Goal: Contribute content: Contribute content

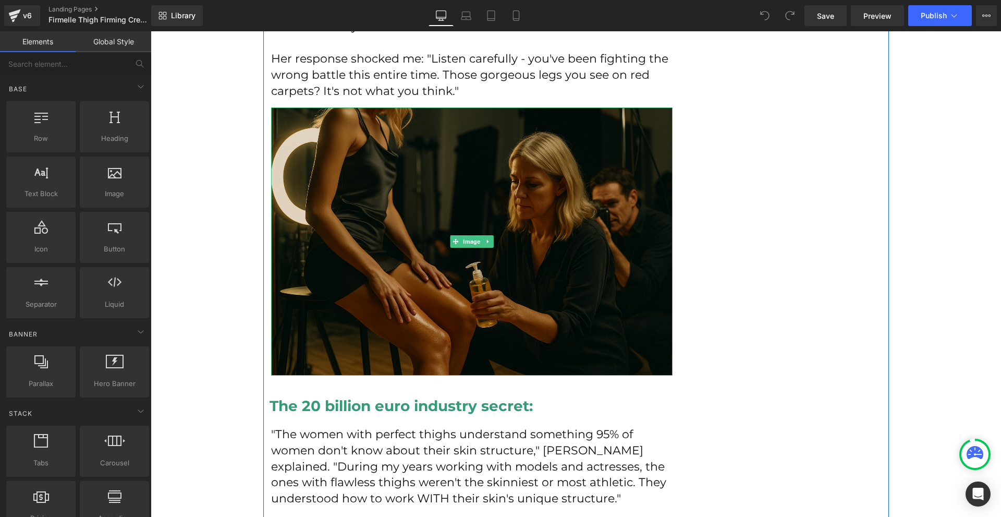
scroll to position [1460, 0]
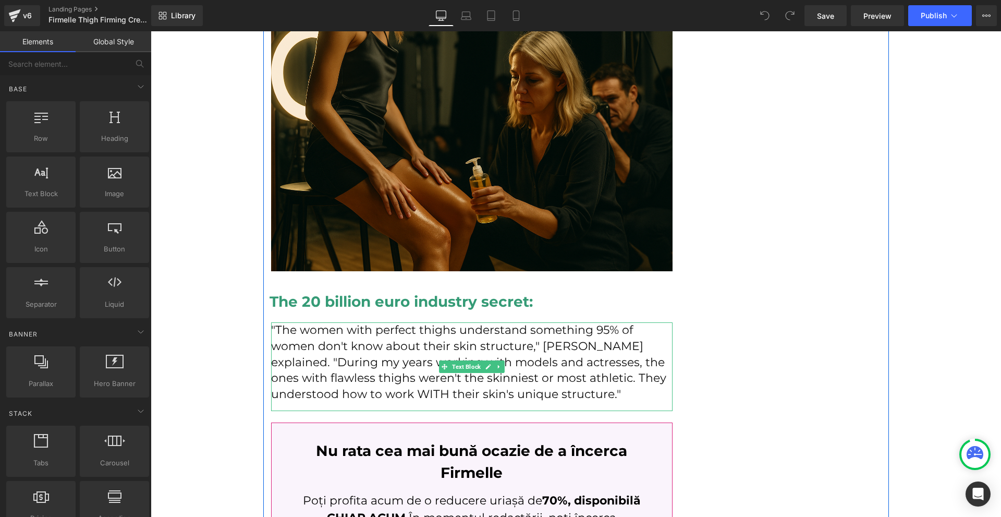
click at [574, 362] on p ""The women with perfect thighs understand something 95% of women don't know abo…" at bounding box center [472, 362] width 402 height 80
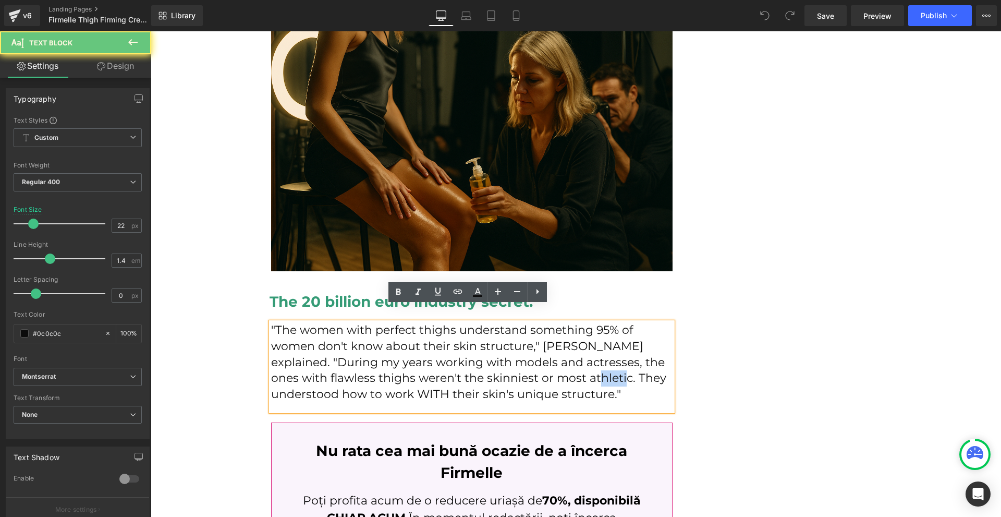
click at [574, 362] on p ""The women with perfect thighs understand something 95% of women don't know abo…" at bounding box center [472, 362] width 402 height 80
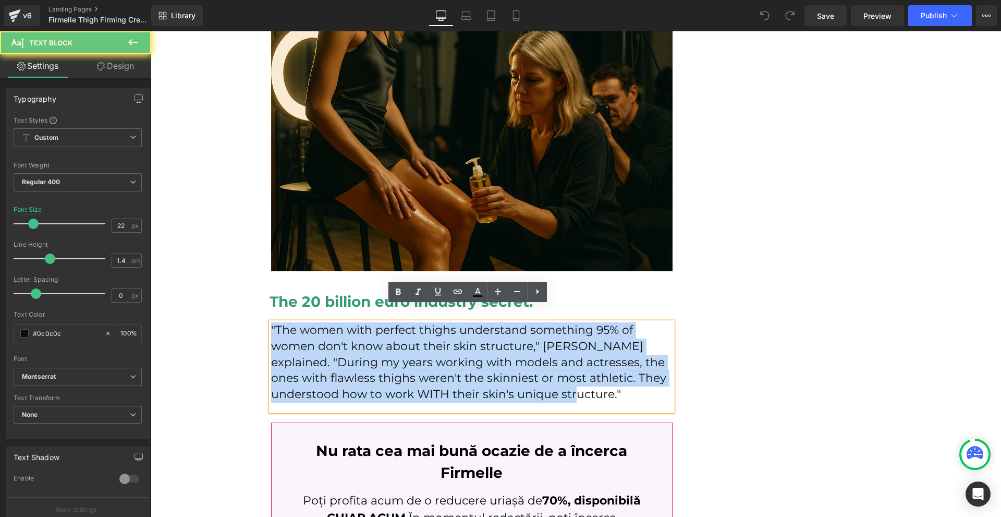
click at [574, 362] on p ""The women with perfect thighs understand something 95% of women don't know abo…" at bounding box center [472, 362] width 402 height 80
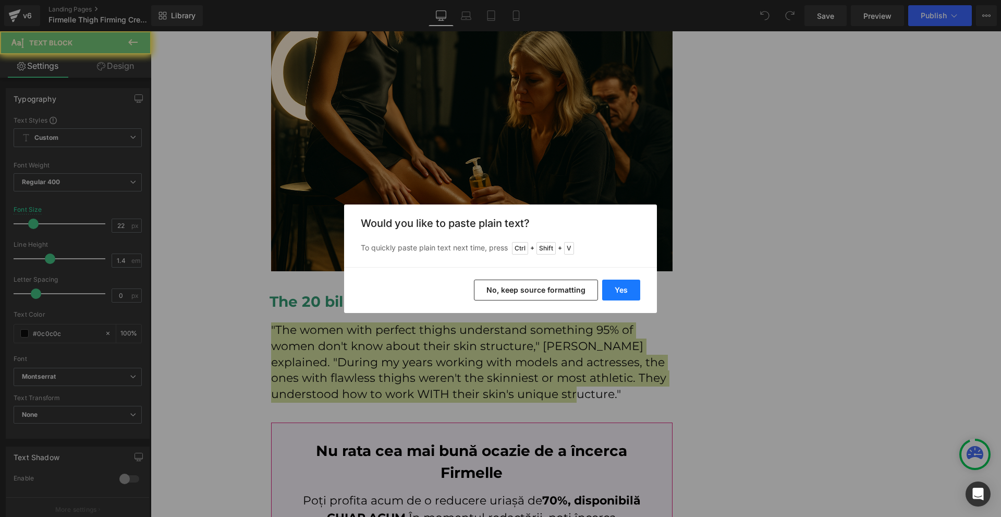
click at [621, 286] on button "Yes" at bounding box center [621, 289] width 38 height 21
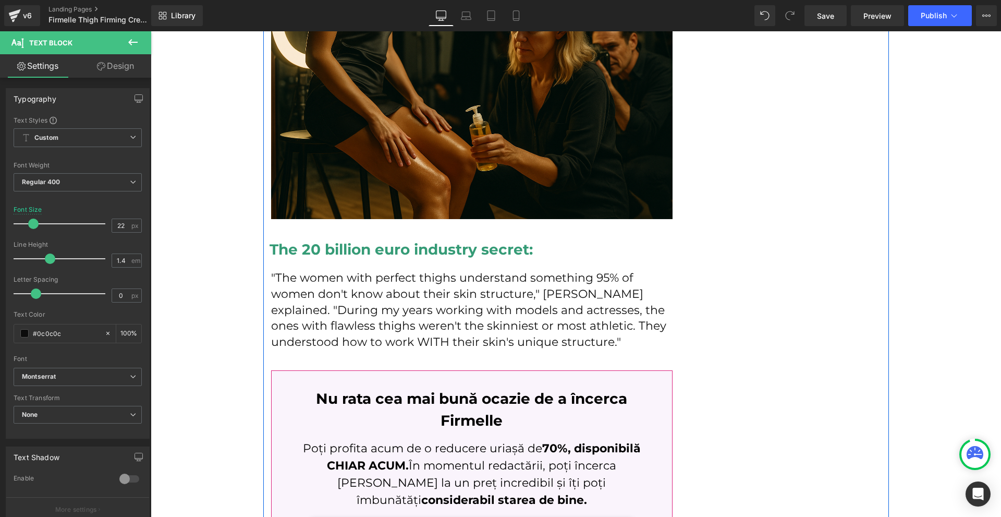
scroll to position [1564, 0]
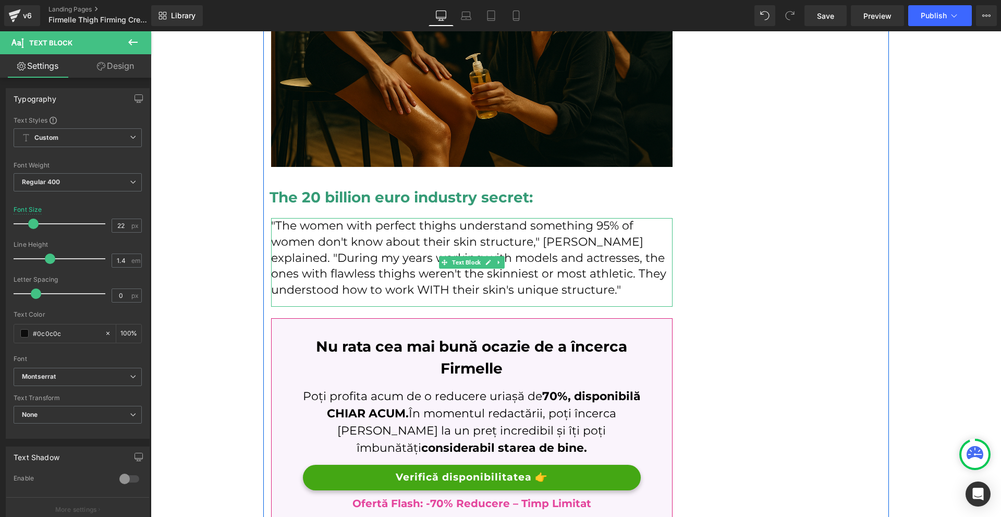
click at [497, 259] on icon at bounding box center [499, 262] width 6 height 6
click at [586, 265] on p ""The women with perfect thighs understand something 95% of women don't know abo…" at bounding box center [472, 258] width 402 height 80
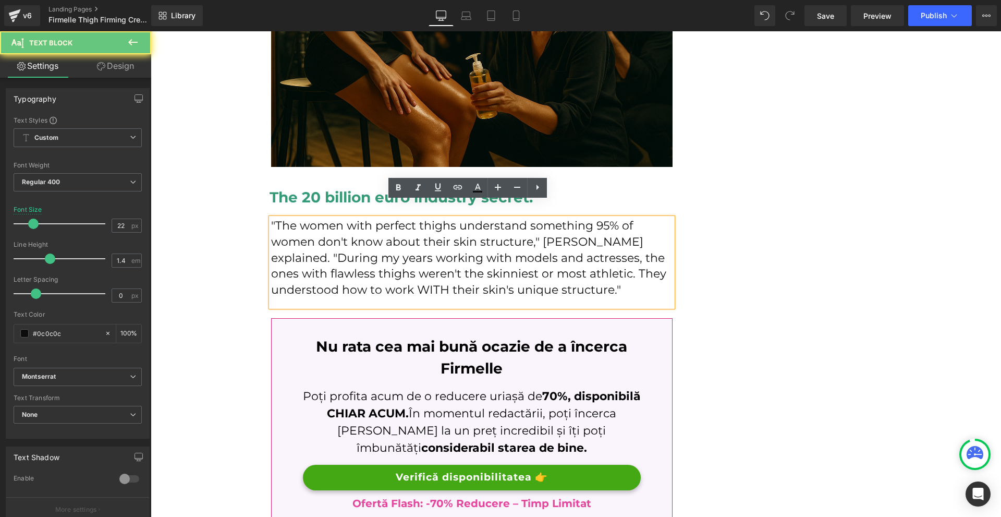
click at [614, 269] on p ""The women with perfect thighs understand something 95% of women don't know abo…" at bounding box center [472, 258] width 402 height 80
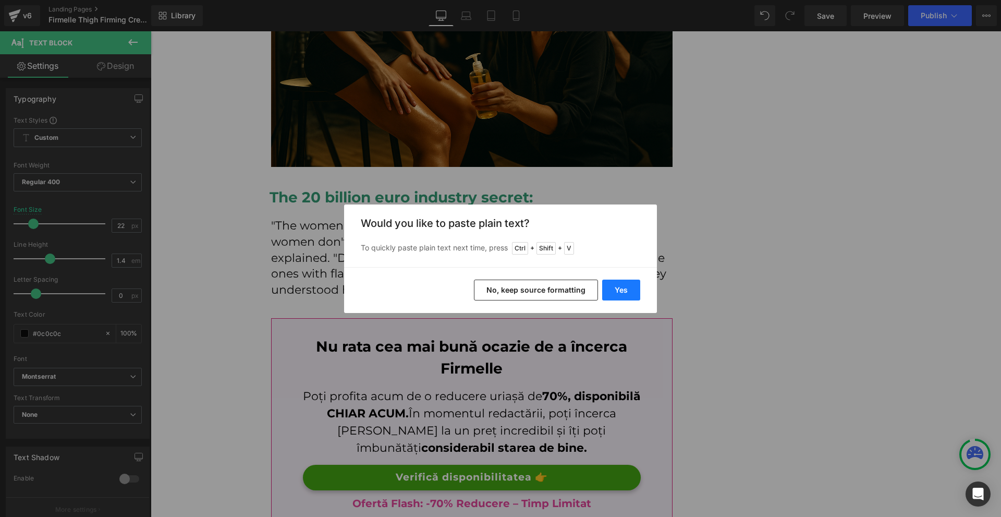
click at [621, 288] on button "Yes" at bounding box center [621, 289] width 38 height 21
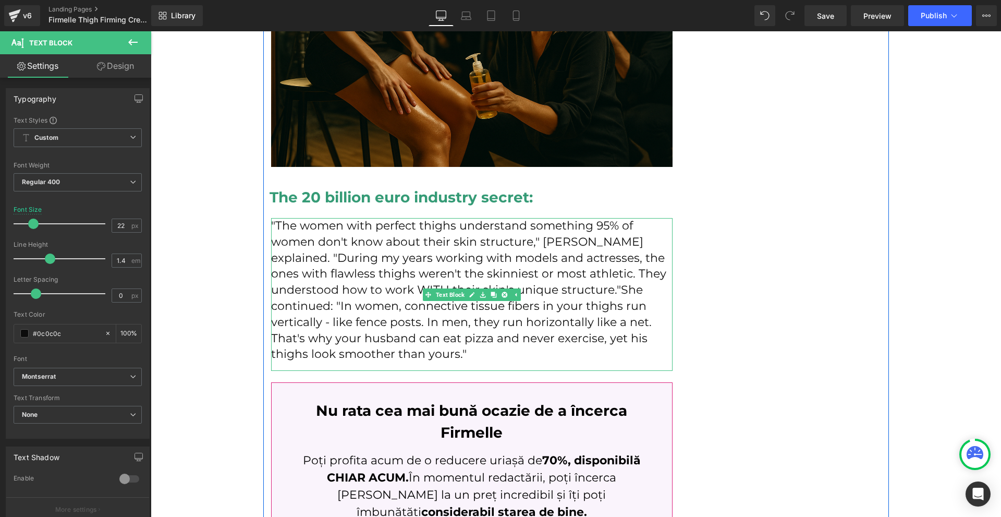
click at [612, 274] on p ""The women with perfect thighs understand something 95% of women don't know abo…" at bounding box center [472, 290] width 402 height 144
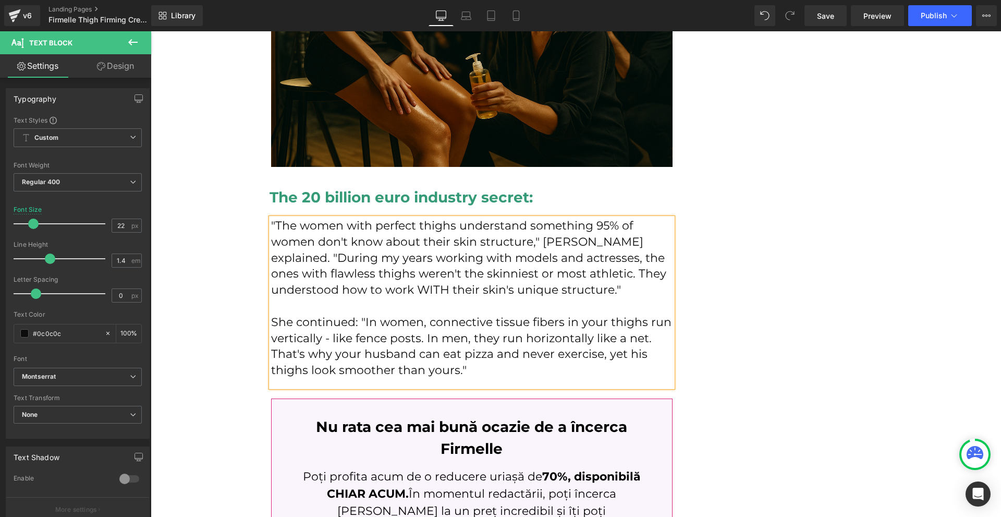
click at [734, 328] on div "How I Discovered the Red Carpet Secret That Finally Fixed My [MEDICAL_DATA] at …" at bounding box center [576, 453] width 626 height 3779
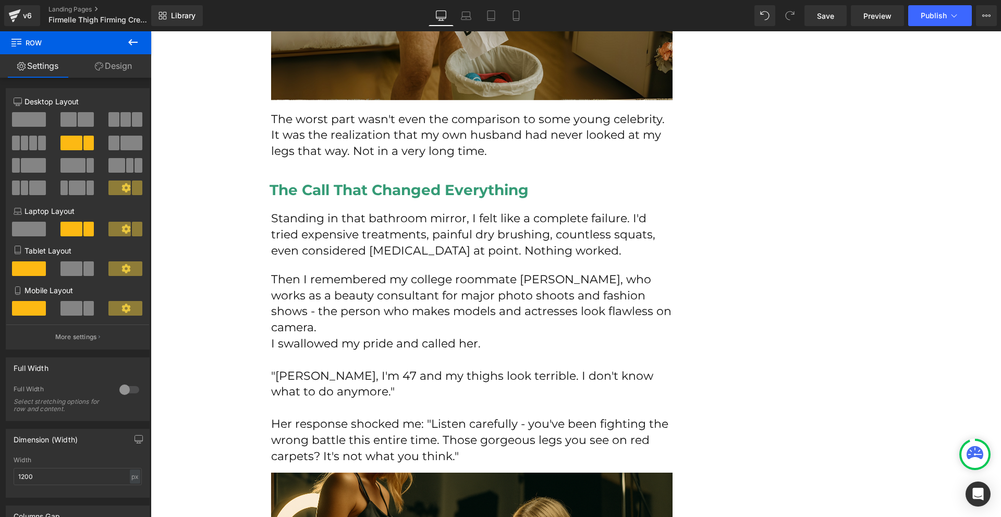
scroll to position [939, 0]
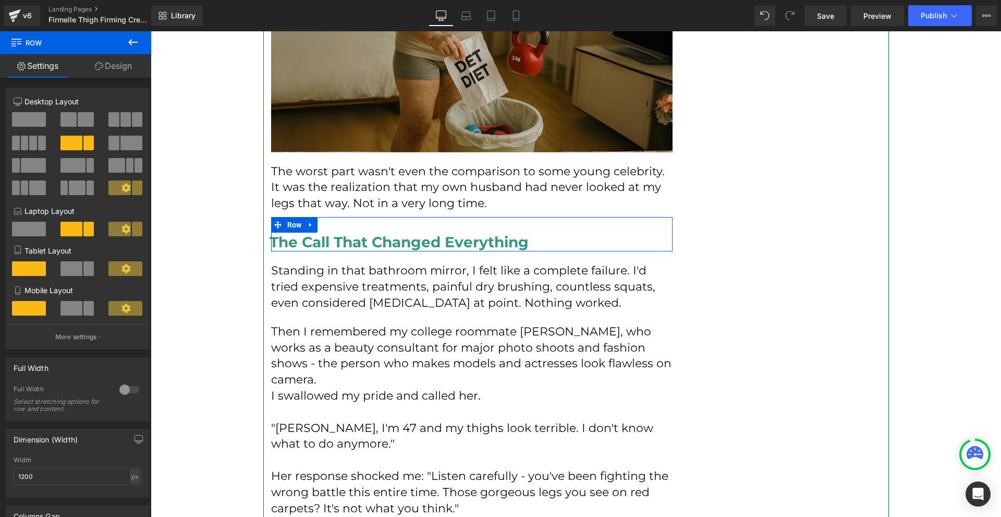
click at [429, 242] on h2 "The Call That Changed Everything" at bounding box center [467, 242] width 395 height 19
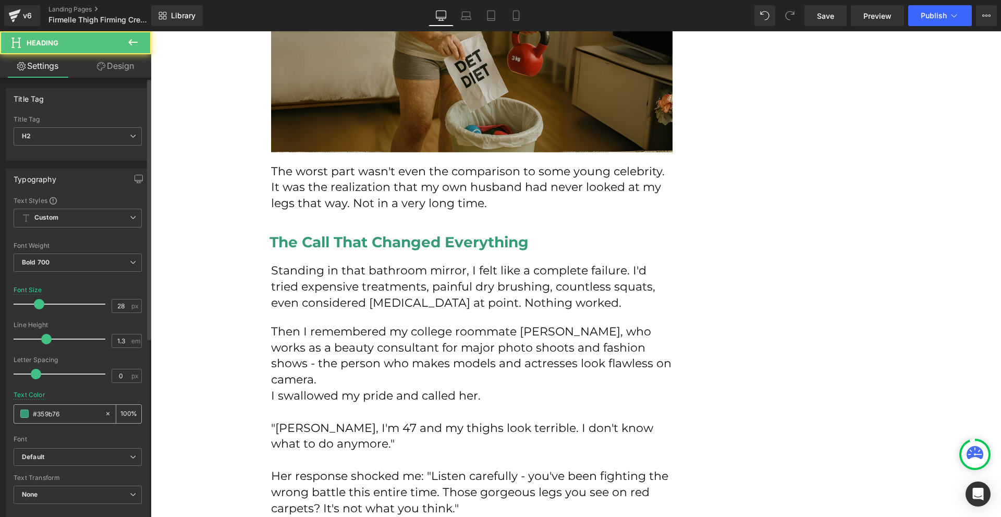
click at [54, 416] on input "#359b76" at bounding box center [66, 413] width 67 height 11
click at [54, 415] on input "#359b76" at bounding box center [66, 413] width 67 height 11
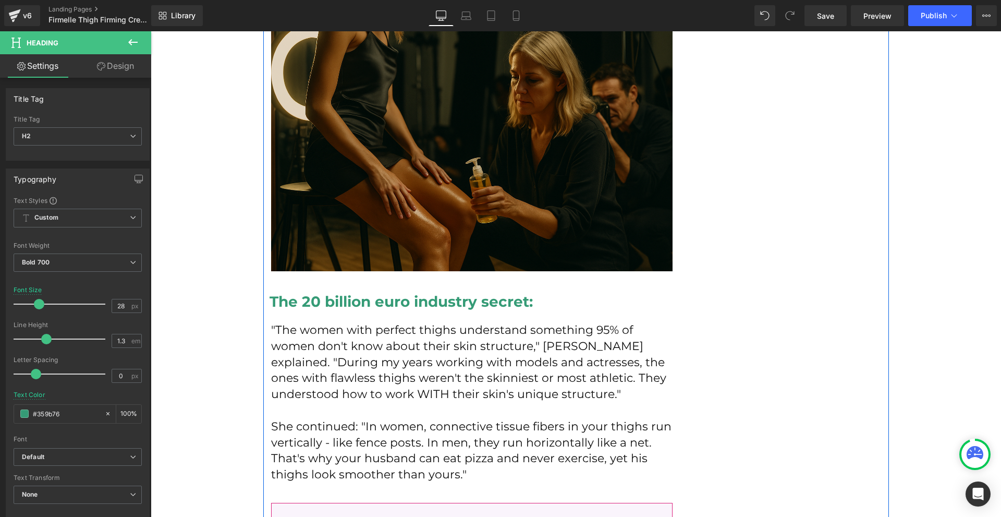
scroll to position [1616, 0]
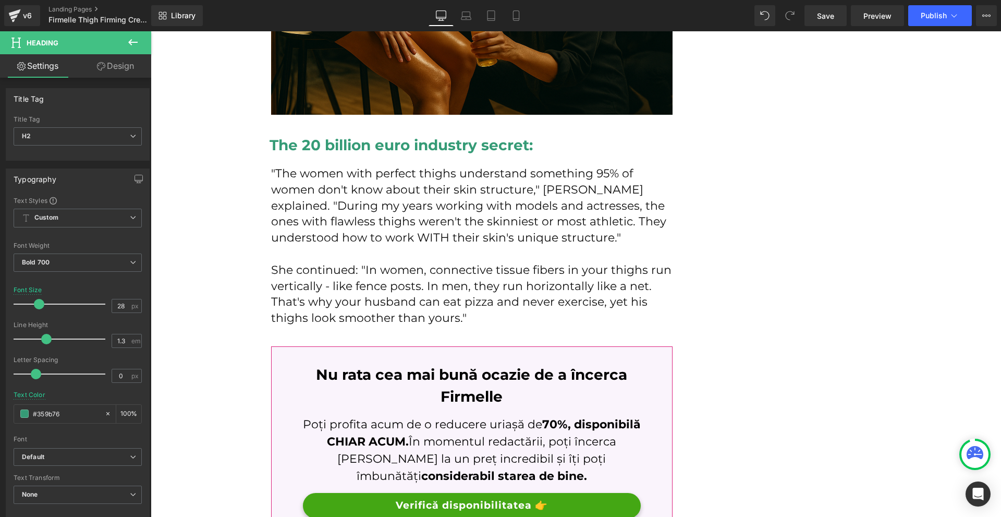
click at [140, 47] on button at bounding box center [133, 42] width 37 height 23
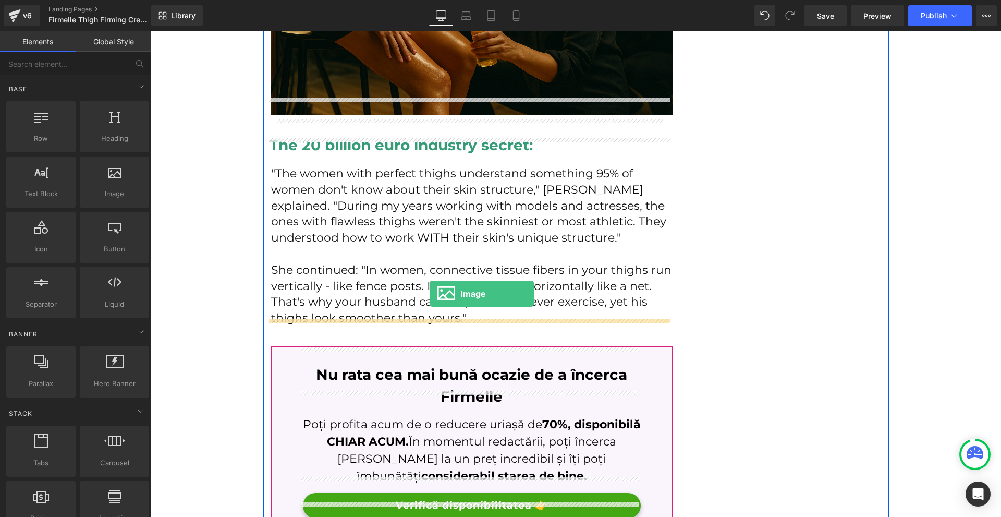
drag, startPoint x: 275, startPoint y: 212, endPoint x: 430, endPoint y: 294, distance: 175.2
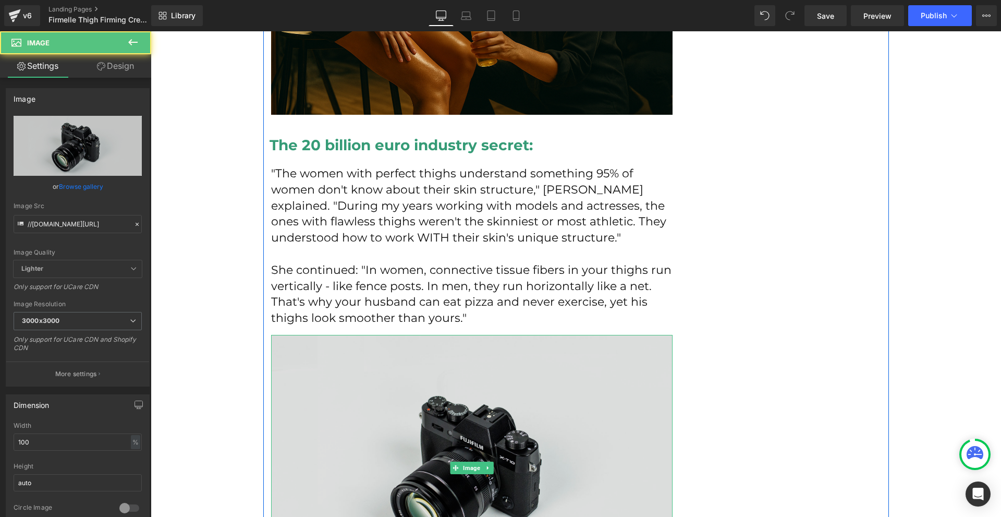
click at [420, 348] on img at bounding box center [472, 468] width 402 height 266
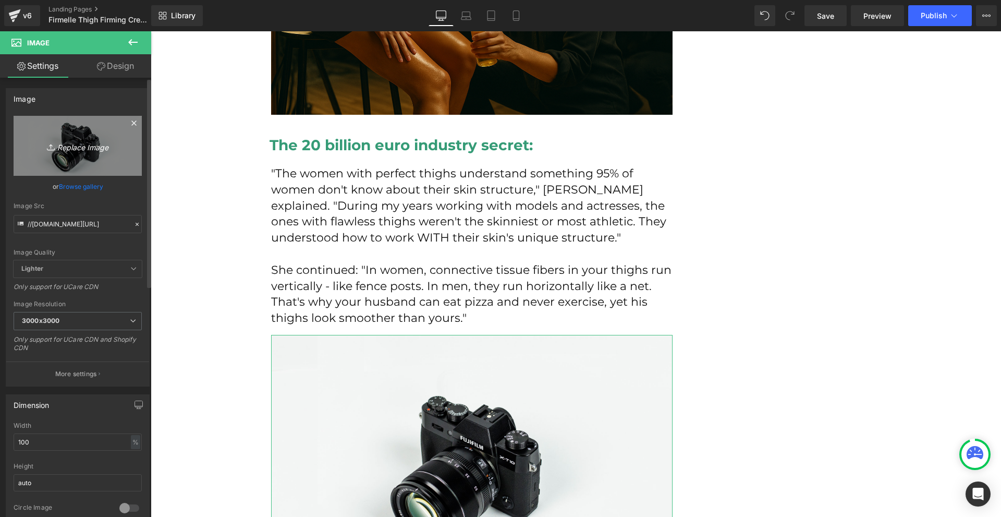
click at [94, 169] on link "Replace Image" at bounding box center [78, 146] width 128 height 60
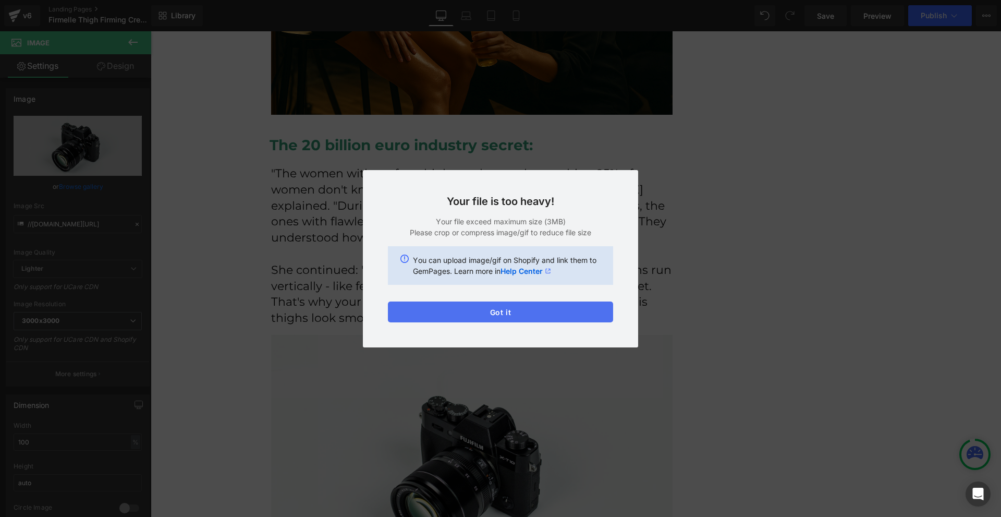
click at [538, 314] on button "Got it" at bounding box center [500, 311] width 225 height 21
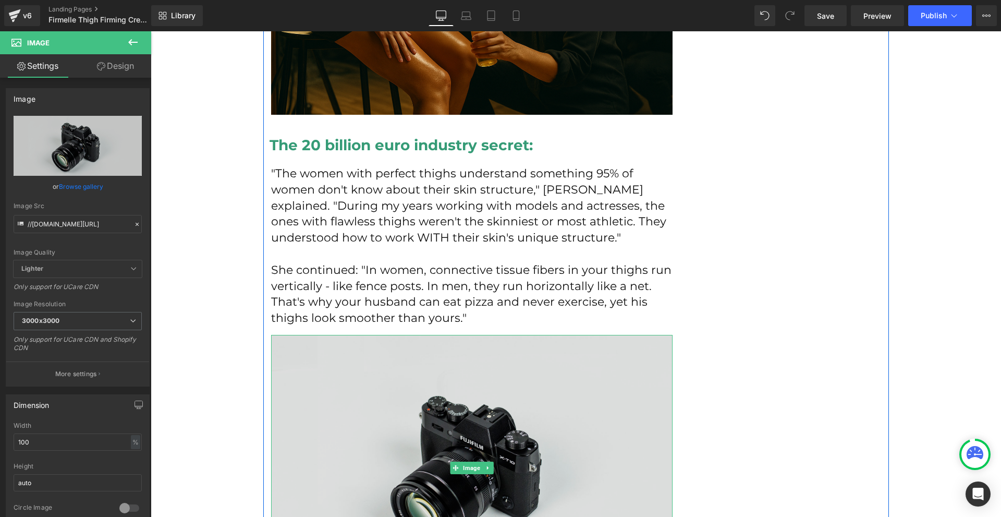
click at [490, 403] on img at bounding box center [472, 468] width 402 height 266
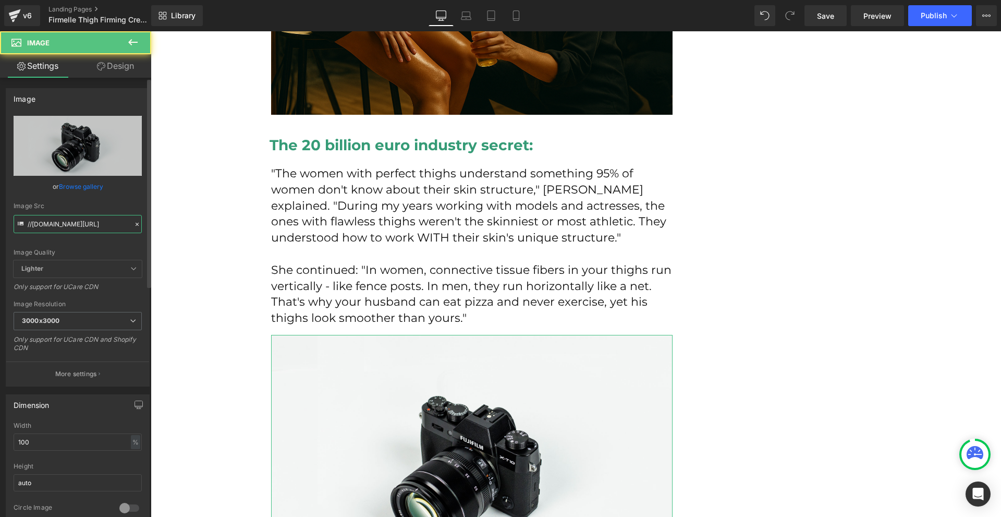
click at [76, 216] on input "//d1um8515vdn9kb.cloudfront.net/images/parallax.jpg" at bounding box center [78, 224] width 128 height 18
paste input "https://cdn.shopify.com/s/files/1/0754/8698/6585/files/Nevtelen_1024_x_1536_kep…"
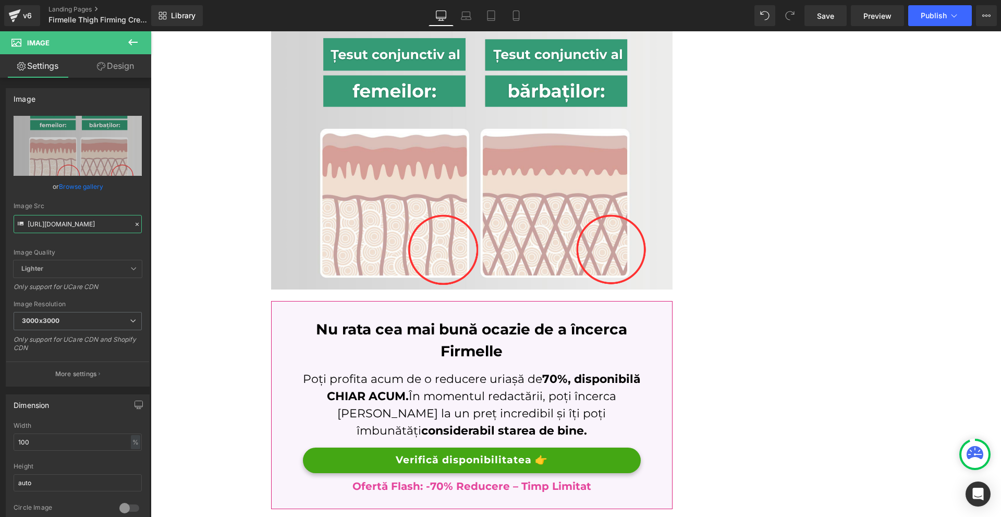
scroll to position [1982, 0]
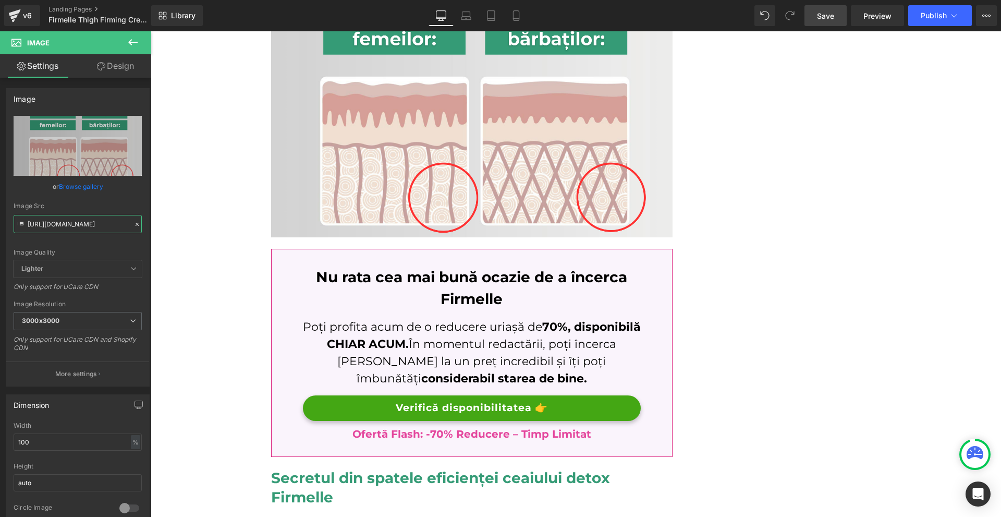
type input "https://cdn.shopify.com/s/files/1/0754/8698/6585/files/Nevtelen_1024_x_1536_kep…"
click at [822, 21] on span "Save" at bounding box center [825, 15] width 17 height 11
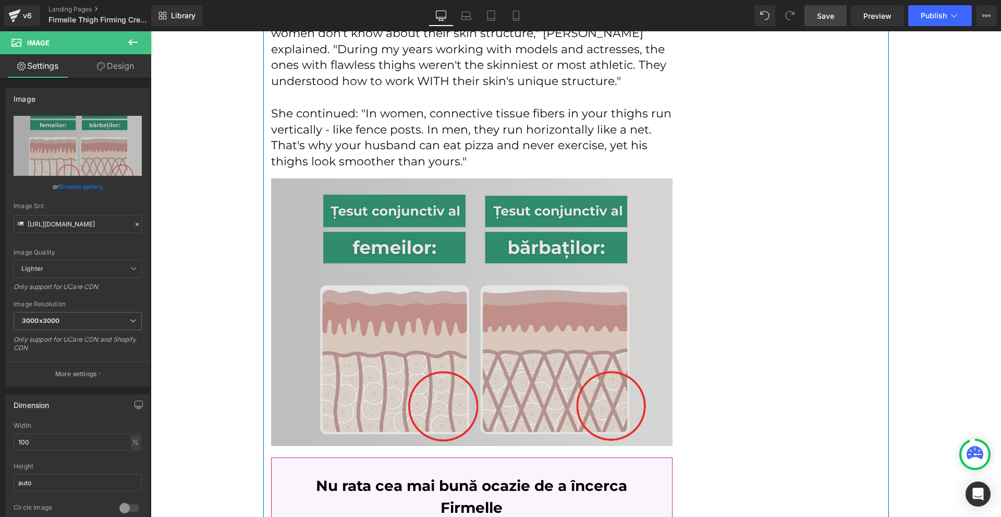
scroll to position [1512, 0]
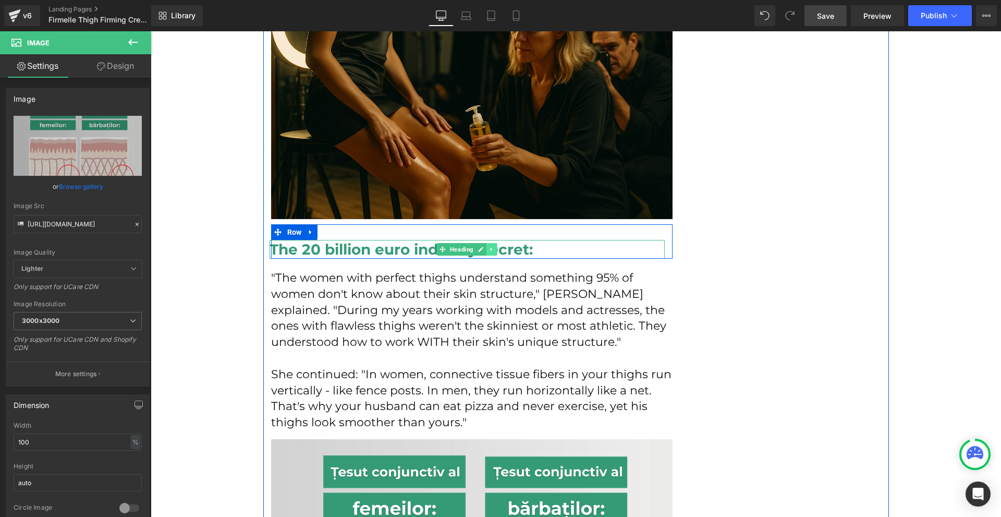
click at [489, 246] on icon at bounding box center [492, 249] width 6 height 6
click at [483, 246] on icon at bounding box center [486, 249] width 6 height 6
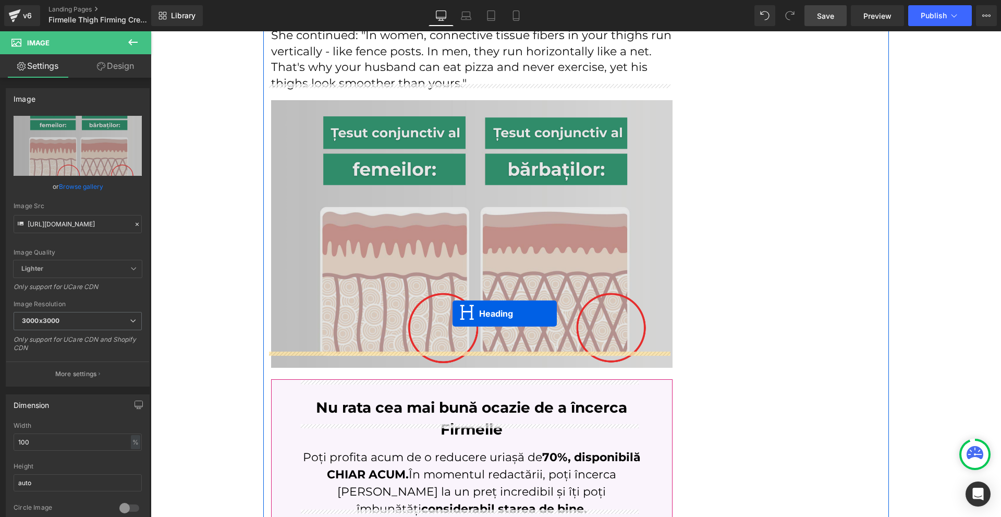
drag, startPoint x: 459, startPoint y: 254, endPoint x: 453, endPoint y: 314, distance: 60.3
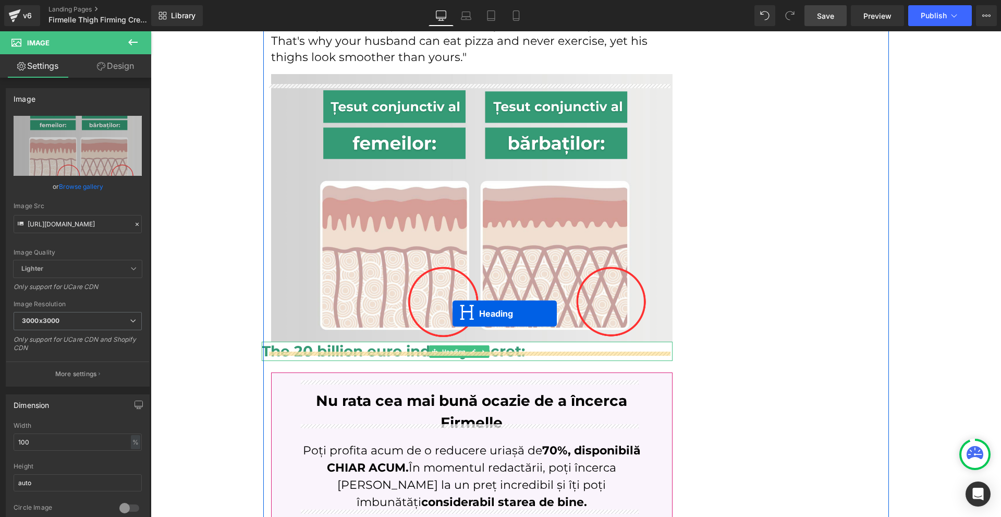
scroll to position [1851, 0]
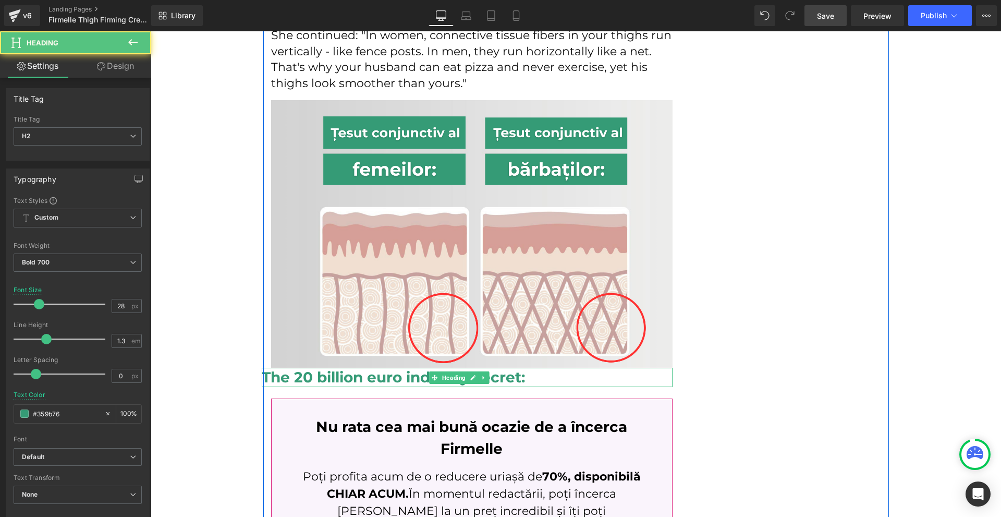
click at [329, 368] on h2 "The 20 billion euro industry secret:" at bounding box center [467, 377] width 411 height 19
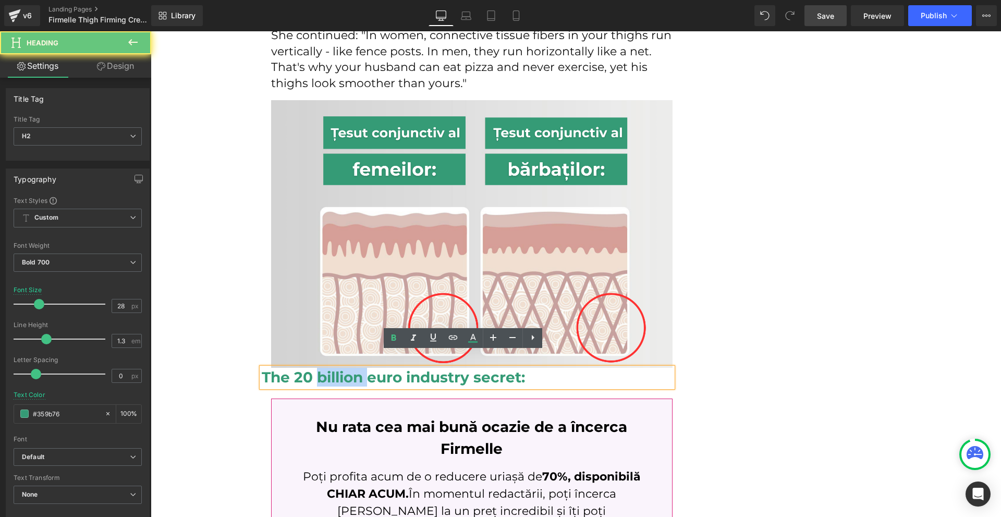
click at [329, 368] on h2 "The 20 billion euro industry secret:" at bounding box center [467, 377] width 411 height 19
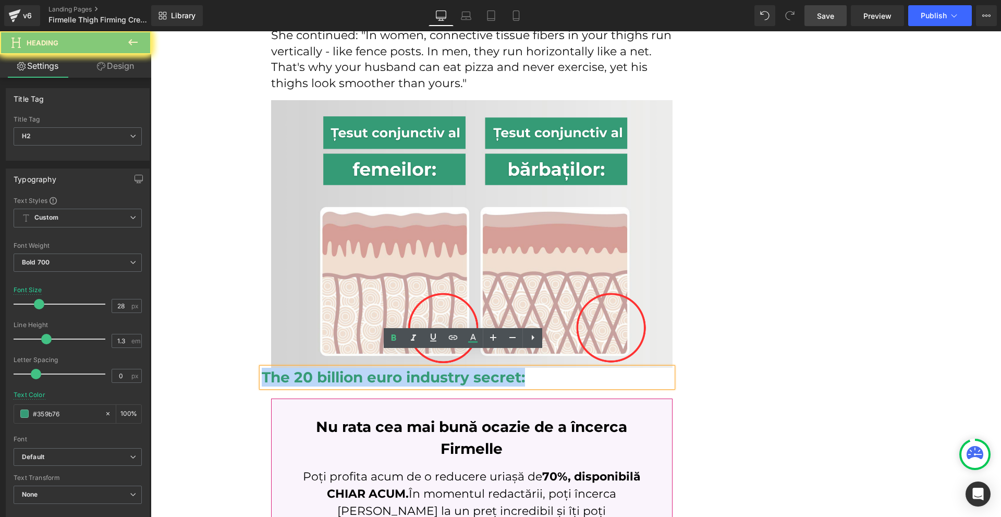
click at [329, 368] on h2 "The 20 billion euro industry secret:" at bounding box center [467, 377] width 411 height 19
paste div
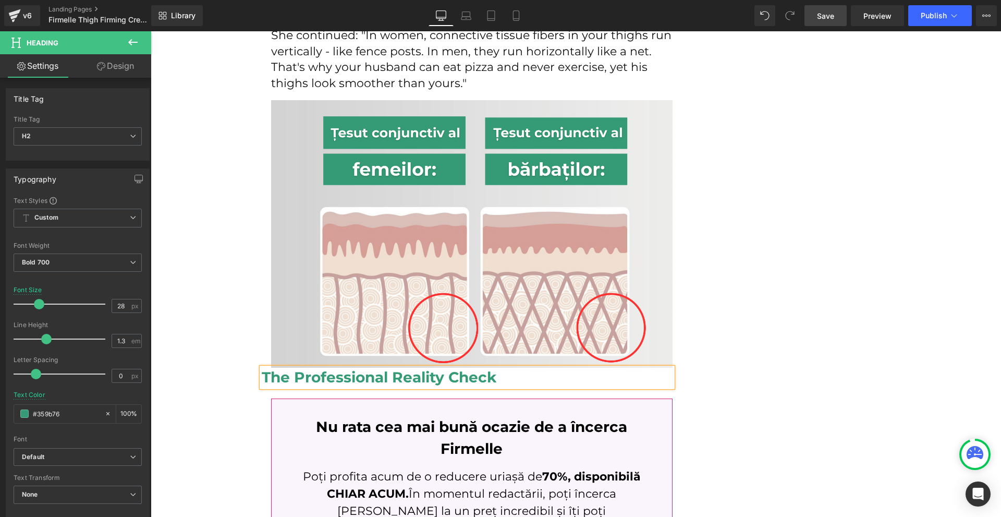
click at [199, 286] on div "Image PRODUS POPULAR ÎN ROMÂNIA Text Block Row Row How I Discovered the Red Car…" at bounding box center [576, 330] width 850 height 4301
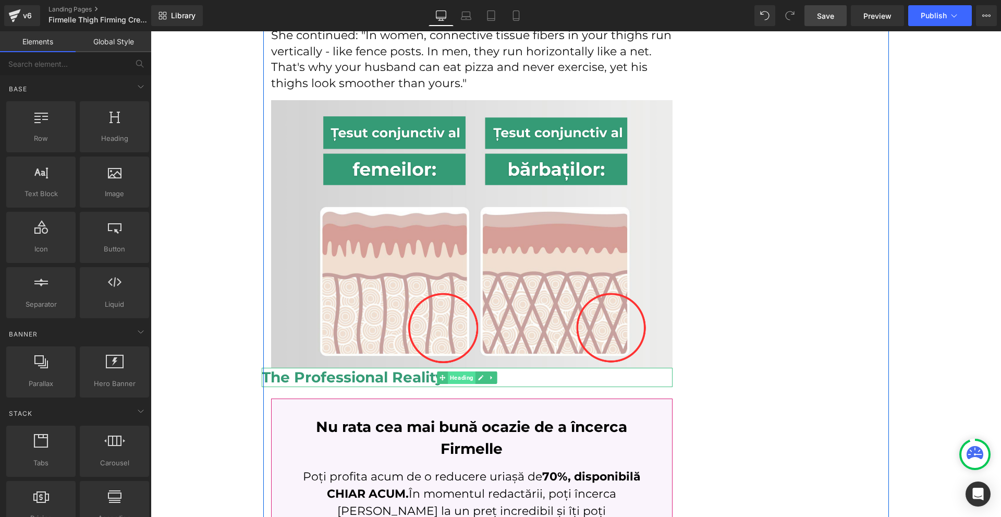
click at [449, 371] on span "Heading" at bounding box center [462, 377] width 28 height 13
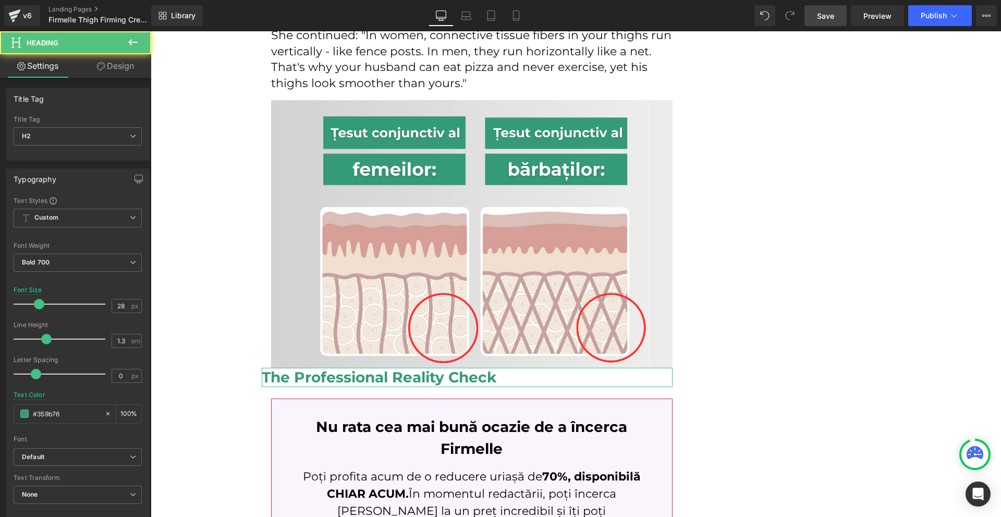
click at [124, 67] on link "Design" at bounding box center [116, 65] width 76 height 23
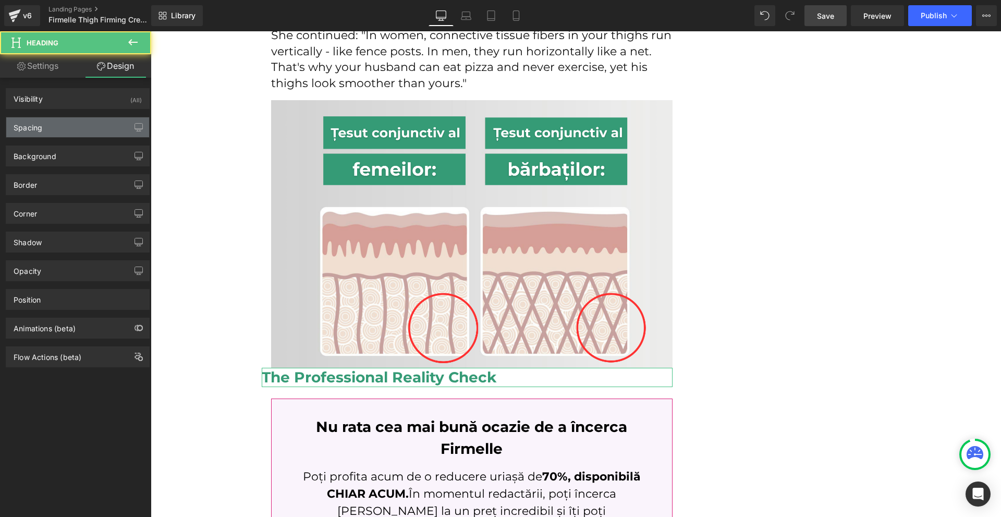
drag, startPoint x: 63, startPoint y: 128, endPoint x: 63, endPoint y: 135, distance: 6.8
click at [63, 128] on div "Spacing" at bounding box center [77, 127] width 143 height 20
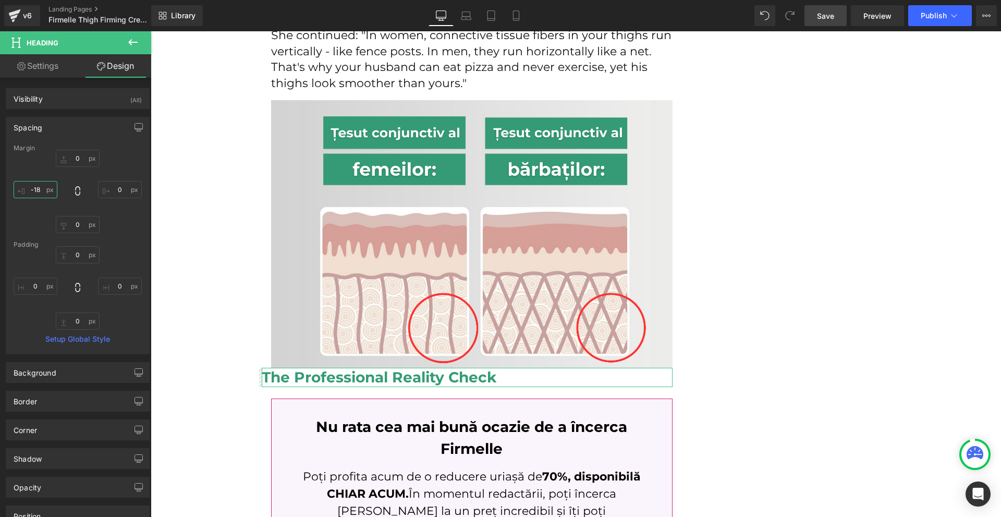
click at [53, 185] on input "-18" at bounding box center [36, 189] width 44 height 17
type input "0"
drag, startPoint x: 68, startPoint y: 149, endPoint x: 75, endPoint y: 155, distance: 8.8
click at [70, 151] on div "Margin" at bounding box center [78, 147] width 128 height 7
click at [75, 155] on input "0" at bounding box center [78, 158] width 44 height 17
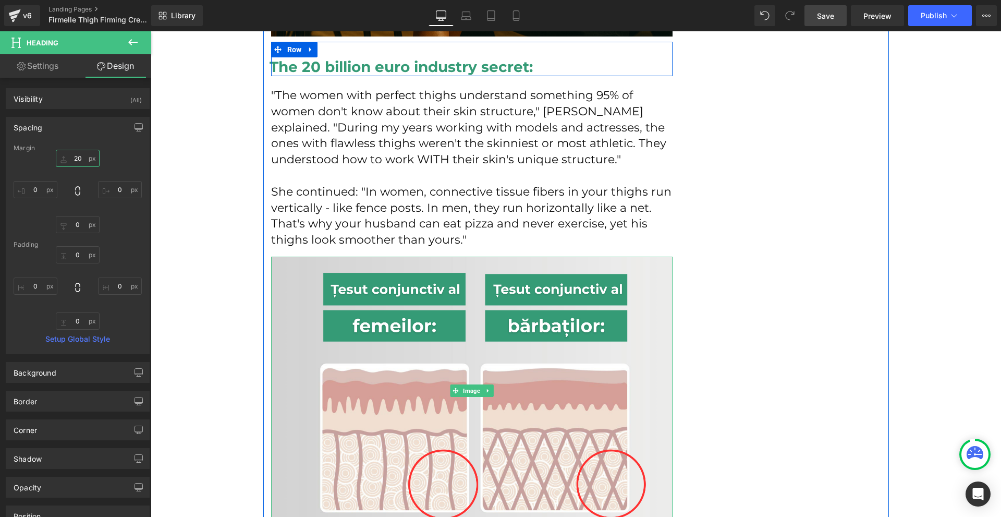
scroll to position [1643, 0]
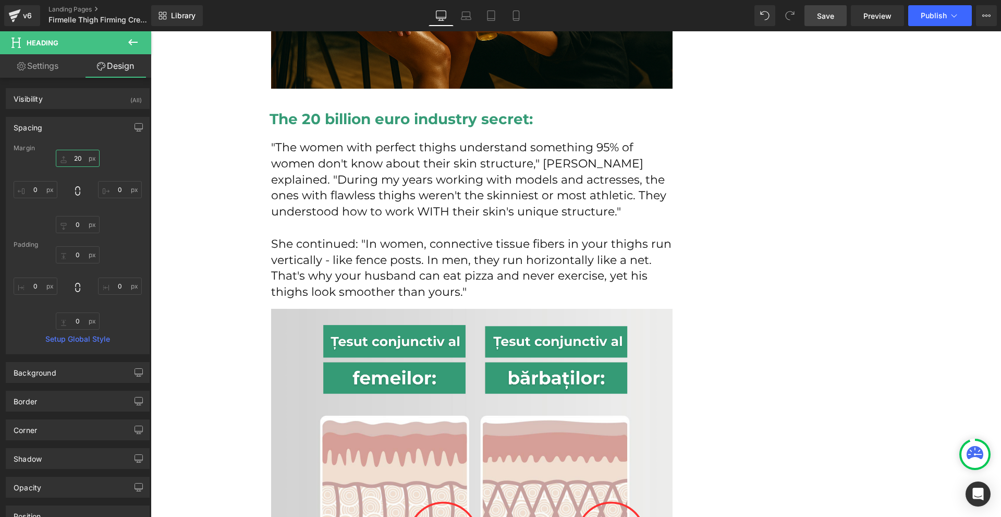
type input "20"
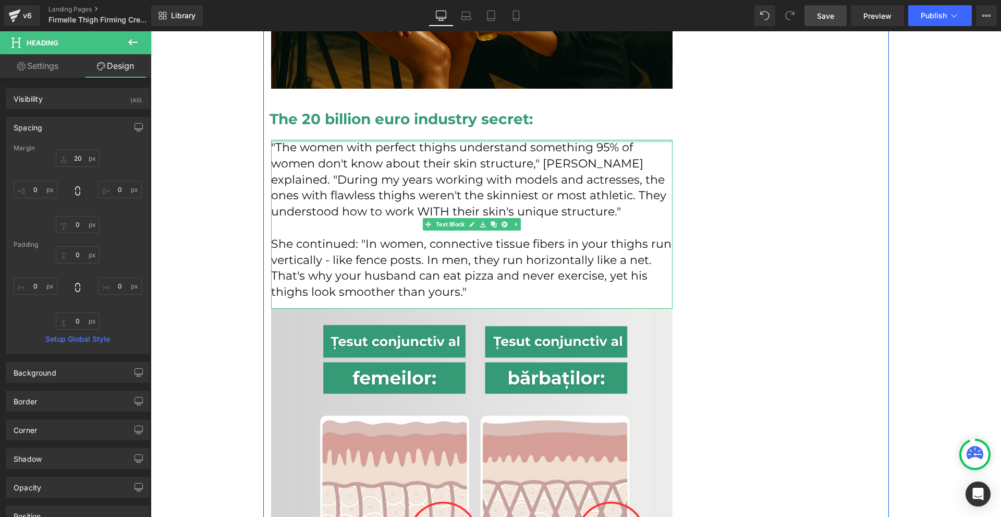
click at [315, 116] on div "How I Discovered the Red Carpet Secret That Finally Fixed My [MEDICAL_DATA] at …" at bounding box center [471, 514] width 417 height 4014
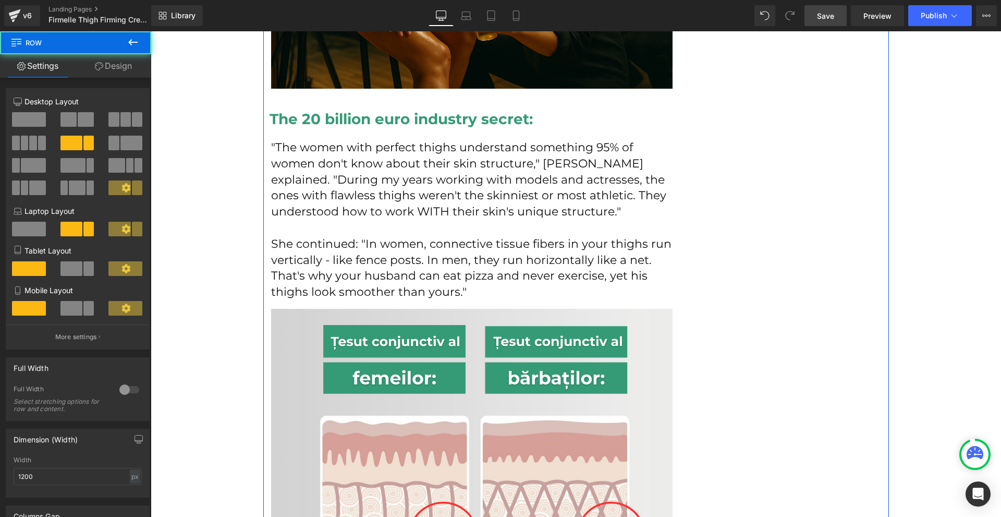
click at [314, 110] on h2 "The 20 billion euro industry secret:" at bounding box center [467, 119] width 395 height 19
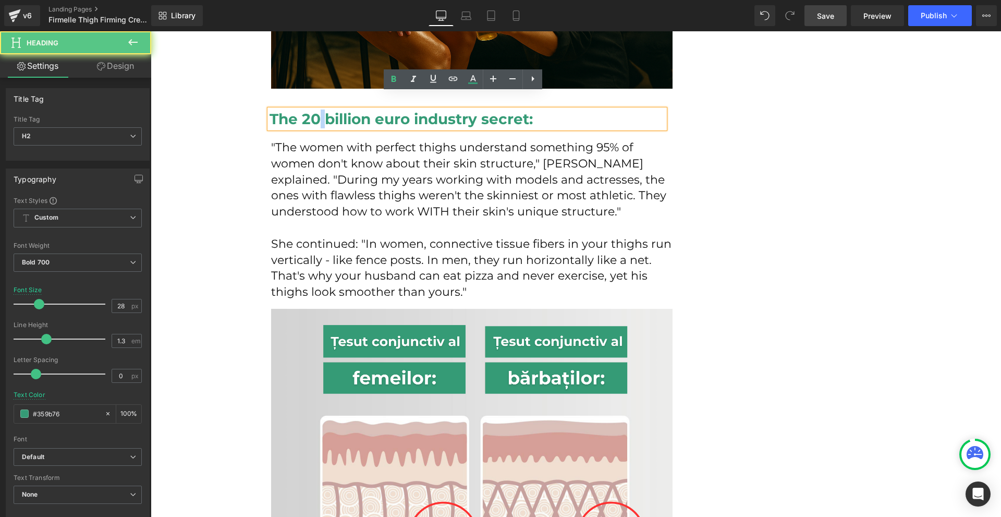
click at [314, 110] on h2 "The 20 billion euro industry secret:" at bounding box center [467, 119] width 395 height 19
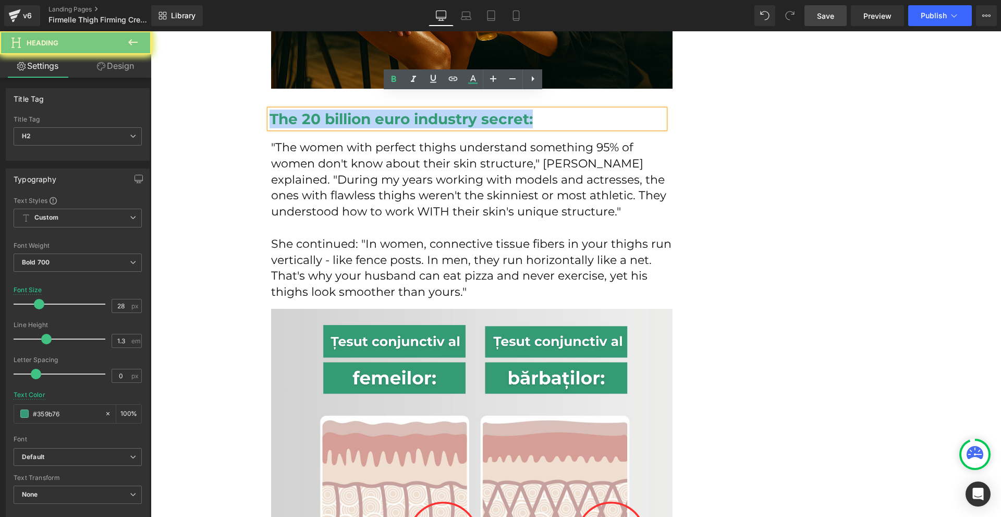
click at [314, 110] on h2 "The 20 billion euro industry secret:" at bounding box center [467, 119] width 395 height 19
paste div
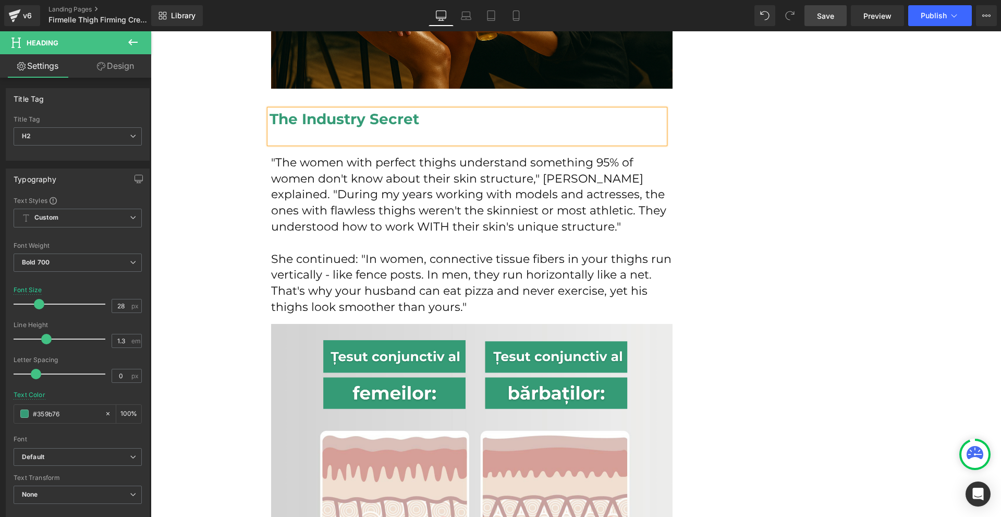
click at [352, 128] on div at bounding box center [467, 135] width 395 height 15
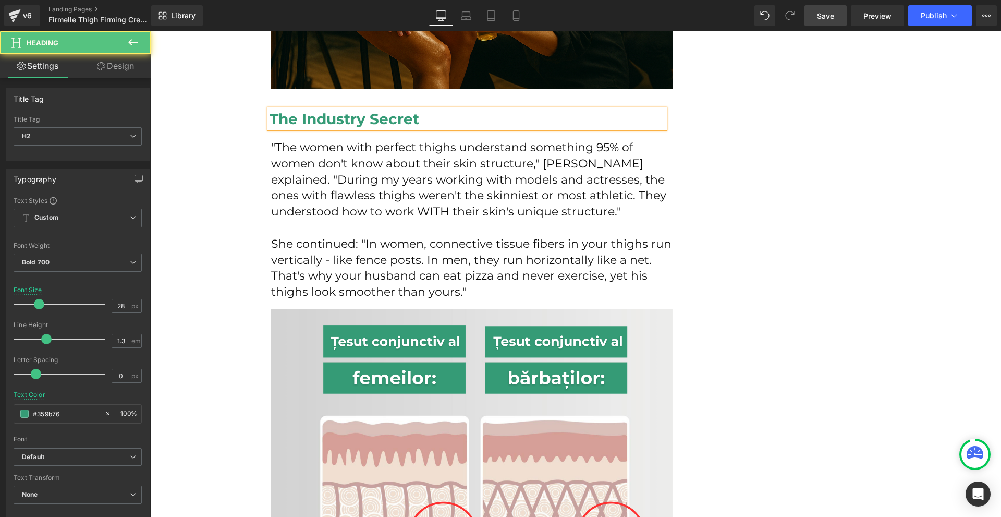
click at [300, 110] on h2 "The Industry Secret" at bounding box center [467, 119] width 395 height 19
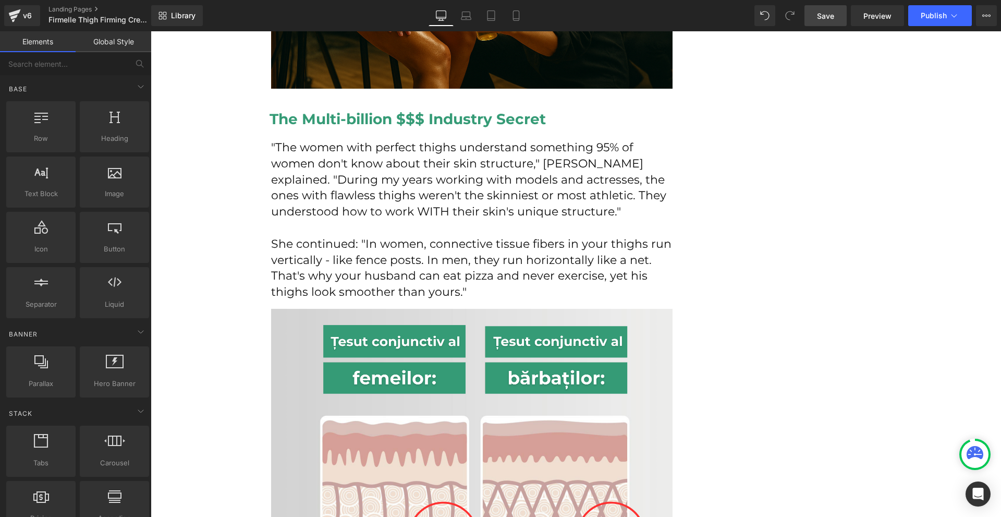
click at [151, 31] on div at bounding box center [151, 31] width 0 height 0
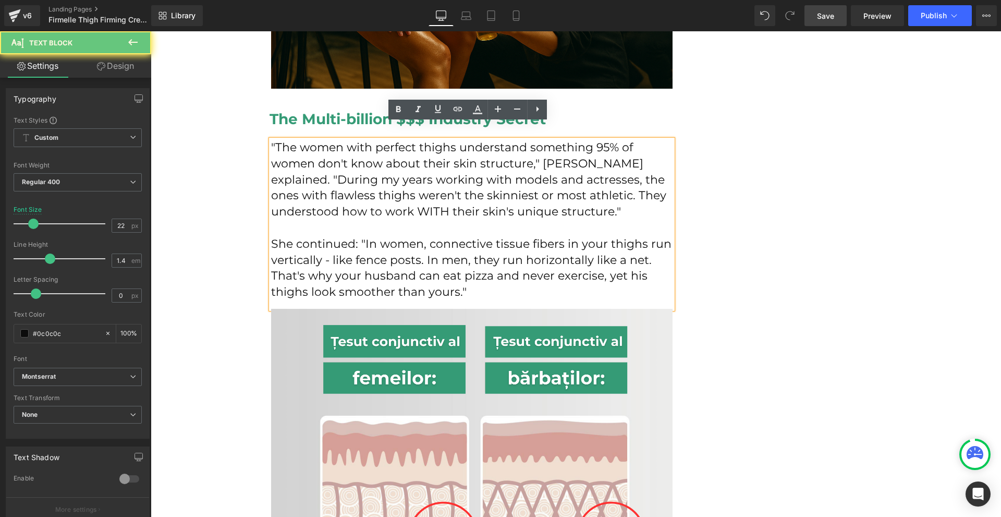
click at [271, 140] on p ""The women with perfect thighs understand something 95% of women don't know abo…" at bounding box center [472, 180] width 402 height 80
click at [272, 140] on p ""The women with perfect thighs understand something 95% of women don't know abo…" at bounding box center [472, 180] width 402 height 80
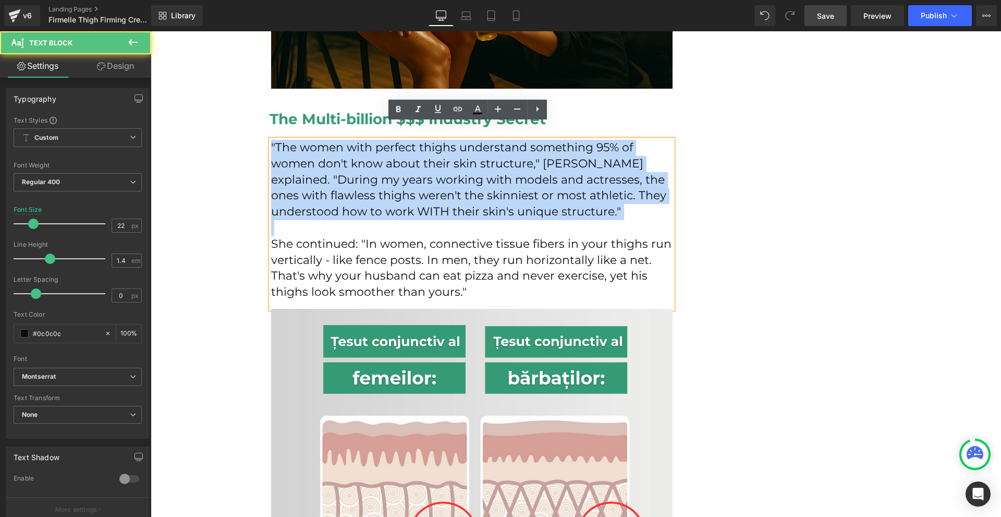
click at [273, 140] on p ""The women with perfect thighs understand something 95% of women don't know abo…" at bounding box center [472, 180] width 402 height 80
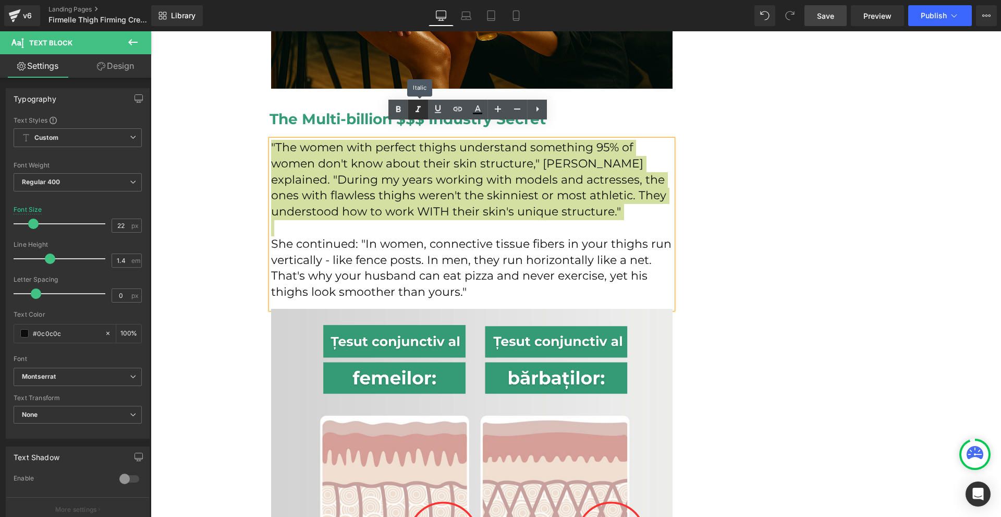
click at [419, 112] on icon at bounding box center [418, 109] width 13 height 13
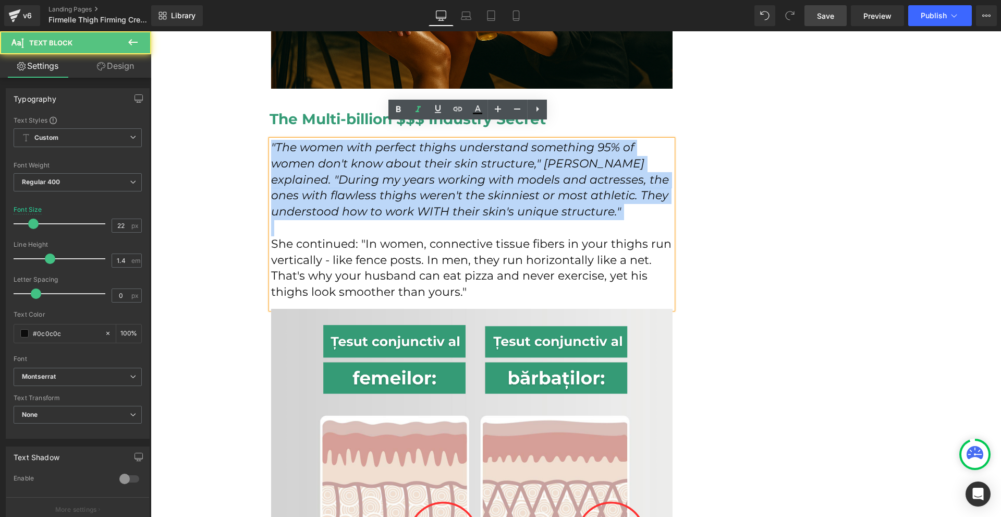
click at [486, 202] on icon ""The women with perfect thighs understand something 95% of women don't know abo…" at bounding box center [470, 179] width 398 height 78
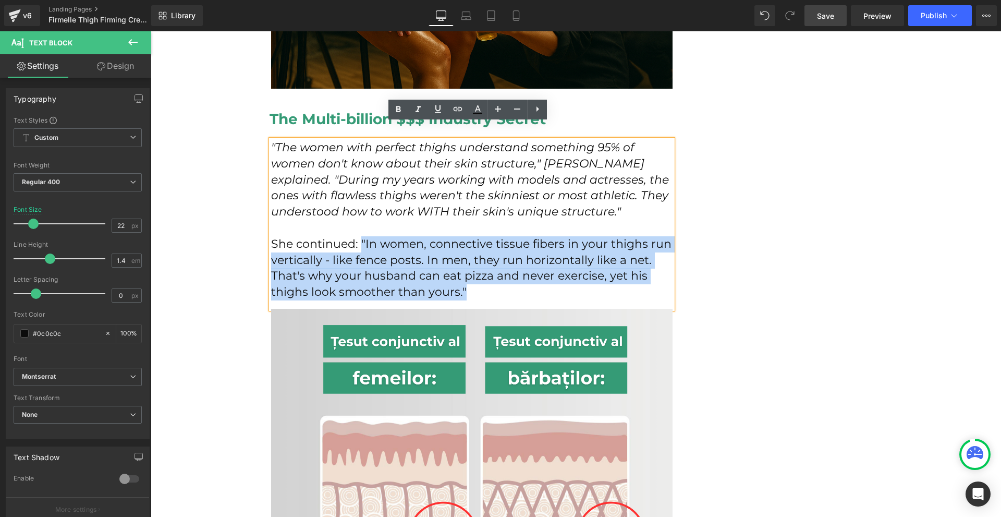
drag, startPoint x: 356, startPoint y: 226, endPoint x: 505, endPoint y: 273, distance: 156.8
click at [506, 273] on p "She continued: "In women, connective tissue fibers in your thighs run verticall…" at bounding box center [472, 268] width 402 height 64
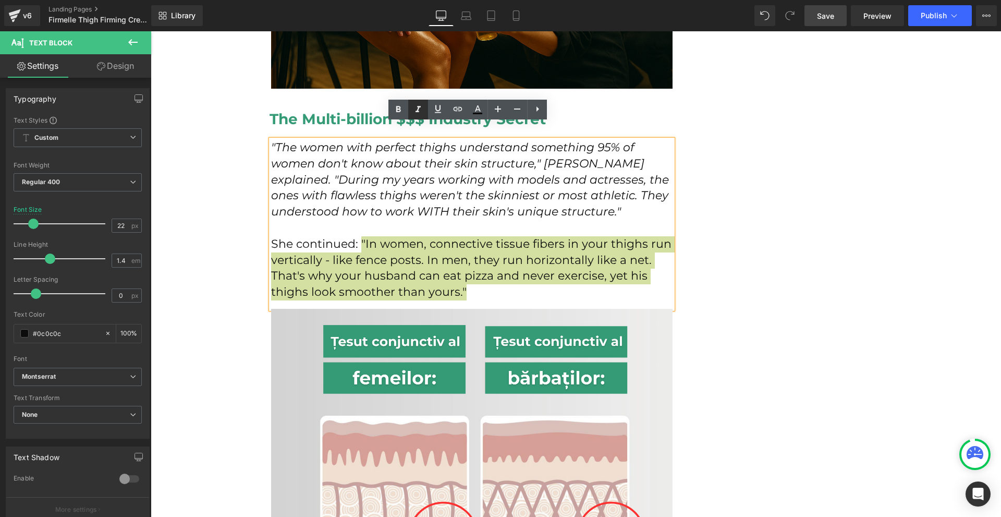
click at [412, 115] on icon at bounding box center [418, 109] width 13 height 13
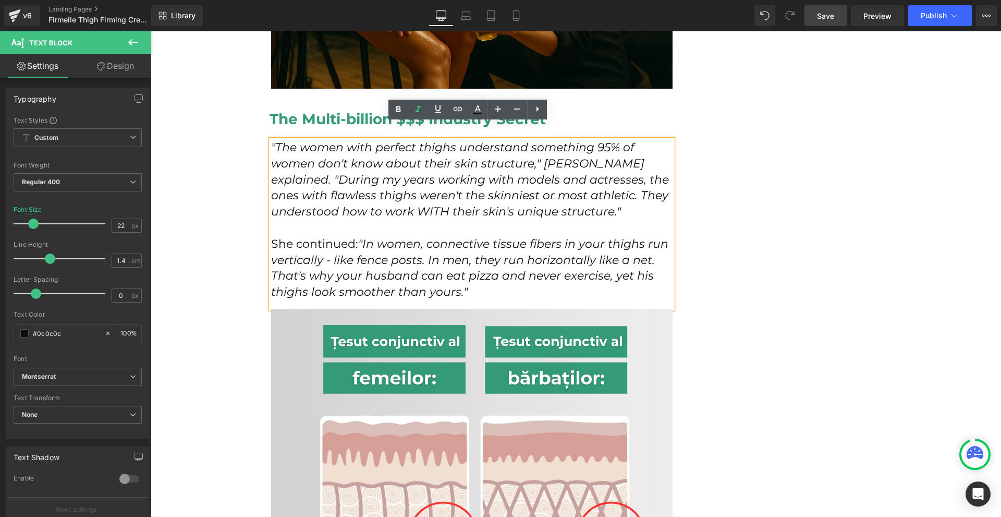
click at [828, 242] on div "How I Discovered the Red Carpet Secret That Finally Fixed My [MEDICAL_DATA] at …" at bounding box center [576, 524] width 626 height 4077
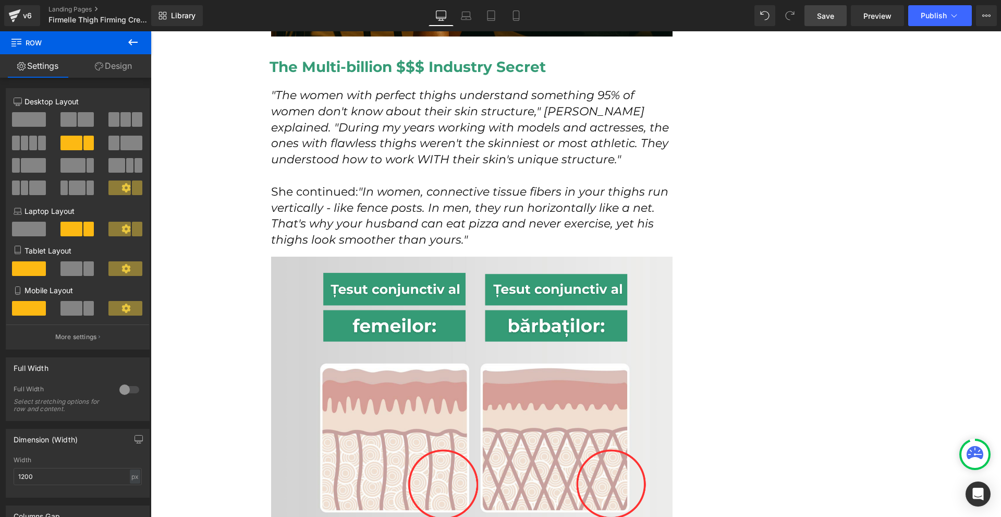
scroll to position [1903, 0]
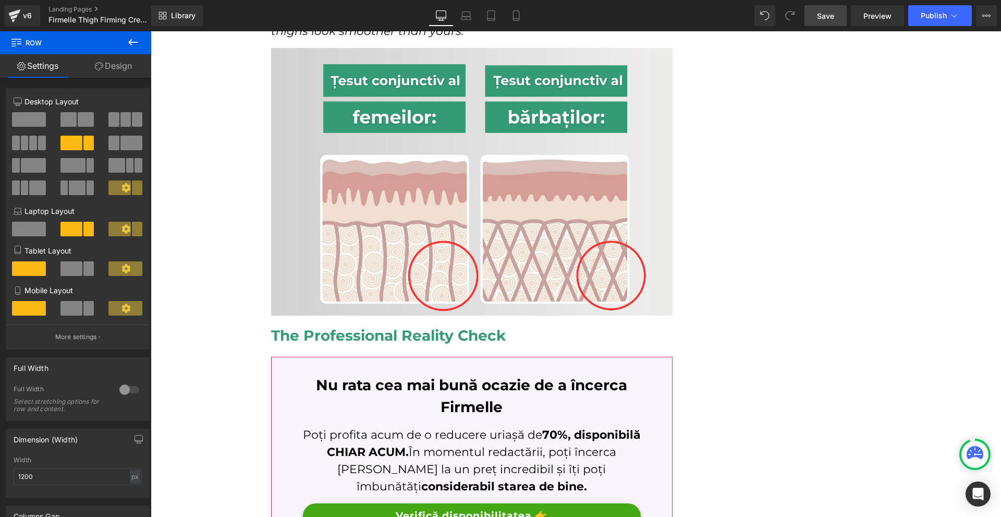
click at [833, 17] on span "Save" at bounding box center [825, 15] width 17 height 11
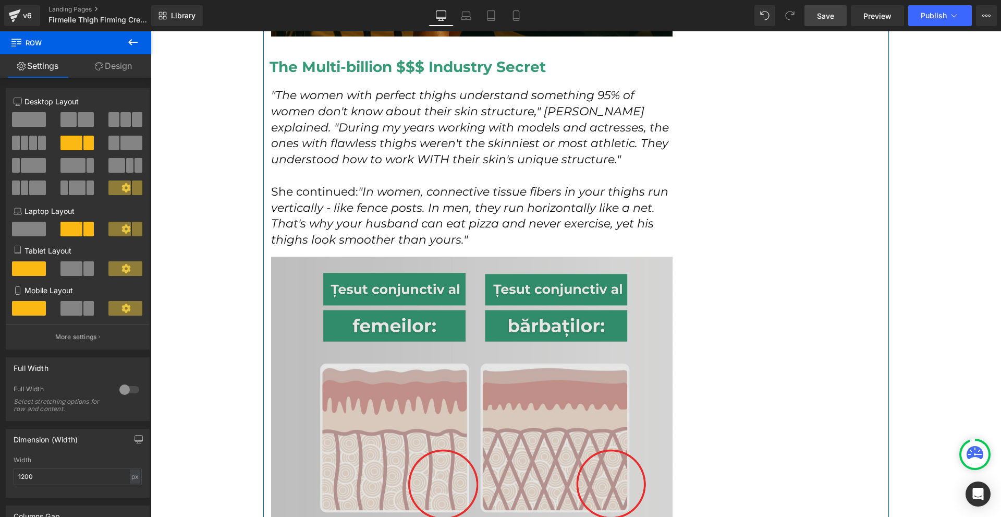
scroll to position [1643, 0]
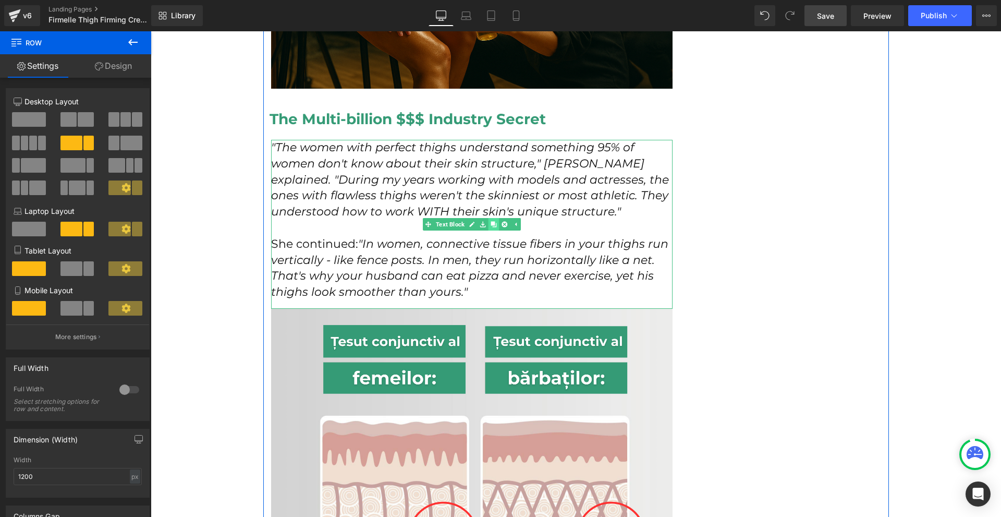
click at [488, 218] on link at bounding box center [493, 224] width 11 height 13
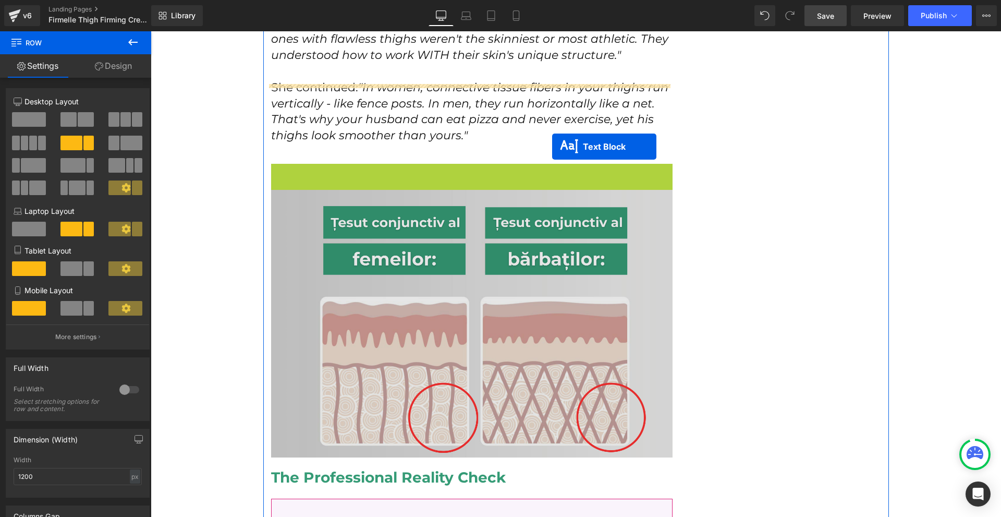
scroll to position [1851, 0]
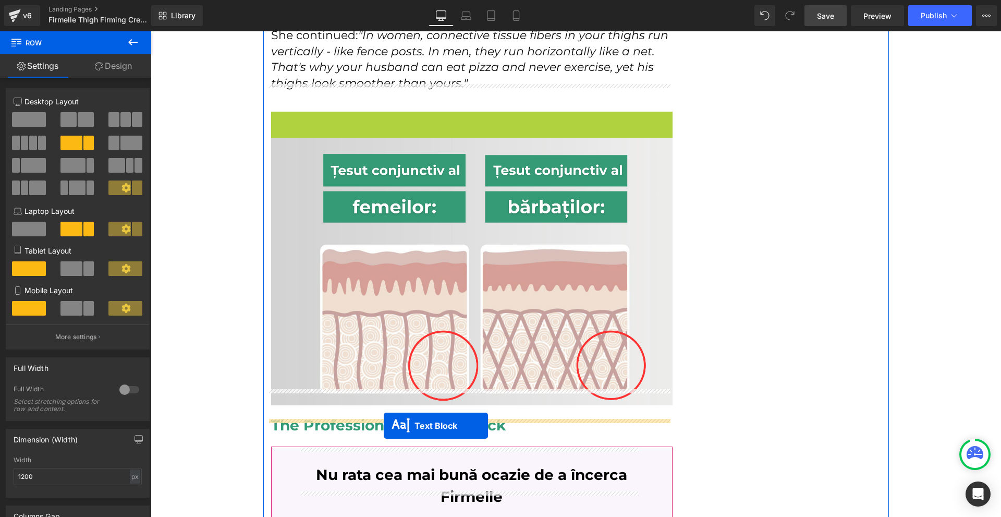
drag, startPoint x: 457, startPoint y: 386, endPoint x: 384, endPoint y: 426, distance: 83.5
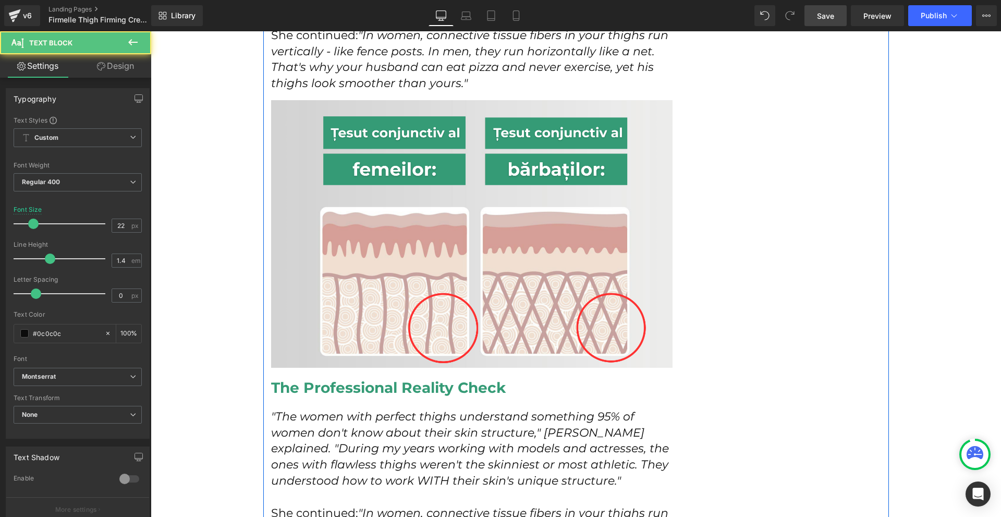
scroll to position [1955, 0]
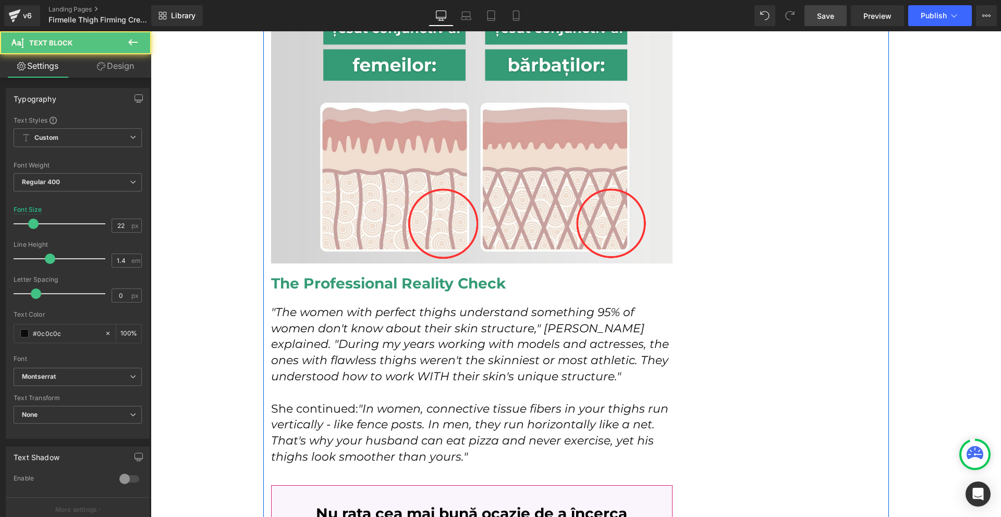
click at [458, 436] on icon ""In women, connective tissue fibers in your thighs run vertically - like fence …" at bounding box center [469, 433] width 397 height 62
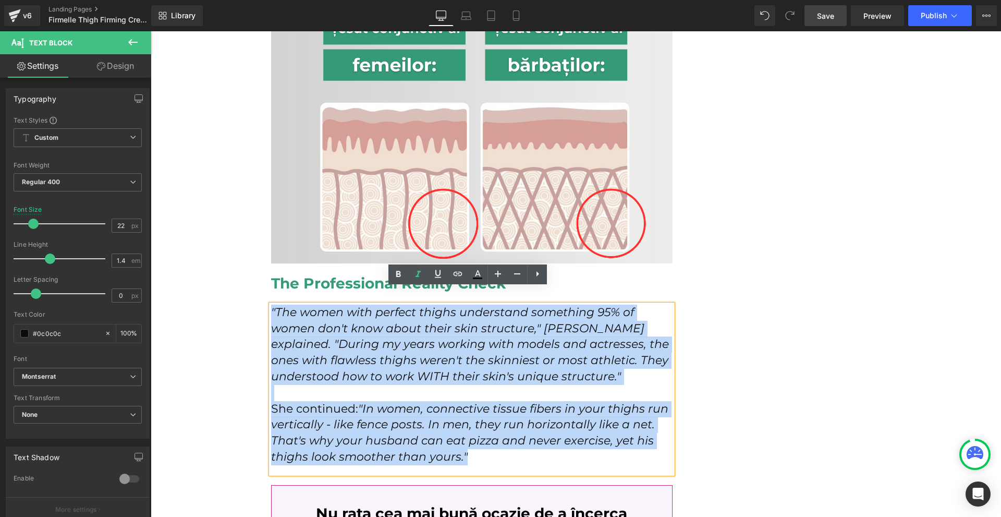
drag, startPoint x: 467, startPoint y: 443, endPoint x: 268, endPoint y: 295, distance: 248.2
click at [271, 305] on div ""The women with perfect thighs understand something 95% of women don't know abo…" at bounding box center [472, 389] width 402 height 169
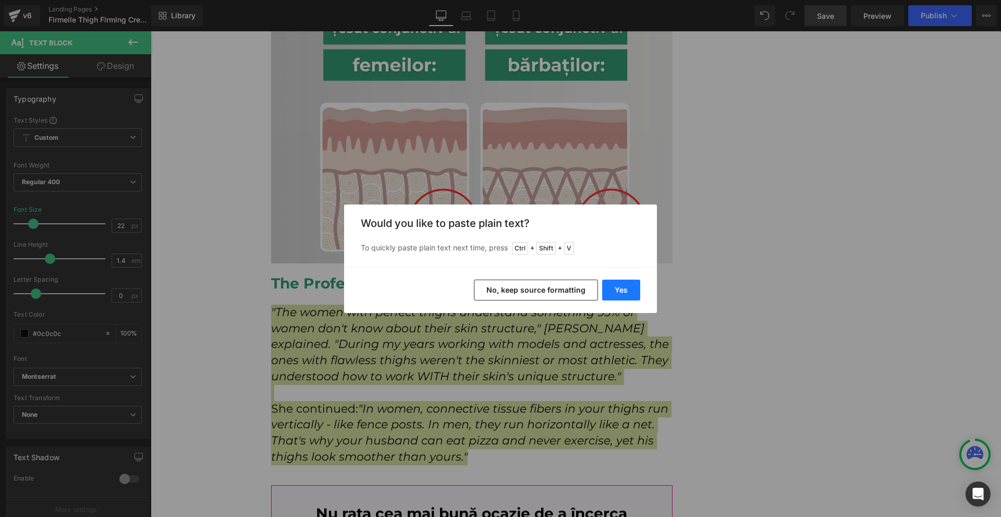
click at [629, 286] on button "Yes" at bounding box center [621, 289] width 38 height 21
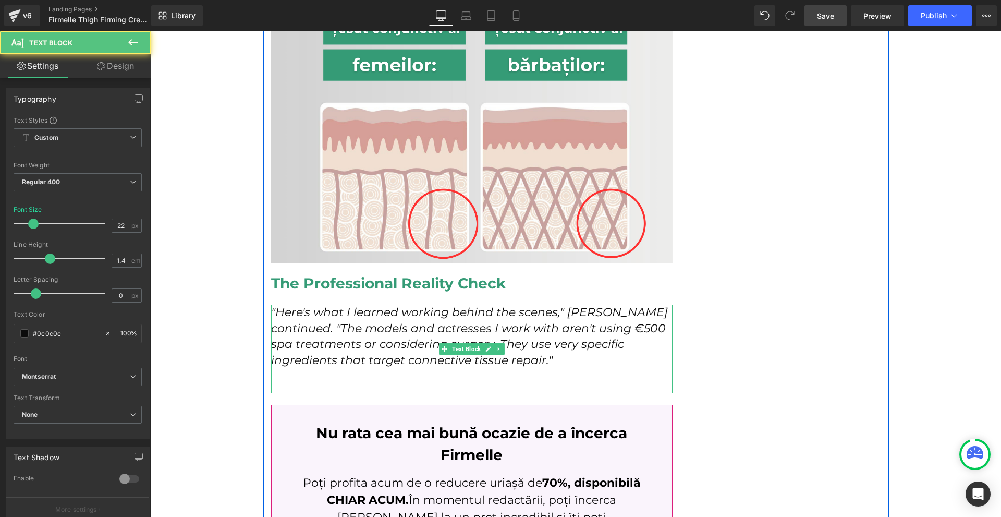
click at [355, 310] on icon ""Here's what I learned working behind the scenes," Sarah continued. "The models…" at bounding box center [469, 336] width 397 height 62
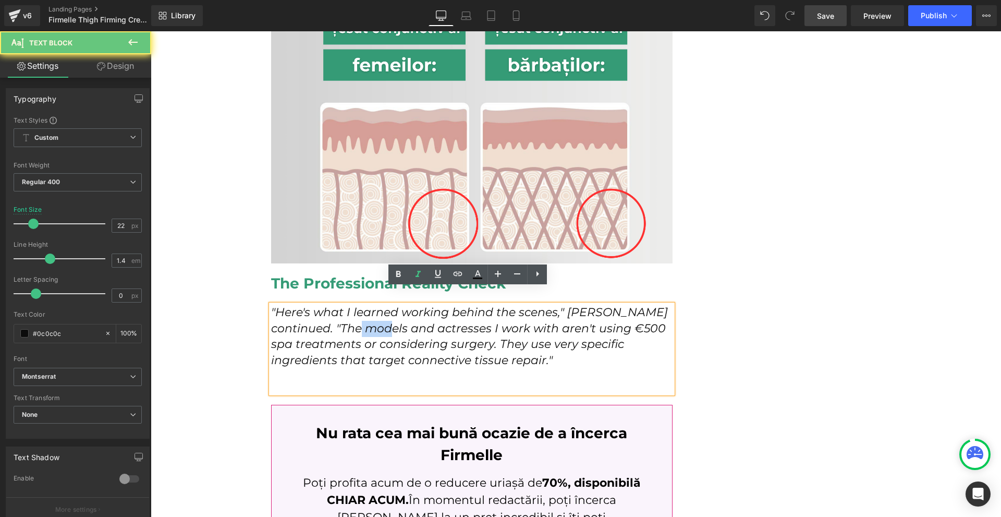
click at [355, 310] on icon ""Here's what I learned working behind the scenes," Sarah continued. "The models…" at bounding box center [469, 336] width 397 height 62
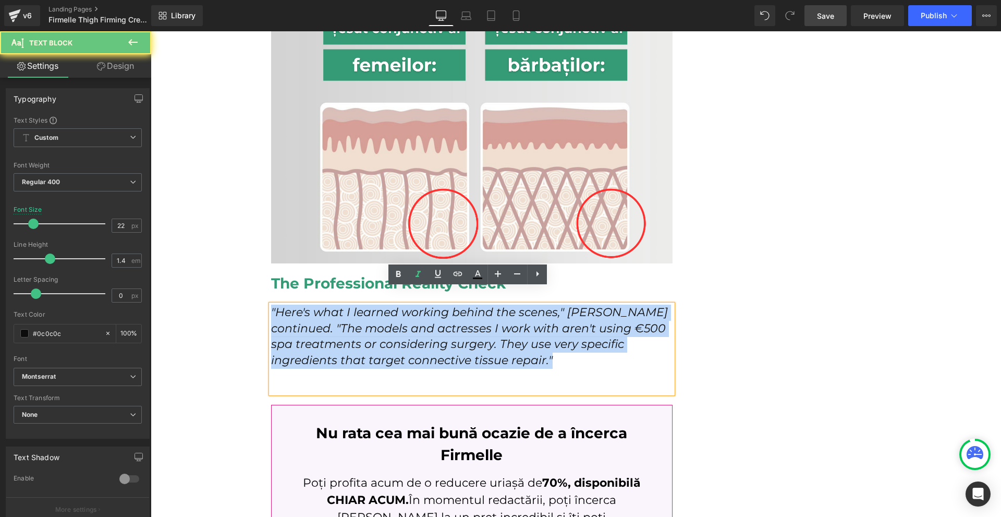
click at [355, 310] on icon ""Here's what I learned working behind the scenes," Sarah continued. "The models…" at bounding box center [469, 336] width 397 height 62
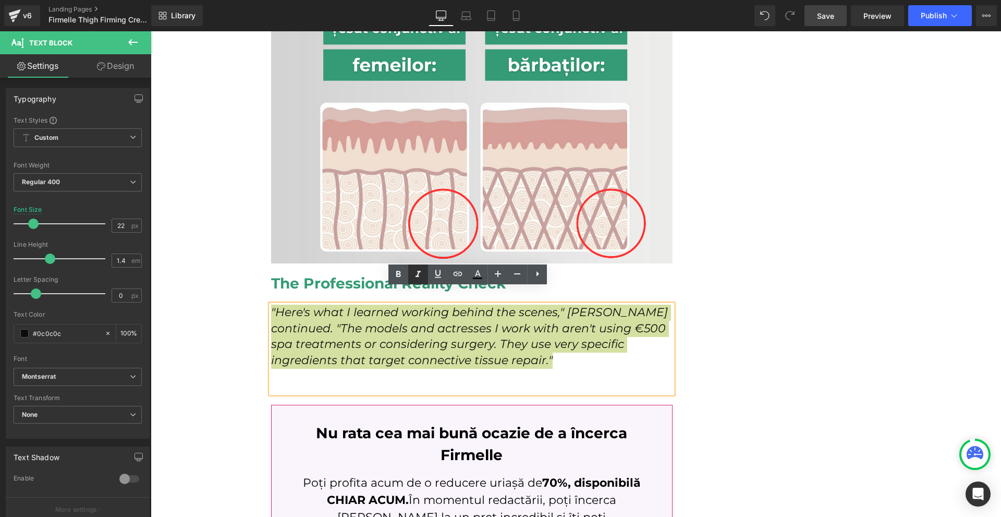
click at [418, 276] on icon at bounding box center [418, 274] width 5 height 6
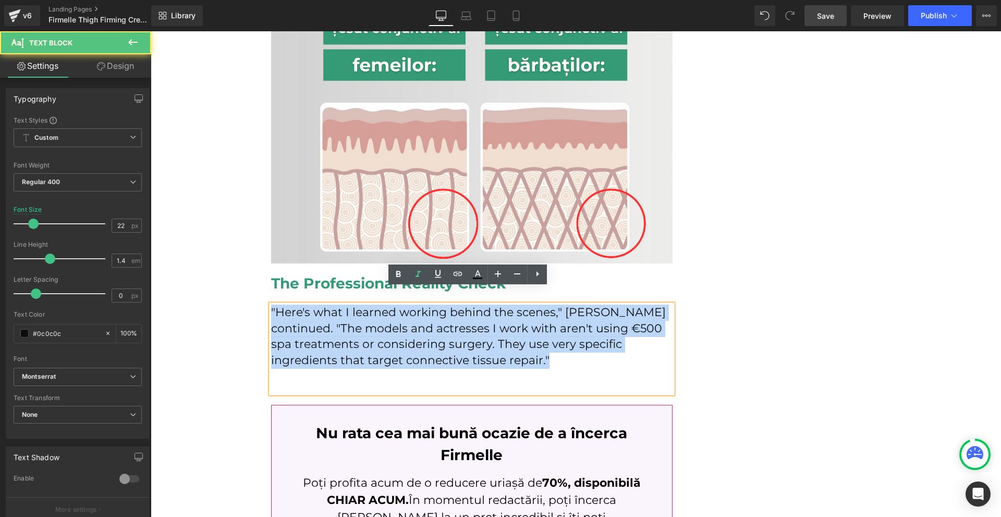
click at [347, 305] on p ""Here's what I learned working behind the scenes," Sarah continued. "The models…" at bounding box center [472, 337] width 402 height 64
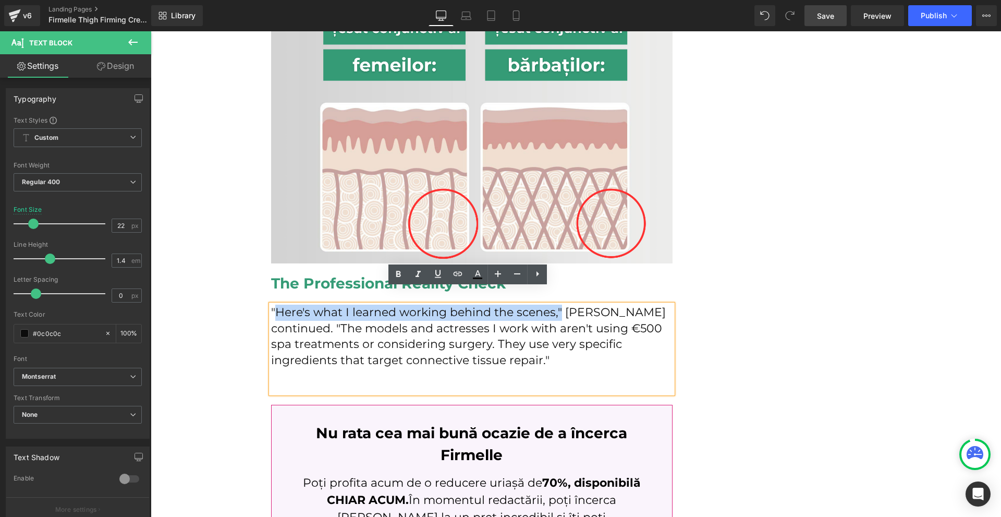
drag, startPoint x: 346, startPoint y: 295, endPoint x: 555, endPoint y: 297, distance: 209.6
click at [555, 305] on p ""Here's what I learned working behind the scenes," Sarah continued. "The models…" at bounding box center [472, 337] width 402 height 64
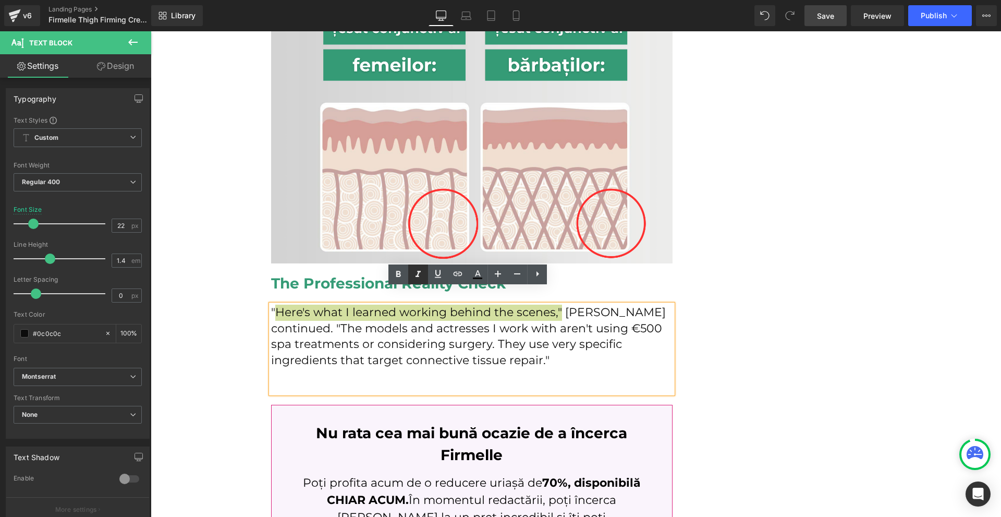
click at [418, 274] on icon at bounding box center [418, 274] width 5 height 6
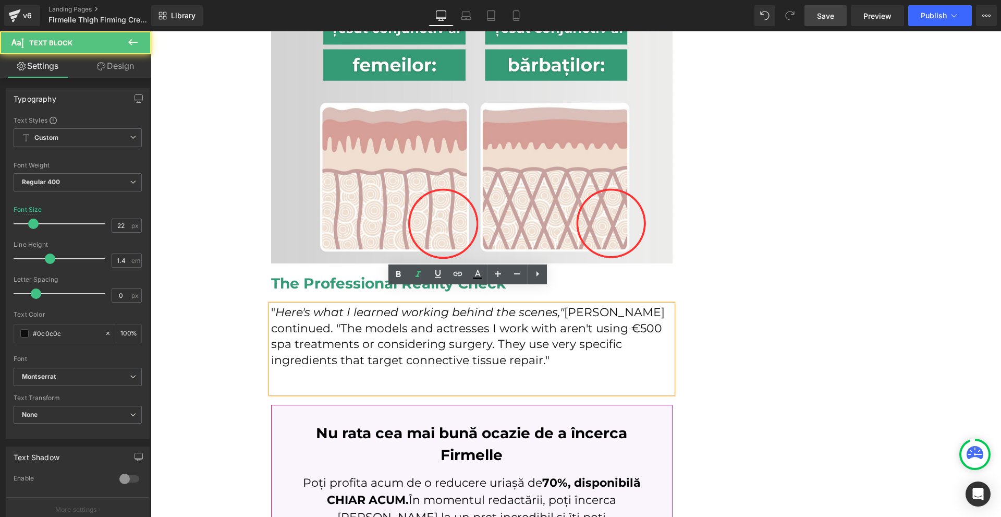
click at [536, 318] on p "" Here's what I learned working behind the scenes," Sarah continued. "The model…" at bounding box center [472, 337] width 402 height 64
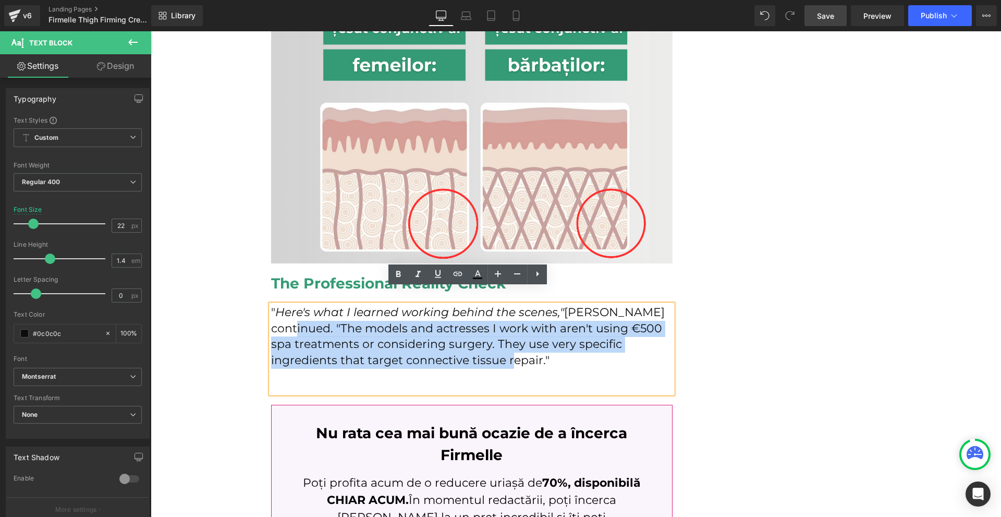
drag, startPoint x: 267, startPoint y: 310, endPoint x: 477, endPoint y: 343, distance: 212.7
click at [477, 343] on p "" Here's what I learned working behind the scenes," Sarah continued. "The model…" at bounding box center [472, 337] width 402 height 64
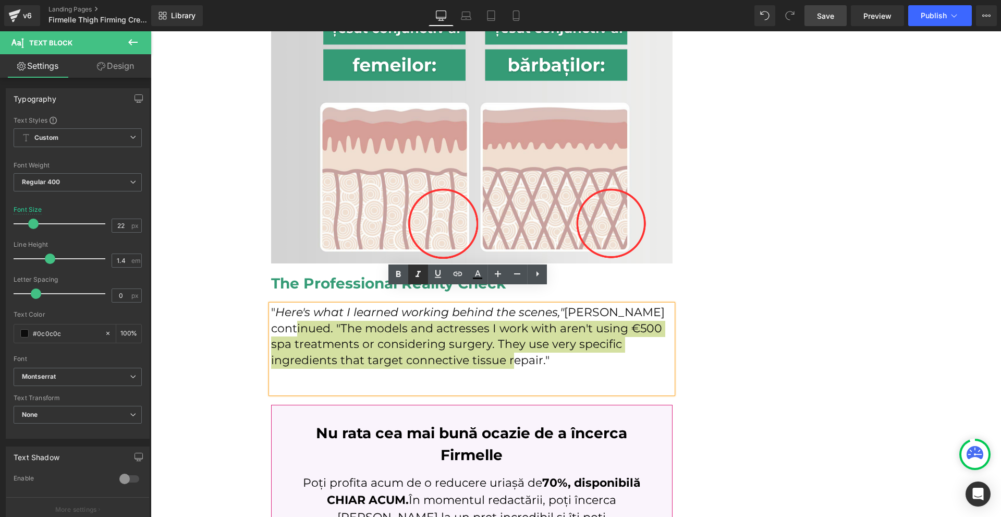
click at [414, 277] on icon at bounding box center [418, 274] width 13 height 13
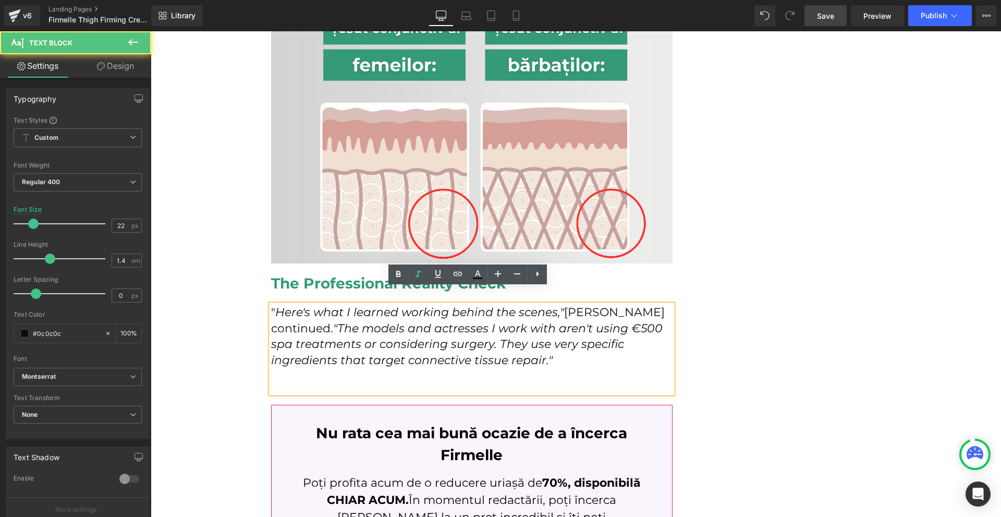
click at [484, 337] on p "" Here's what I learned working behind the scenes," Sarah continued. "The model…" at bounding box center [472, 337] width 402 height 64
click at [713, 346] on div "How I Discovered the Red Carpet Secret That Finally Fixed My [MEDICAL_DATA] at …" at bounding box center [576, 261] width 626 height 4177
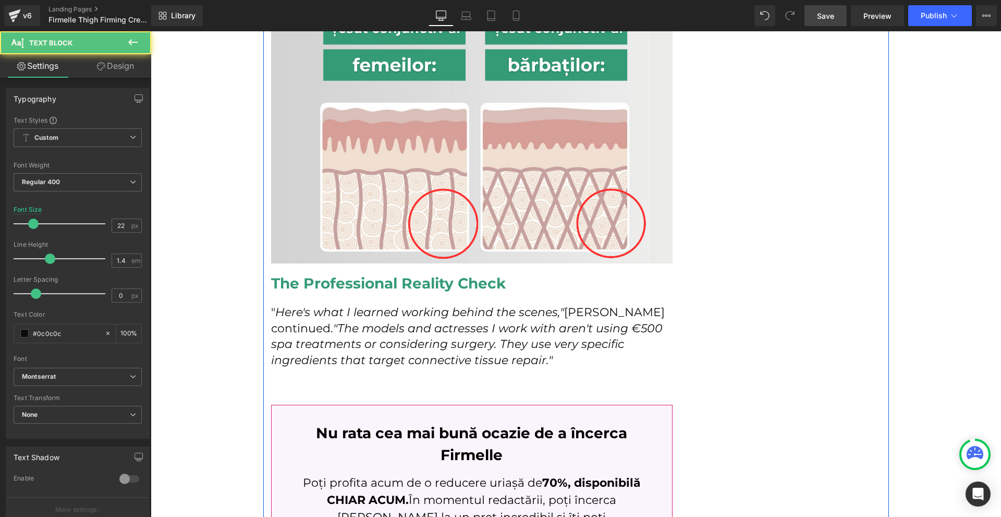
click at [575, 369] on p at bounding box center [472, 377] width 402 height 16
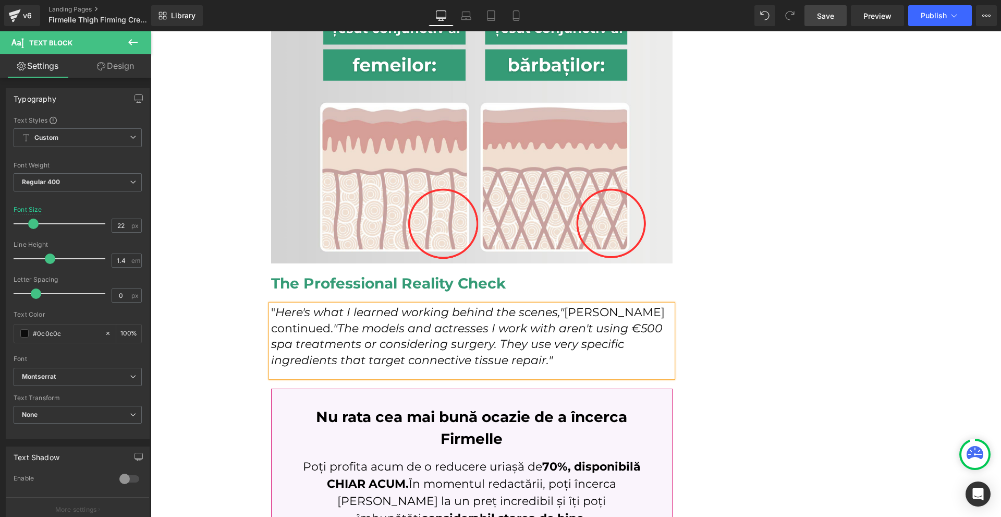
click at [796, 359] on div "How I Discovered the Red Carpet Secret That Finally Fixed My [MEDICAL_DATA] at …" at bounding box center [576, 253] width 626 height 4161
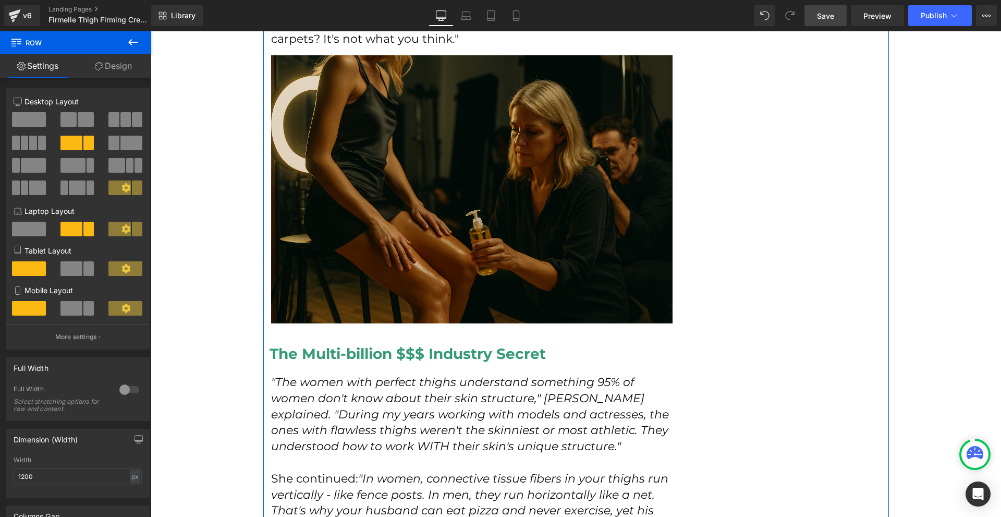
scroll to position [1199, 0]
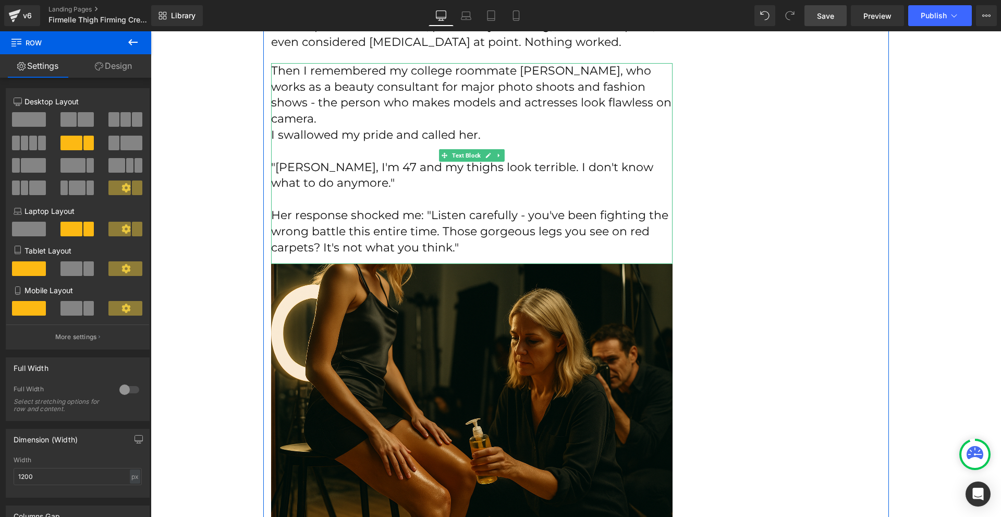
click at [535, 208] on p "Her response shocked me: "Listen carefully - you've been fighting the wrong bat…" at bounding box center [472, 232] width 402 height 48
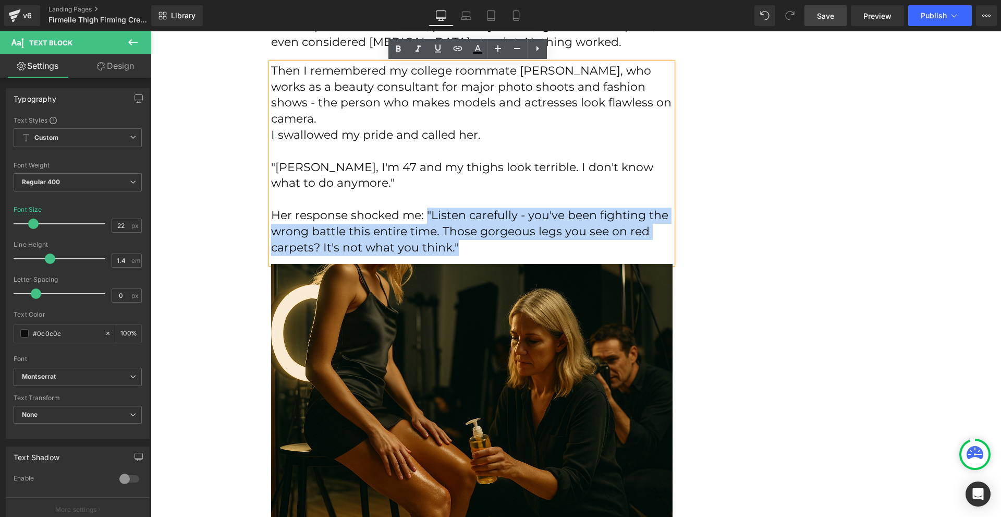
drag, startPoint x: 421, startPoint y: 198, endPoint x: 510, endPoint y: 225, distance: 93.2
click at [510, 225] on p "Her response shocked me: "Listen carefully - you've been fighting the wrong bat…" at bounding box center [472, 232] width 402 height 48
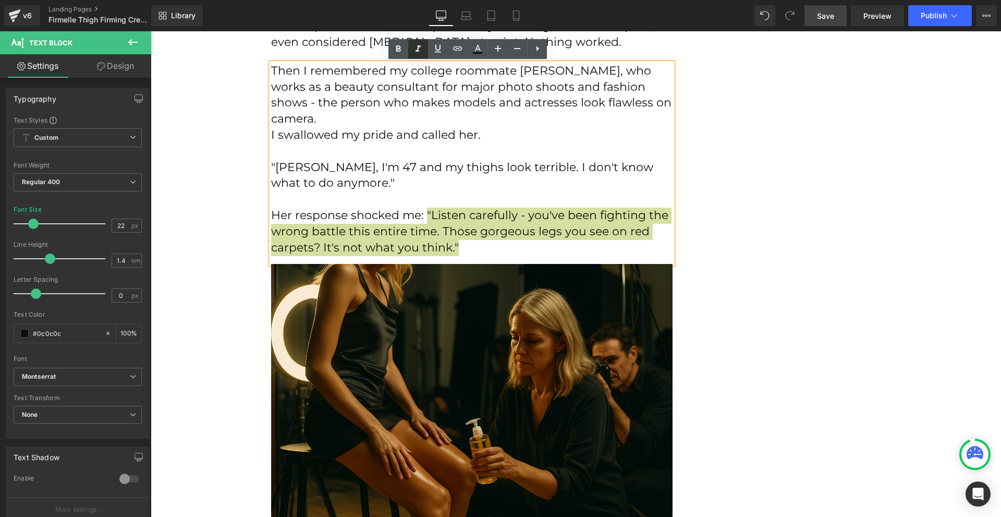
click at [419, 53] on icon at bounding box center [418, 49] width 13 height 13
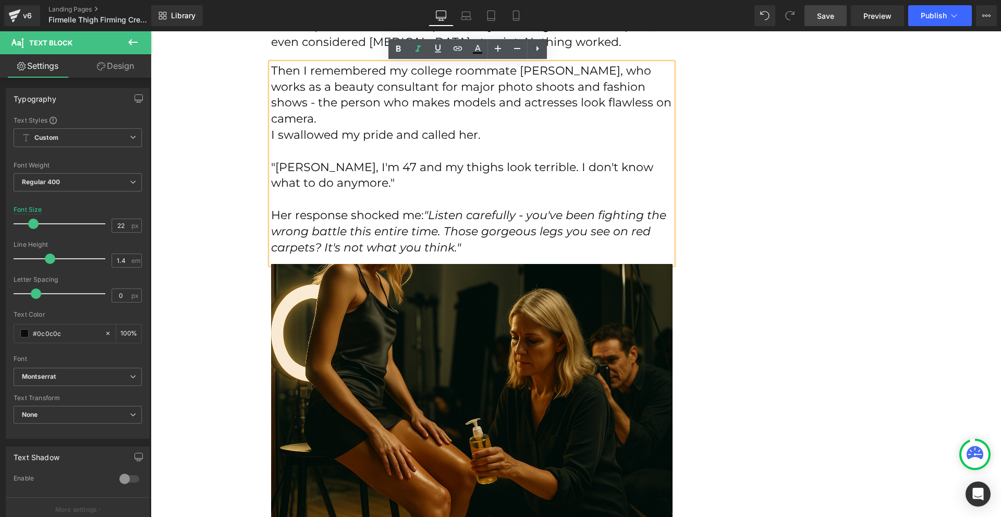
click at [666, 191] on p at bounding box center [472, 199] width 402 height 16
click at [416, 160] on p ""[PERSON_NAME], I'm 47 and my thighs look terrible. I don't know what to do any…" at bounding box center [472, 176] width 402 height 32
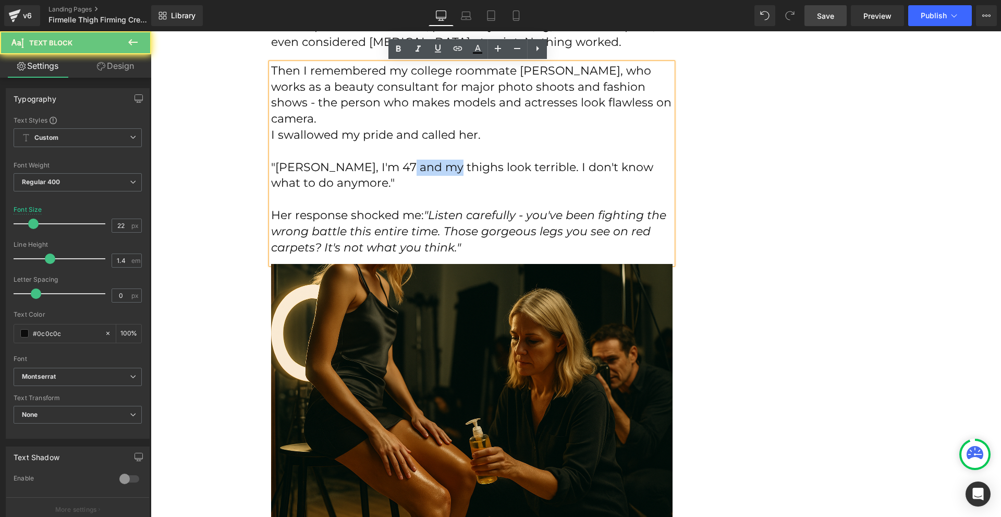
click at [416, 160] on p ""[PERSON_NAME], I'm 47 and my thighs look terrible. I don't know what to do any…" at bounding box center [472, 176] width 402 height 32
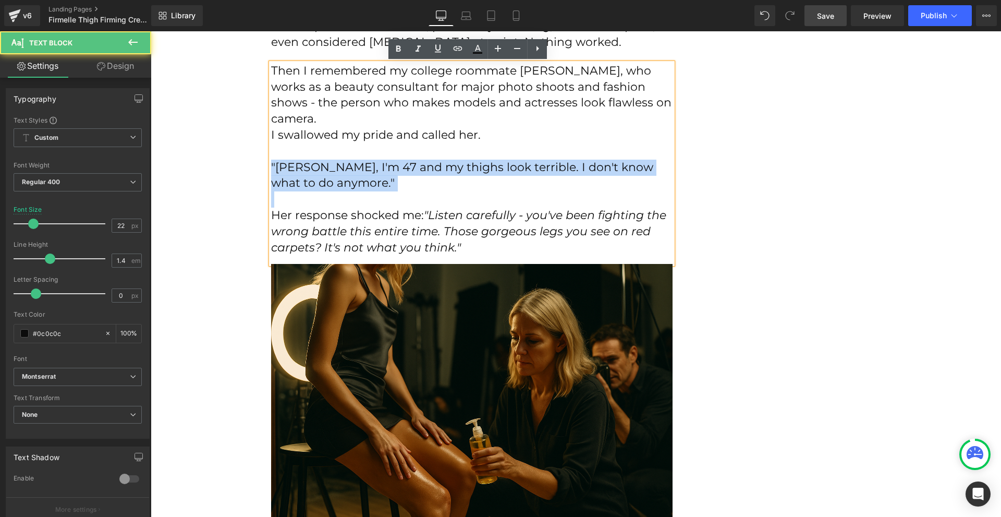
click at [416, 160] on p ""[PERSON_NAME], I'm 47 and my thighs look terrible. I don't know what to do any…" at bounding box center [472, 176] width 402 height 32
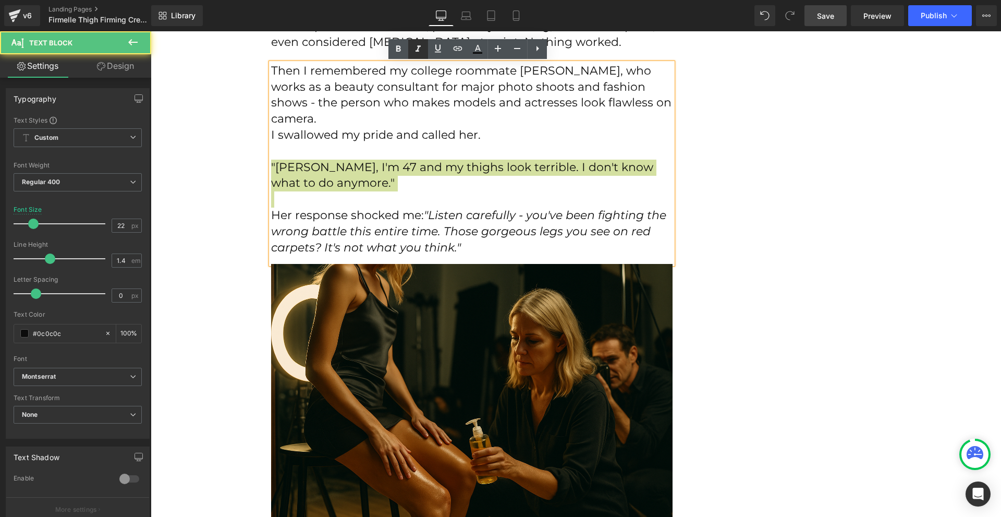
click at [417, 54] on icon at bounding box center [418, 49] width 13 height 13
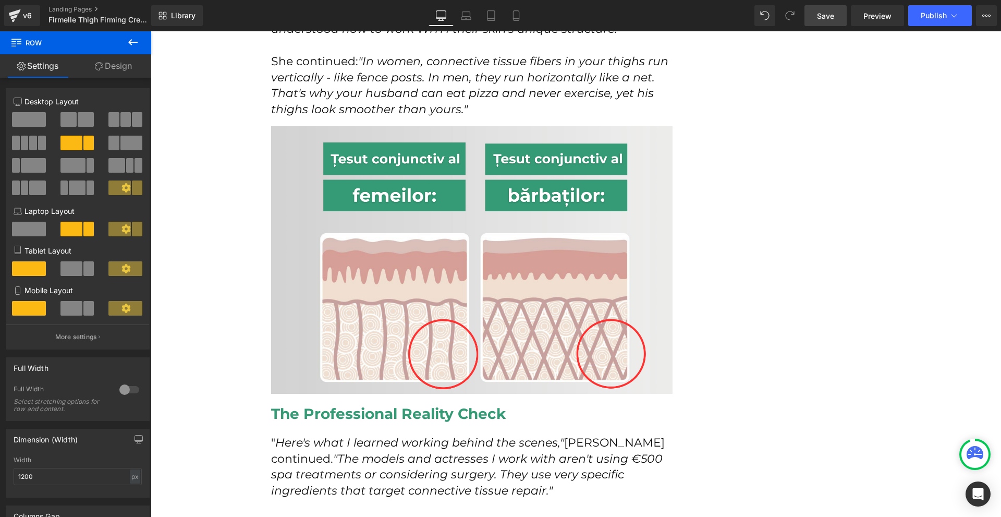
scroll to position [1877, 0]
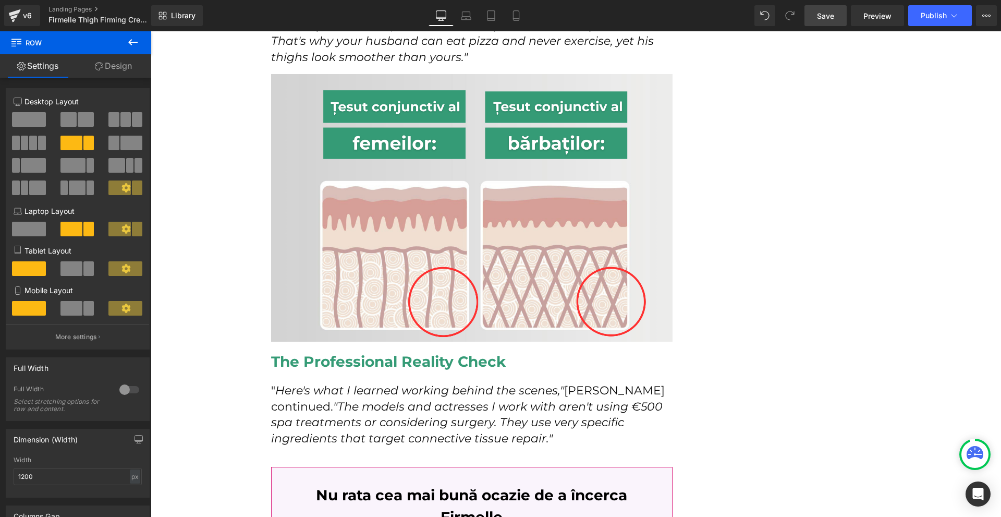
click at [831, 17] on span "Save" at bounding box center [825, 15] width 17 height 11
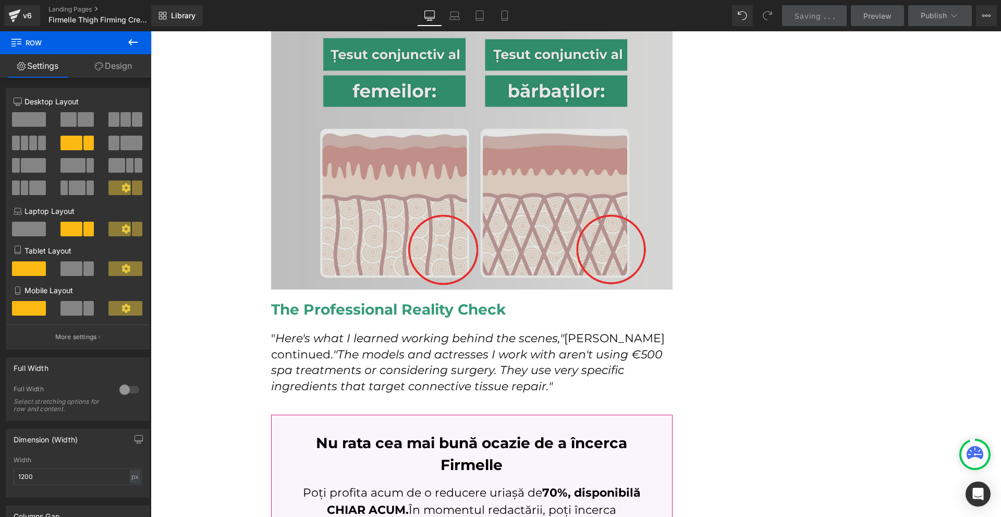
scroll to position [1982, 0]
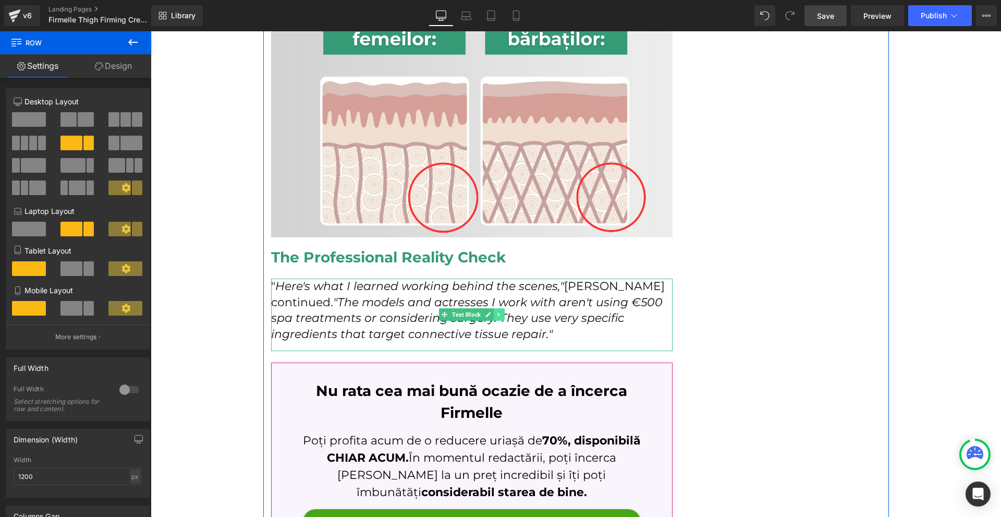
click at [496, 311] on icon at bounding box center [499, 314] width 6 height 6
click at [491, 312] on icon at bounding box center [494, 315] width 6 height 6
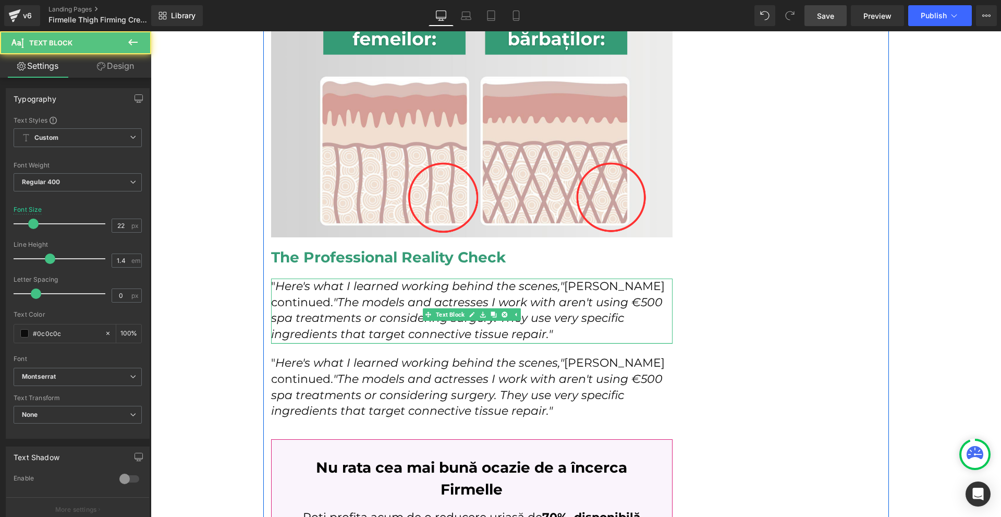
drag, startPoint x: 421, startPoint y: 335, endPoint x: 428, endPoint y: 327, distance: 10.0
click at [428, 343] on div at bounding box center [472, 343] width 402 height 1
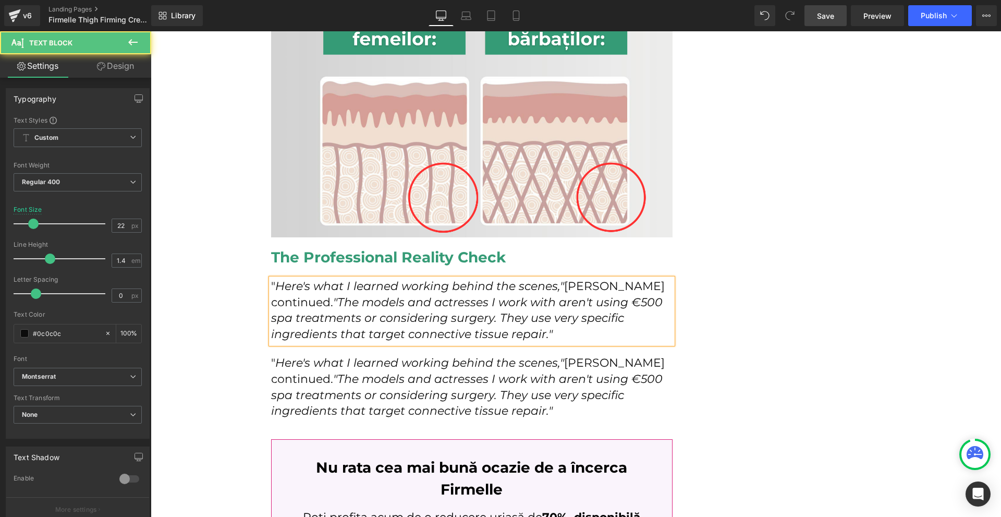
click at [390, 355] on p "" Here's what I learned working behind the scenes," Sarah continued. "The model…" at bounding box center [472, 387] width 402 height 64
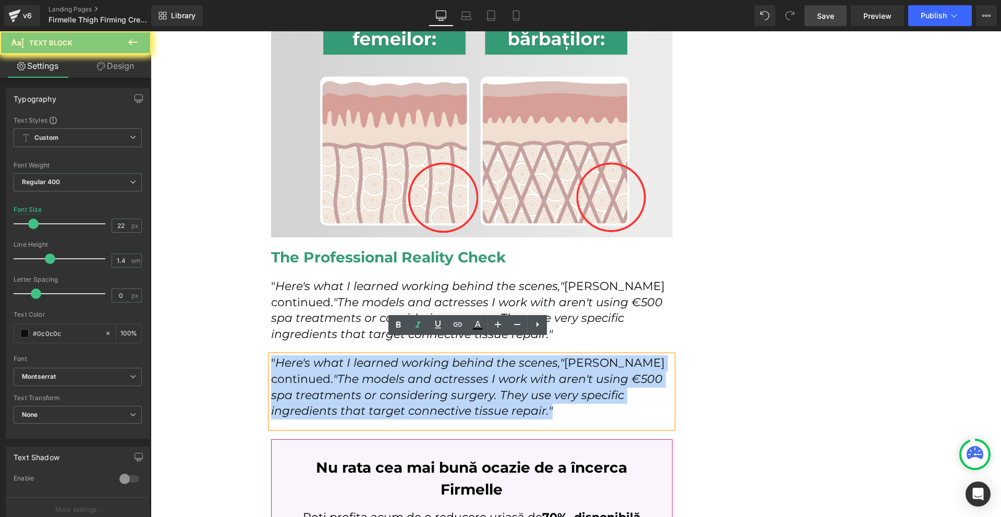
click at [390, 355] on p "" Here's what I learned working behind the scenes," Sarah continued. "The model…" at bounding box center [472, 387] width 402 height 64
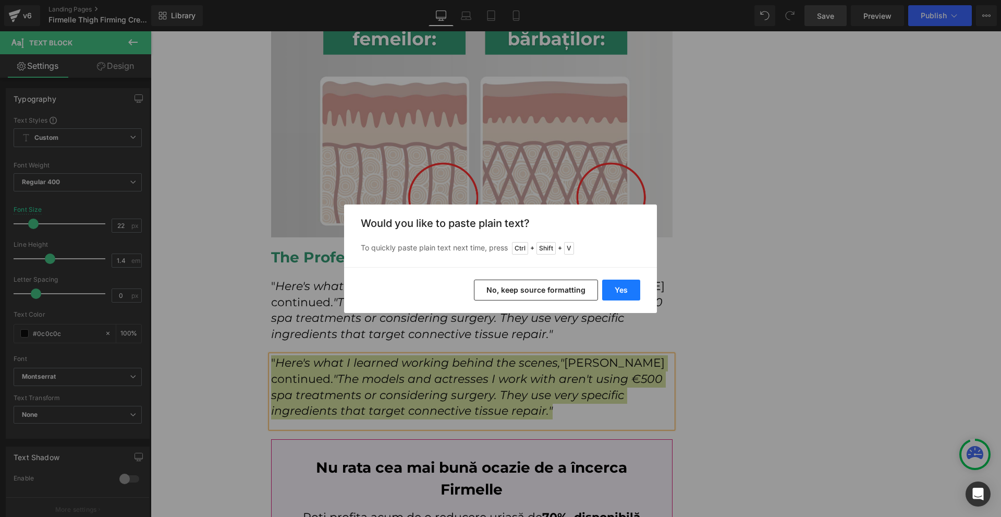
click at [606, 294] on button "Yes" at bounding box center [621, 289] width 38 height 21
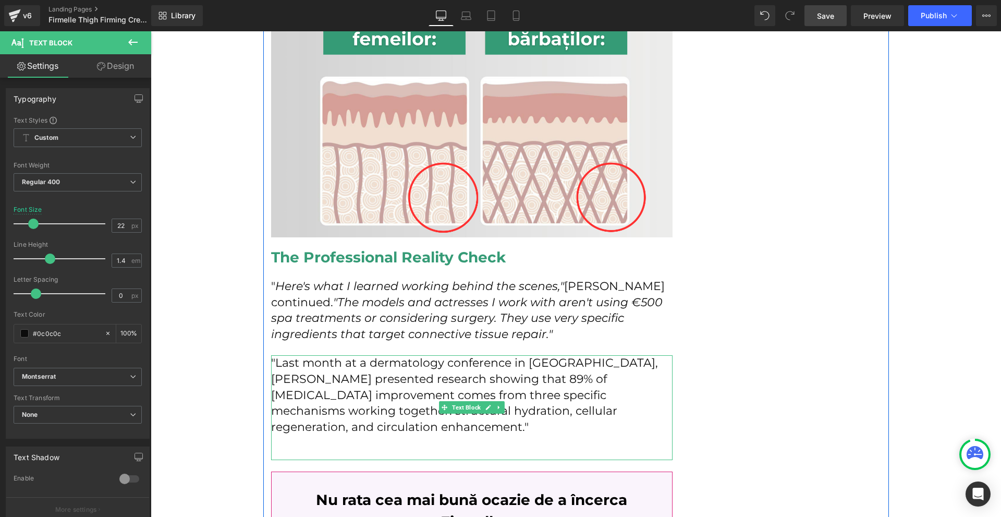
click at [331, 440] on div ""Last month at a dermatology conference in Vienna, Dr. Elena Marchetti presente…" at bounding box center [472, 407] width 402 height 105
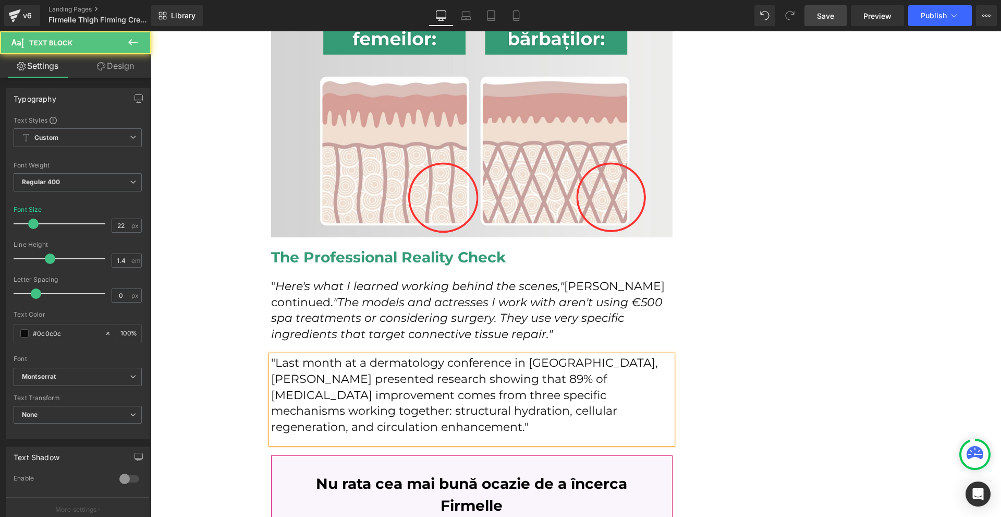
click at [355, 426] on div ""Last month at a dermatology conference in Vienna, Dr. Elena Marchetti presente…" at bounding box center [472, 399] width 402 height 89
click at [369, 391] on p ""Last month at a dermatology conference in Vienna, Dr. Elena Marchetti presente…" at bounding box center [472, 395] width 402 height 80
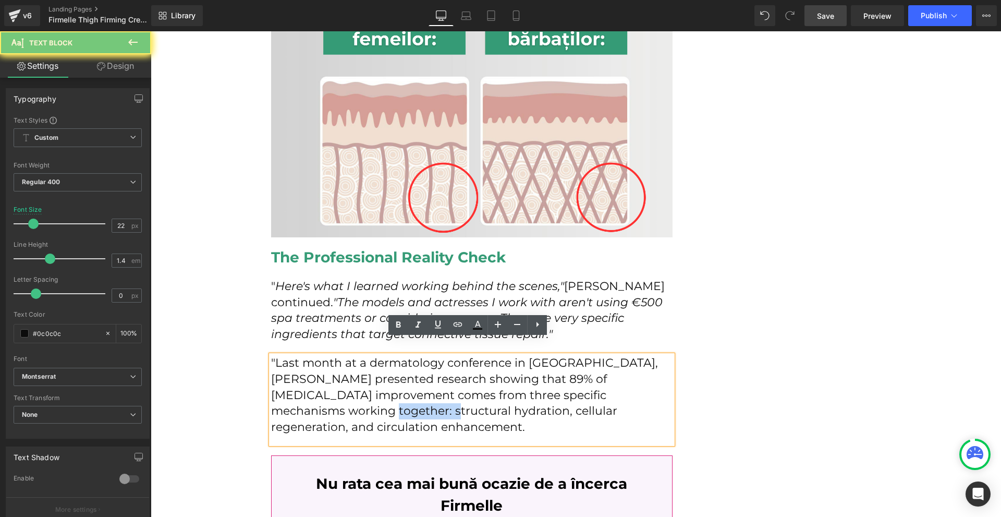
click at [369, 391] on p ""Last month at a dermatology conference in Vienna, Dr. Elena Marchetti presente…" at bounding box center [472, 395] width 402 height 80
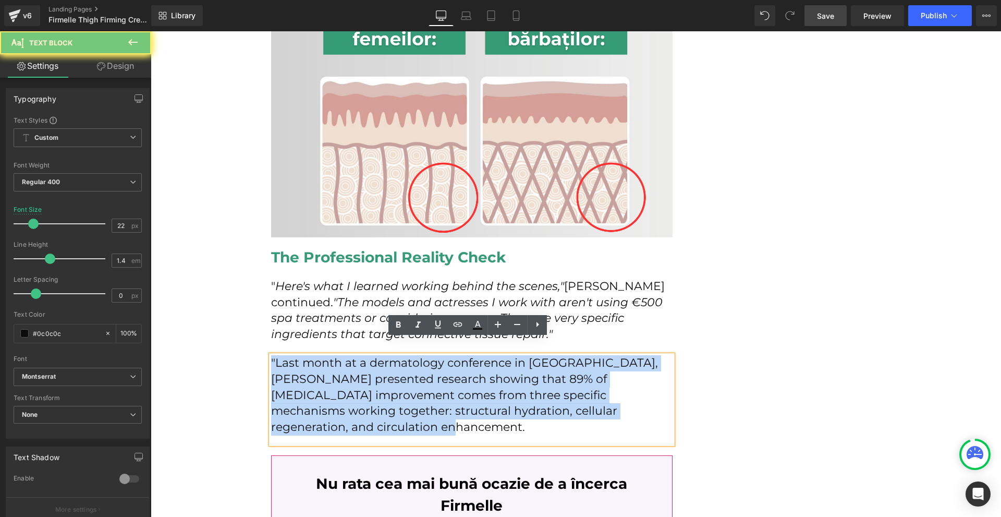
click at [369, 391] on p ""Last month at a dermatology conference in Vienna, Dr. Elena Marchetti presente…" at bounding box center [472, 395] width 402 height 80
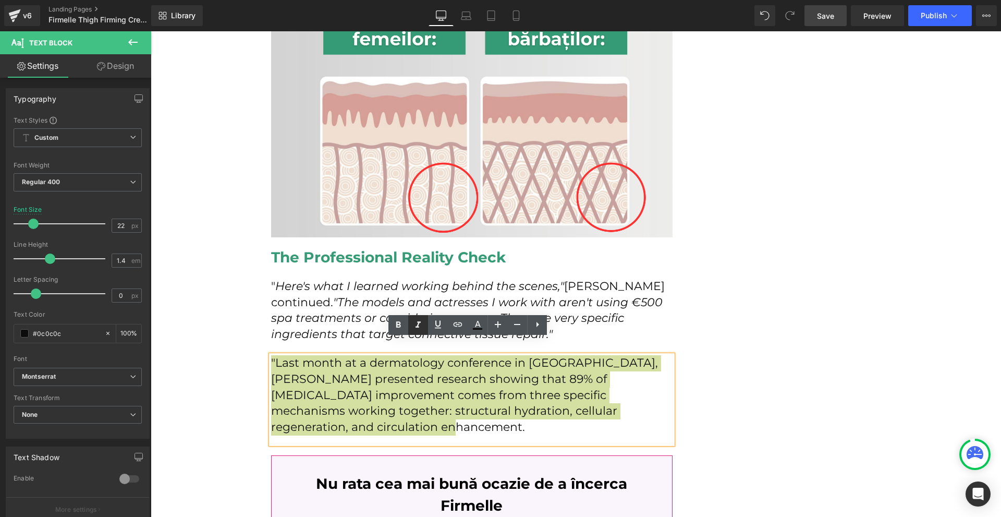
click at [418, 320] on icon at bounding box center [418, 325] width 13 height 13
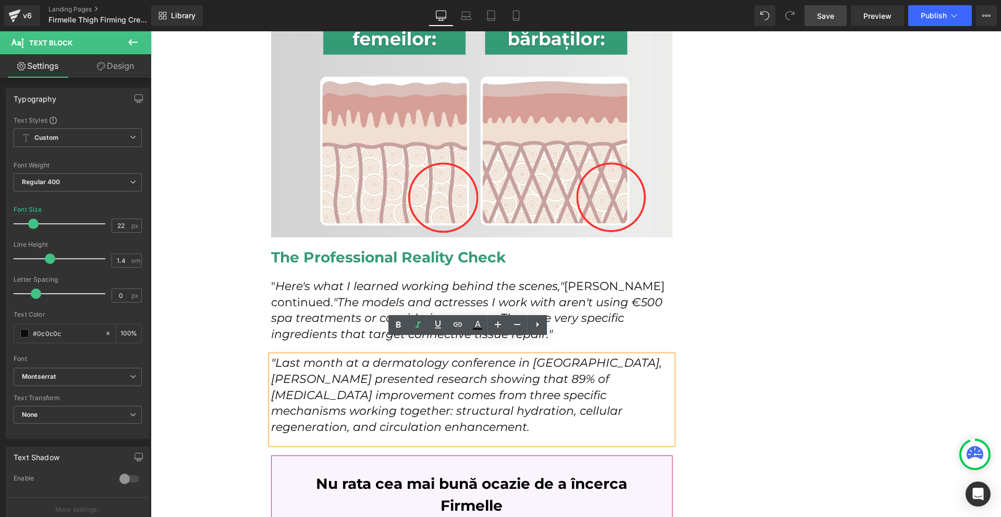
click at [357, 421] on div ""Last month at a dermatology conference in Vienna, Dr. Elena Marchetti presente…" at bounding box center [472, 399] width 402 height 89
click at [760, 418] on div "How I Discovered the Red Carpet Secret That Finally Fixed My [MEDICAL_DATA] at …" at bounding box center [576, 273] width 626 height 4253
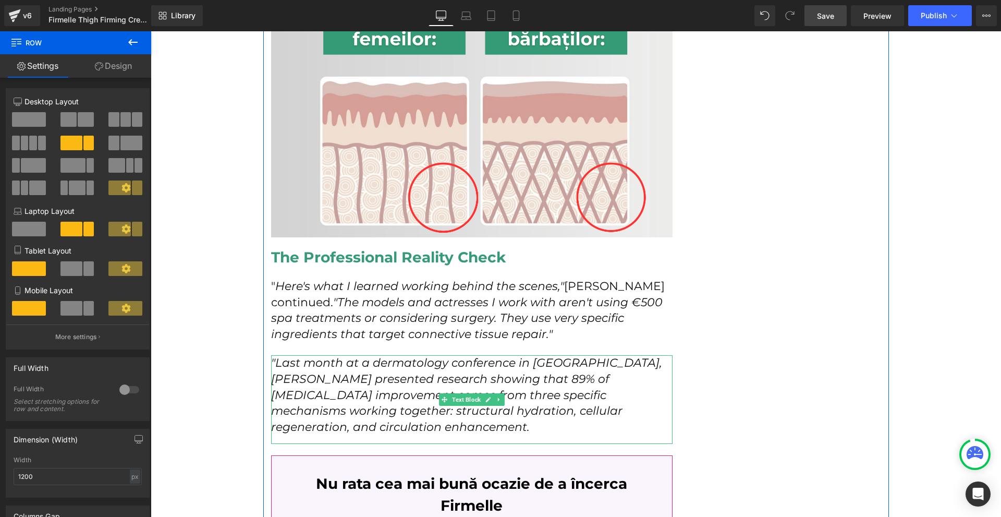
scroll to position [2034, 0]
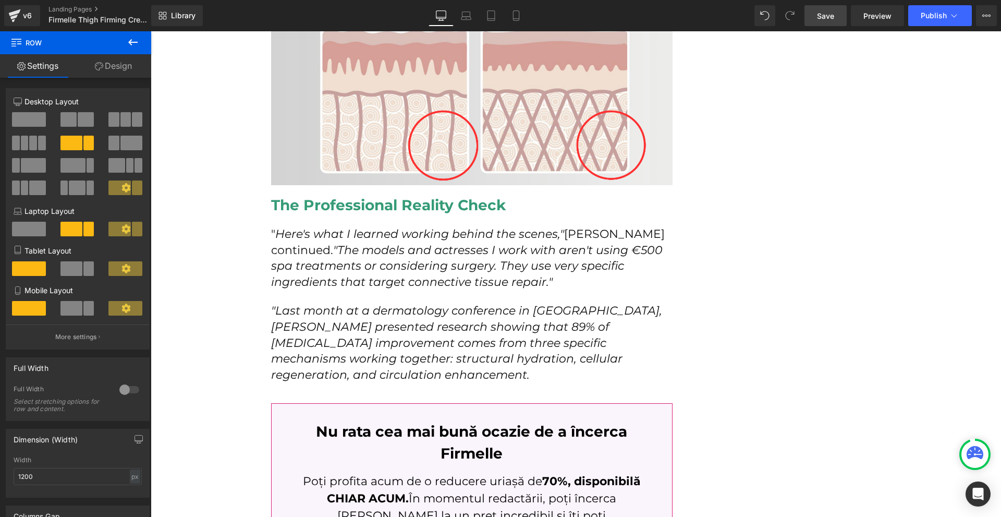
click at [132, 48] on button at bounding box center [133, 42] width 37 height 23
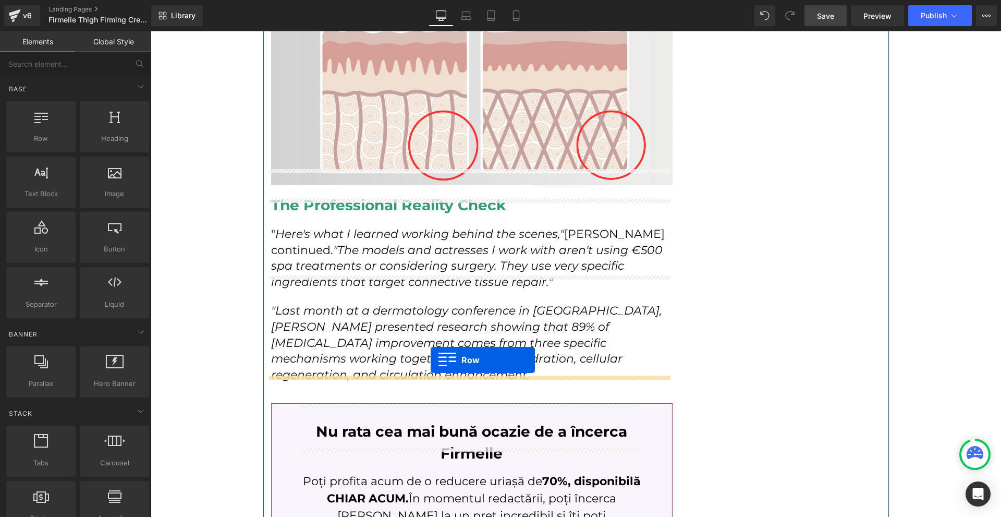
drag, startPoint x: 189, startPoint y: 148, endPoint x: 430, endPoint y: 359, distance: 320.8
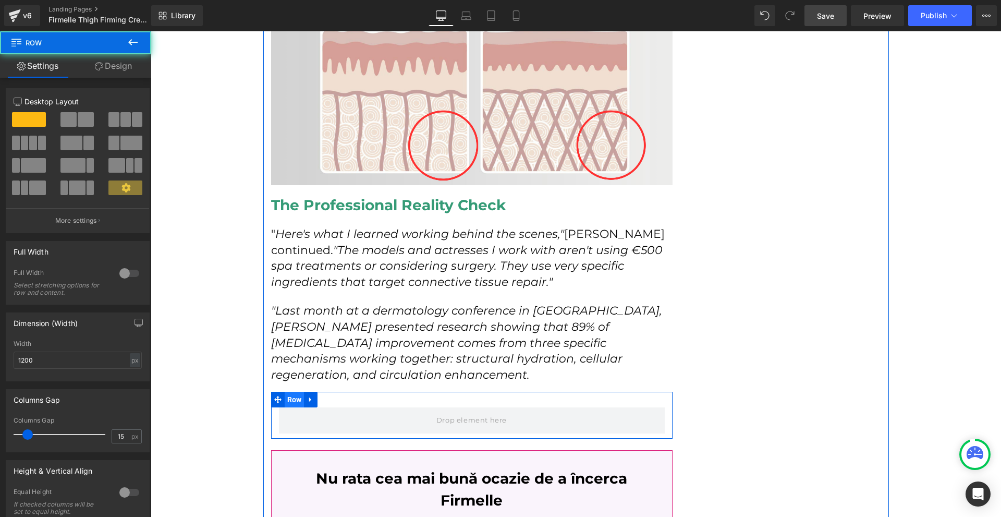
click at [294, 392] on span "Row" at bounding box center [295, 400] width 20 height 16
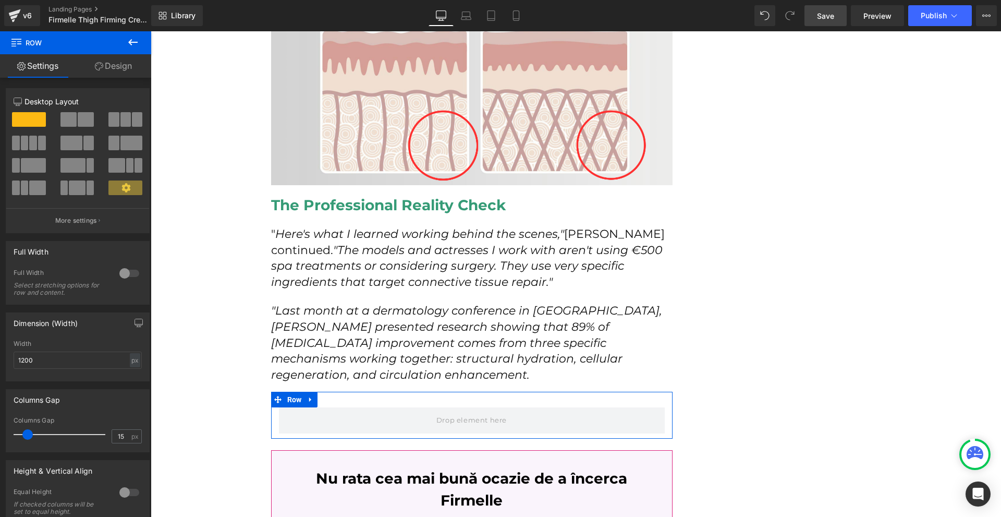
click at [132, 119] on span at bounding box center [137, 119] width 10 height 15
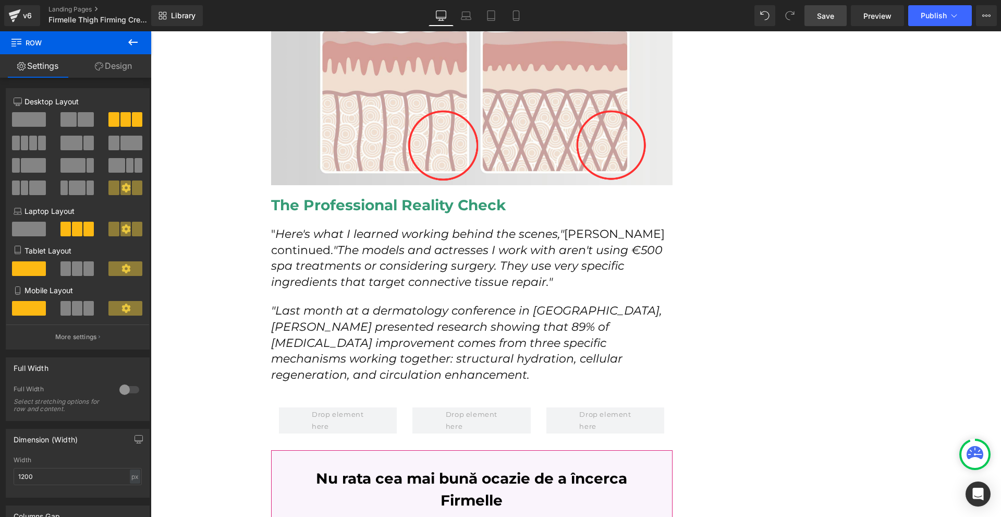
click at [135, 42] on icon at bounding box center [132, 42] width 9 height 6
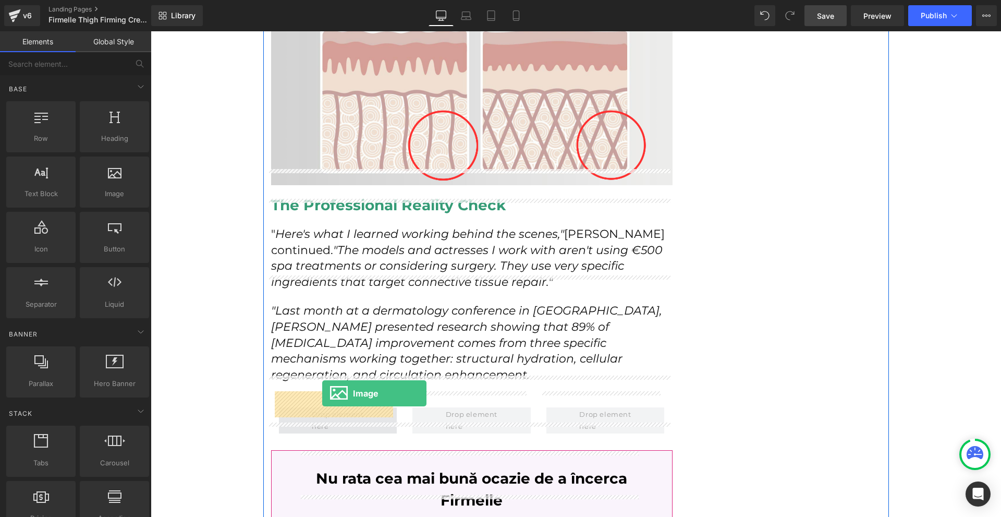
drag, startPoint x: 267, startPoint y: 210, endPoint x: 322, endPoint y: 393, distance: 191.7
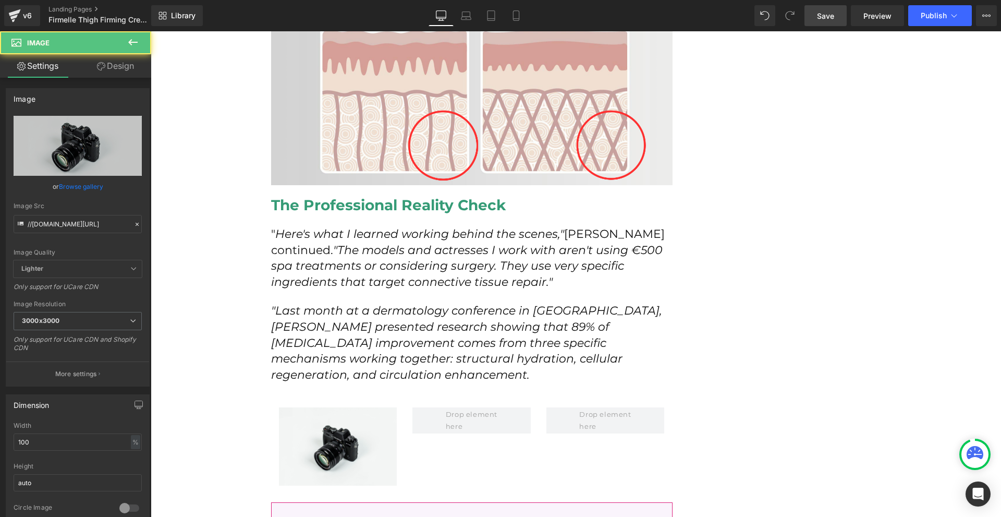
click at [124, 39] on button at bounding box center [133, 42] width 37 height 23
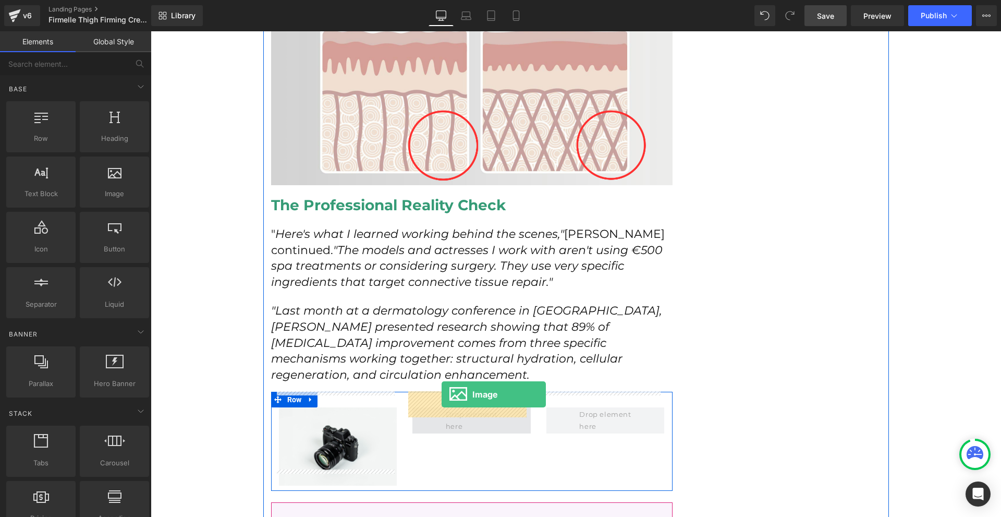
drag, startPoint x: 298, startPoint y: 246, endPoint x: 442, endPoint y: 394, distance: 206.5
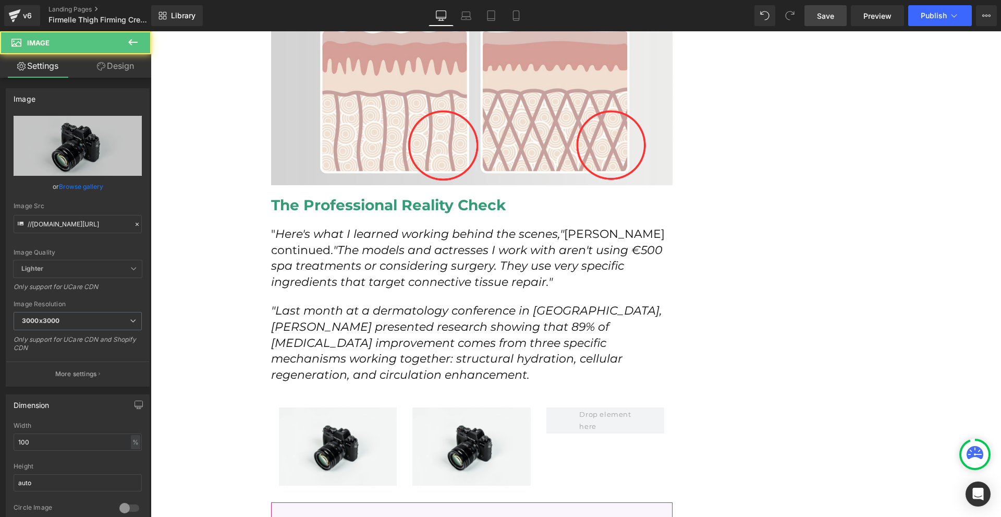
drag, startPoint x: 132, startPoint y: 49, endPoint x: 132, endPoint y: 56, distance: 7.3
click at [132, 50] on button at bounding box center [133, 42] width 37 height 23
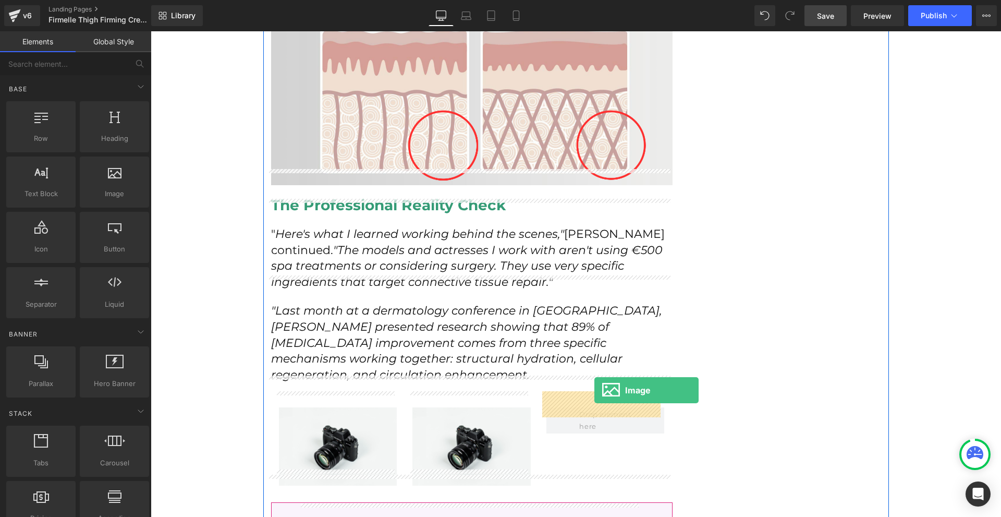
drag, startPoint x: 264, startPoint y: 207, endPoint x: 594, endPoint y: 390, distance: 377.9
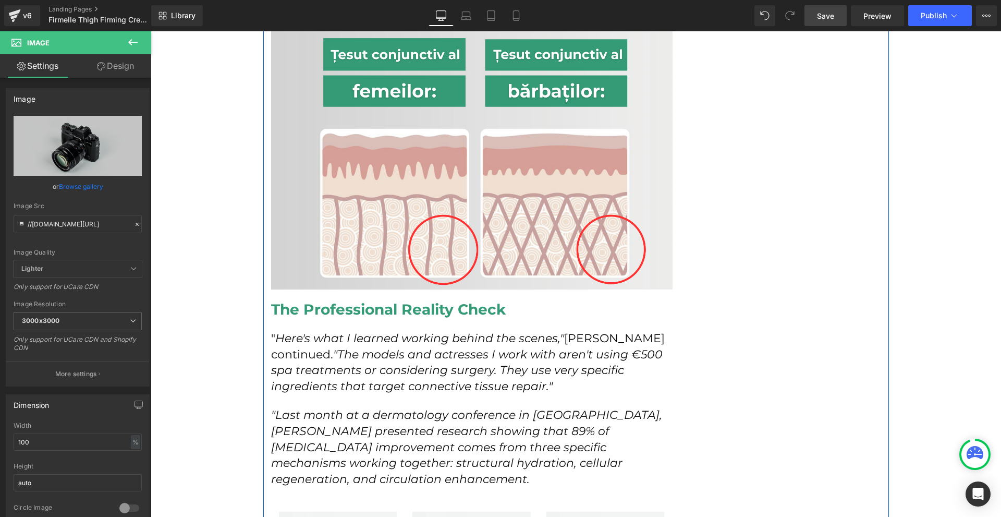
scroll to position [2086, 0]
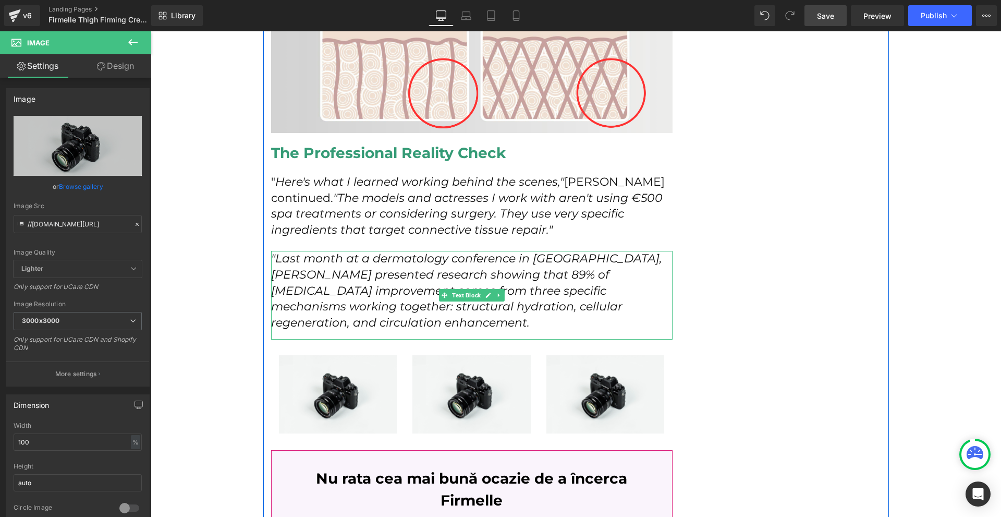
click at [387, 305] on p ""Last month at a dermatology conference in Vienna, Dr. Elena Marchetti presente…" at bounding box center [472, 291] width 402 height 80
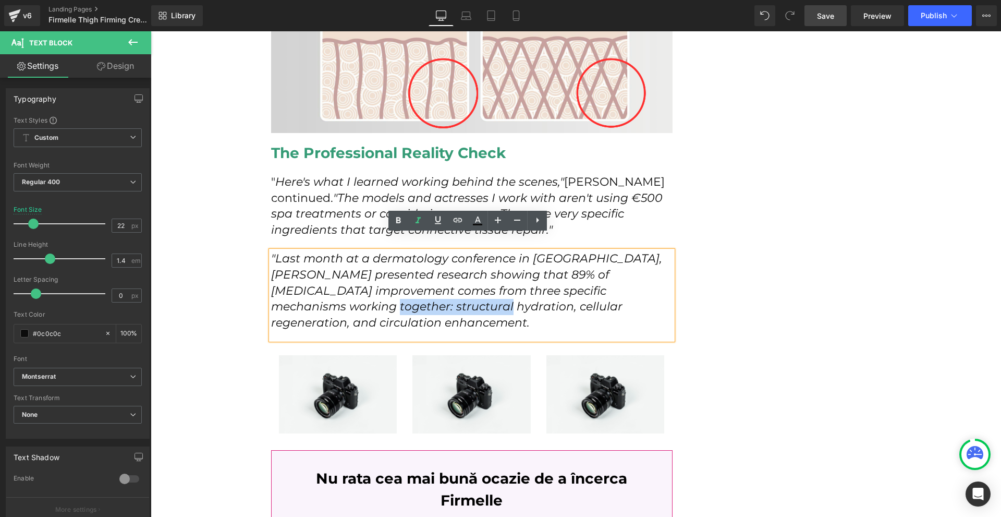
copy icon "structural hydration"
drag, startPoint x: 323, startPoint y: 293, endPoint x: 440, endPoint y: 295, distance: 116.3
click at [440, 295] on icon ""Last month at a dermatology conference in Vienna, Dr. Elena Marchetti presente…" at bounding box center [466, 290] width 391 height 78
click at [427, 297] on icon ""Last month at a dermatology conference in Vienna, Dr. Elena Marchetti presente…" at bounding box center [466, 290] width 391 height 78
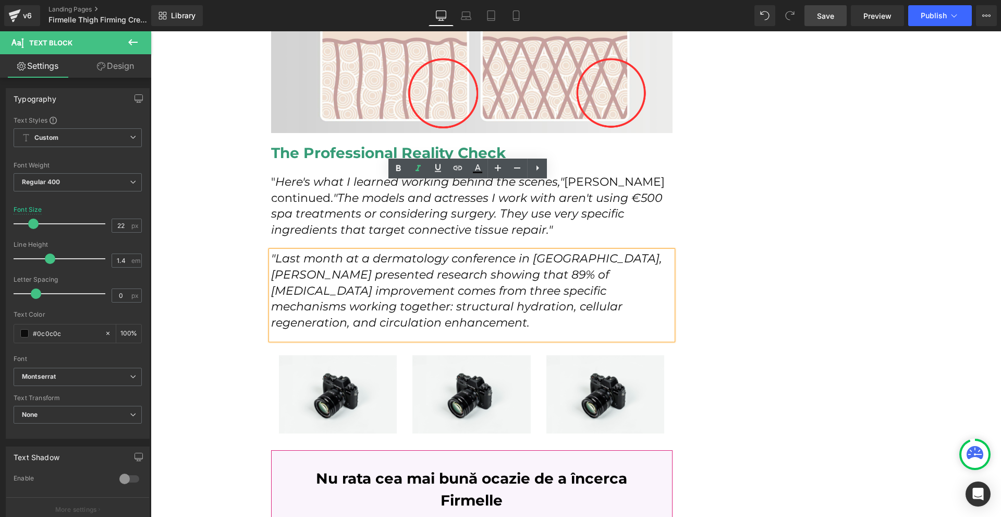
scroll to position [2138, 0]
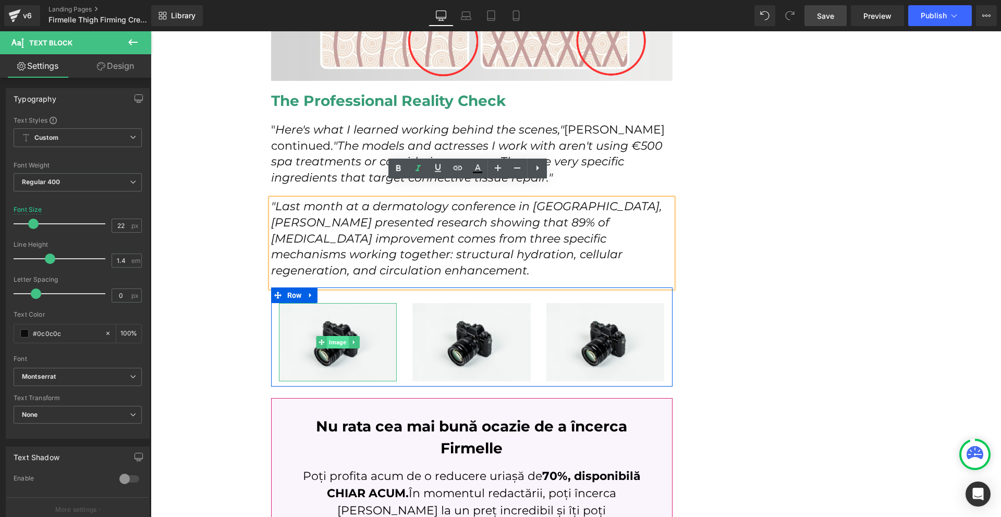
click at [337, 336] on span "Image" at bounding box center [337, 342] width 21 height 13
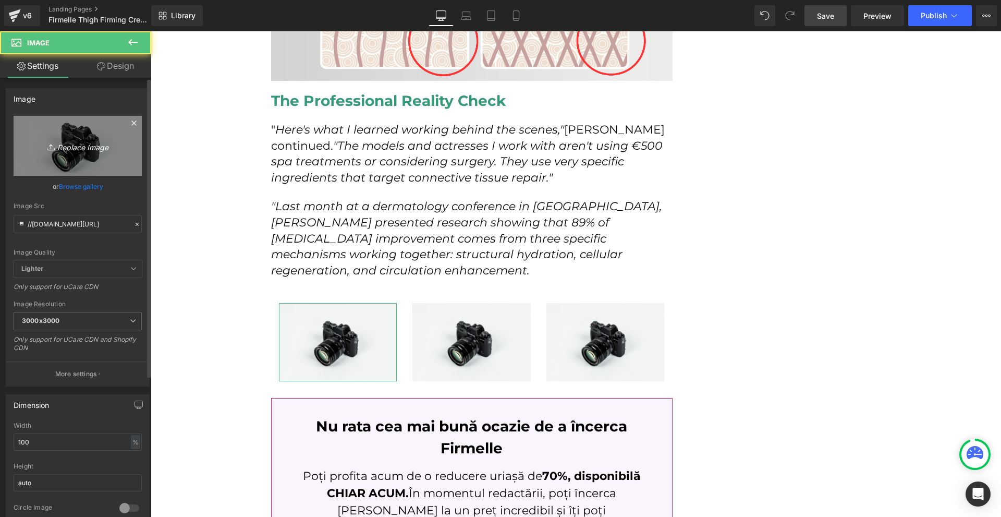
click at [99, 161] on link "Replace Image" at bounding box center [78, 146] width 128 height 60
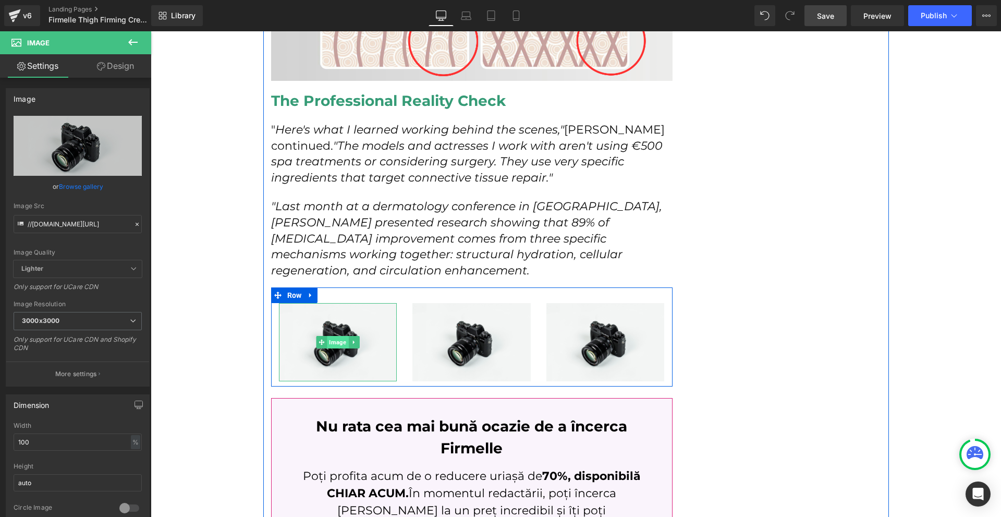
click at [332, 336] on span "Image" at bounding box center [337, 342] width 21 height 13
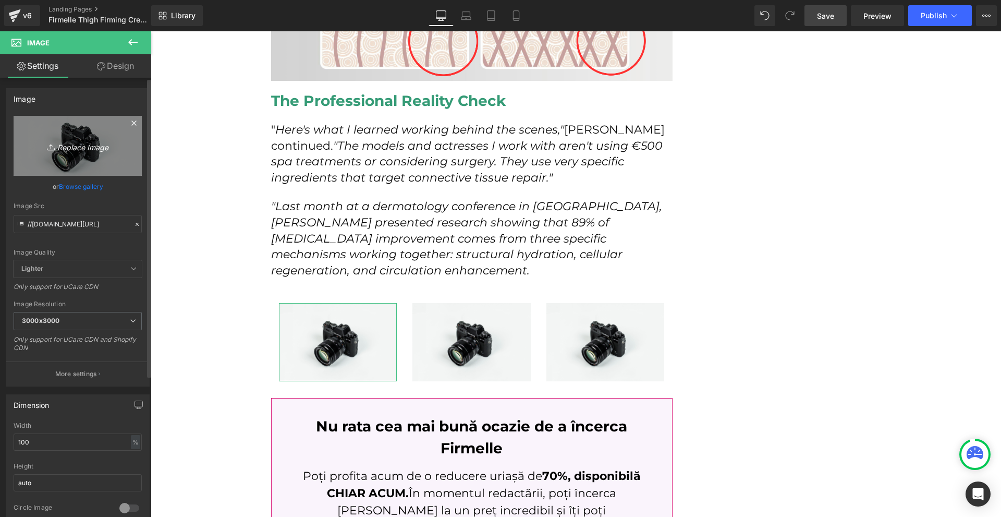
click at [101, 150] on icon "Replace Image" at bounding box center [77, 145] width 83 height 13
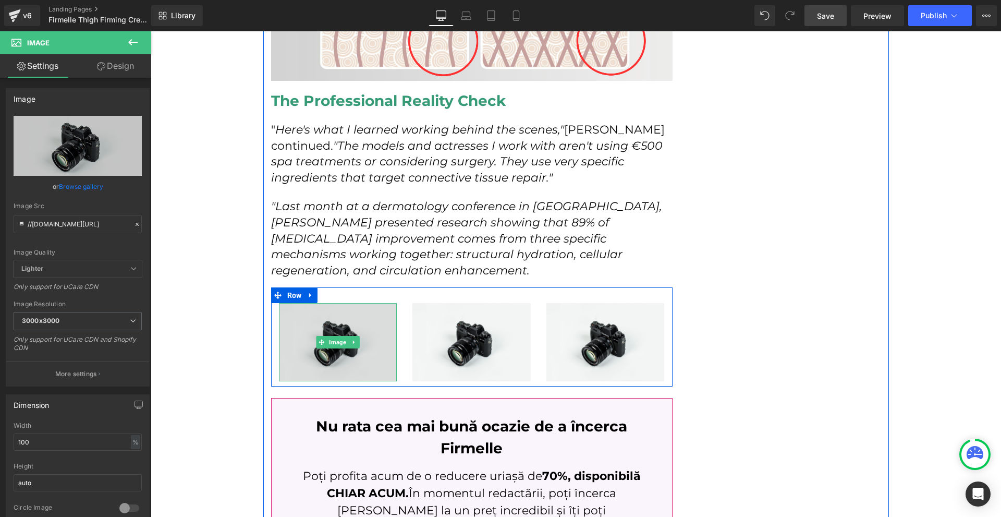
click at [359, 337] on img at bounding box center [338, 342] width 118 height 78
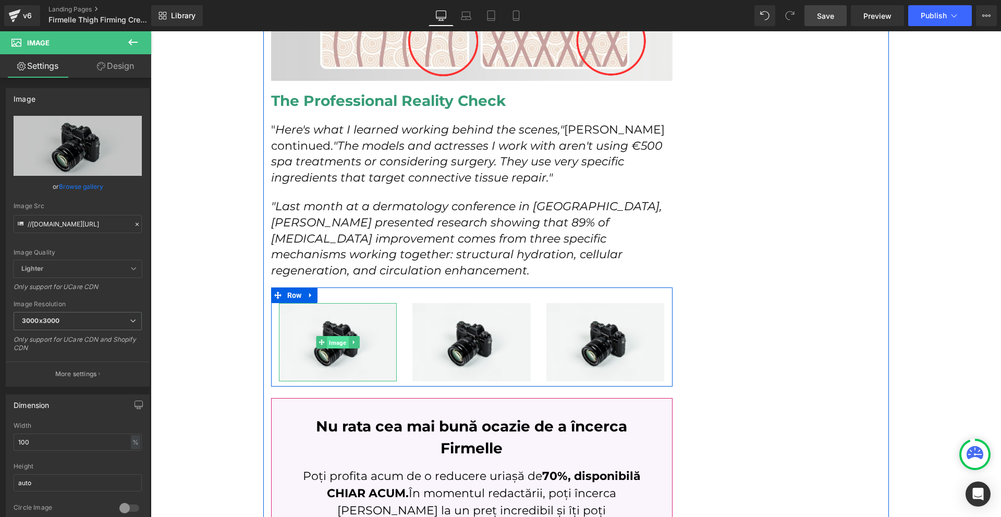
click at [342, 336] on span "Image" at bounding box center [337, 342] width 21 height 13
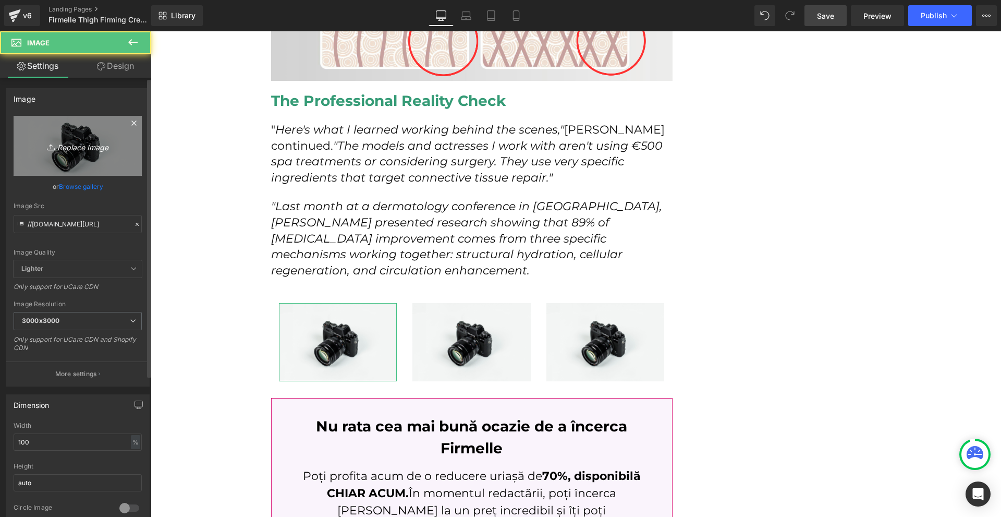
click at [113, 143] on icon "Replace Image" at bounding box center [77, 145] width 83 height 13
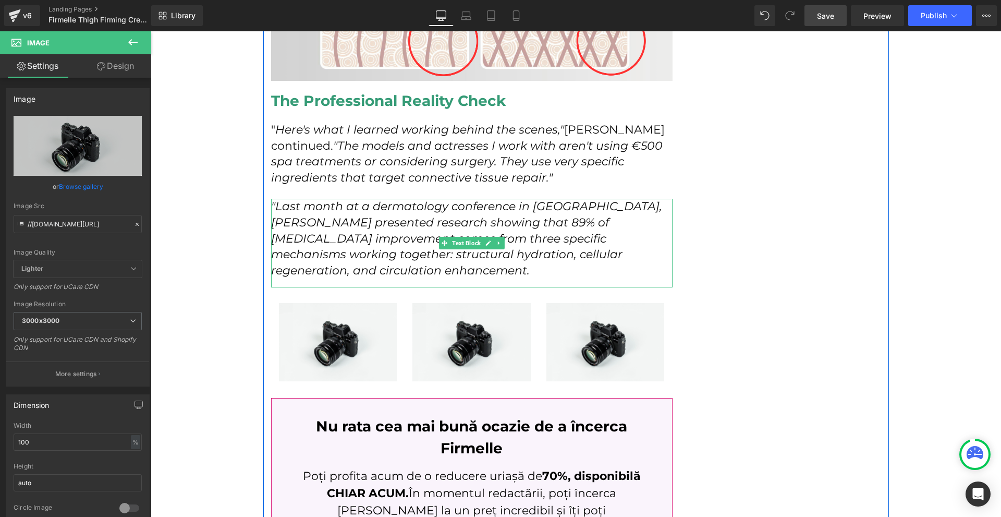
click at [375, 203] on icon ""Last month at a dermatology conference in Vienna, Dr. Elena Marchetti presente…" at bounding box center [466, 238] width 391 height 78
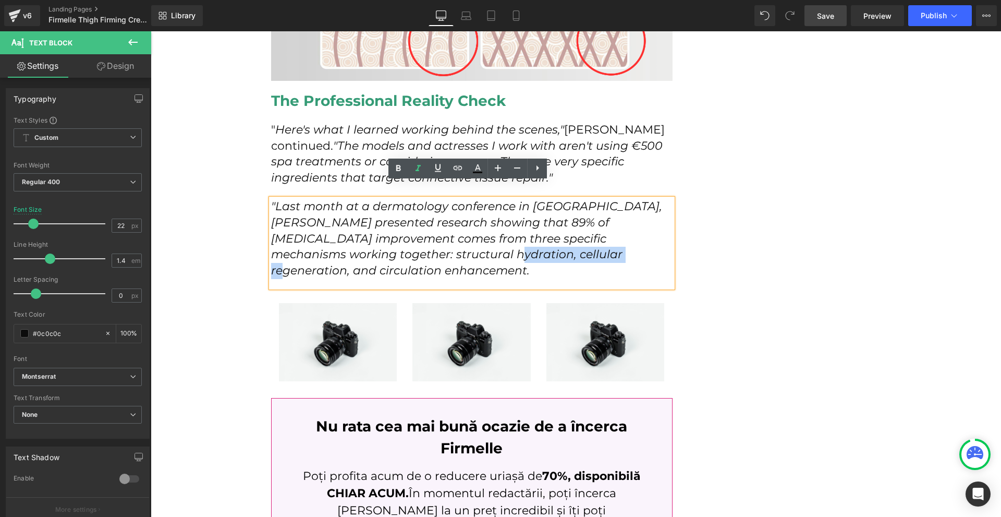
drag, startPoint x: 446, startPoint y: 239, endPoint x: 565, endPoint y: 242, distance: 118.4
click at [565, 242] on icon ""Last month at a dermatology conference in Vienna, Dr. Elena Marchetti presente…" at bounding box center [466, 238] width 391 height 78
copy icon "cellular regeneration"
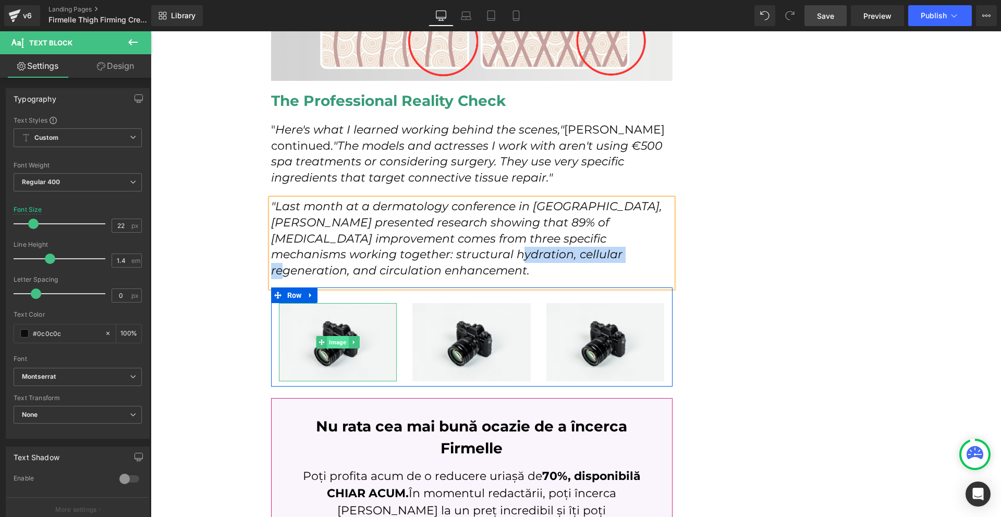
click at [336, 336] on span "Image" at bounding box center [337, 342] width 21 height 13
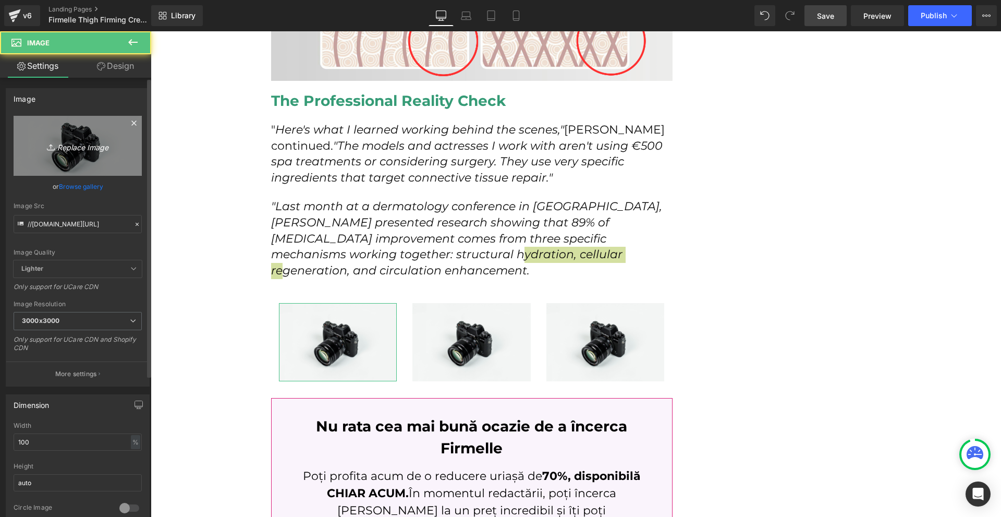
click at [118, 151] on link "Replace Image" at bounding box center [78, 146] width 128 height 60
type input "C:\fakepath\1.png"
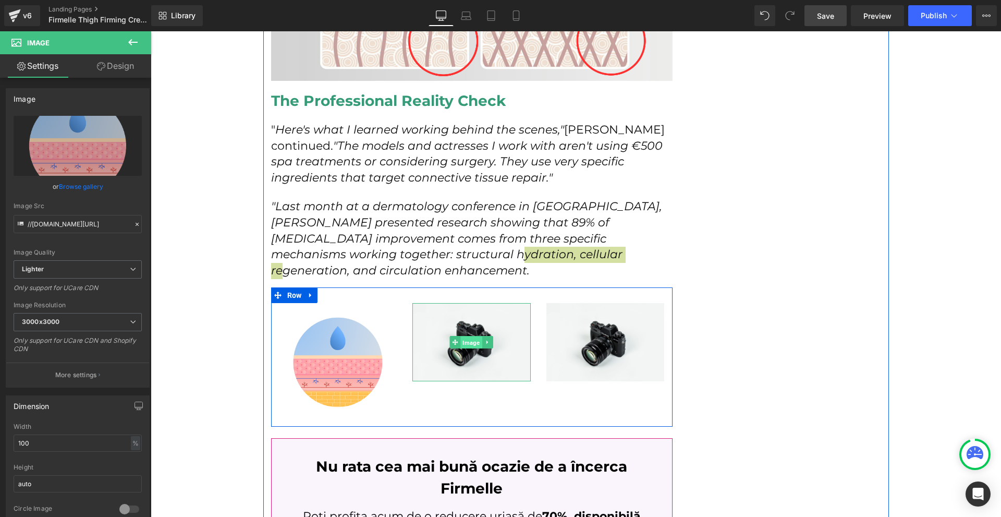
click at [477, 336] on span "Image" at bounding box center [471, 342] width 21 height 13
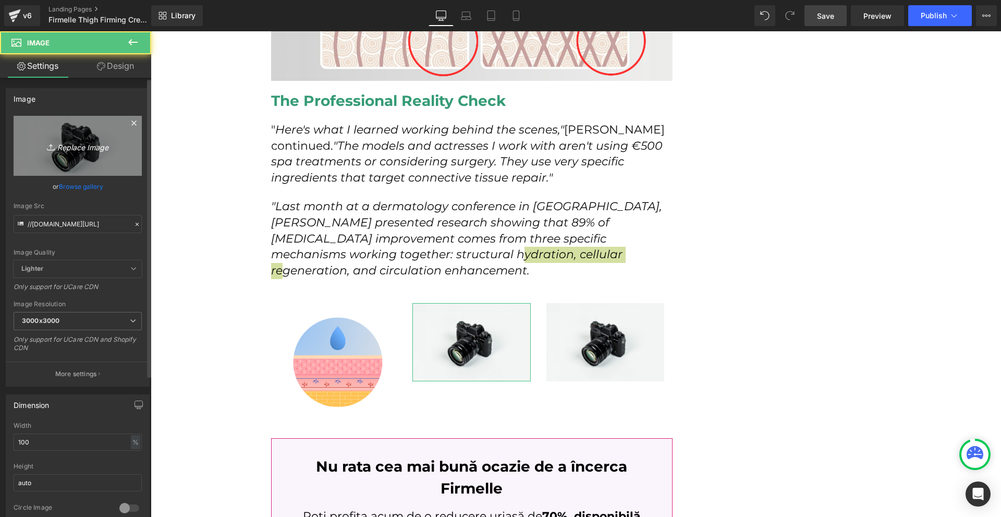
click at [94, 147] on icon "Replace Image" at bounding box center [77, 145] width 83 height 13
type input "C:\fakepath\2.png"
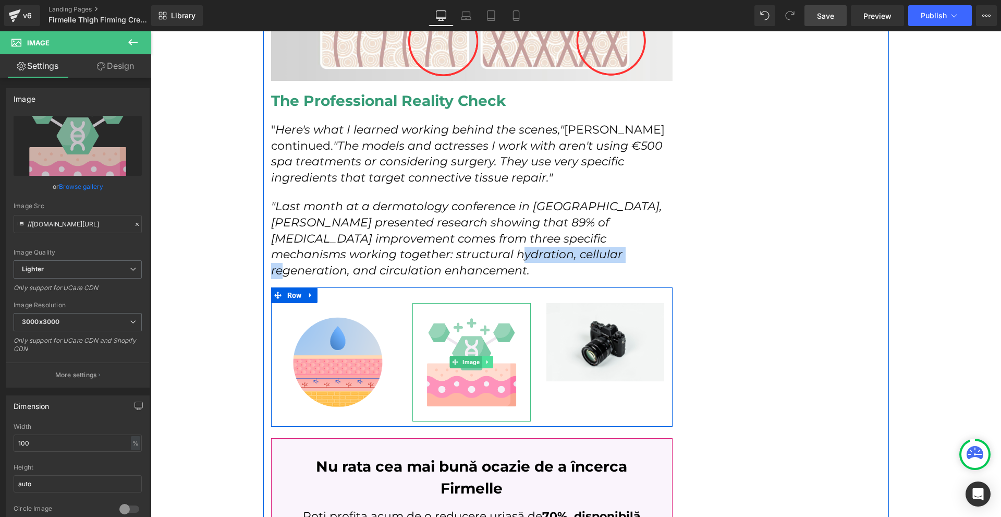
click at [485, 359] on icon at bounding box center [488, 362] width 6 height 6
click at [480, 359] on icon at bounding box center [482, 362] width 6 height 6
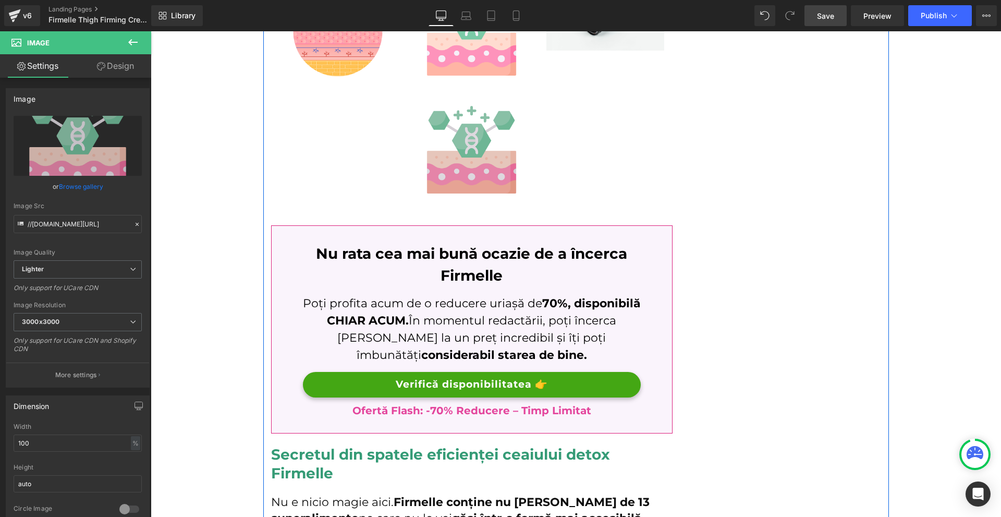
scroll to position [2470, 0]
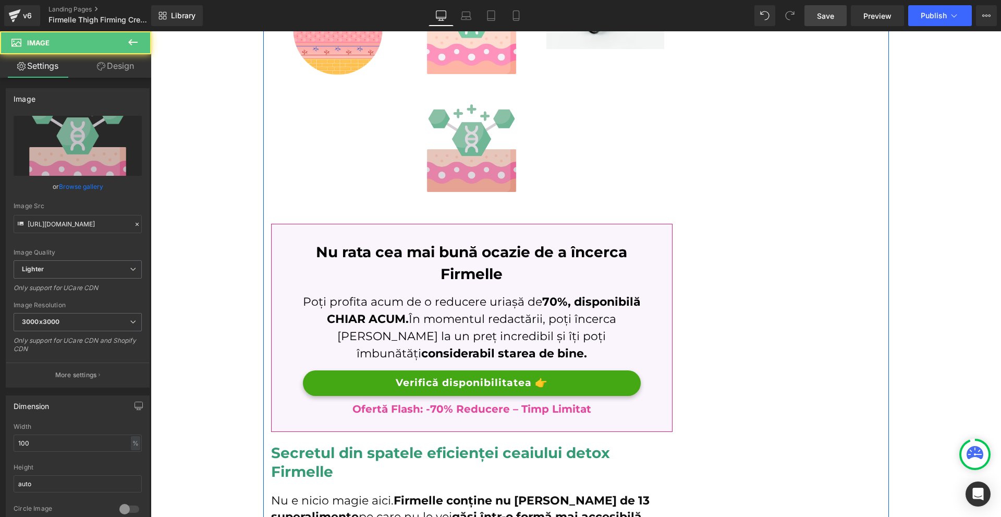
click at [482, 137] on div "Image" at bounding box center [471, 148] width 118 height 118
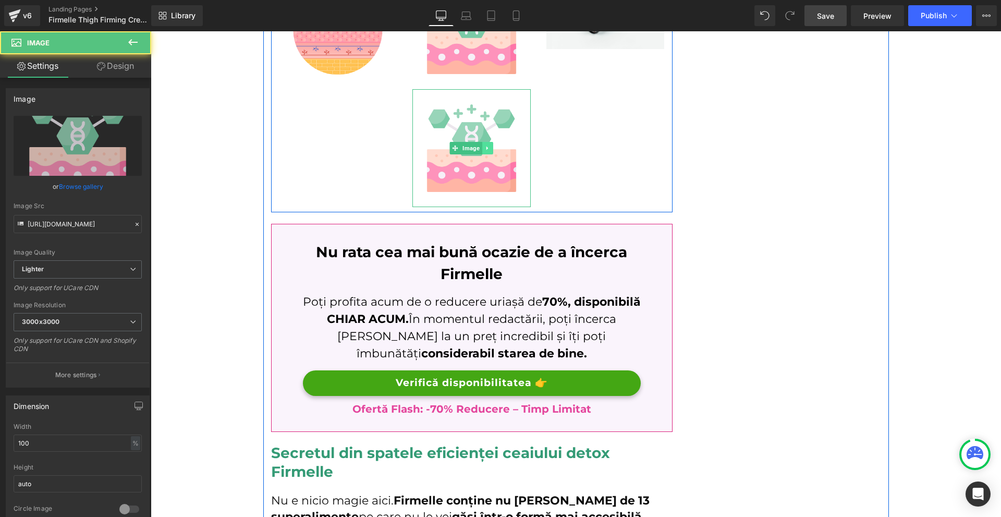
click at [489, 142] on link at bounding box center [487, 148] width 11 height 13
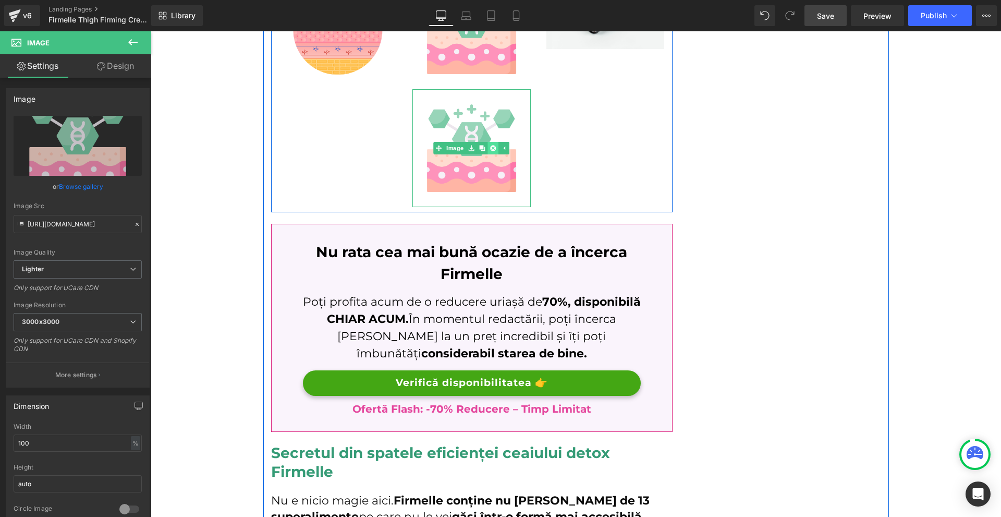
click at [490, 145] on icon at bounding box center [493, 148] width 6 height 6
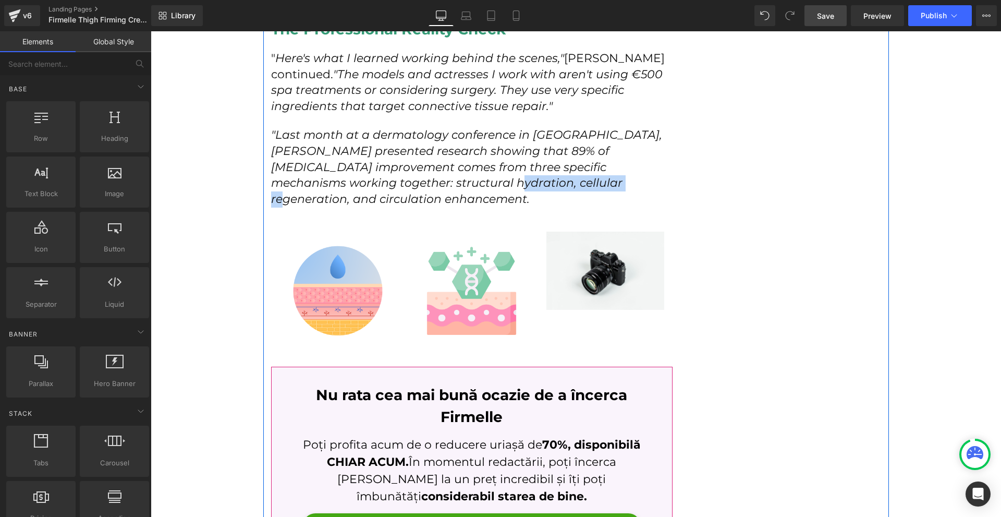
scroll to position [2105, 0]
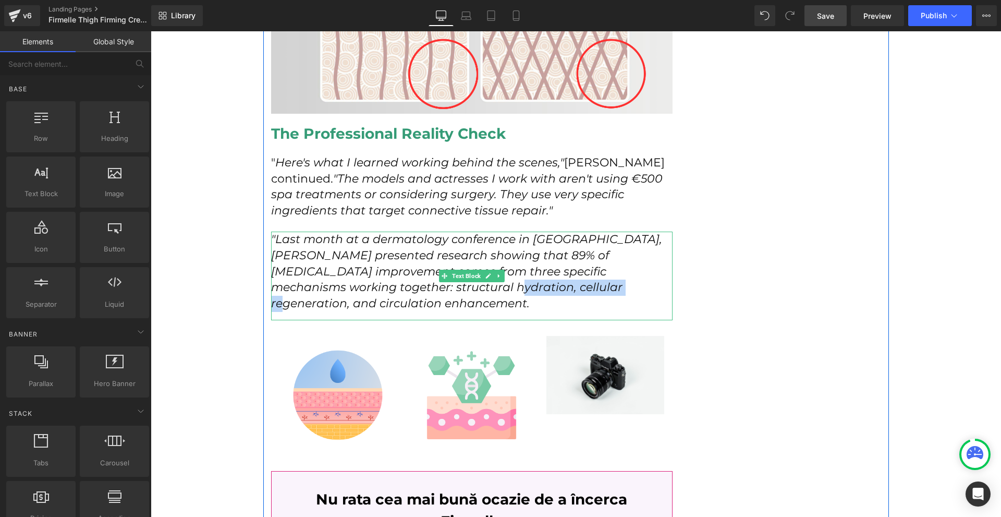
click at [594, 266] on icon ""Last month at a dermatology conference in Vienna, Dr. Elena Marchetti presente…" at bounding box center [466, 271] width 391 height 78
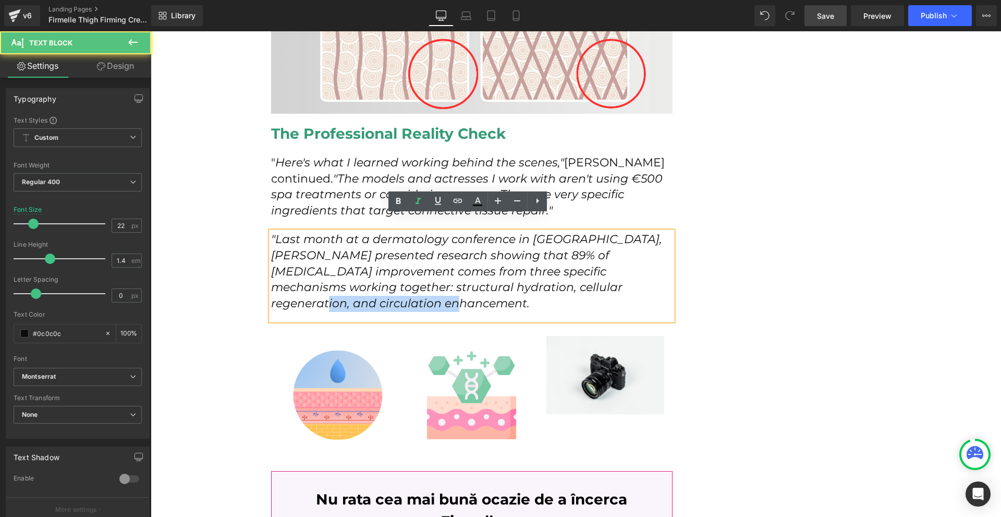
copy icon "irculation enhancement."
drag, startPoint x: 603, startPoint y: 272, endPoint x: 640, endPoint y: 284, distance: 38.6
click at [640, 284] on p ""Last month at a dermatology conference in Vienna, Dr. Elena Marchetti presente…" at bounding box center [472, 272] width 402 height 80
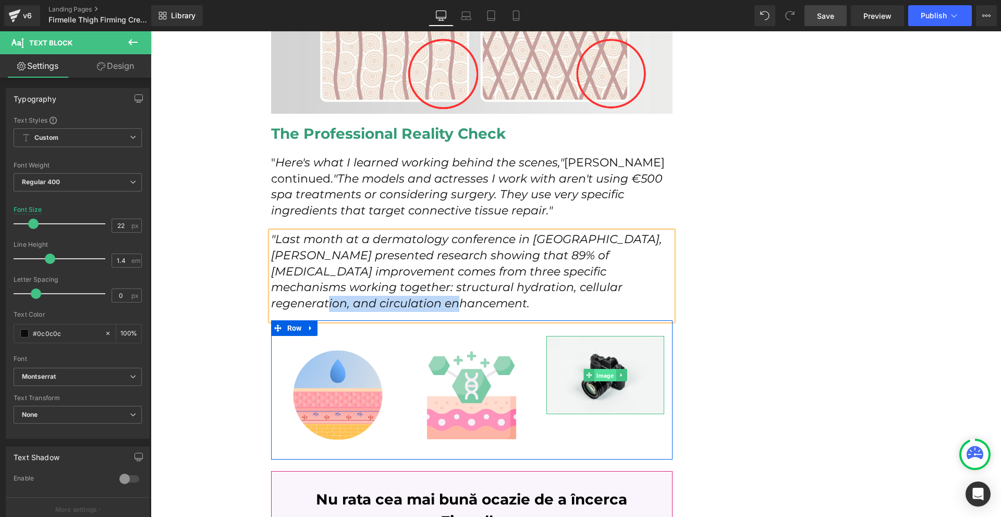
click at [595, 369] on span "Image" at bounding box center [605, 375] width 21 height 13
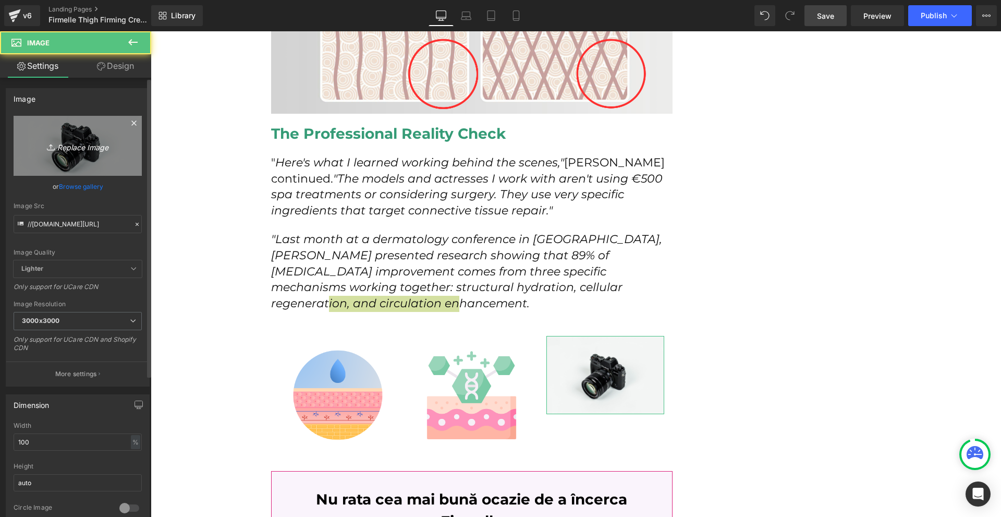
click at [58, 142] on icon "Replace Image" at bounding box center [77, 145] width 83 height 13
type input "C:\fakepath\Névtelen terv - 2025-08-22T113958.519.png"
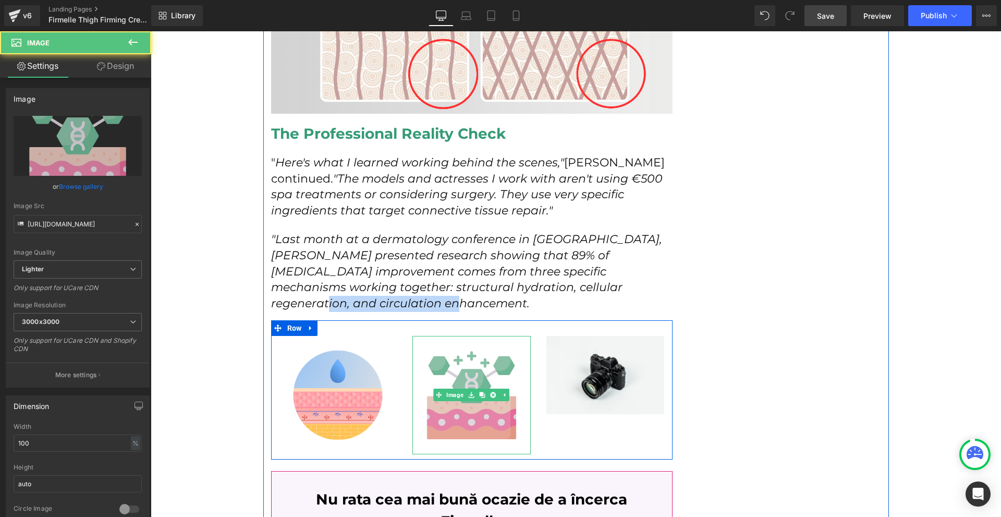
click at [459, 412] on img at bounding box center [471, 395] width 118 height 118
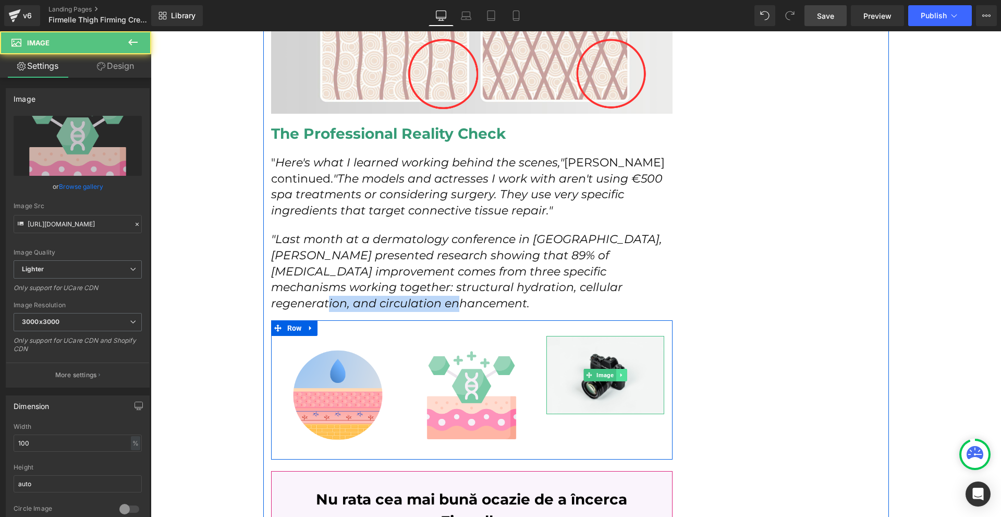
click at [623, 369] on link at bounding box center [621, 375] width 11 height 13
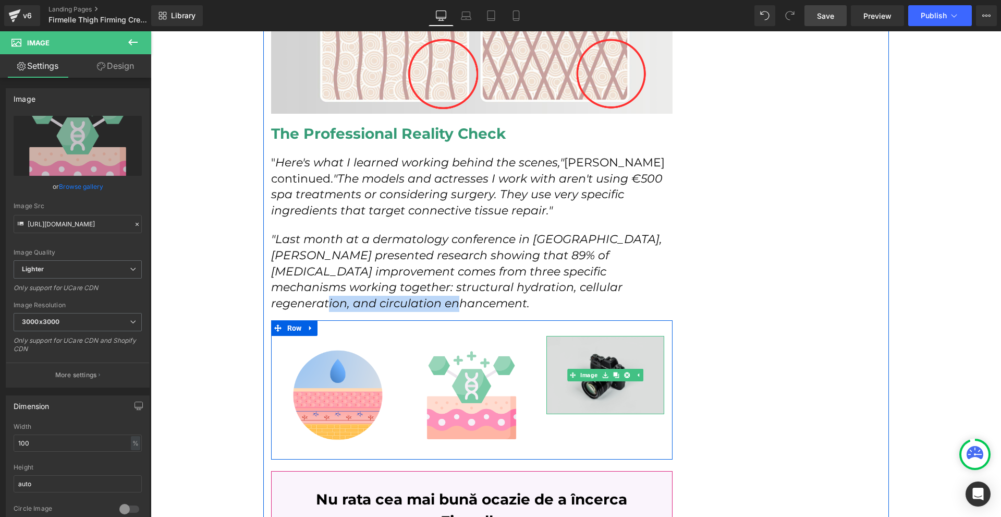
click at [633, 378] on img at bounding box center [605, 375] width 118 height 78
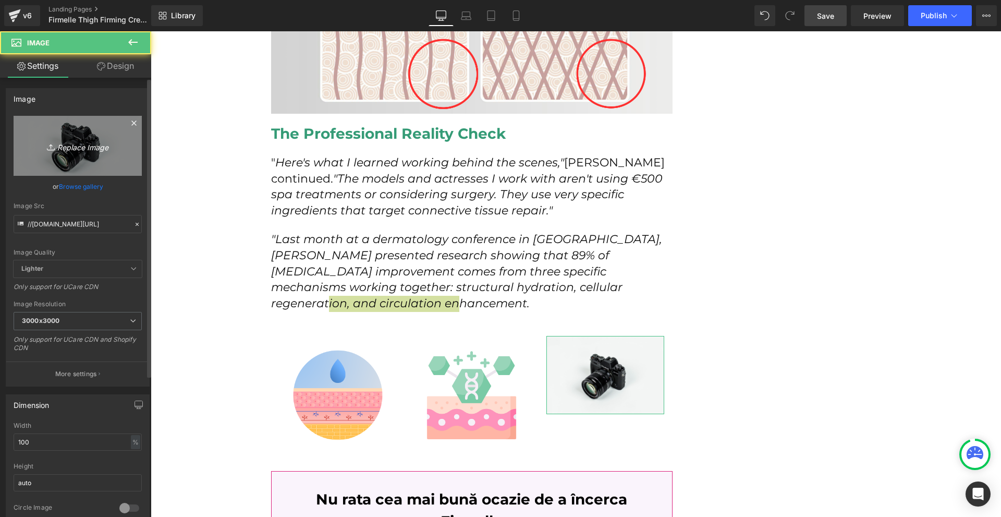
click at [113, 145] on icon "Replace Image" at bounding box center [77, 145] width 83 height 13
type input "C:\fakepath\Névtelen terv - 2025-08-22T113958.519.png"
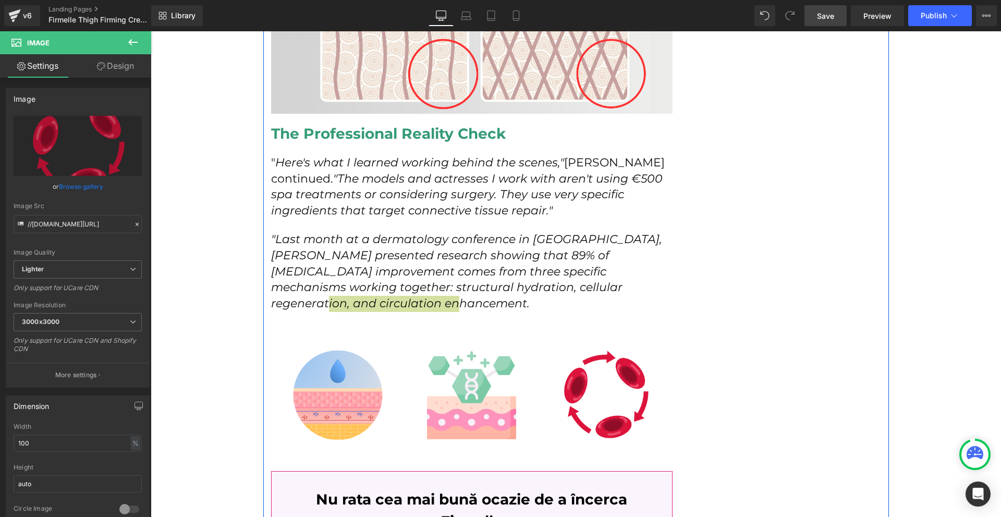
scroll to position [2157, 0]
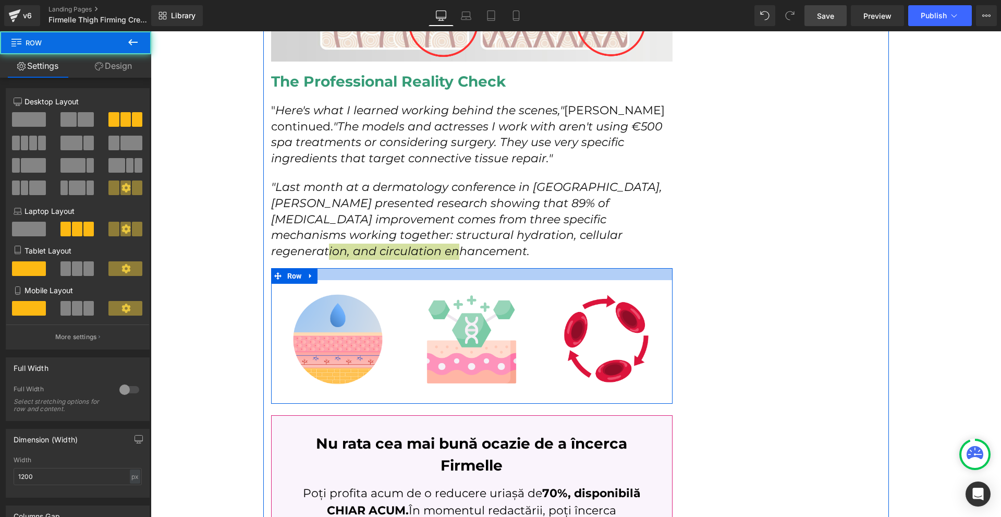
drag, startPoint x: 366, startPoint y: 261, endPoint x: 374, endPoint y: 245, distance: 18.2
click at [370, 268] on div at bounding box center [472, 274] width 402 height 12
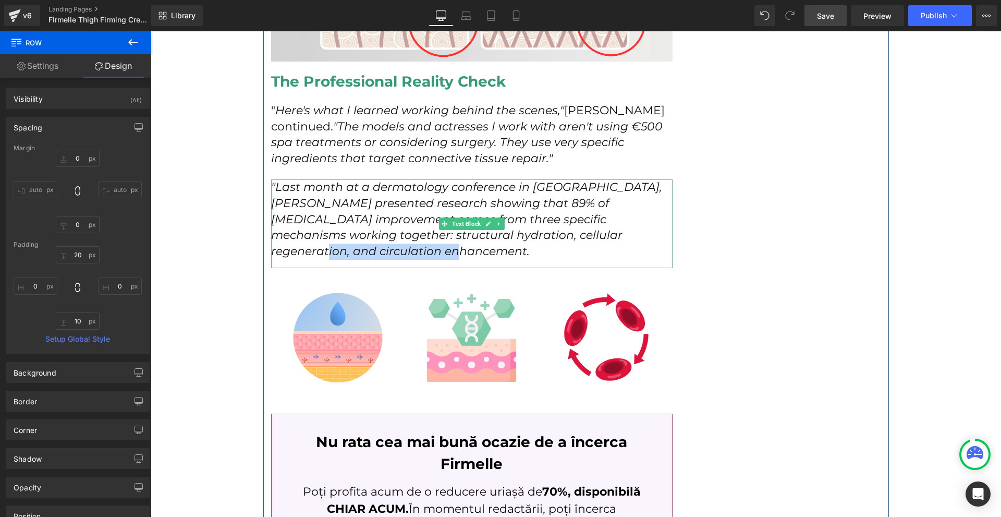
click at [412, 247] on div ""Last month at a dermatology conference in Vienna, Dr. Elena Marchetti presente…" at bounding box center [472, 223] width 402 height 89
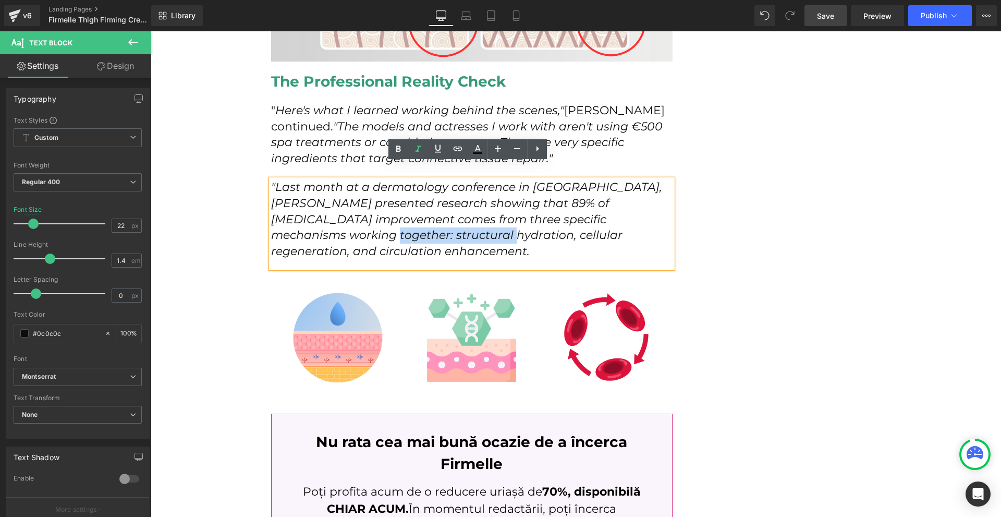
copy icon "structural hydration,"
drag, startPoint x: 322, startPoint y: 218, endPoint x: 442, endPoint y: 222, distance: 120.0
click at [442, 222] on icon ""Last month at a dermatology conference in Vienna, Dr. Elena Marchetti presente…" at bounding box center [466, 219] width 391 height 78
click at [493, 79] on icon at bounding box center [496, 82] width 6 height 6
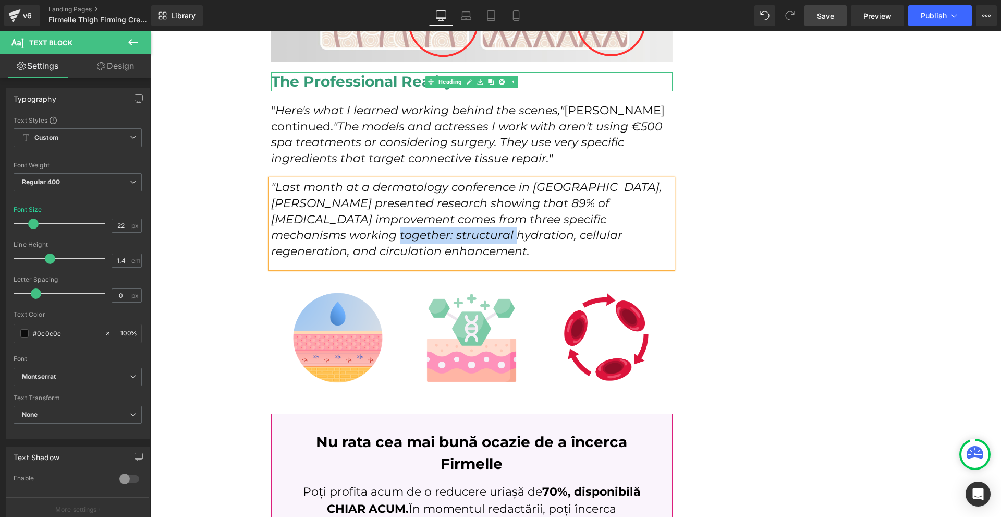
drag, startPoint x: 489, startPoint y: 67, endPoint x: 477, endPoint y: 74, distance: 13.5
click at [488, 79] on icon at bounding box center [491, 82] width 6 height 6
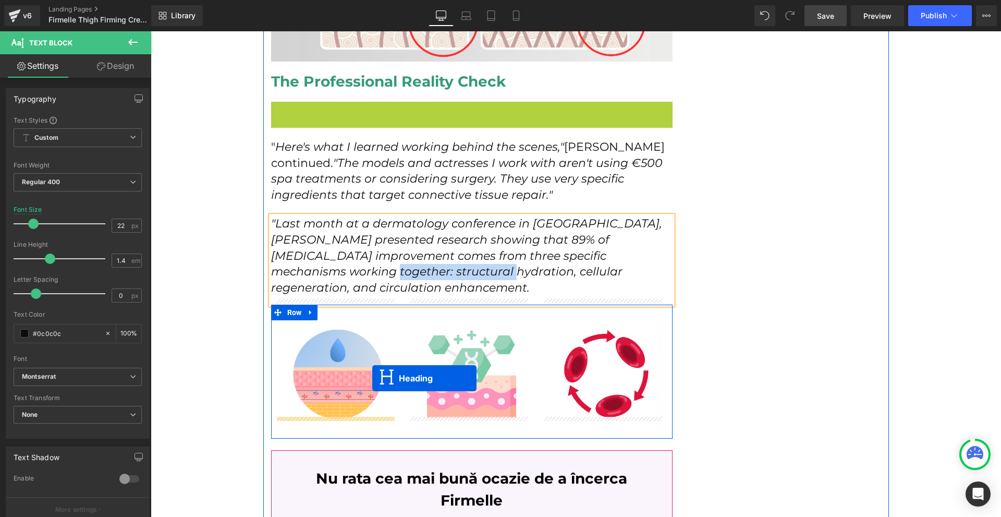
drag, startPoint x: 446, startPoint y: 92, endPoint x: 366, endPoint y: 384, distance: 302.5
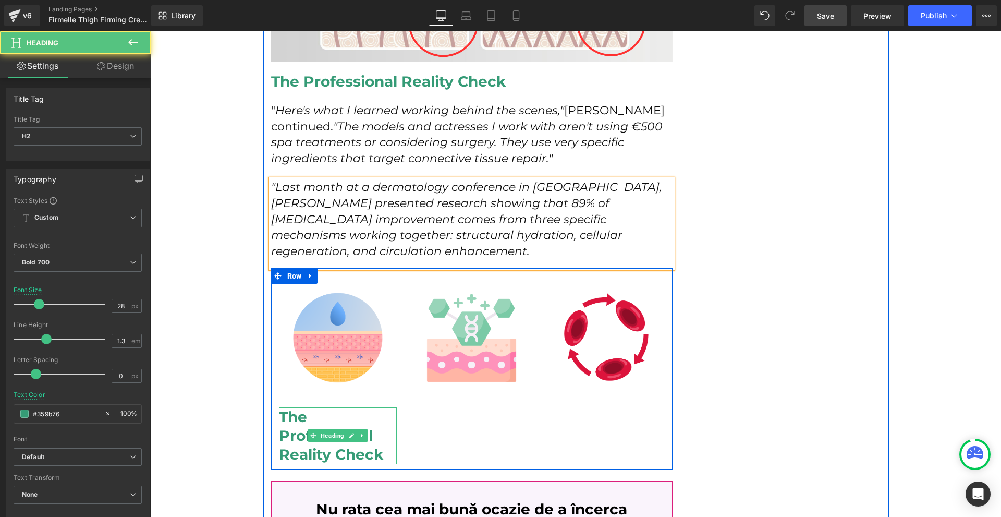
click at [296, 413] on h2 "The Professional Reality Check" at bounding box center [338, 435] width 118 height 57
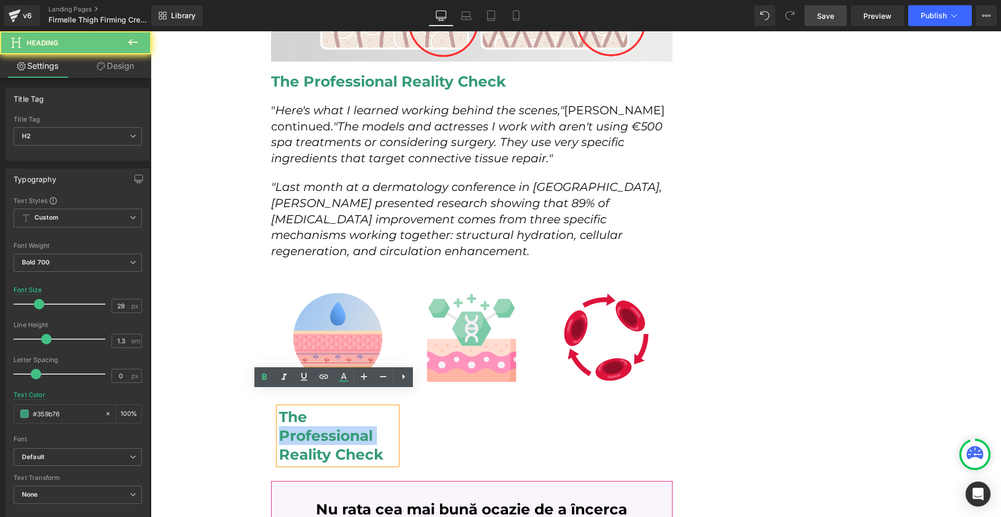
click at [296, 413] on h2 "The Professional Reality Check" at bounding box center [338, 435] width 118 height 57
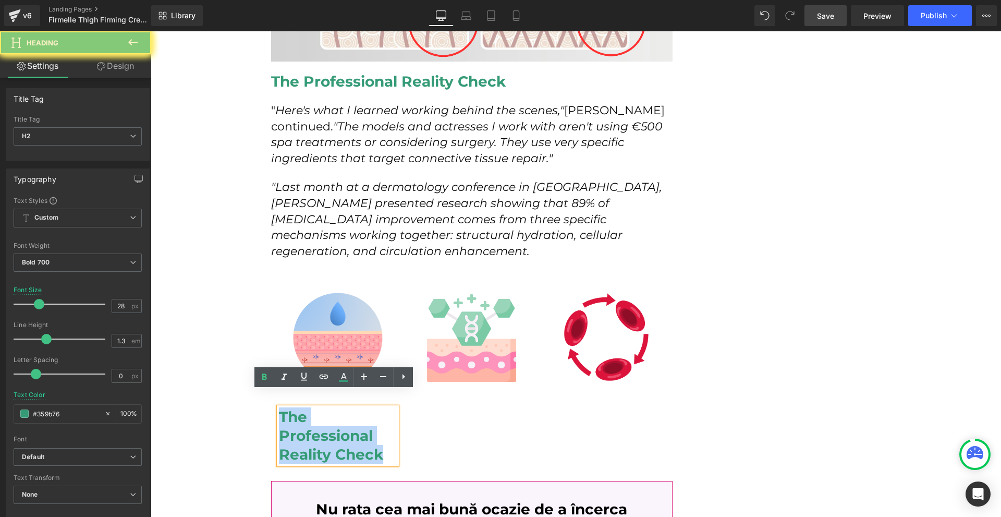
click at [296, 413] on h2 "The Professional Reality Check" at bounding box center [338, 435] width 118 height 57
paste div
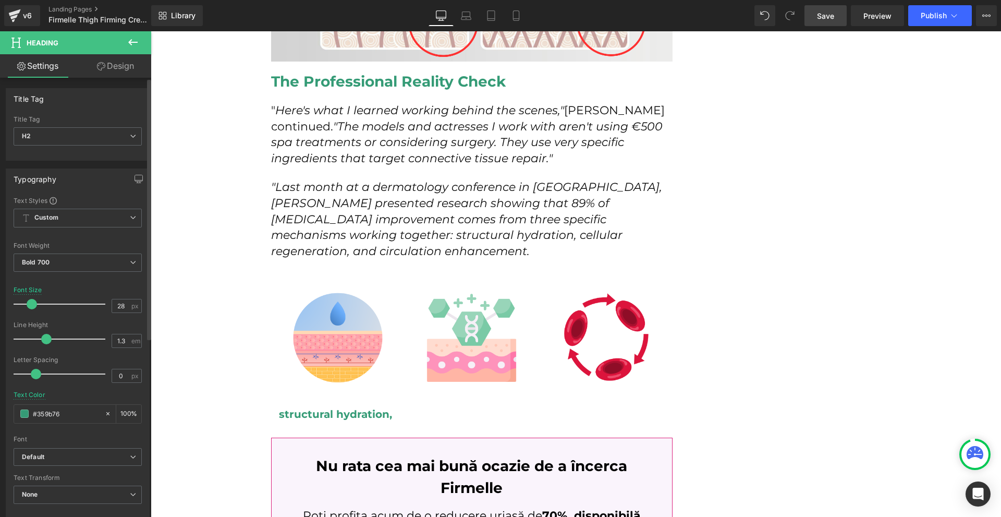
drag, startPoint x: 34, startPoint y: 304, endPoint x: 28, endPoint y: 304, distance: 6.8
click at [28, 304] on span at bounding box center [32, 304] width 10 height 10
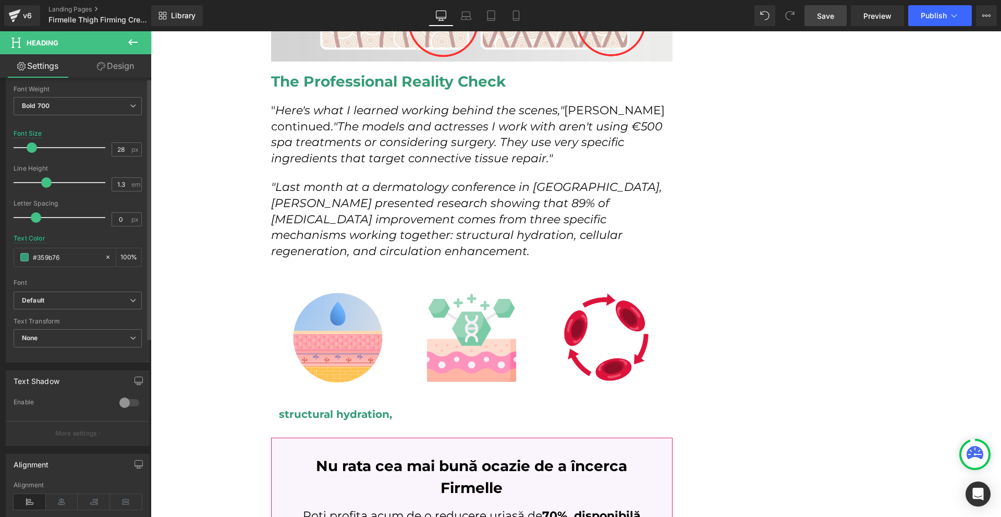
scroll to position [209, 0]
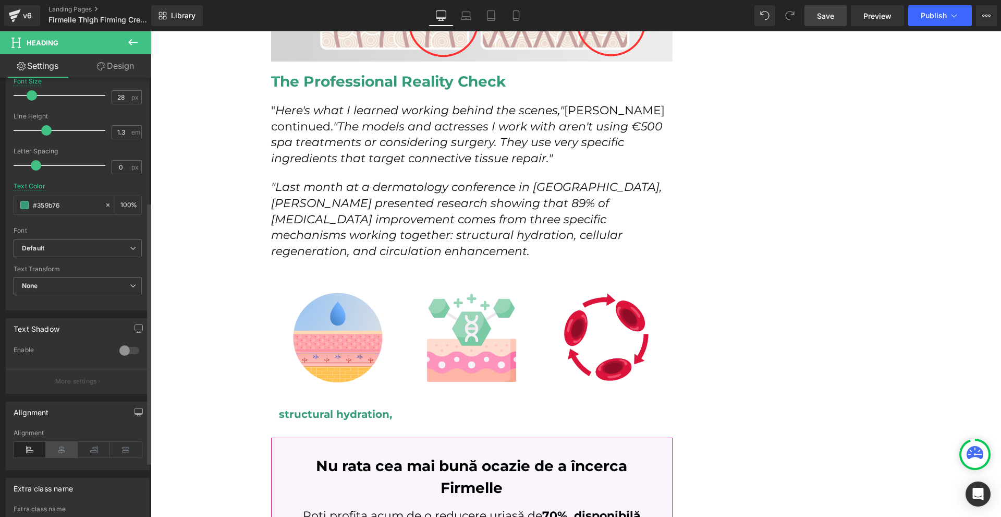
click at [65, 444] on icon at bounding box center [62, 450] width 32 height 16
click at [106, 73] on link "Design" at bounding box center [116, 65] width 76 height 23
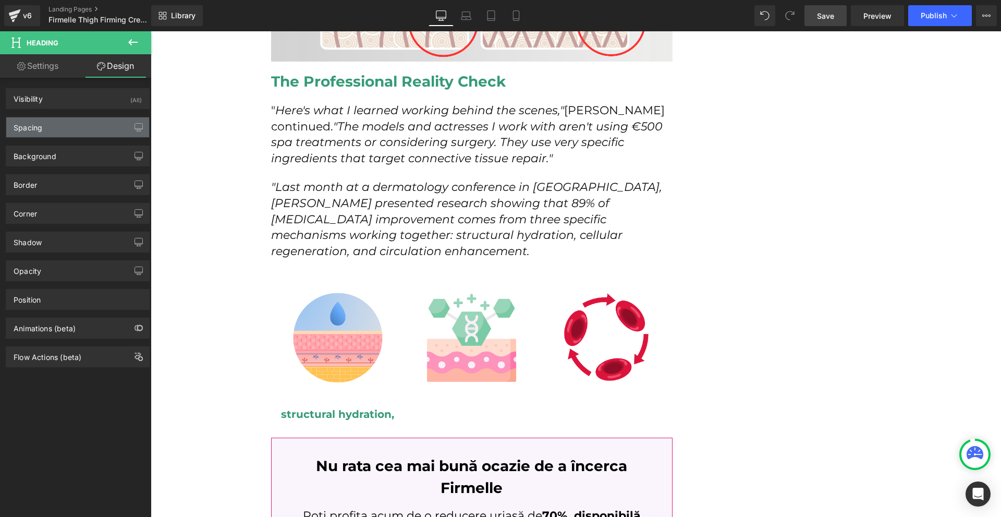
click at [70, 129] on div "Spacing" at bounding box center [77, 127] width 143 height 20
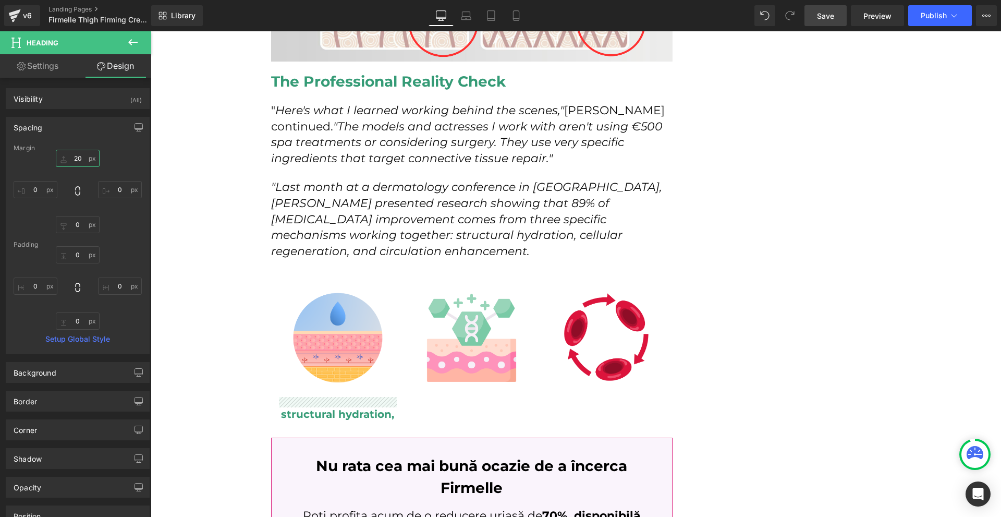
click at [78, 166] on input "20" at bounding box center [78, 158] width 44 height 17
type input "0"
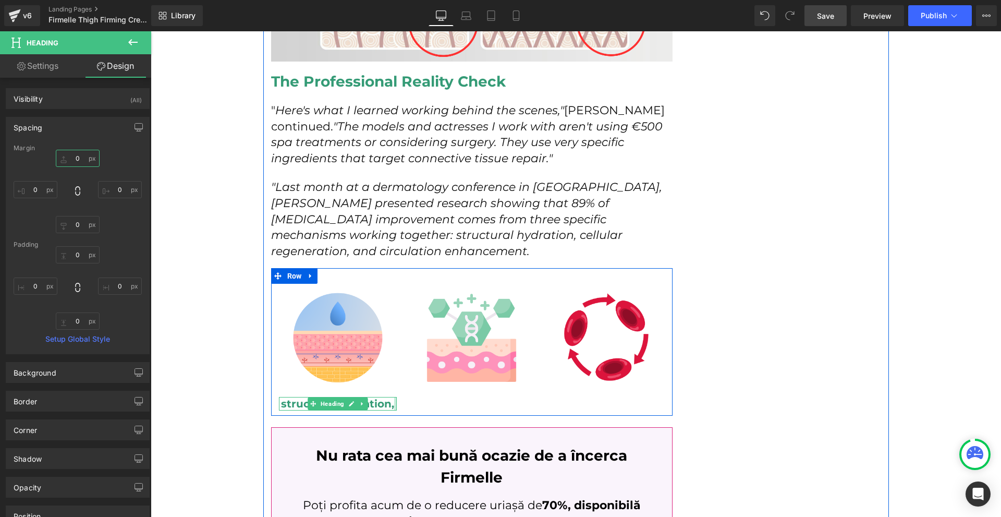
click at [394, 397] on div at bounding box center [395, 404] width 3 height 14
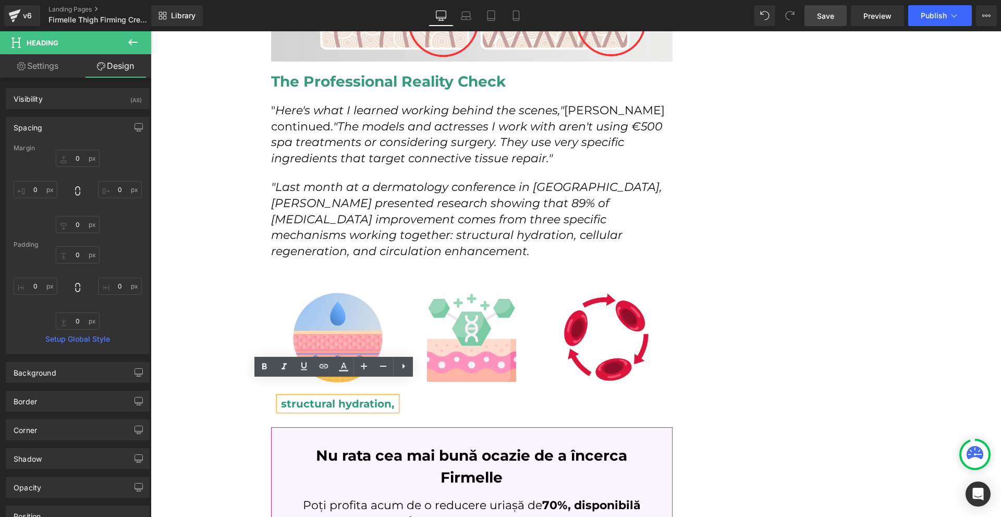
click at [391, 397] on h2 "structural hydration," at bounding box center [338, 404] width 118 height 14
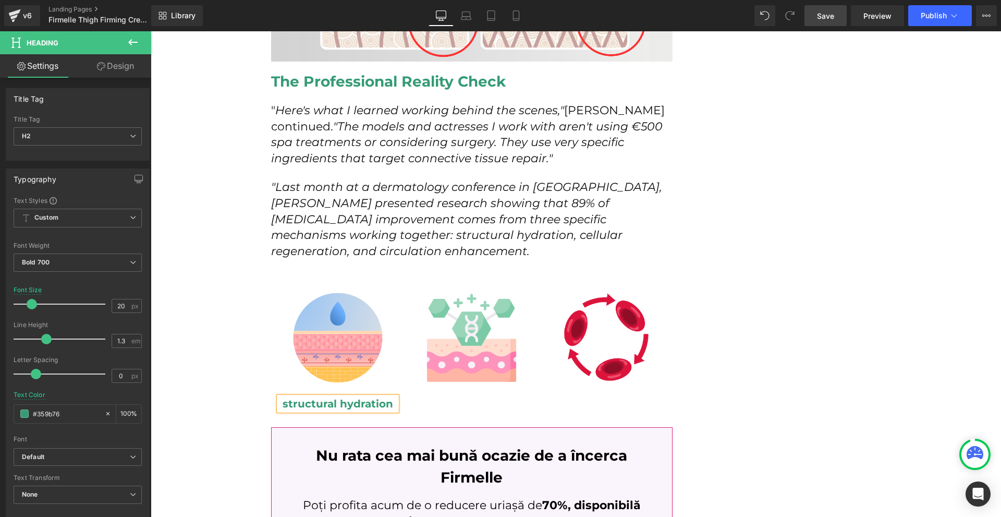
click at [888, 416] on div "Image PRODUS POPULAR ÎN ROMÂNIA Text Block Row Row How I Discovered the Red Car…" at bounding box center [576, 192] width 850 height 4636
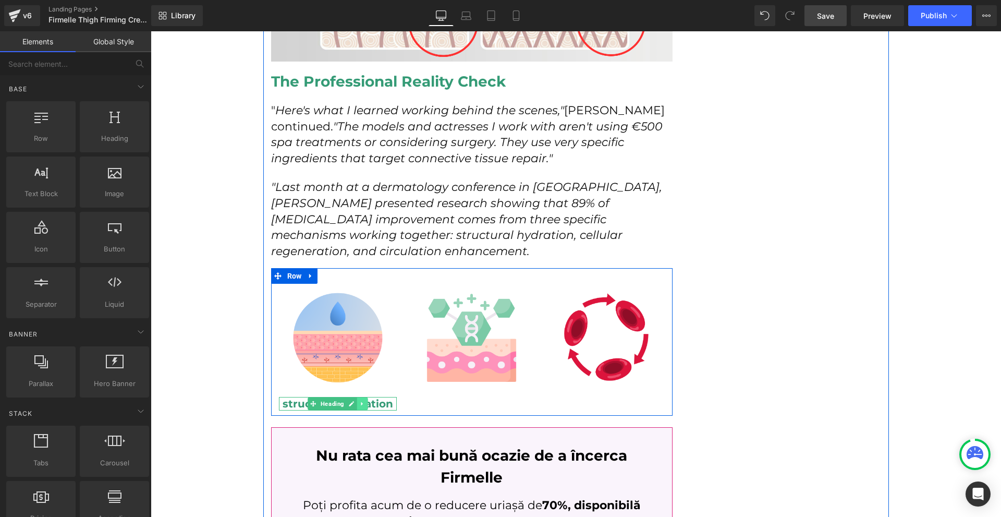
click at [358, 397] on link at bounding box center [362, 403] width 11 height 13
click at [354, 400] on icon at bounding box center [357, 403] width 6 height 6
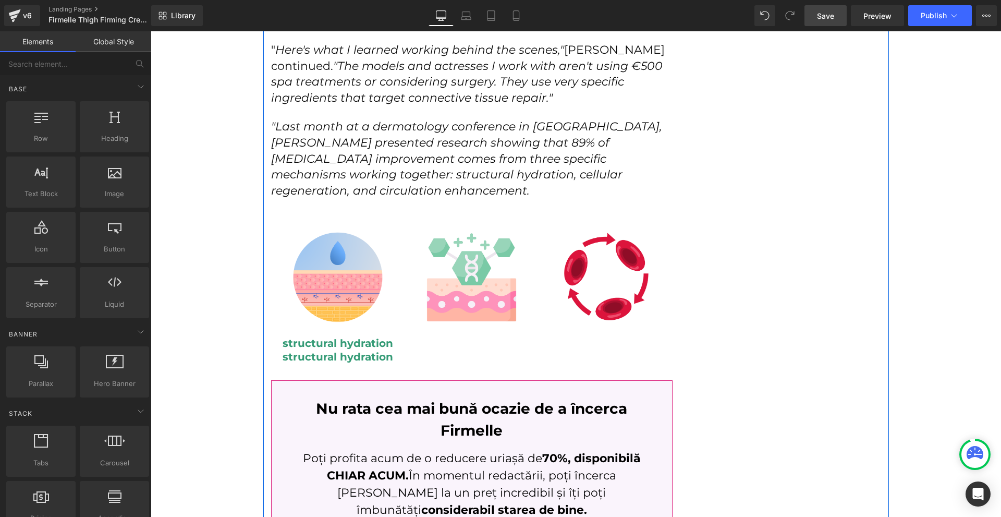
scroll to position [2166, 0]
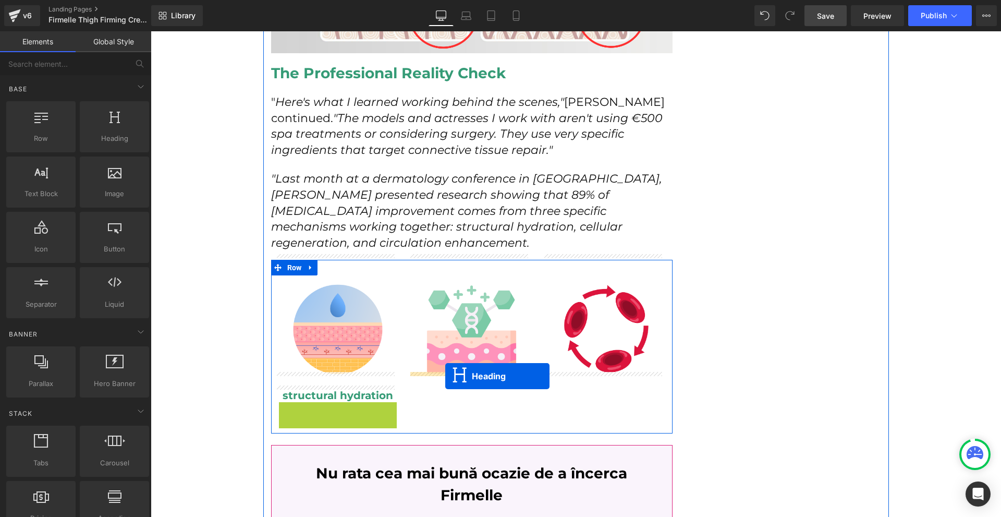
drag, startPoint x: 328, startPoint y: 394, endPoint x: 477, endPoint y: 394, distance: 148.6
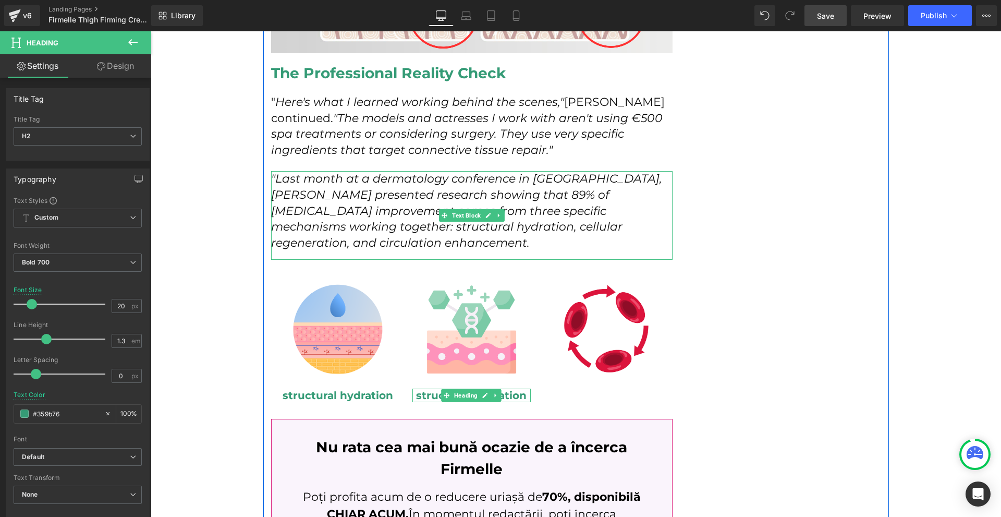
click at [394, 221] on p ""Last month at a dermatology conference in Vienna, Dr. Elena Marchetti presente…" at bounding box center [472, 211] width 402 height 80
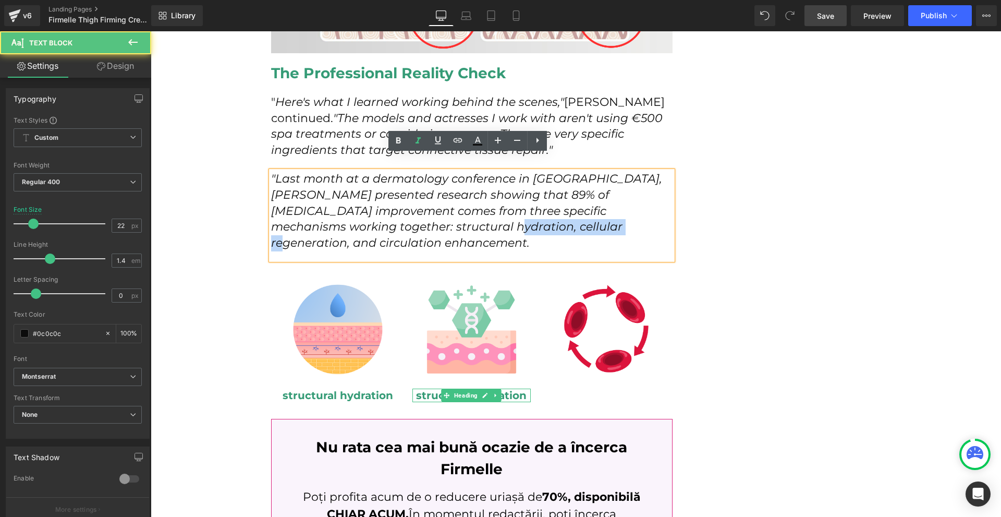
drag, startPoint x: 446, startPoint y: 213, endPoint x: 566, endPoint y: 214, distance: 119.4
click at [566, 214] on icon ""Last month at a dermatology conference in Vienna, Dr. Elena Marchetti presente…" at bounding box center [466, 211] width 391 height 78
copy icon "cellular regeneration"
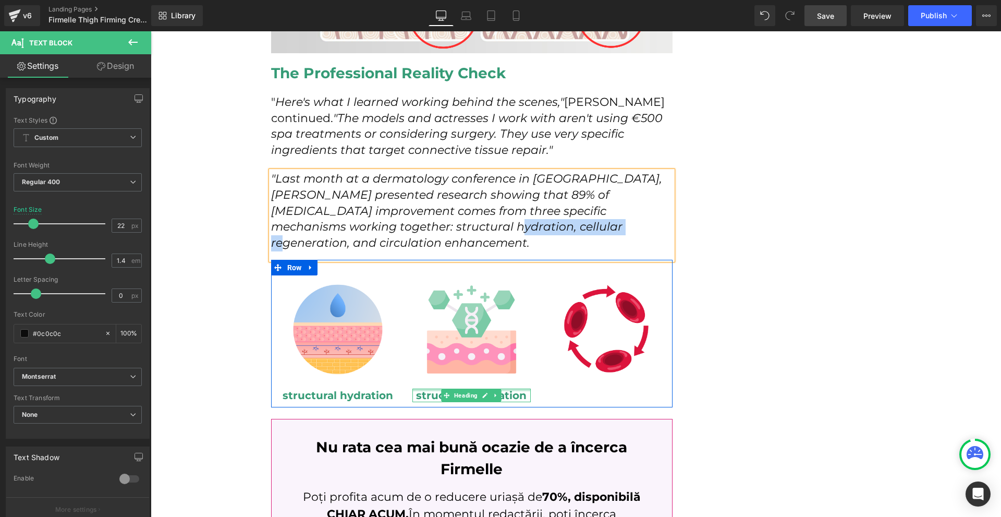
click at [512, 388] on h2 "structural hydration" at bounding box center [471, 395] width 118 height 14
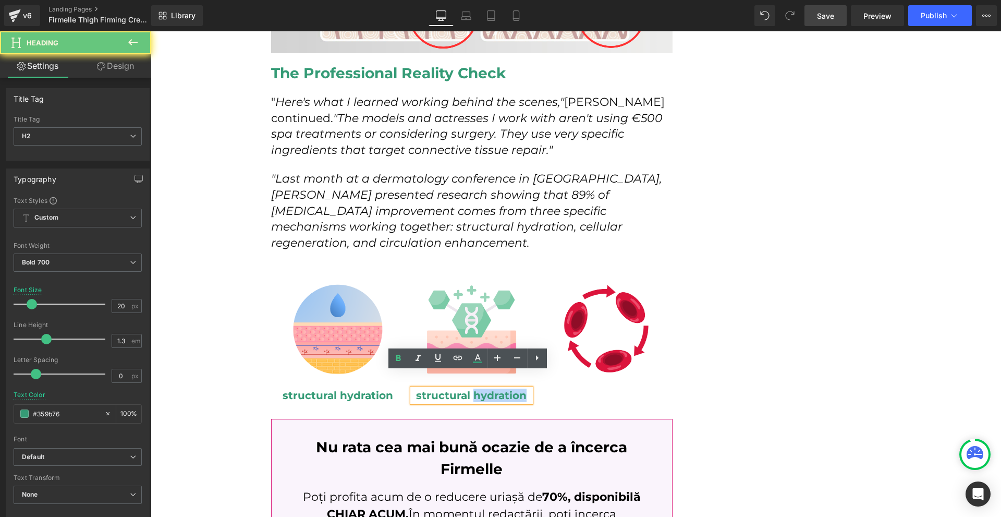
click at [512, 388] on h2 "structural hydration" at bounding box center [471, 395] width 118 height 14
paste div
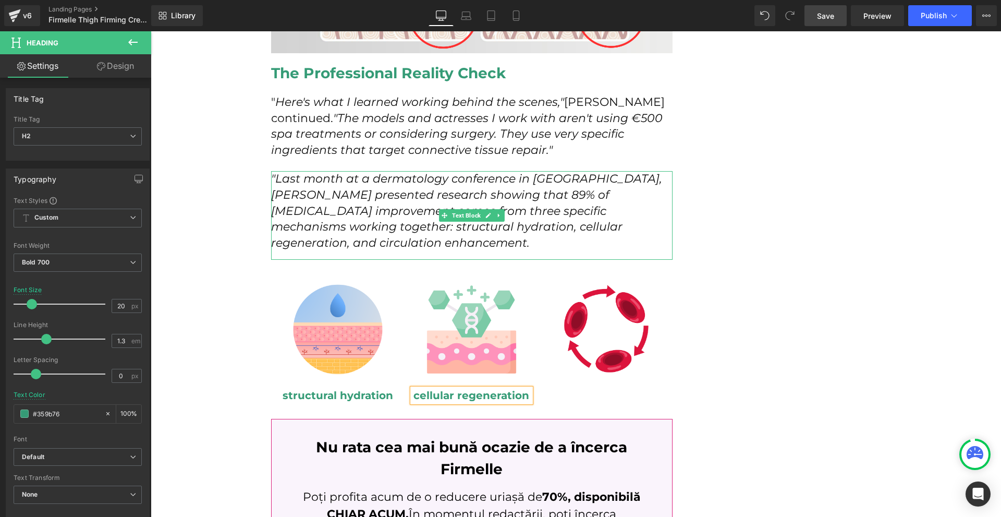
drag, startPoint x: 591, startPoint y: 217, endPoint x: 597, endPoint y: 214, distance: 6.3
click at [591, 216] on icon ""Last month at a dermatology conference in Vienna, Dr. Elena Marchetti presente…" at bounding box center [466, 211] width 391 height 78
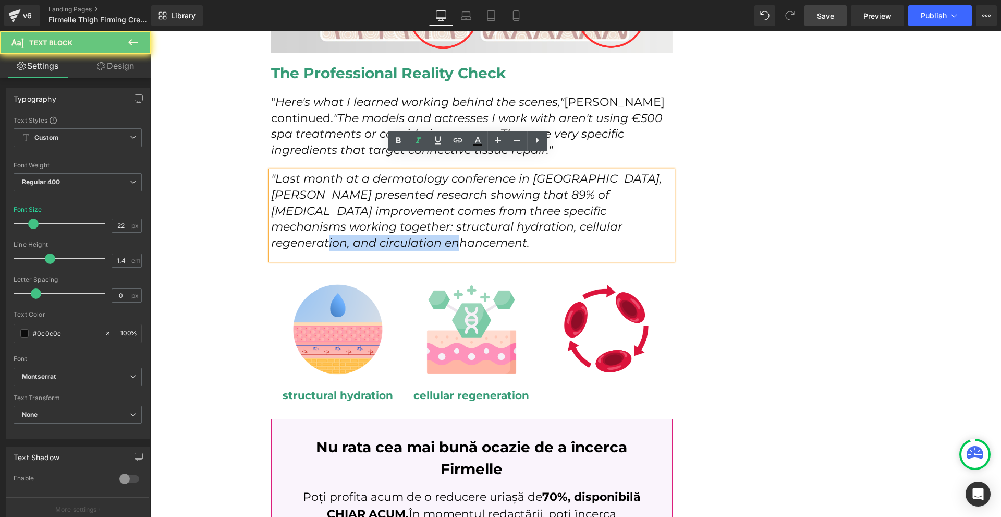
drag, startPoint x: 601, startPoint y: 212, endPoint x: 615, endPoint y: 224, distance: 18.6
click at [615, 224] on p ""Last month at a dermatology conference in Vienna, Dr. Elena Marchetti presente…" at bounding box center [472, 211] width 402 height 80
copy icon "irculation enhancement."
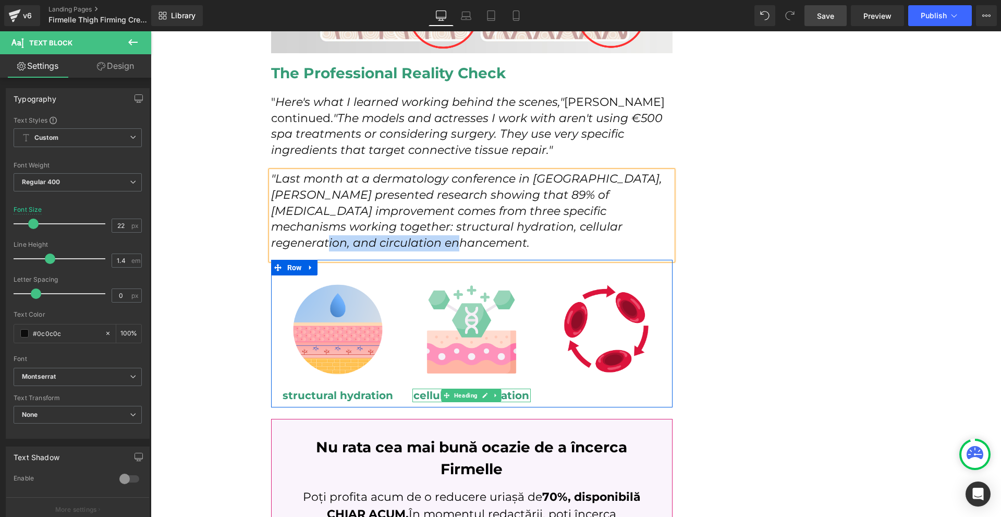
click at [493, 392] on icon at bounding box center [496, 395] width 6 height 6
click at [489, 392] on icon at bounding box center [491, 395] width 6 height 6
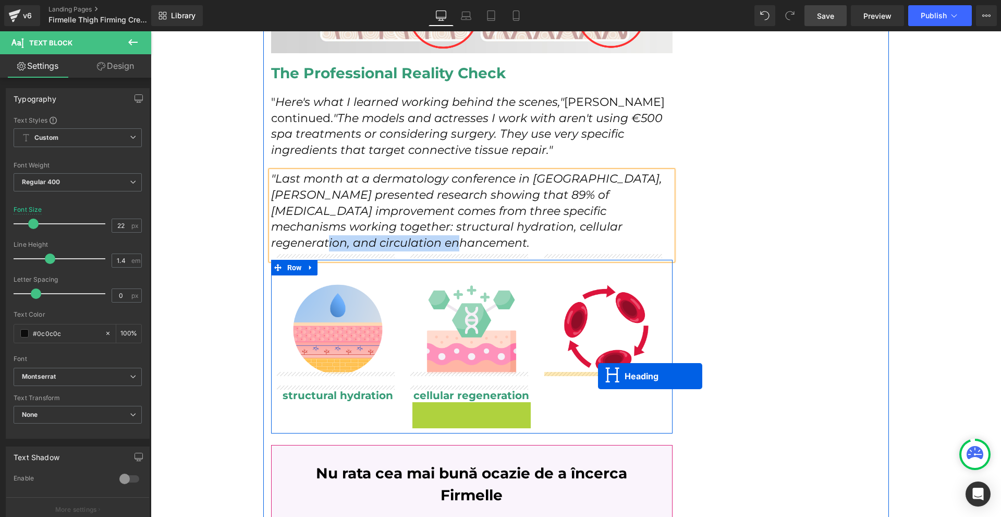
drag, startPoint x: 461, startPoint y: 394, endPoint x: 598, endPoint y: 376, distance: 138.3
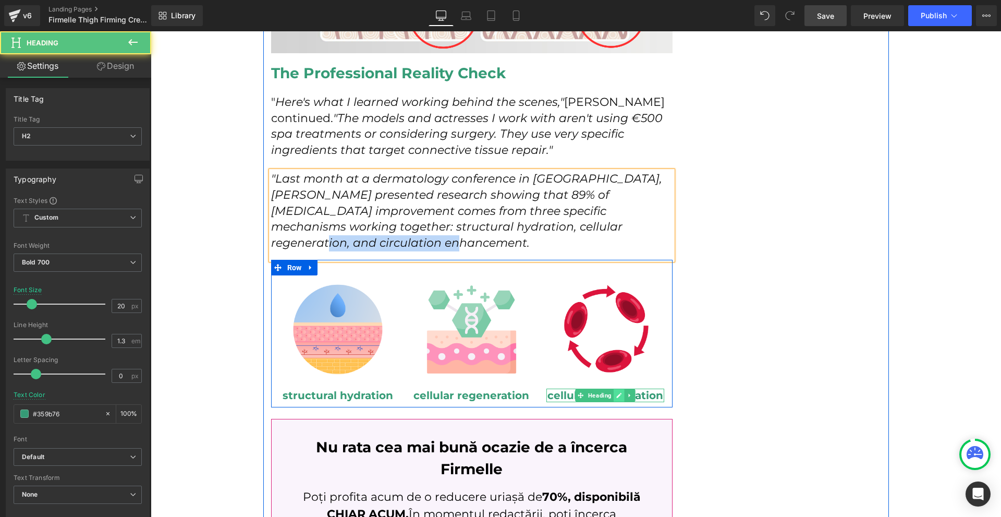
click at [616, 392] on icon at bounding box center [619, 395] width 6 height 6
click at [614, 388] on h2 "cellular regeneration" at bounding box center [605, 395] width 118 height 14
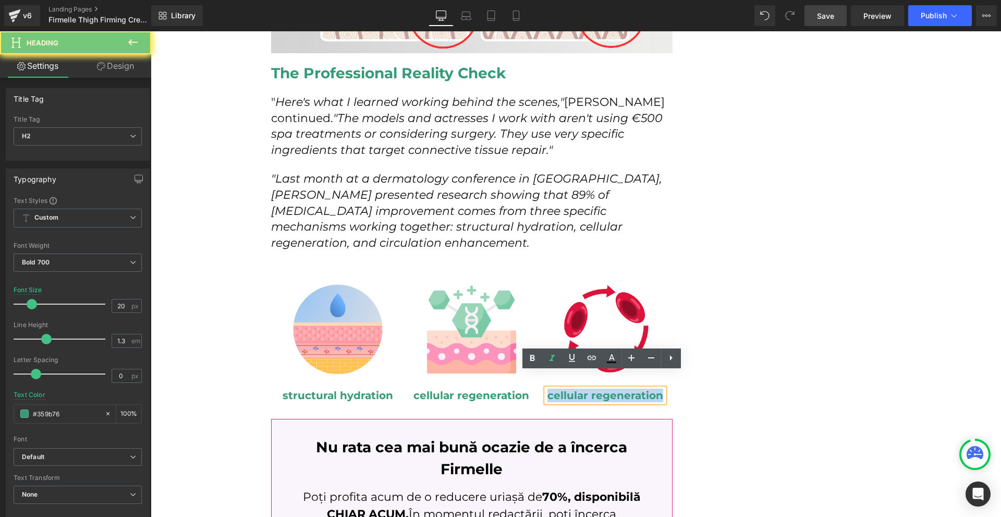
click at [614, 388] on h2 "cellular regeneration" at bounding box center [605, 395] width 118 height 14
paste div
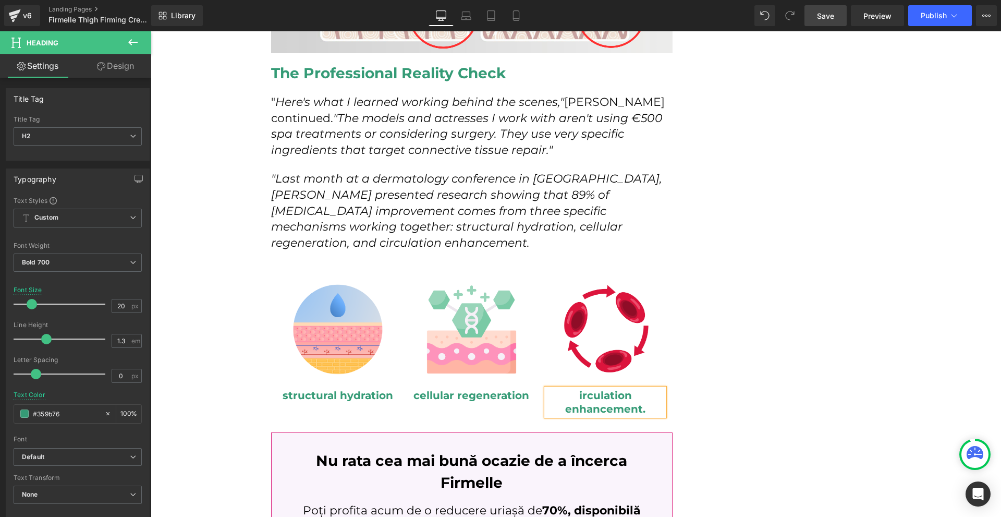
click at [584, 388] on h2 "irculation enhancement." at bounding box center [605, 401] width 118 height 27
click at [770, 386] on div "How I Discovered the Red Carpet Secret That Finally Fixed My [MEDICAL_DATA] at …" at bounding box center [576, 170] width 626 height 4415
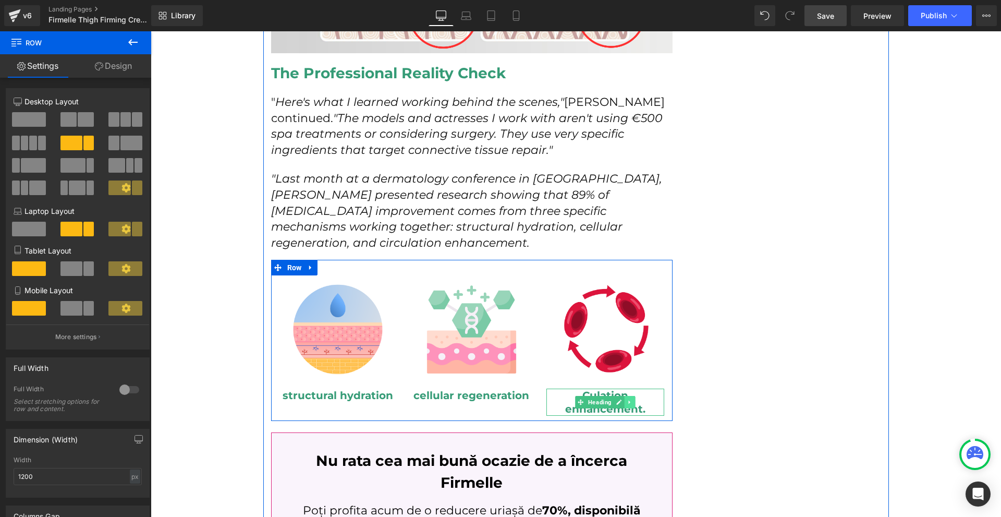
click at [627, 399] on icon at bounding box center [630, 402] width 6 height 6
click at [151, 31] on link at bounding box center [151, 31] width 0 height 0
click at [630, 396] on link at bounding box center [635, 402] width 11 height 13
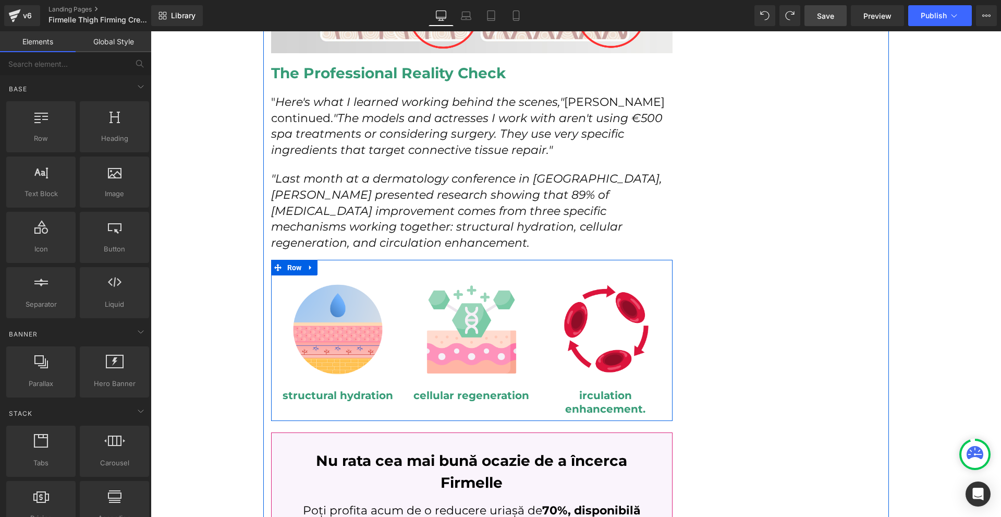
click at [620, 388] on h2 "irculation enhancement." at bounding box center [605, 401] width 118 height 27
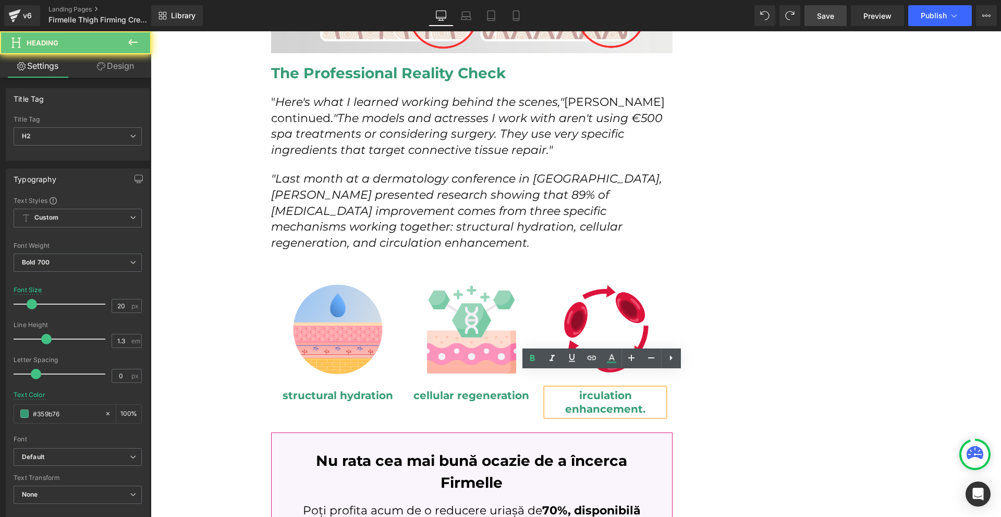
click at [574, 388] on h2 "irculation enhancement." at bounding box center [605, 401] width 118 height 27
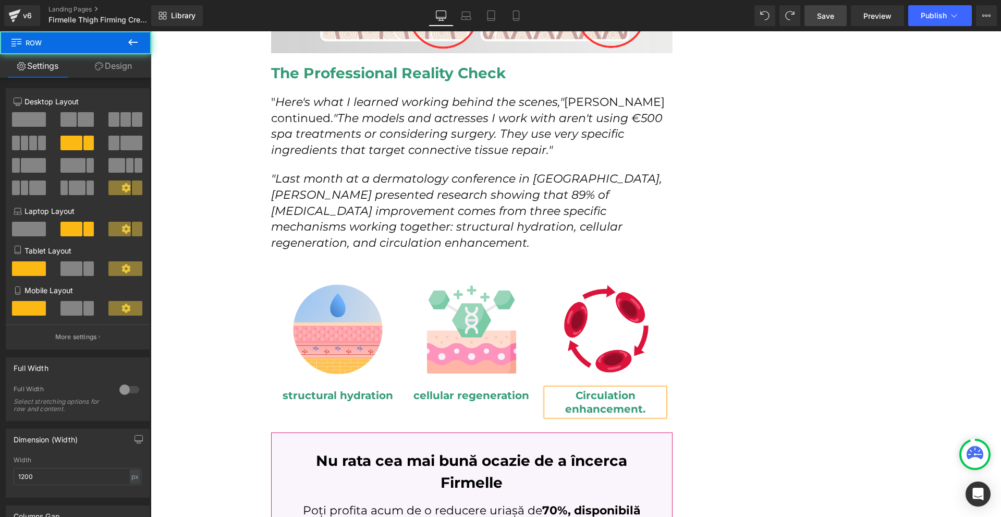
click at [763, 376] on div "How I Discovered the Red Carpet Secret That Finally Fixed My [MEDICAL_DATA] at …" at bounding box center [576, 170] width 626 height 4415
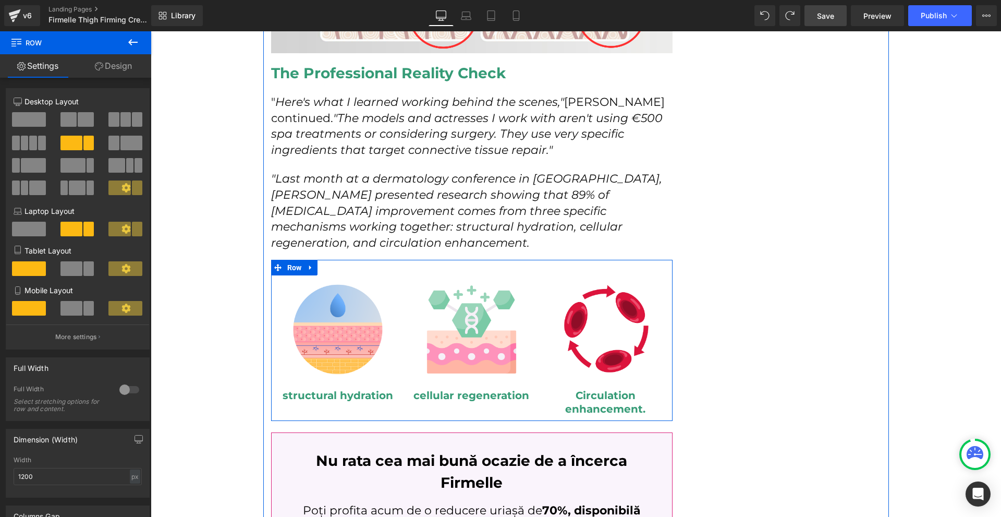
click at [408, 378] on div "Image cellular regeneration Heading" at bounding box center [472, 336] width 134 height 132
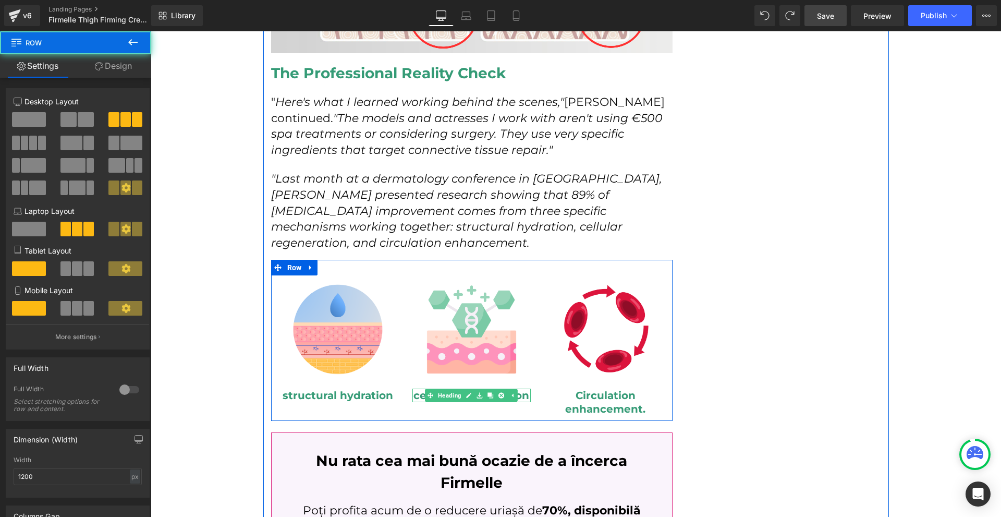
click at [415, 388] on h2 "cellular regeneration" at bounding box center [471, 395] width 118 height 14
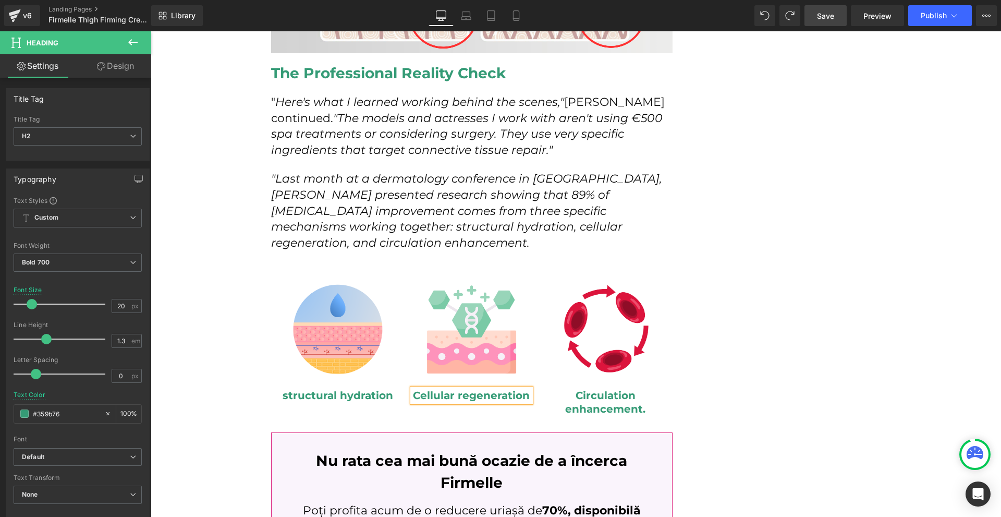
click at [280, 388] on h2 "structural hydration" at bounding box center [338, 395] width 118 height 14
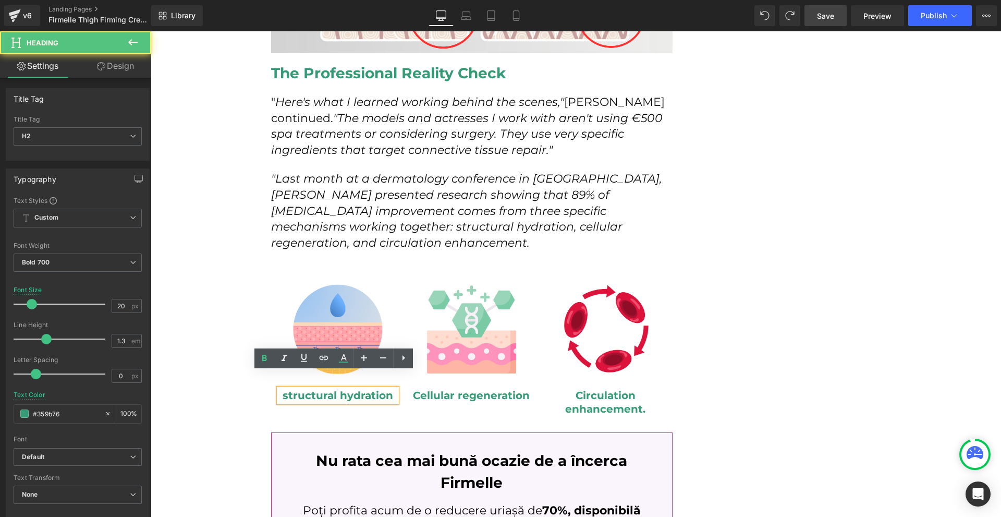
click at [282, 388] on h2 "structural hydration" at bounding box center [338, 395] width 118 height 14
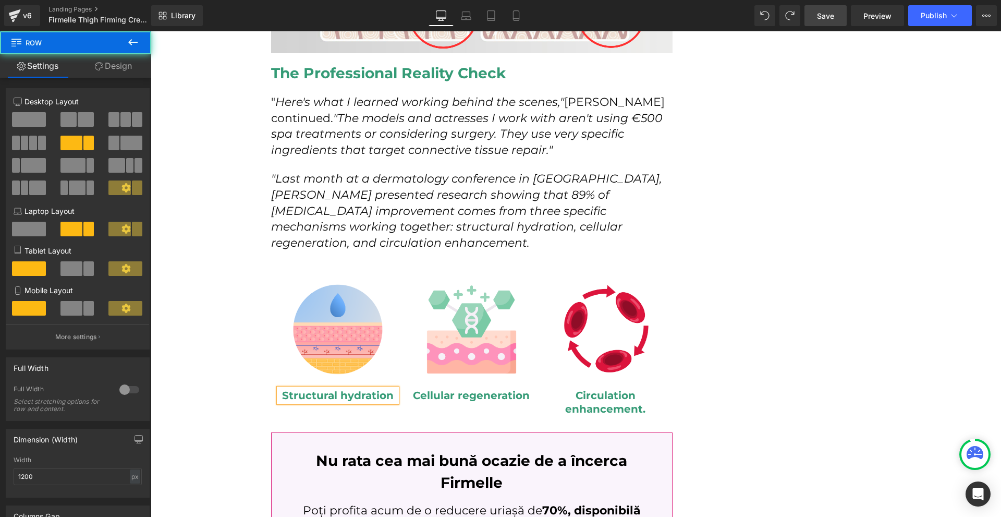
click at [429, 407] on div "How I Discovered the Red Carpet Secret That Finally Fixed My [MEDICAL_DATA] at …" at bounding box center [471, 160] width 417 height 4352
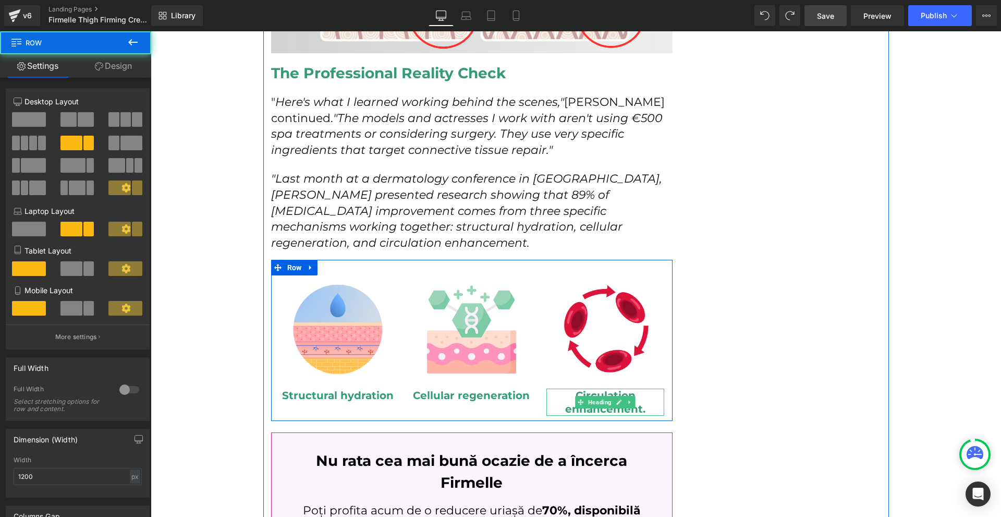
click at [597, 396] on span "Heading" at bounding box center [600, 402] width 28 height 13
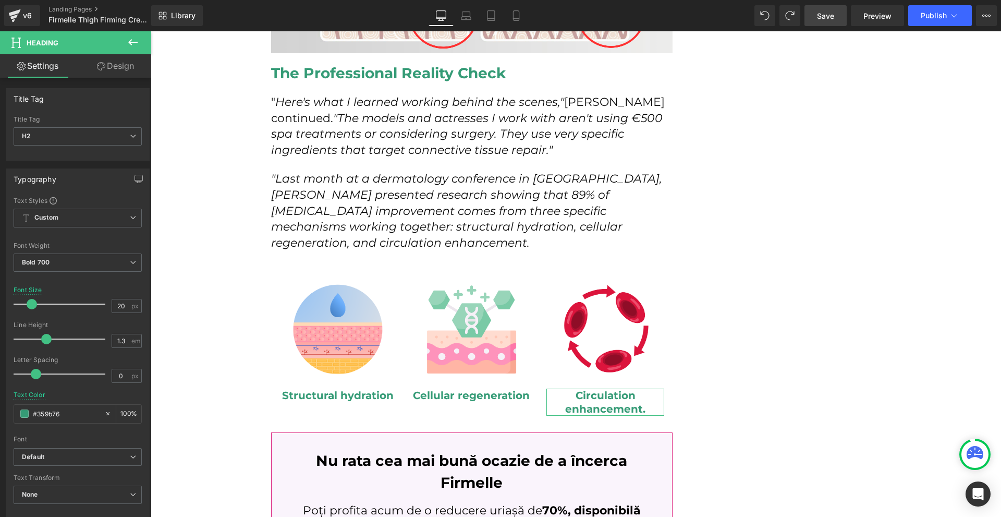
click at [94, 61] on link "Design" at bounding box center [116, 65] width 76 height 23
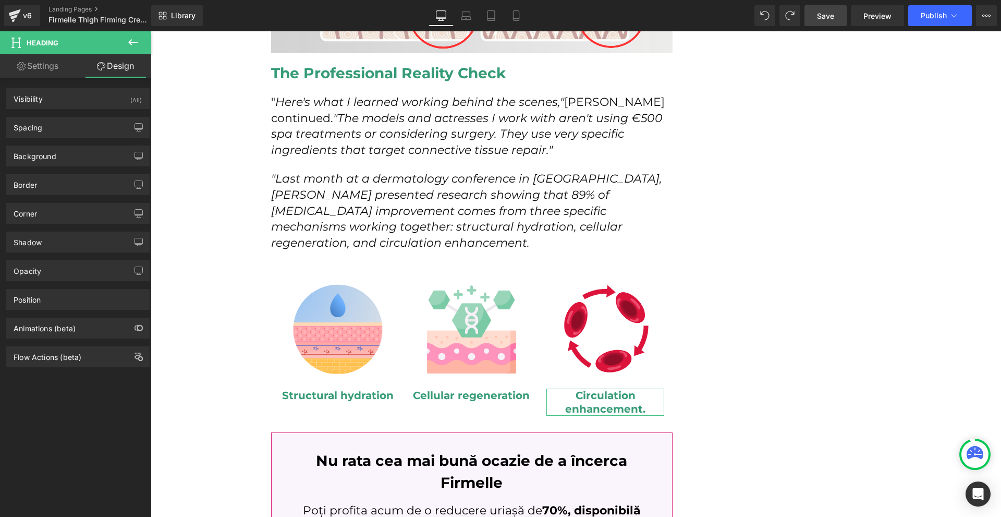
click at [79, 114] on div "Spacing Margin Padding Setup Global Style" at bounding box center [78, 123] width 156 height 29
click at [75, 125] on div "Spacing" at bounding box center [77, 127] width 143 height 20
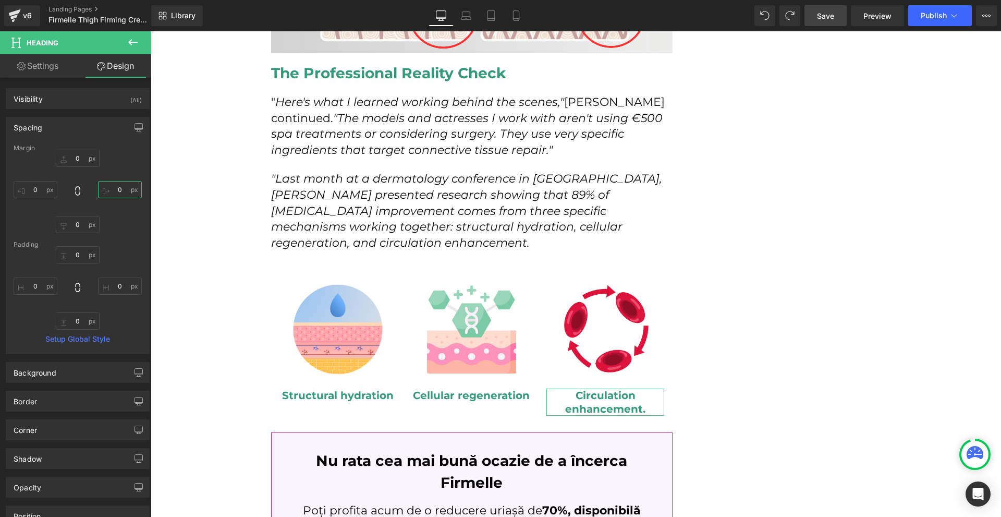
click at [111, 185] on input "text" at bounding box center [120, 189] width 44 height 17
type input "-30"
click at [49, 191] on input "text" at bounding box center [36, 189] width 44 height 17
type input "-20"
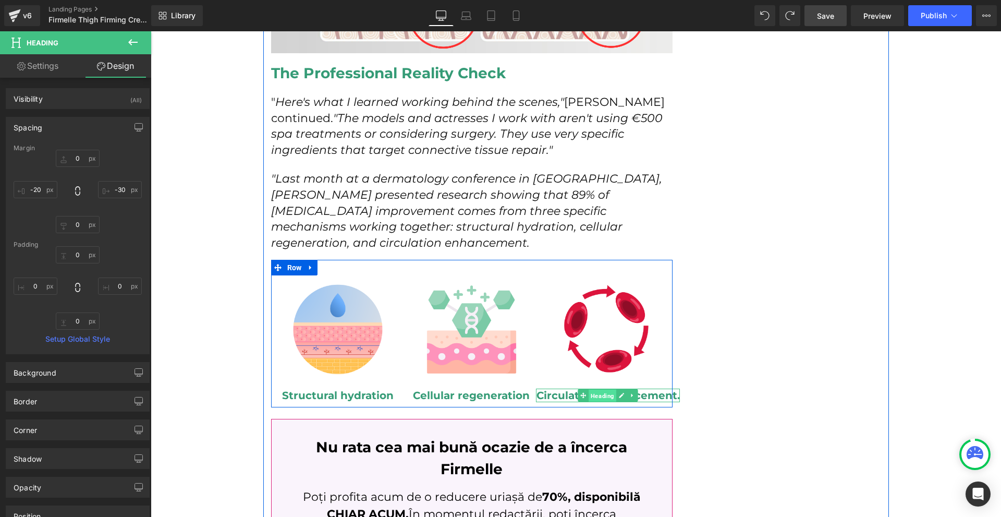
click at [598, 389] on span "Heading" at bounding box center [603, 395] width 28 height 13
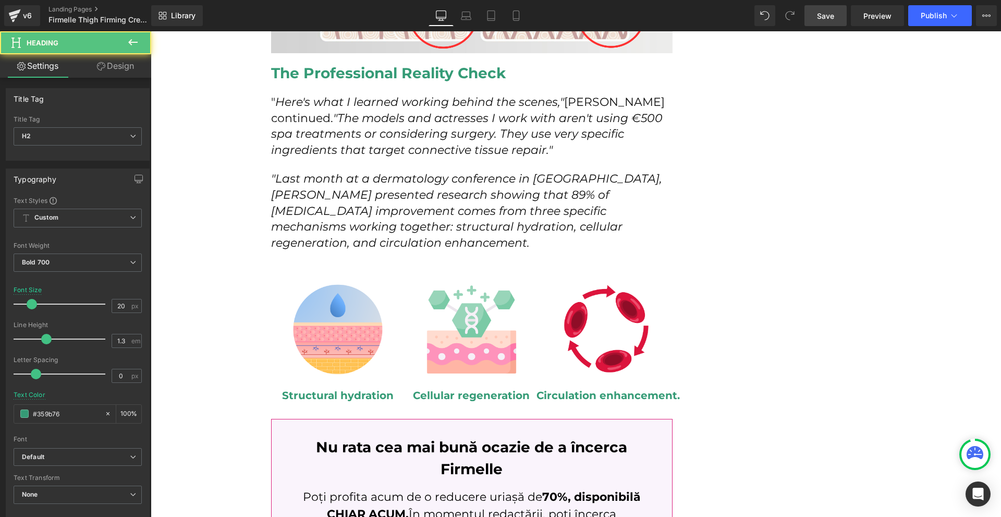
click at [133, 51] on button at bounding box center [133, 42] width 37 height 23
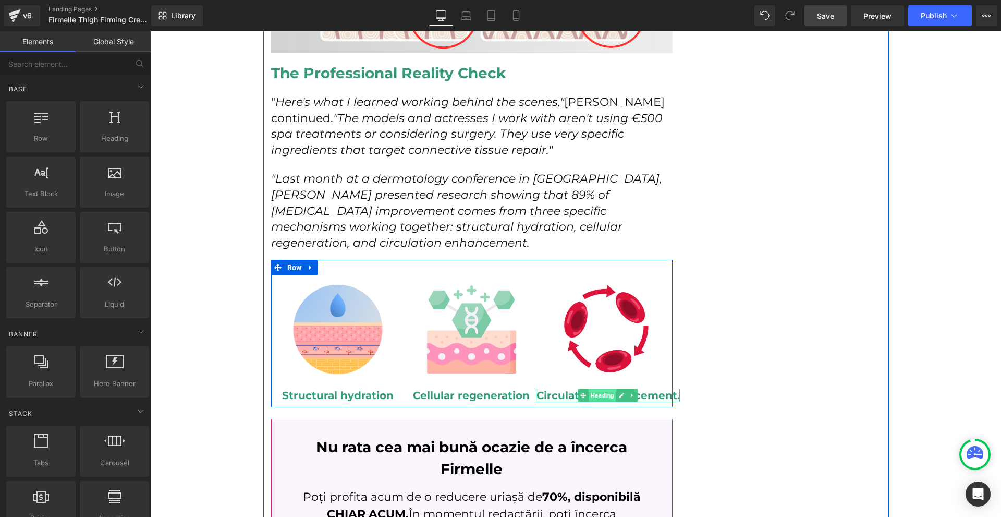
click at [609, 389] on span "Heading" at bounding box center [603, 395] width 28 height 13
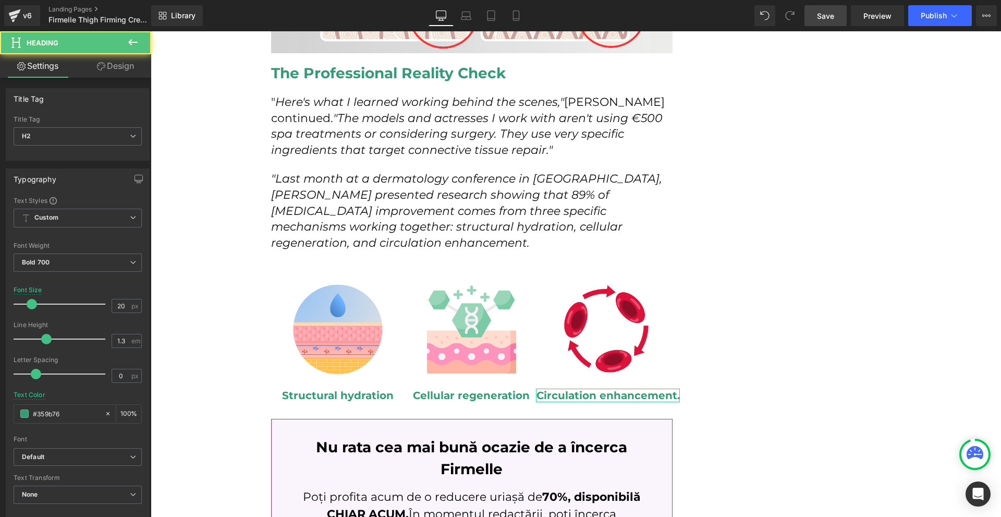
click at [122, 65] on link "Design" at bounding box center [116, 65] width 76 height 23
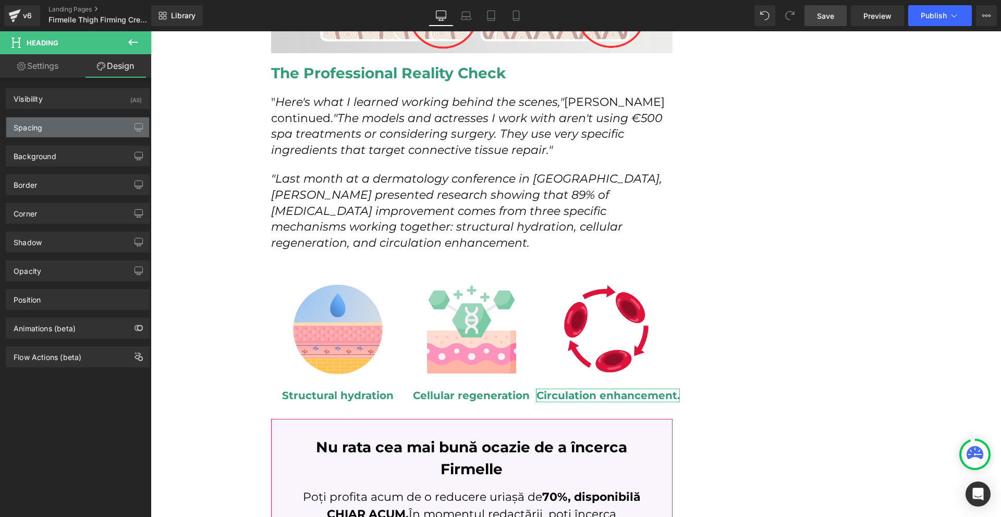
click at [89, 123] on div "Spacing" at bounding box center [77, 127] width 143 height 20
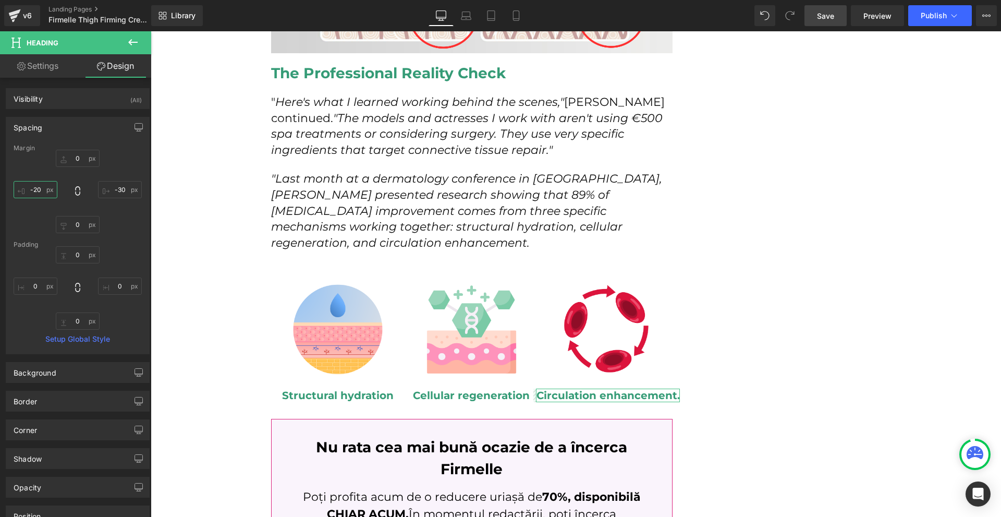
click at [52, 183] on input "text" at bounding box center [36, 189] width 44 height 17
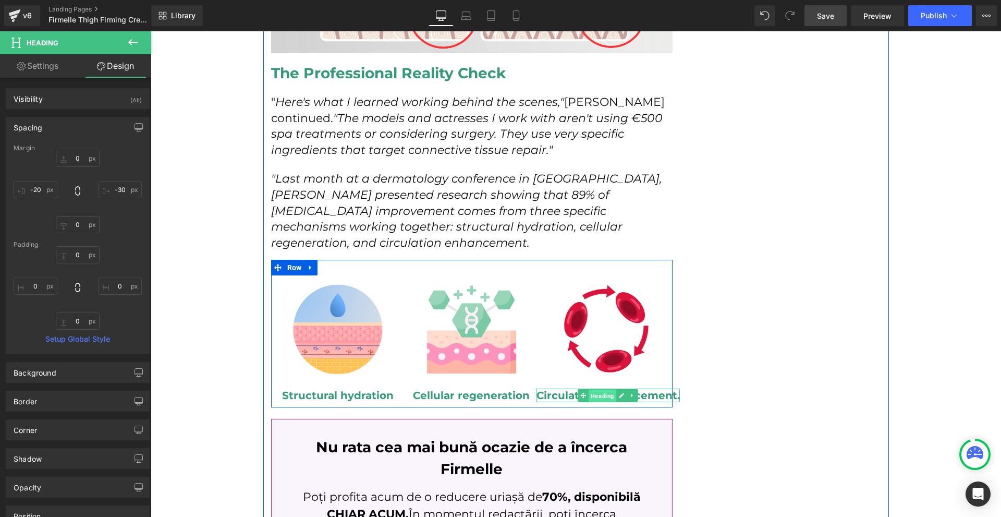
click at [598, 389] on span "Heading" at bounding box center [603, 395] width 28 height 13
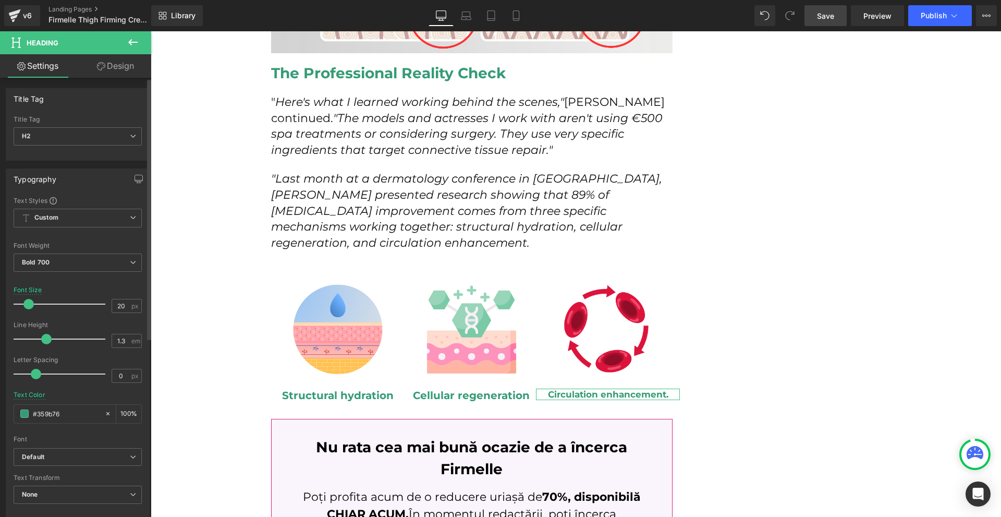
click at [27, 303] on span at bounding box center [28, 304] width 10 height 10
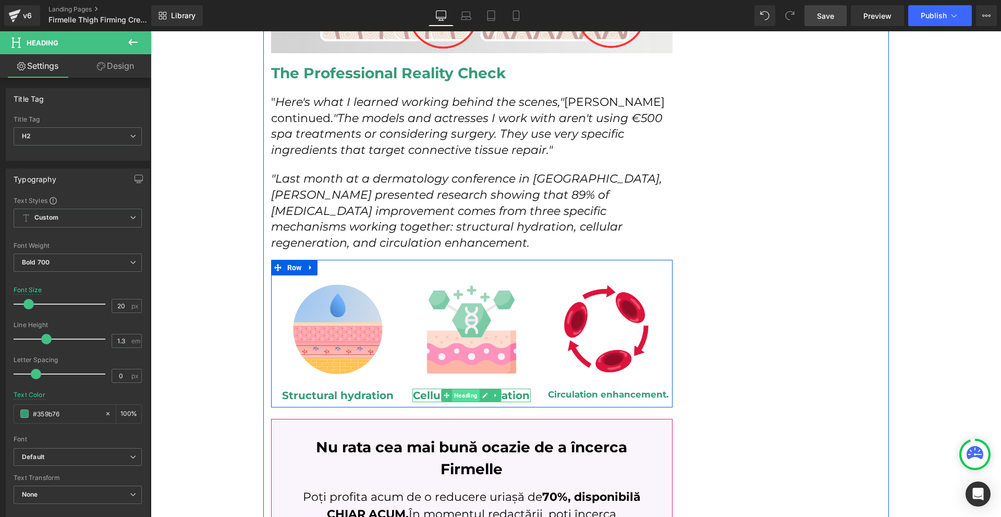
click at [456, 389] on span "Heading" at bounding box center [467, 395] width 28 height 13
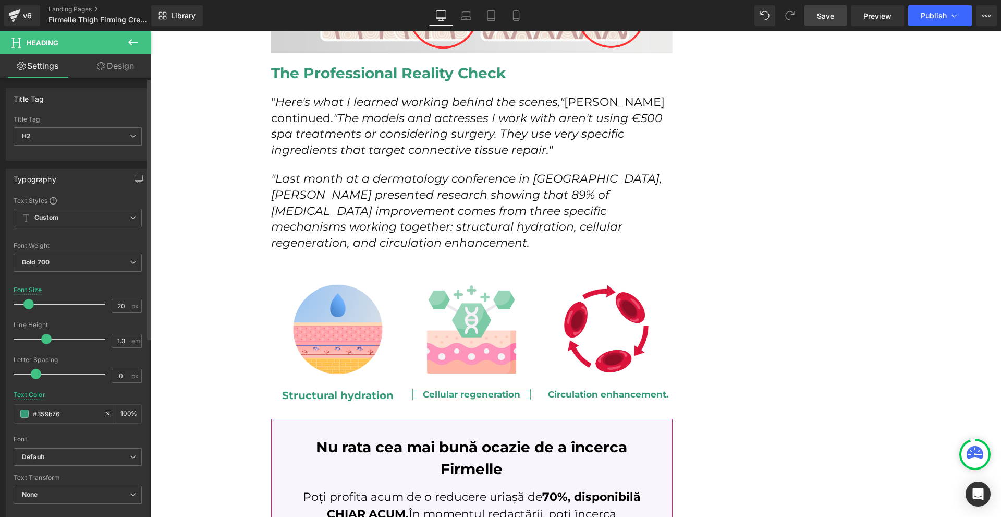
click at [25, 300] on span at bounding box center [28, 304] width 10 height 10
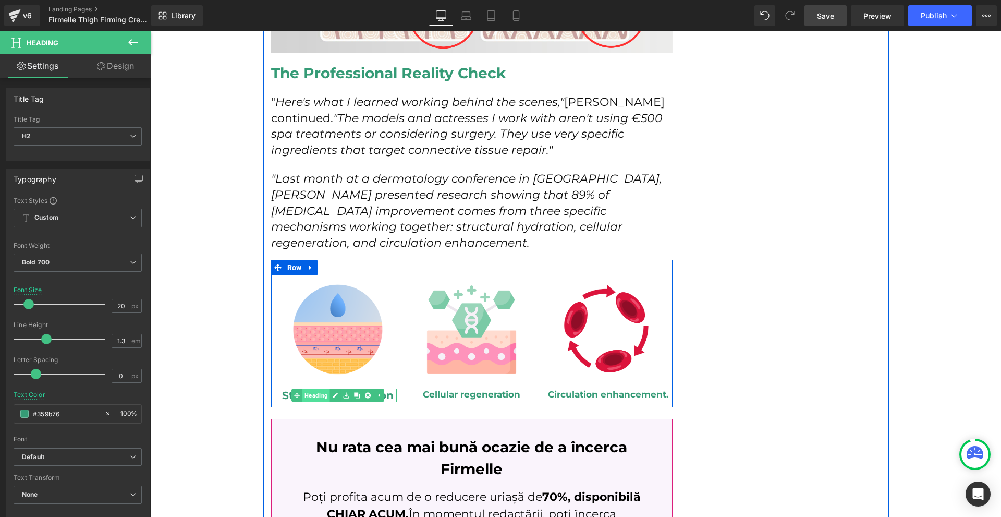
click at [313, 389] on link "Heading" at bounding box center [310, 395] width 39 height 13
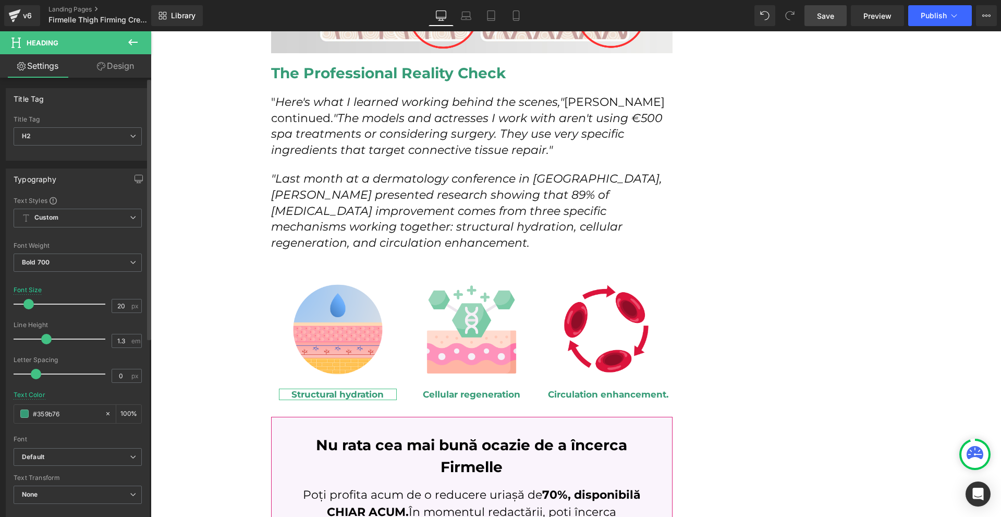
click at [30, 301] on span at bounding box center [28, 304] width 10 height 10
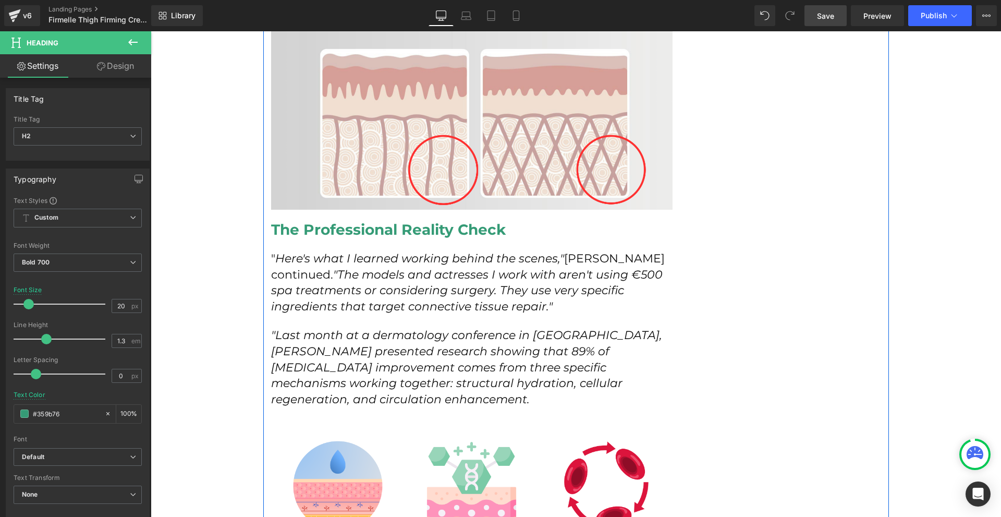
scroll to position [1905, 0]
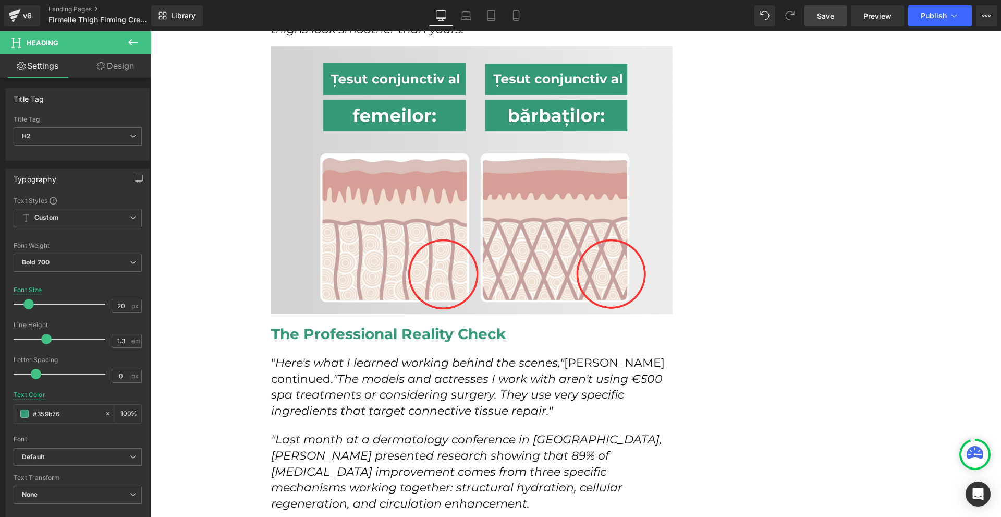
click at [827, 15] on span "Save" at bounding box center [825, 15] width 17 height 11
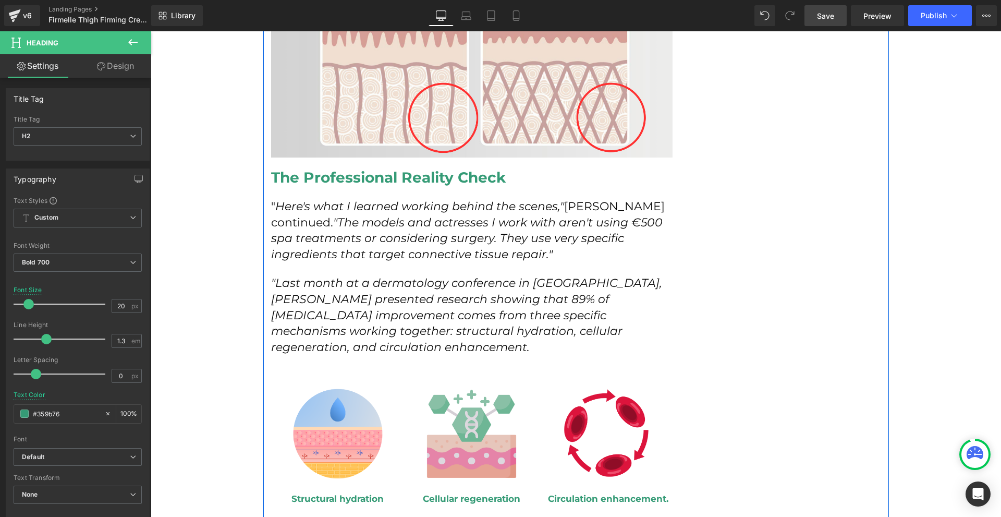
scroll to position [2218, 0]
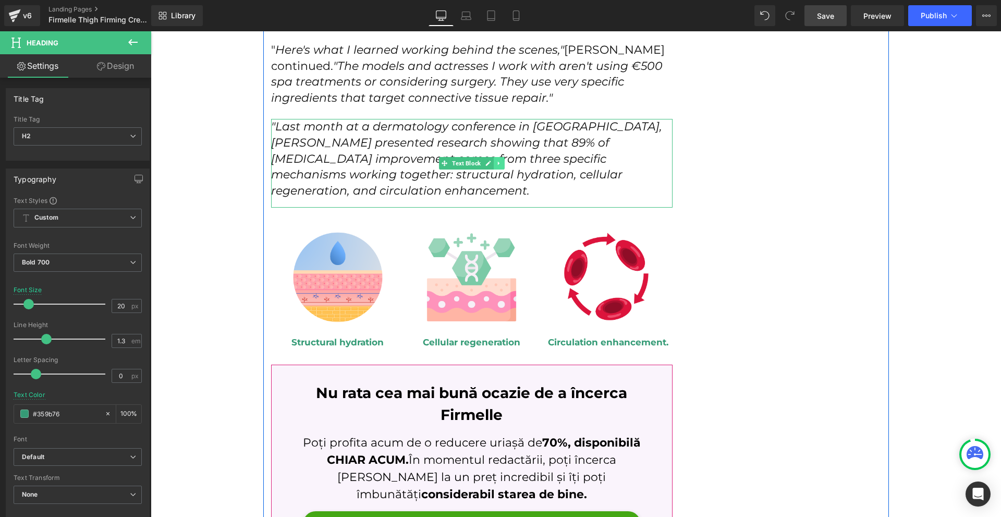
click at [494, 157] on link at bounding box center [499, 163] width 11 height 13
click at [491, 160] on icon at bounding box center [494, 163] width 6 height 6
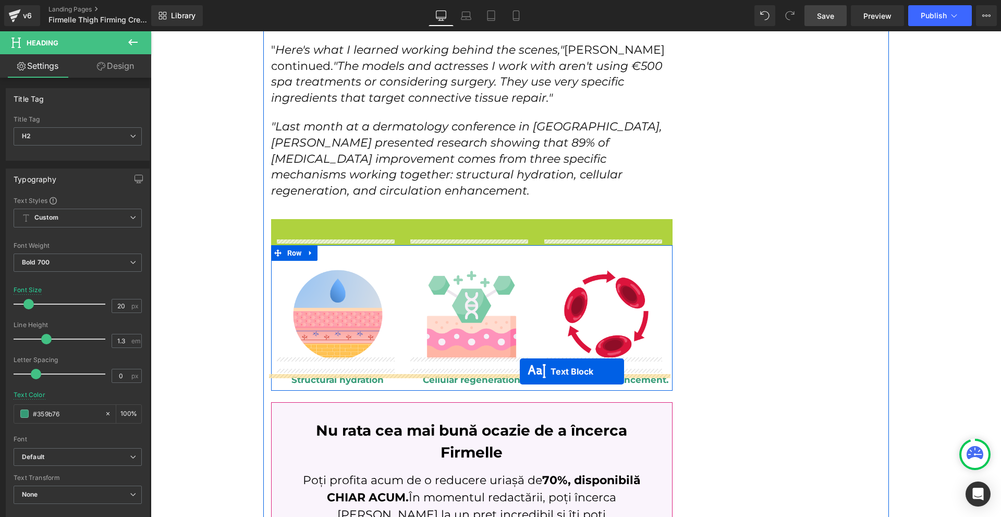
drag, startPoint x: 457, startPoint y: 243, endPoint x: 520, endPoint y: 371, distance: 143.0
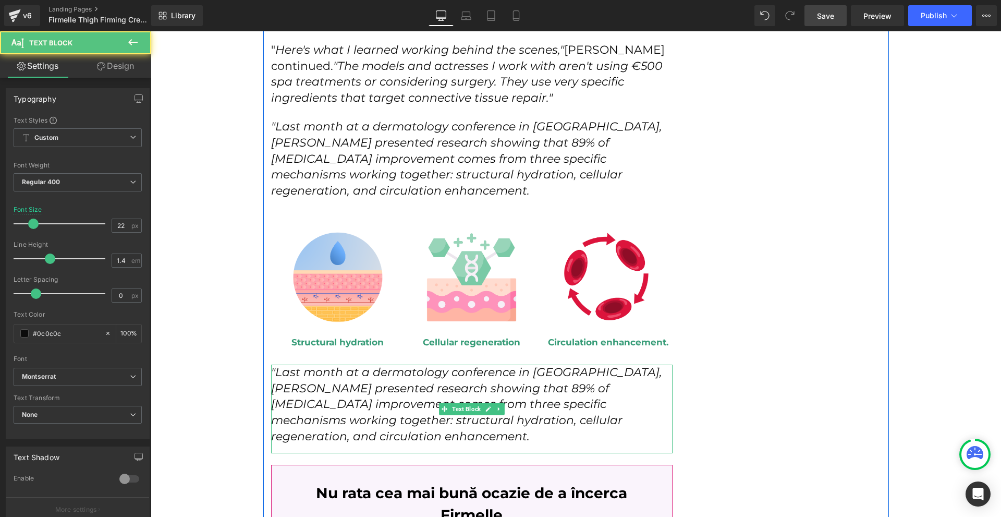
click at [380, 393] on icon ""Last month at a dermatology conference in Vienna, Dr. Elena Marchetti presente…" at bounding box center [466, 404] width 391 height 78
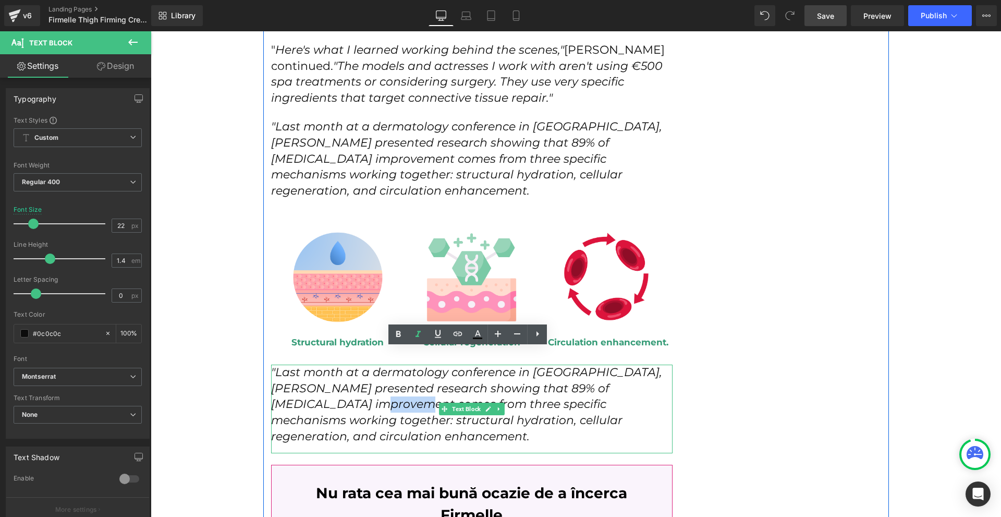
click at [380, 393] on icon ""Last month at a dermatology conference in Vienna, Dr. Elena Marchetti presente…" at bounding box center [466, 404] width 391 height 78
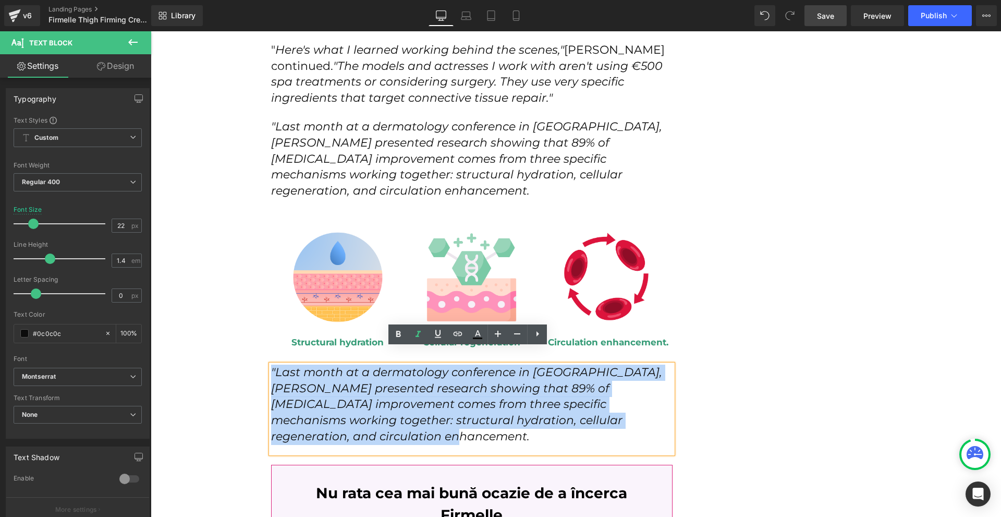
click at [380, 393] on icon ""Last month at a dermatology conference in Vienna, Dr. Elena Marchetti presente…" at bounding box center [466, 404] width 391 height 78
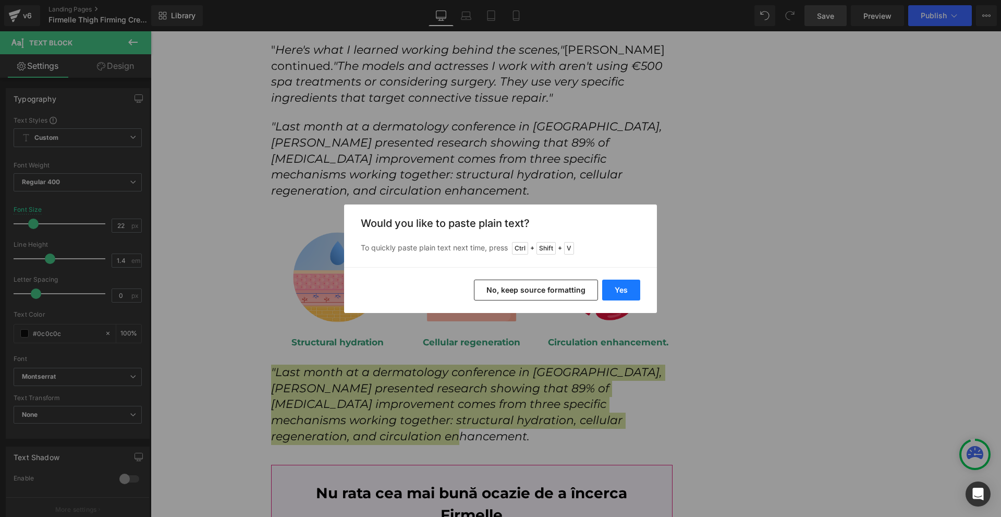
click at [629, 293] on button "Yes" at bounding box center [621, 289] width 38 height 21
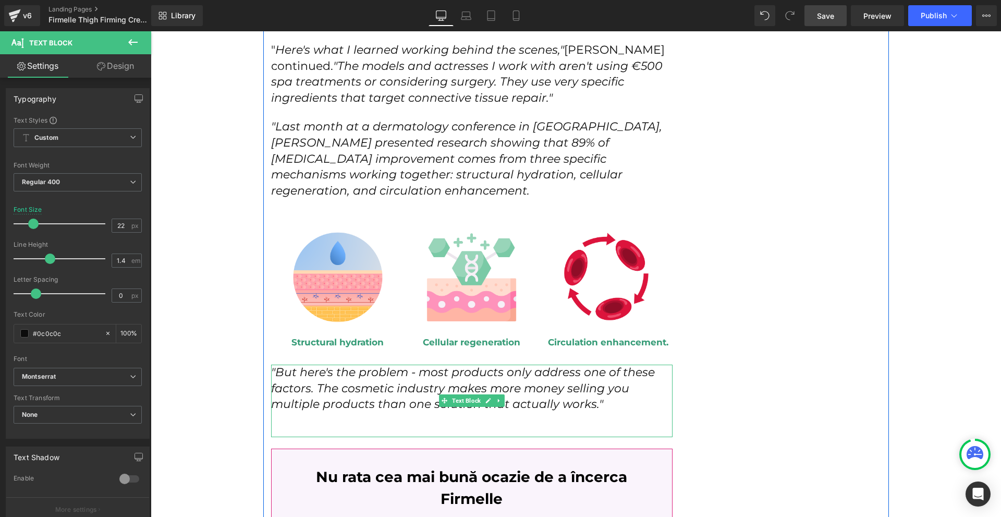
click at [331, 412] on p at bounding box center [472, 420] width 402 height 16
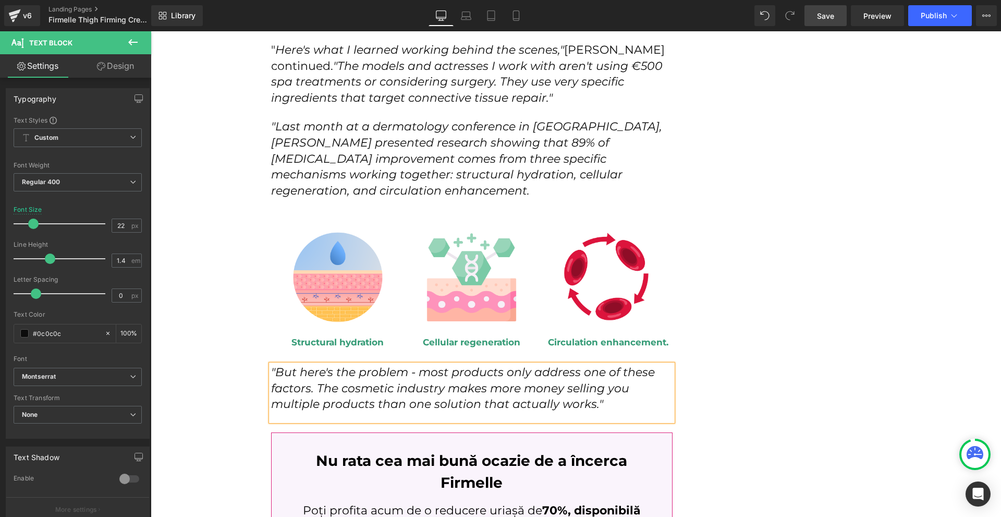
click at [321, 404] on div ""But here's the problem - most products only address one of these factors. The …" at bounding box center [472, 392] width 402 height 56
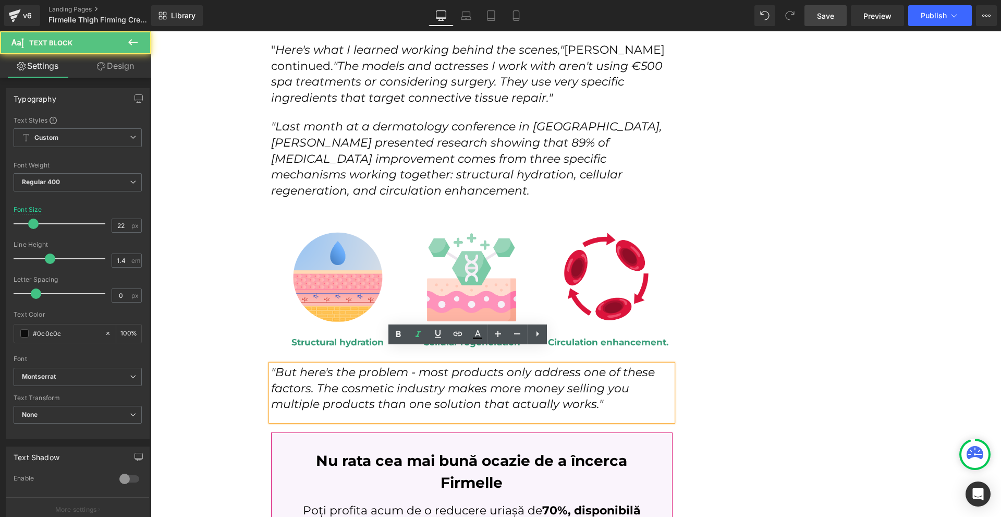
click at [704, 402] on div "How I Discovered the Red Carpet Secret That Finally Fixed My [MEDICAL_DATA] at …" at bounding box center [576, 144] width 626 height 4467
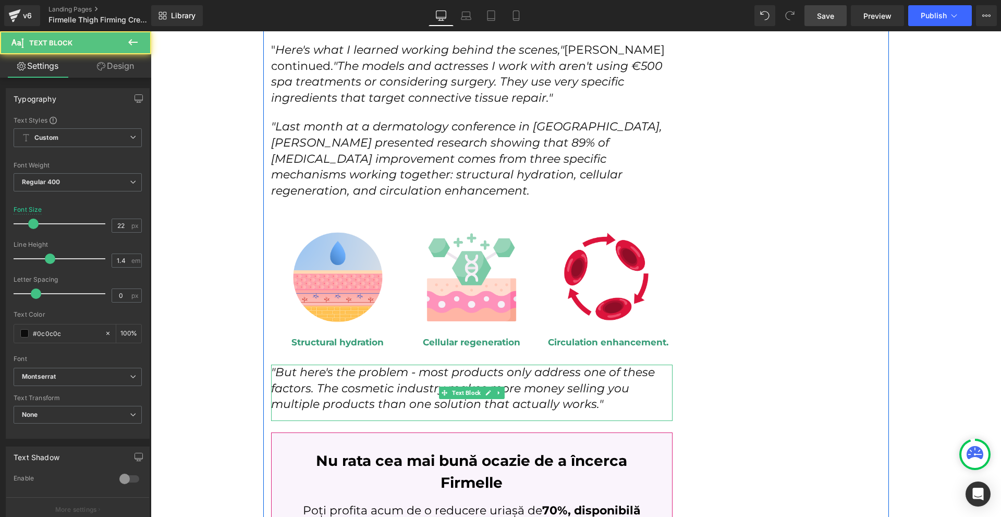
click at [553, 386] on icon ""But here's the problem - most products only address one of these factors. The …" at bounding box center [463, 388] width 384 height 46
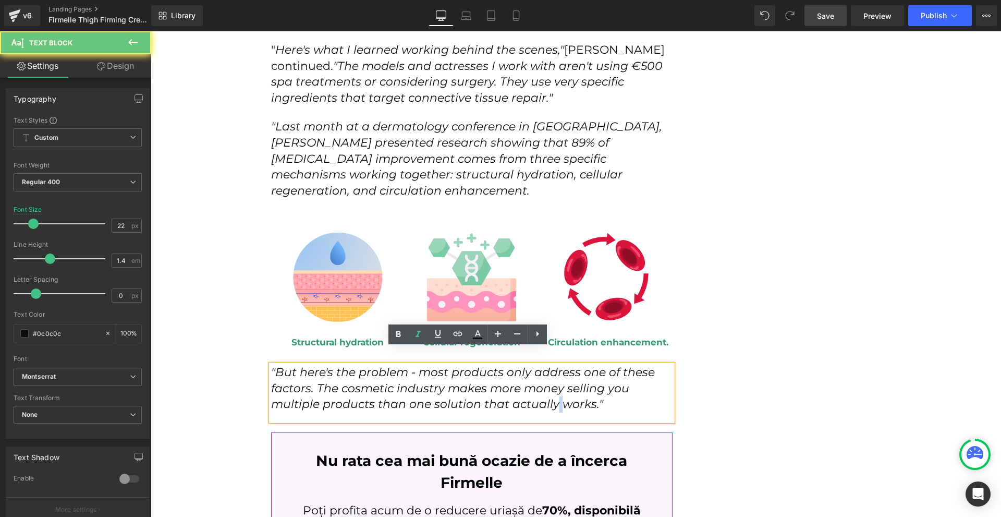
click at [553, 386] on icon ""But here's the problem - most products only address one of these factors. The …" at bounding box center [463, 388] width 384 height 46
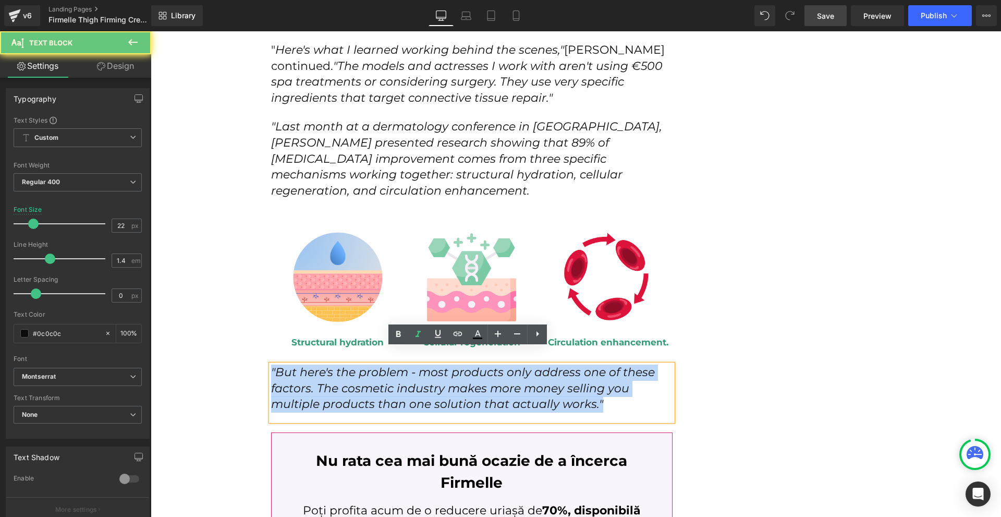
click at [553, 386] on icon ""But here's the problem - most products only address one of these factors. The …" at bounding box center [463, 388] width 384 height 46
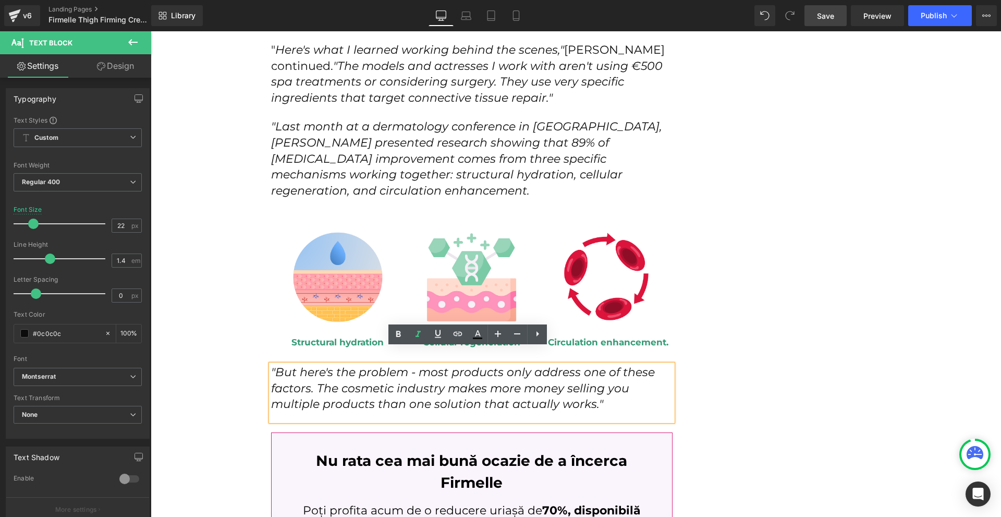
click at [767, 369] on div "How I Discovered the Red Carpet Secret That Finally Fixed My [MEDICAL_DATA] at …" at bounding box center [576, 144] width 626 height 4467
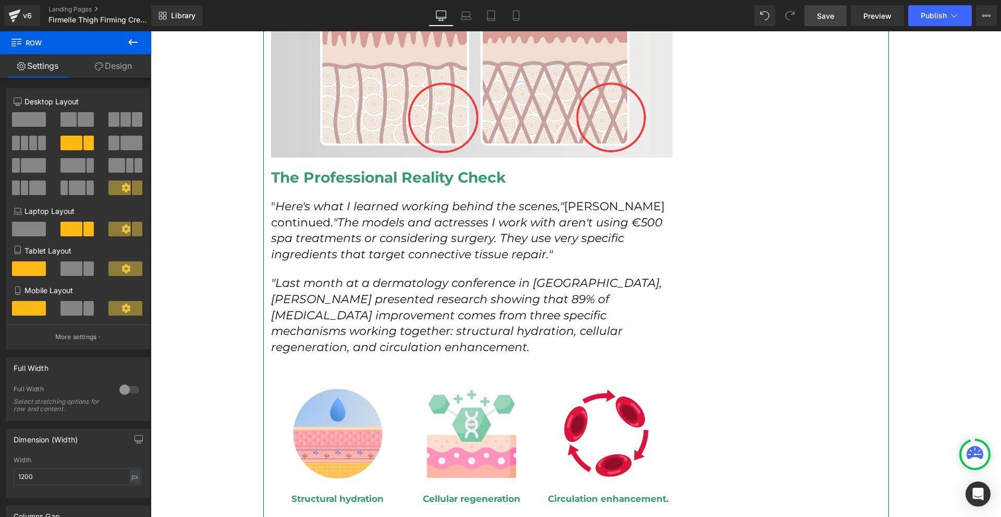
scroll to position [2009, 0]
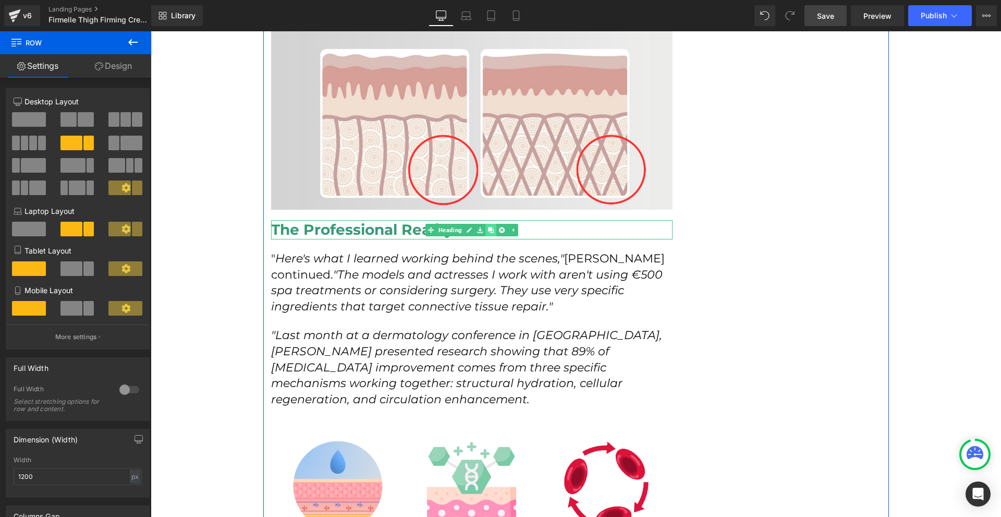
click at [485, 224] on link at bounding box center [490, 230] width 11 height 13
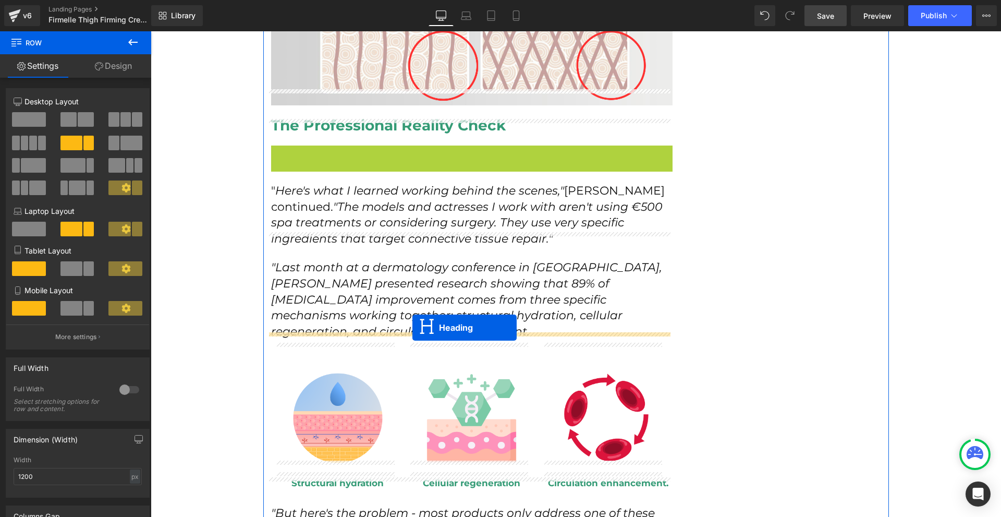
scroll to position [2061, 0]
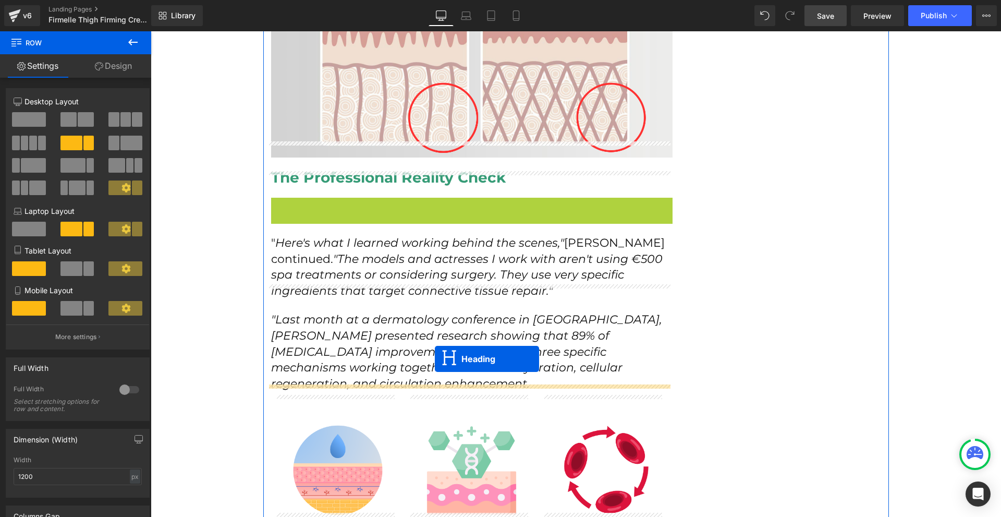
drag, startPoint x: 460, startPoint y: 242, endPoint x: 434, endPoint y: 359, distance: 119.6
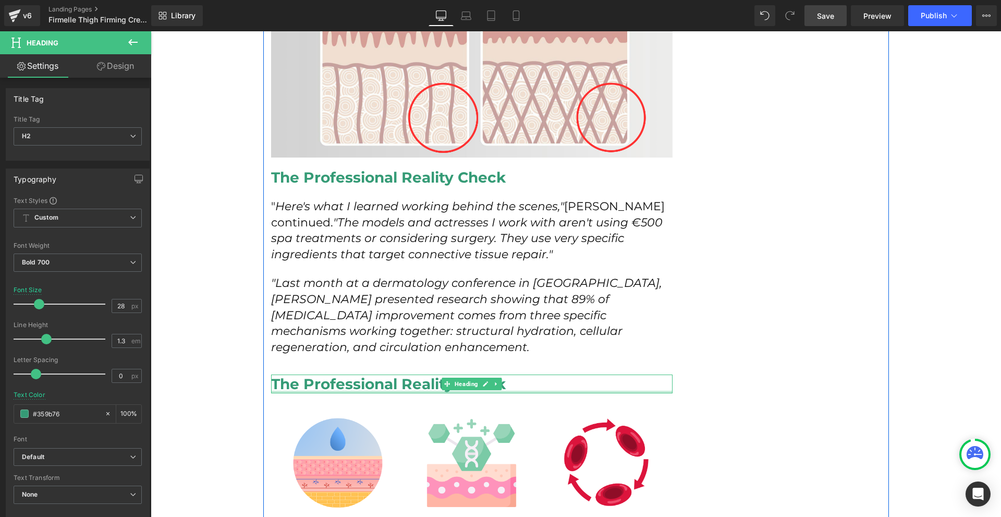
click at [364, 391] on div at bounding box center [472, 392] width 402 height 3
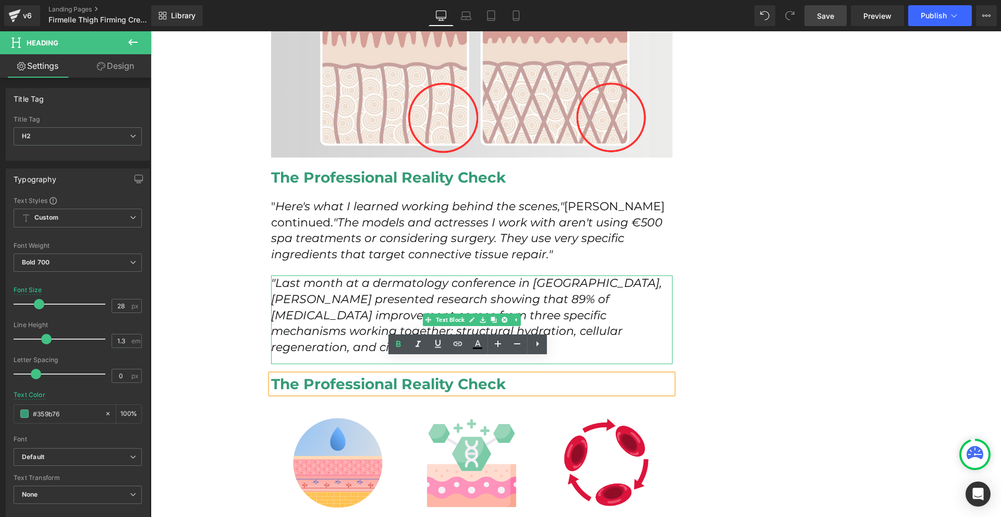
scroll to position [2113, 0]
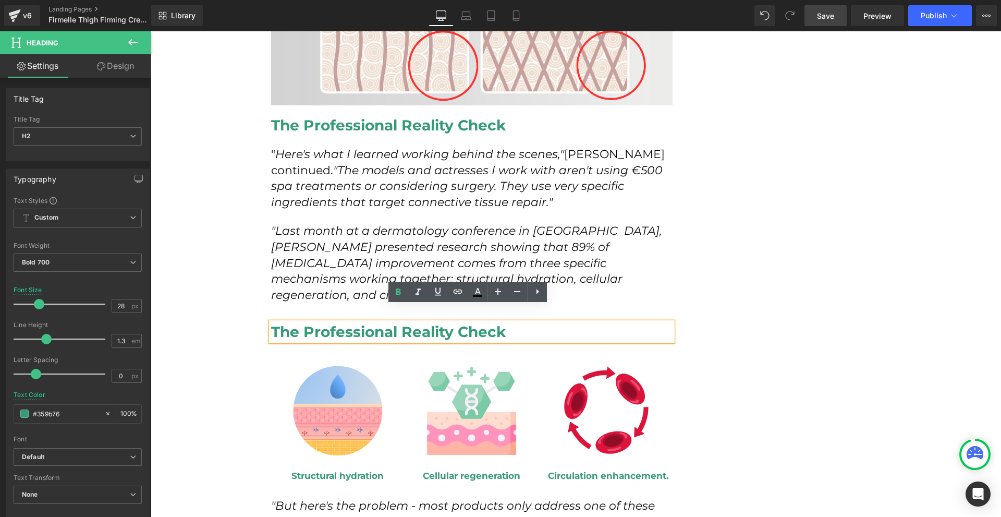
drag, startPoint x: 806, startPoint y: 348, endPoint x: 558, endPoint y: 322, distance: 248.5
click at [806, 348] on div "How I Discovered the Red Carpet Secret That Finally Fixed My [MEDICAL_DATA] at …" at bounding box center [576, 263] width 626 height 4496
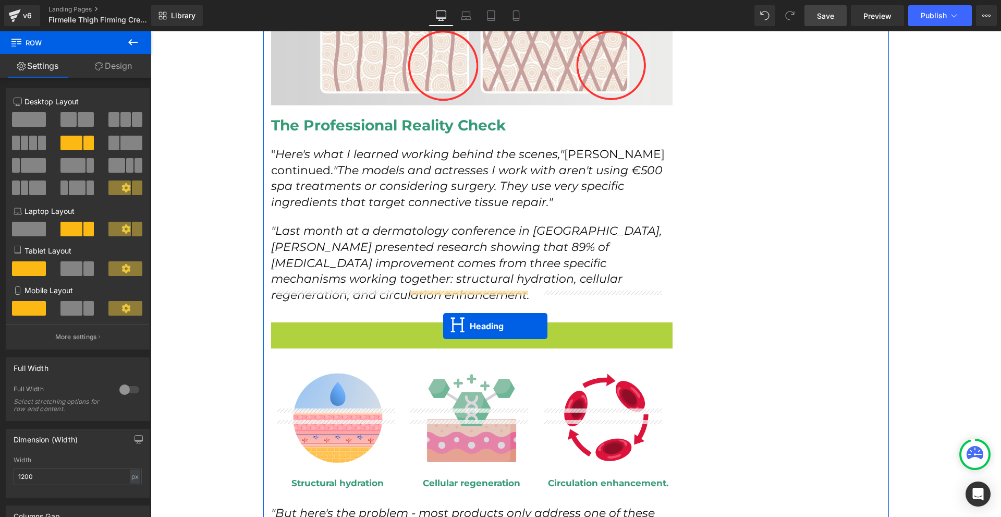
scroll to position [2218, 0]
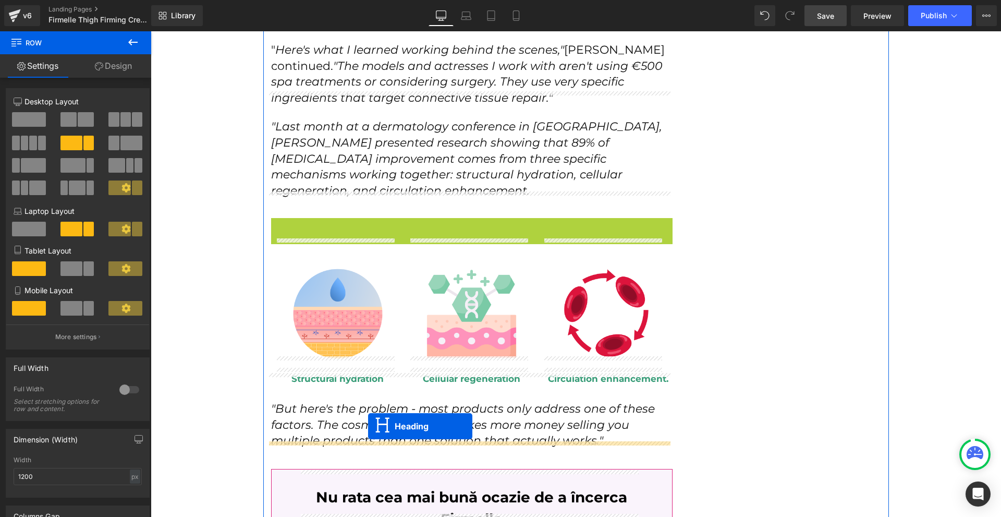
drag, startPoint x: 448, startPoint y: 311, endPoint x: 368, endPoint y: 426, distance: 140.5
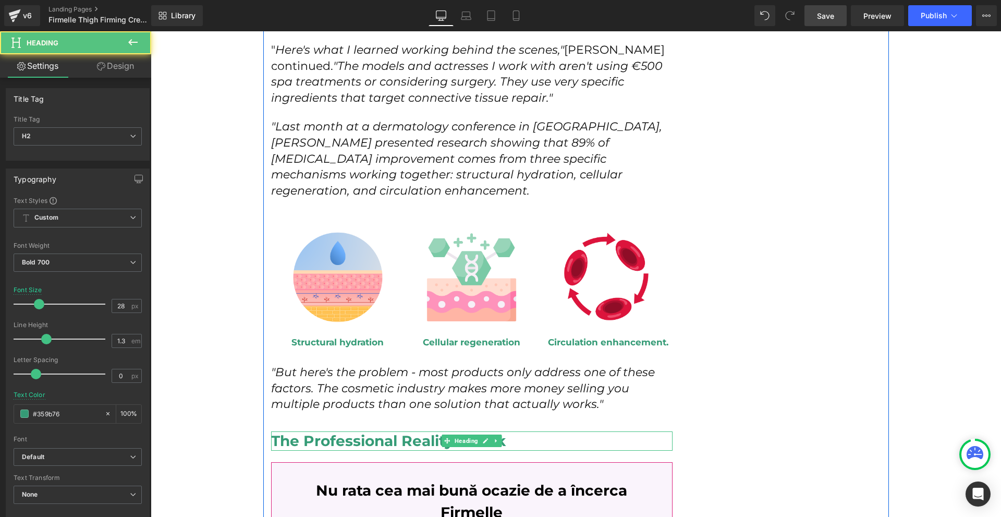
click at [322, 431] on h2 "The Professional Reality Check" at bounding box center [472, 440] width 402 height 19
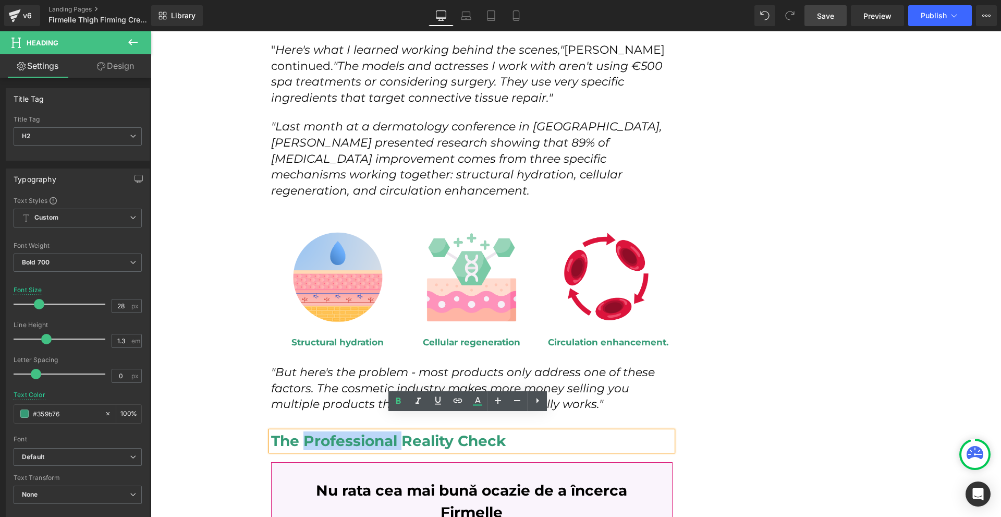
click at [322, 431] on h2 "The Professional Reality Check" at bounding box center [472, 440] width 402 height 19
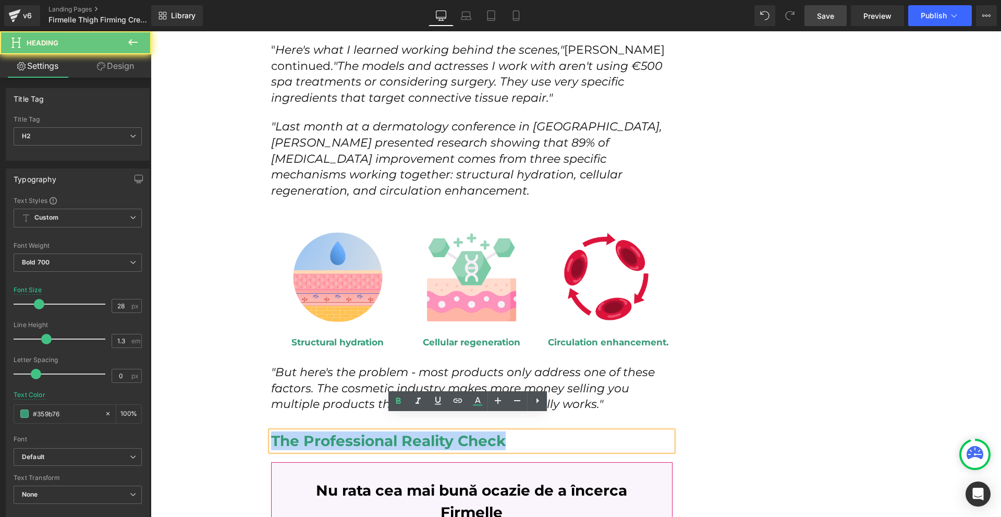
click at [322, 431] on h2 "The Professional Reality Check" at bounding box center [472, 440] width 402 height 19
paste div
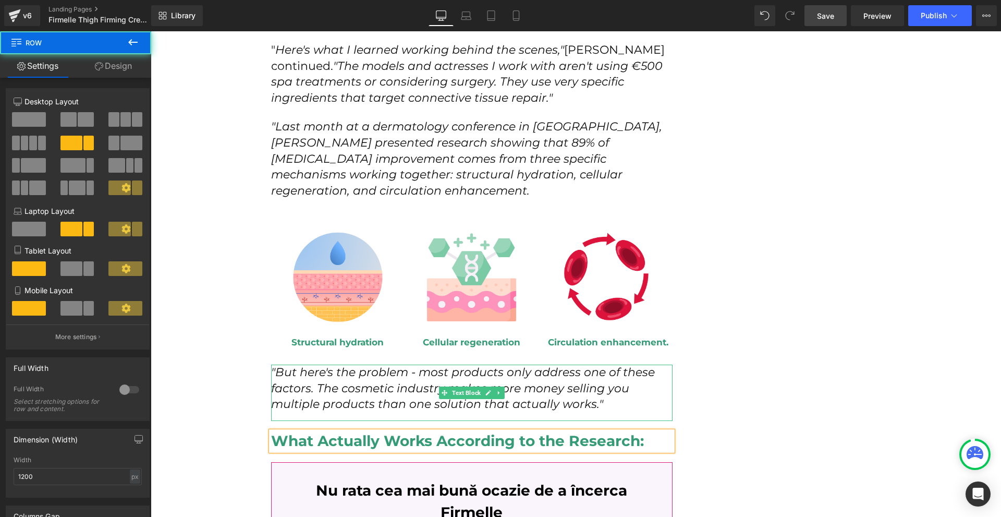
drag, startPoint x: 720, startPoint y: 380, endPoint x: 703, endPoint y: 380, distance: 17.2
click at [714, 380] on div "How I Discovered the Red Carpet Secret That Finally Fixed My [MEDICAL_DATA] at …" at bounding box center [576, 159] width 626 height 4496
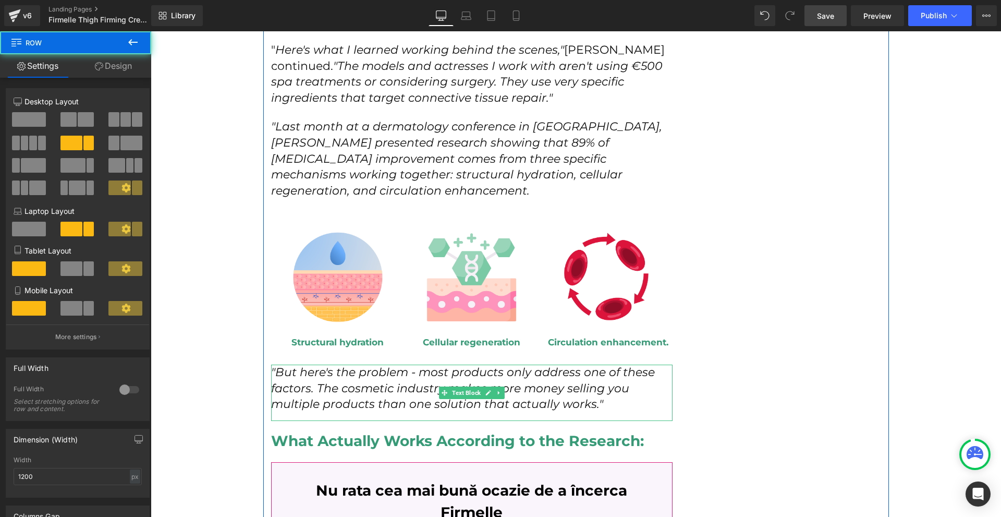
drag, startPoint x: 496, startPoint y: 375, endPoint x: 488, endPoint y: 379, distance: 8.6
click at [496, 390] on icon at bounding box center [499, 393] width 6 height 6
click at [491, 390] on icon at bounding box center [494, 393] width 6 height 6
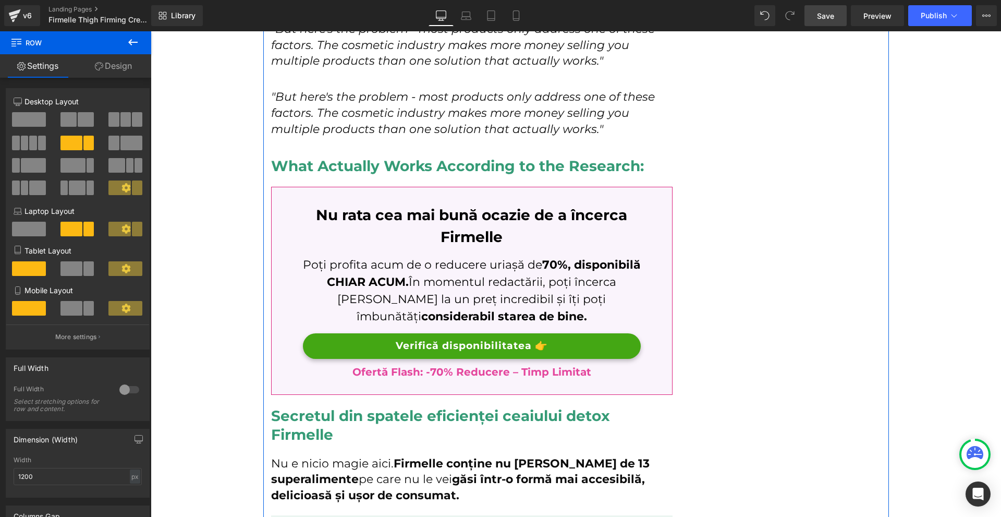
scroll to position [2404, 0]
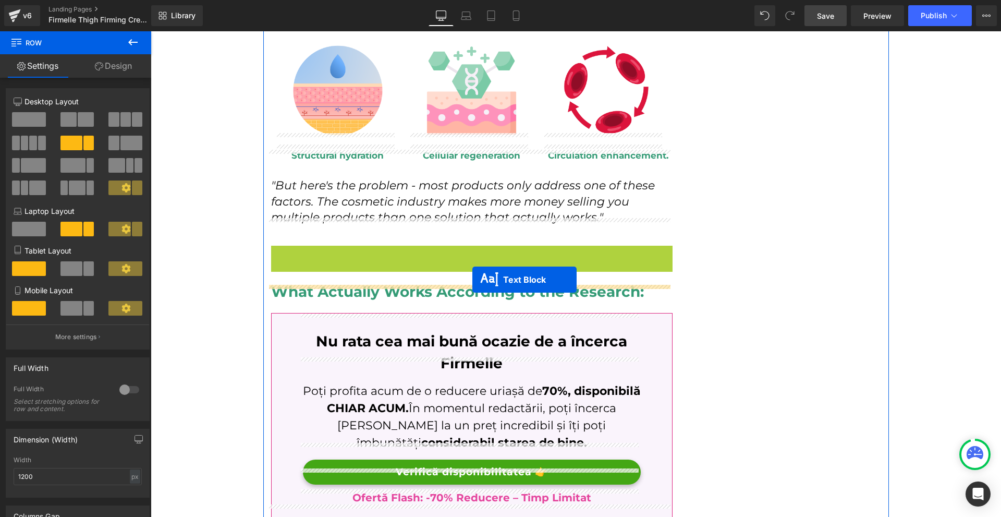
drag, startPoint x: 453, startPoint y: 256, endPoint x: 472, endPoint y: 279, distance: 30.7
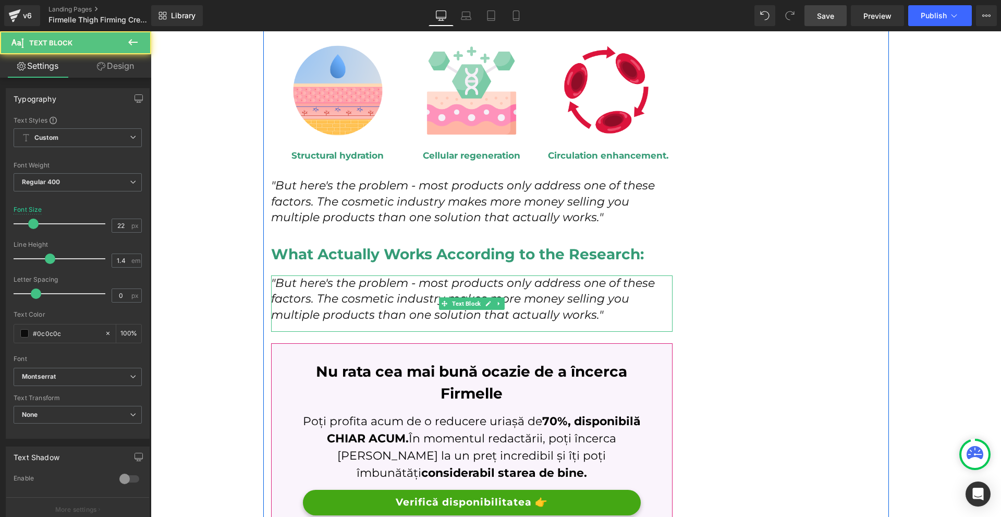
click at [356, 288] on icon ""But here's the problem - most products only address one of these factors. The …" at bounding box center [463, 299] width 384 height 46
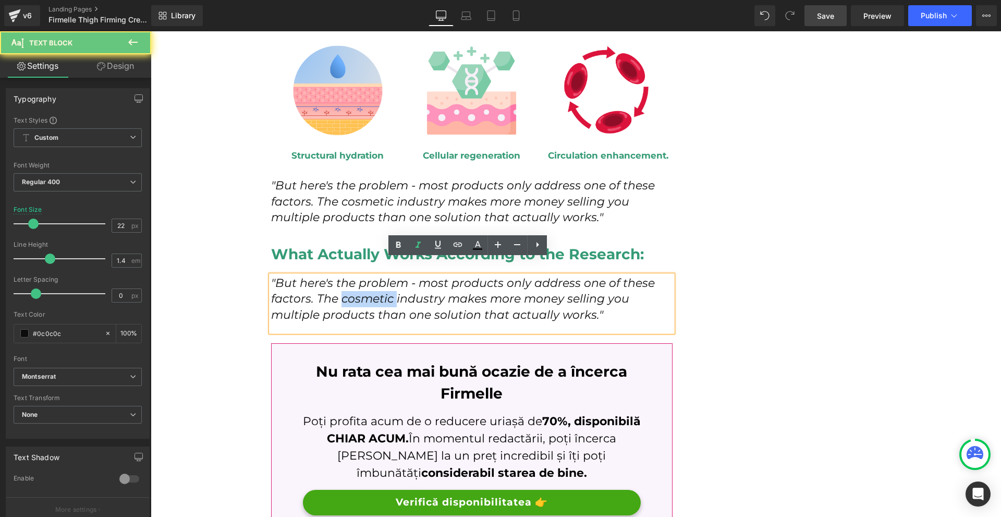
click at [356, 288] on icon ""But here's the problem - most products only address one of these factors. The …" at bounding box center [463, 299] width 384 height 46
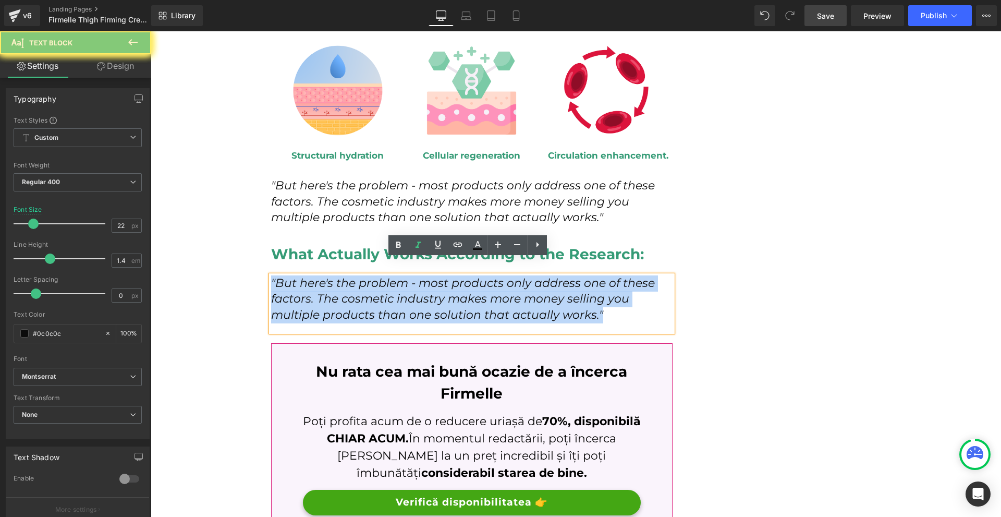
click at [356, 288] on icon ""But here's the problem - most products only address one of these factors. The …" at bounding box center [463, 299] width 384 height 46
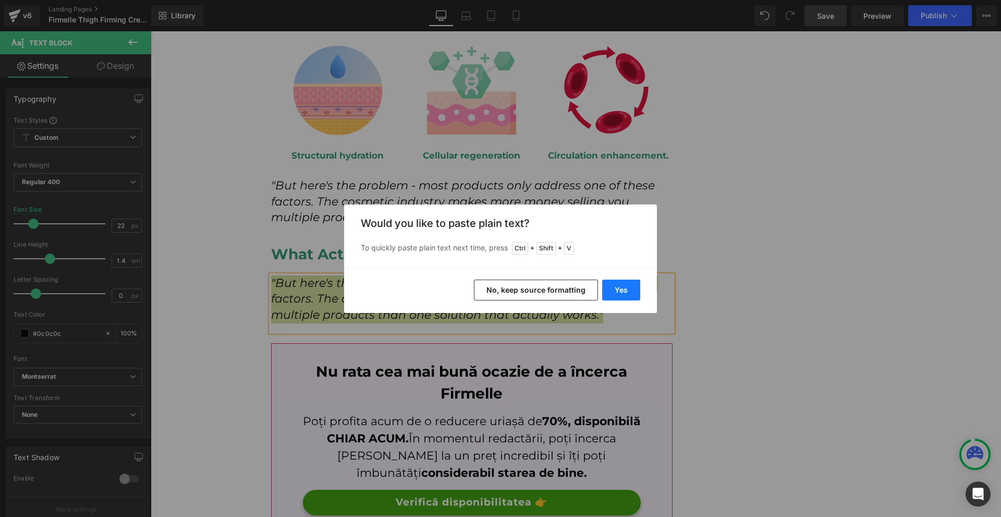
click at [622, 293] on button "Yes" at bounding box center [621, 289] width 38 height 21
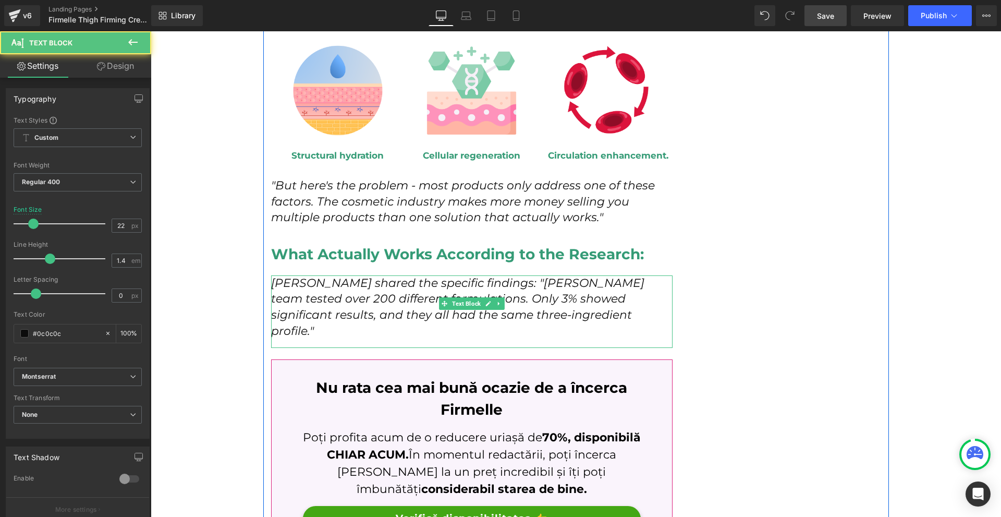
click at [515, 286] on icon "Sarah shared the specific findings: "Dr. Marchetti's team tested over 200 diffe…" at bounding box center [457, 307] width 373 height 62
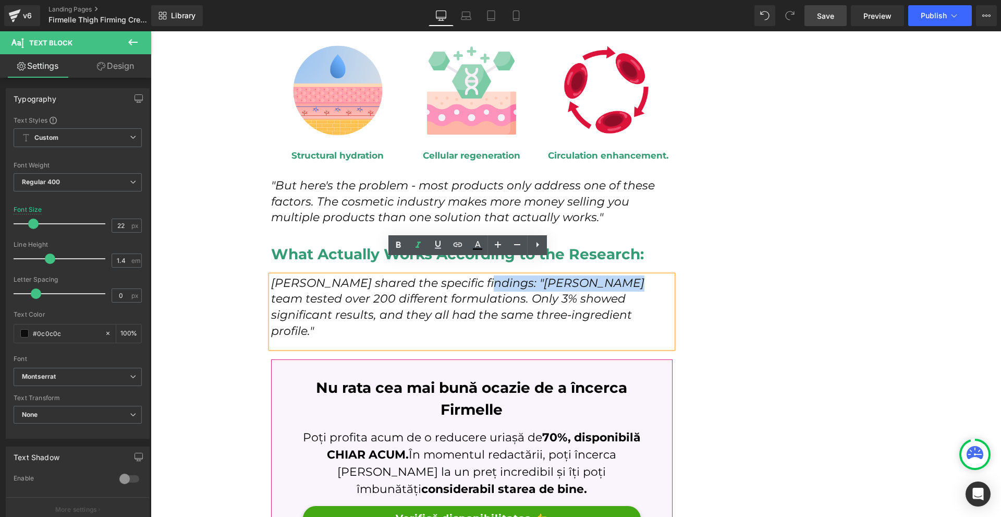
drag, startPoint x: 471, startPoint y: 263, endPoint x: 593, endPoint y: 271, distance: 122.2
click at [593, 276] on icon "Sarah shared the specific findings: "Dr. Marchetti's team tested over 200 diffe…" at bounding box center [457, 307] width 373 height 62
click at [588, 276] on icon "Sarah shared the specific findings: "Dr. Marchetti's team tested over 200 diffe…" at bounding box center [457, 307] width 373 height 62
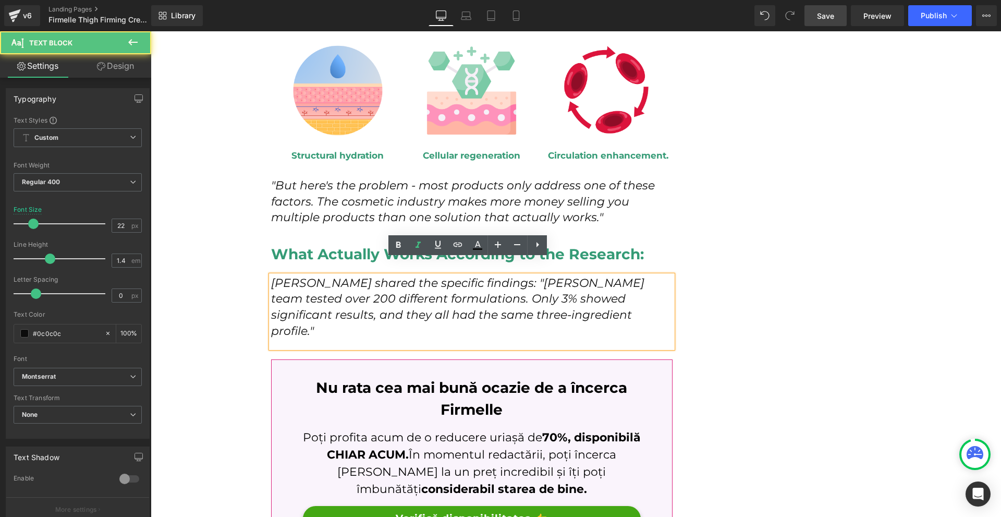
click at [560, 276] on icon "Sarah shared the specific findings: "Dr. Marchetti's team tested over 200 diffe…" at bounding box center [457, 307] width 373 height 62
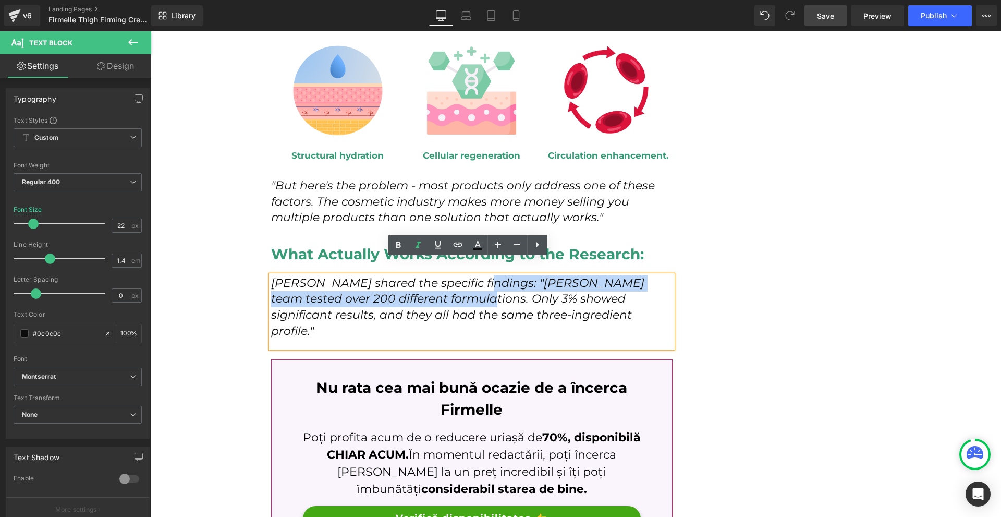
drag, startPoint x: 468, startPoint y: 268, endPoint x: 421, endPoint y: 281, distance: 49.2
click at [421, 281] on icon "Sarah shared the specific findings: "Dr. Marchetti's team tested over 200 diffe…" at bounding box center [457, 307] width 373 height 62
copy icon ""Dr. Marchetti's team tested over 200 different formulations."
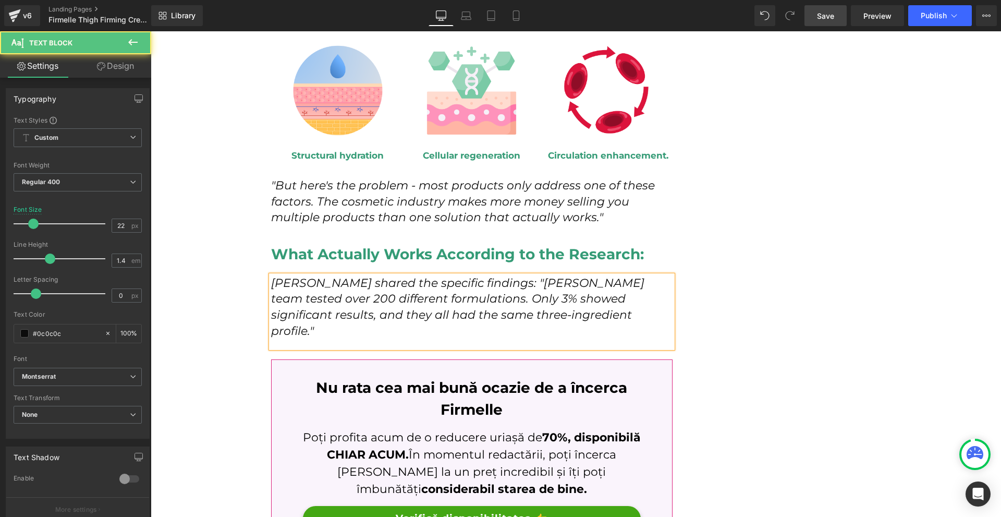
click at [551, 281] on icon "Sarah shared the specific findings: "Dr. Marchetti's team tested over 200 diffe…" at bounding box center [457, 307] width 373 height 62
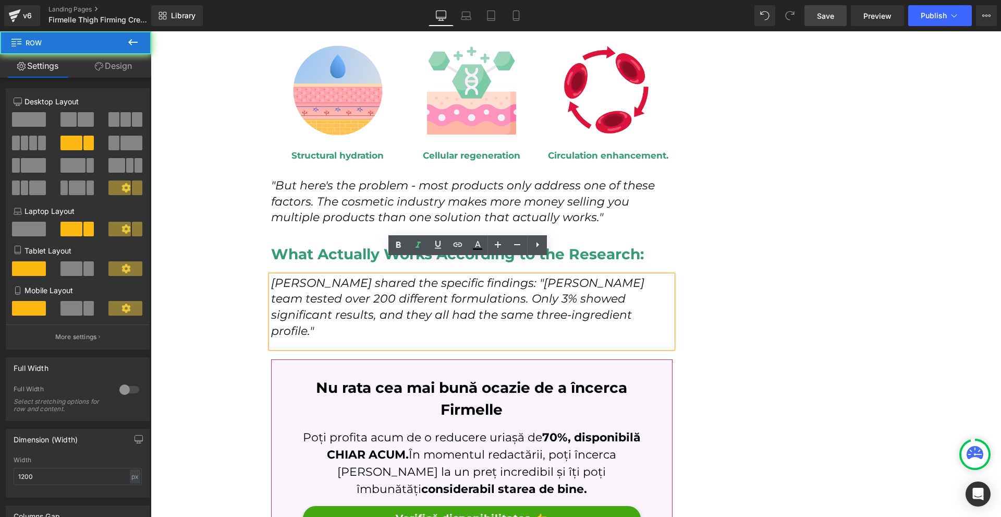
click at [693, 285] on div "How I Discovered the Red Carpet Secret That Finally Fixed My [MEDICAL_DATA] at …" at bounding box center [576, 14] width 626 height 4580
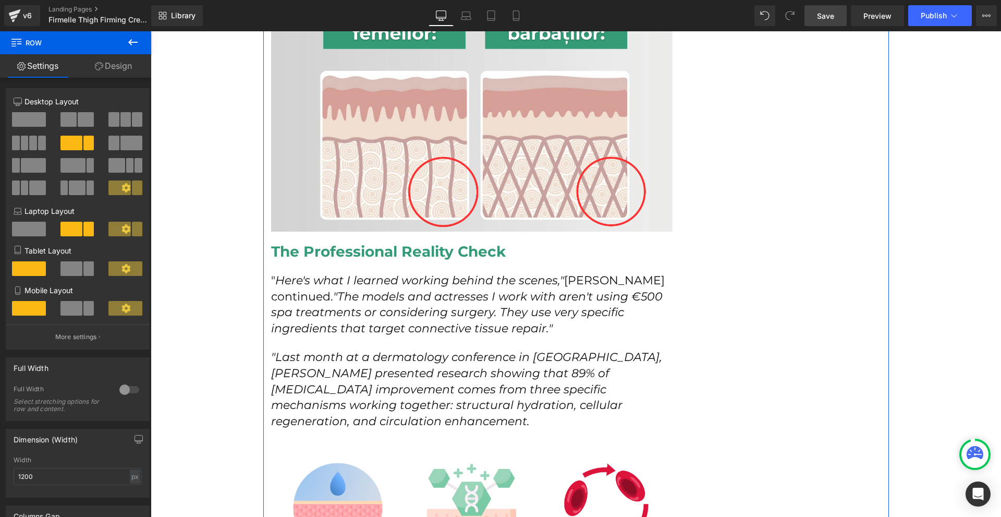
scroll to position [2039, 0]
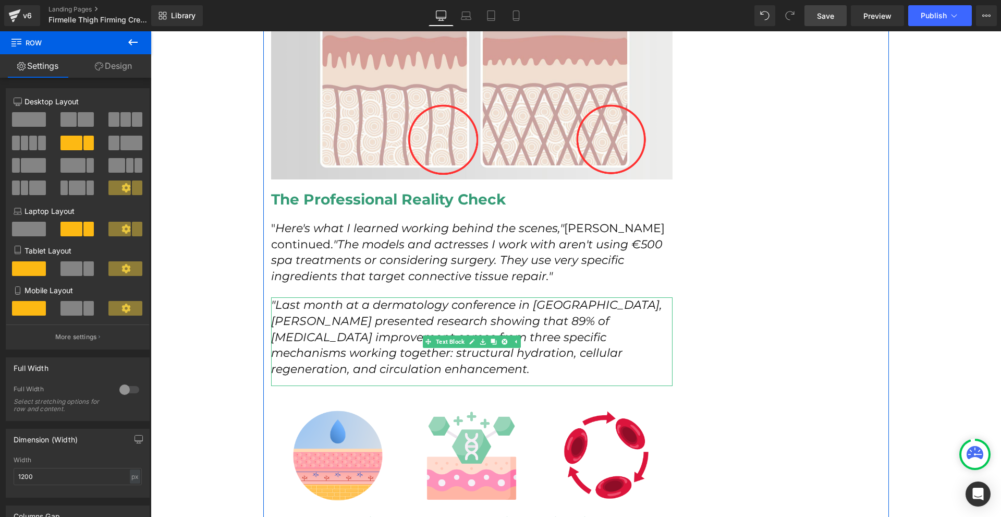
click at [514, 298] on icon ""Last month at a dermatology conference in Vienna, Dr. Elena Marchetti presente…" at bounding box center [466, 337] width 391 height 78
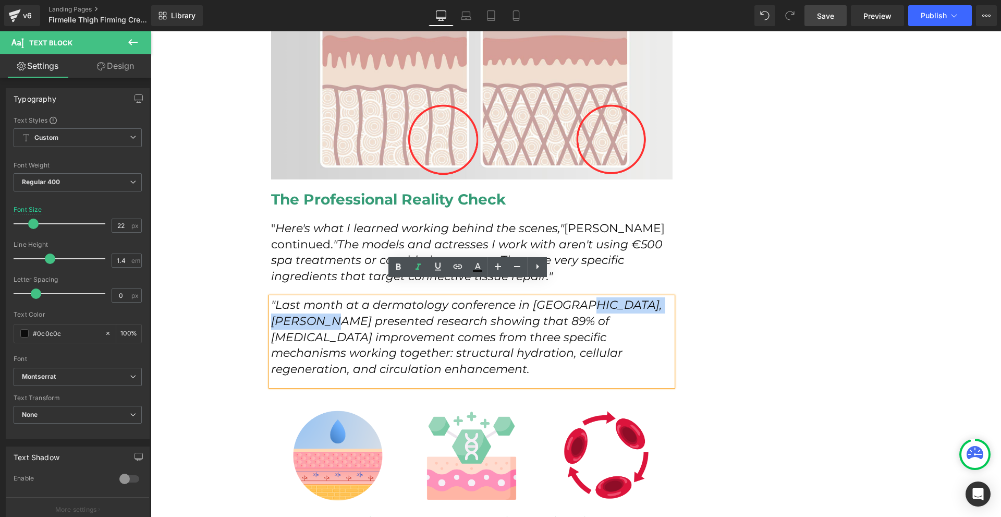
drag, startPoint x: 576, startPoint y: 289, endPoint x: 327, endPoint y: 300, distance: 249.0
click at [327, 300] on icon ""Last month at a dermatology conference in Vienna, Dr. Elena Marchetti presente…" at bounding box center [466, 337] width 391 height 78
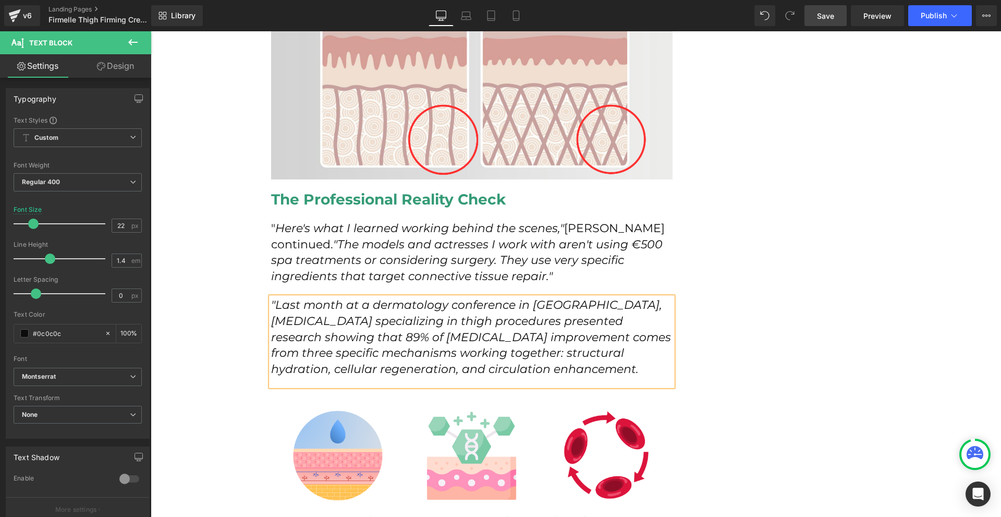
click at [762, 361] on div "How I Discovered the Red Carpet Secret That Finally Fixed My [MEDICAL_DATA] at …" at bounding box center [576, 379] width 626 height 4580
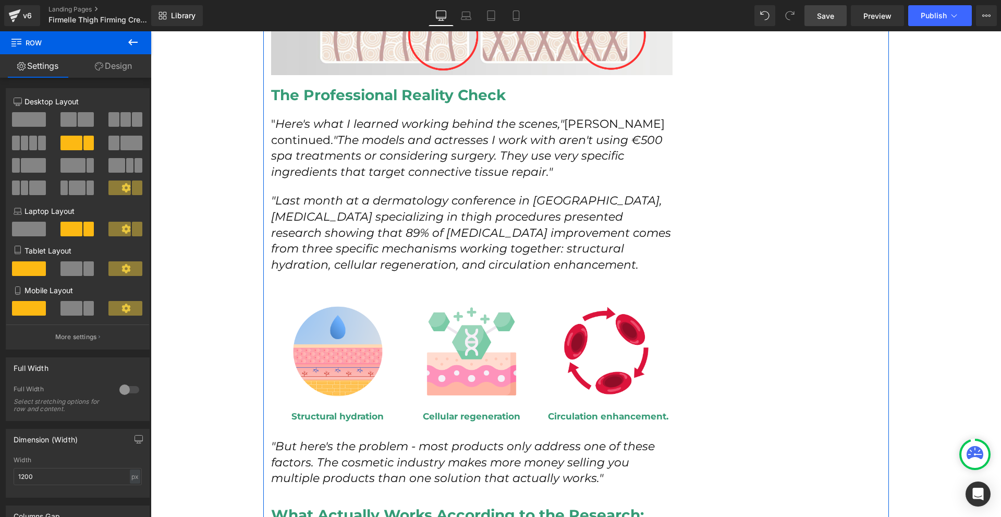
scroll to position [2196, 0]
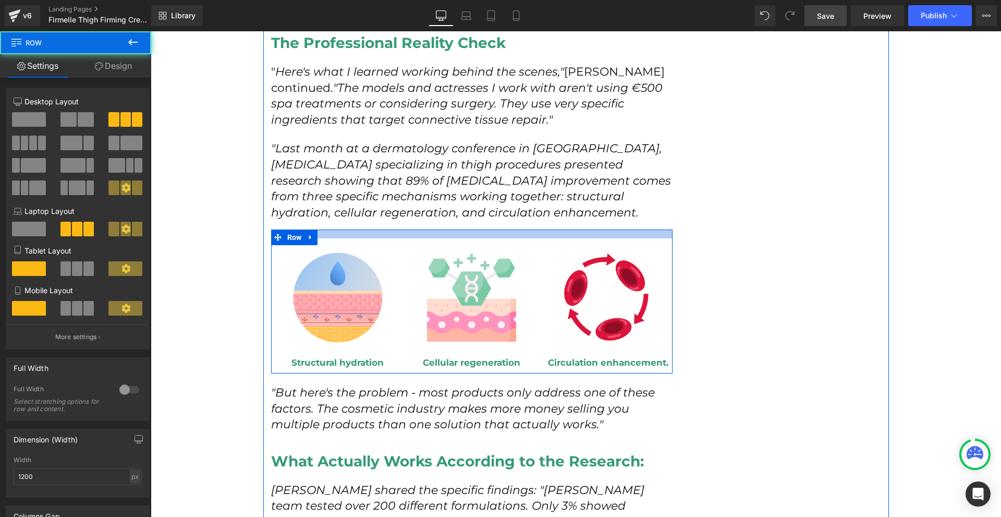
drag, startPoint x: 518, startPoint y: 218, endPoint x: 522, endPoint y: 215, distance: 5.5
click at [520, 229] on div at bounding box center [472, 233] width 402 height 9
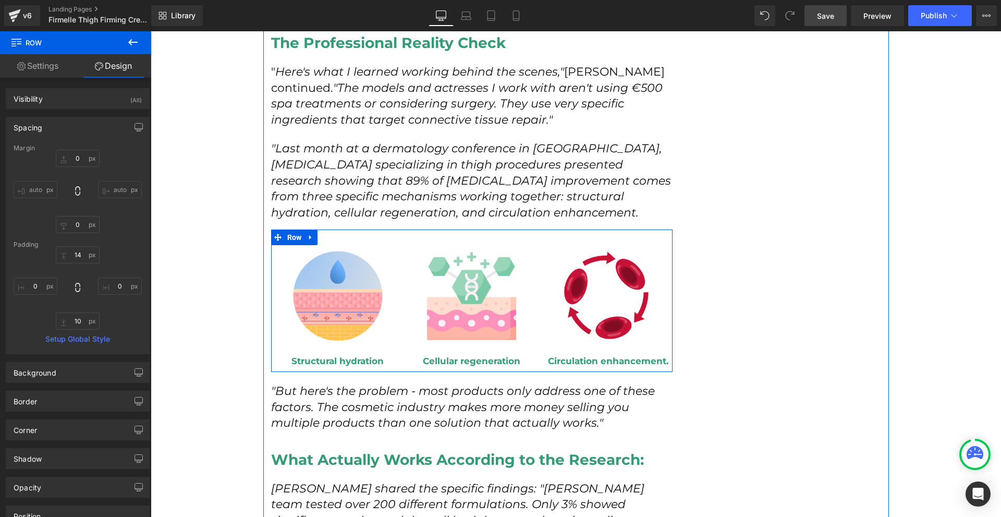
scroll to position [2248, 0]
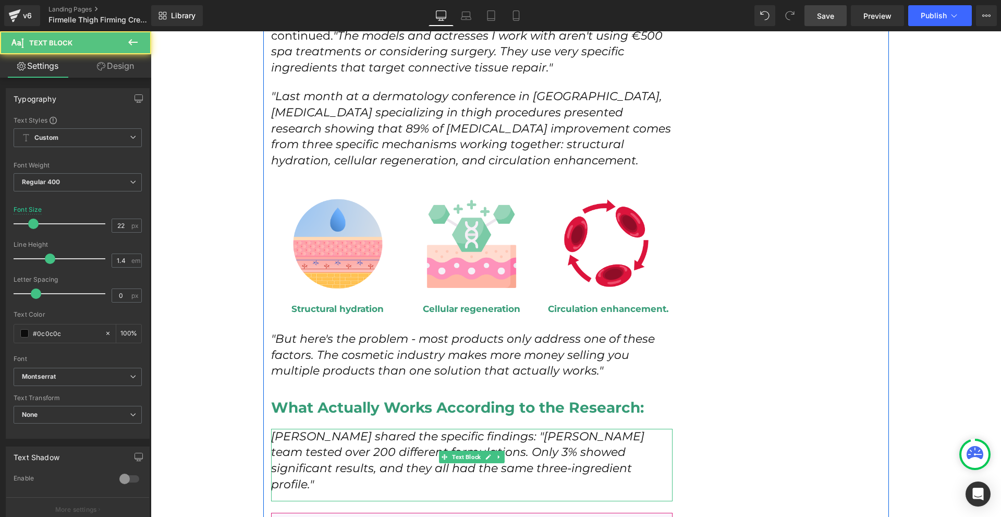
click at [518, 429] on icon "Sarah shared the specific findings: "Dr. Marchetti's team tested over 200 diffe…" at bounding box center [457, 460] width 373 height 62
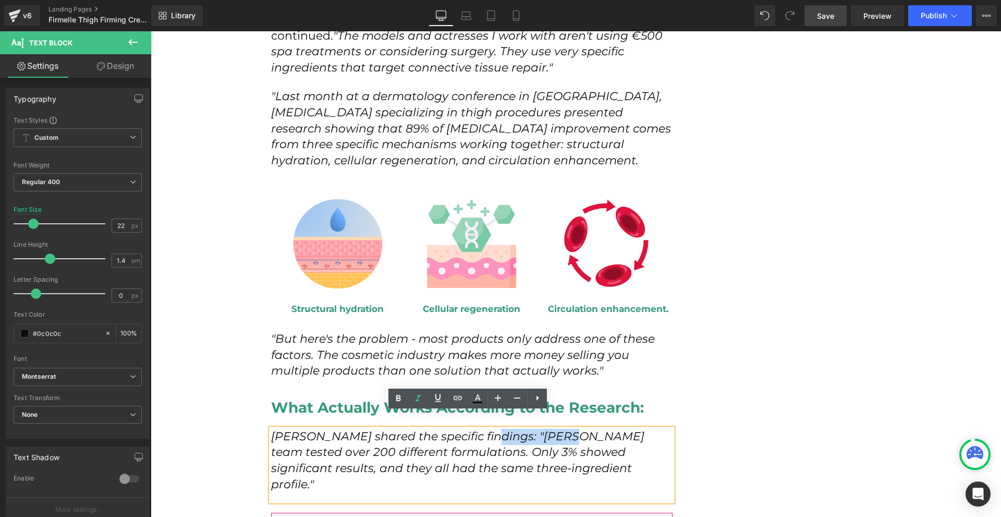
drag, startPoint x: 475, startPoint y: 419, endPoint x: 550, endPoint y: 419, distance: 75.6
click at [550, 429] on icon "Sarah shared the specific findings: "Dr. Marchetti's team tested over 200 diffe…" at bounding box center [457, 460] width 373 height 62
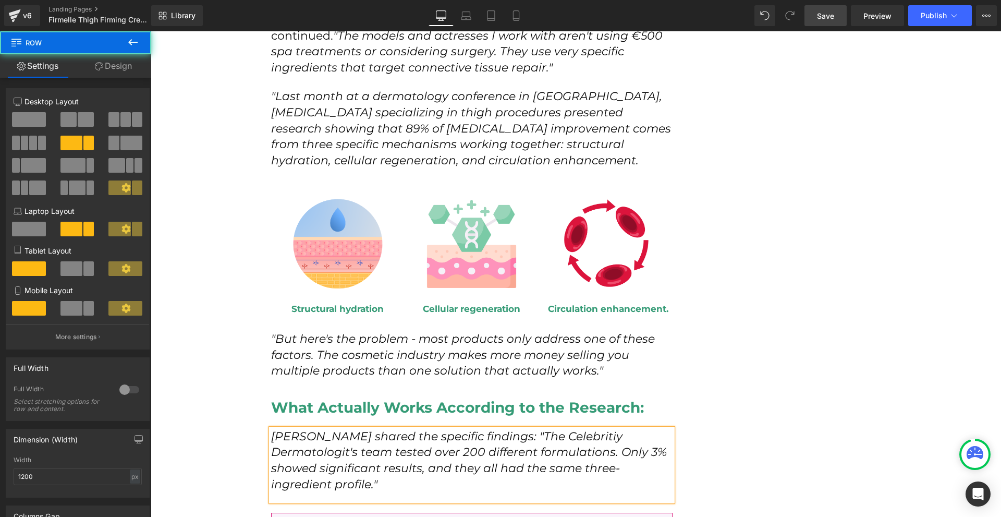
click at [742, 438] on div "How I Discovered the Red Carpet Secret That Finally Fixed My [MEDICAL_DATA] at …" at bounding box center [576, 169] width 626 height 4577
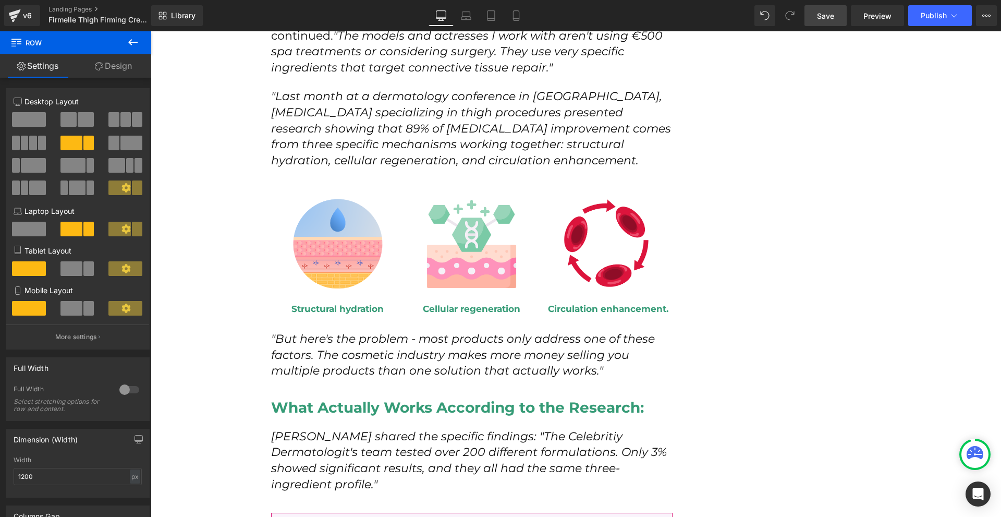
scroll to position [2196, 0]
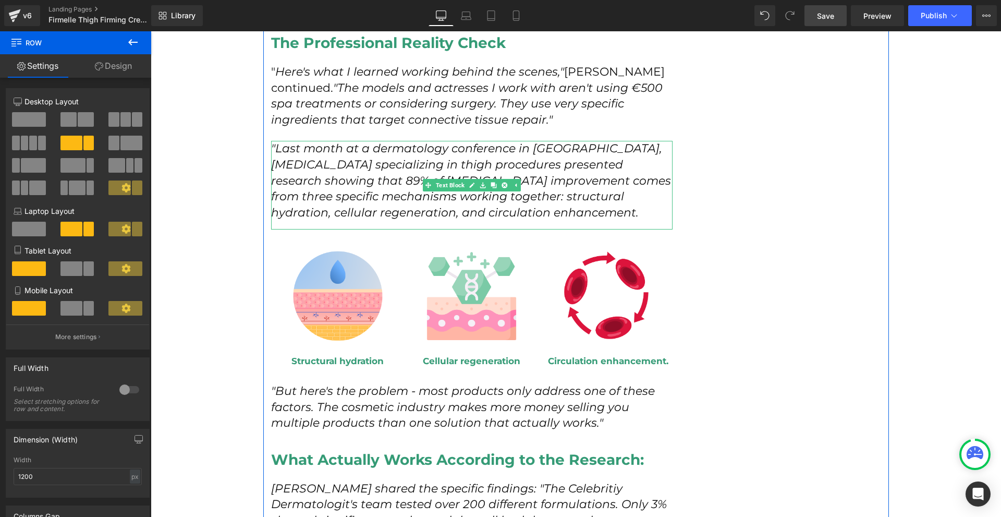
click at [578, 141] on icon ""Last month at a dermatology conference in Vienna, Dermatologist specializing i…" at bounding box center [471, 180] width 400 height 78
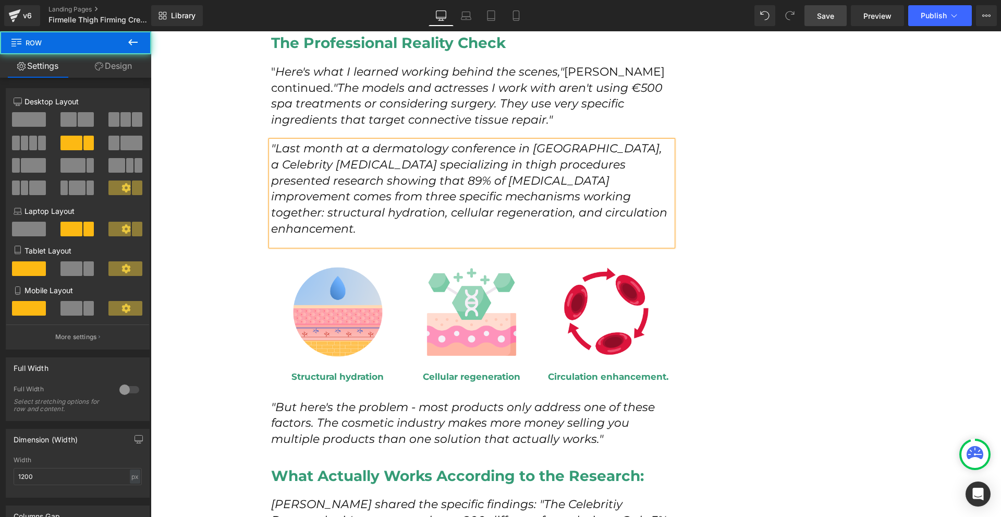
click at [723, 240] on div "How I Discovered the Red Carpet Secret That Finally Fixed My [MEDICAL_DATA] at …" at bounding box center [576, 229] width 626 height 4593
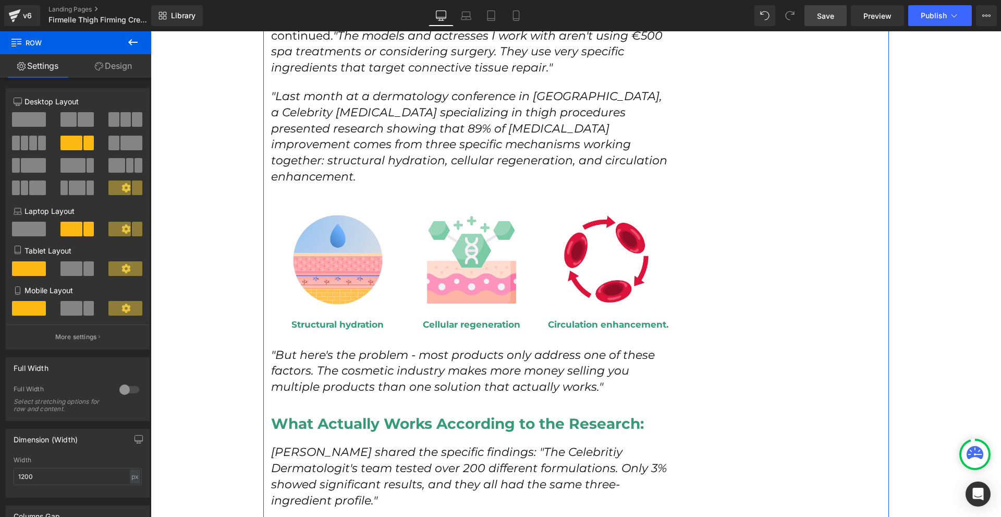
scroll to position [2300, 0]
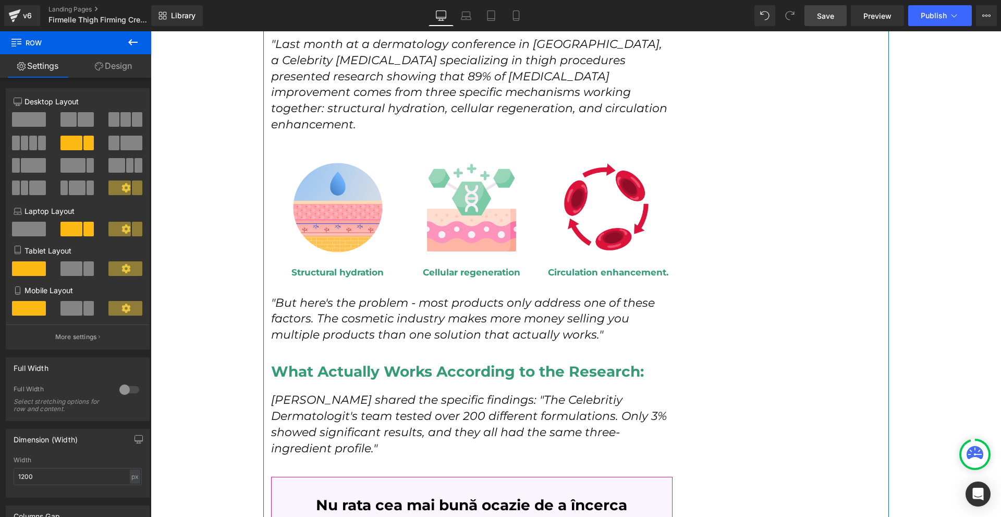
click at [553, 393] on icon "Sarah shared the specific findings: "The Celebritiy Dermatologit's team tested …" at bounding box center [469, 424] width 396 height 62
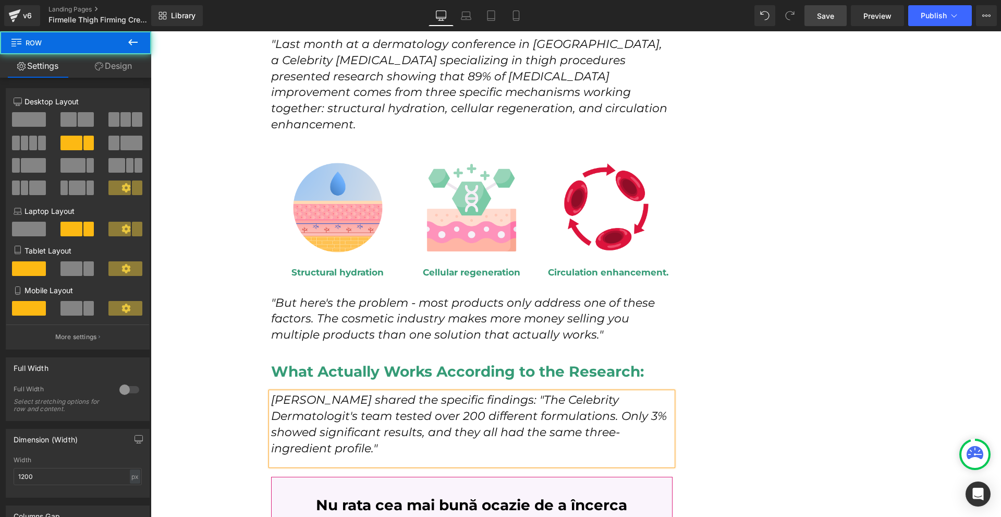
click at [731, 371] on div "How I Discovered the Red Carpet Secret That Finally Fixed My [MEDICAL_DATA] at …" at bounding box center [576, 125] width 626 height 4593
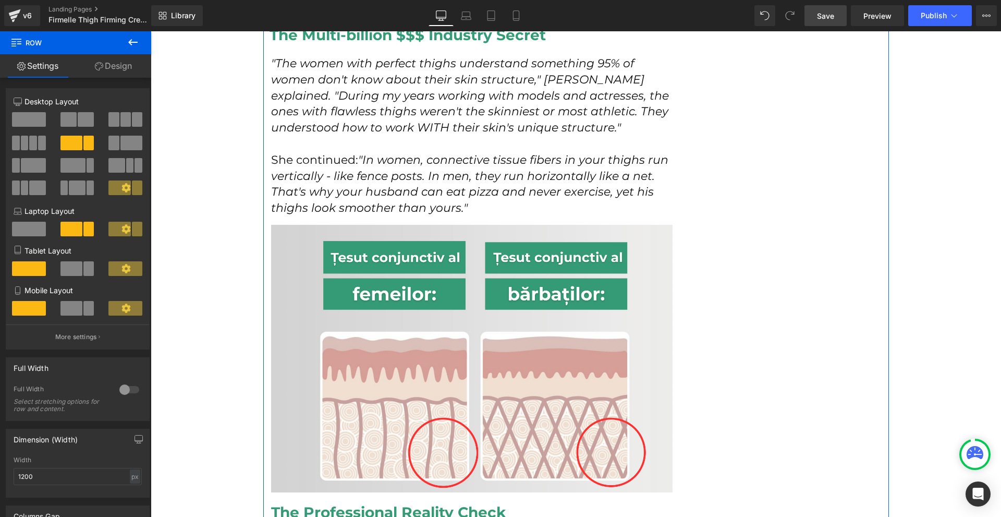
scroll to position [1570, 0]
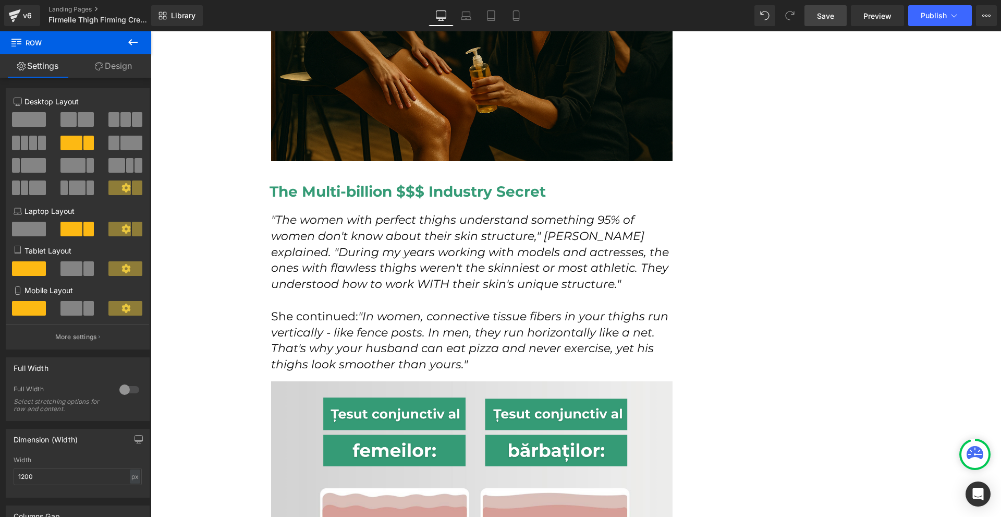
click at [831, 21] on span "Save" at bounding box center [825, 15] width 17 height 11
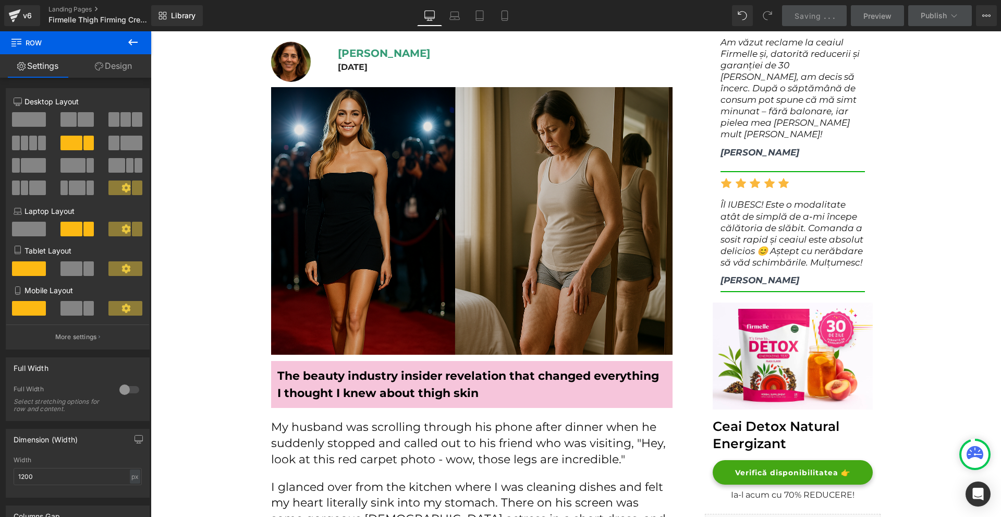
scroll to position [110, 0]
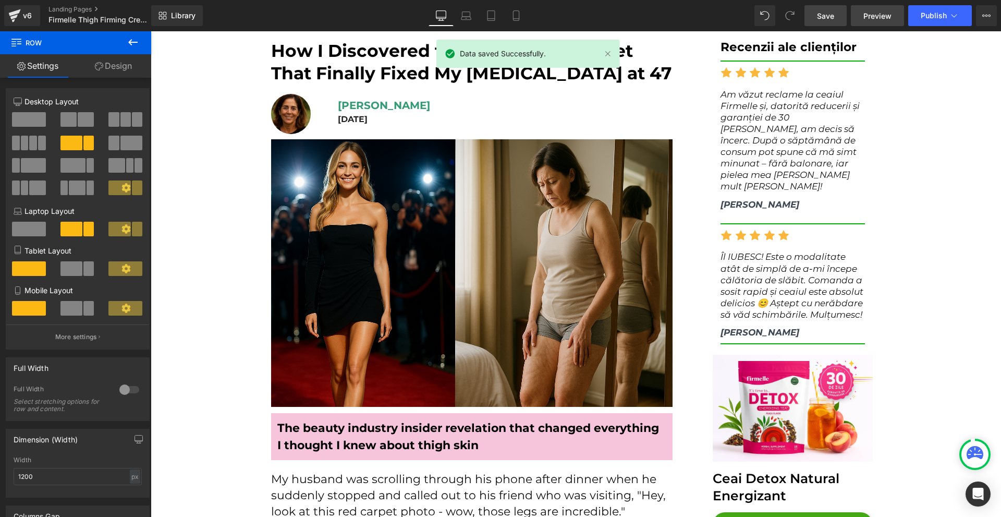
click at [893, 8] on link "Preview" at bounding box center [877, 15] width 53 height 21
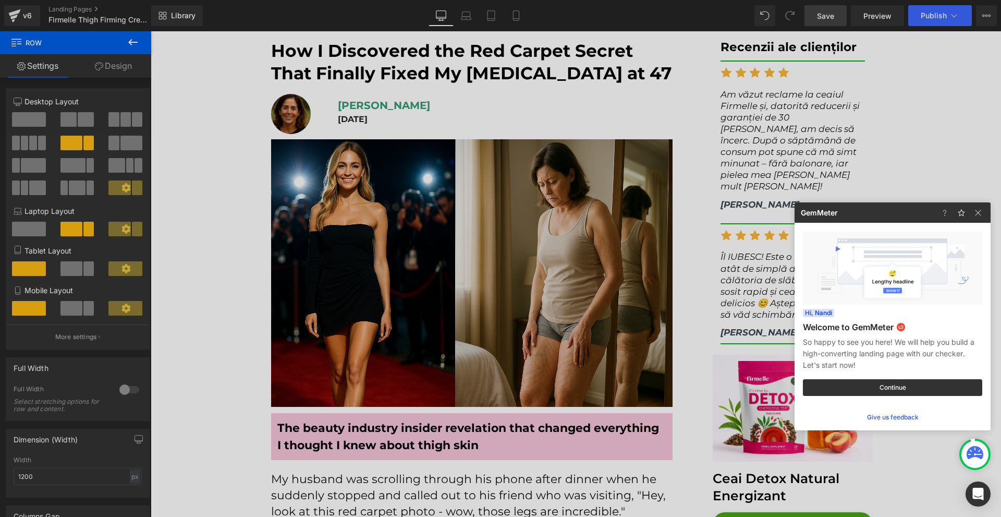
click at [521, 176] on div at bounding box center [500, 258] width 1001 height 517
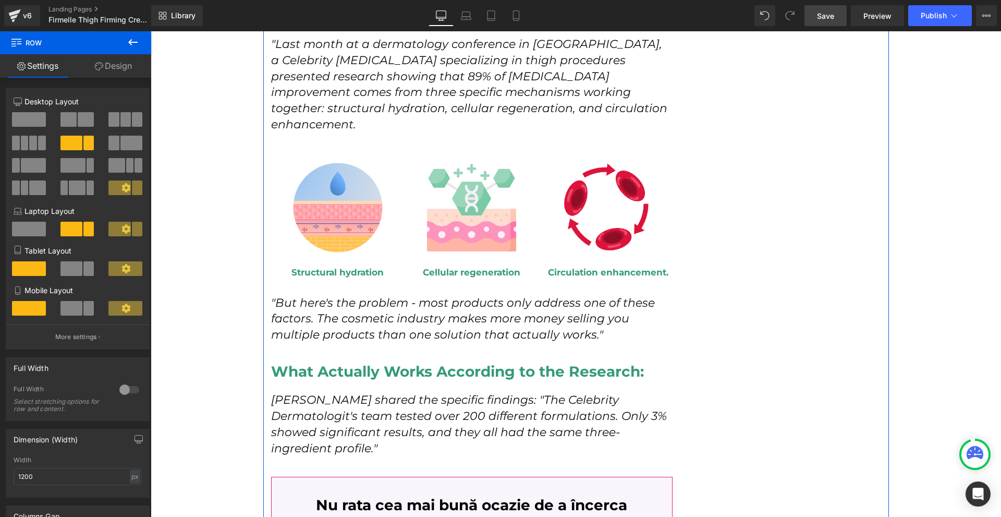
scroll to position [2404, 0]
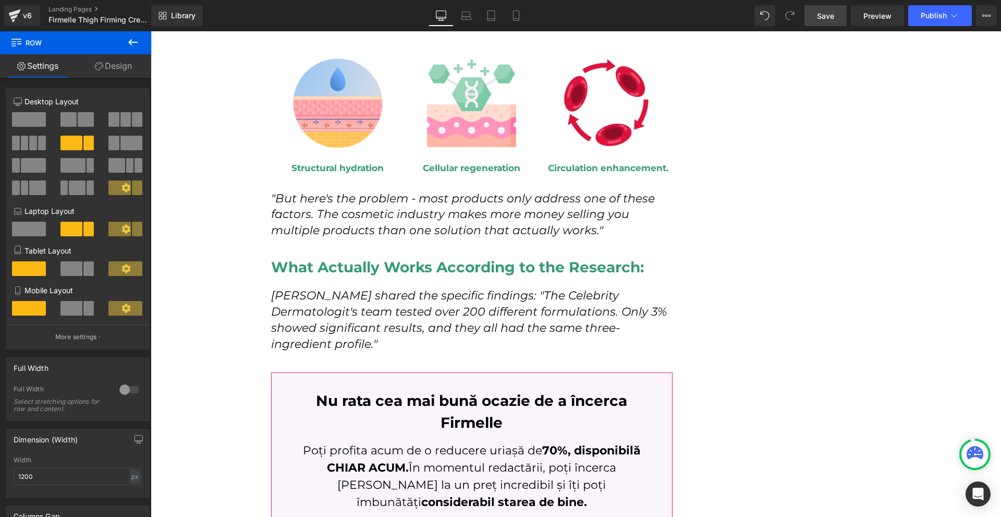
click at [132, 32] on button at bounding box center [133, 42] width 37 height 23
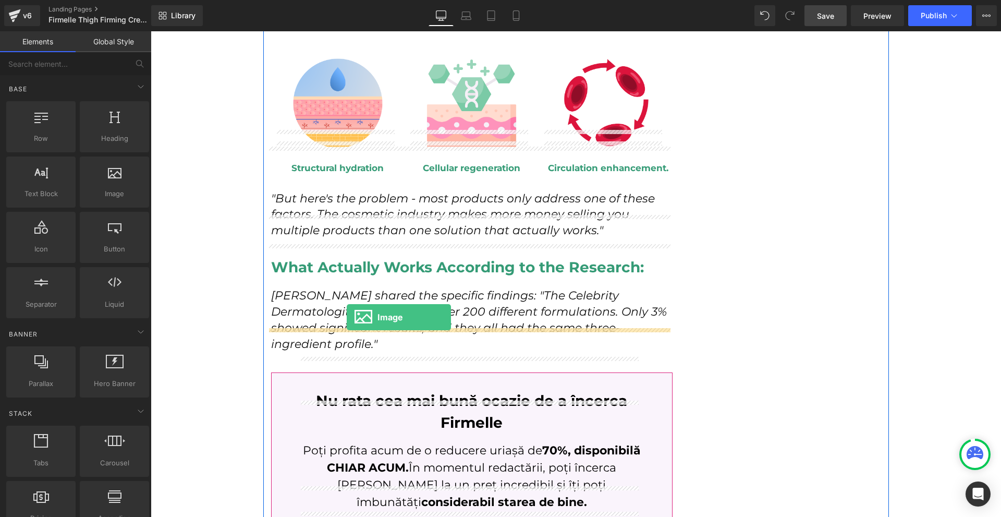
drag, startPoint x: 269, startPoint y: 222, endPoint x: 347, endPoint y: 317, distance: 123.4
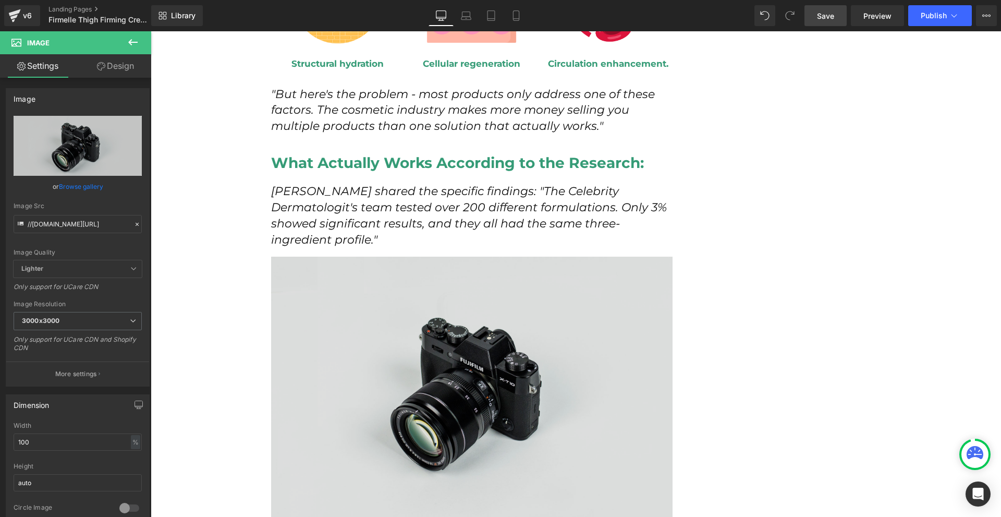
scroll to position [2561, 0]
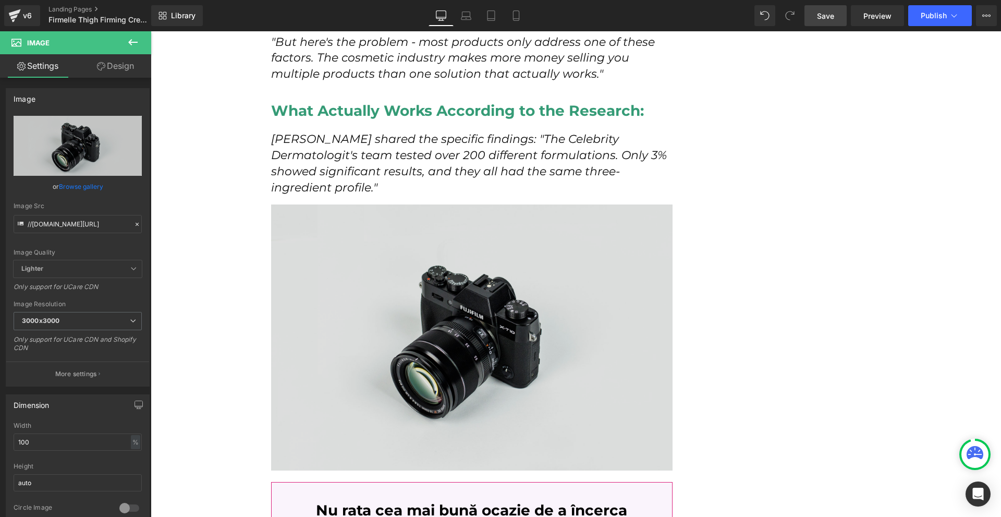
click at [458, 349] on img at bounding box center [472, 337] width 402 height 266
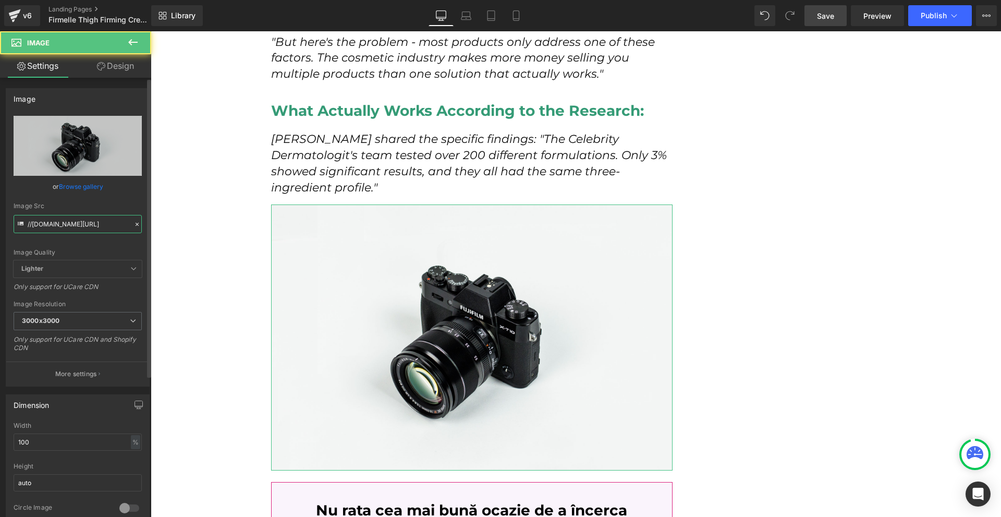
click at [70, 227] on input "//d1um8515vdn9kb.cloudfront.net/images/parallax.jpg" at bounding box center [78, 224] width 128 height 18
paste input "https://cdn.shopify.com/s/files/1/0754/8698/6585/files/ChatGPT_Image_2025._aug.…"
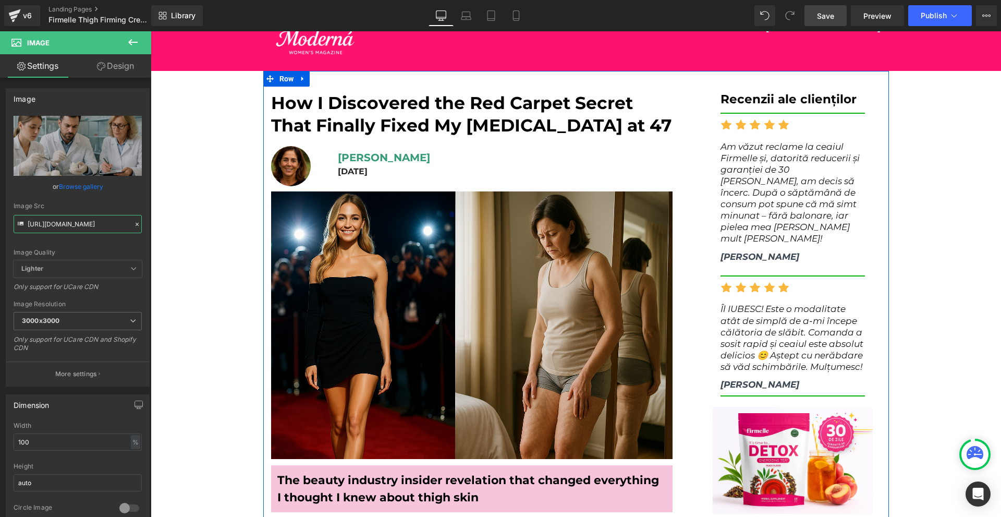
scroll to position [0, 0]
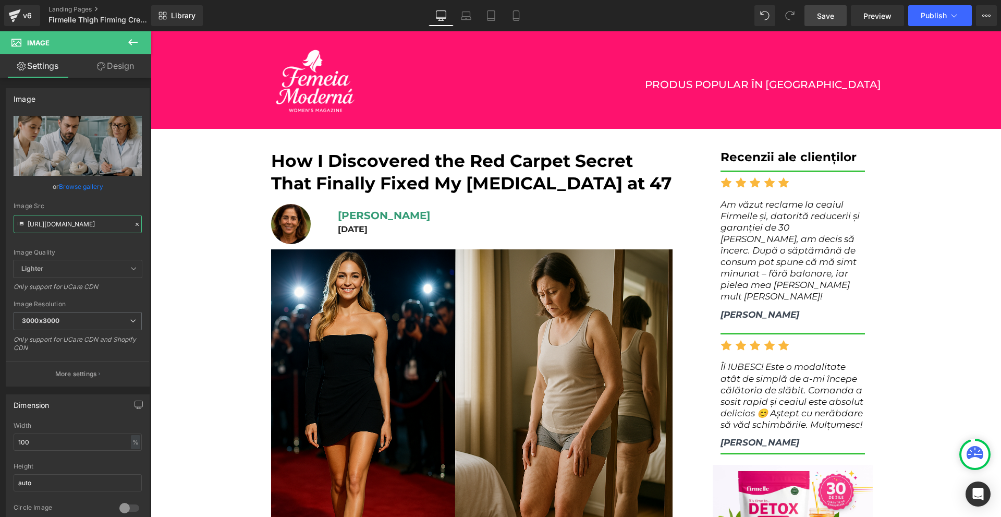
type input "https://cdn.shopify.com/s/files/1/0754/8698/6585/files/ChatGPT_Image_2025._aug.…"
click at [828, 14] on span "Save" at bounding box center [825, 15] width 17 height 11
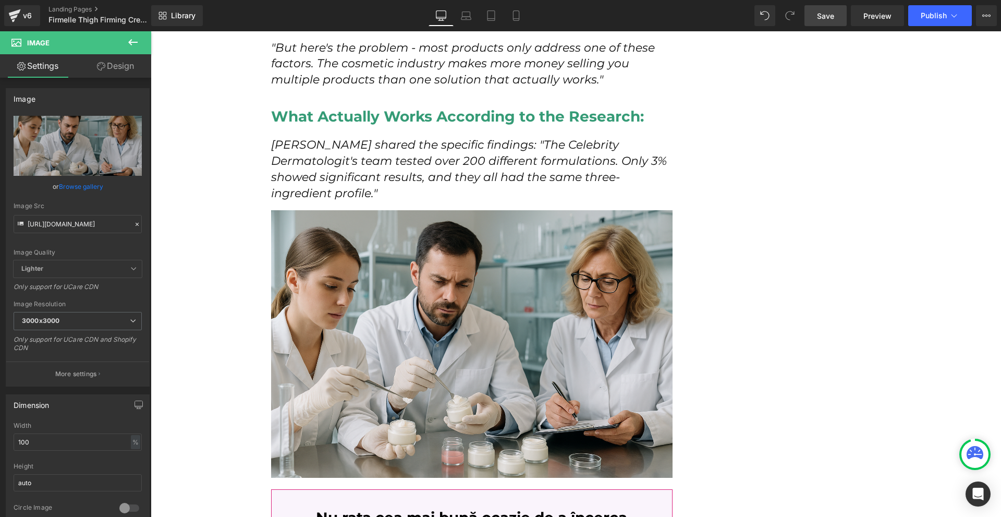
scroll to position [2451, 0]
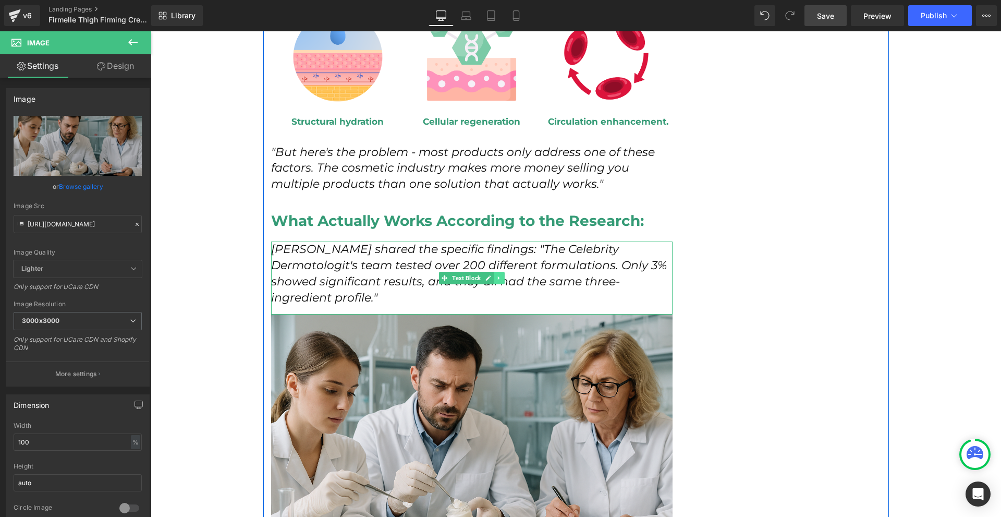
click at [494, 272] on link at bounding box center [499, 278] width 11 height 13
click at [491, 275] on icon at bounding box center [494, 278] width 6 height 6
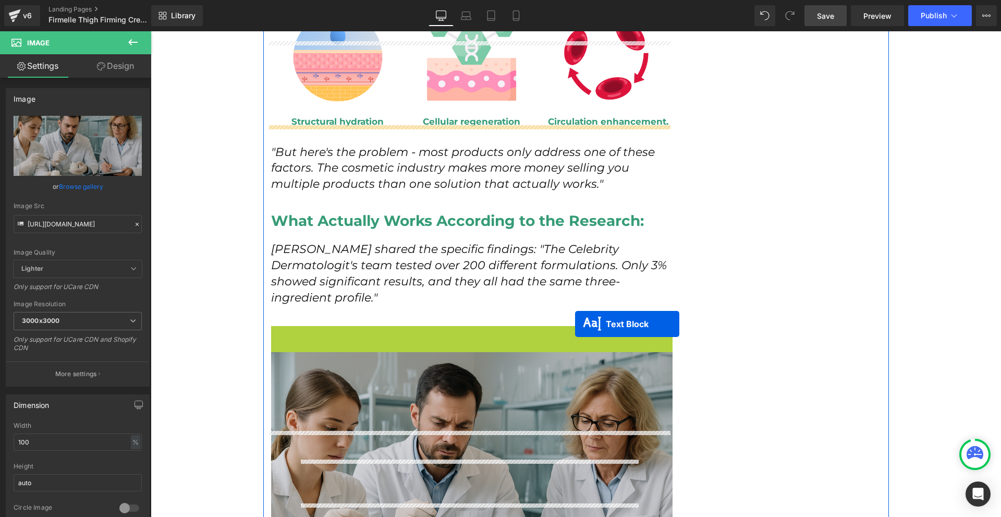
scroll to position [2659, 0]
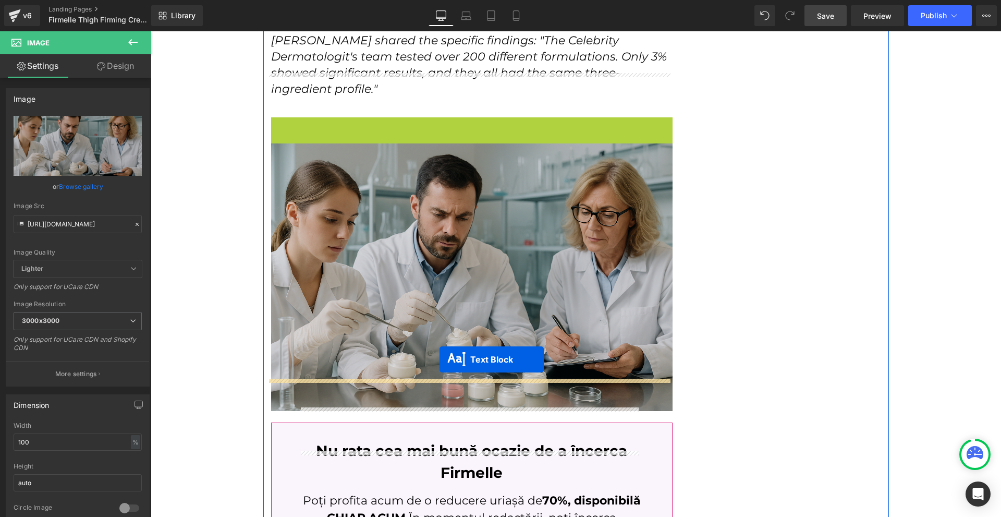
drag, startPoint x: 464, startPoint y: 325, endPoint x: 437, endPoint y: 359, distance: 42.8
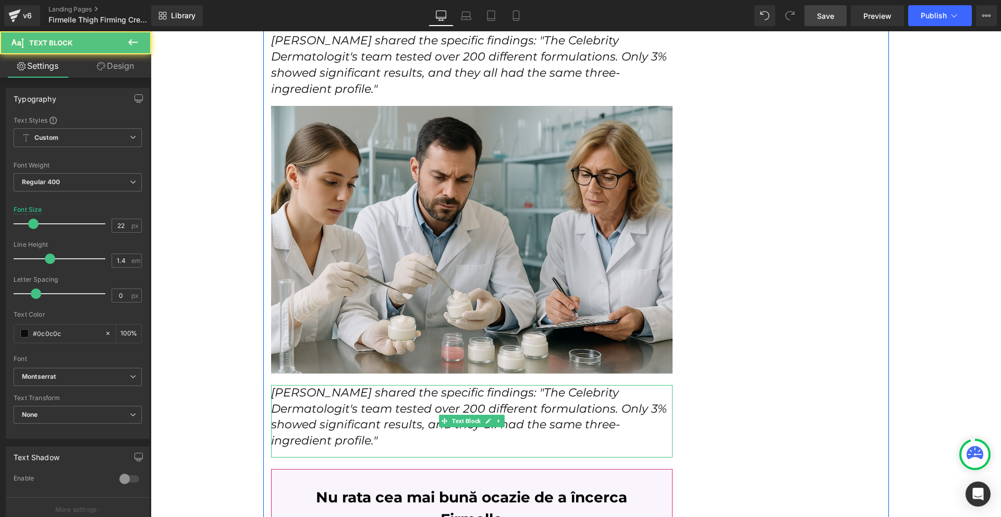
click at [346, 386] on icon "Sarah shared the specific findings: "The Celebrity Dermatologit's team tested o…" at bounding box center [469, 416] width 396 height 62
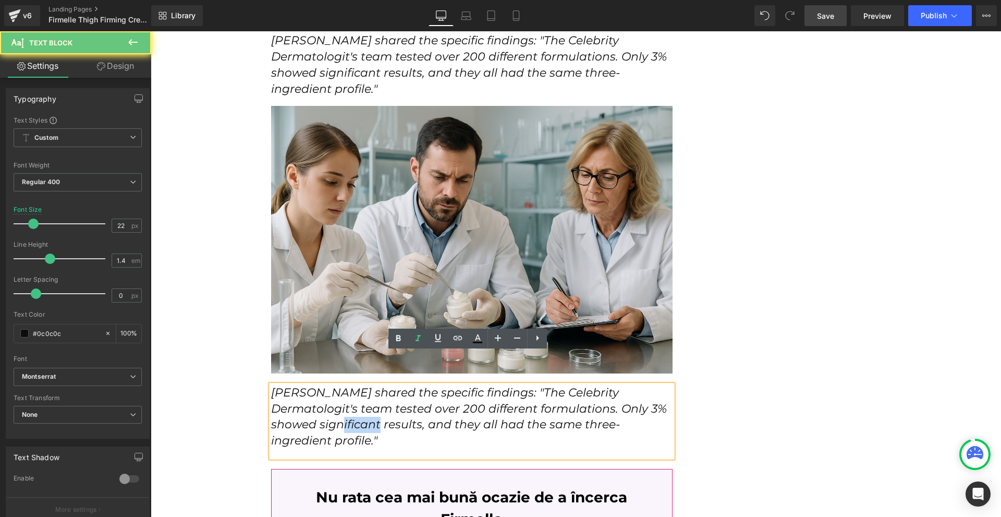
click at [346, 386] on icon "Sarah shared the specific findings: "The Celebrity Dermatologit's team tested o…" at bounding box center [469, 416] width 396 height 62
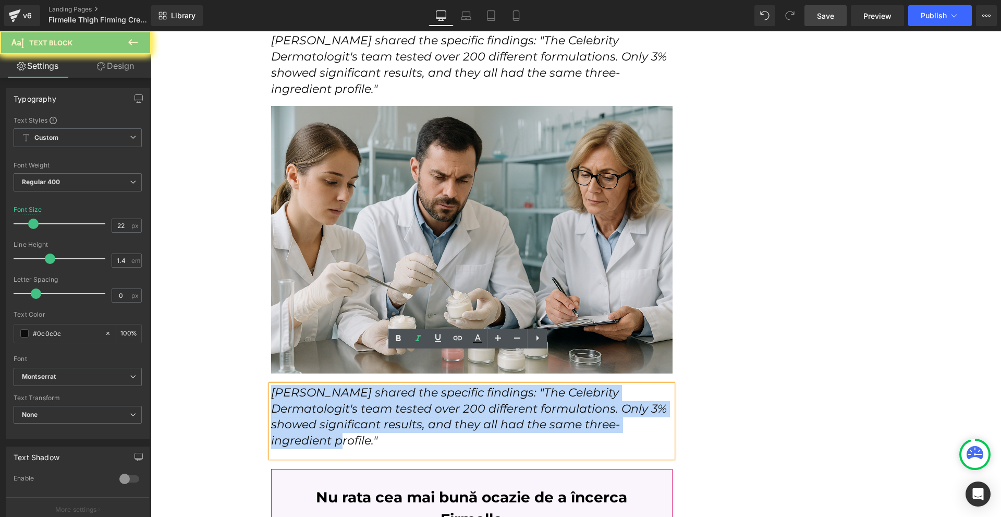
click at [346, 386] on icon "Sarah shared the specific findings: "The Celebrity Dermatologit's team tested o…" at bounding box center [469, 416] width 396 height 62
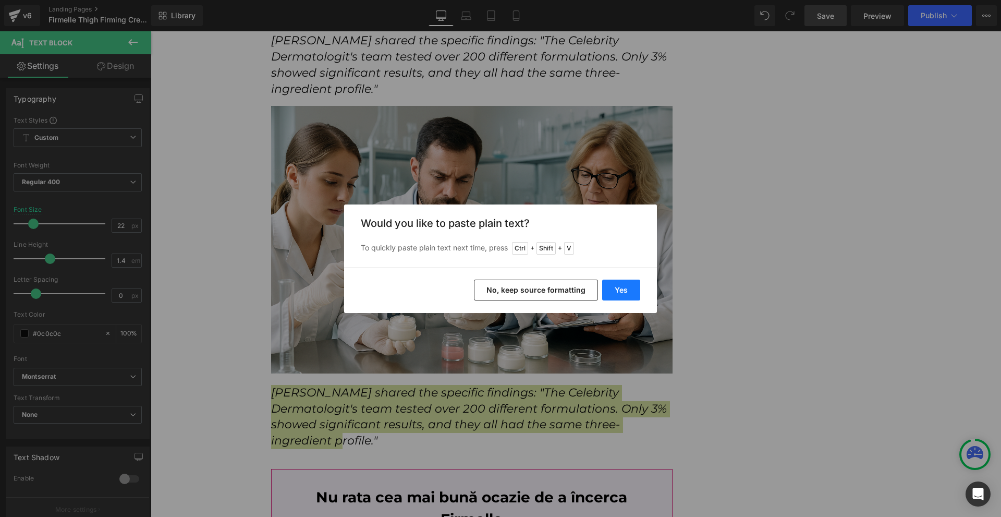
click at [625, 295] on button "Yes" at bounding box center [621, 289] width 38 height 21
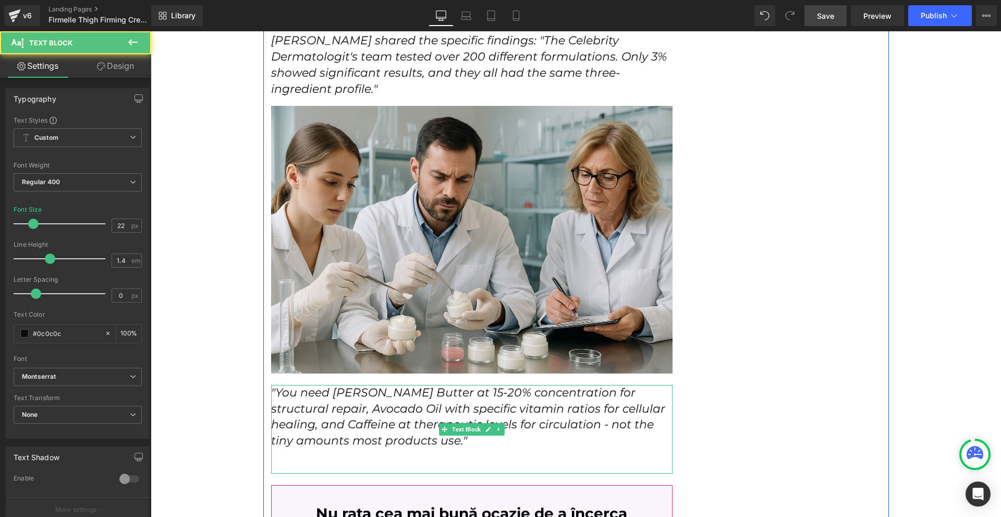
click at [339, 449] on p at bounding box center [472, 457] width 402 height 16
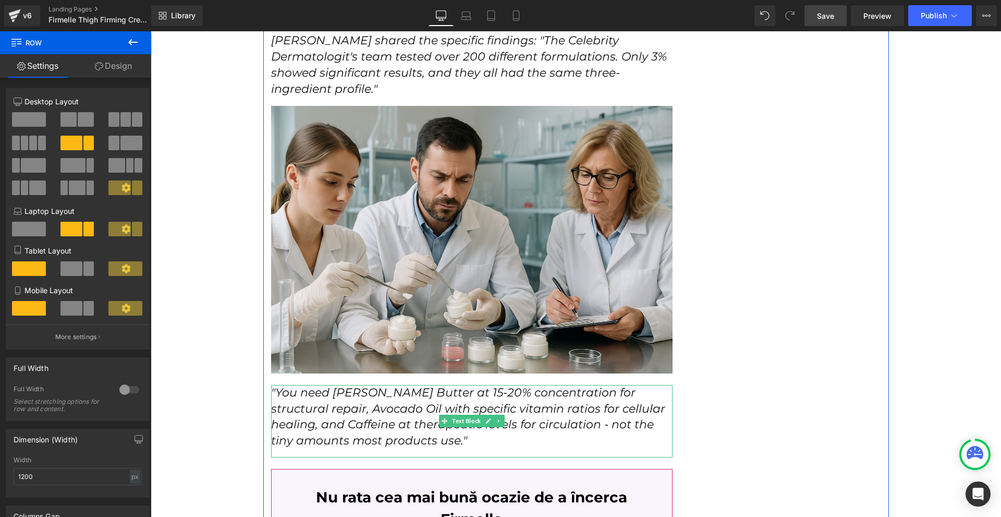
click at [355, 408] on icon ""You need Shea Butter at 15-20% concentration for structural repair, Avocado Oi…" at bounding box center [468, 416] width 394 height 62
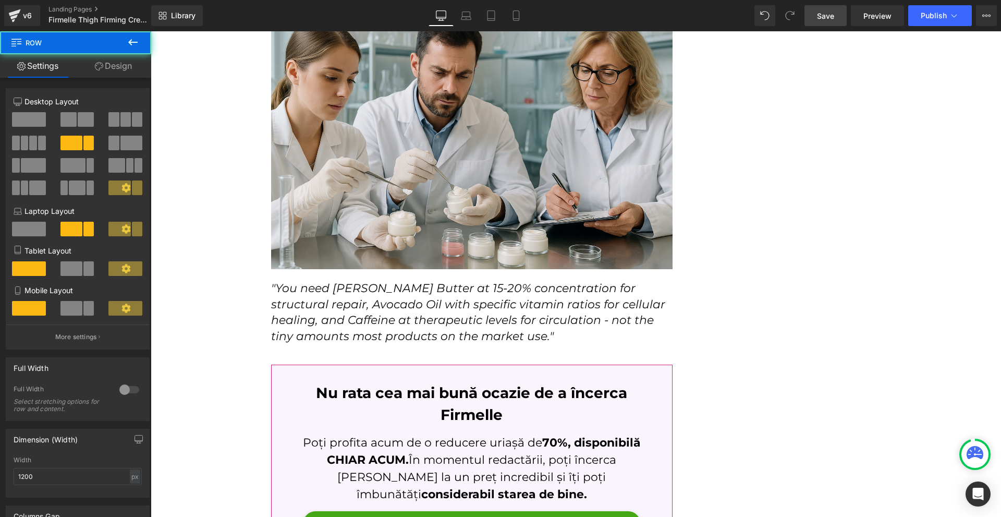
scroll to position [2816, 0]
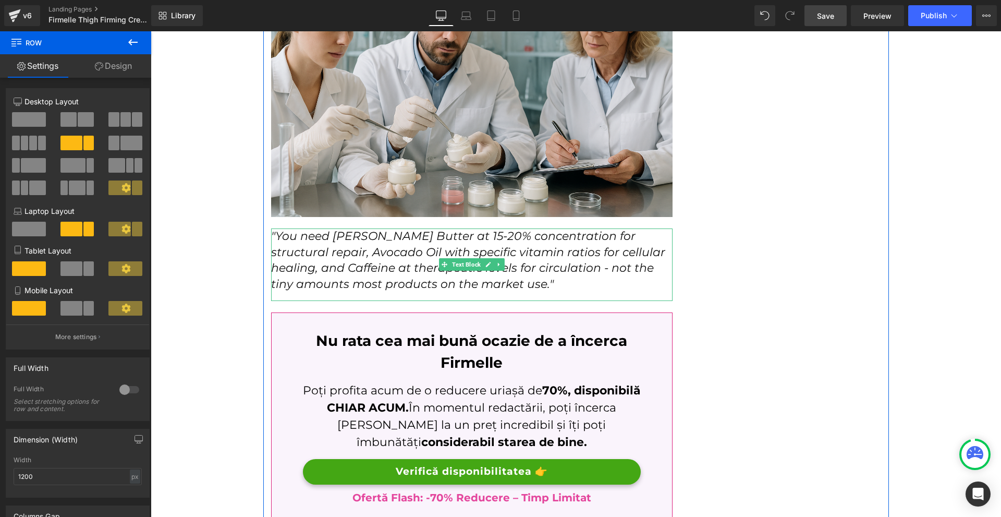
click at [587, 239] on icon ""You need Shea Butter at 15-20% concentration for structural repair, Avocado Oi…" at bounding box center [468, 260] width 394 height 62
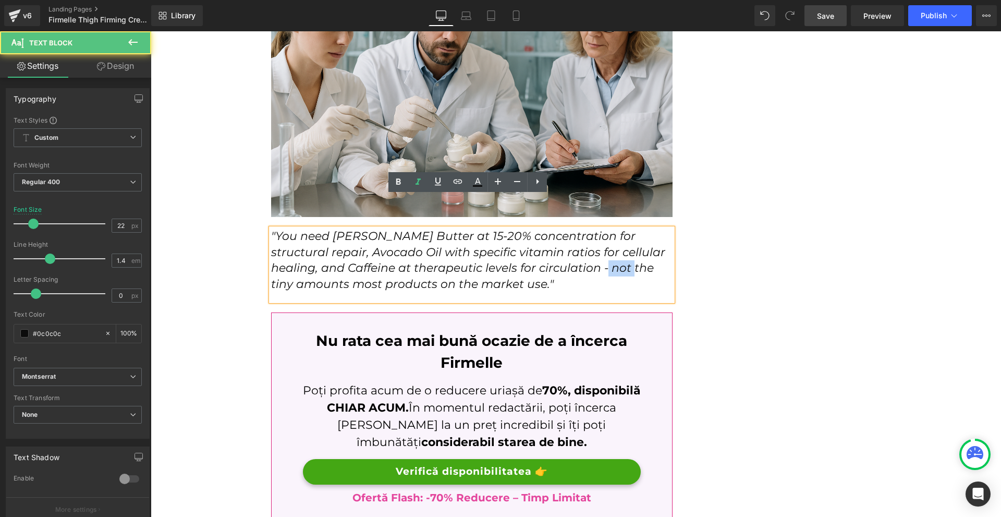
click at [587, 239] on icon ""You need Shea Butter at 15-20% concentration for structural repair, Avocado Oi…" at bounding box center [468, 260] width 394 height 62
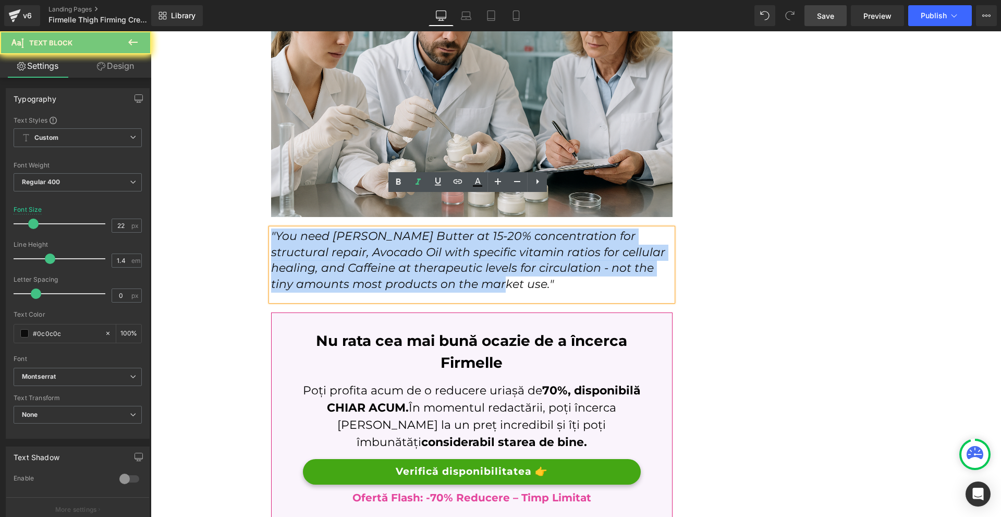
click at [587, 239] on icon ""You need Shea Butter at 15-20% concentration for structural repair, Avocado Oi…" at bounding box center [468, 260] width 394 height 62
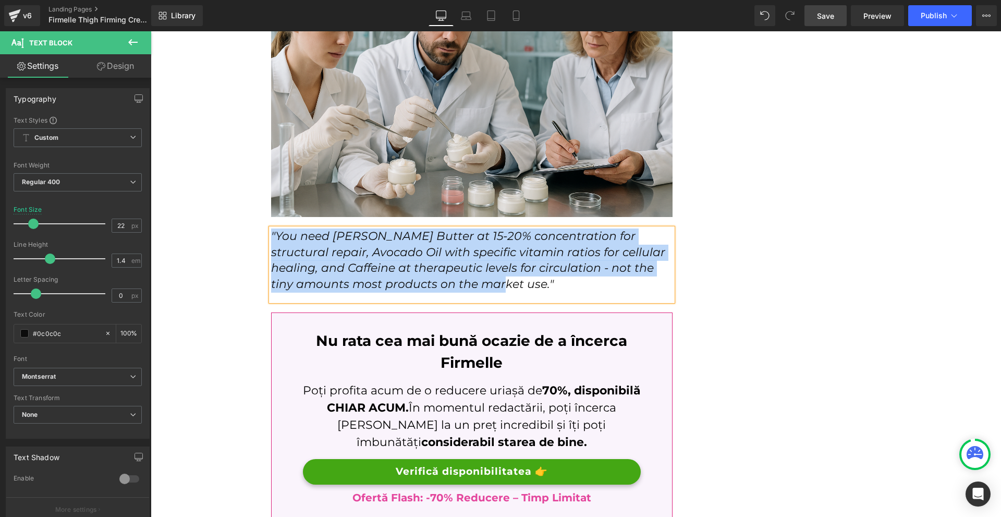
copy icon ""You need Shea Butter at 15-20% concentration for structural repair, Avocado Oi…"
click at [436, 229] on icon ""You need Shea Butter at 15-20% concentration for structural repair, Avocado Oi…" at bounding box center [468, 260] width 394 height 62
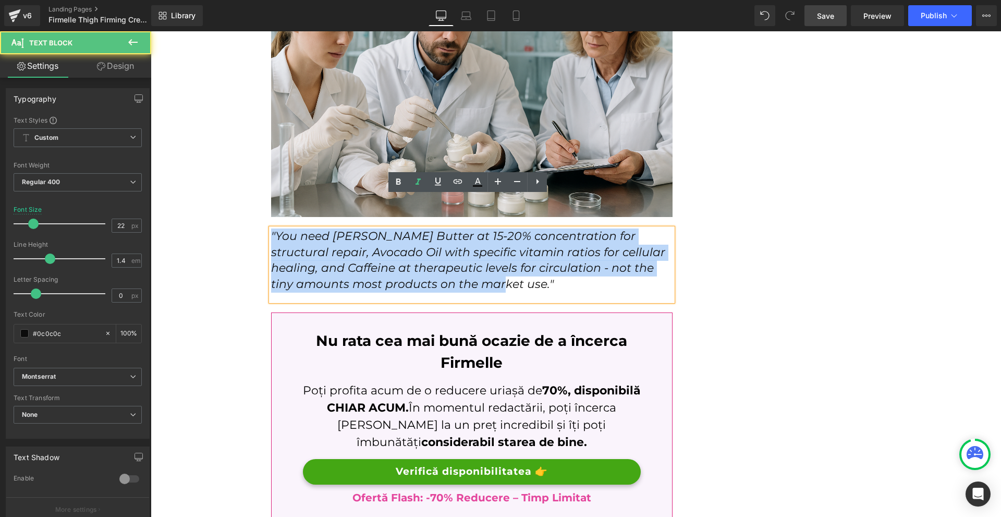
click at [645, 271] on div ""You need Shea Butter at 15-20% concentration for structural repair, Avocado Oi…" at bounding box center [472, 264] width 402 height 72
click at [651, 258] on p ""You need Shea Butter at 15-20% concentration for structural repair, Avocado Oi…" at bounding box center [472, 260] width 402 height 64
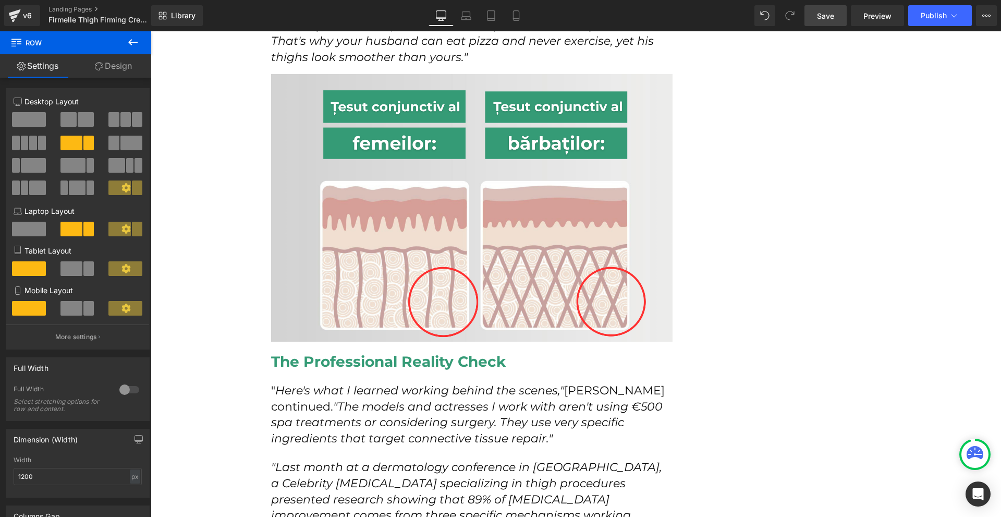
scroll to position [1825, 0]
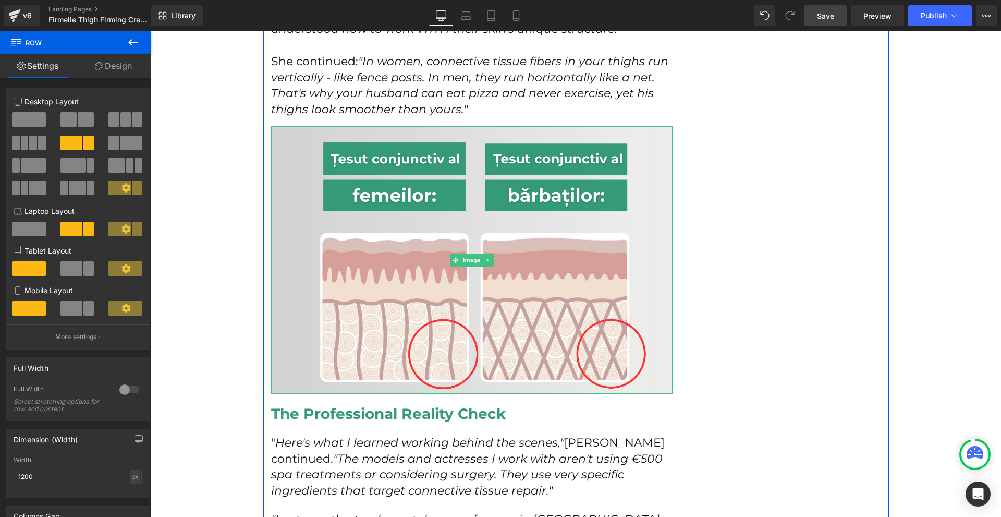
drag, startPoint x: 480, startPoint y: 241, endPoint x: 480, endPoint y: 249, distance: 7.8
click at [482, 254] on link at bounding box center [487, 260] width 11 height 13
click at [480, 254] on link at bounding box center [482, 260] width 11 height 13
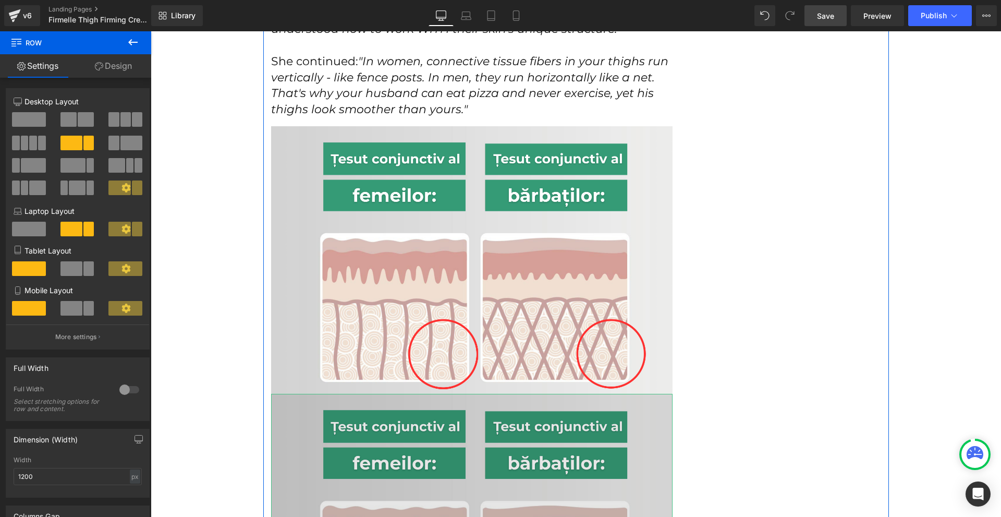
scroll to position [1982, 0]
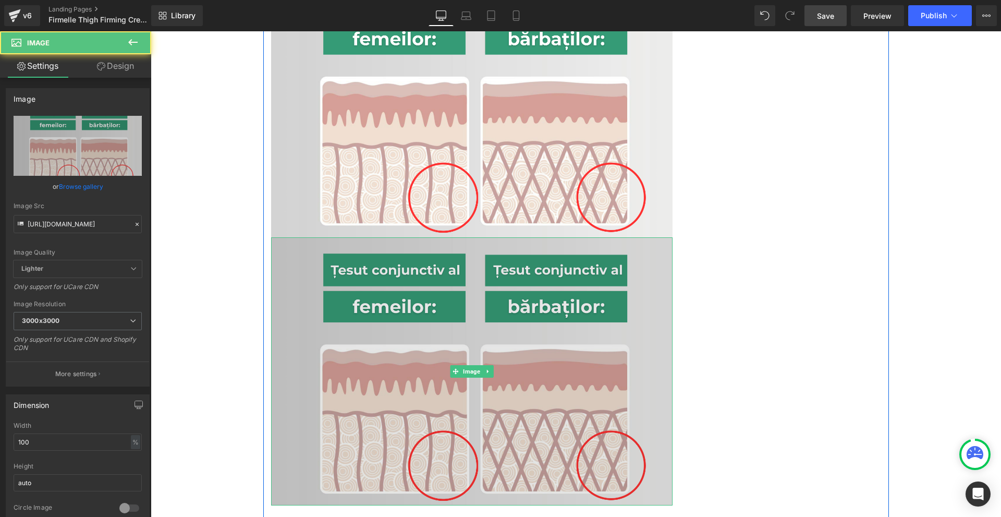
click at [464, 361] on img at bounding box center [472, 371] width 402 height 268
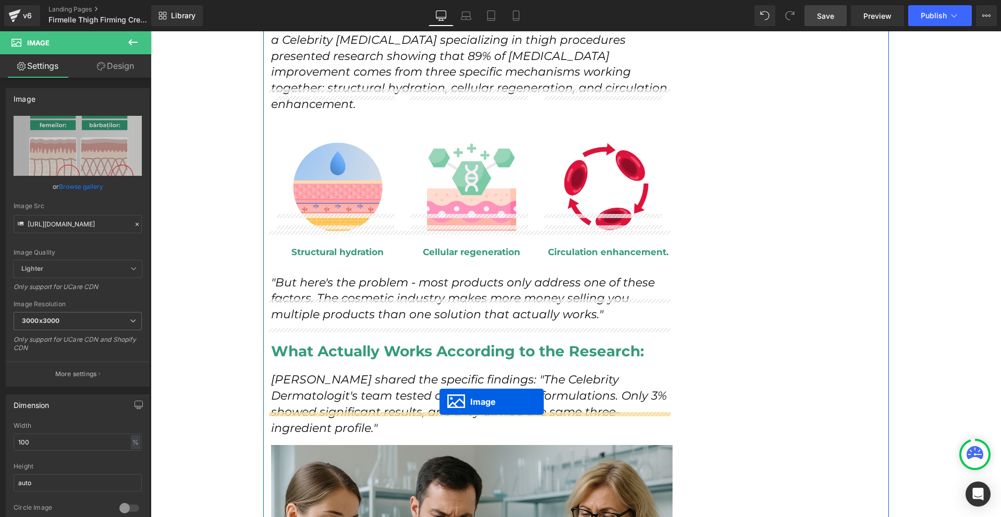
drag, startPoint x: 464, startPoint y: 357, endPoint x: 440, endPoint y: 402, distance: 50.6
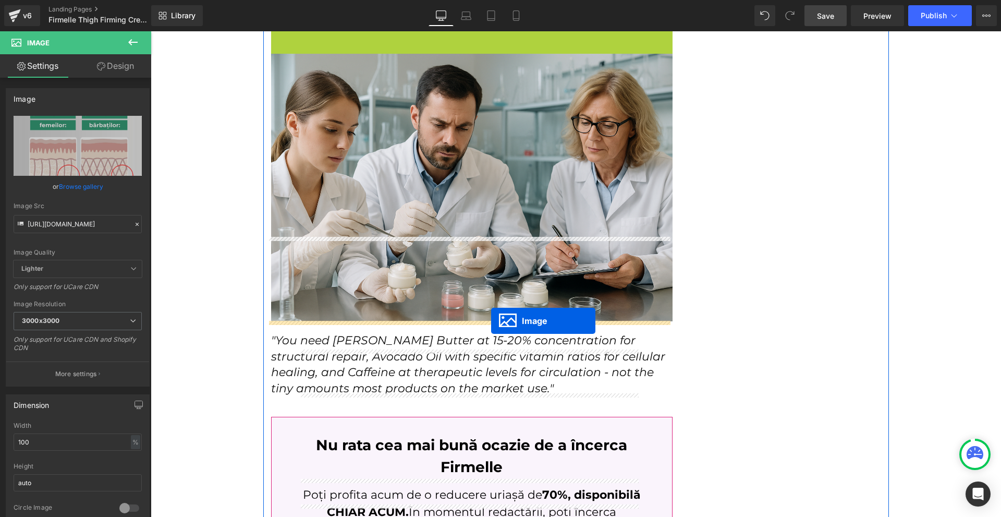
scroll to position [2946, 0]
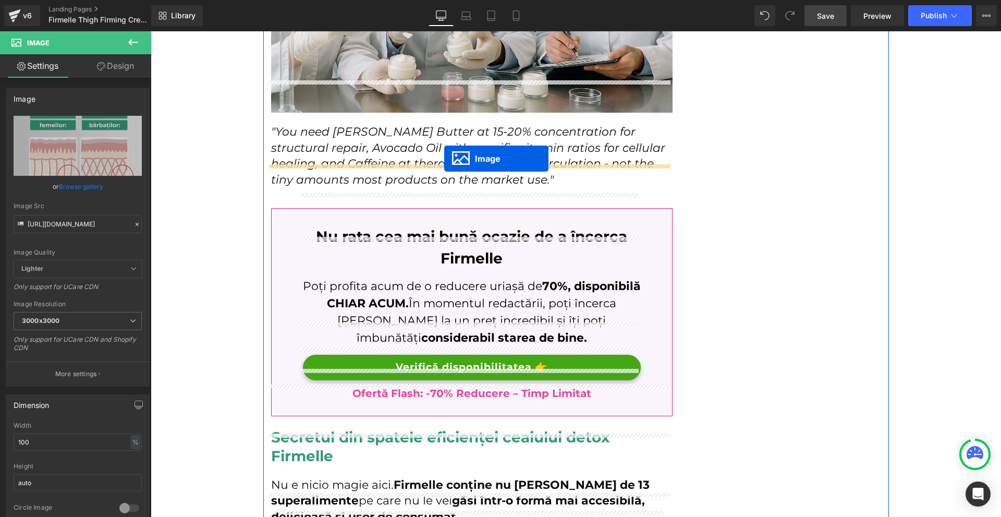
drag, startPoint x: 471, startPoint y: 338, endPoint x: 463, endPoint y: 161, distance: 177.5
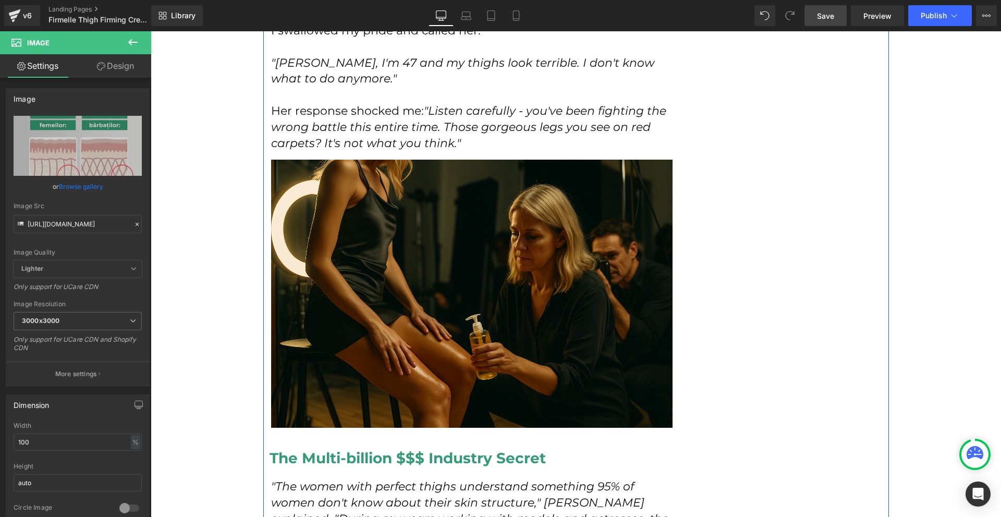
scroll to position [1147, 0]
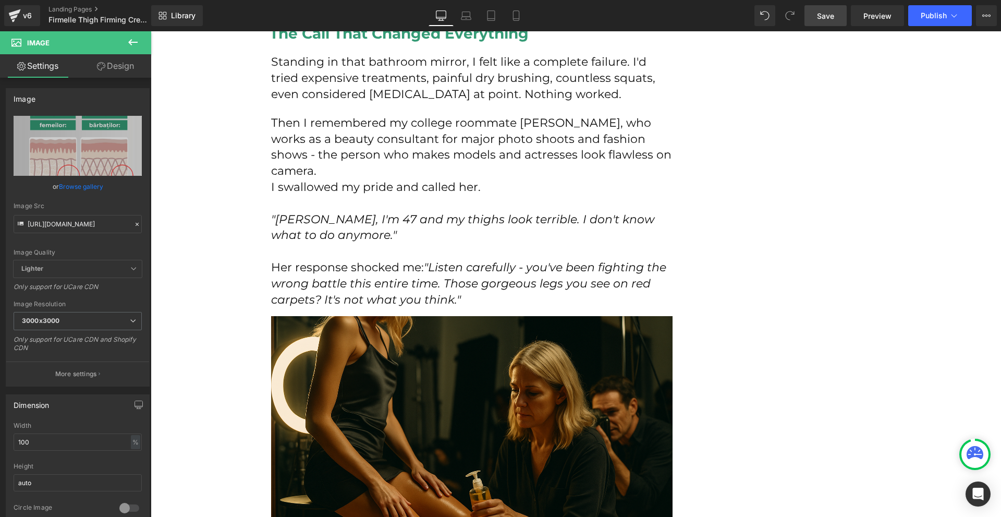
click at [829, 20] on span "Save" at bounding box center [825, 15] width 17 height 11
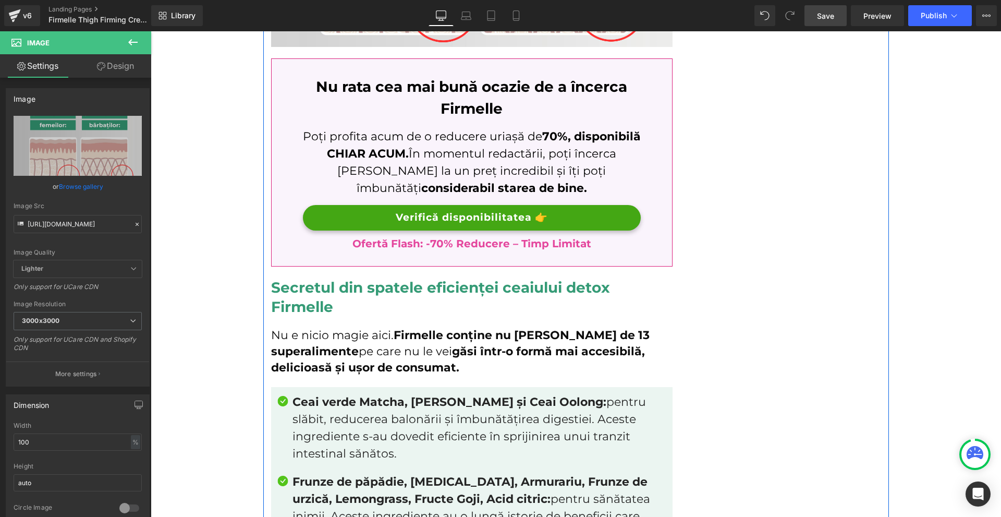
scroll to position [3077, 0]
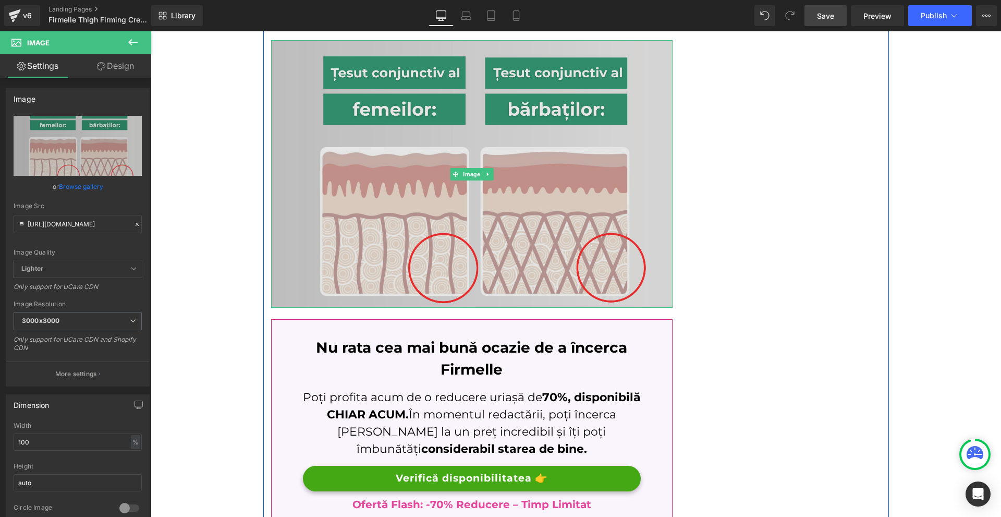
click at [521, 210] on img at bounding box center [472, 174] width 402 height 268
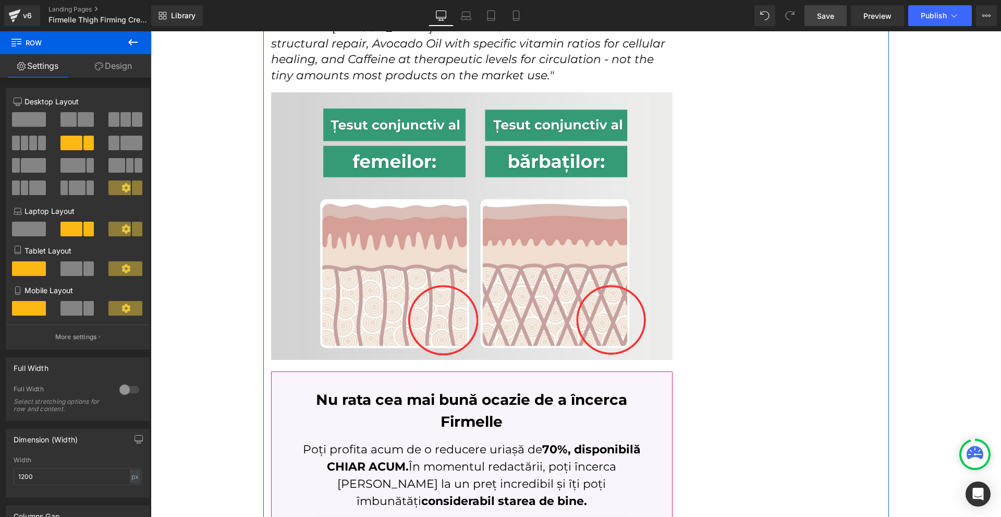
scroll to position [2972, 0]
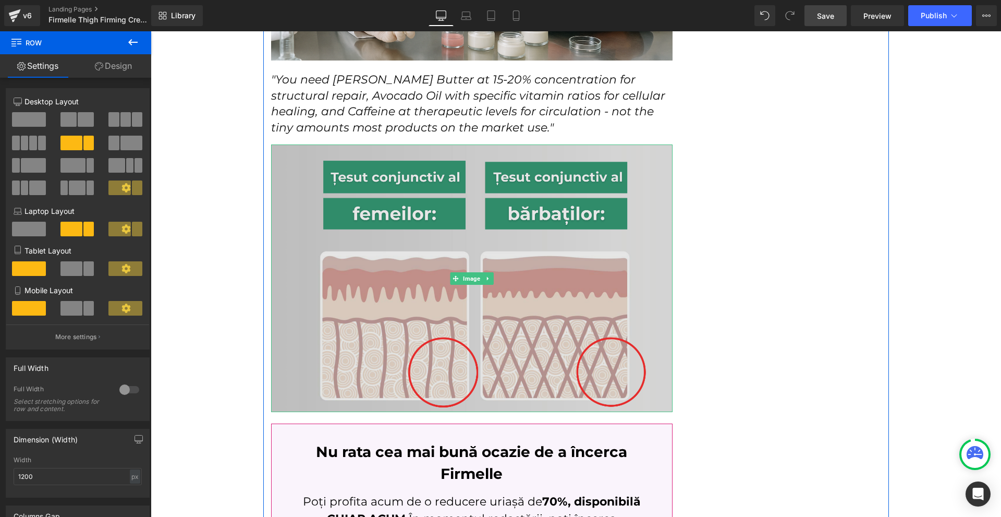
click at [544, 273] on img at bounding box center [472, 278] width 402 height 268
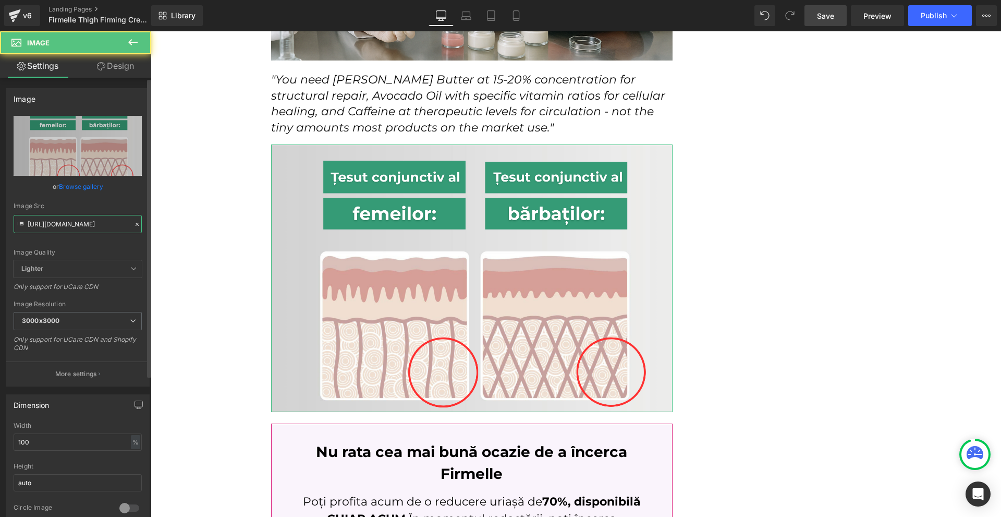
click at [75, 222] on input "https://cdn.shopify.com/s/files/1/0754/8698/6585/files/Nevtelen_1024_x_1536_kep…" at bounding box center [78, 224] width 128 height 18
paste input "ChatGPT_Image_2025._aug._22._12_07_44.png?v=1755857529"
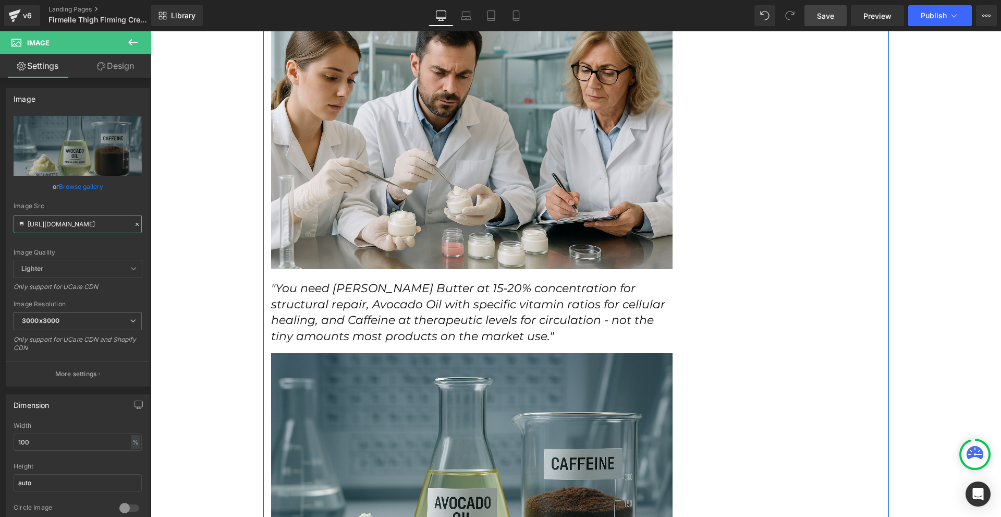
scroll to position [2868, 0]
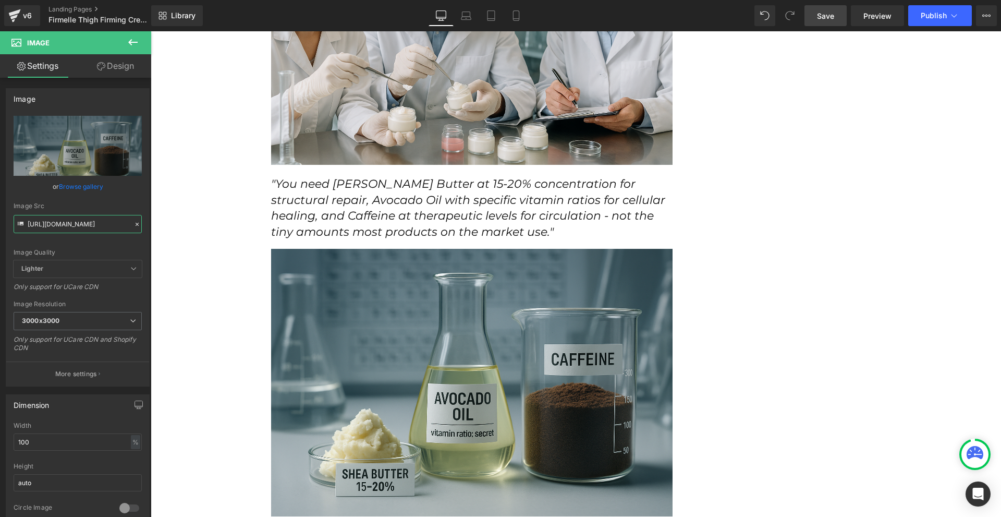
type input "https://cdn.shopify.com/s/files/1/0754/8698/6585/files/ChatGPT_Image_2025._aug.…"
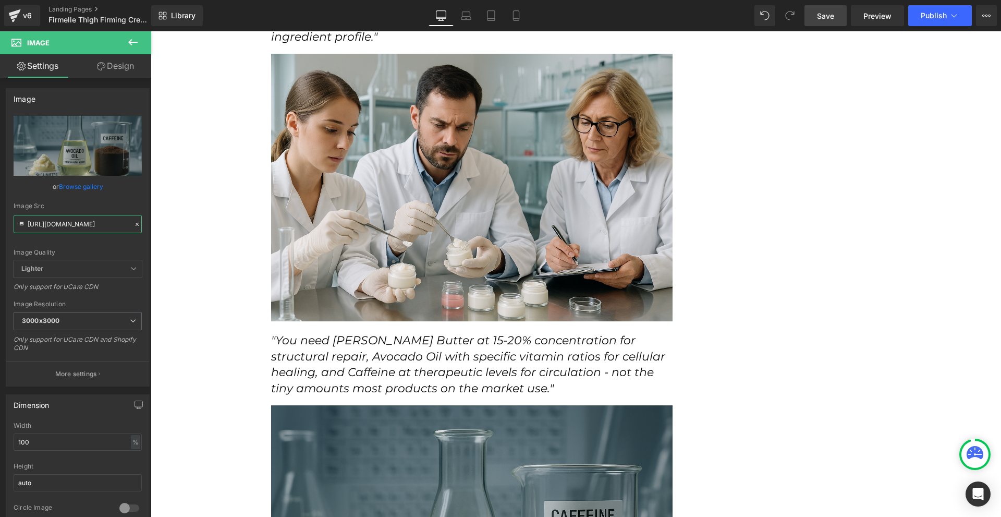
scroll to position [2920, 0]
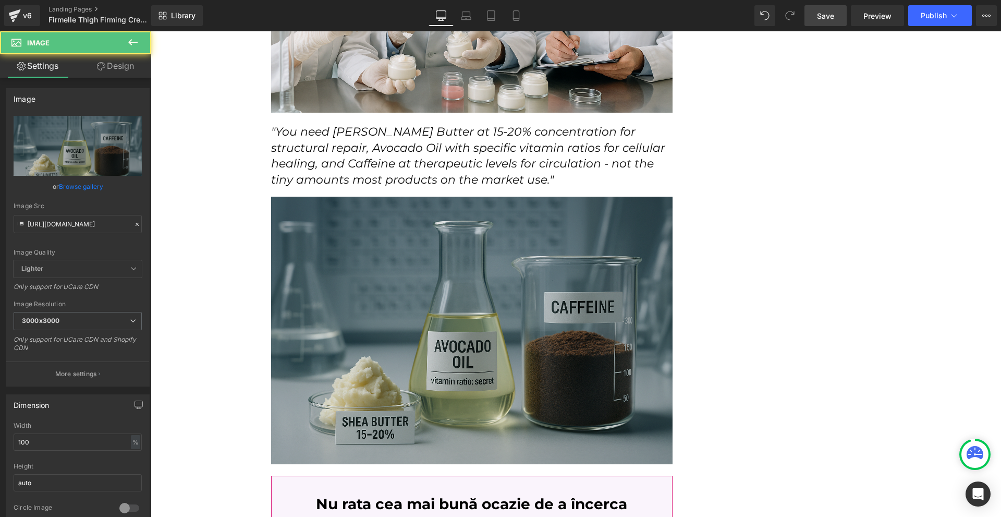
click at [469, 315] on img at bounding box center [472, 331] width 402 height 268
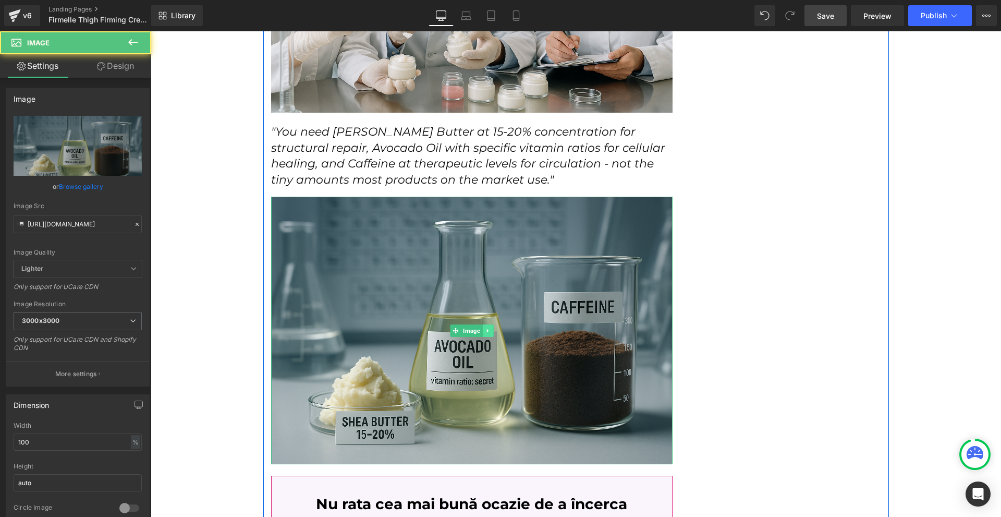
click at [483, 306] on img at bounding box center [472, 331] width 402 height 268
click at [484, 324] on link at bounding box center [487, 330] width 11 height 13
click at [490, 327] on icon at bounding box center [493, 330] width 6 height 6
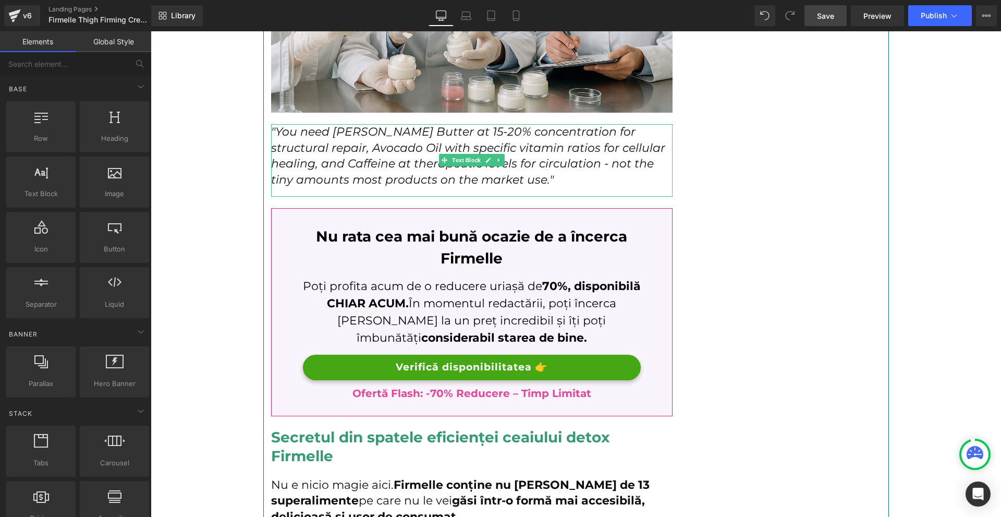
drag, startPoint x: 497, startPoint y: 127, endPoint x: 487, endPoint y: 134, distance: 12.3
click at [496, 157] on icon at bounding box center [499, 160] width 6 height 6
click at [488, 154] on link at bounding box center [493, 160] width 11 height 13
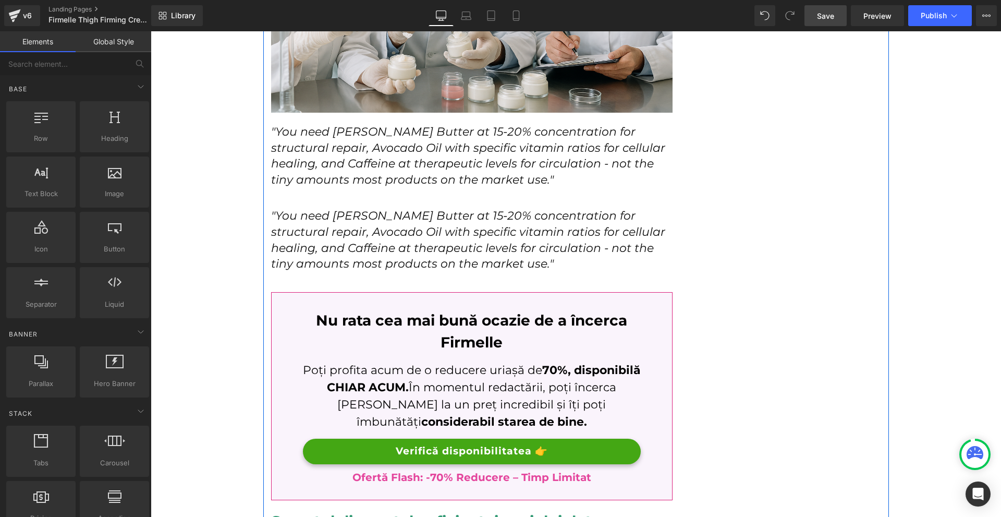
click at [379, 209] on icon ""You need Shea Butter at 15-20% concentration for structural repair, Avocado Oi…" at bounding box center [468, 240] width 394 height 62
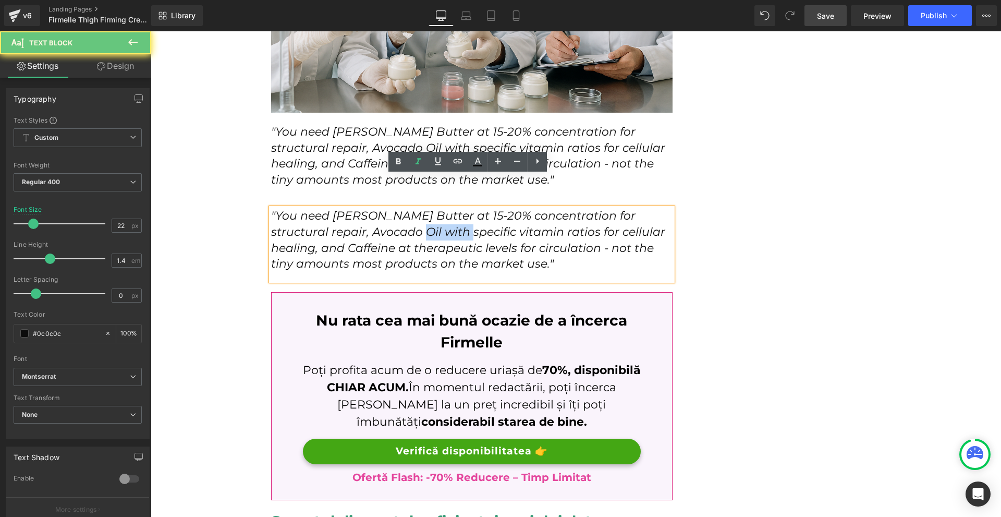
click at [379, 209] on icon ""You need Shea Butter at 15-20% concentration for structural repair, Avocado Oi…" at bounding box center [468, 240] width 394 height 62
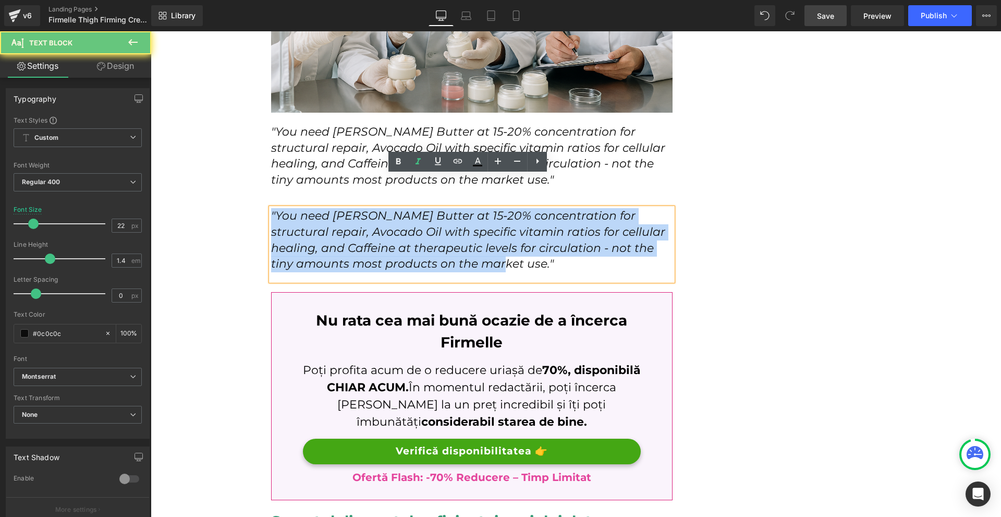
click at [379, 209] on icon ""You need Shea Butter at 15-20% concentration for structural repair, Avocado Oi…" at bounding box center [468, 240] width 394 height 62
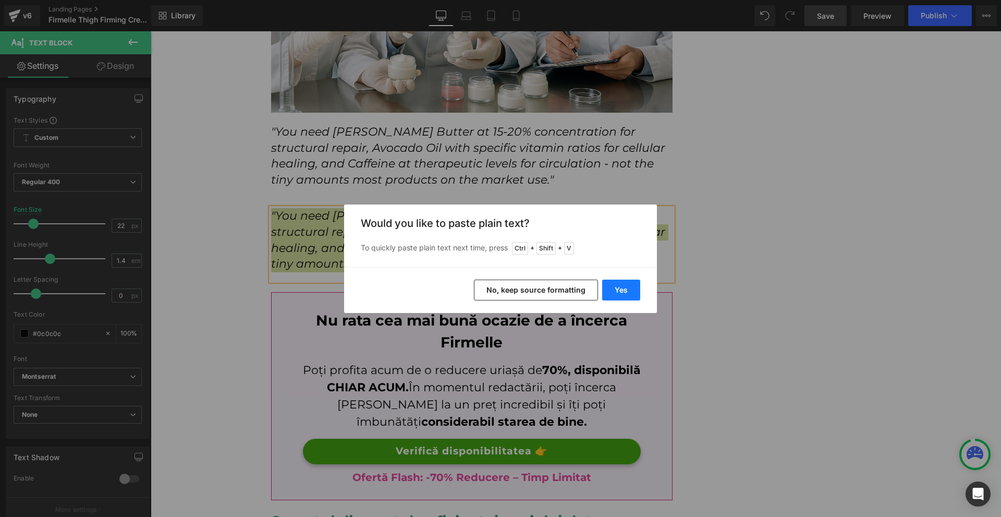
click at [619, 293] on button "Yes" at bounding box center [621, 289] width 38 height 21
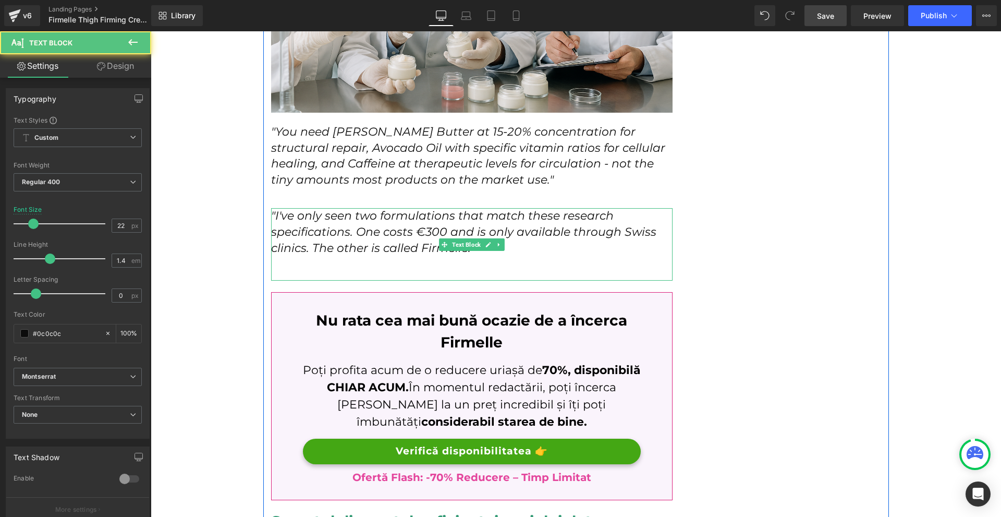
click at [359, 256] on p at bounding box center [472, 264] width 402 height 16
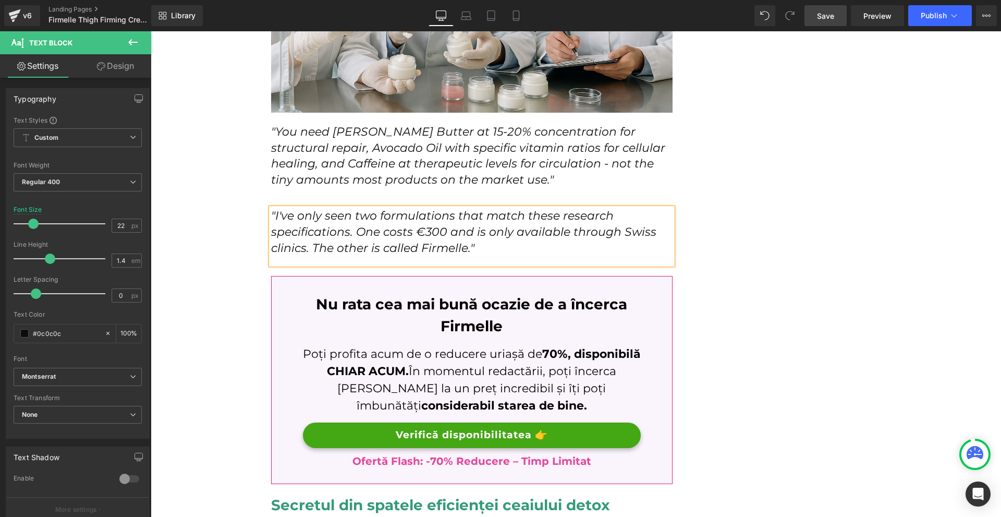
click at [423, 208] on p ""I've only seen two formulations that match these research specifications. One …" at bounding box center [472, 232] width 402 height 48
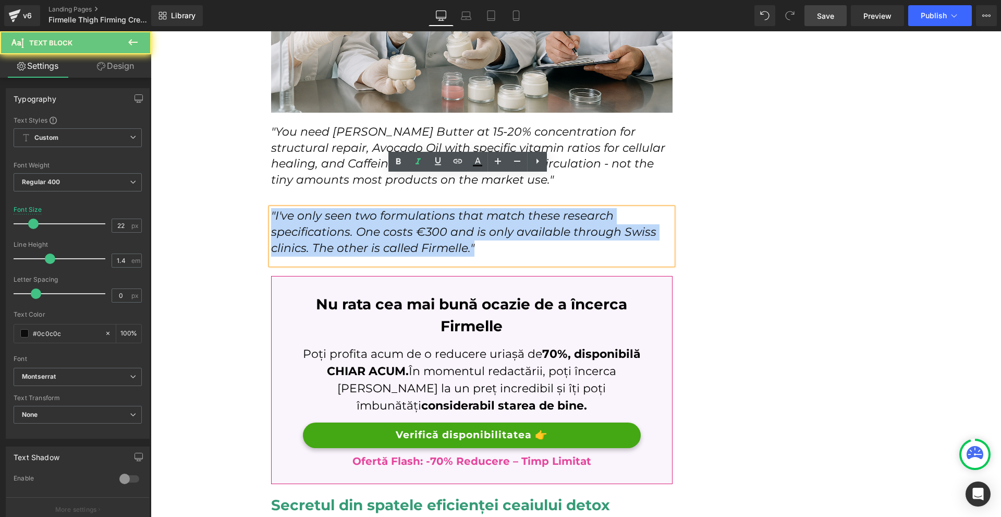
click at [423, 208] on p ""I've only seen two formulations that match these research specifications. One …" at bounding box center [472, 232] width 402 height 48
copy icon ""I've only seen two formulations that match these research specifications. One …"
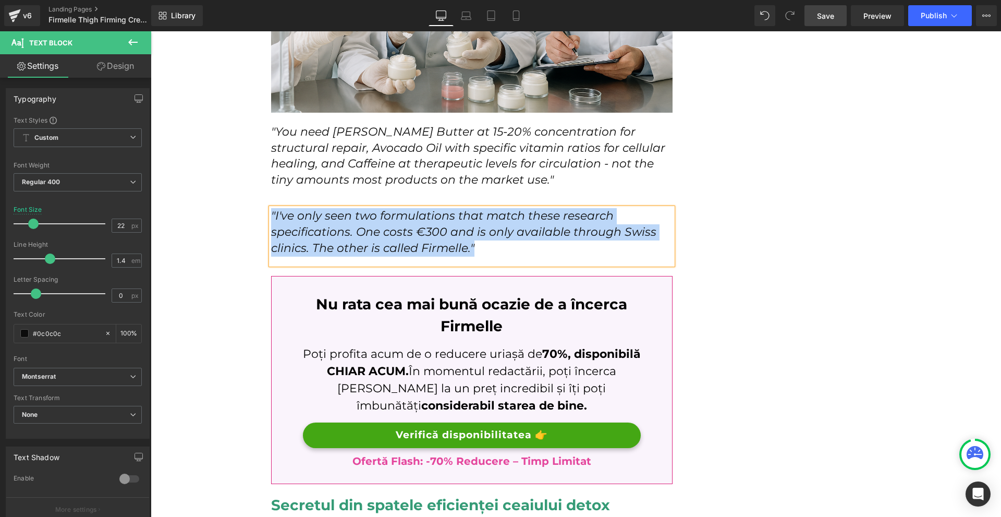
click at [505, 211] on p ""I've only seen two formulations that match these research specifications. One …" at bounding box center [472, 232] width 402 height 48
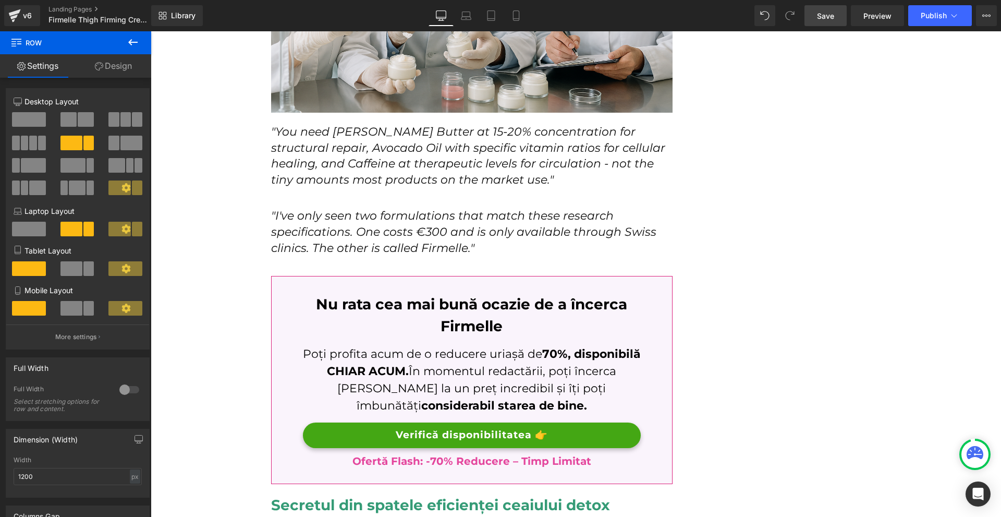
click at [357, 210] on icon ""I've only seen two formulations that match these research specifications. One …" at bounding box center [463, 232] width 385 height 46
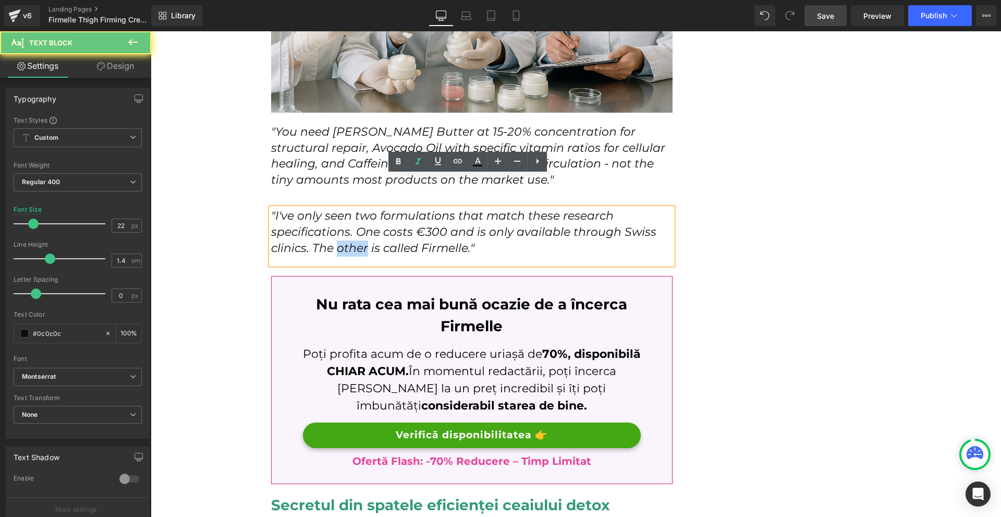
click at [357, 209] on icon ""I've only seen two formulations that match these research specifications. One …" at bounding box center [463, 232] width 385 height 46
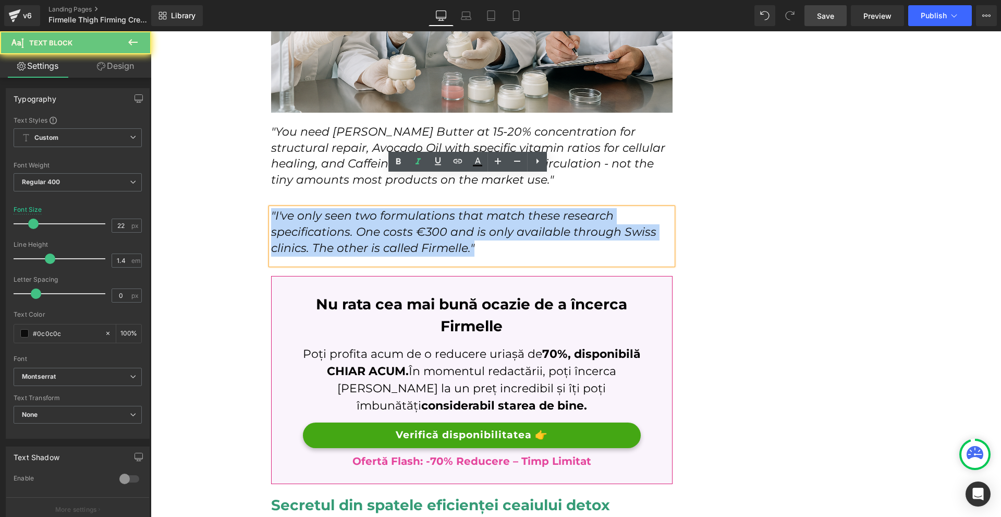
click at [357, 209] on icon ""I've only seen two formulations that match these research specifications. One …" at bounding box center [463, 232] width 385 height 46
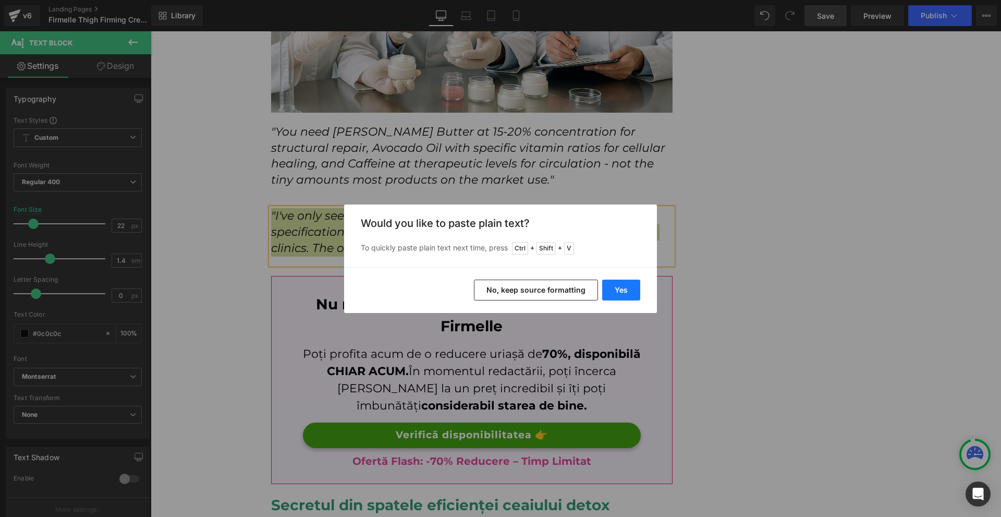
click at [637, 290] on button "Yes" at bounding box center [621, 289] width 38 height 21
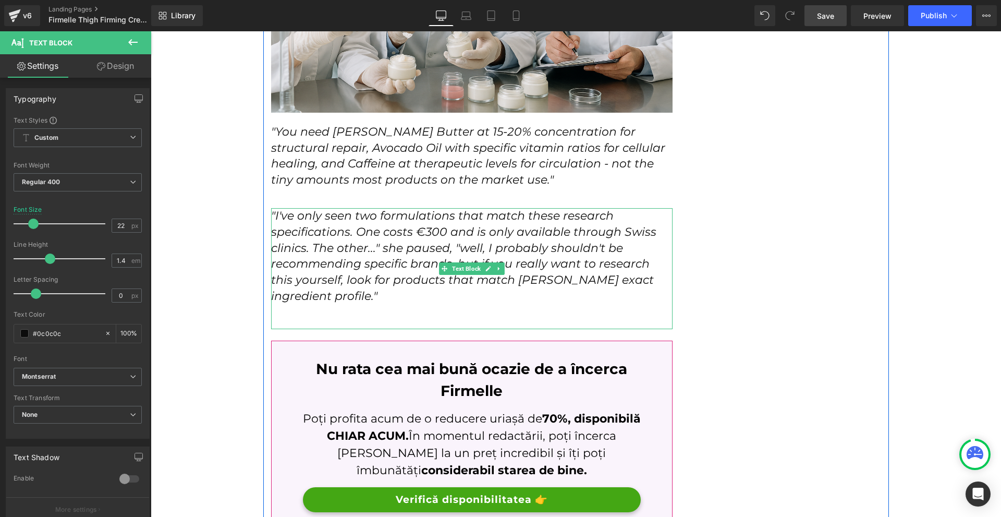
click at [529, 262] on p ""I've only seen two formulations that match these research specifications. One …" at bounding box center [472, 256] width 402 height 96
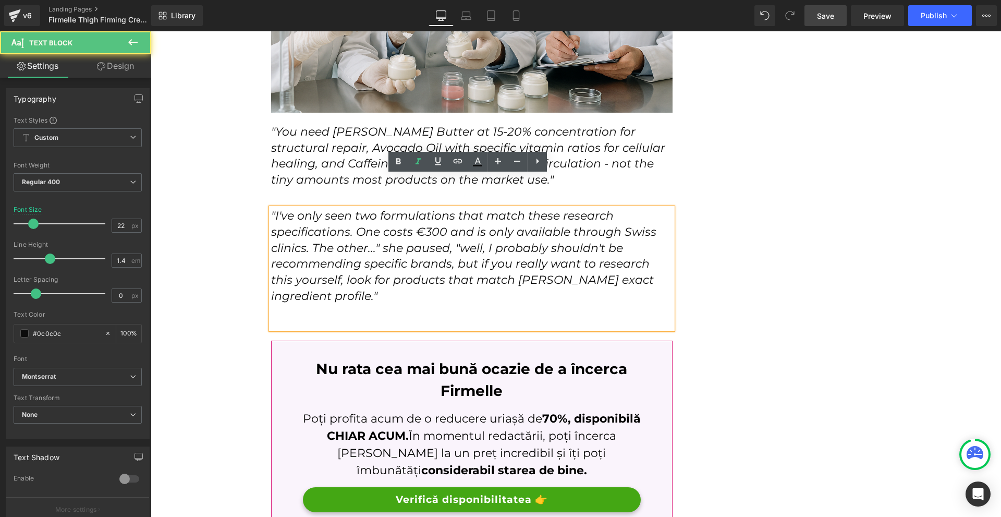
click at [465, 305] on p at bounding box center [472, 313] width 402 height 16
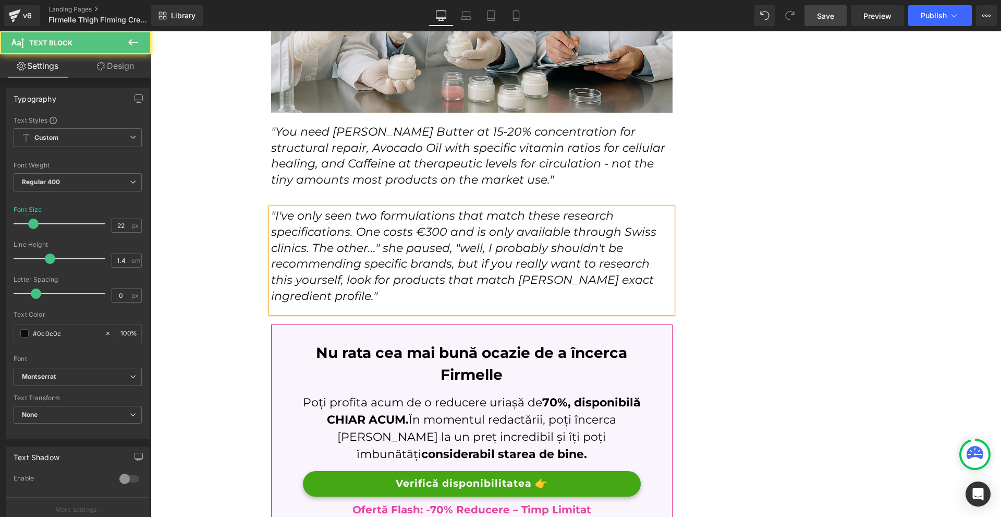
click at [490, 249] on icon ""I've only seen two formulations that match these research specifications. One …" at bounding box center [463, 256] width 385 height 94
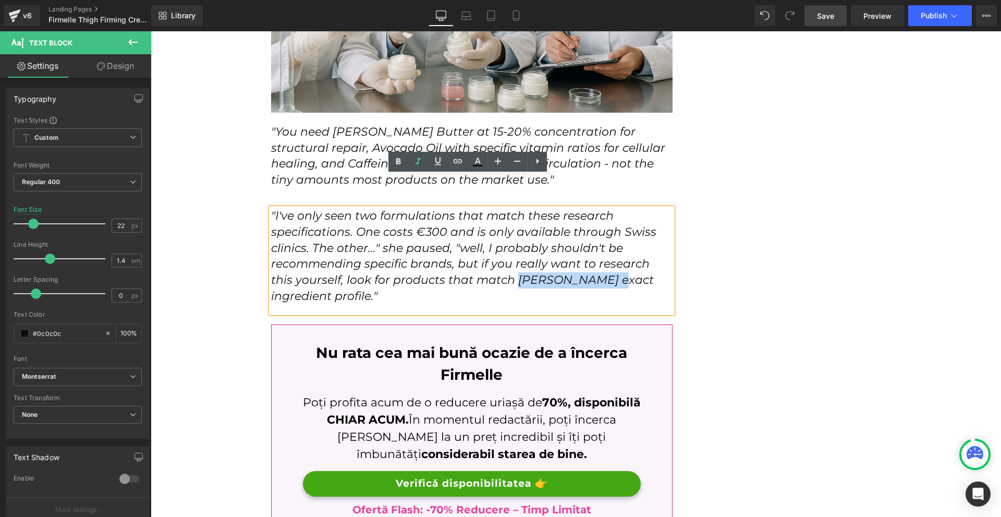
drag, startPoint x: 489, startPoint y: 250, endPoint x: 569, endPoint y: 246, distance: 79.9
click at [569, 246] on icon ""I've only seen two formulations that match these research specifications. One …" at bounding box center [463, 256] width 385 height 94
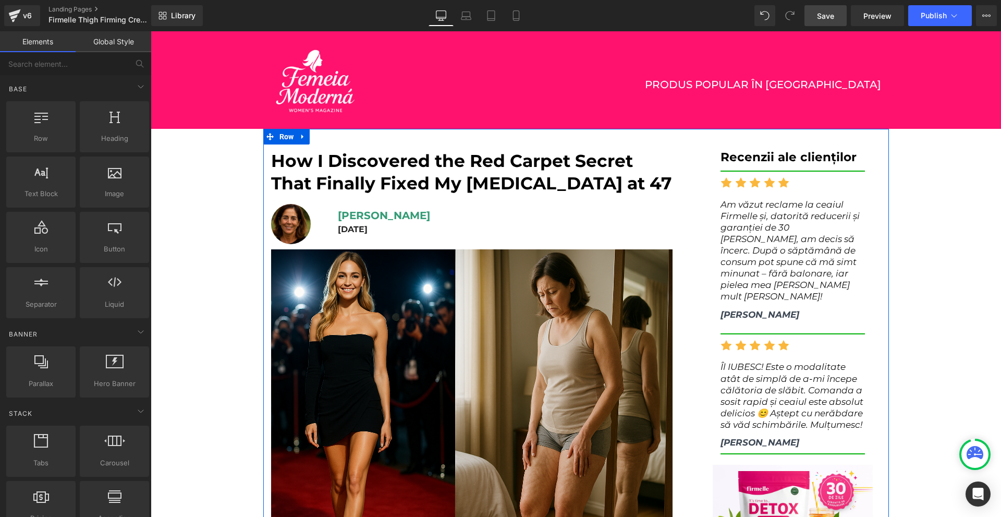
scroll to position [52, 0]
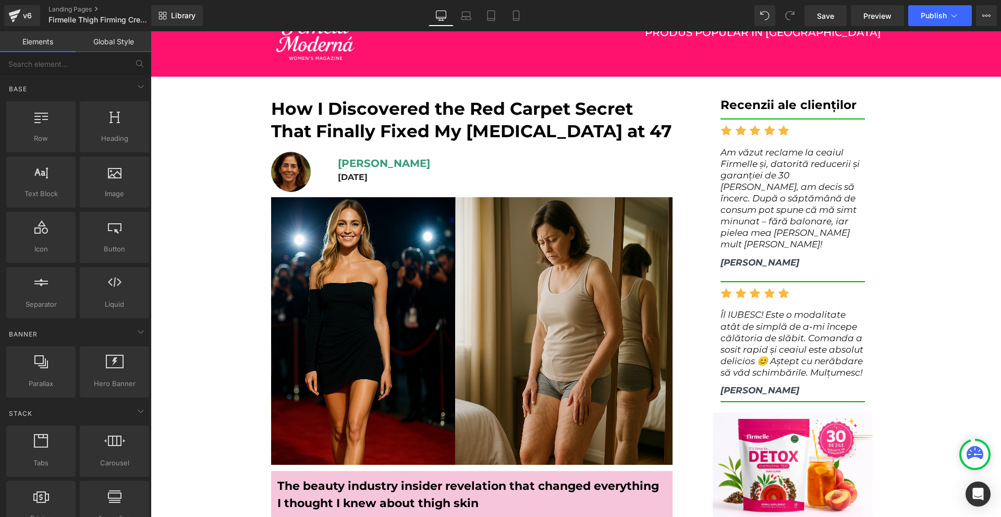
drag, startPoint x: 835, startPoint y: 13, endPoint x: 822, endPoint y: 0, distance: 18.1
click at [834, 13] on span "Save" at bounding box center [825, 15] width 17 height 11
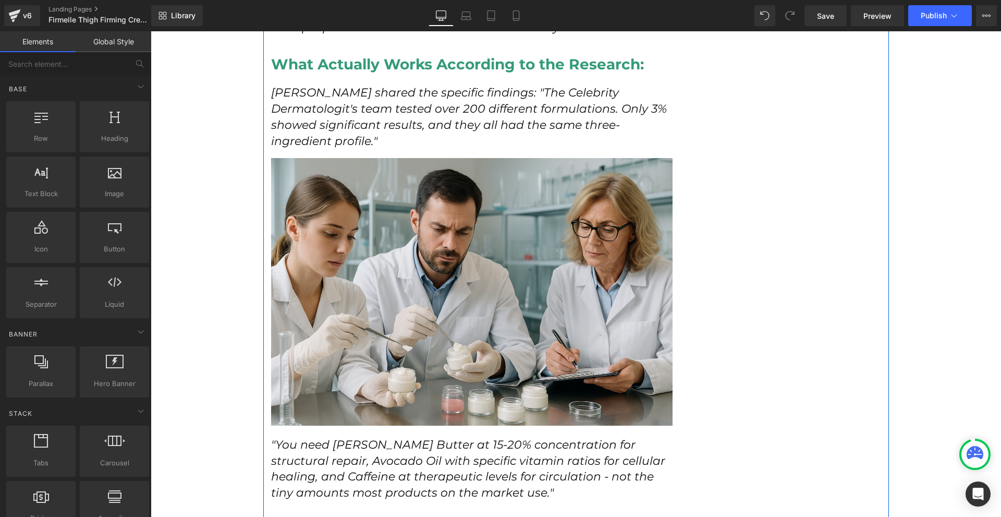
scroll to position [2816, 0]
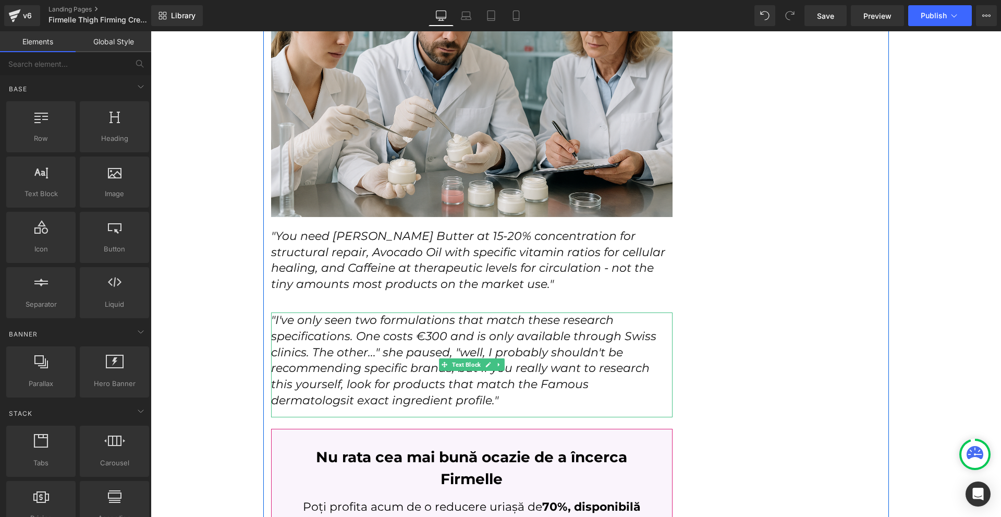
click at [638, 353] on icon ""I've only seen two formulations that match these research specifications. One …" at bounding box center [463, 360] width 385 height 94
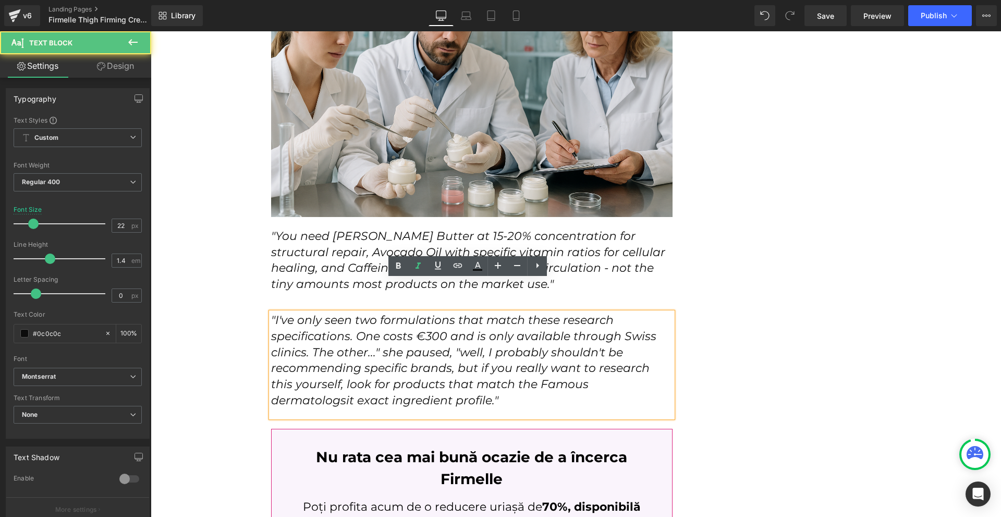
click at [642, 351] on icon ""I've only seen two formulations that match these research specifications. One …" at bounding box center [463, 360] width 385 height 94
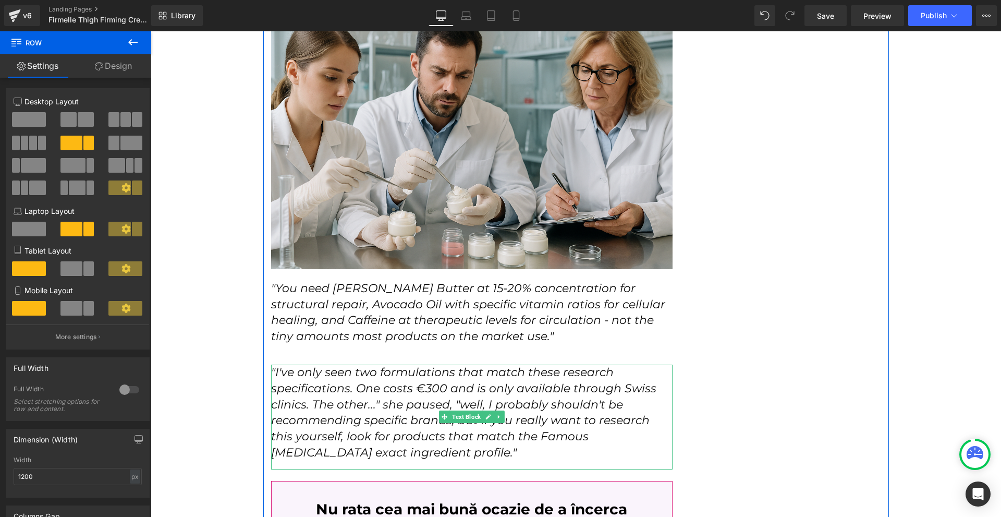
scroll to position [2555, 0]
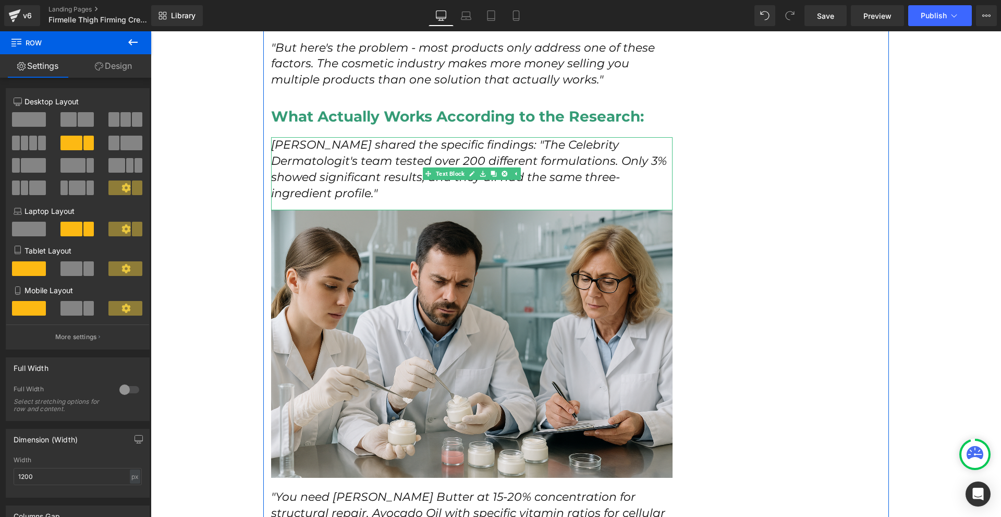
click at [549, 138] on icon "Sarah shared the specific findings: "The Celebrity Dermatologit's team tested o…" at bounding box center [469, 169] width 396 height 62
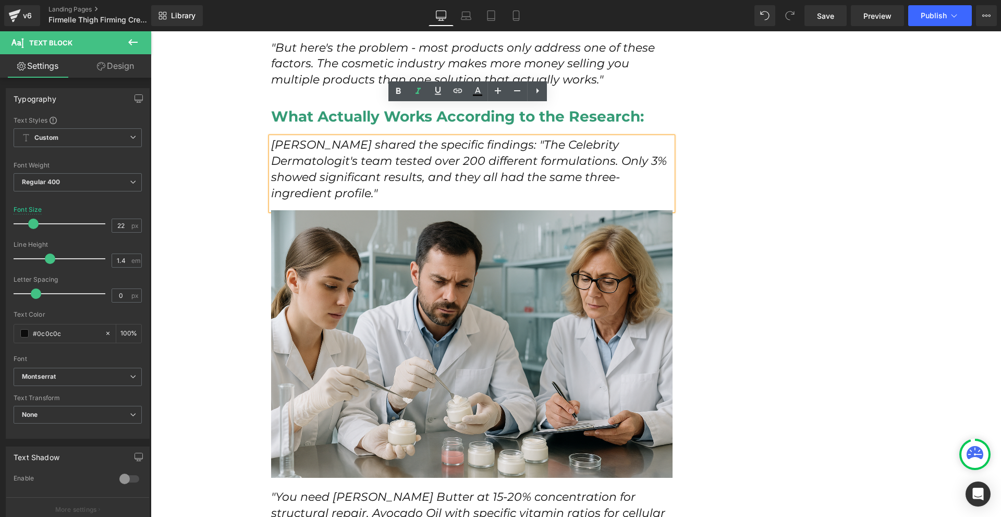
click at [757, 179] on div "How I Discovered the Red Carpet Secret That Finally Fixed My [MEDICAL_DATA] at …" at bounding box center [576, 104] width 626 height 5061
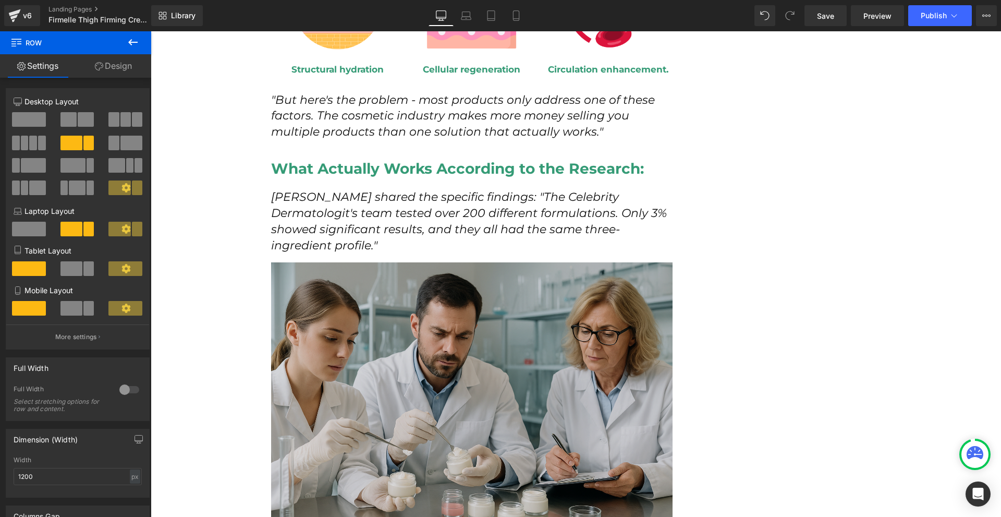
scroll to position [2294, 0]
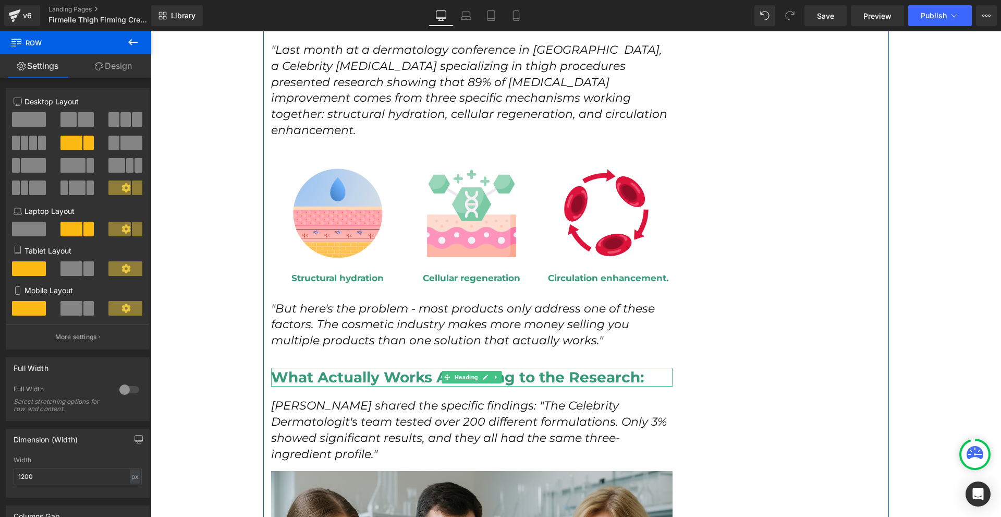
click at [493, 374] on icon at bounding box center [496, 377] width 6 height 6
click at [489, 374] on icon at bounding box center [491, 377] width 6 height 6
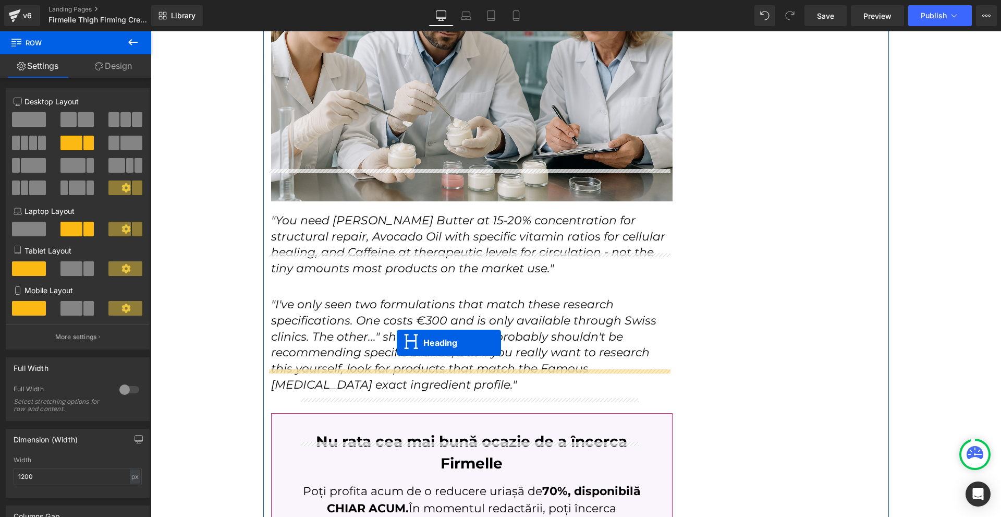
drag, startPoint x: 460, startPoint y: 378, endPoint x: 396, endPoint y: 343, distance: 73.0
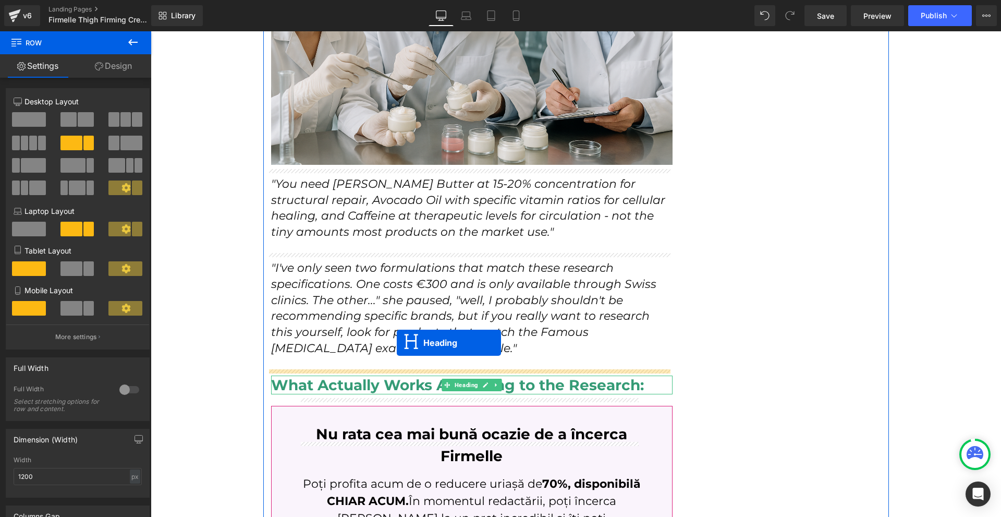
scroll to position [2831, 0]
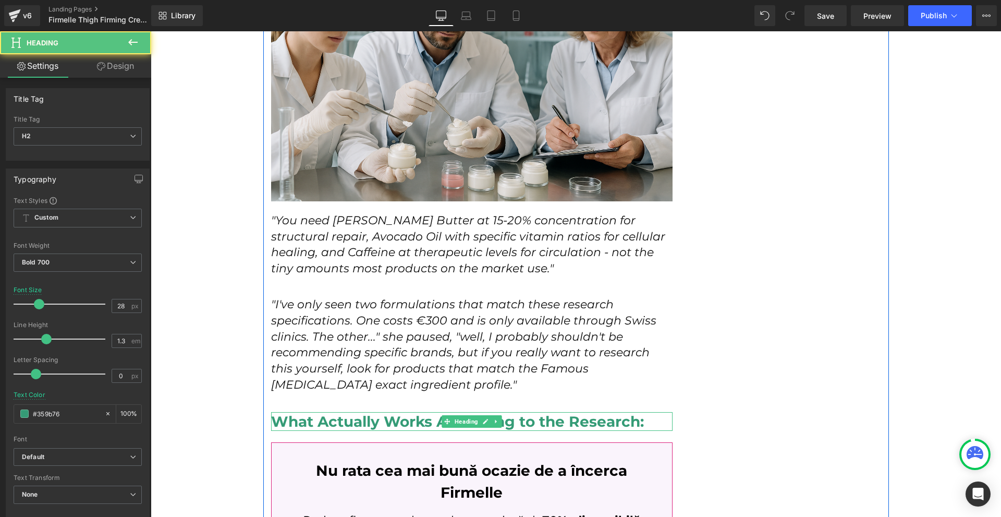
click at [309, 412] on h2 "What Actually Works According to the Research:" at bounding box center [472, 421] width 402 height 19
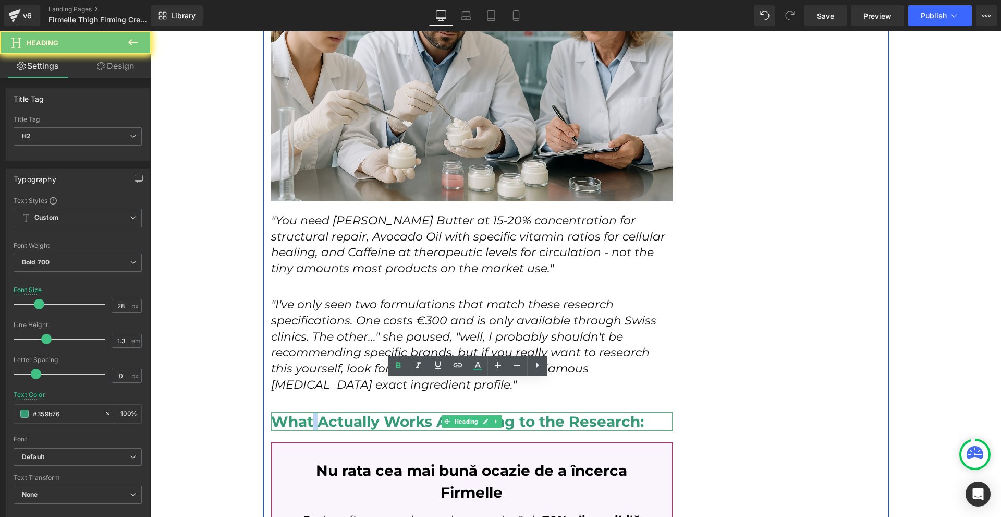
click at [309, 412] on h2 "What Actually Works According to the Research:" at bounding box center [472, 421] width 402 height 19
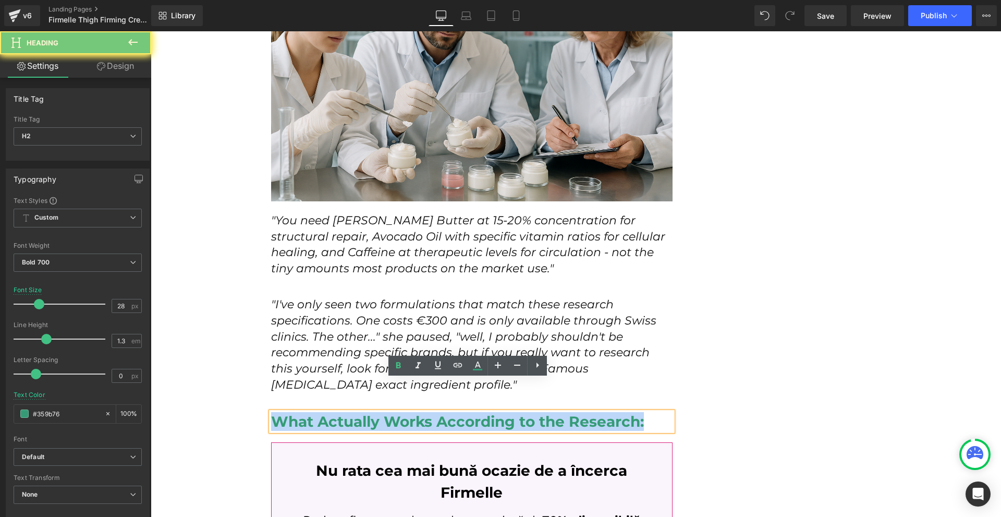
click at [309, 412] on h2 "What Actually Works According to the Research:" at bounding box center [472, 421] width 402 height 19
paste div
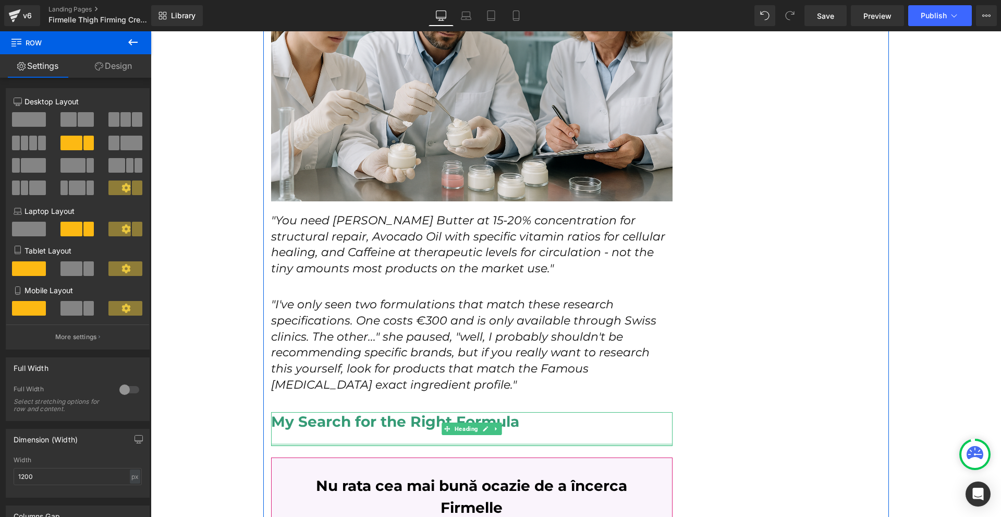
click at [539, 443] on div at bounding box center [472, 444] width 402 height 3
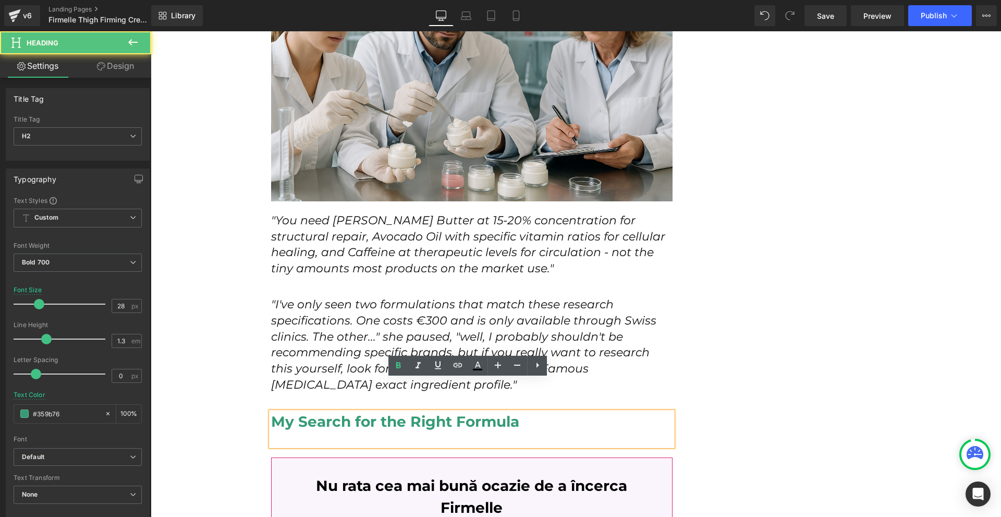
click at [539, 431] on div at bounding box center [472, 438] width 402 height 15
click at [537, 431] on div at bounding box center [472, 438] width 402 height 15
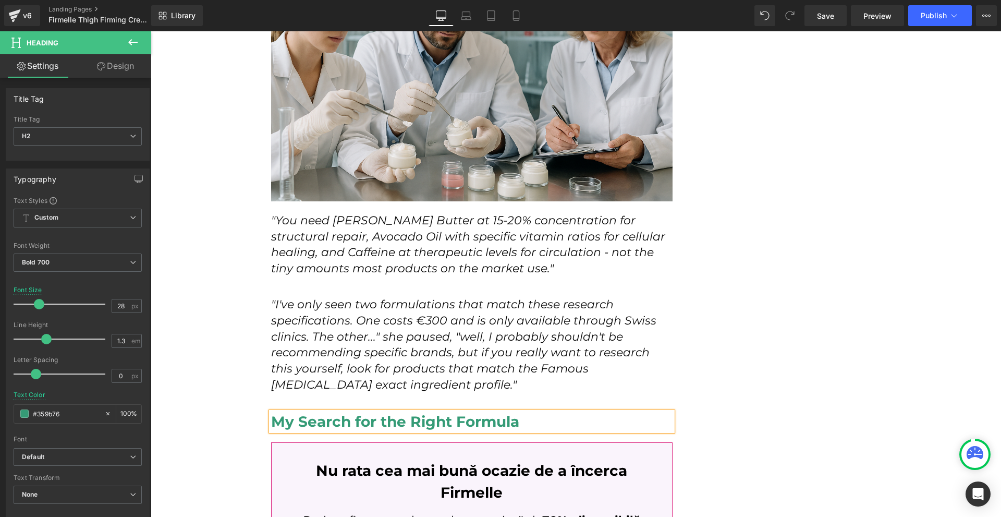
drag, startPoint x: 754, startPoint y: 402, endPoint x: 736, endPoint y: 400, distance: 17.8
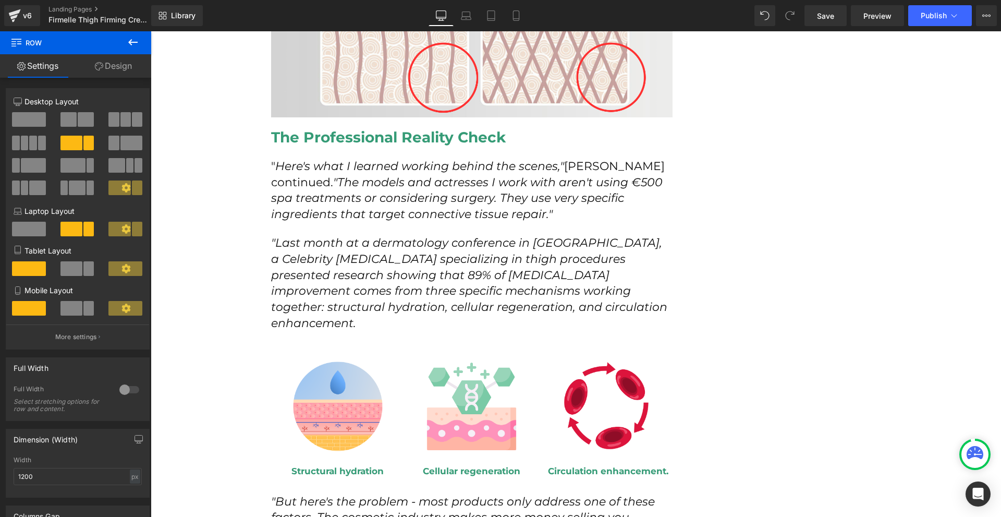
scroll to position [2049, 0]
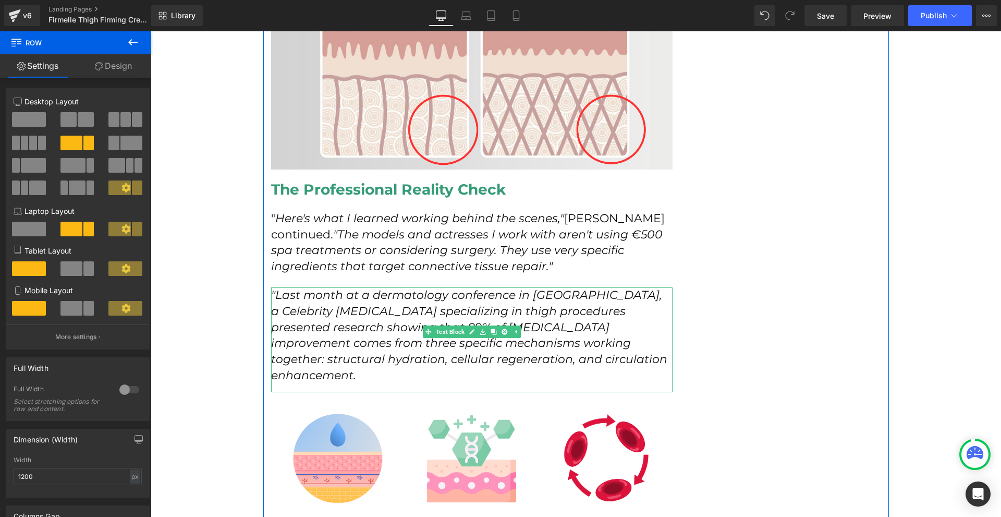
click at [615, 322] on icon ""Last month at a dermatology conference in Vienna, a Celebrity dermatologist sp…" at bounding box center [469, 335] width 396 height 94
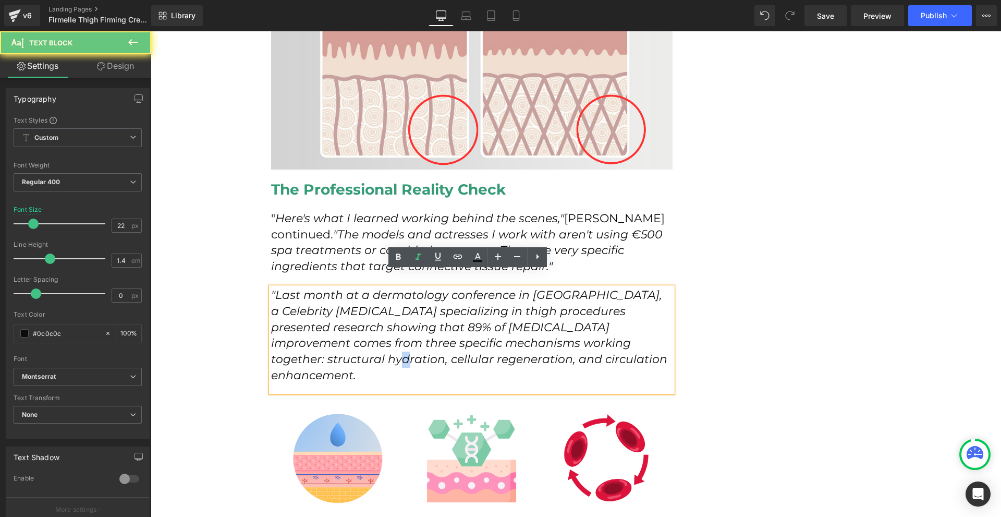
click at [615, 322] on icon ""Last month at a dermatology conference in Vienna, a Celebrity dermatologist sp…" at bounding box center [469, 335] width 396 height 94
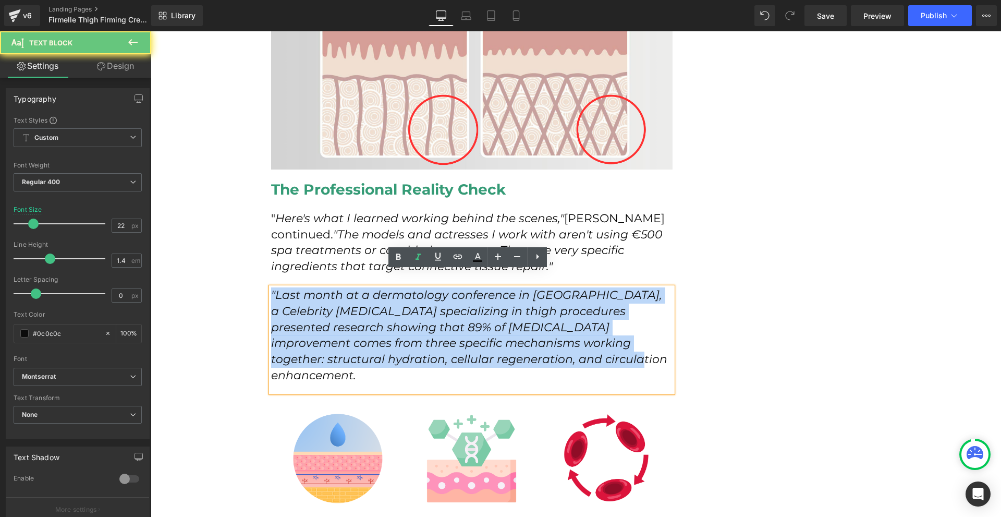
click at [615, 322] on icon ""Last month at a dermatology conference in Vienna, a Celebrity dermatologist sp…" at bounding box center [469, 335] width 396 height 94
copy icon ""Last month at a dermatology conference in Vienna, a Celebrity dermatologist sp…"
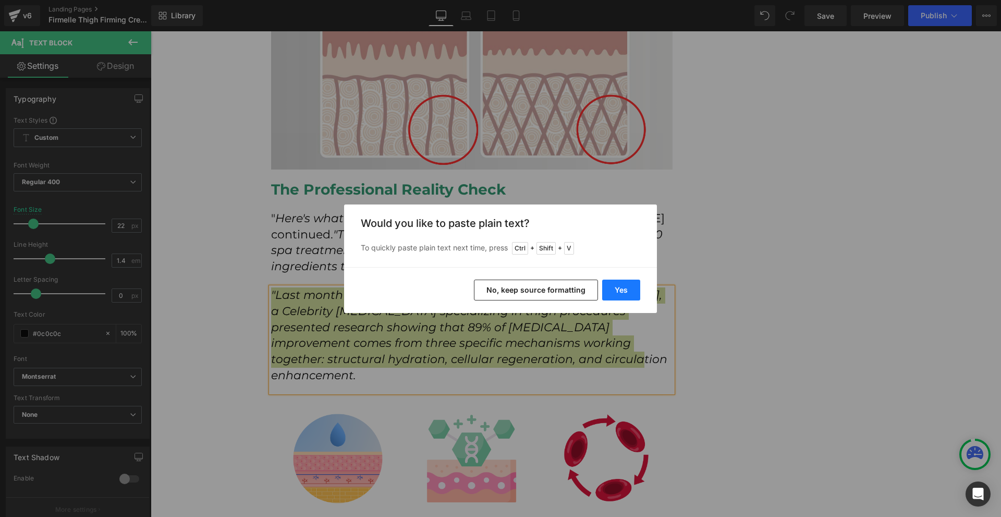
click at [622, 289] on button "Yes" at bounding box center [621, 289] width 38 height 21
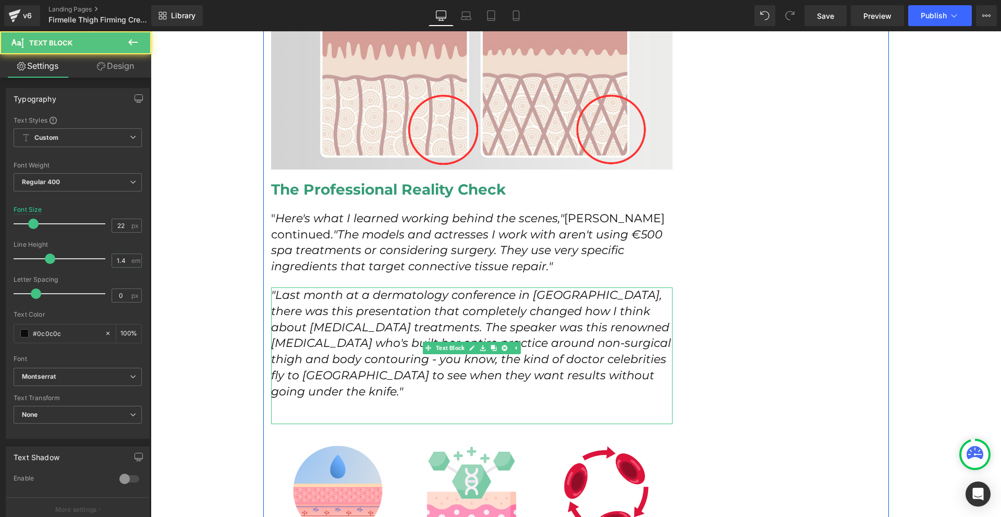
click at [308, 363] on icon ""Last month at a dermatology conference in Vienna, there was this presentation …" at bounding box center [471, 343] width 400 height 111
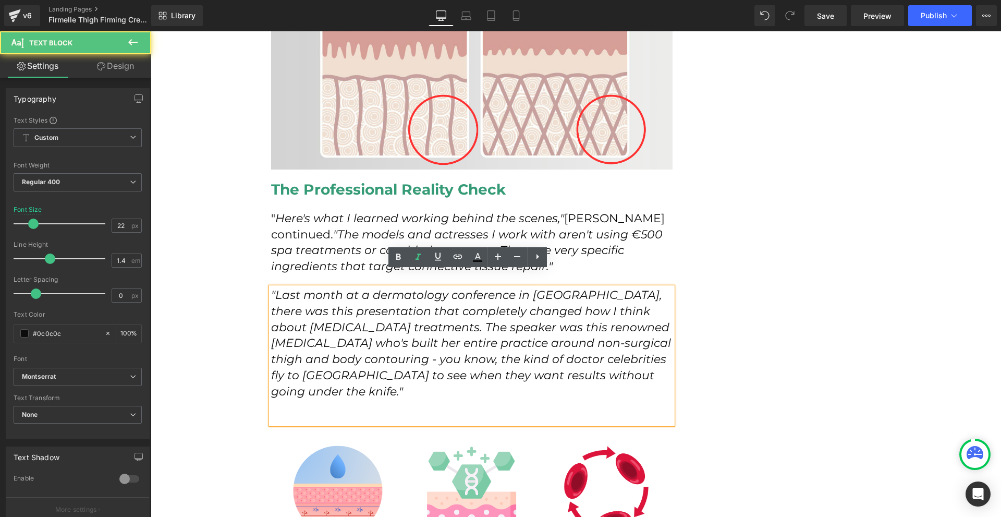
click at [294, 400] on p at bounding box center [472, 408] width 402 height 16
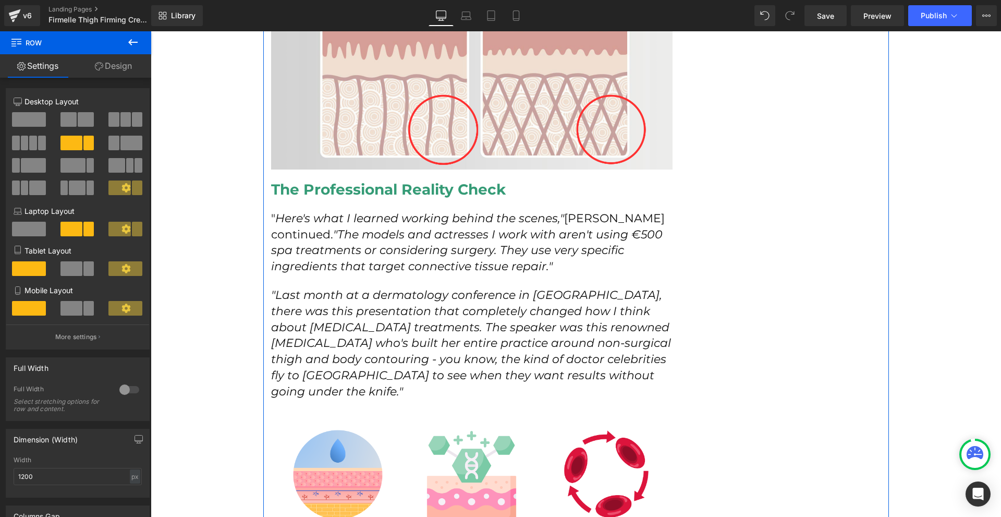
scroll to position [2101, 0]
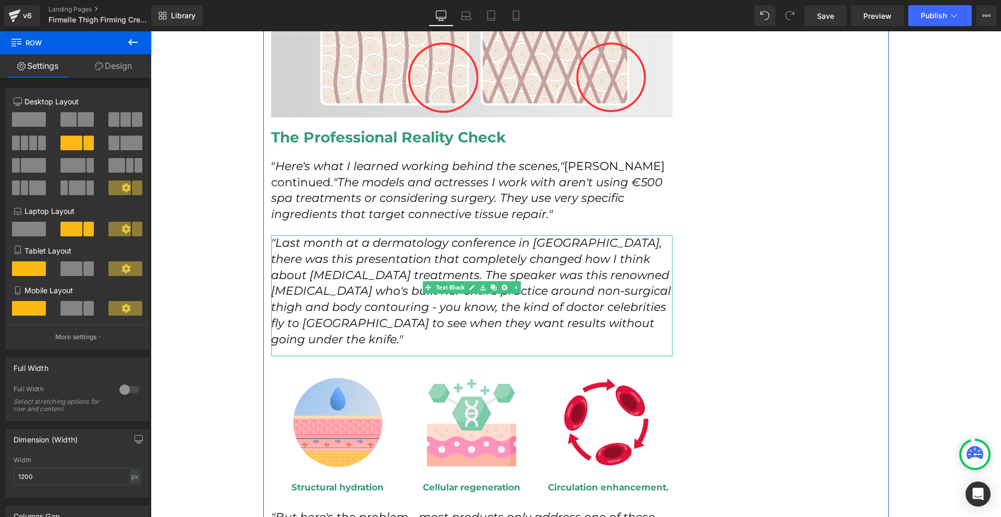
click at [612, 305] on p ""Last month at a dermatology conference in Vienna, there was this presentation …" at bounding box center [472, 291] width 402 height 113
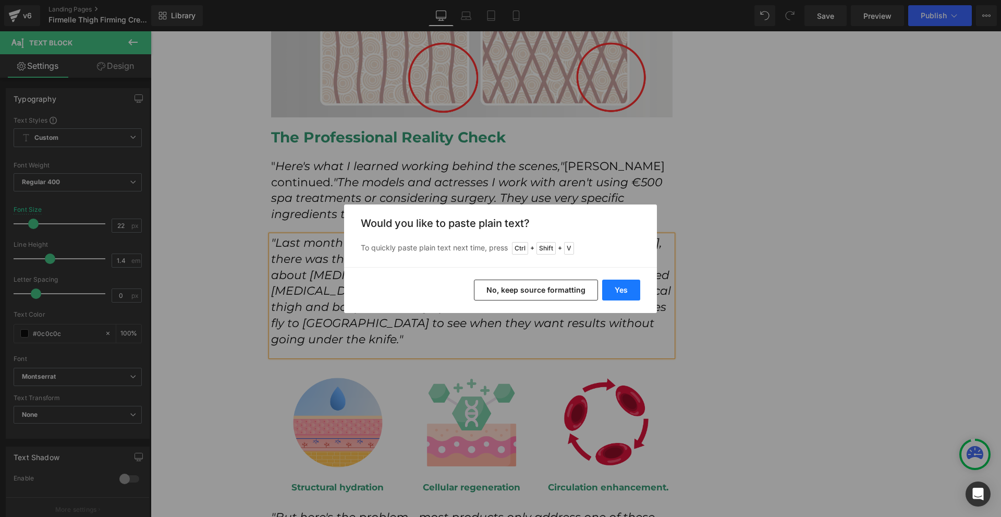
click at [615, 294] on button "Yes" at bounding box center [621, 289] width 38 height 21
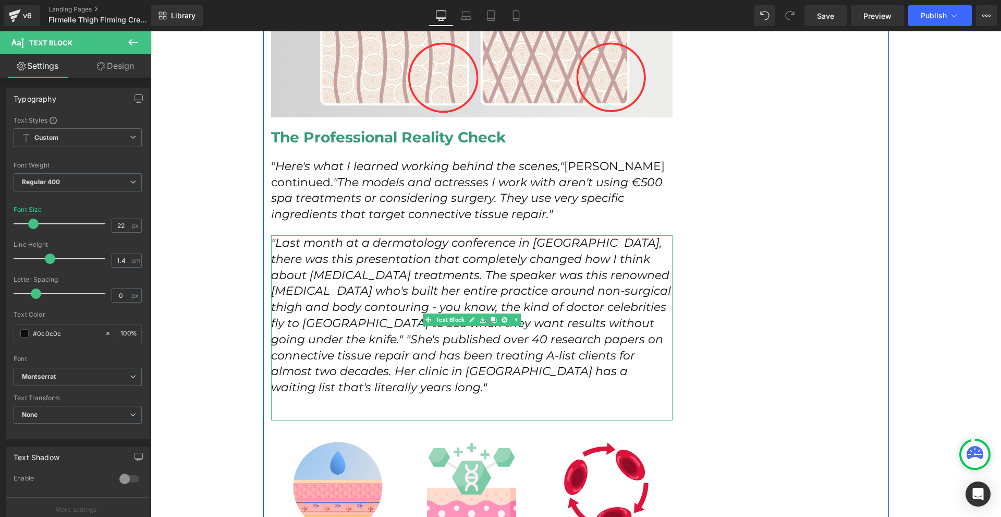
click at [621, 312] on icon ""Last month at a dermatology conference in Vienna, there was this presentation …" at bounding box center [471, 315] width 400 height 159
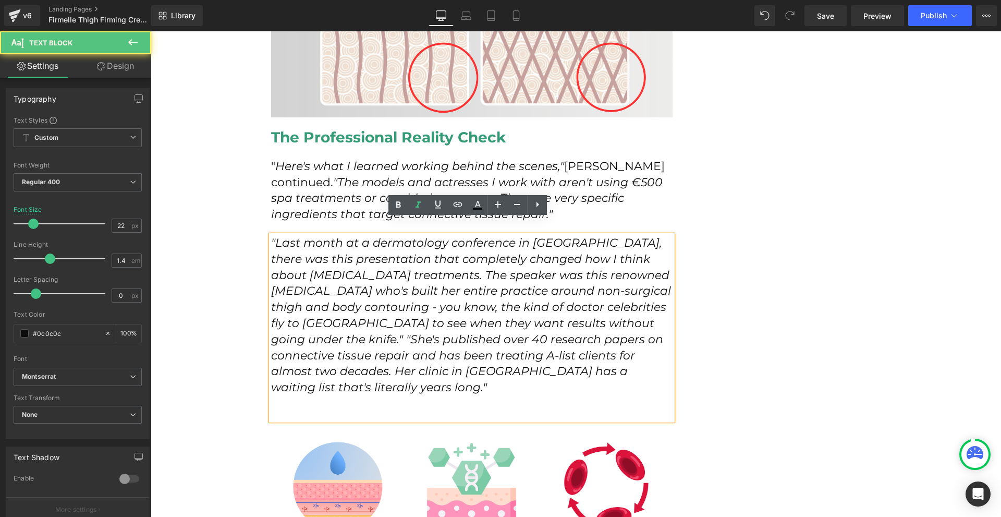
click at [614, 308] on icon ""Last month at a dermatology conference in Vienna, there was this presentation …" at bounding box center [471, 315] width 400 height 159
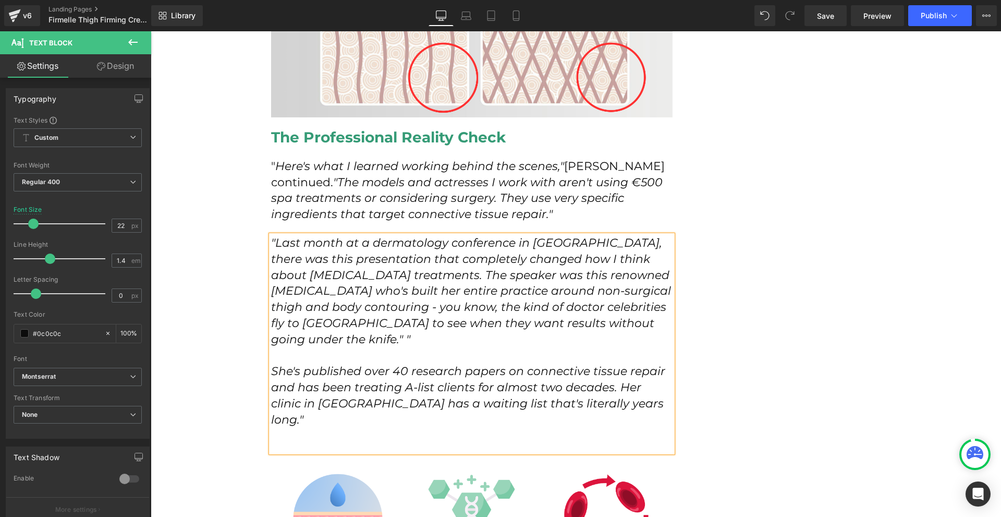
click at [287, 428] on p at bounding box center [472, 436] width 402 height 16
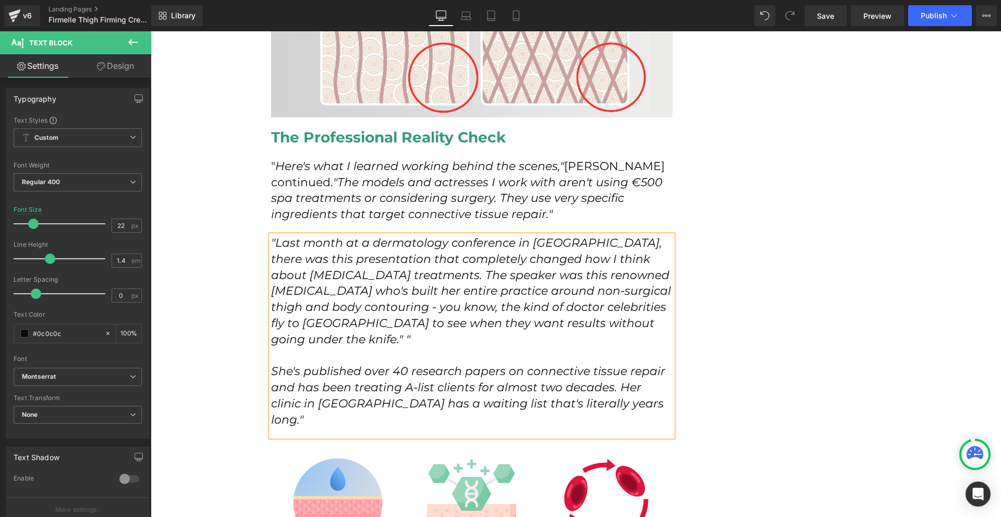
click at [615, 307] on p ""Last month at a dermatology conference in Vienna, there was this presentation …" at bounding box center [472, 291] width 402 height 113
click at [630, 376] on p "She's published over 40 research papers on connective tissue repair and has bee…" at bounding box center [472, 395] width 402 height 64
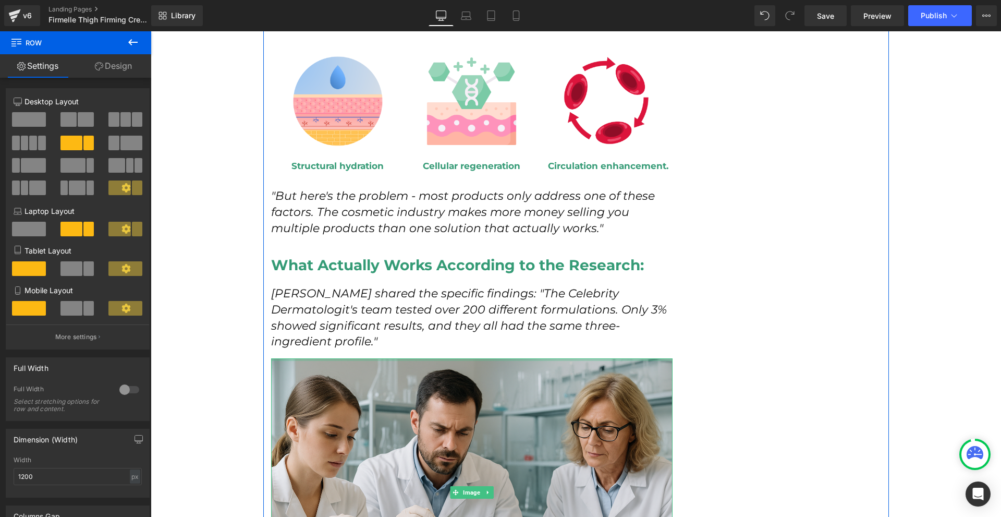
scroll to position [2242, 0]
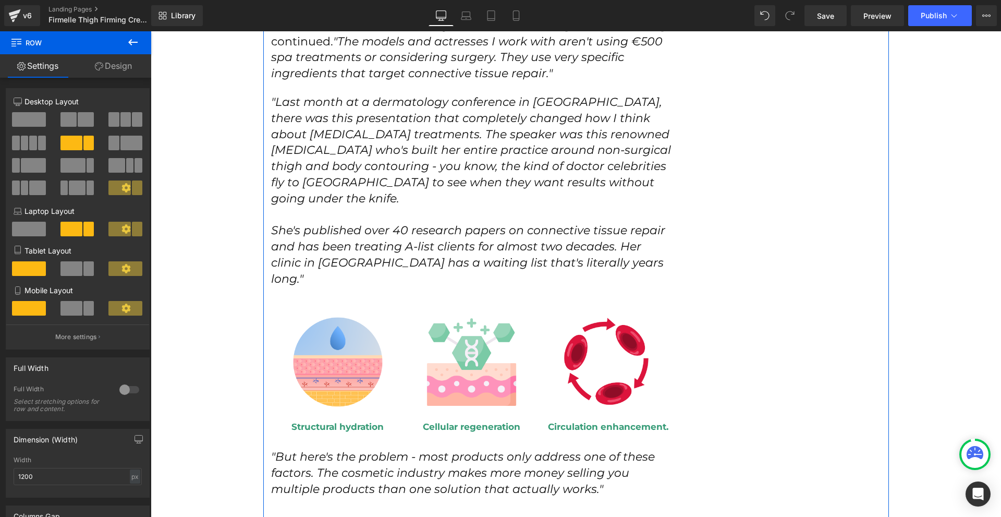
click at [616, 236] on p "She's published over 40 research papers on connective tissue repair and has bee…" at bounding box center [472, 255] width 402 height 64
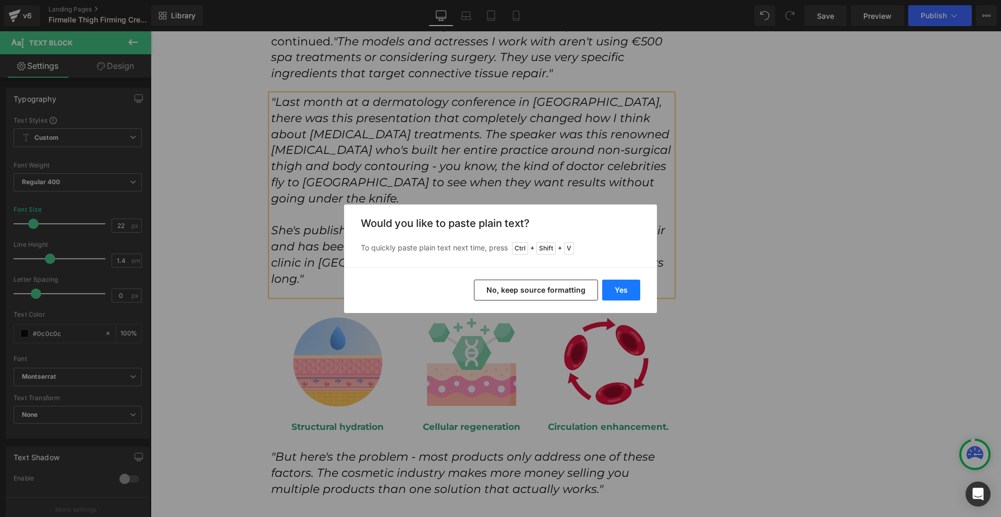
click at [612, 286] on button "Yes" at bounding box center [621, 289] width 38 height 21
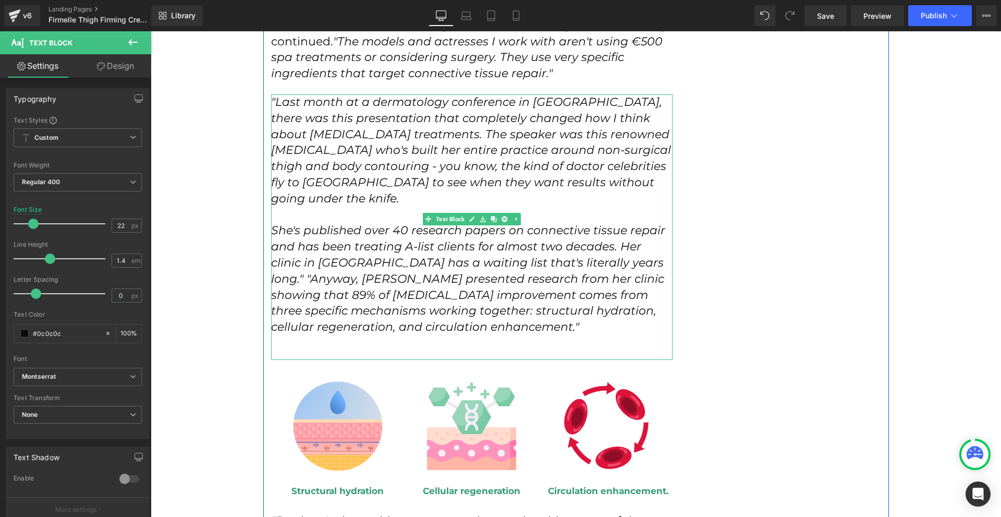
click at [605, 229] on icon "She's published over 40 research papers on connective tissue repair and has bee…" at bounding box center [468, 278] width 394 height 111
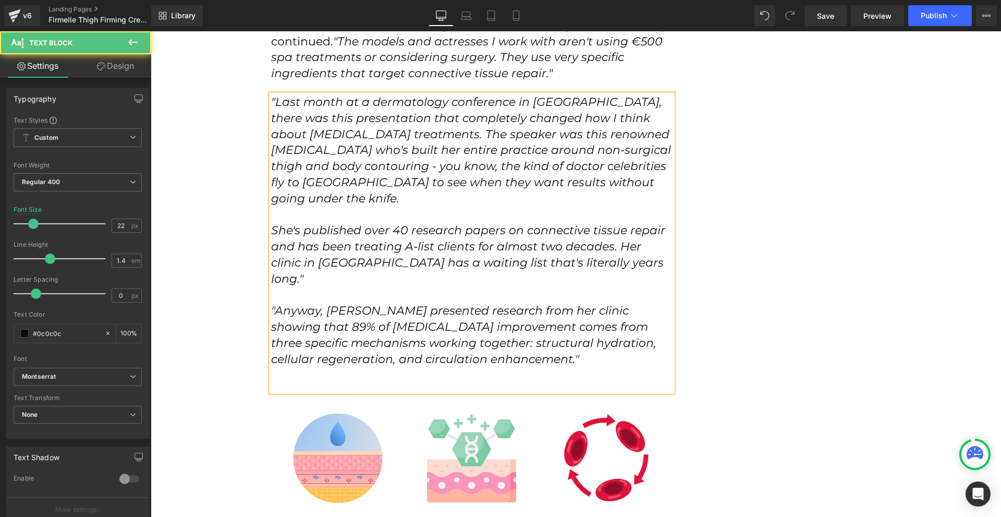
drag, startPoint x: 273, startPoint y: 258, endPoint x: 288, endPoint y: 266, distance: 17.0
click at [272, 303] on icon ""Anyway, Dr. Kowalski presented research from her clinic showing that 89% of ce…" at bounding box center [463, 334] width 385 height 62
click at [306, 338] on div ""Last month at a dermatology conference in Vienna, there was this presentation …" at bounding box center [472, 242] width 402 height 297
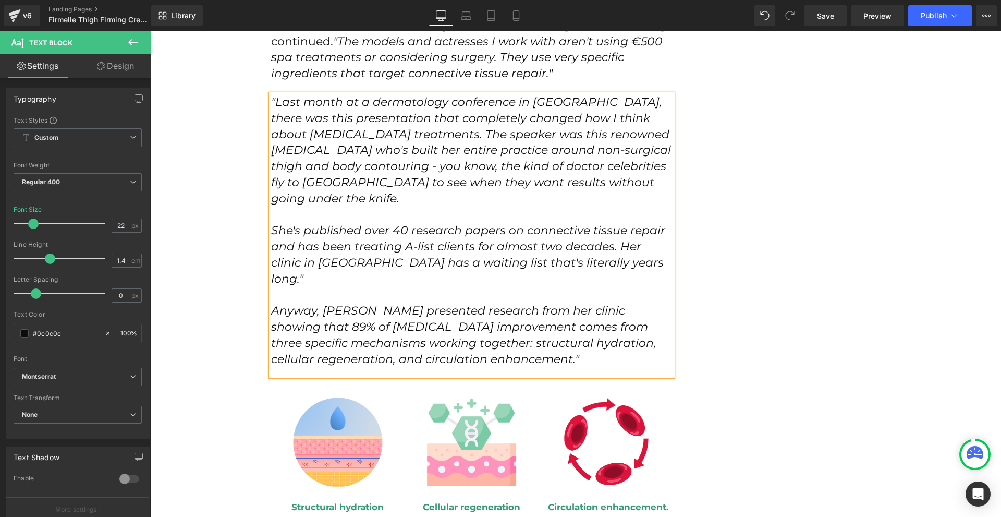
click at [758, 303] on div "How I Discovered the Red Carpet Secret That Finally Fixed My [MEDICAL_DATA] at …" at bounding box center [576, 520] width 626 height 5267
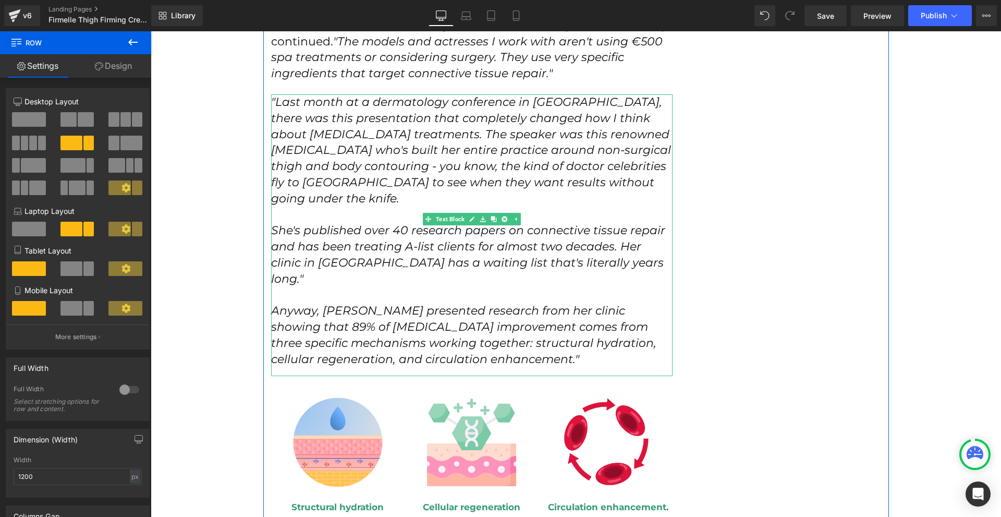
click at [452, 303] on icon "Anyway, Dr. Kowalski presented research from her clinic showing that 89% of cel…" at bounding box center [463, 334] width 385 height 62
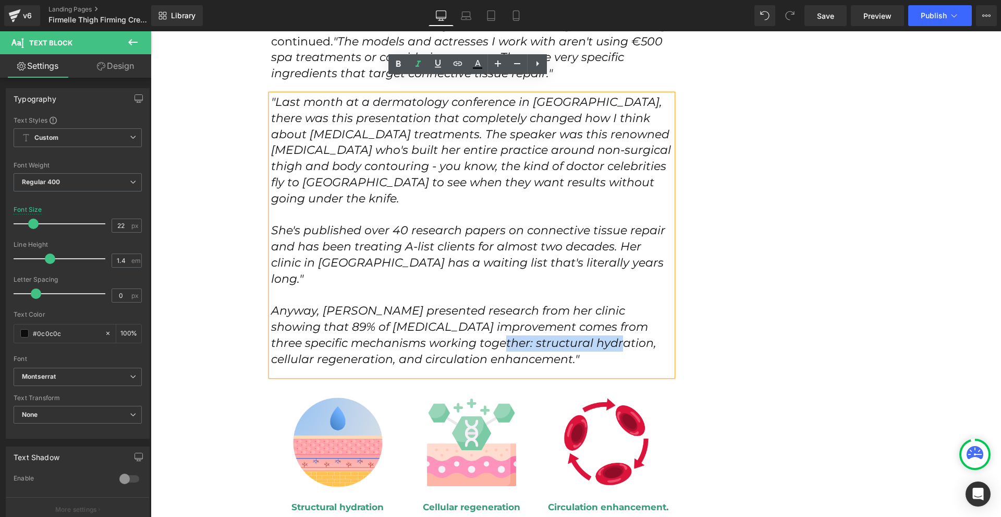
drag, startPoint x: 467, startPoint y: 296, endPoint x: 569, endPoint y: 296, distance: 102.2
click at [569, 303] on icon "Anyway, Dr. Kowalski presented research from her clinic showing that 89% of cel…" at bounding box center [463, 334] width 385 height 62
click at [400, 66] on icon at bounding box center [398, 64] width 5 height 6
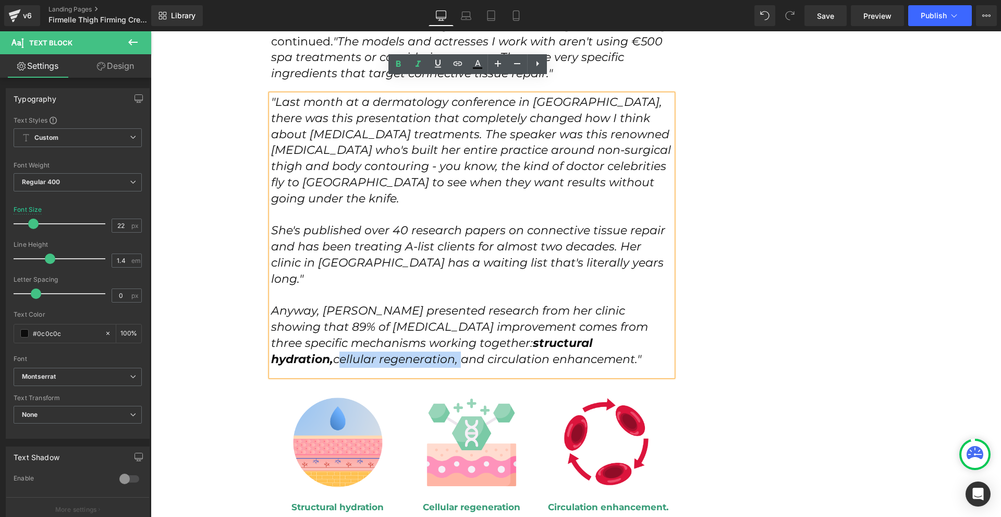
drag, startPoint x: 579, startPoint y: 293, endPoint x: 345, endPoint y: 315, distance: 235.3
click at [345, 315] on icon "Anyway, Dr. Kowalski presented research from her clinic showing that 89% of cel…" at bounding box center [459, 334] width 377 height 62
click at [398, 64] on icon at bounding box center [398, 64] width 5 height 6
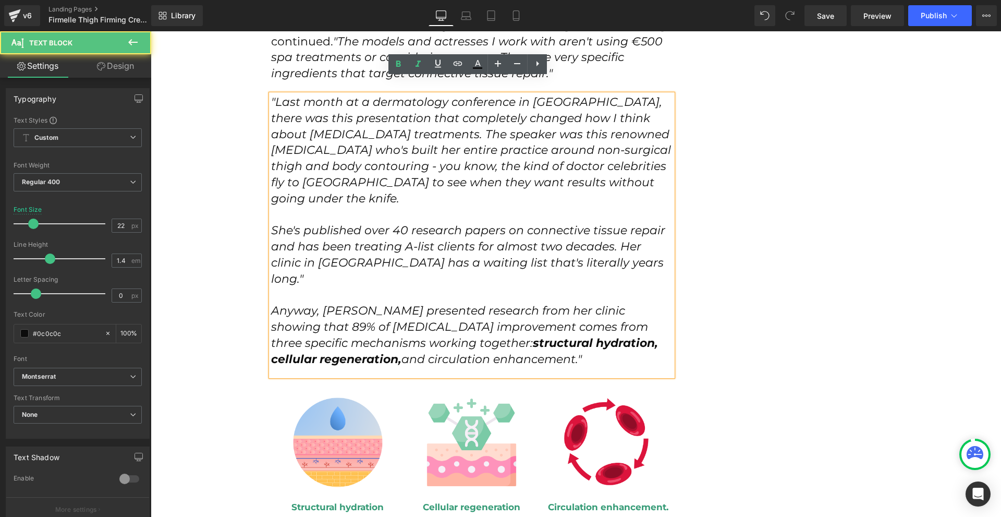
drag, startPoint x: 379, startPoint y: 308, endPoint x: 539, endPoint y: 306, distance: 160.6
click at [538, 308] on p "Anyway, Dr. Kowalski presented research from her clinic showing that 89% of cel…" at bounding box center [472, 335] width 402 height 64
click at [394, 70] on icon at bounding box center [398, 64] width 13 height 13
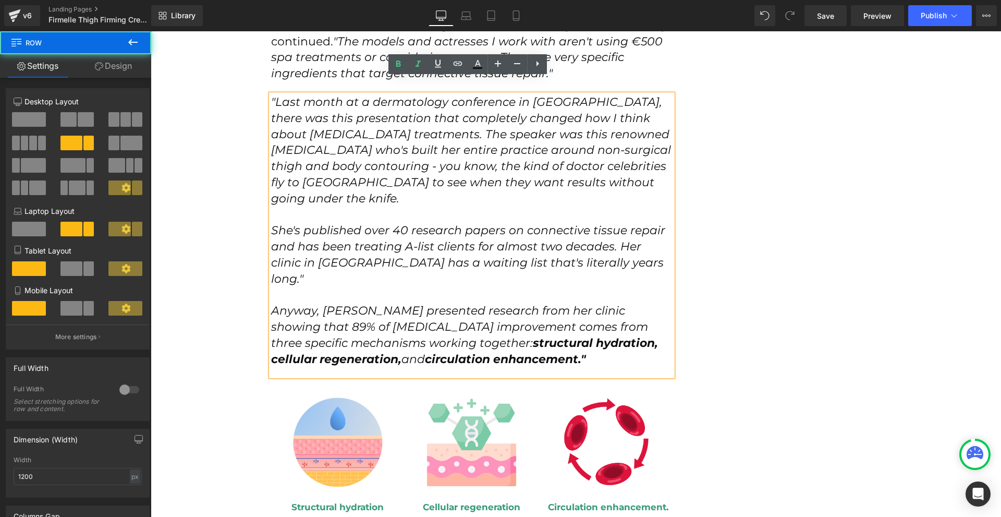
click at [730, 196] on div "How I Discovered the Red Carpet Secret That Finally Fixed My [MEDICAL_DATA] at …" at bounding box center [576, 520] width 626 height 5267
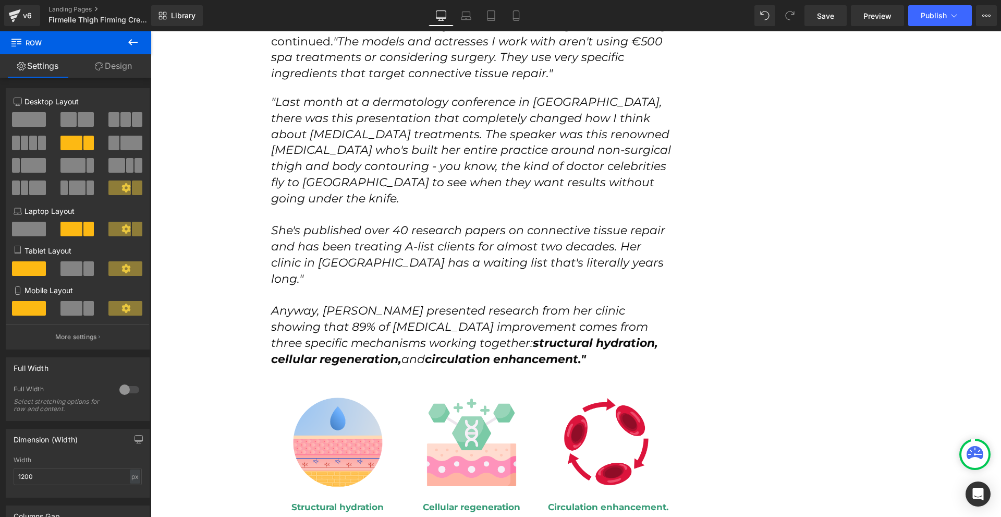
scroll to position [2347, 0]
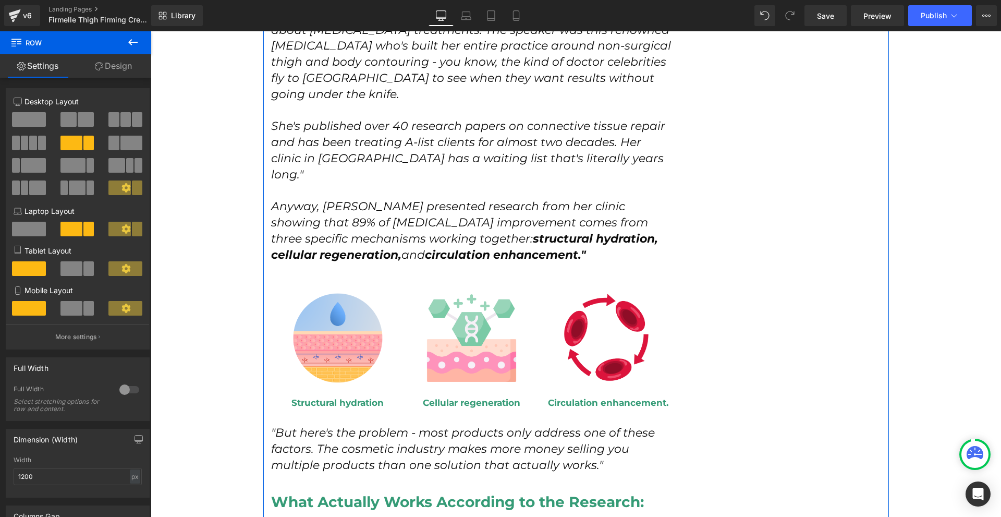
click at [368, 426] on icon ""But here's the problem - most products only address one of these factors. The …" at bounding box center [463, 449] width 384 height 46
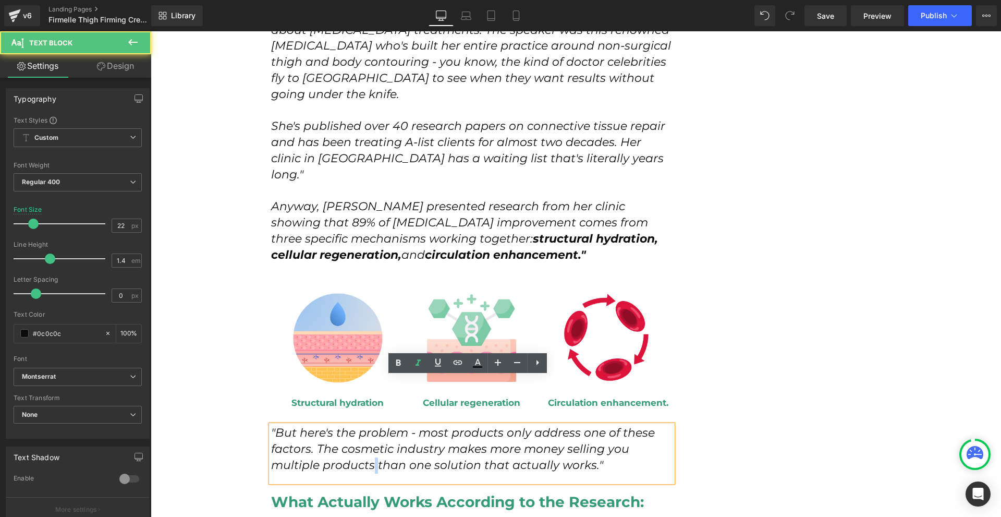
click at [368, 426] on icon ""But here's the problem - most products only address one of these factors. The …" at bounding box center [463, 449] width 384 height 46
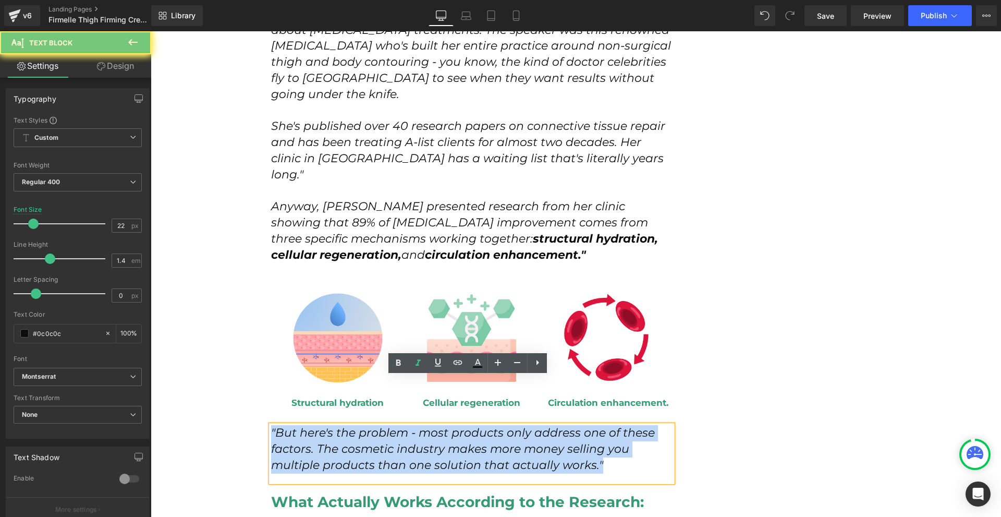
click at [368, 426] on icon ""But here's the problem - most products only address one of these factors. The …" at bounding box center [463, 449] width 384 height 46
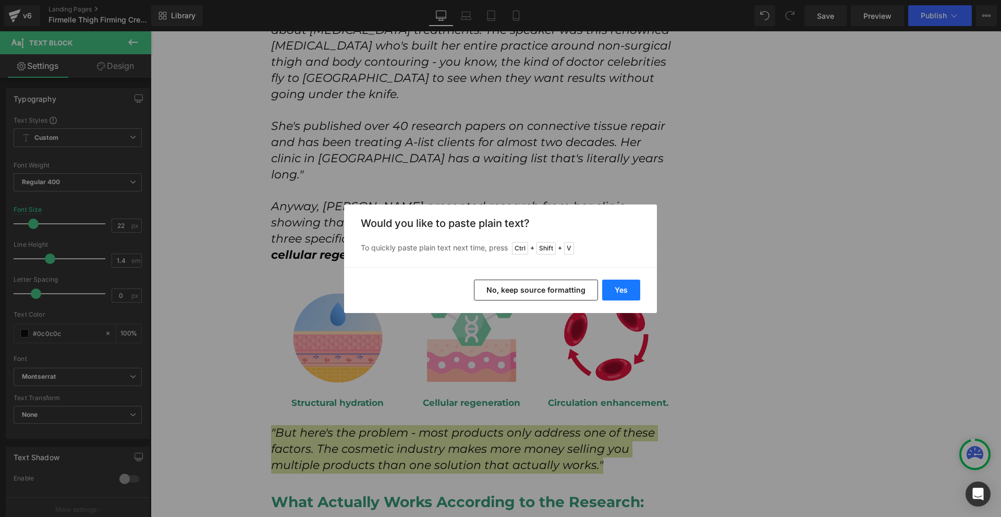
click at [620, 293] on button "Yes" at bounding box center [621, 289] width 38 height 21
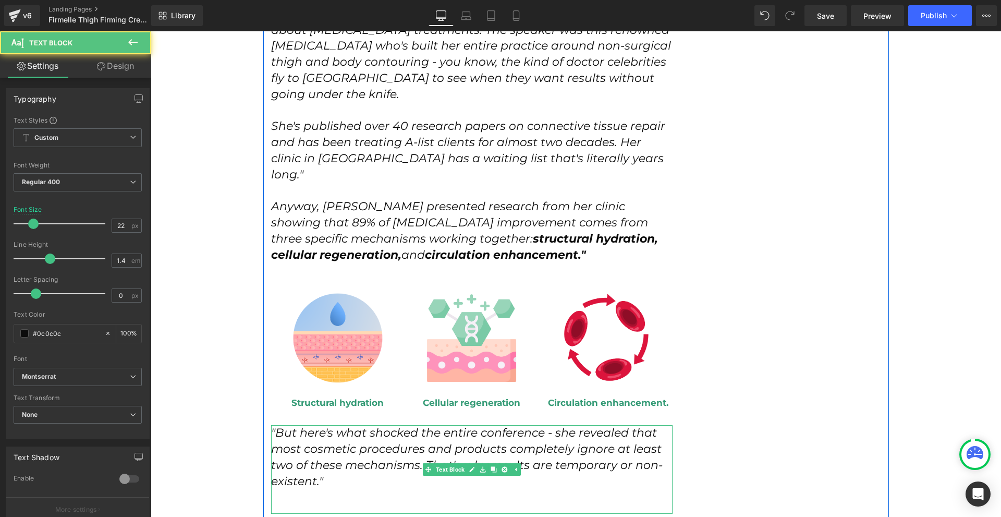
click at [309, 440] on p ""But here's what shocked the entire conference - she revealed that most cosmeti…" at bounding box center [472, 457] width 402 height 64
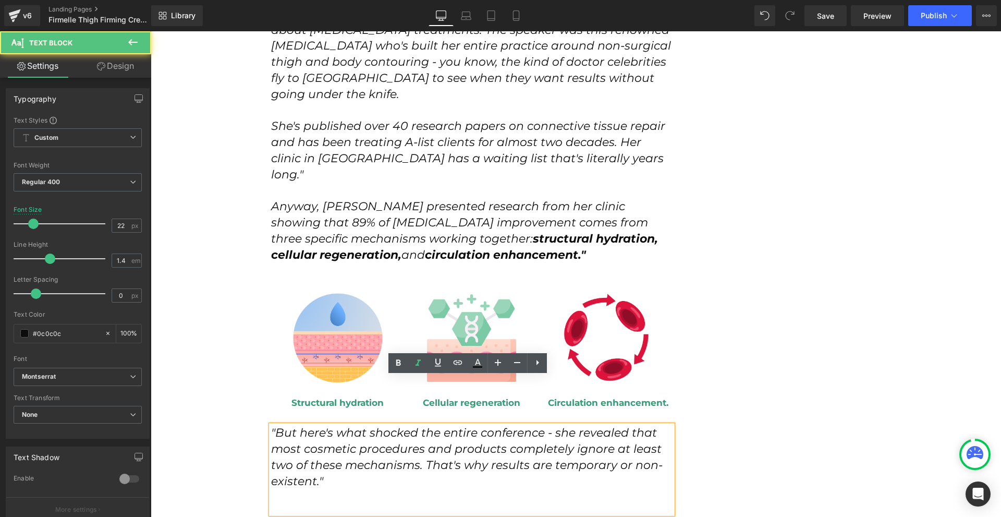
click at [309, 489] on p at bounding box center [472, 497] width 402 height 16
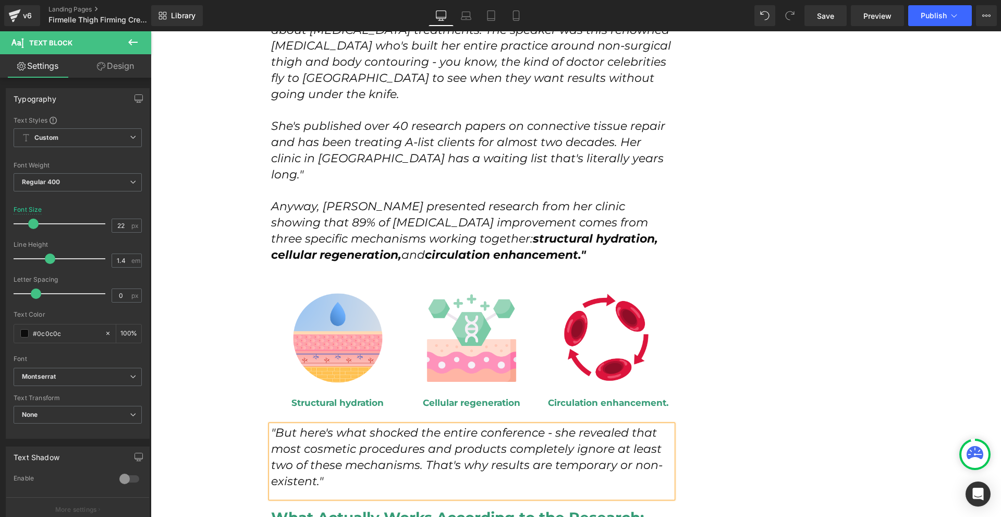
drag, startPoint x: 292, startPoint y: 445, endPoint x: 360, endPoint y: 441, distance: 67.9
click at [292, 444] on div ""But here's what shocked the entire conference - she revealed that most cosmeti…" at bounding box center [472, 461] width 402 height 72
click at [767, 437] on div "How I Discovered the Red Carpet Secret That Finally Fixed My [MEDICAL_DATA] at …" at bounding box center [576, 423] width 626 height 5283
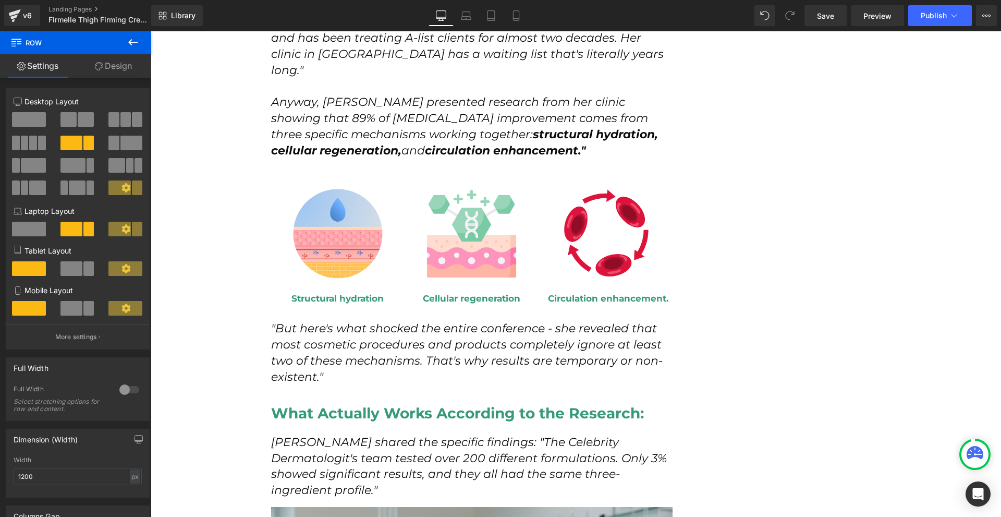
scroll to position [2503, 0]
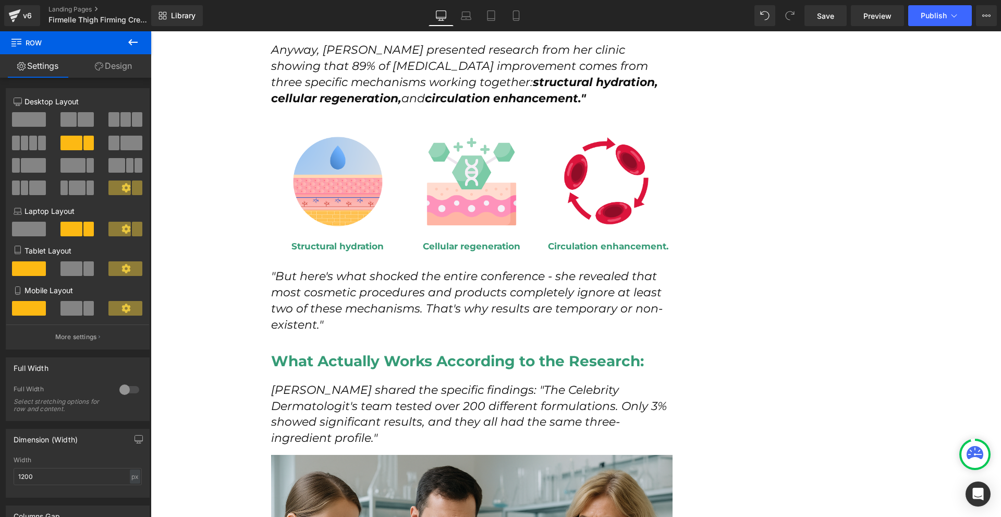
drag, startPoint x: 821, startPoint y: 16, endPoint x: 809, endPoint y: 2, distance: 18.5
click at [820, 15] on span "Save" at bounding box center [825, 15] width 17 height 11
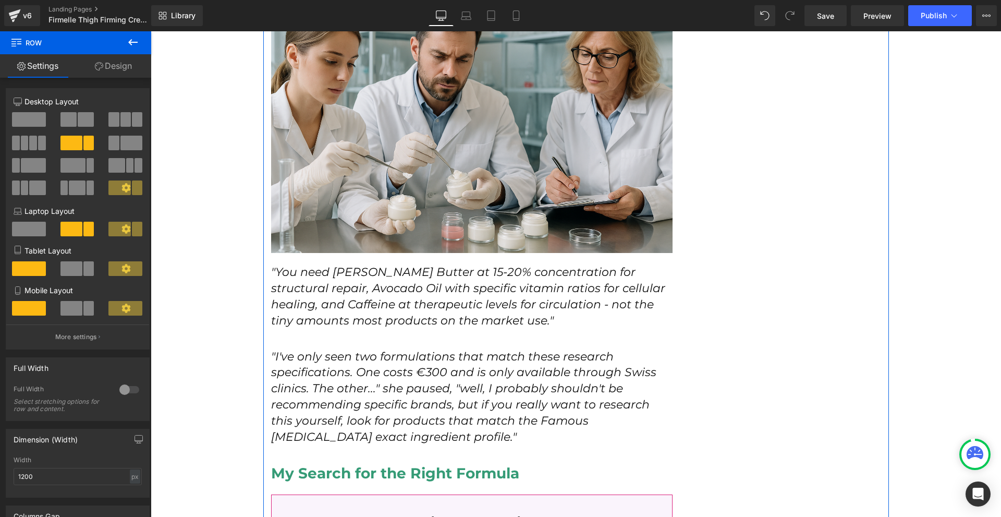
scroll to position [3024, 0]
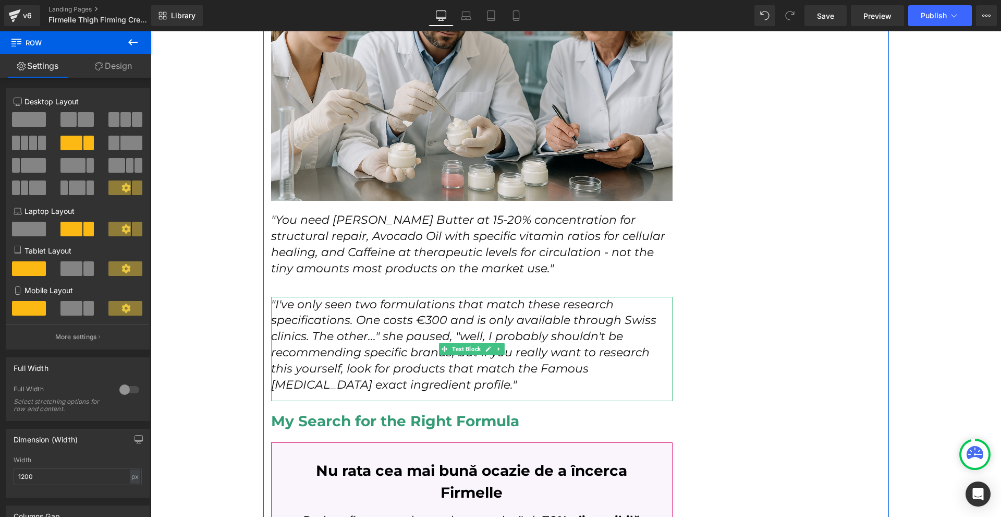
click at [574, 333] on p ""I've only seen two formulations that match these research specifications. One …" at bounding box center [472, 345] width 402 height 96
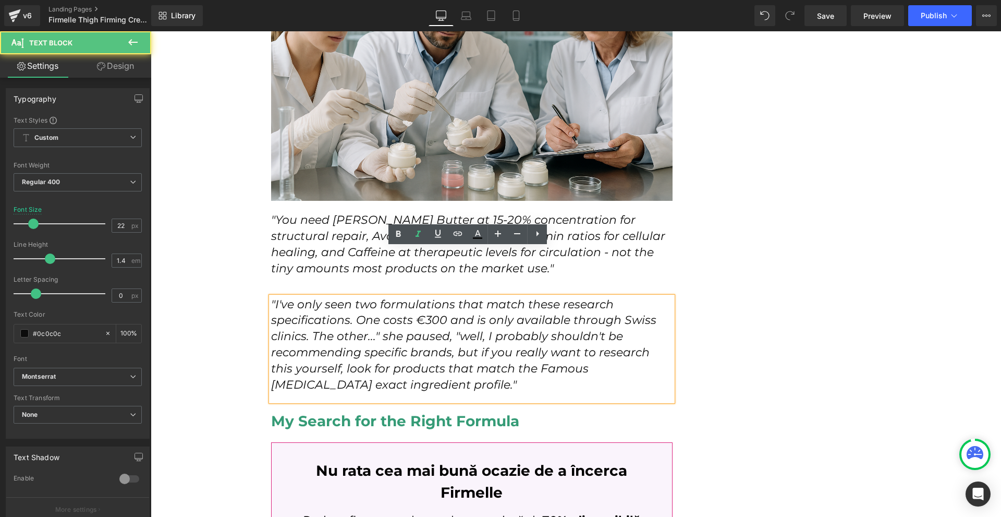
click at [574, 333] on p ""I've only seen two formulations that match these research specifications. One …" at bounding box center [472, 345] width 402 height 96
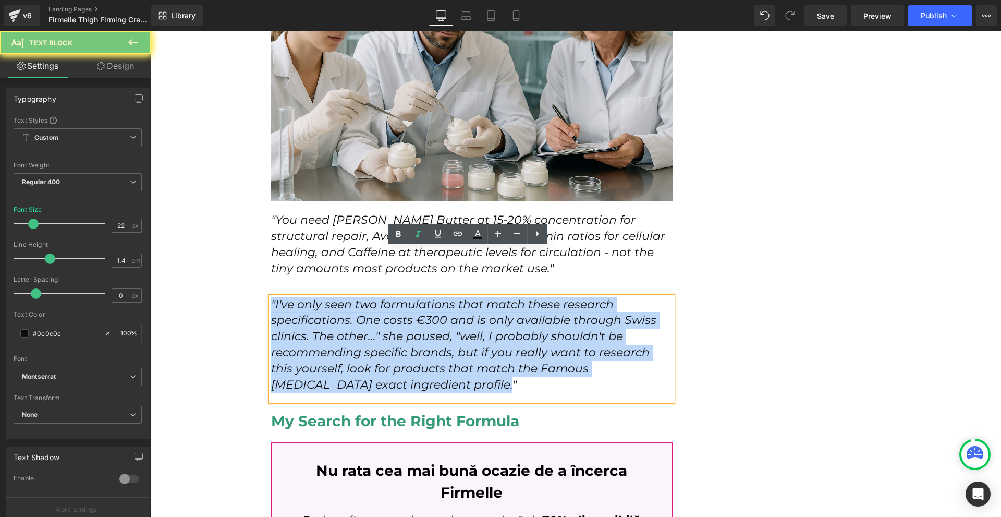
click at [574, 333] on p ""I've only seen two formulations that match these research specifications. One …" at bounding box center [472, 345] width 402 height 96
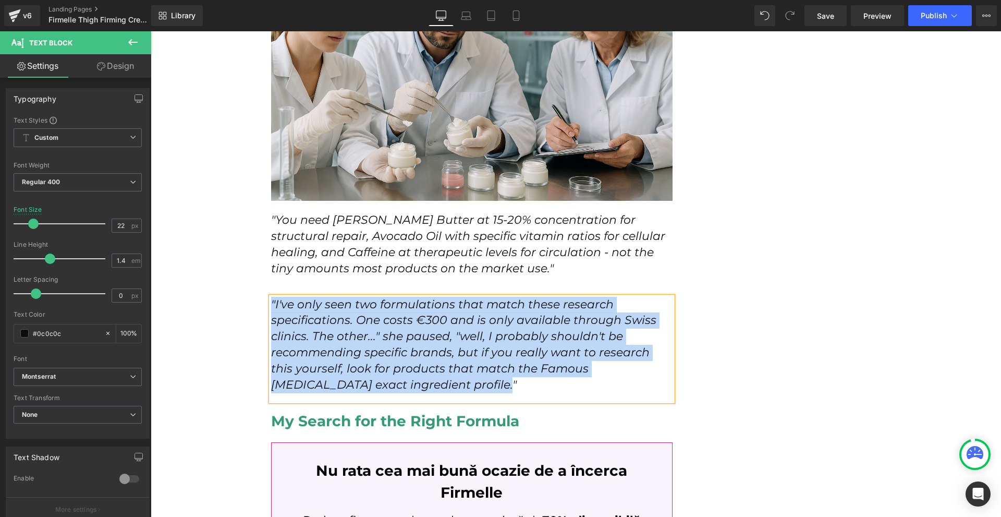
scroll to position [3077, 0]
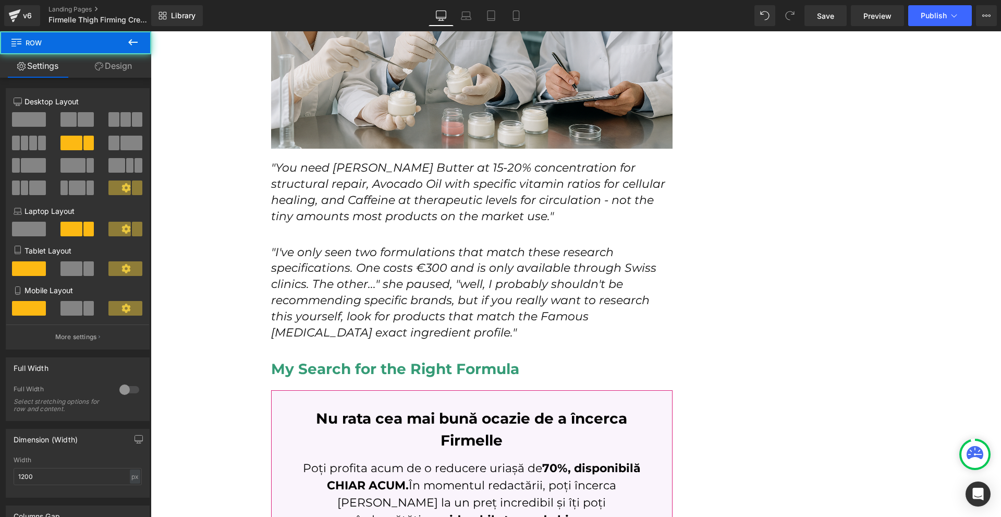
scroll to position [3181, 0]
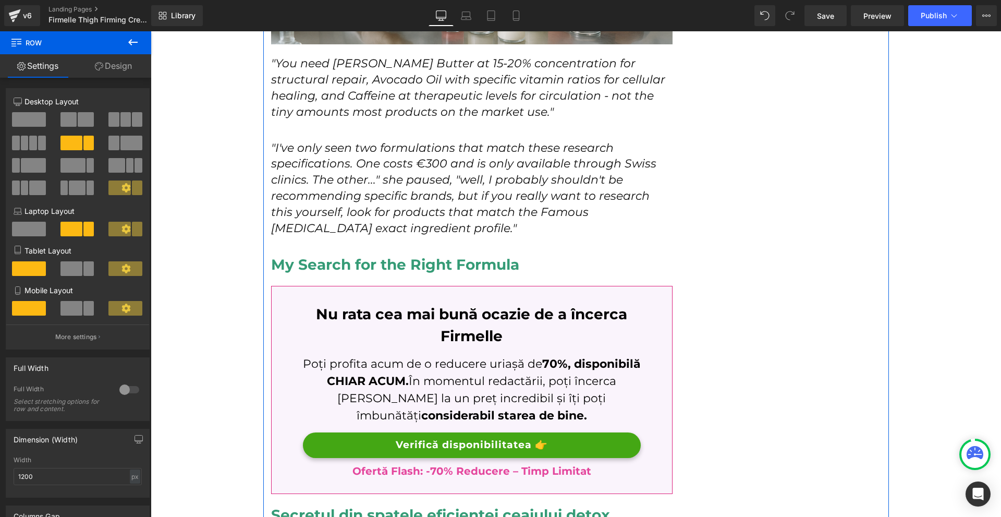
click at [357, 141] on icon ""I've only seen two formulations that match these research specifications. One …" at bounding box center [463, 188] width 385 height 94
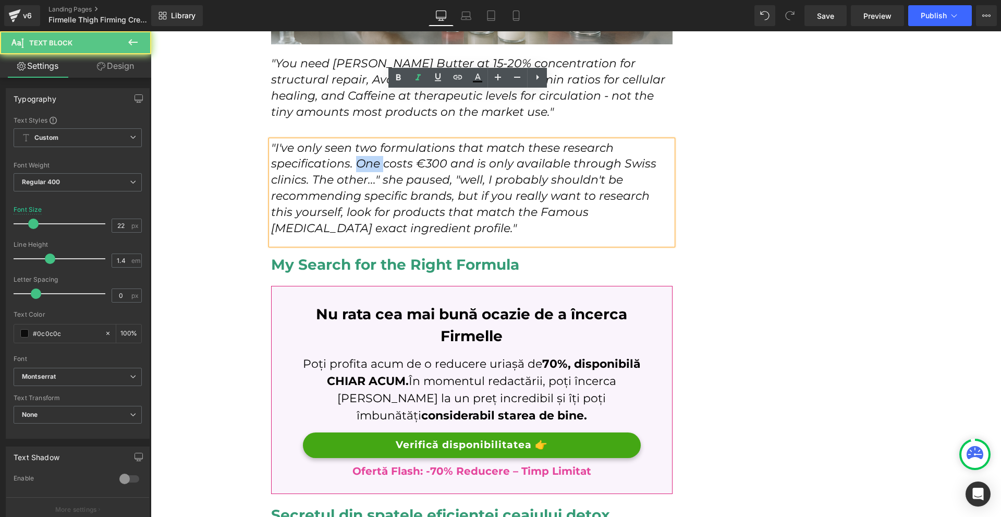
click at [357, 141] on icon ""I've only seen two formulations that match these research specifications. One …" at bounding box center [463, 188] width 385 height 94
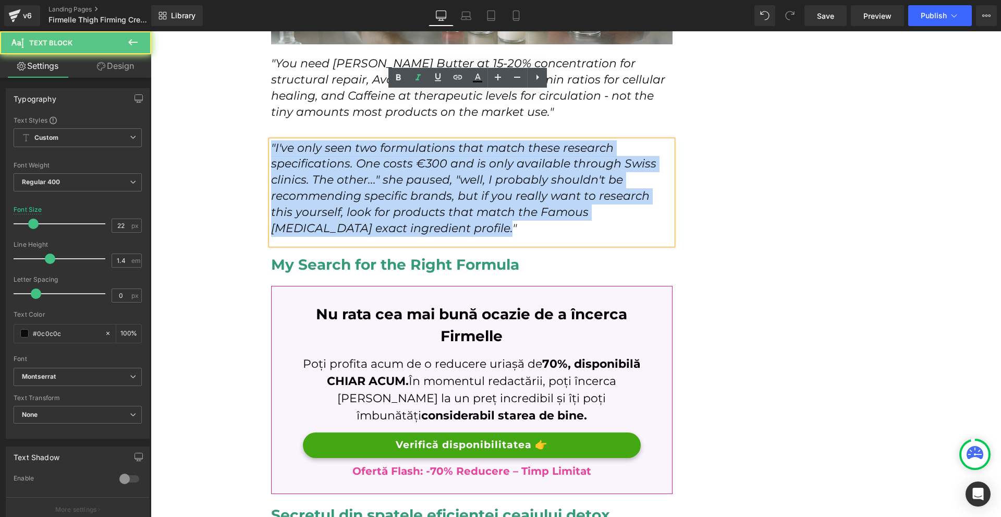
click at [357, 141] on icon ""I've only seen two formulations that match these research specifications. One …" at bounding box center [463, 188] width 385 height 94
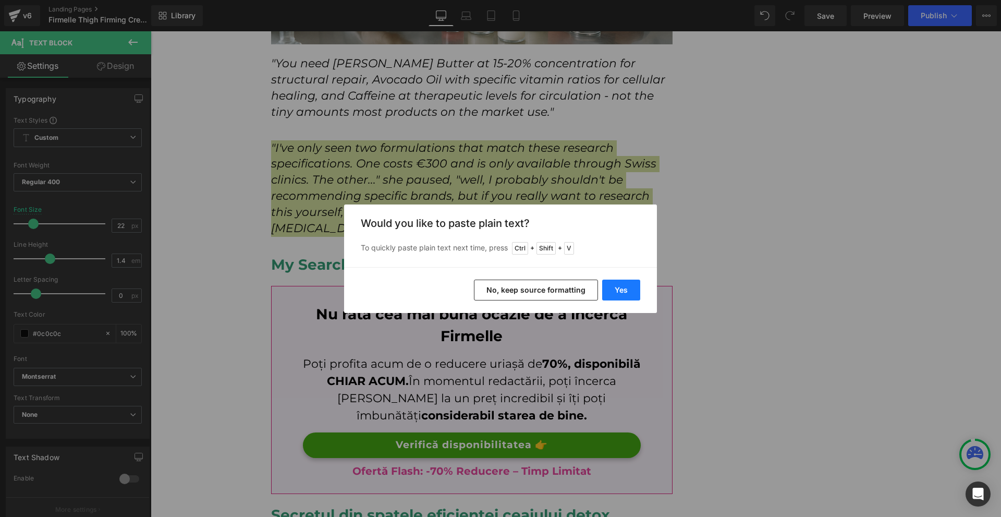
click at [626, 294] on button "Yes" at bounding box center [621, 289] width 38 height 21
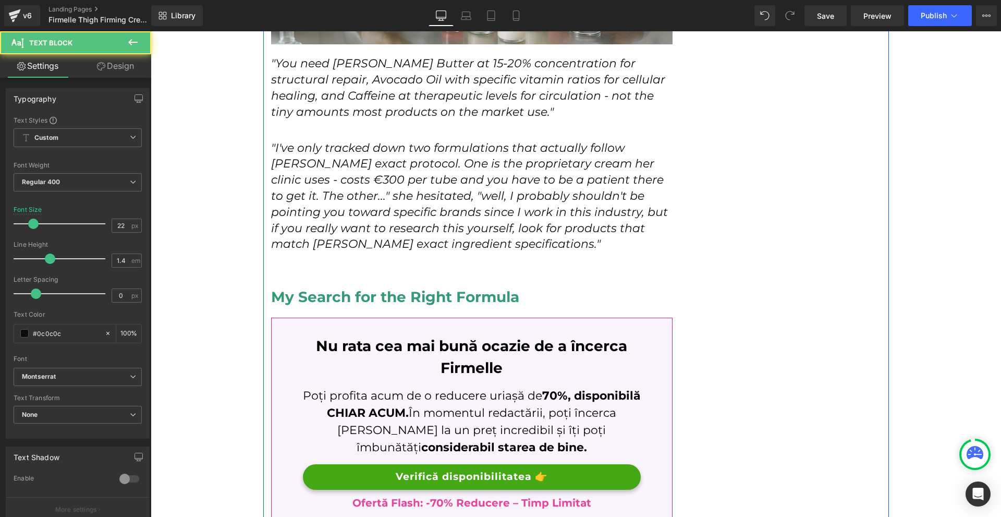
click at [385, 201] on icon ""I've only tracked down two formulations that actually follow Dr. Kowalski's ex…" at bounding box center [469, 196] width 397 height 111
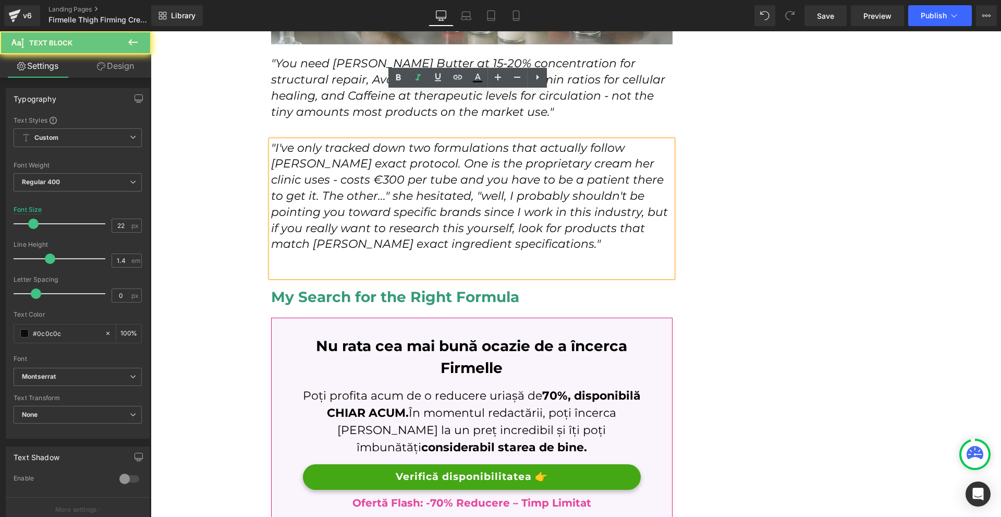
click at [375, 252] on p at bounding box center [472, 260] width 402 height 16
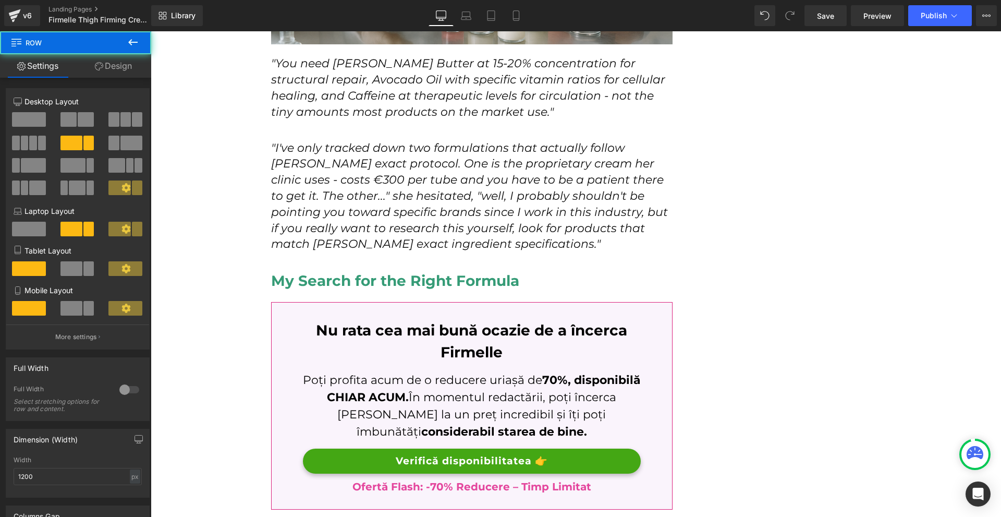
scroll to position [3024, 0]
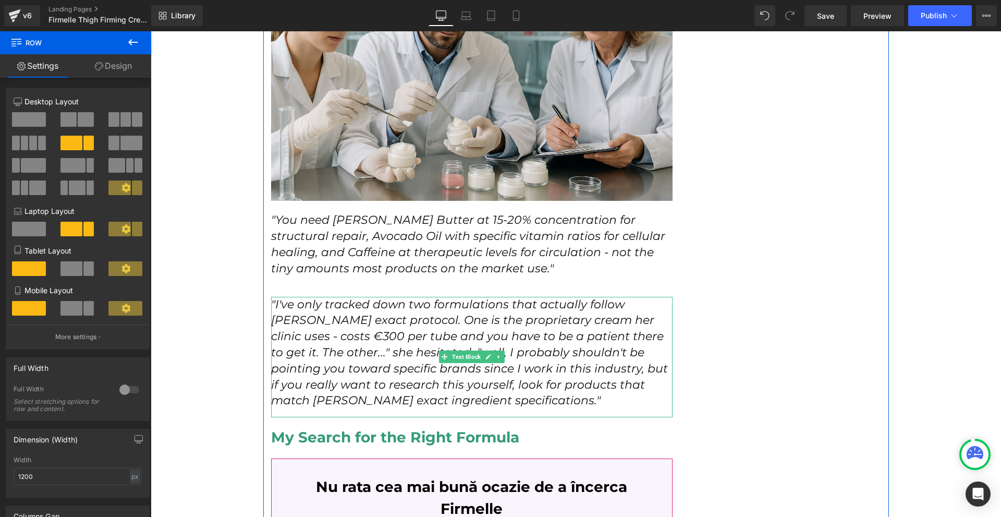
click at [306, 297] on icon ""I've only tracked down two formulations that actually follow Dr. Kowalski's ex…" at bounding box center [469, 352] width 397 height 111
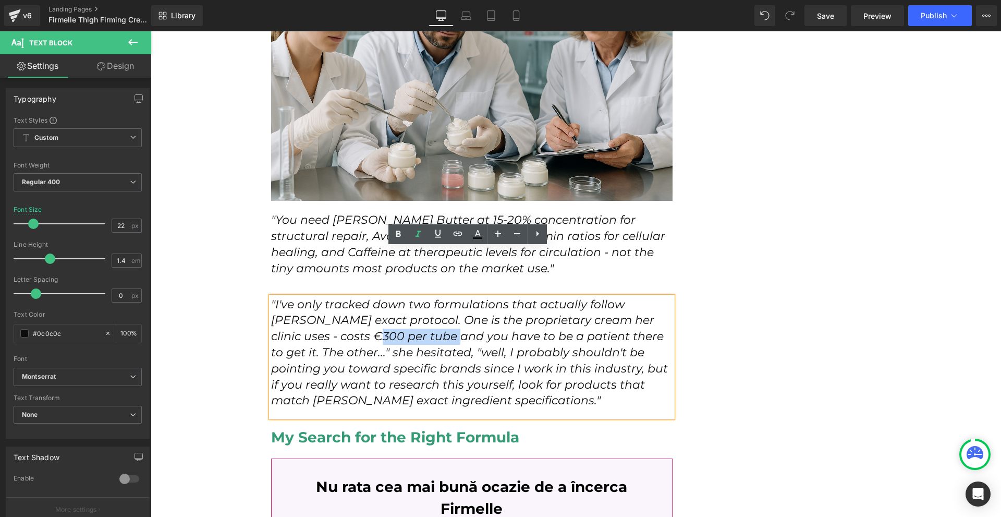
drag, startPoint x: 310, startPoint y: 287, endPoint x: 388, endPoint y: 287, distance: 78.7
click at [388, 297] on icon ""I've only tracked down two formulations that actually follow Dr. Kowalski's ex…" at bounding box center [469, 352] width 397 height 111
click at [398, 232] on icon at bounding box center [398, 234] width 13 height 13
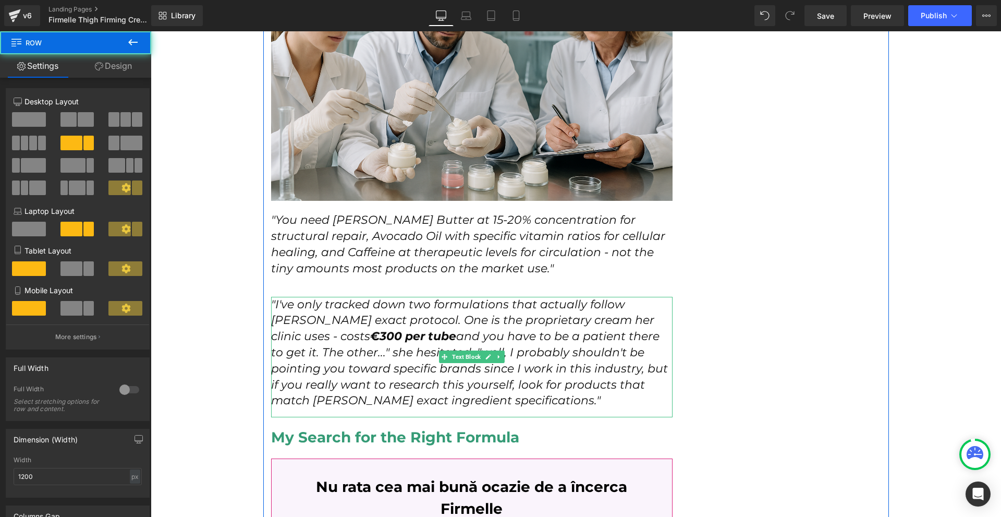
click at [540, 300] on icon ""I've only tracked down two formulations that actually follow Dr. Kowalski's ex…" at bounding box center [469, 352] width 397 height 111
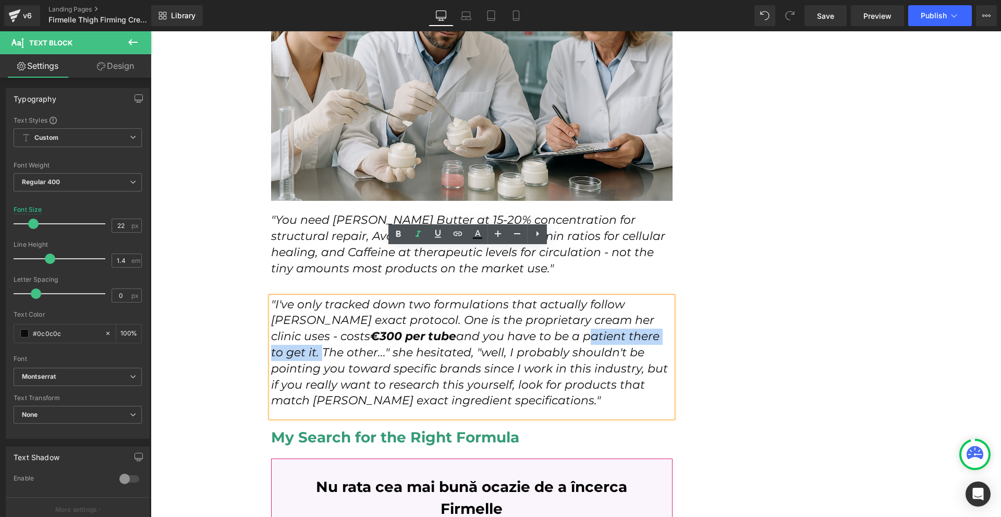
drag, startPoint x: 522, startPoint y: 291, endPoint x: 601, endPoint y: 289, distance: 78.8
click at [651, 297] on p ""I've only tracked down two formulations that actually follow Dr. Kowalski's ex…" at bounding box center [472, 353] width 402 height 113
click at [406, 234] on link at bounding box center [398, 234] width 20 height 20
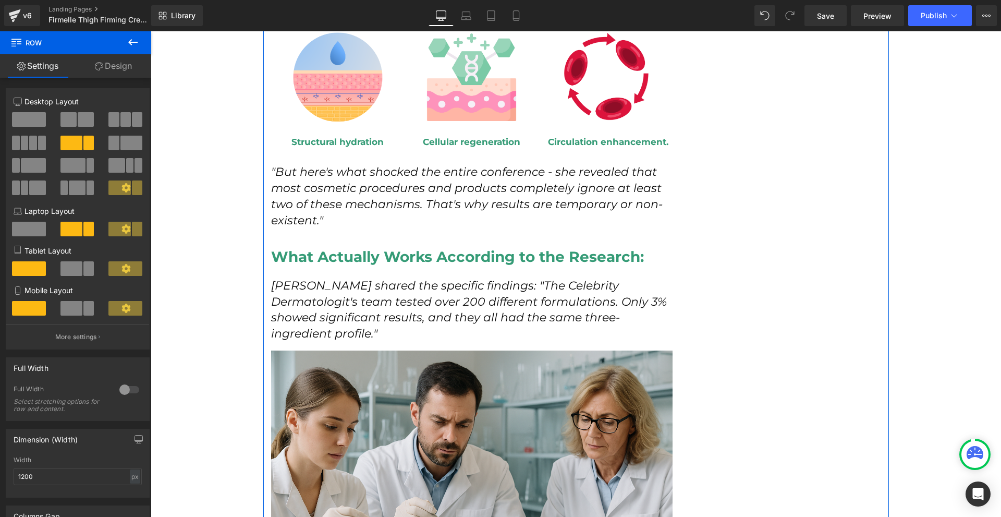
scroll to position [2555, 0]
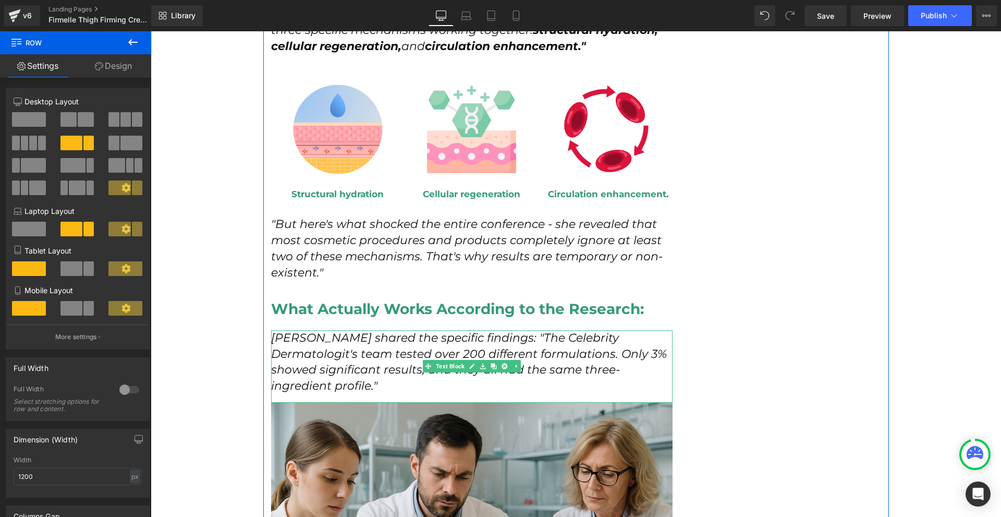
click at [349, 330] on p "Sarah shared the specific findings: "The Celebrity Dermatologit's team tested o…" at bounding box center [472, 362] width 402 height 64
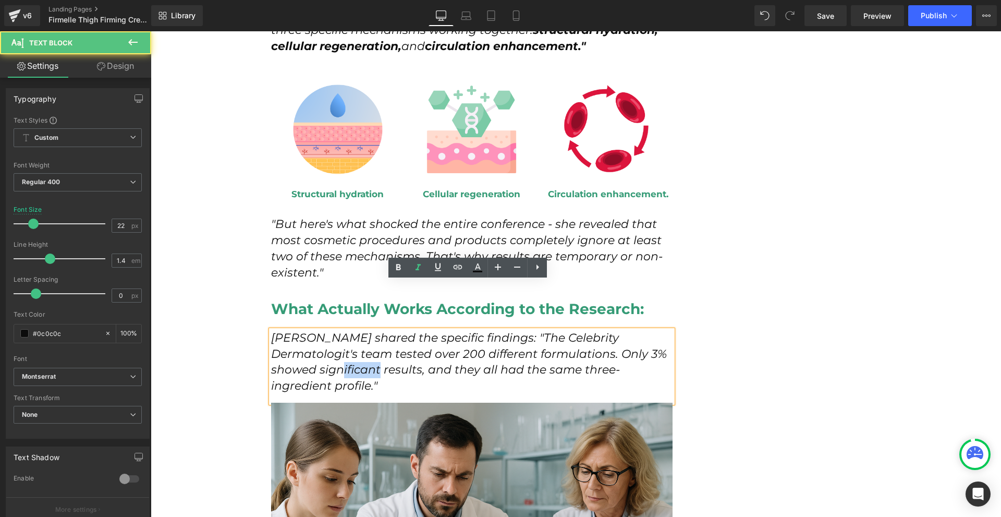
click at [349, 330] on p "Sarah shared the specific findings: "The Celebrity Dermatologit's team tested o…" at bounding box center [472, 362] width 402 height 64
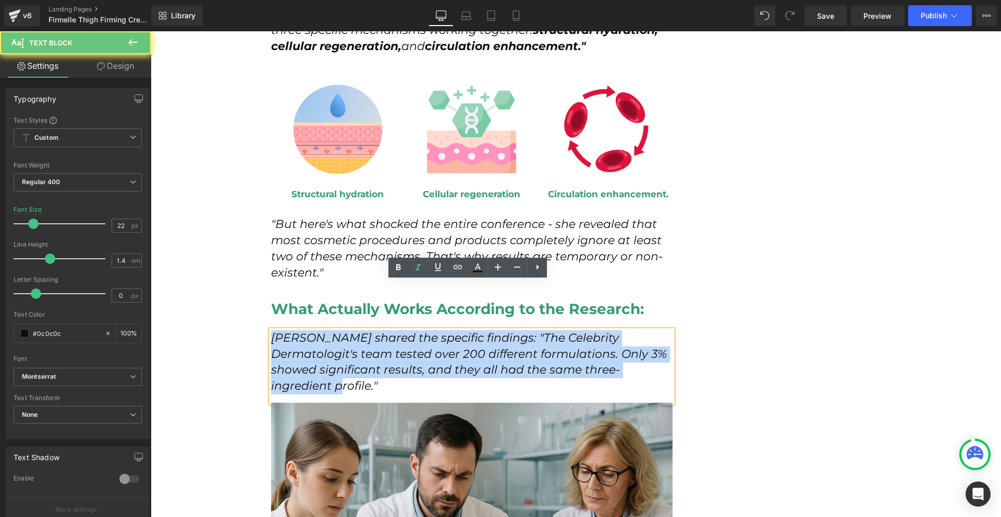
click at [349, 330] on p "Sarah shared the specific findings: "The Celebrity Dermatologit's team tested o…" at bounding box center [472, 362] width 402 height 64
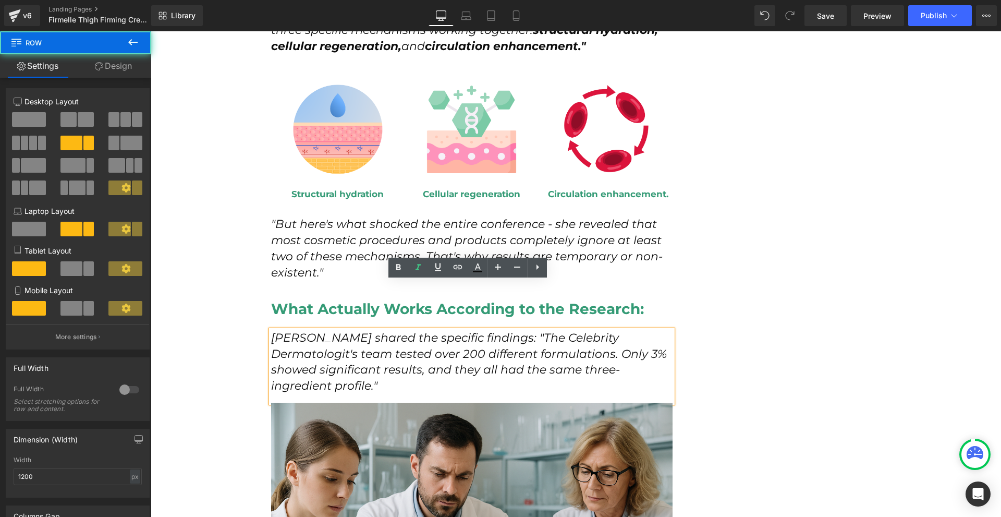
click at [744, 321] on div "How I Discovered the Red Carpet Secret That Finally Fixed My [MEDICAL_DATA] at …" at bounding box center [576, 223] width 626 height 5299
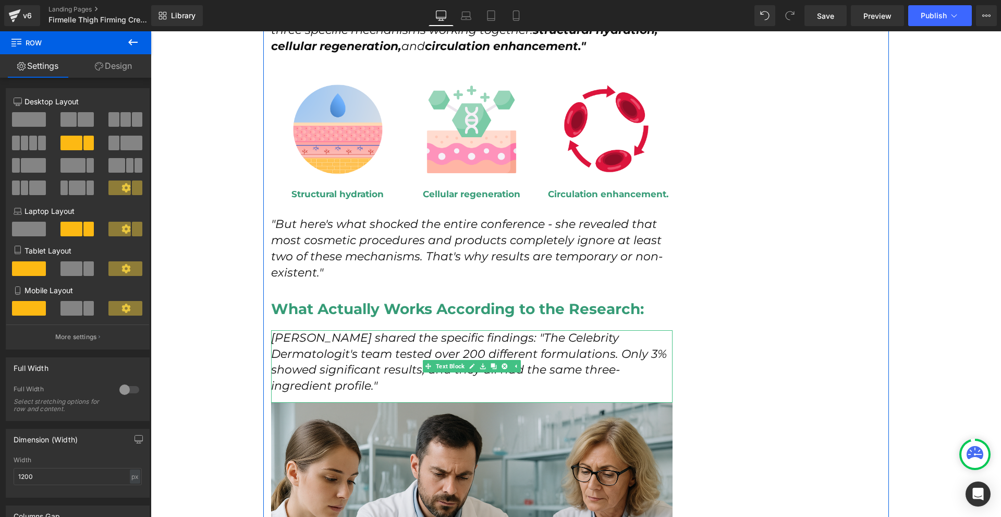
click at [377, 331] on icon "Sarah shared the specific findings: "The Celebrity Dermatologit's team tested o…" at bounding box center [469, 362] width 396 height 62
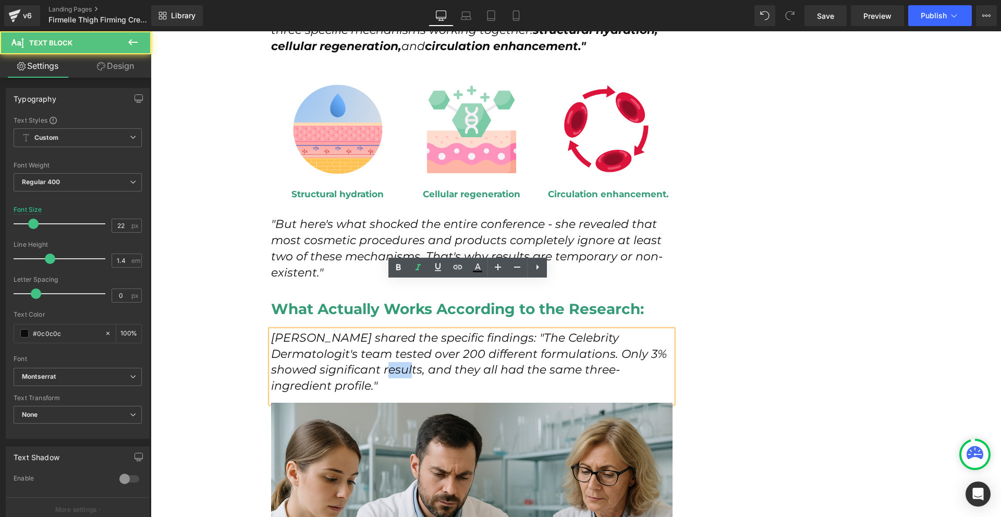
click at [377, 331] on icon "Sarah shared the specific findings: "The Celebrity Dermatologit's team tested o…" at bounding box center [469, 362] width 396 height 62
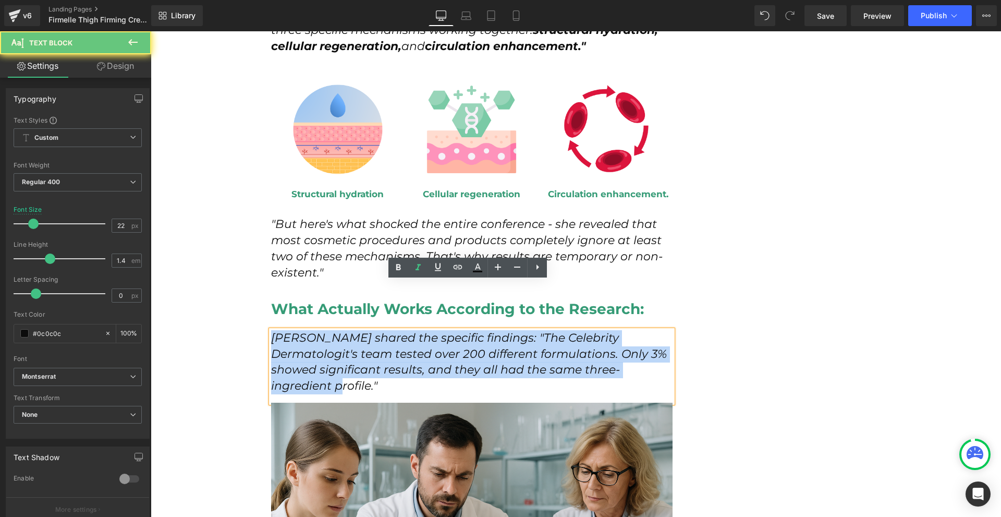
click at [377, 331] on icon "Sarah shared the specific findings: "The Celebrity Dermatologit's team tested o…" at bounding box center [469, 362] width 396 height 62
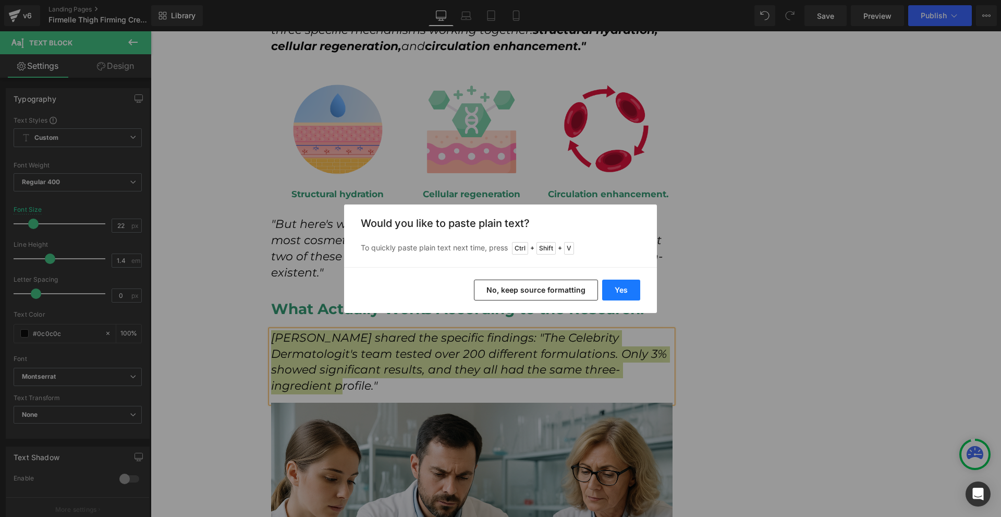
click at [635, 295] on button "Yes" at bounding box center [621, 289] width 38 height 21
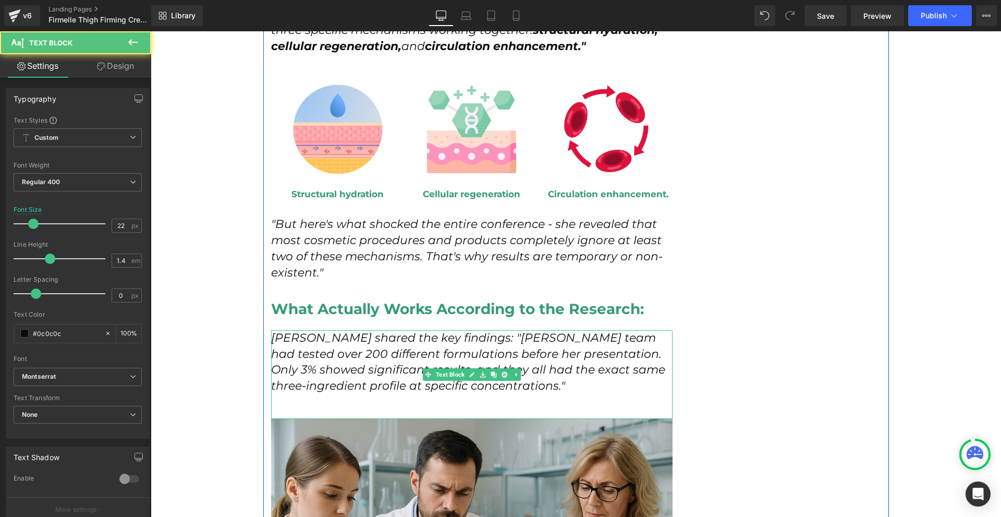
click at [340, 394] on p at bounding box center [472, 402] width 402 height 16
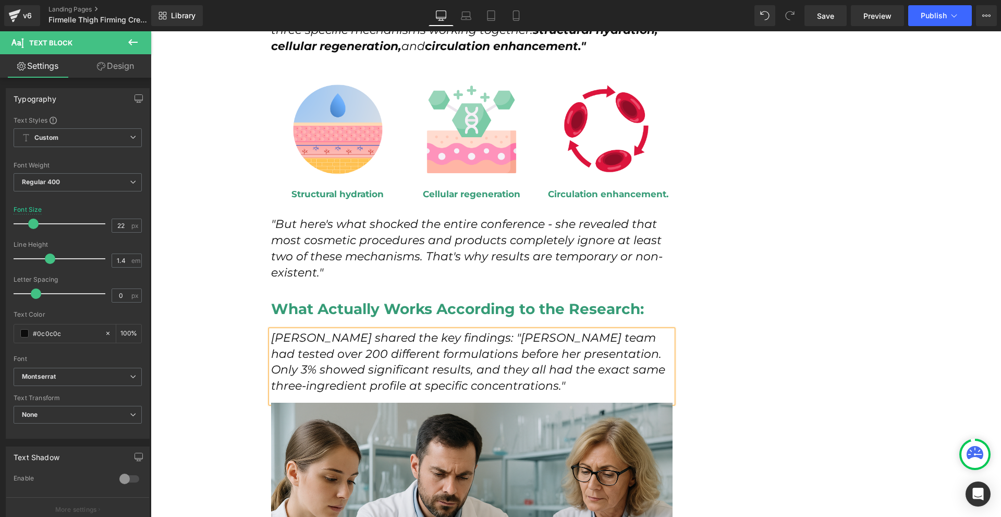
click at [780, 320] on div "How I Discovered the Red Carpet Secret That Finally Fixed My [MEDICAL_DATA] at …" at bounding box center [576, 223] width 626 height 5299
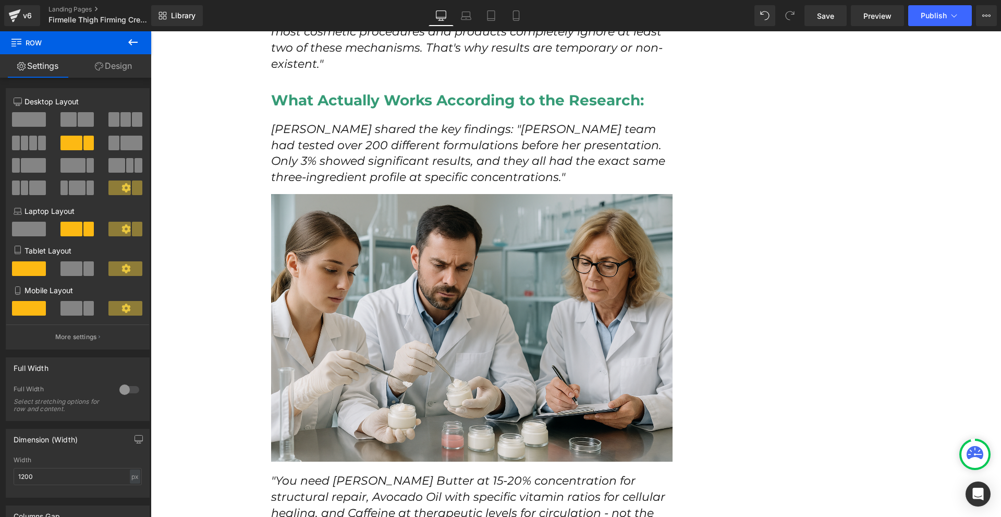
scroll to position [2920, 0]
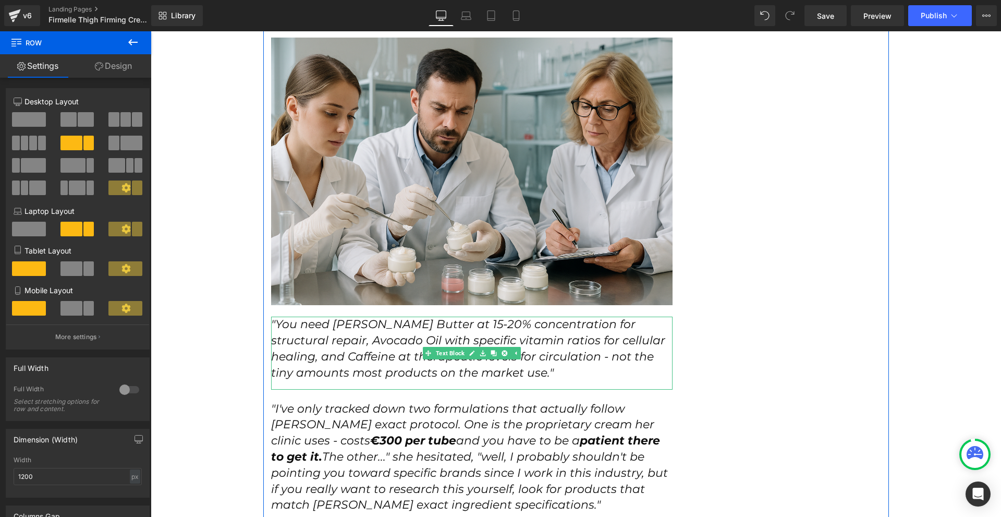
click at [529, 317] on icon ""You need Shea Butter at 15-20% concentration for structural repair, Avocado Oi…" at bounding box center [468, 348] width 394 height 62
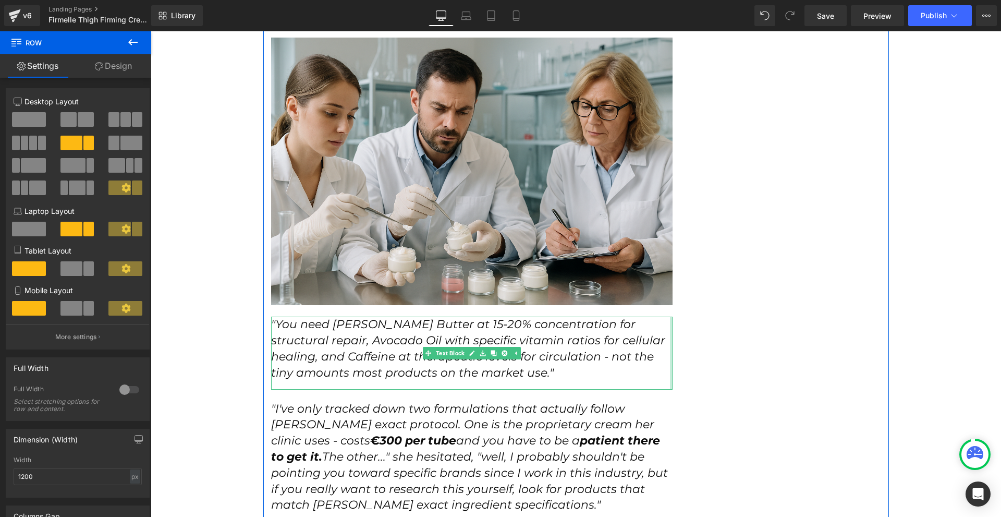
scroll to position [2972, 0]
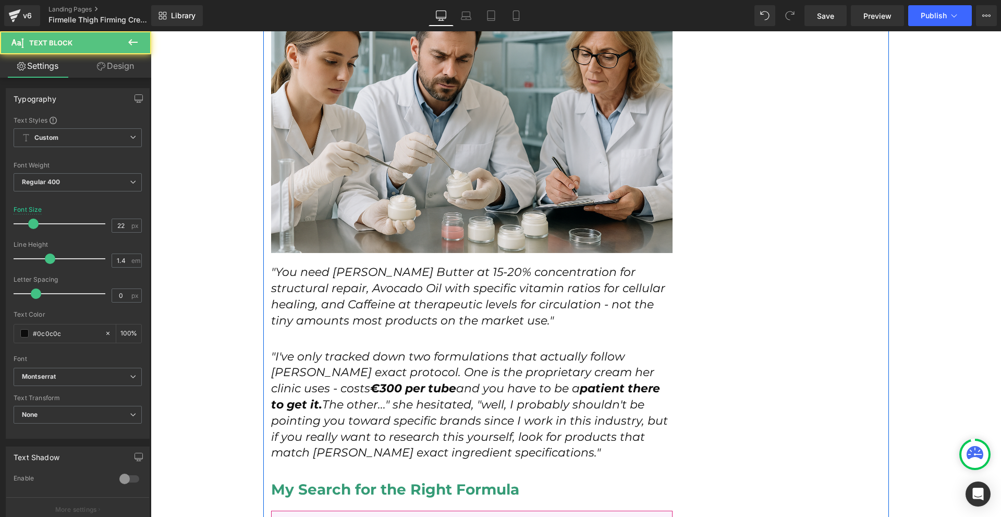
click at [566, 281] on div ""You need Shea Butter at 15-20% concentration for structural repair, Avocado Oi…" at bounding box center [472, 300] width 402 height 72
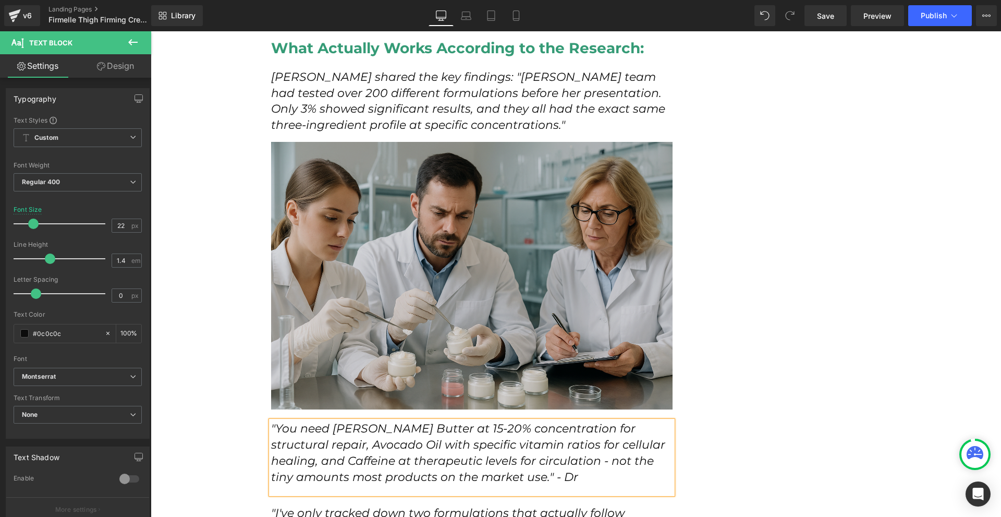
scroll to position [2920, 0]
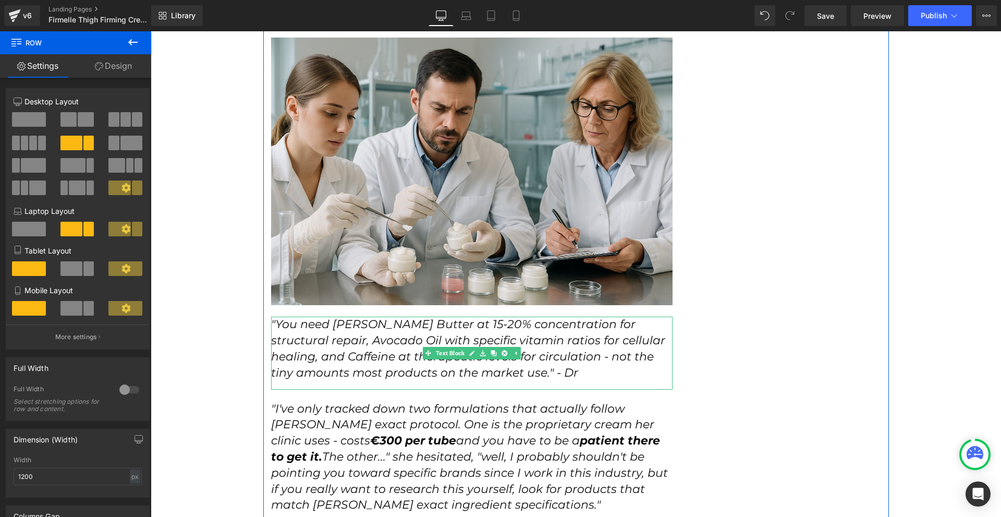
click at [515, 330] on p ""You need Shea Butter at 15-20% concentration for structural repair, Avocado Oi…" at bounding box center [472, 349] width 402 height 64
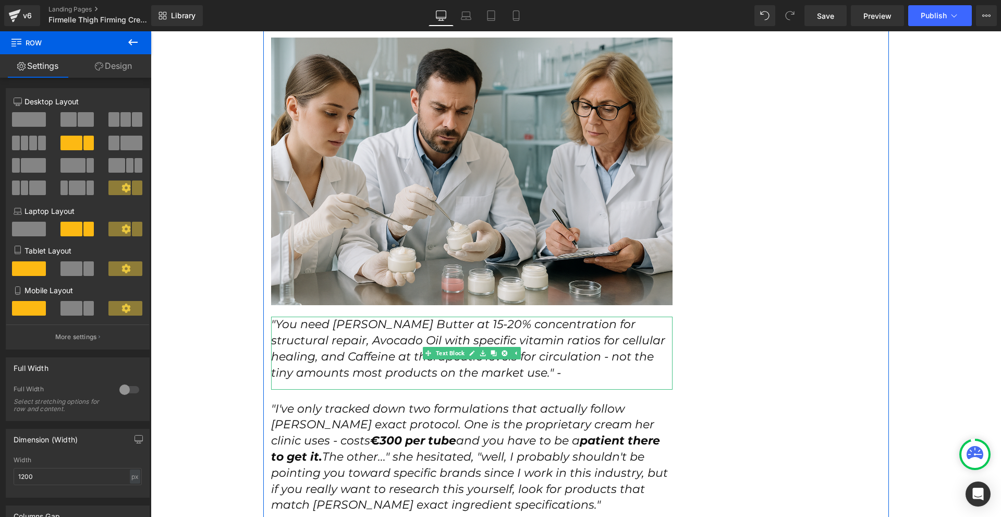
click at [506, 324] on p ""You need Shea Butter at 15-20% concentration for structural repair, Avocado Oi…" at bounding box center [472, 349] width 402 height 64
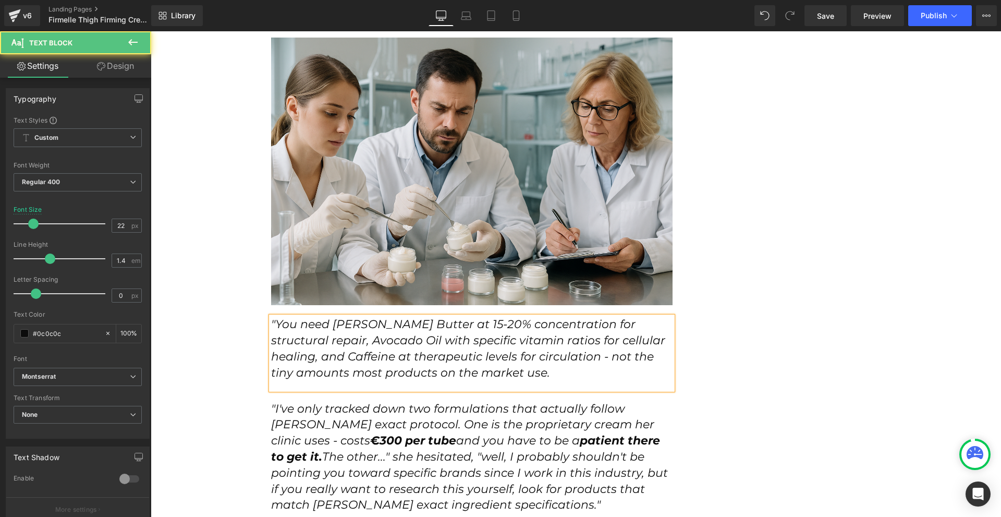
click at [272, 317] on icon ""You need Shea Butter at 15-20% concentration for structural repair, Avocado Oi…" at bounding box center [468, 348] width 394 height 62
click at [273, 402] on icon ""I've only tracked down two formulations that actually follow Dr. Kowalski's ex…" at bounding box center [469, 457] width 397 height 111
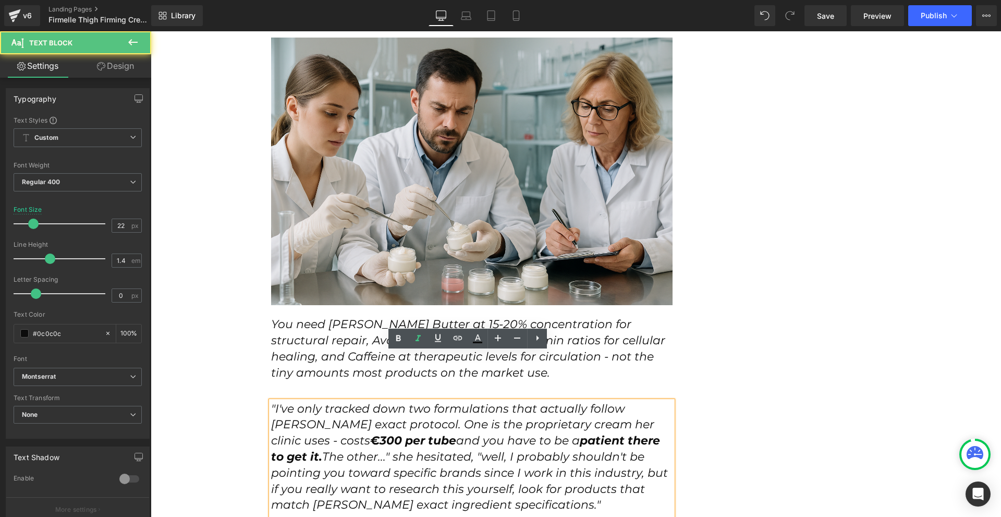
click at [271, 402] on icon ""I've only tracked down two formulations that actually follow Dr. Kowalski's ex…" at bounding box center [469, 457] width 397 height 111
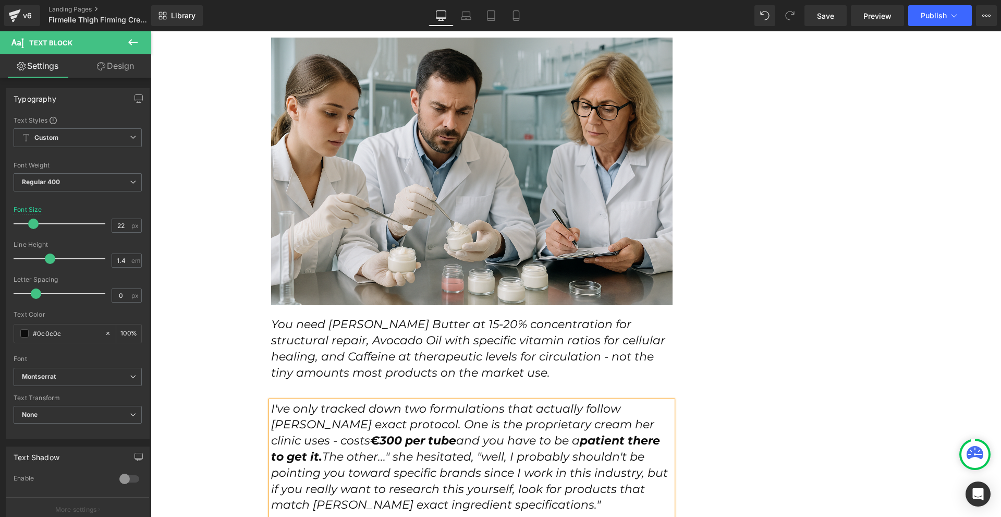
click at [562, 464] on p "I've only tracked down two formulations that actually follow Dr. Kowalski's exa…" at bounding box center [472, 457] width 402 height 113
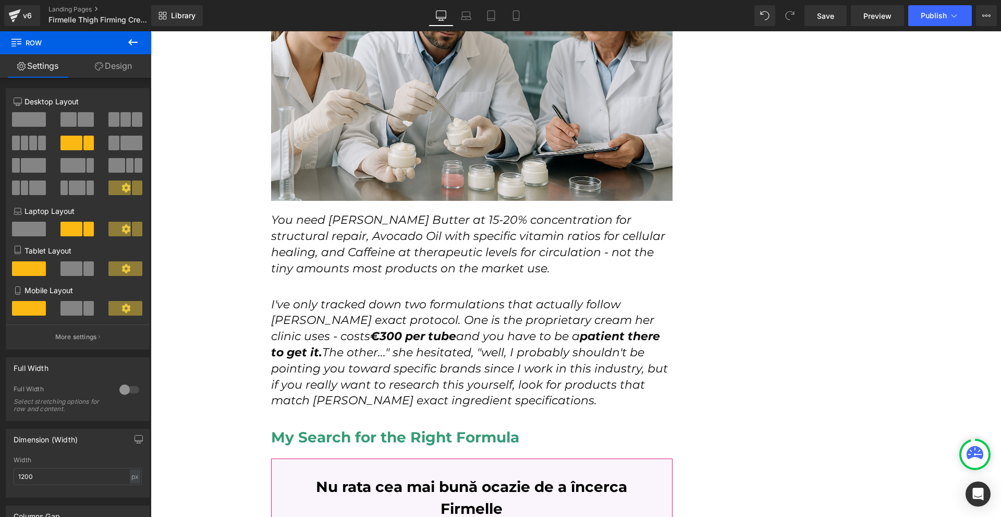
scroll to position [3077, 0]
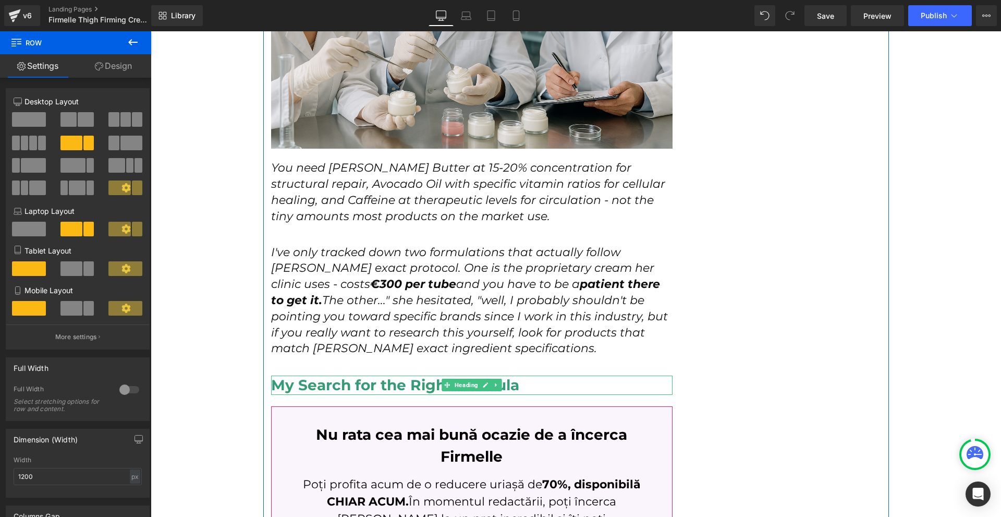
click at [442, 379] on span at bounding box center [447, 385] width 11 height 13
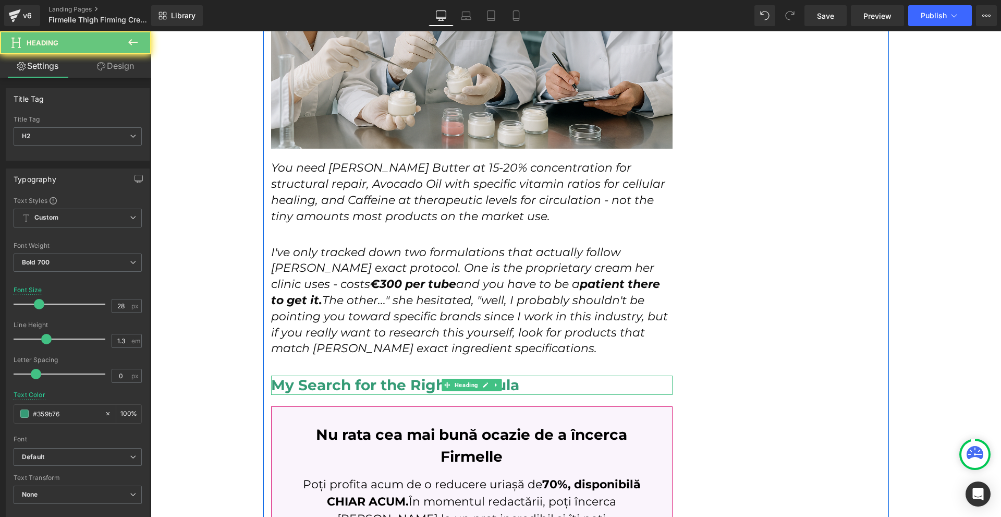
click at [442, 379] on span at bounding box center [447, 385] width 11 height 13
click at [416, 375] on h2 "My Search for the Right Formula" at bounding box center [472, 384] width 402 height 19
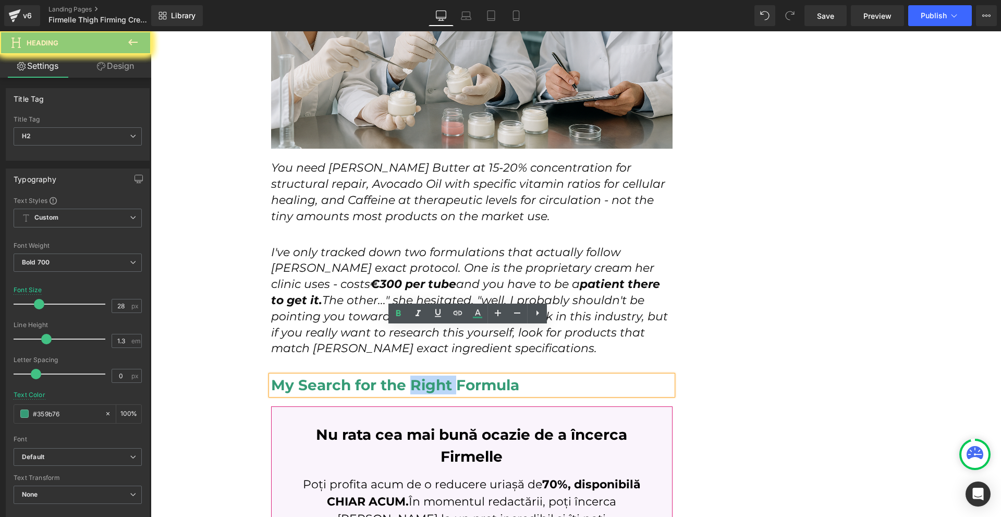
click at [416, 375] on h2 "My Search for the Right Formula" at bounding box center [472, 384] width 402 height 19
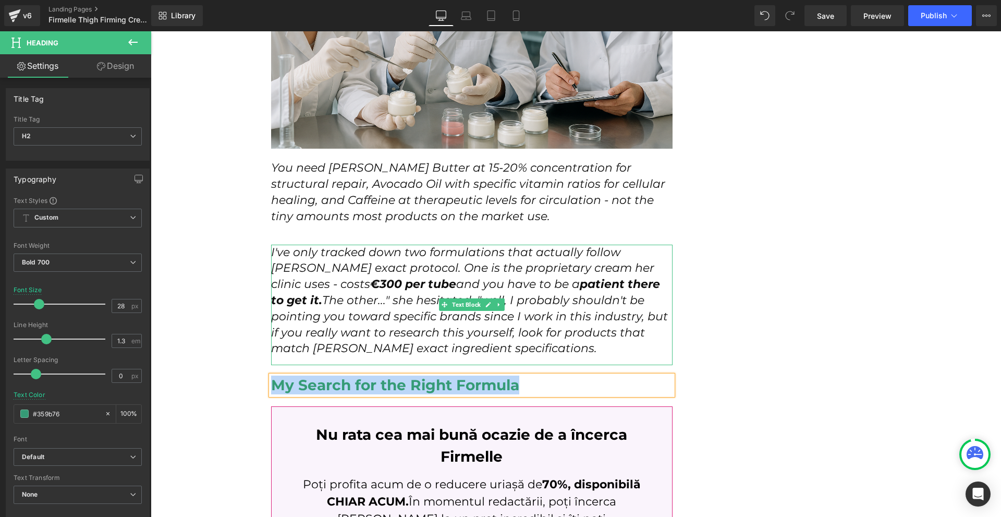
click at [496, 301] on icon at bounding box center [499, 304] width 6 height 6
click at [491, 302] on icon at bounding box center [494, 305] width 6 height 6
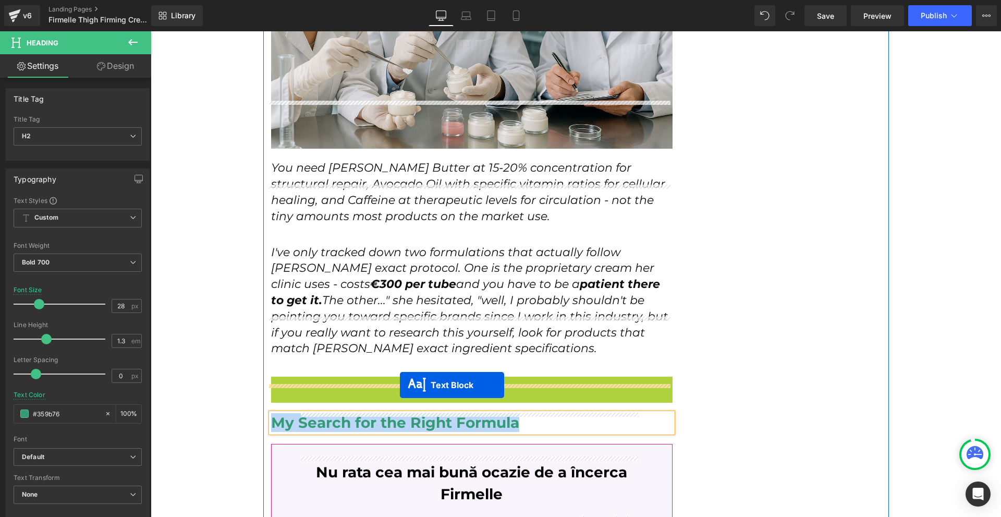
drag, startPoint x: 465, startPoint y: 387, endPoint x: 399, endPoint y: 384, distance: 65.8
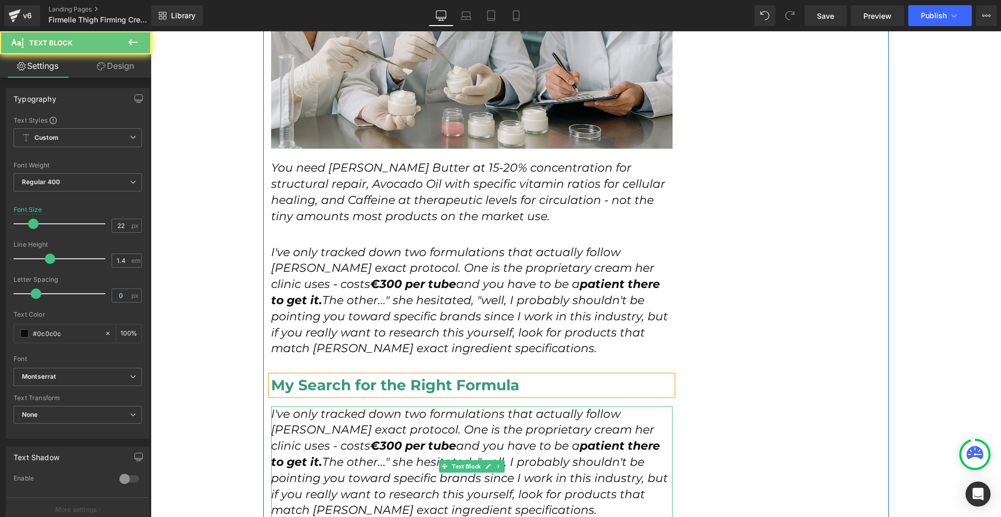
click at [299, 406] on p "I've only tracked down two formulations that actually follow Dr. Kowalski's exa…" at bounding box center [472, 462] width 402 height 113
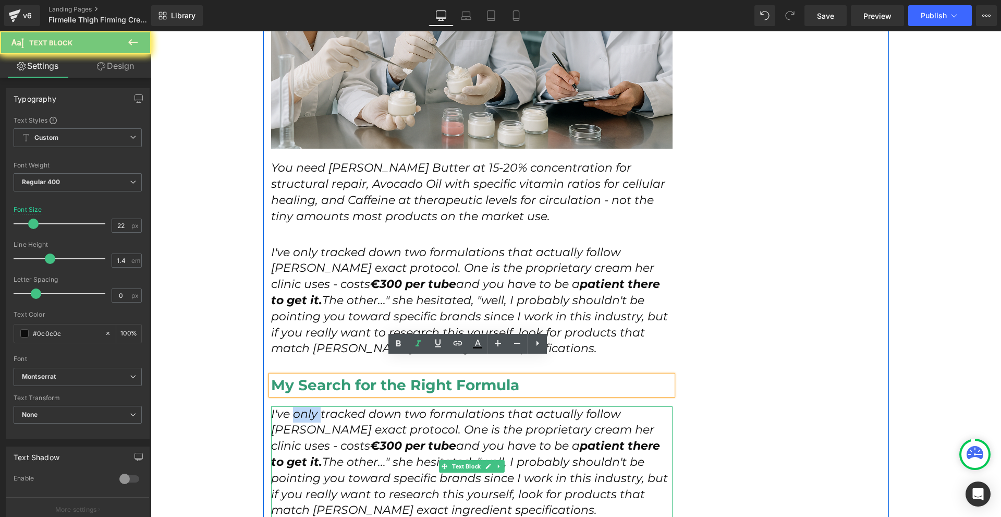
click at [299, 406] on p "I've only tracked down two formulations that actually follow Dr. Kowalski's exa…" at bounding box center [472, 462] width 402 height 113
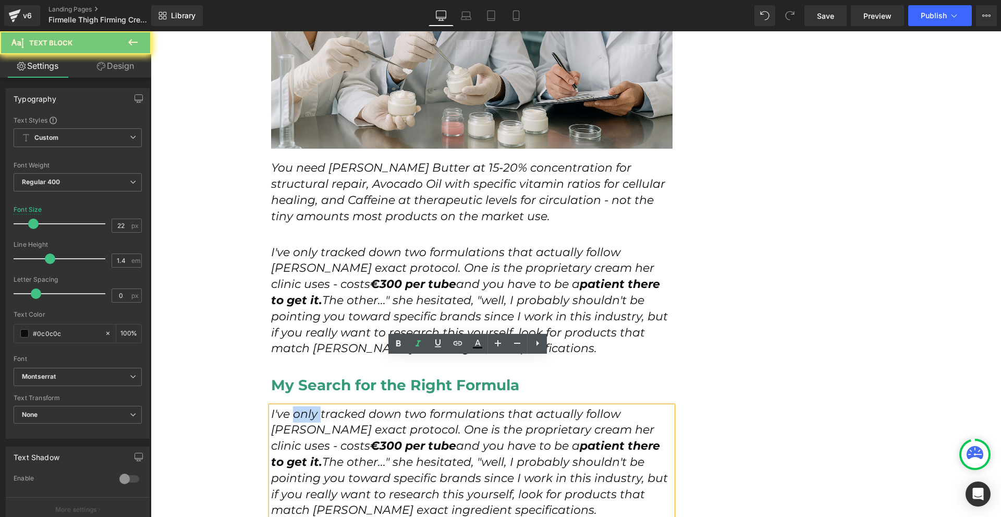
click at [299, 406] on p "I've only tracked down two formulations that actually follow Dr. Kowalski's exa…" at bounding box center [472, 462] width 402 height 113
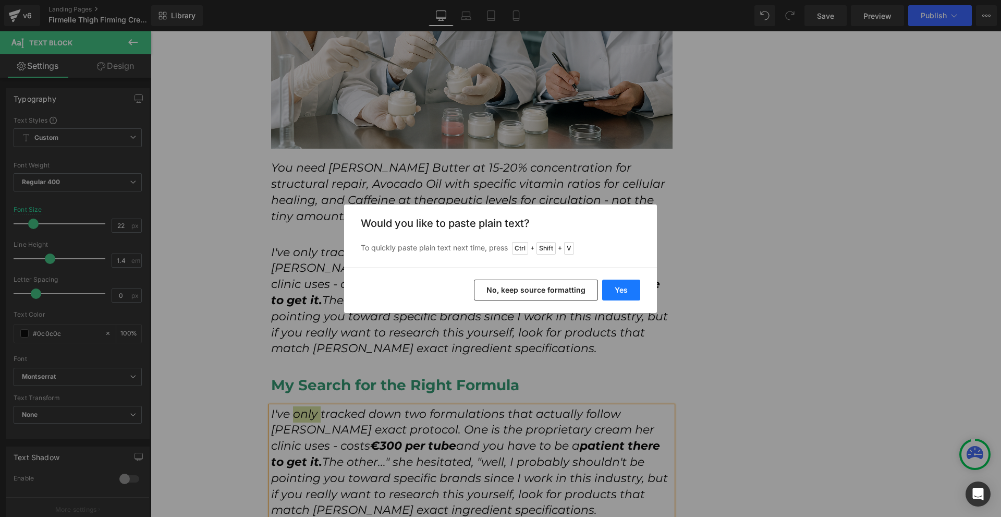
click at [620, 291] on button "Yes" at bounding box center [621, 289] width 38 height 21
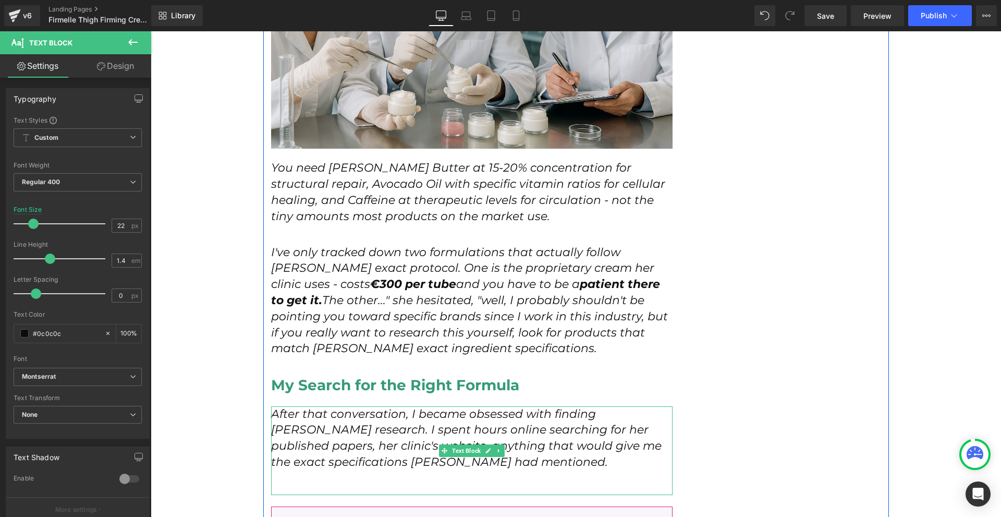
click at [464, 470] on p at bounding box center [472, 478] width 402 height 16
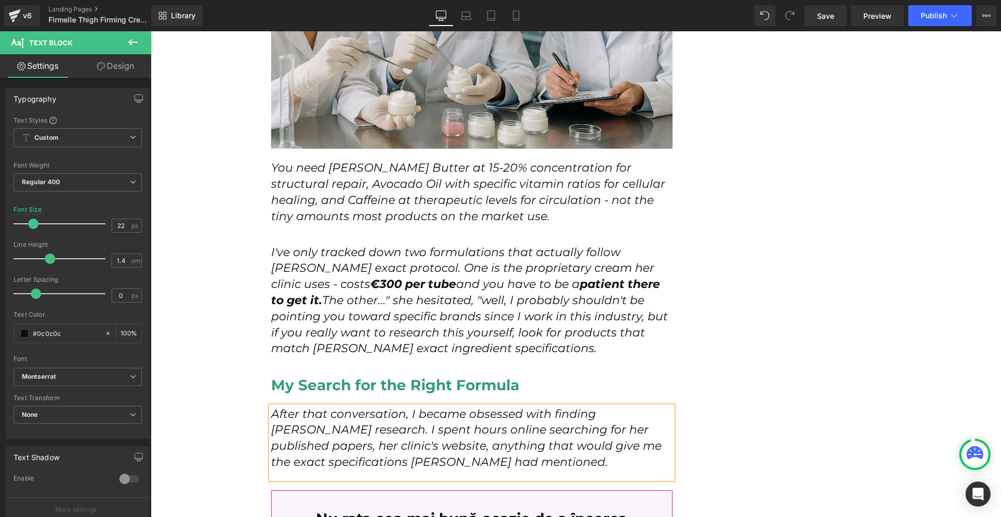
click at [638, 407] on icon "After that conversation, I became obsessed with finding Dr. [PERSON_NAME] resea…" at bounding box center [466, 438] width 391 height 62
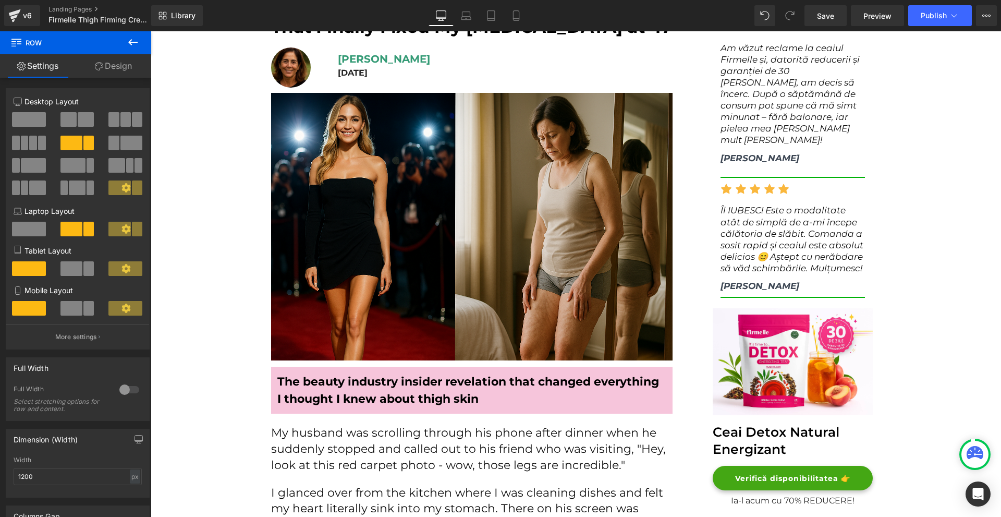
scroll to position [0, 0]
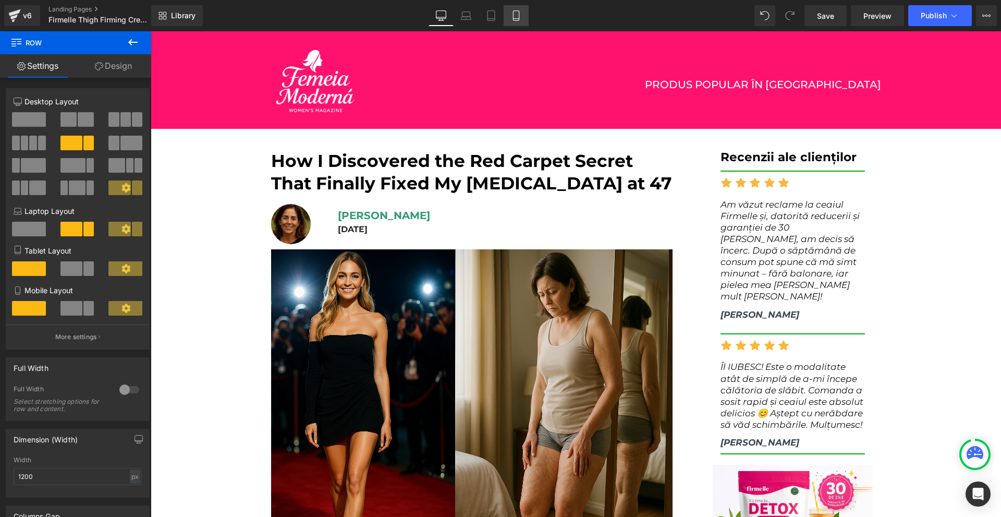
click at [523, 21] on link "Mobile" at bounding box center [516, 15] width 25 height 21
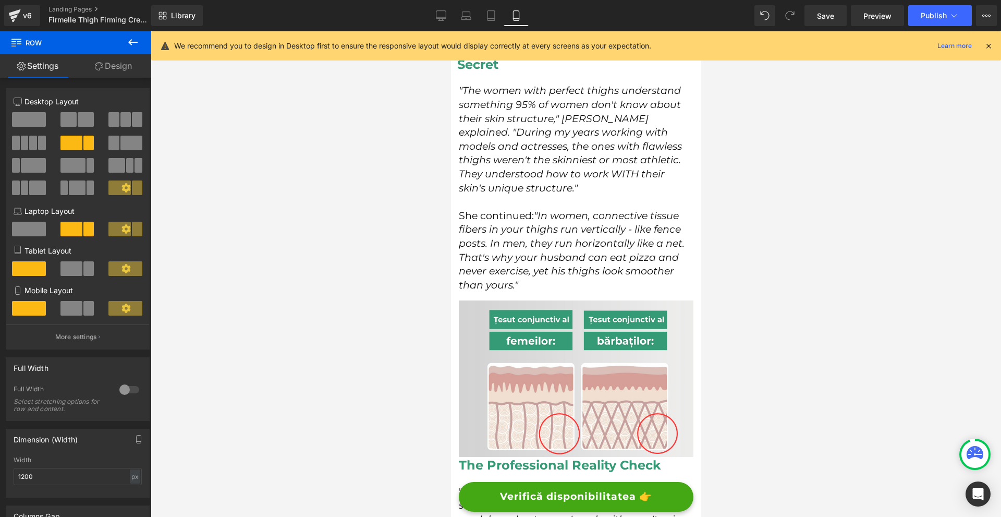
scroll to position [1564, 0]
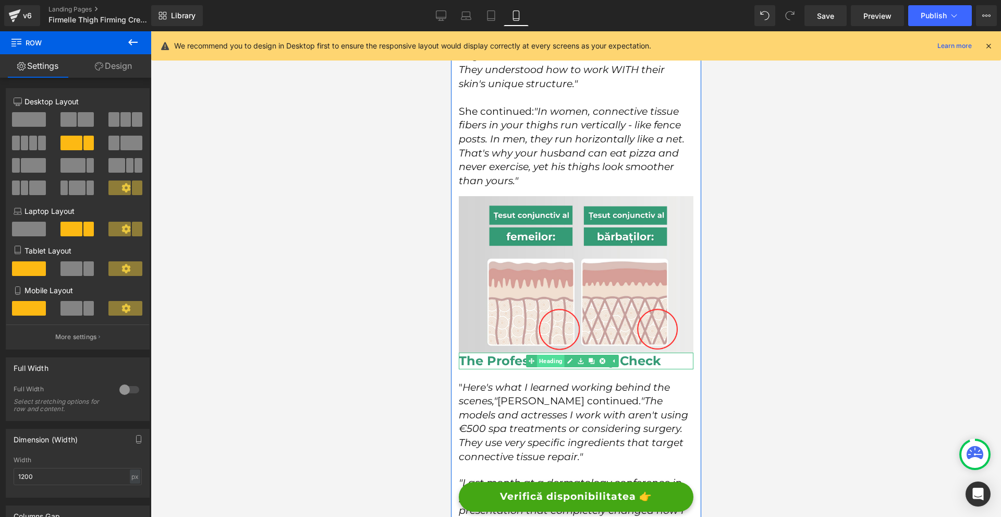
click at [547, 355] on link "Heading" at bounding box center [545, 361] width 39 height 13
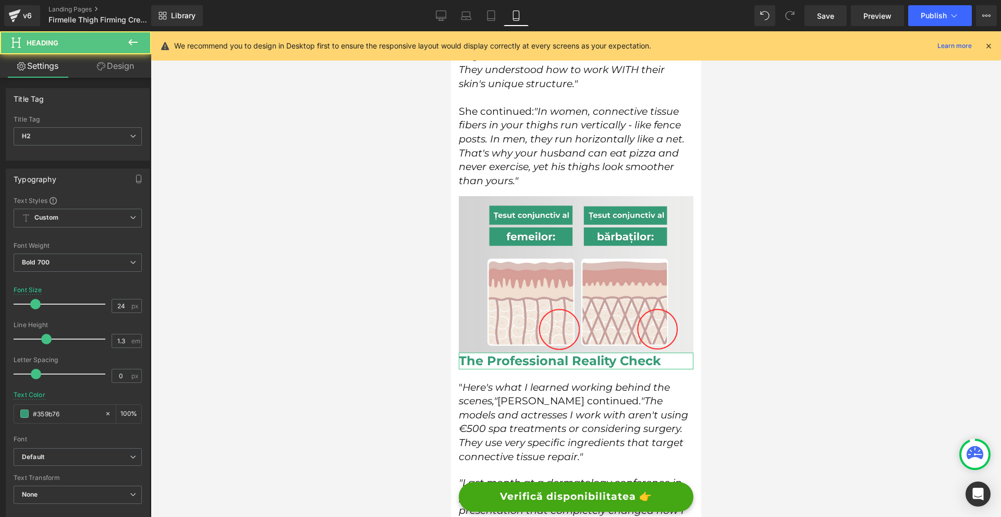
click at [120, 71] on link "Design" at bounding box center [116, 65] width 76 height 23
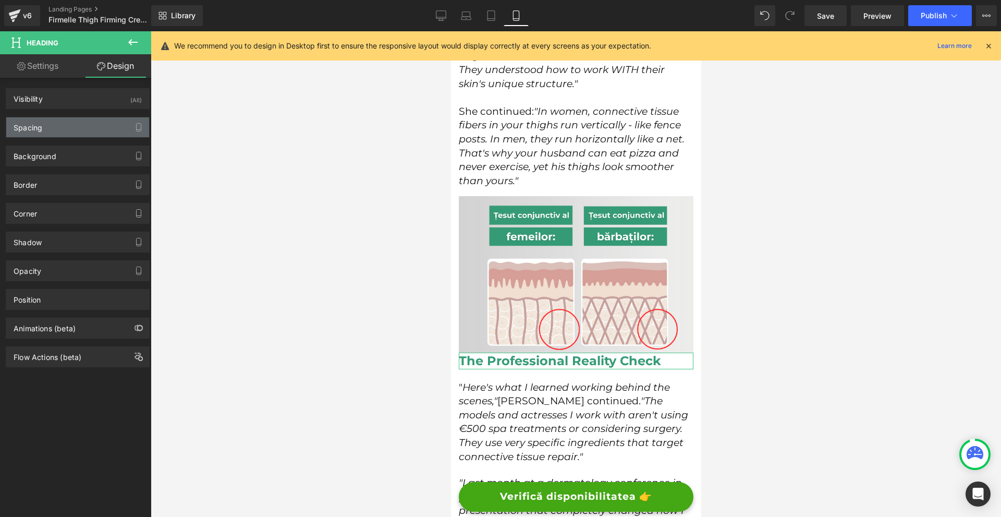
click at [68, 128] on div "Spacing" at bounding box center [77, 127] width 143 height 20
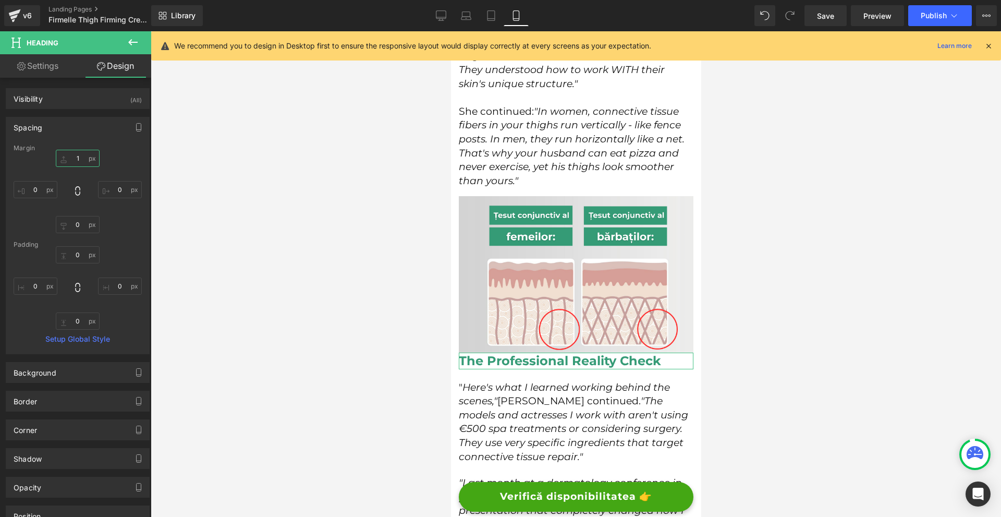
click at [77, 155] on input "1" at bounding box center [78, 158] width 44 height 17
type input "10"
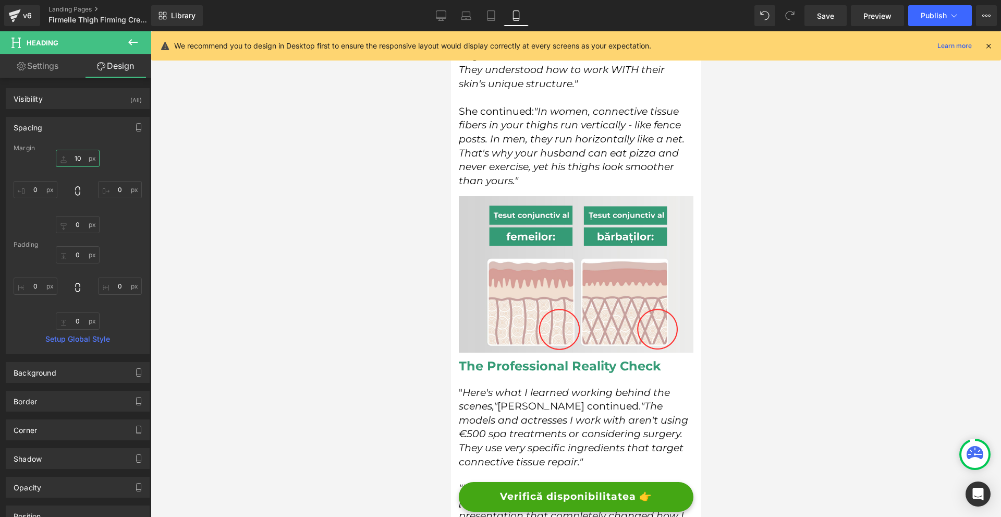
scroll to position [1304, 0]
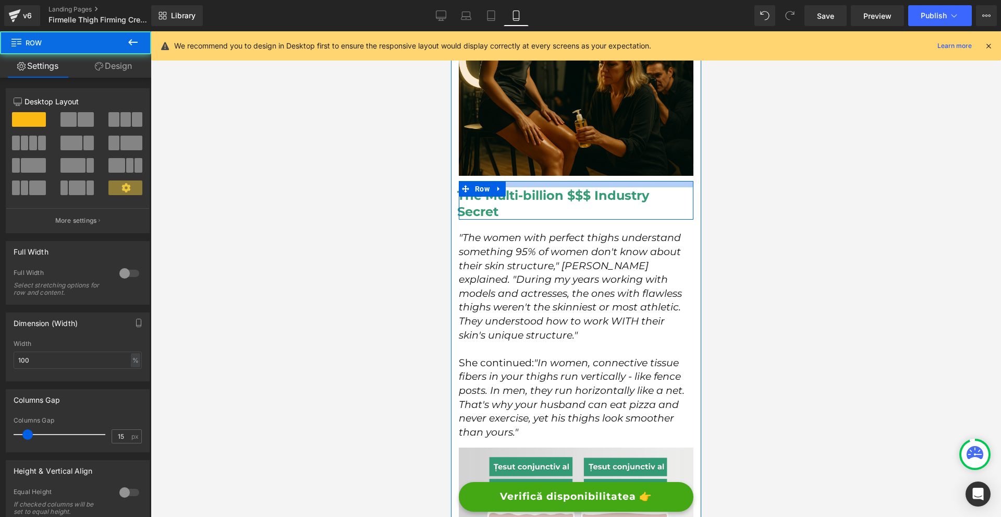
drag, startPoint x: 550, startPoint y: 174, endPoint x: 558, endPoint y: 163, distance: 13.5
click at [558, 181] on div at bounding box center [575, 184] width 235 height 6
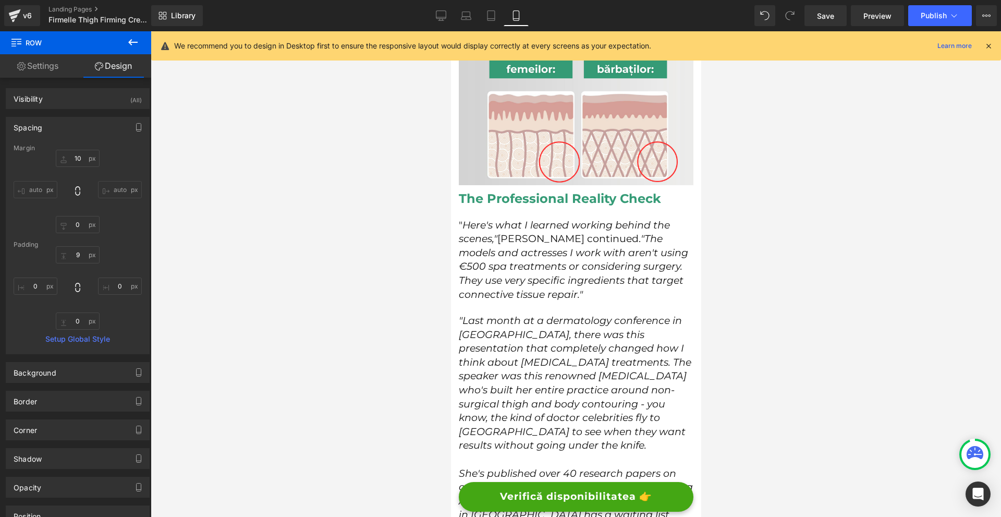
scroll to position [1877, 0]
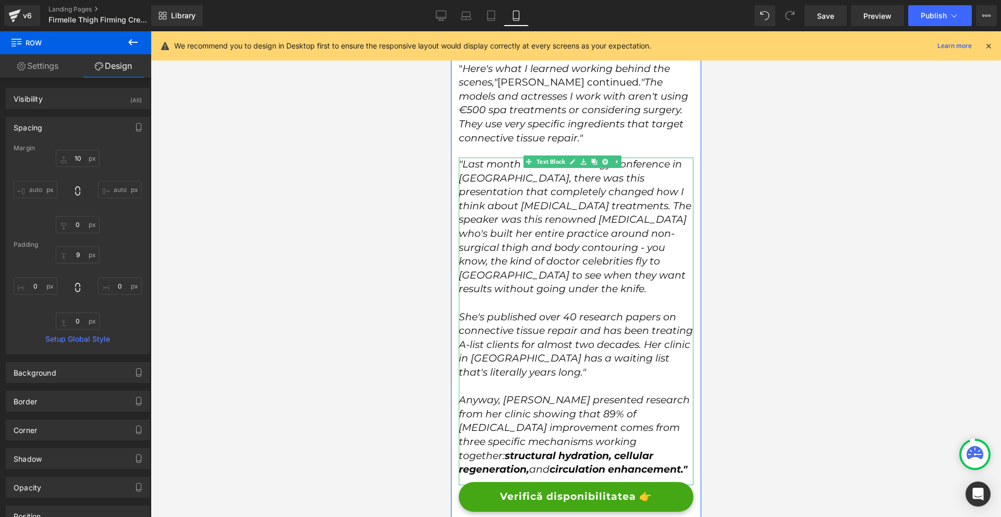
click at [628, 201] on icon ""Last month at a dermatology conference in [GEOGRAPHIC_DATA], there was this pr…" at bounding box center [574, 226] width 233 height 137
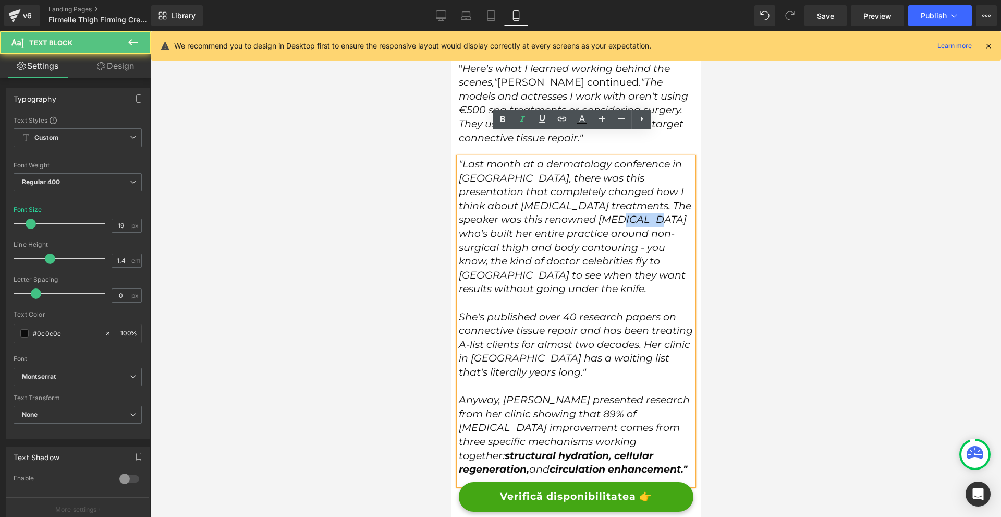
click at [628, 201] on icon ""Last month at a dermatology conference in [GEOGRAPHIC_DATA], there was this pr…" at bounding box center [574, 226] width 233 height 137
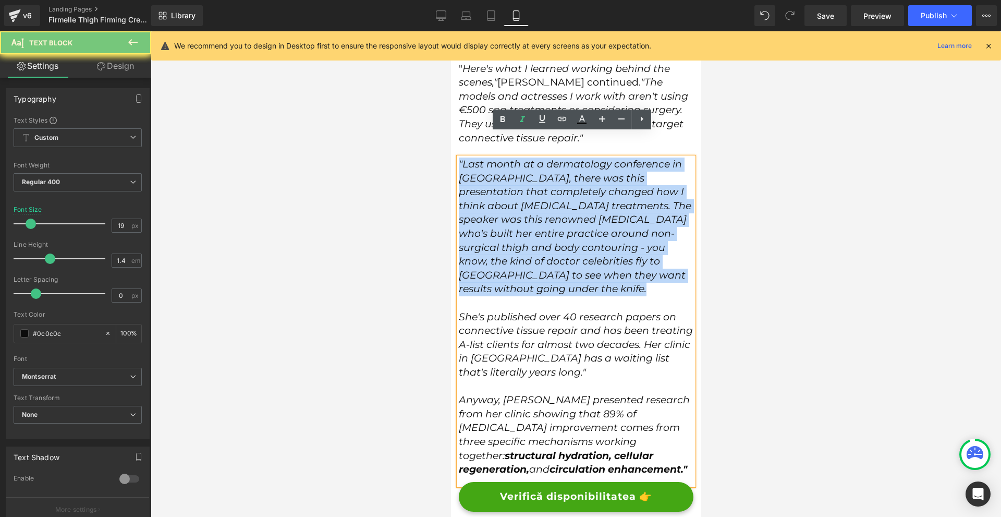
click at [628, 201] on icon ""Last month at a dermatology conference in [GEOGRAPHIC_DATA], there was this pr…" at bounding box center [574, 226] width 233 height 137
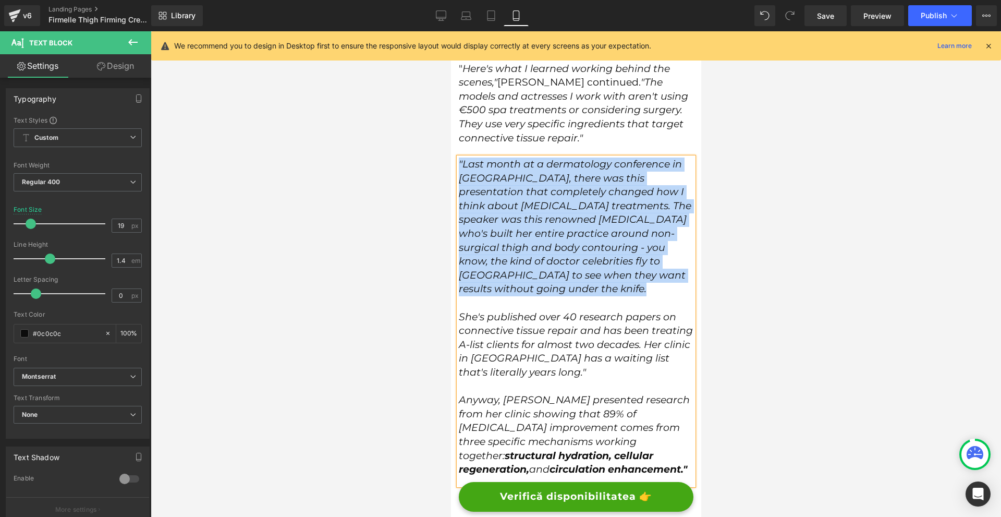
click at [575, 262] on p ""Last month at a dermatology conference in [GEOGRAPHIC_DATA], there was this pr…" at bounding box center [575, 226] width 235 height 139
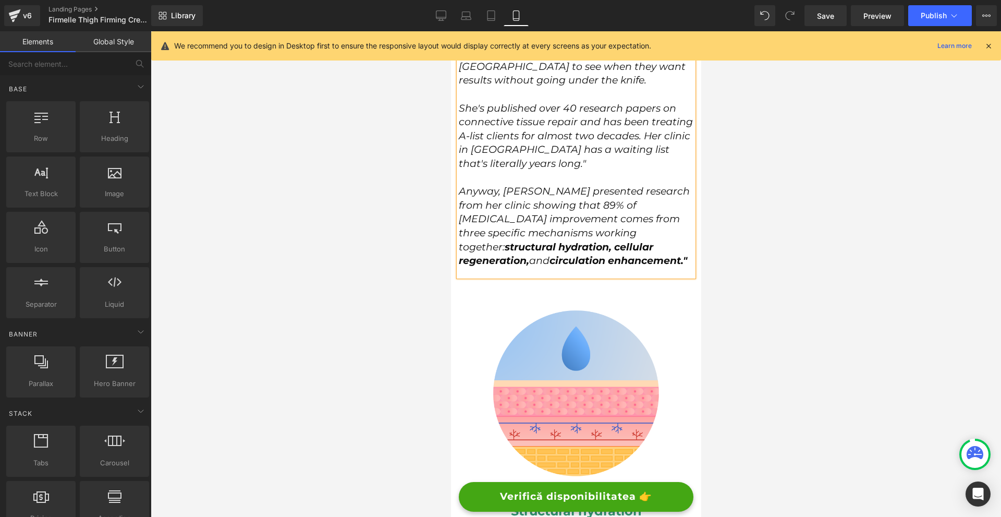
click at [751, 306] on div at bounding box center [576, 273] width 850 height 485
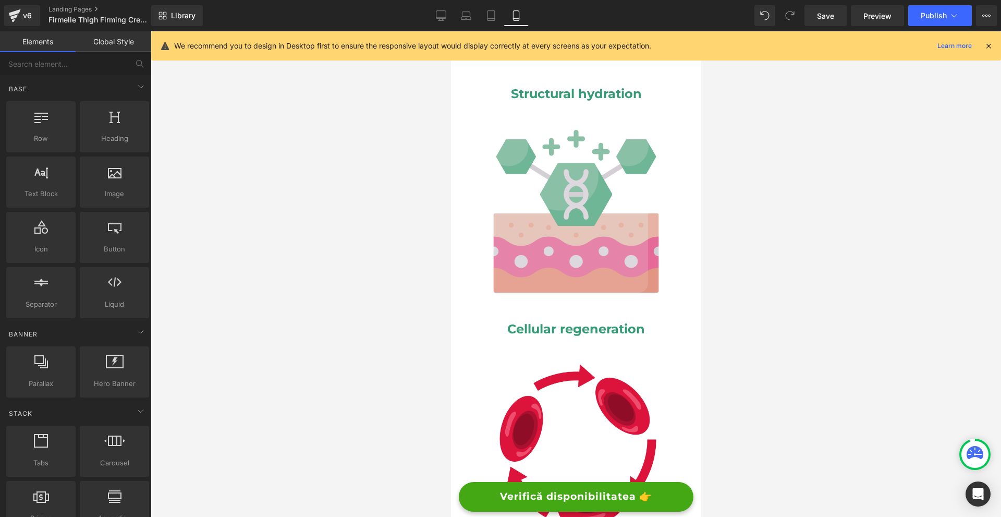
scroll to position [2764, 0]
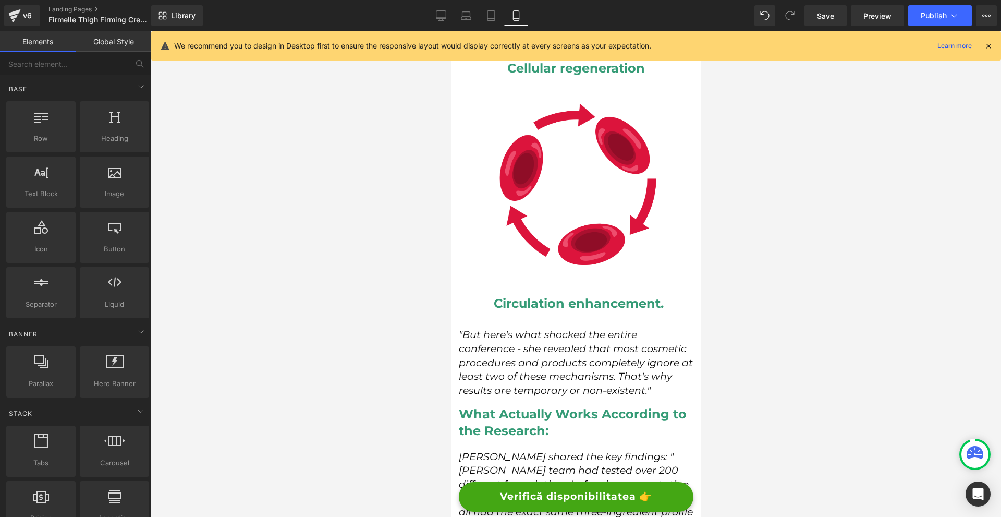
click at [990, 46] on icon at bounding box center [988, 45] width 9 height 9
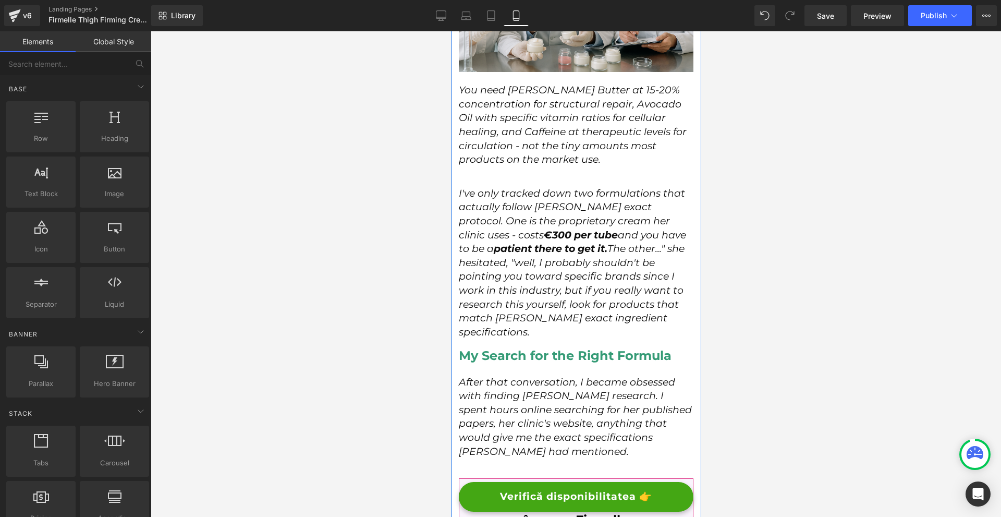
scroll to position [3546, 0]
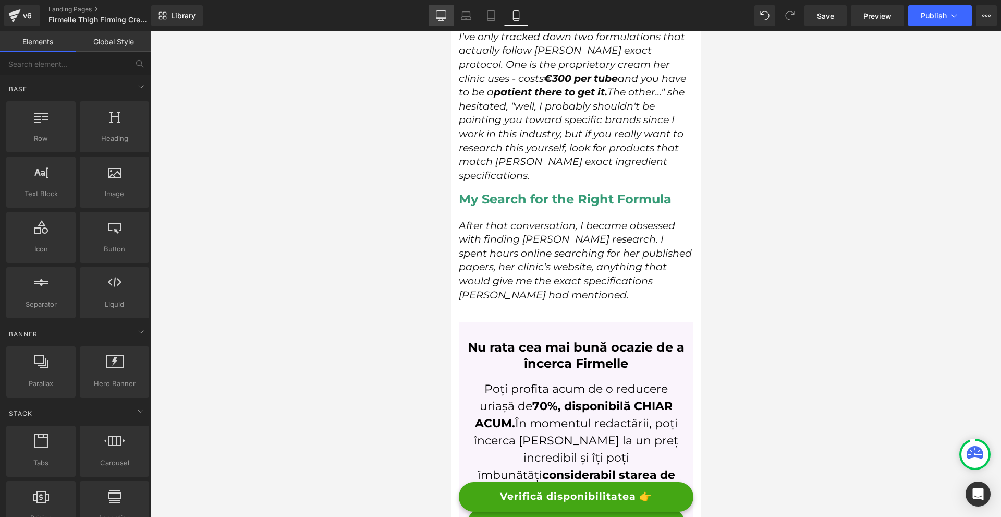
click at [439, 16] on icon at bounding box center [441, 15] width 10 height 10
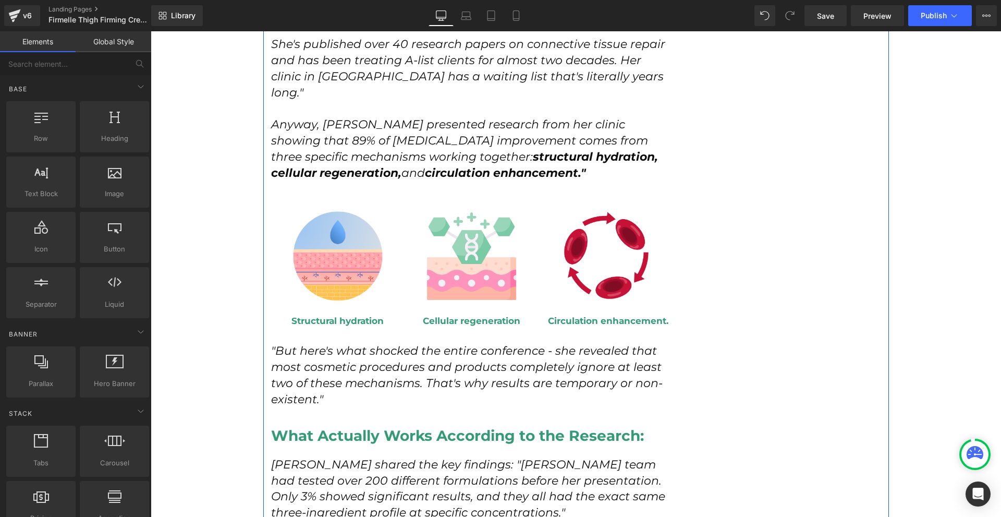
scroll to position [2324, 0]
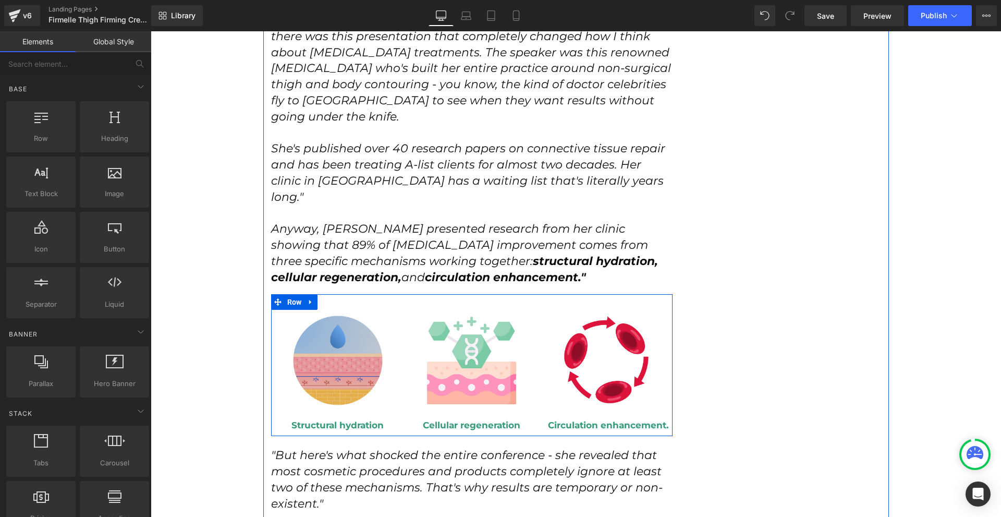
click at [293, 294] on span "Row" at bounding box center [295, 302] width 20 height 16
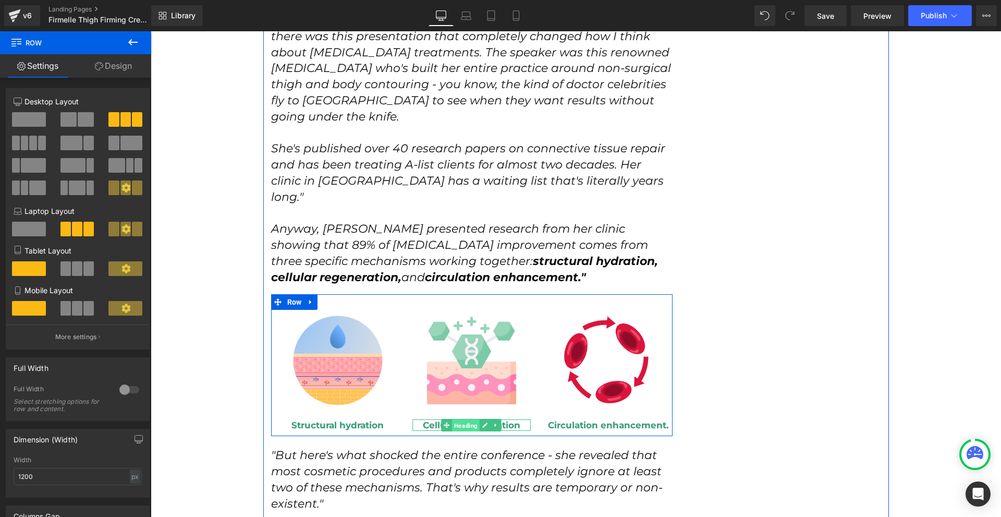
click at [461, 419] on span "Heading" at bounding box center [467, 425] width 28 height 13
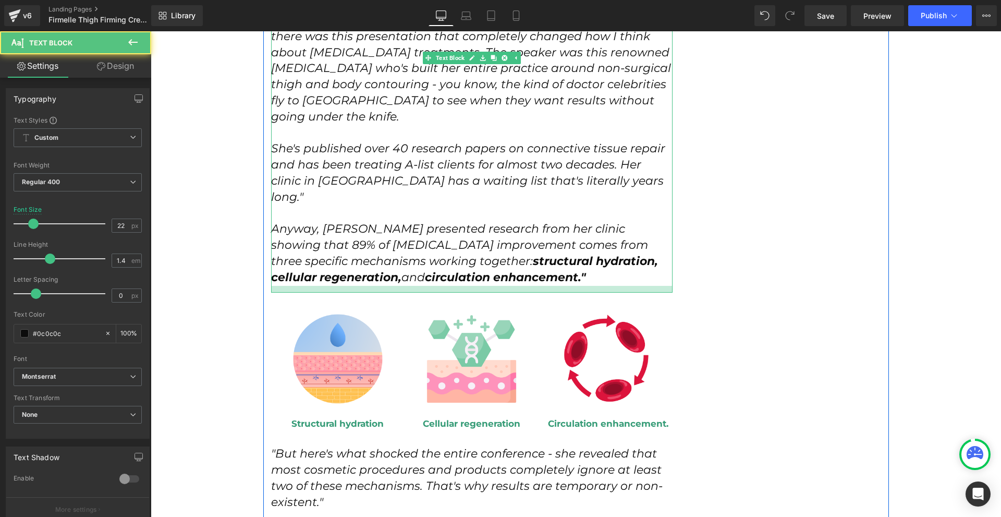
drag, startPoint x: 399, startPoint y: 244, endPoint x: 405, endPoint y: 242, distance: 5.4
click at [405, 286] on div at bounding box center [472, 289] width 402 height 7
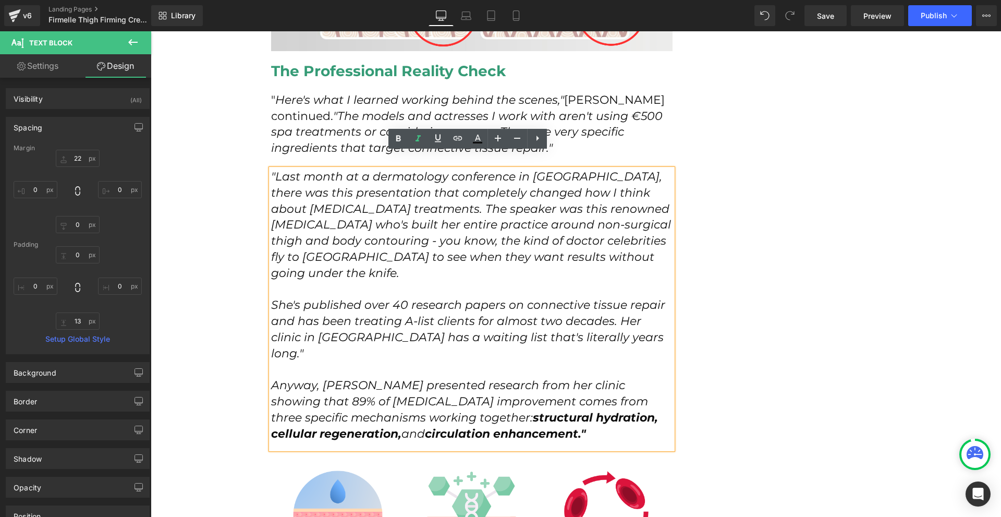
scroll to position [2063, 0]
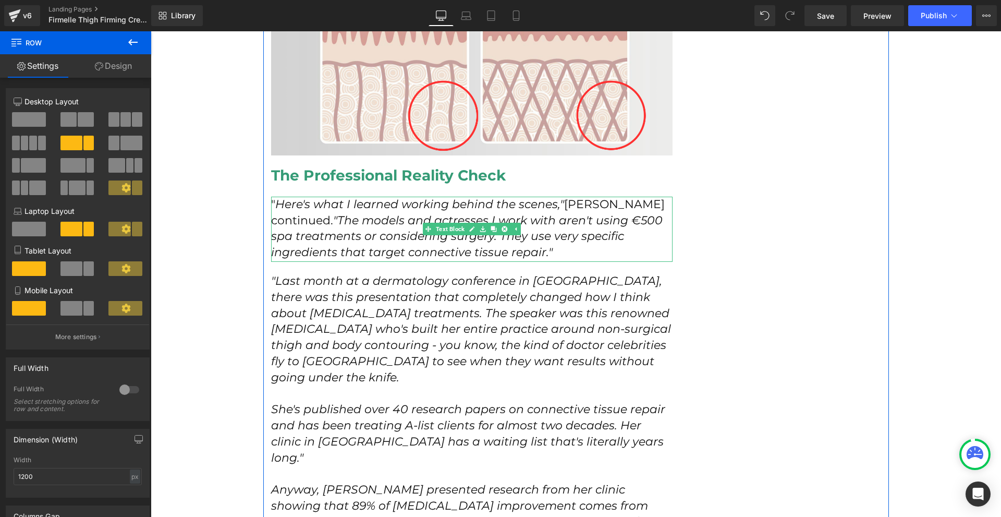
click at [602, 231] on p "" Here's what I learned working behind the scenes," Sarah continued. "The model…" at bounding box center [472, 229] width 402 height 64
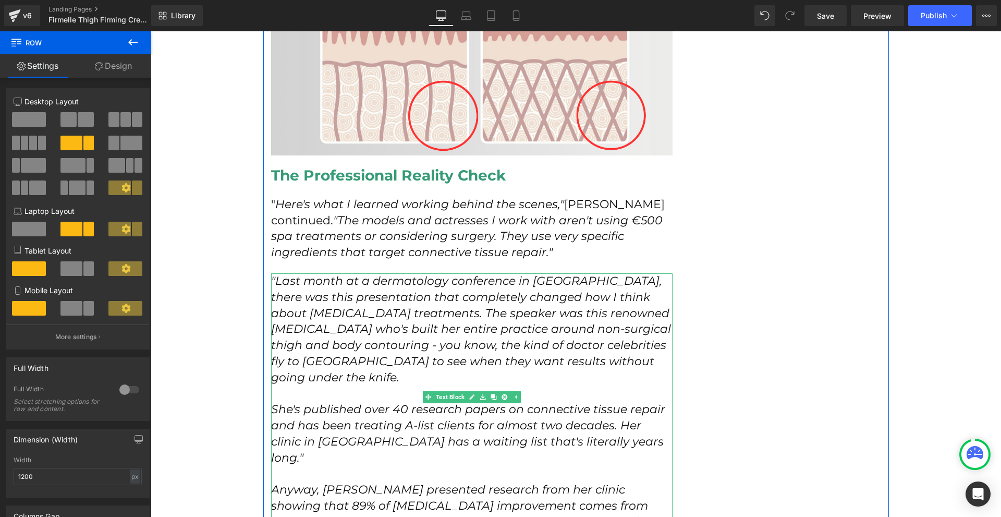
click at [369, 402] on icon "She's published over 40 research papers on connective tissue repair and has bee…" at bounding box center [468, 433] width 394 height 62
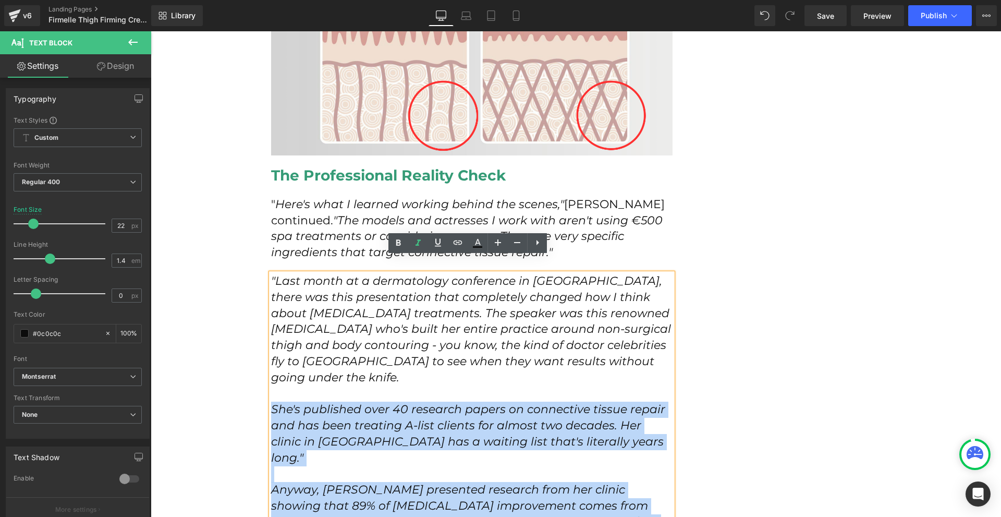
drag, startPoint x: 542, startPoint y: 485, endPoint x: 268, endPoint y: 375, distance: 295.7
click at [271, 375] on div ""Last month at a dermatology conference in Vienna, there was this presentation …" at bounding box center [472, 413] width 402 height 280
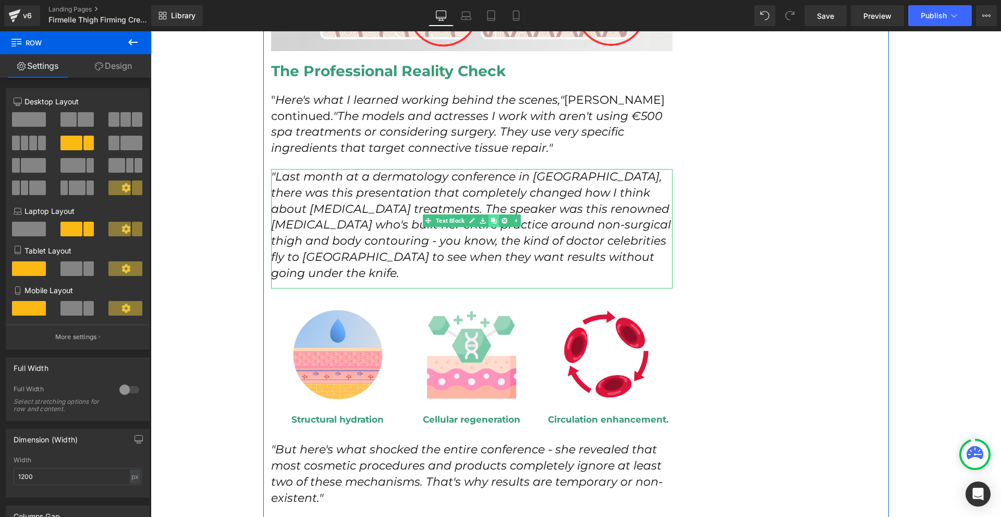
click at [492, 214] on link at bounding box center [493, 220] width 11 height 13
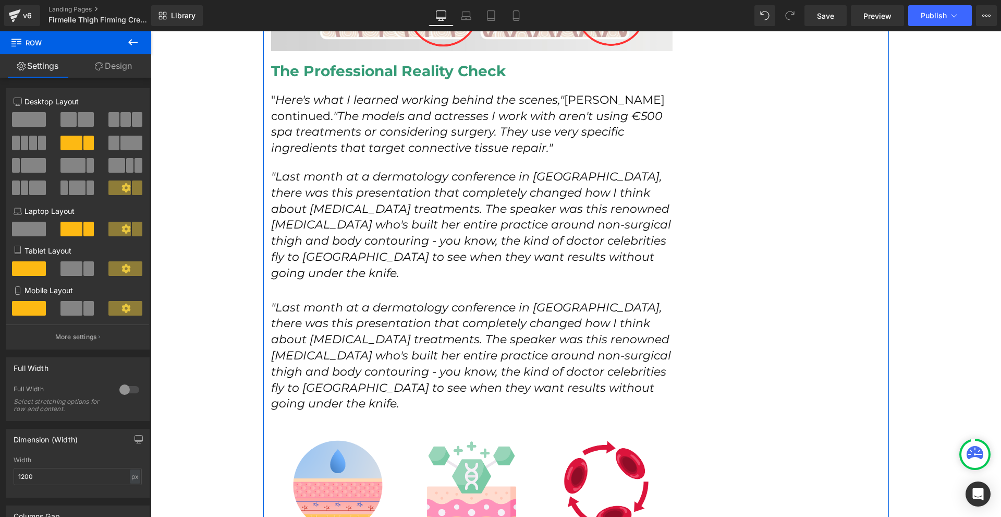
click at [360, 300] on icon ""Last month at a dermatology conference in [GEOGRAPHIC_DATA], there was this pr…" at bounding box center [471, 355] width 400 height 111
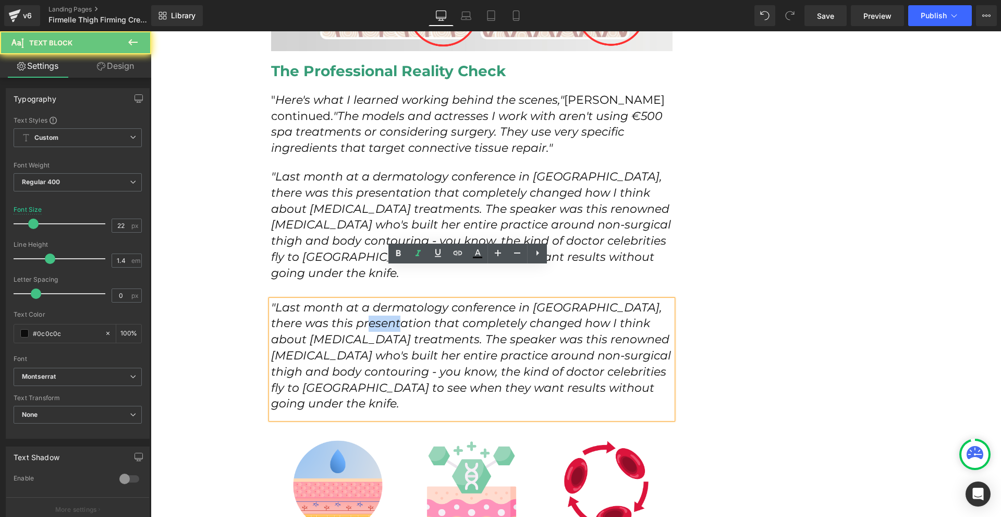
click at [360, 300] on icon ""Last month at a dermatology conference in [GEOGRAPHIC_DATA], there was this pr…" at bounding box center [471, 355] width 400 height 111
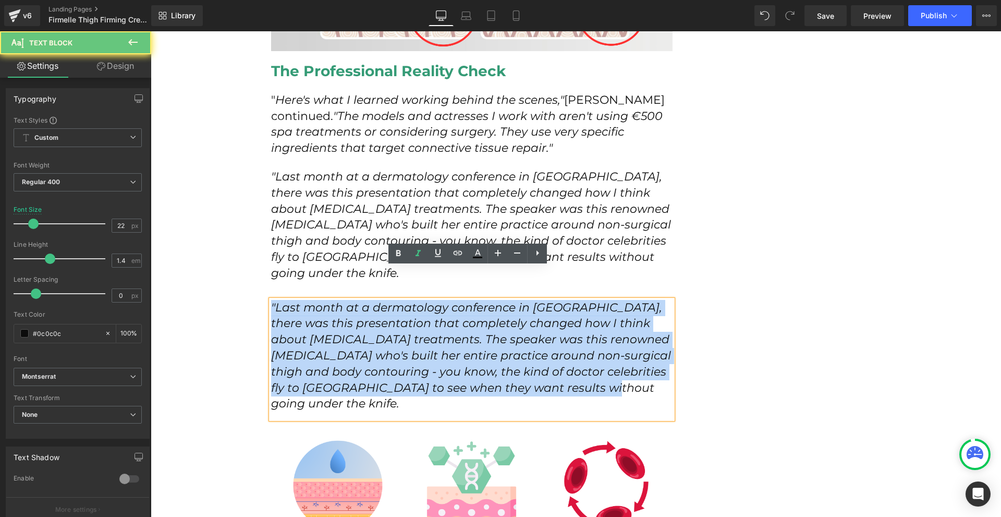
click at [360, 300] on icon ""Last month at a dermatology conference in [GEOGRAPHIC_DATA], there was this pr…" at bounding box center [471, 355] width 400 height 111
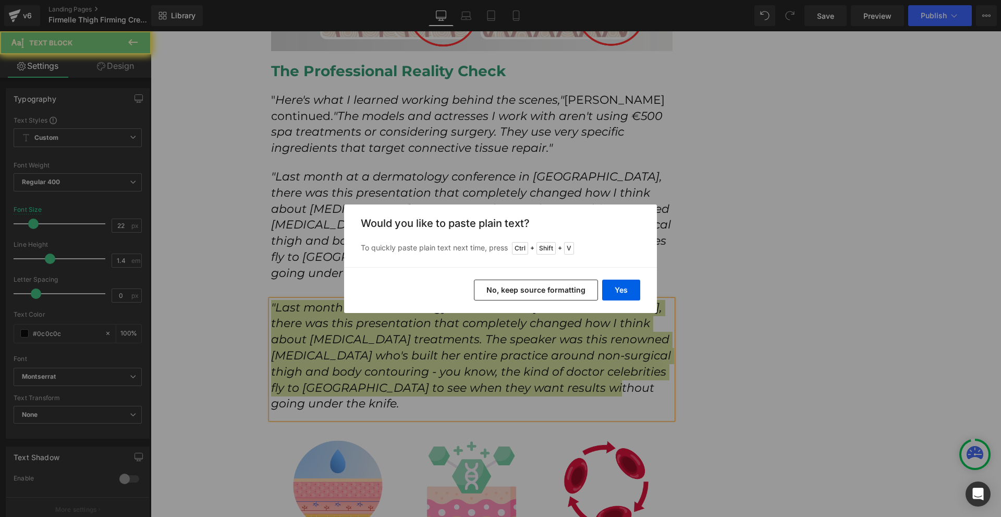
click at [483, 288] on button "No, keep source formatting" at bounding box center [536, 289] width 124 height 21
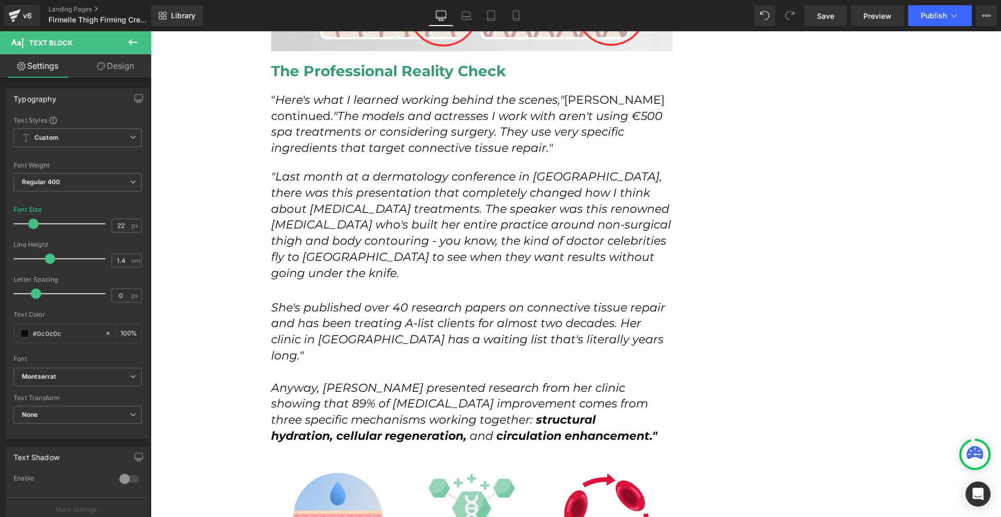
click at [131, 41] on icon at bounding box center [133, 42] width 13 height 13
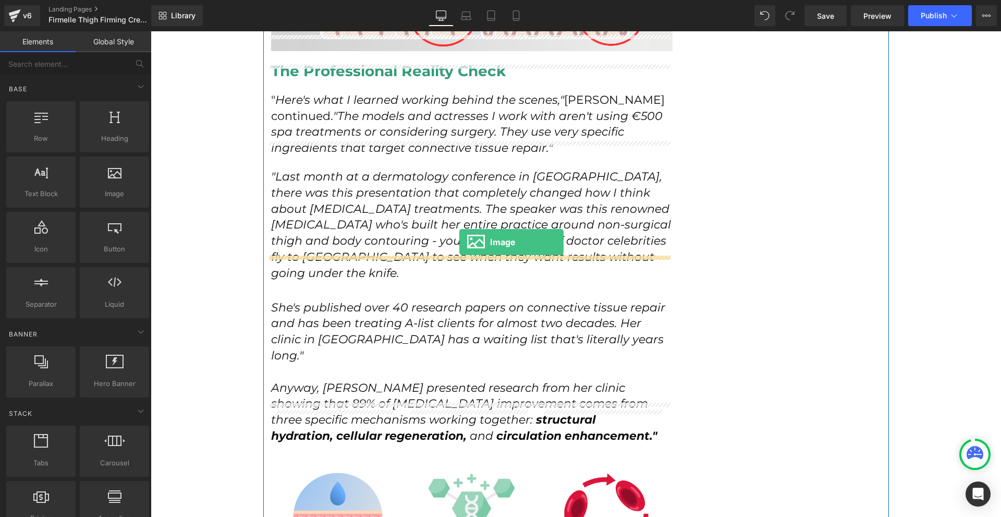
drag, startPoint x: 272, startPoint y: 217, endPoint x: 459, endPoint y: 242, distance: 189.4
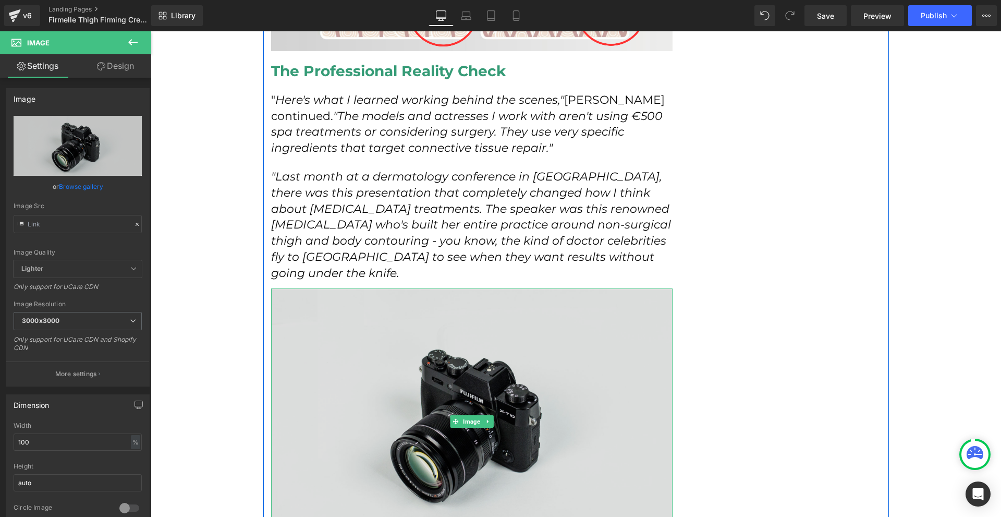
drag, startPoint x: 498, startPoint y: 322, endPoint x: 248, endPoint y: 337, distance: 250.7
click at [498, 322] on img at bounding box center [472, 421] width 402 height 266
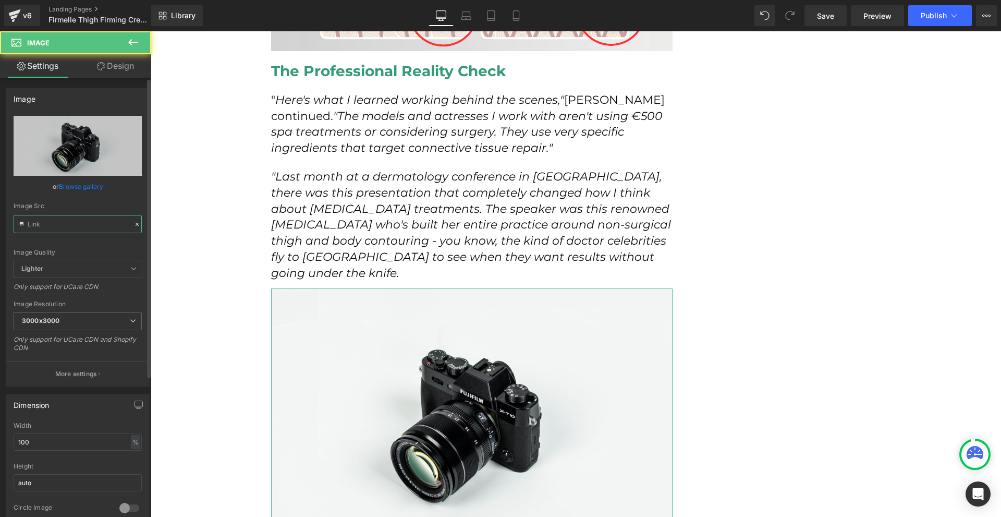
click at [63, 221] on input "text" at bounding box center [78, 224] width 128 height 18
click at [63, 221] on input "//d1um8515vdn9kb.cloudfront.net/images/parallax.jpg" at bounding box center [78, 224] width 128 height 18
paste input "https://www.meetingedinburgh.com/dyn/scld/1508444023549.jpe"
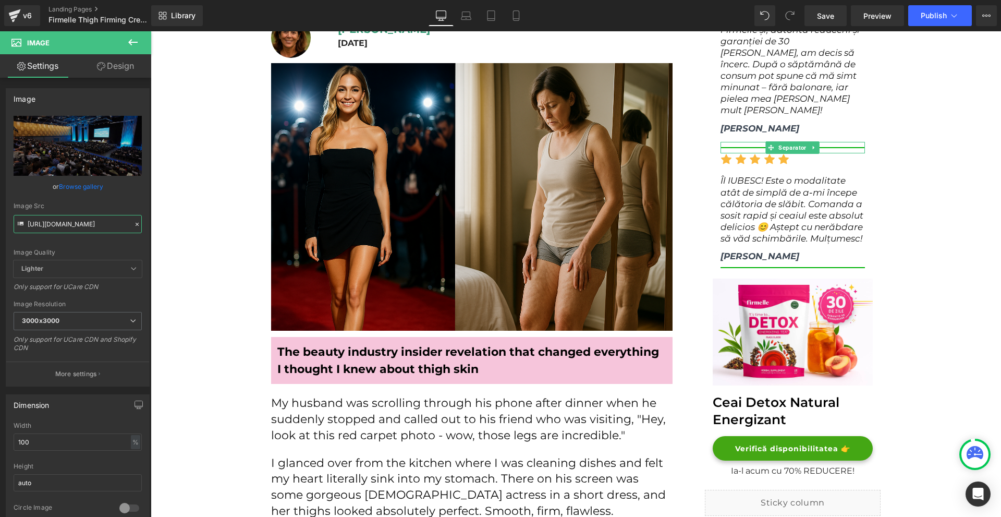
scroll to position [30, 0]
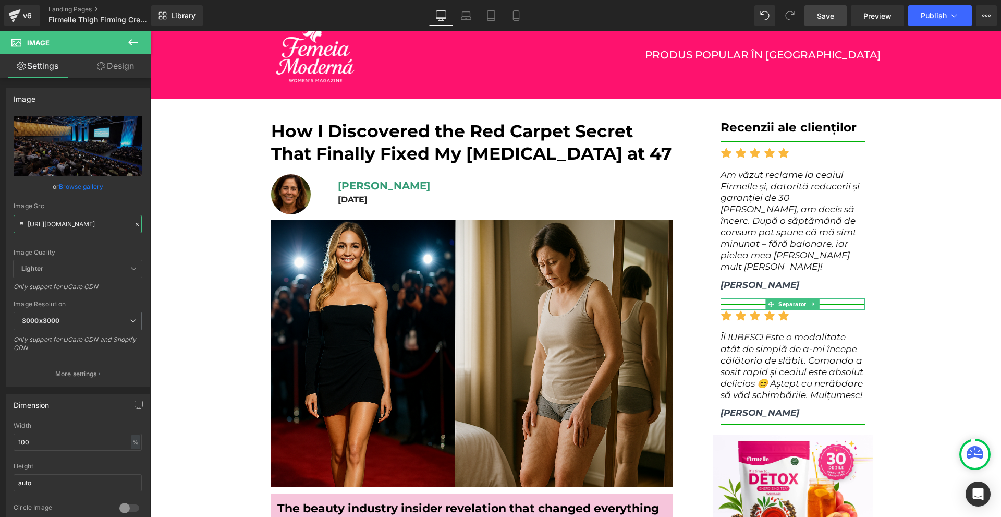
type input "https://www.meetingedinburgh.com/dyn/scld/1508444023549.jpeg"
click at [844, 16] on link "Save" at bounding box center [826, 15] width 42 height 21
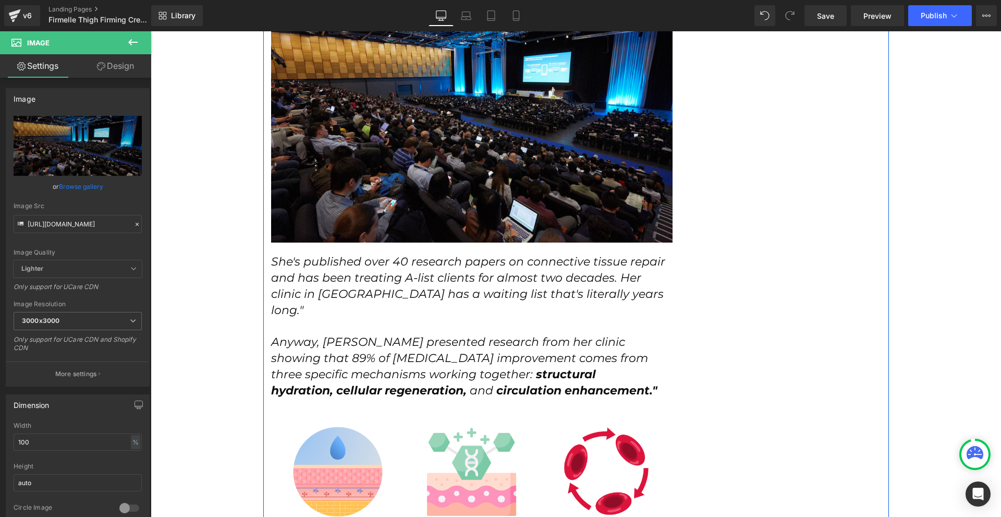
scroll to position [2533, 0]
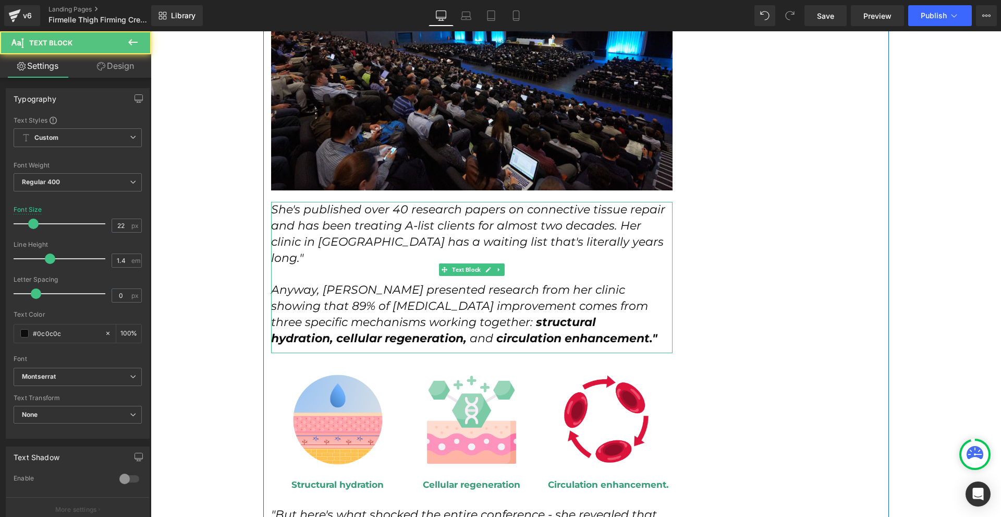
click at [432, 202] on icon "She's published over 40 research papers on connective tissue repair and has bee…" at bounding box center [468, 233] width 394 height 62
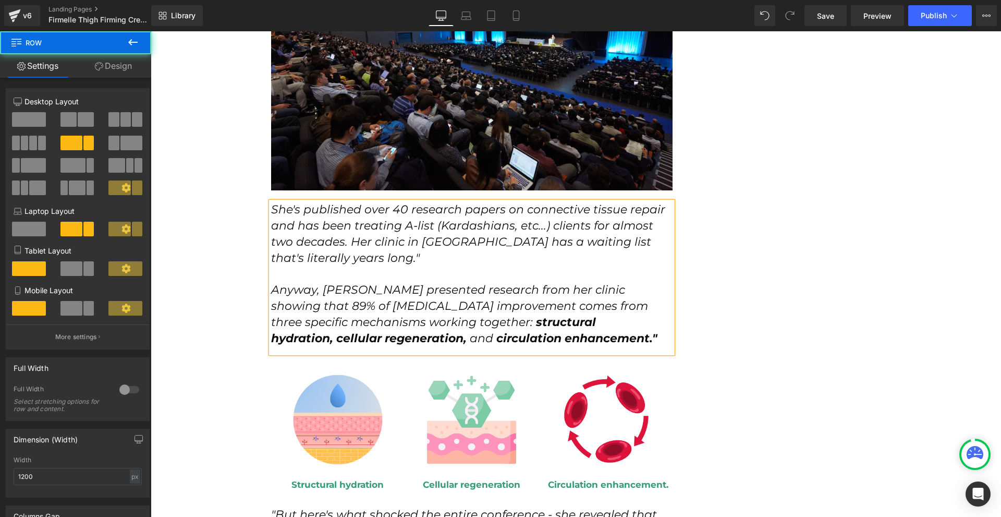
click at [720, 221] on div "How I Discovered the Red Carpet Secret That Finally Fixed My [MEDICAL_DATA] at …" at bounding box center [576, 421] width 626 height 5651
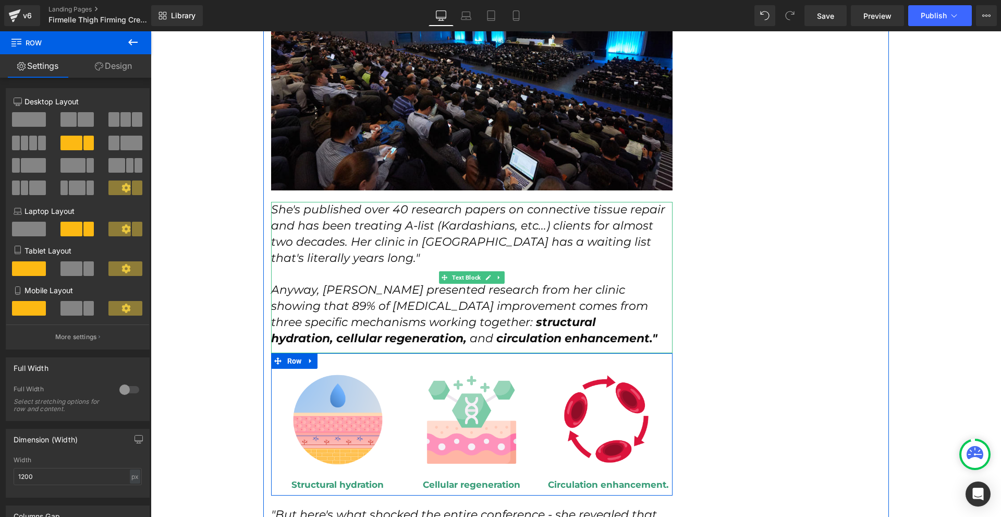
scroll to position [2585, 0]
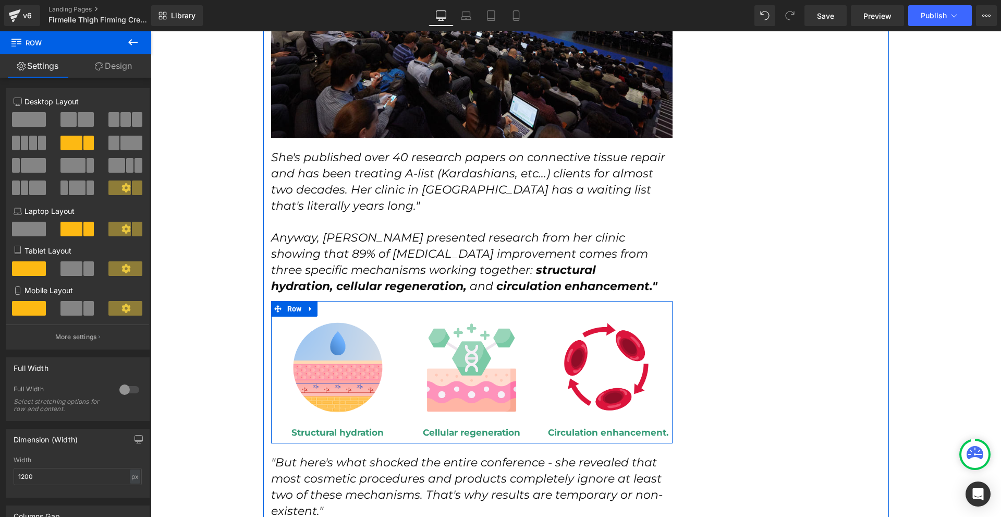
click at [763, 272] on div "How I Discovered the Red Carpet Secret That Finally Fixed My [MEDICAL_DATA] at …" at bounding box center [576, 369] width 626 height 5651
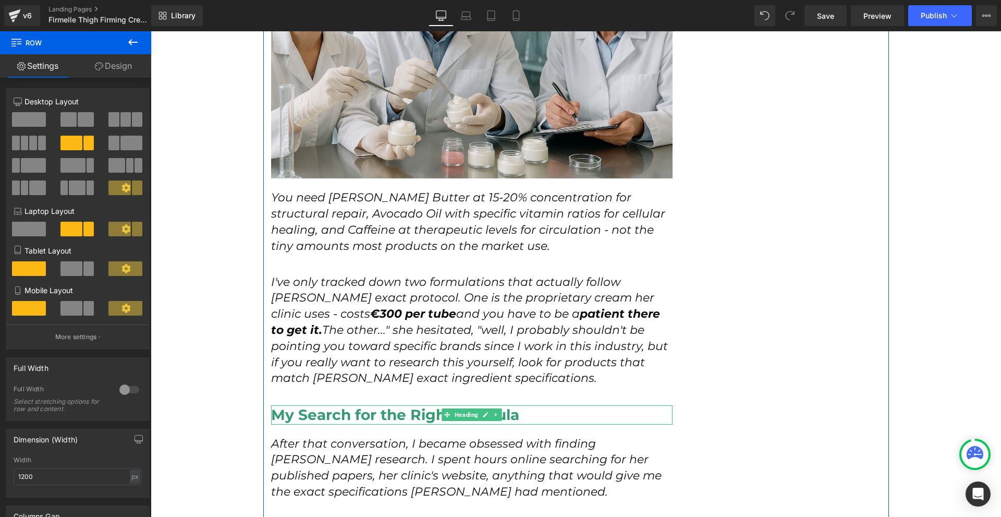
scroll to position [3419, 0]
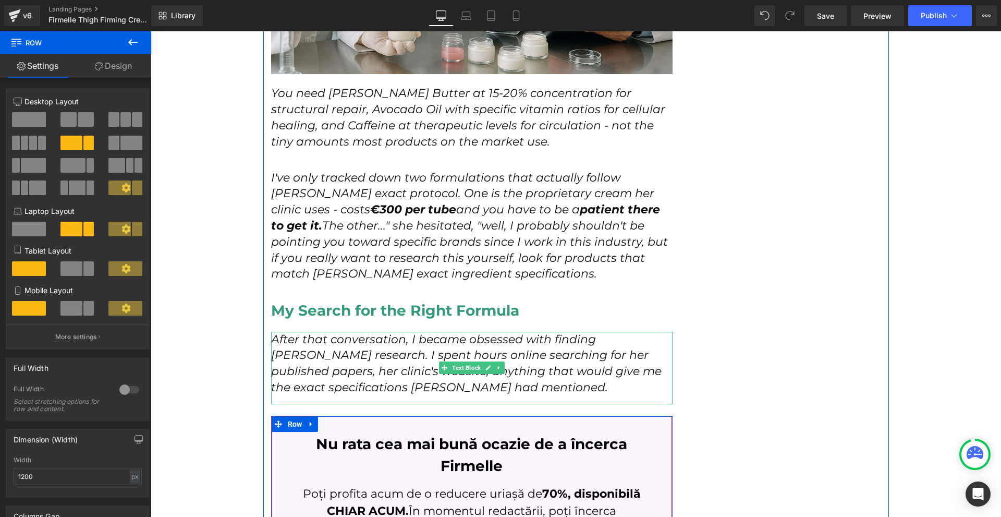
click at [501, 355] on p "After that conversation, I became obsessed with finding Dr. [PERSON_NAME] resea…" at bounding box center [472, 364] width 402 height 64
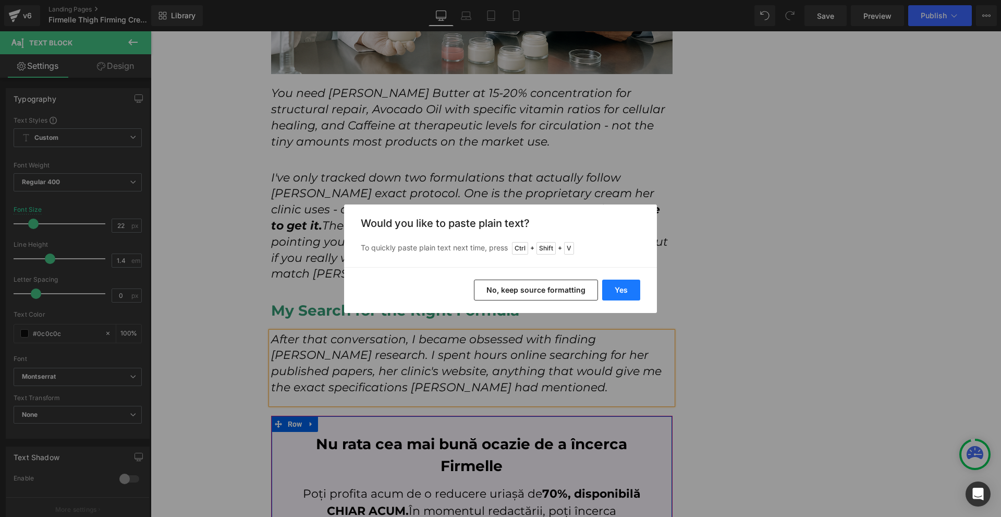
click at [633, 295] on button "Yes" at bounding box center [621, 289] width 38 height 21
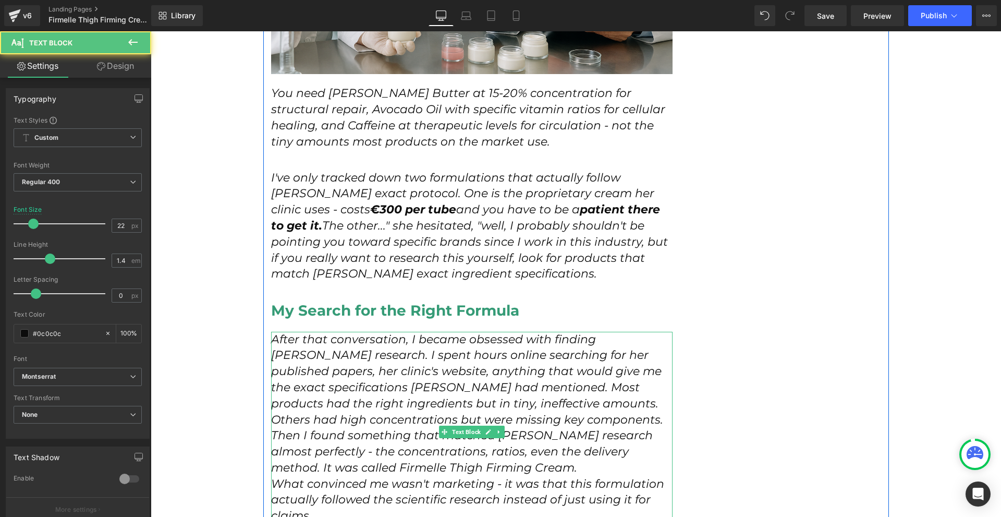
click at [484, 354] on icon "After that conversation, I became obsessed with finding Dr. Kowalski's research…" at bounding box center [467, 379] width 392 height 94
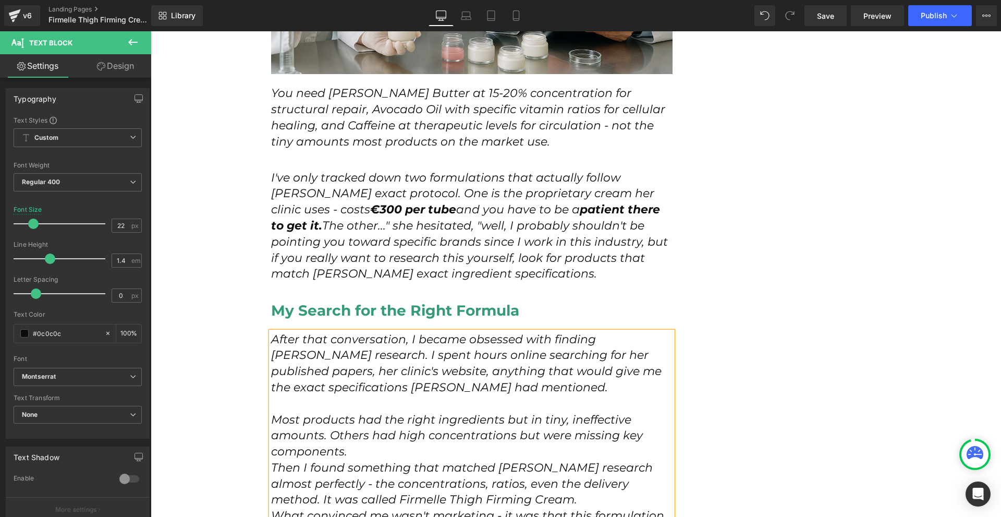
click at [402, 425] on p "Most products had the right ingredients but in tiny, ineffective amounts. Other…" at bounding box center [472, 436] width 402 height 48
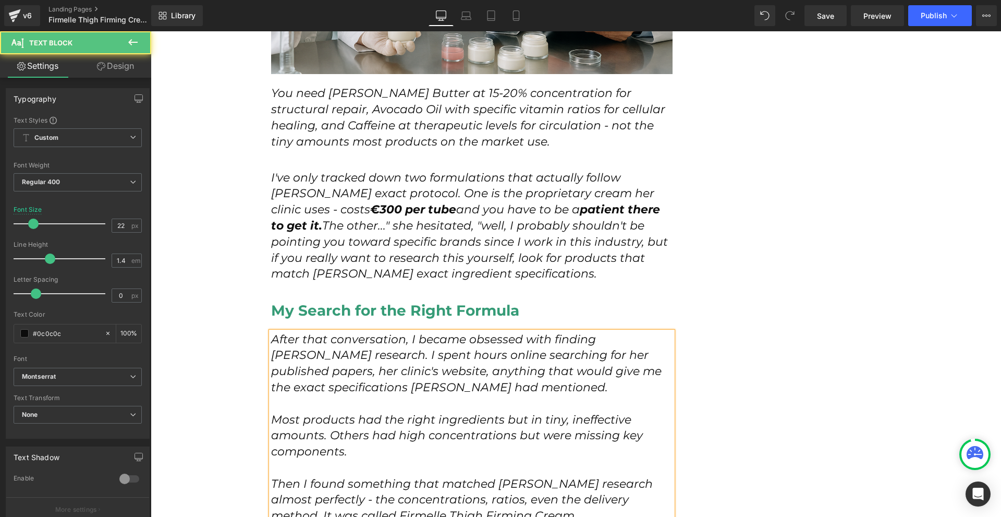
scroll to position [3471, 0]
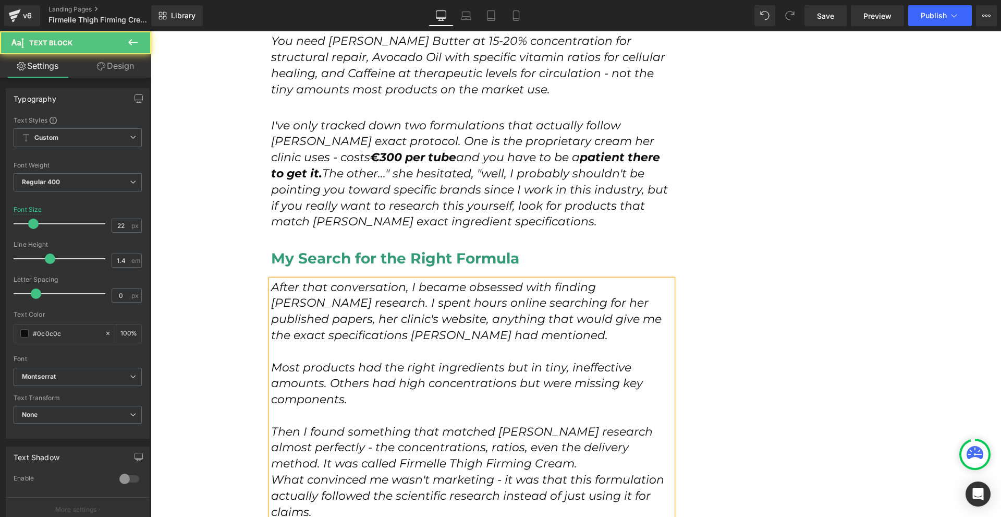
click at [500, 433] on p "Then I found something that matched Dr. Kowalski's research almost perfectly - …" at bounding box center [472, 448] width 402 height 48
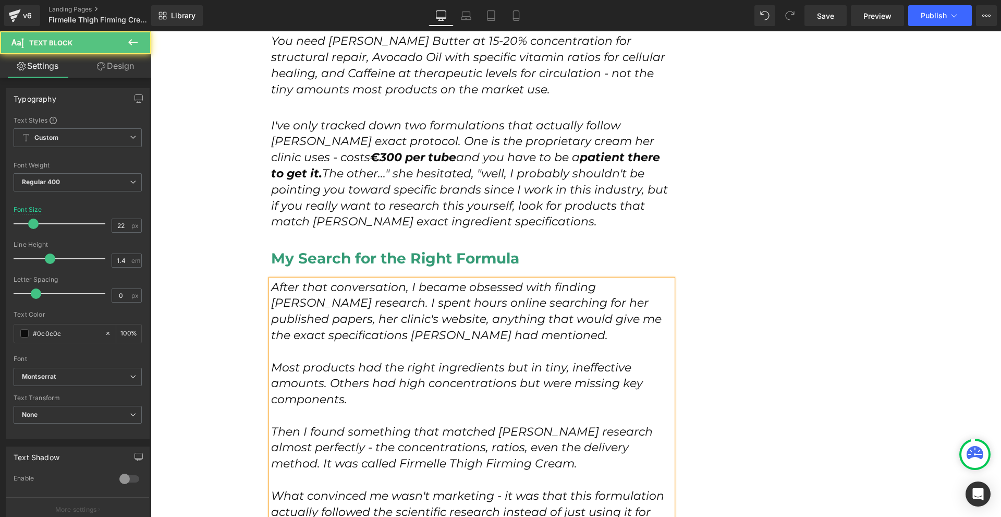
scroll to position [3523, 0]
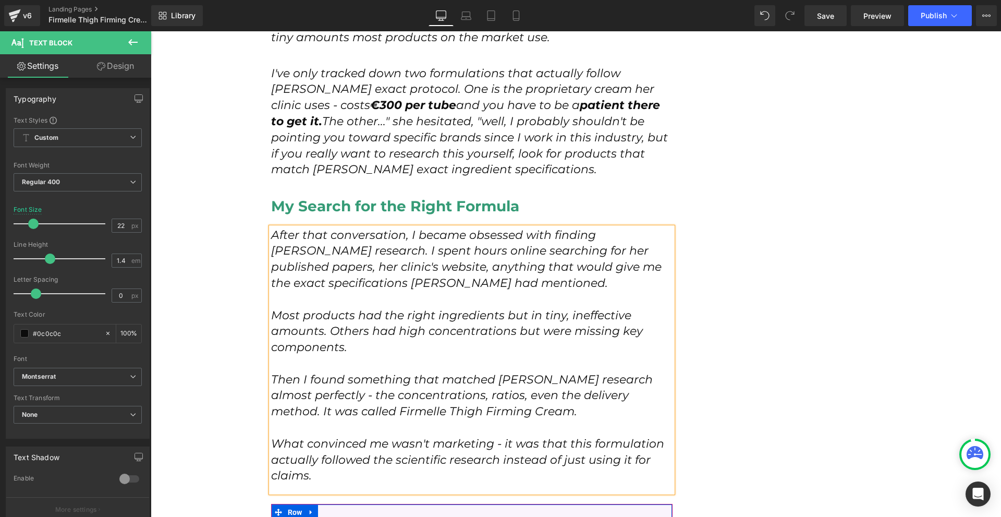
click at [350, 453] on div "After that conversation, I became obsessed with finding Dr. Kowalski's research…" at bounding box center [472, 359] width 402 height 265
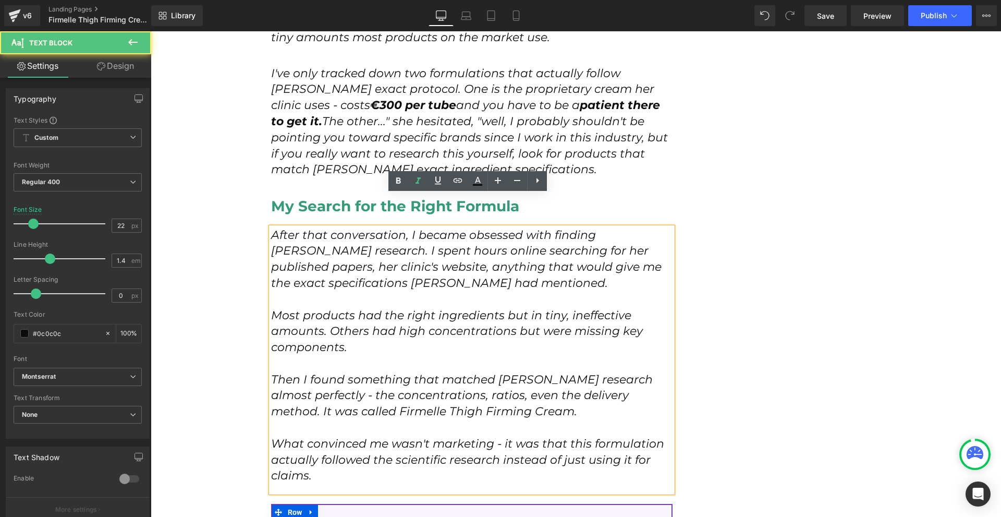
click at [662, 436] on p "What convinced me wasn't marketing - it was that this formulation actually foll…" at bounding box center [472, 460] width 402 height 48
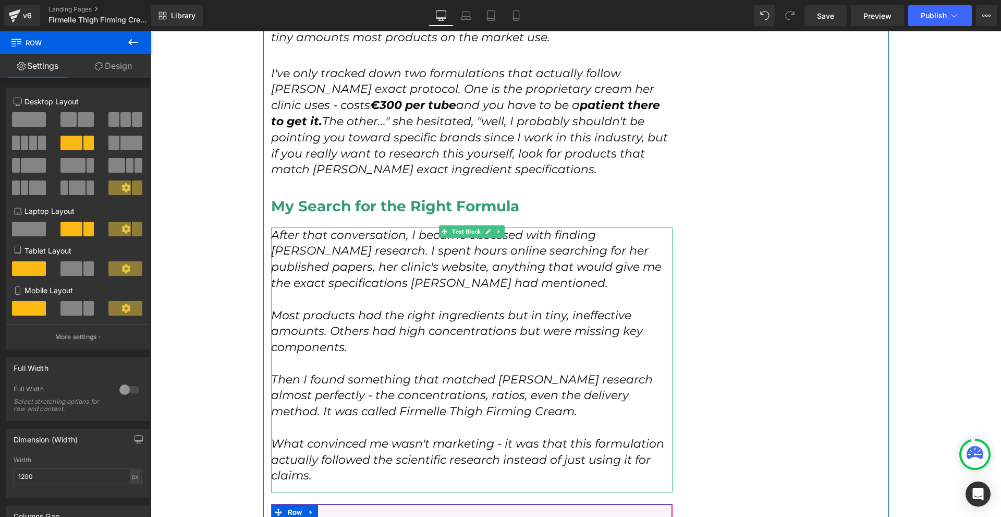
click at [511, 374] on p "Then I found something that matched Dr. Kowalski's research almost perfectly - …" at bounding box center [472, 396] width 402 height 48
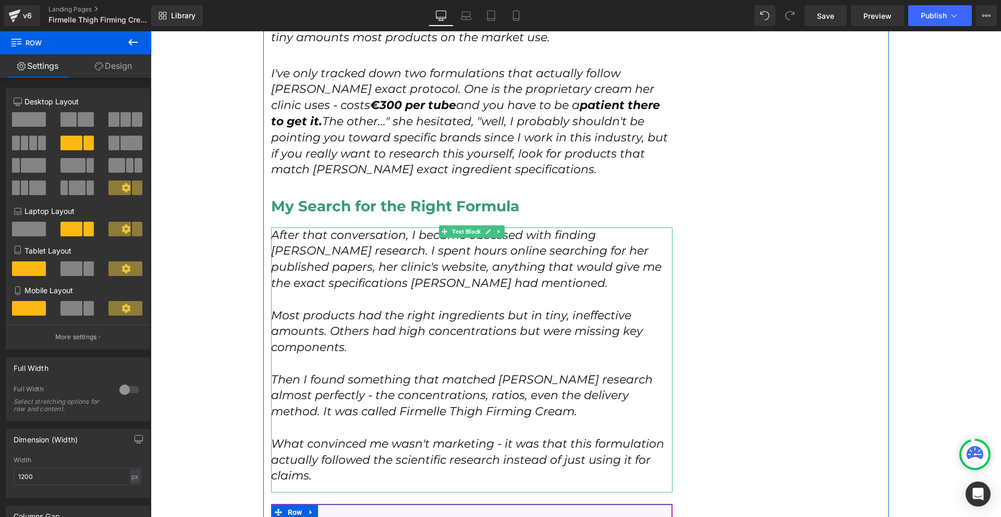
click at [483, 385] on p "Then I found something that matched Dr. Kowalski's research almost perfectly - …" at bounding box center [472, 396] width 402 height 48
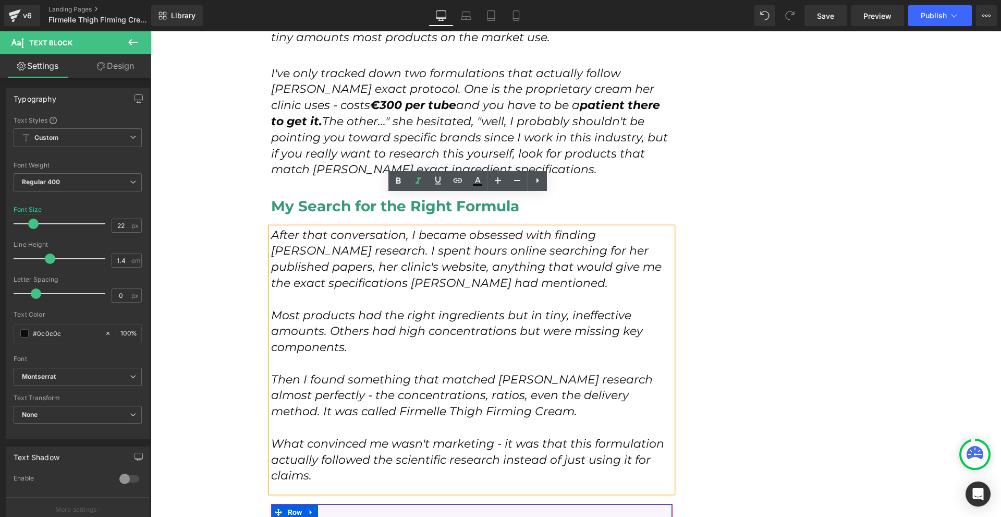
drag, startPoint x: 463, startPoint y: 380, endPoint x: 306, endPoint y: 378, distance: 157.5
click at [306, 378] on p "Then I found something that matched Dr. Kowalski's research almost perfectly - …" at bounding box center [472, 396] width 402 height 48
click at [396, 186] on icon at bounding box center [398, 181] width 13 height 13
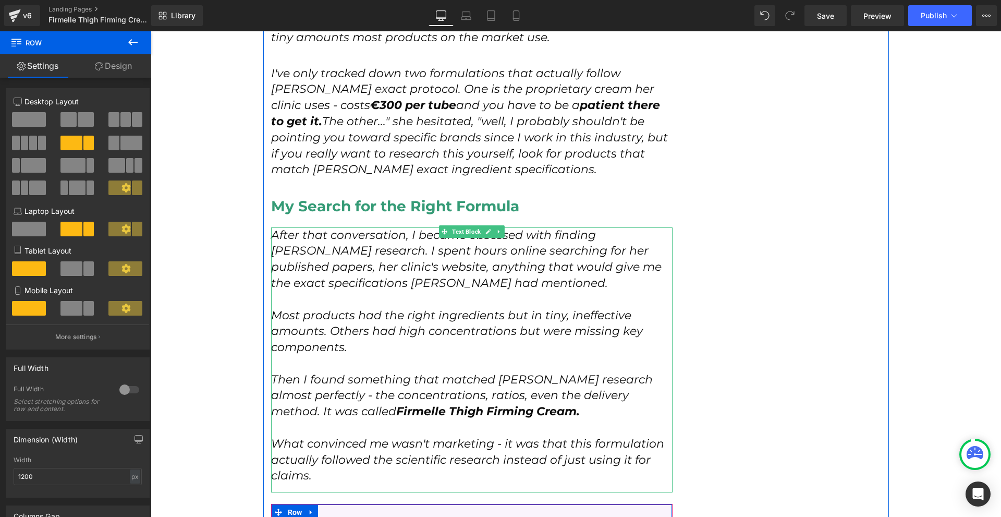
click at [512, 308] on icon "Most products had the right ingredients but in tiny, ineffective amounts. Other…" at bounding box center [457, 331] width 372 height 46
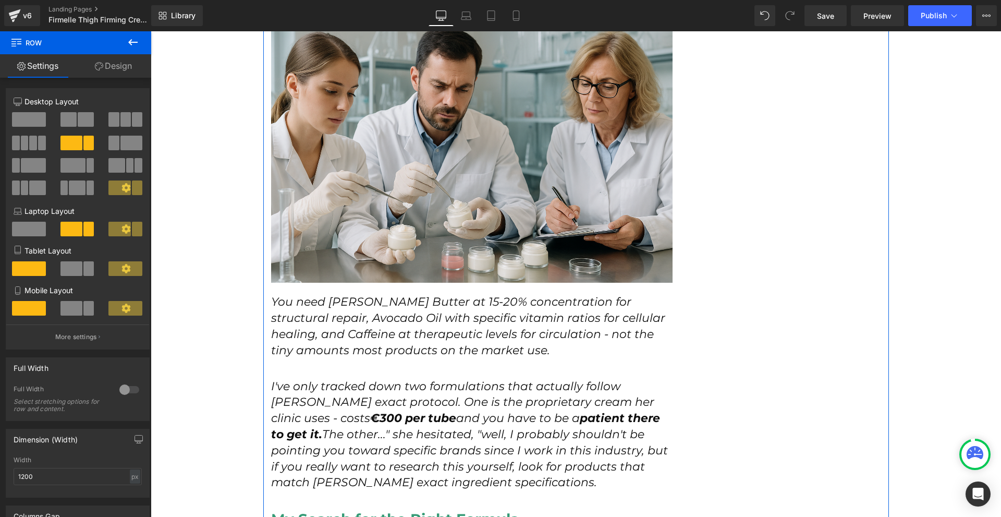
scroll to position [3158, 0]
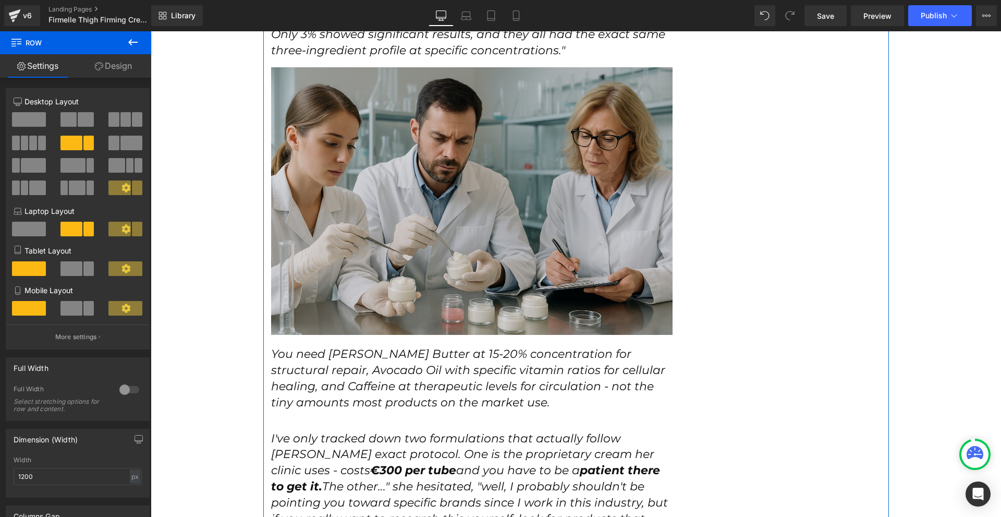
click at [511, 188] on img at bounding box center [472, 201] width 402 height 268
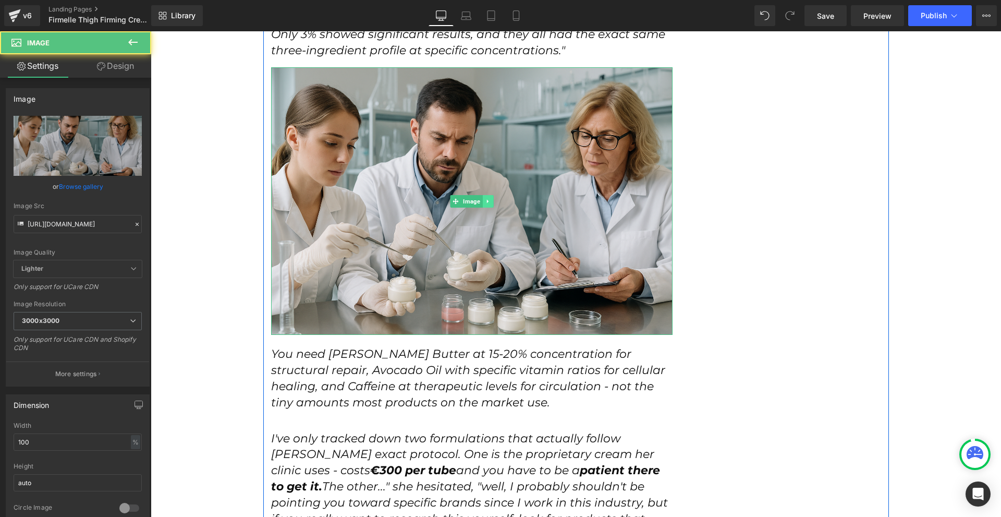
click at [482, 195] on link at bounding box center [487, 201] width 11 height 13
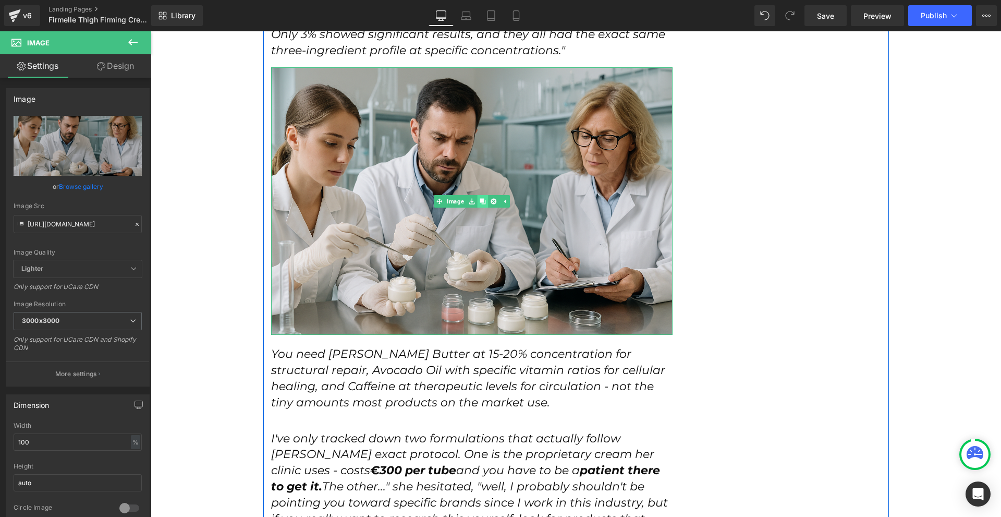
click at [479, 195] on link at bounding box center [482, 201] width 11 height 13
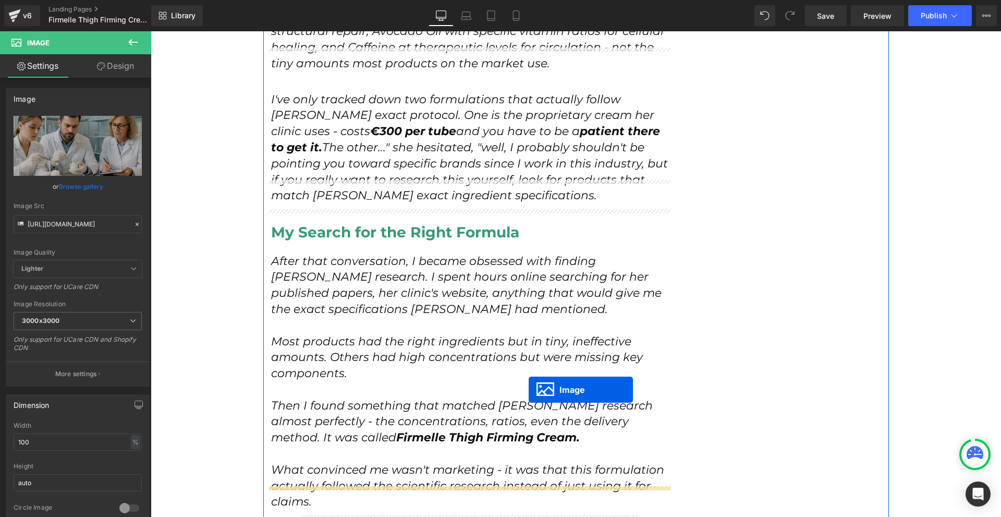
scroll to position [3628, 0]
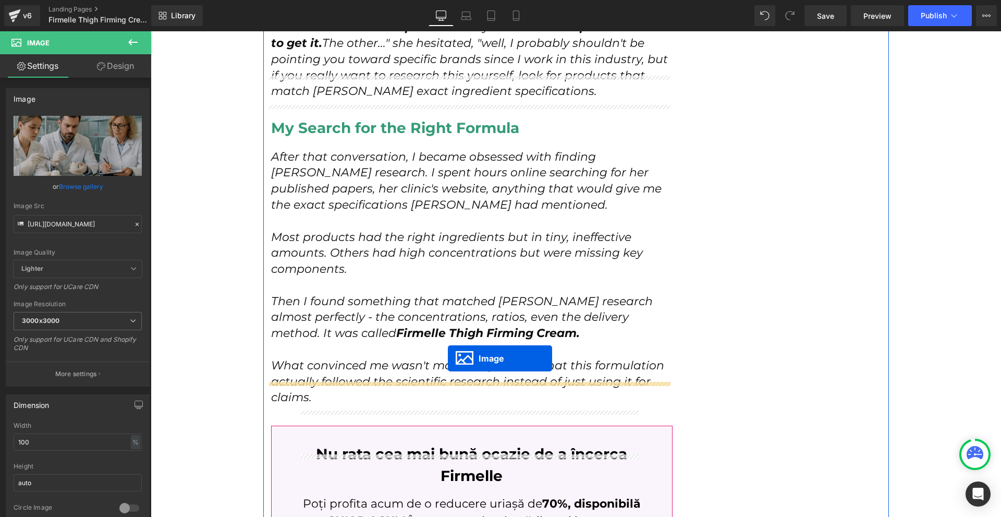
drag, startPoint x: 466, startPoint y: 438, endPoint x: 443, endPoint y: 358, distance: 83.7
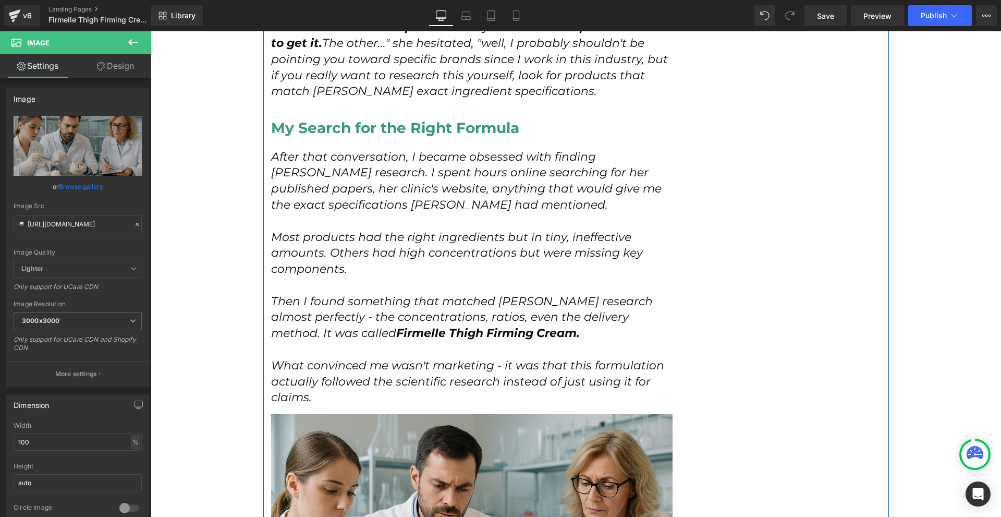
scroll to position [3654, 0]
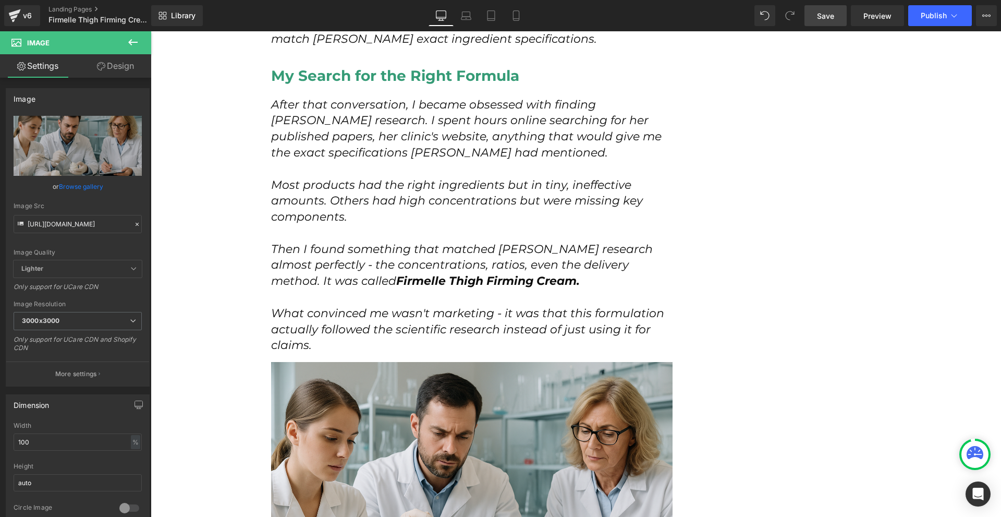
click at [836, 14] on link "Save" at bounding box center [826, 15] width 42 height 21
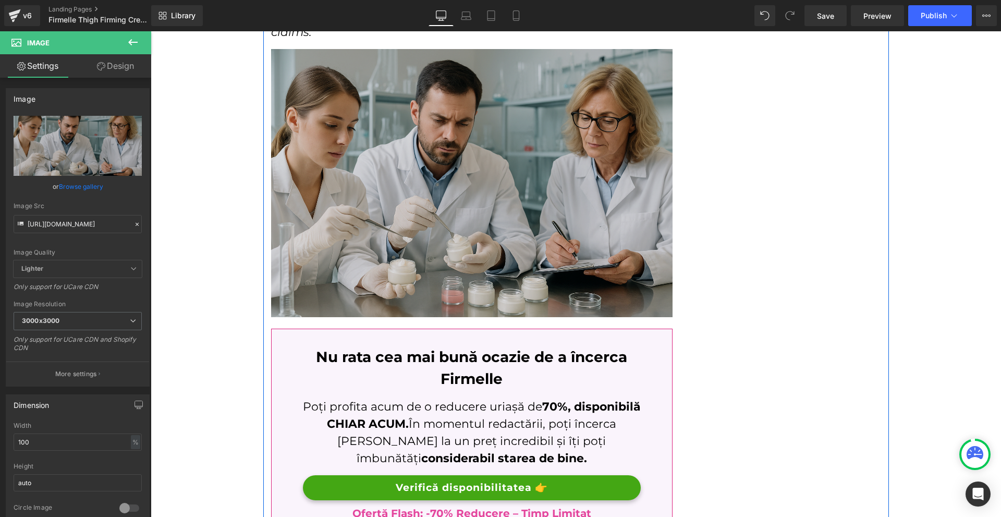
scroll to position [3810, 0]
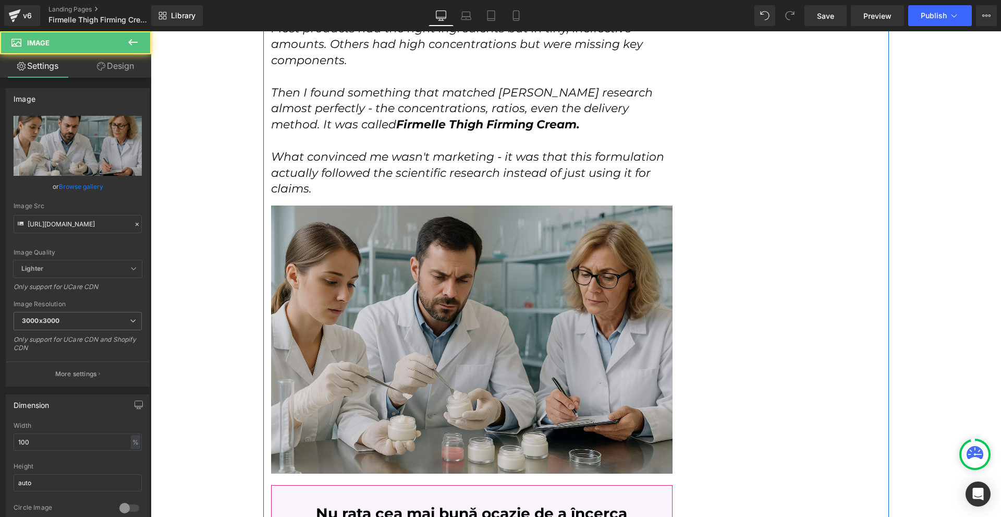
click at [519, 300] on img at bounding box center [472, 339] width 402 height 268
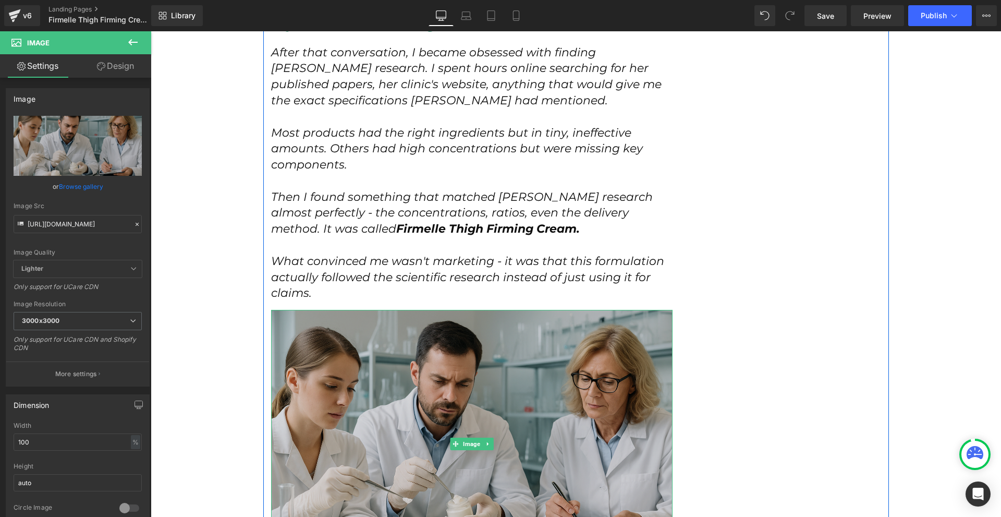
click at [618, 342] on img at bounding box center [472, 444] width 402 height 268
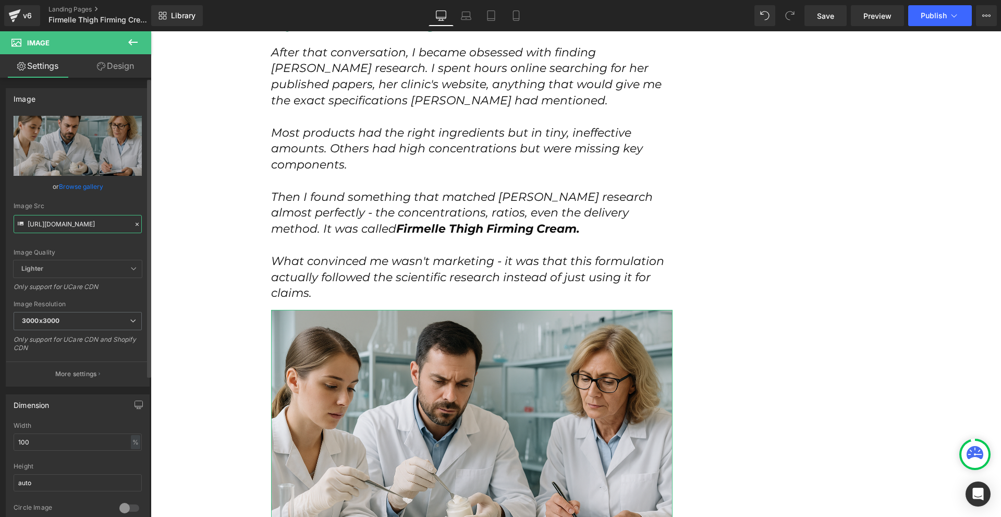
click at [76, 215] on input "https://cdn.shopify.com/s/files/1/0754/8698/6585/files/ChatGPT_Image_2025._aug.…" at bounding box center [78, 224] width 128 height 18
paste input "Nevtelen_1024_x_1536_keppont_1536_x_1024_keppont_1.png?v=1755860756"
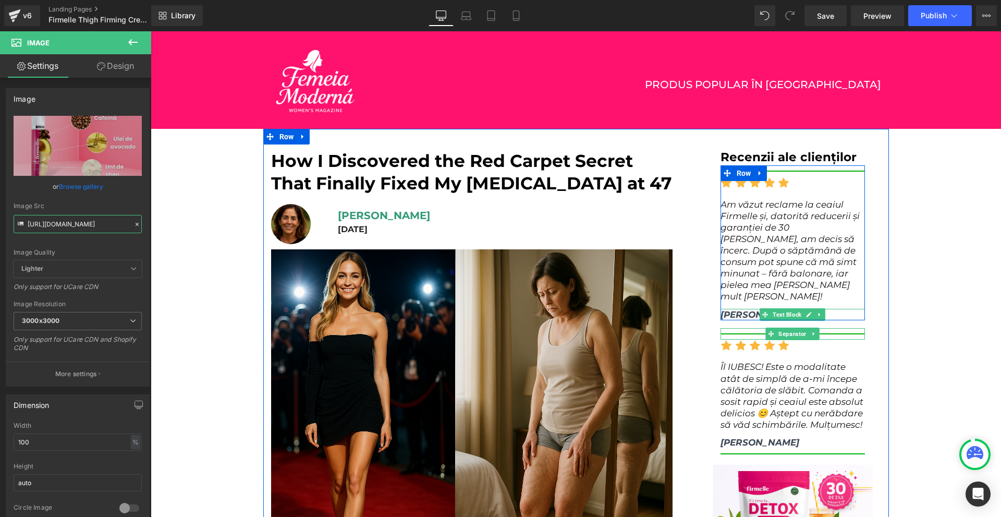
scroll to position [104, 0]
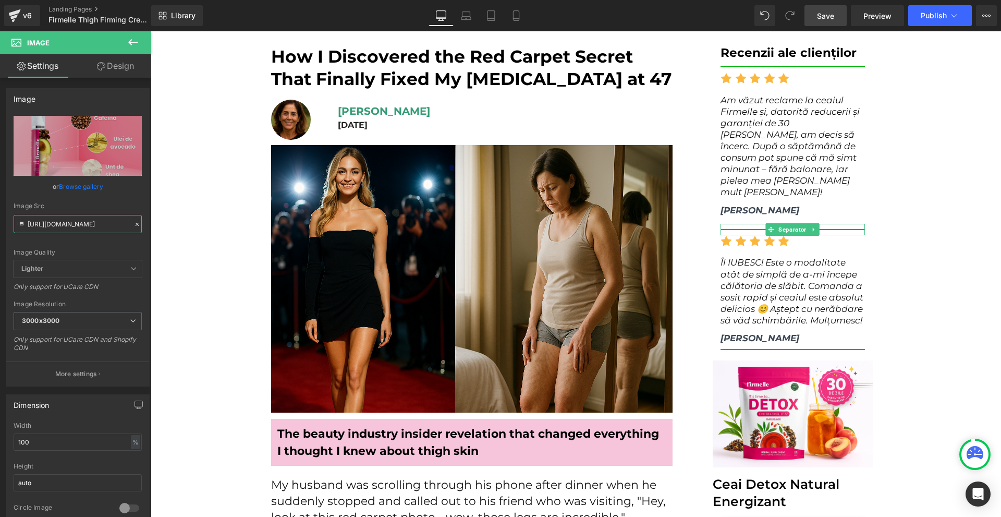
type input "https://cdn.shopify.com/s/files/1/0754/8698/6585/files/Nevtelen_1024_x_1536_kep…"
click at [837, 18] on link "Save" at bounding box center [826, 15] width 42 height 21
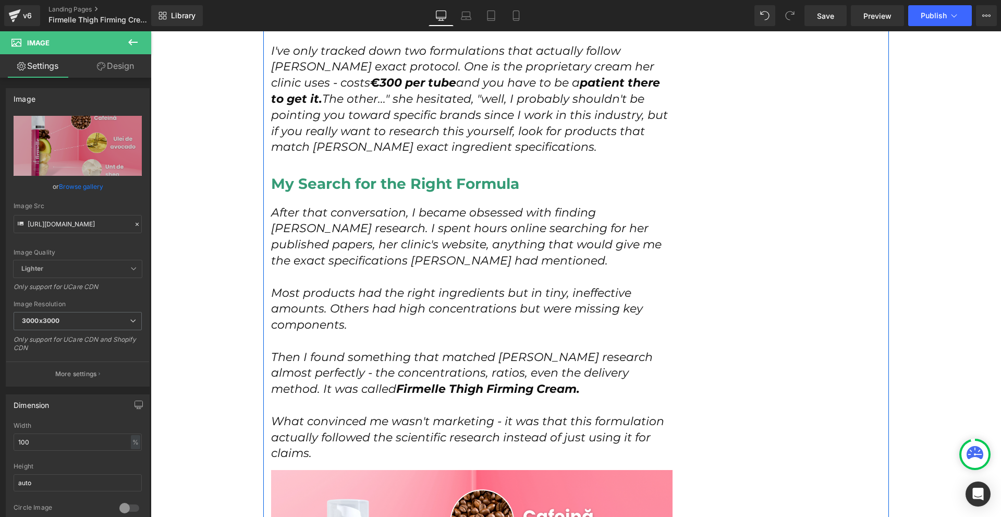
scroll to position [3494, 0]
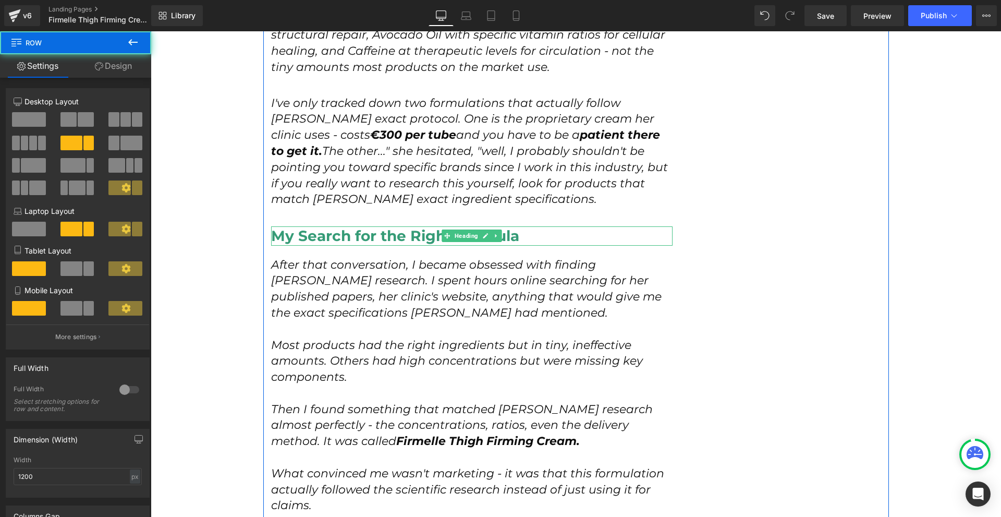
click at [495, 234] on icon at bounding box center [496, 236] width 2 height 4
click at [488, 233] on icon at bounding box center [491, 236] width 6 height 6
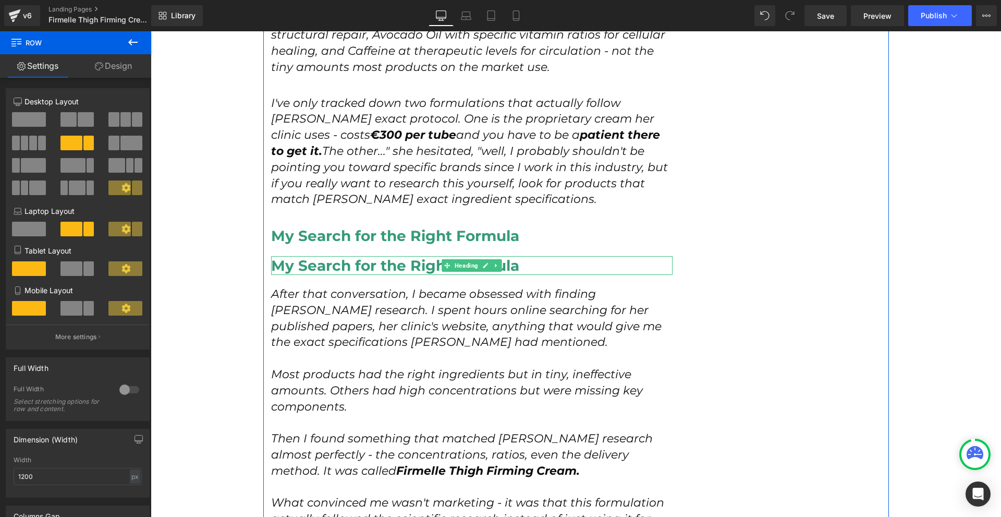
click at [446, 256] on div "My Search for the Right Formula Heading" at bounding box center [472, 265] width 402 height 19
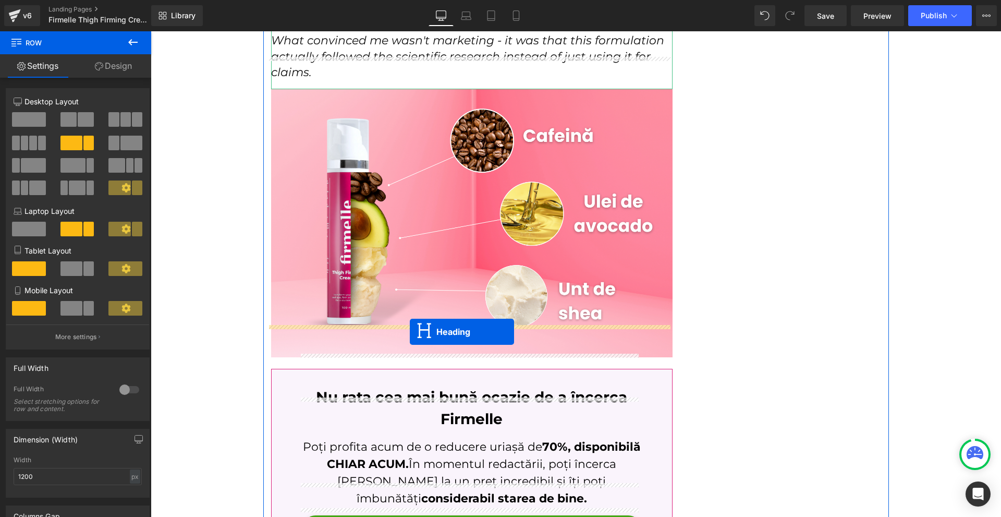
drag, startPoint x: 465, startPoint y: 235, endPoint x: 409, endPoint y: 331, distance: 110.7
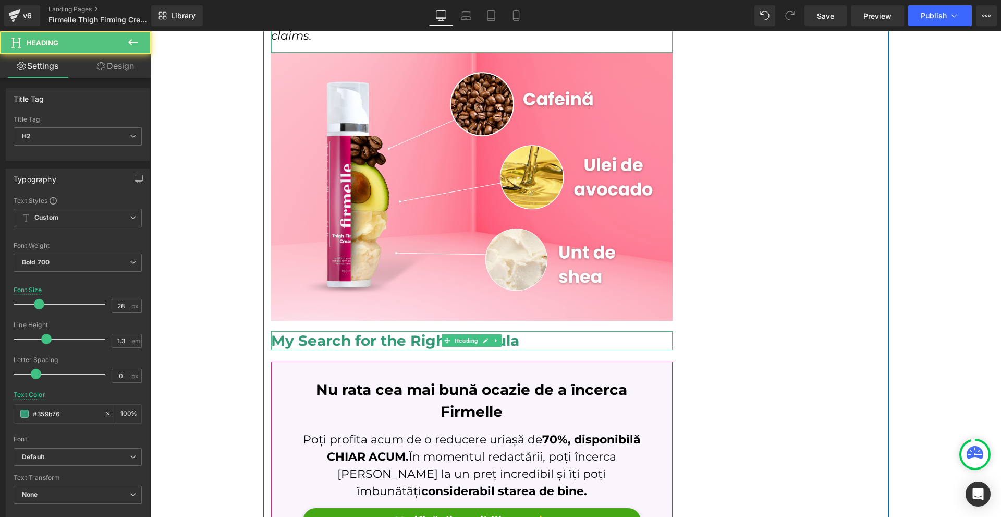
scroll to position [3927, 0]
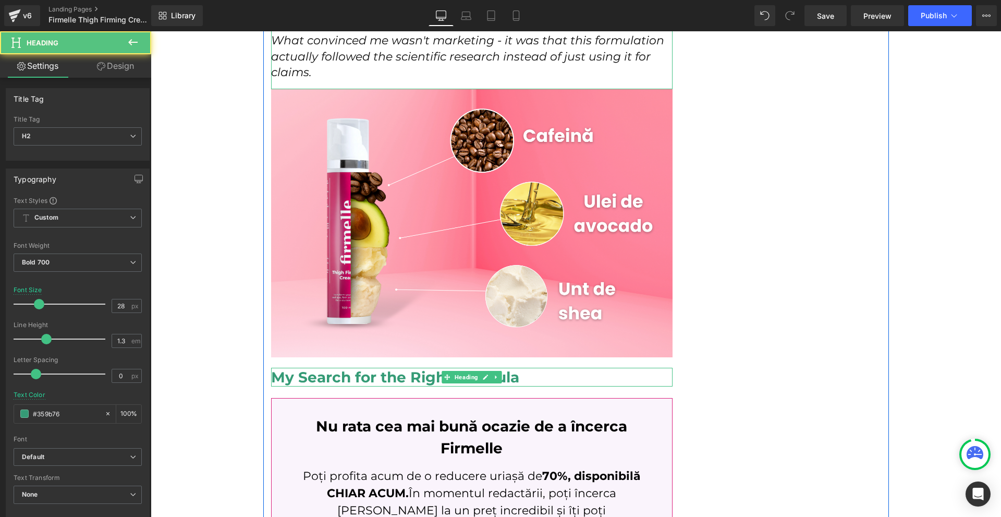
click at [318, 368] on h2 "My Search for the Right Formula" at bounding box center [472, 377] width 402 height 19
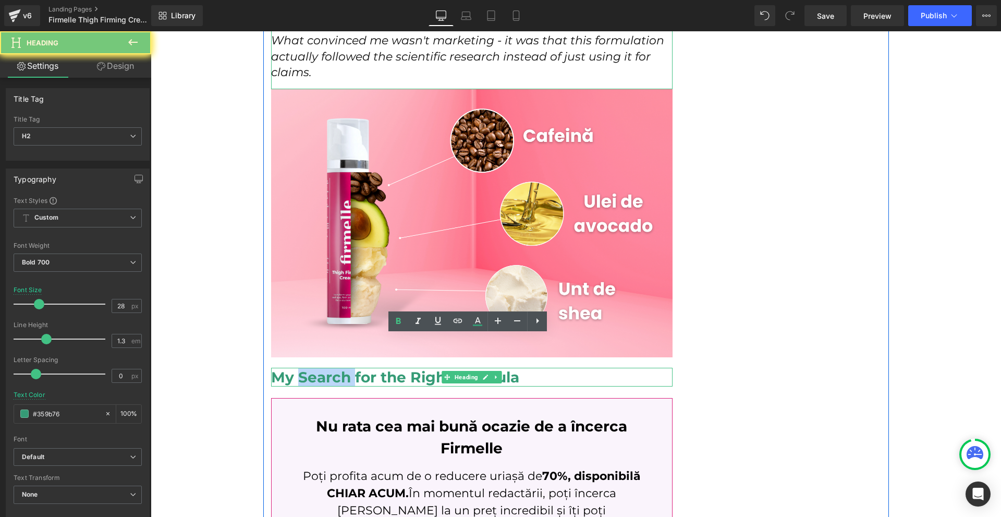
click at [318, 368] on h2 "My Search for the Right Formula" at bounding box center [472, 377] width 402 height 19
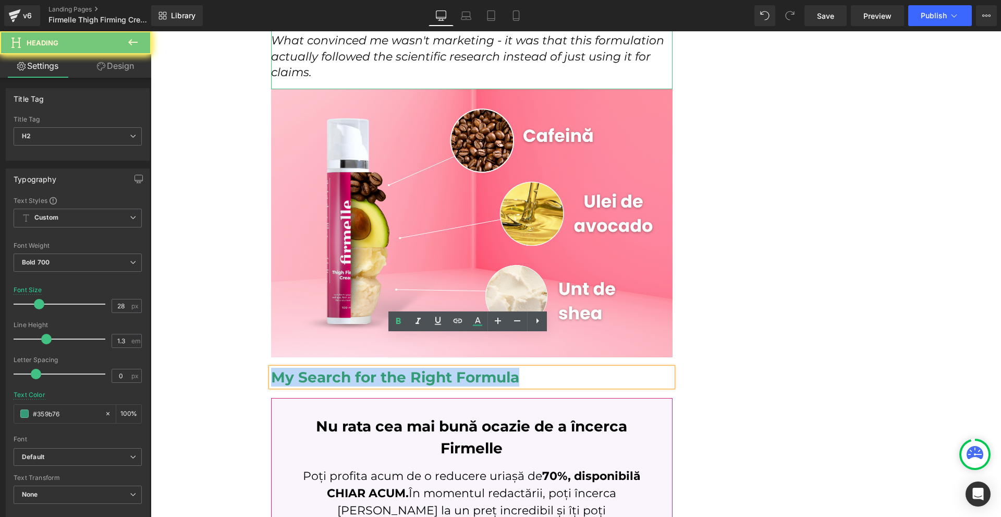
click at [318, 368] on h2 "My Search for the Right Formula" at bounding box center [472, 377] width 402 height 19
paste div
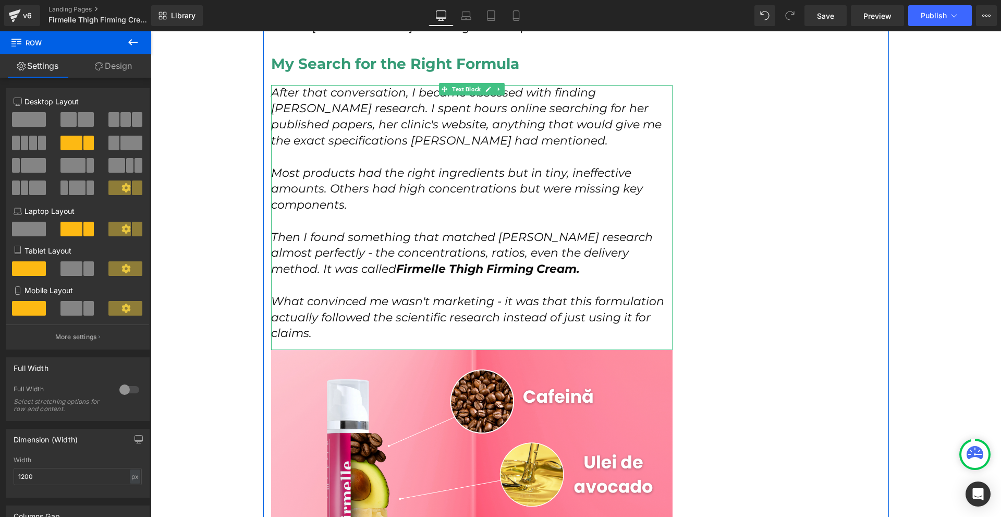
scroll to position [3561, 0]
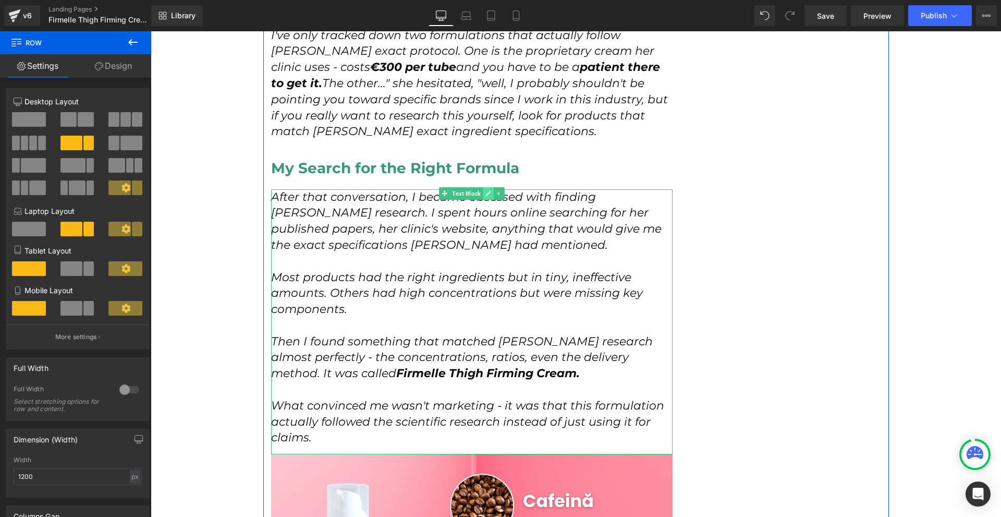
click at [489, 187] on link at bounding box center [488, 193] width 11 height 13
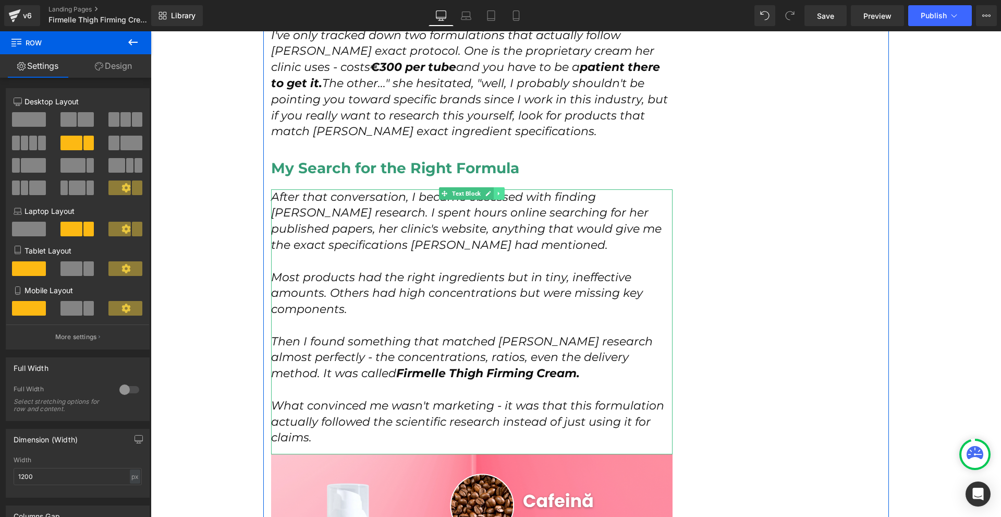
click at [494, 187] on link at bounding box center [499, 193] width 11 height 13
click at [491, 190] on icon at bounding box center [494, 193] width 6 height 6
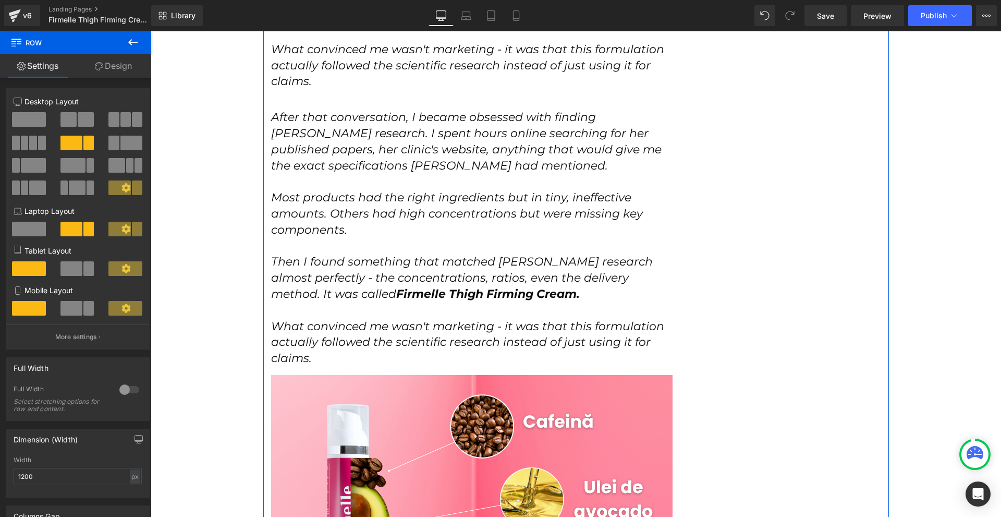
scroll to position [3922, 0]
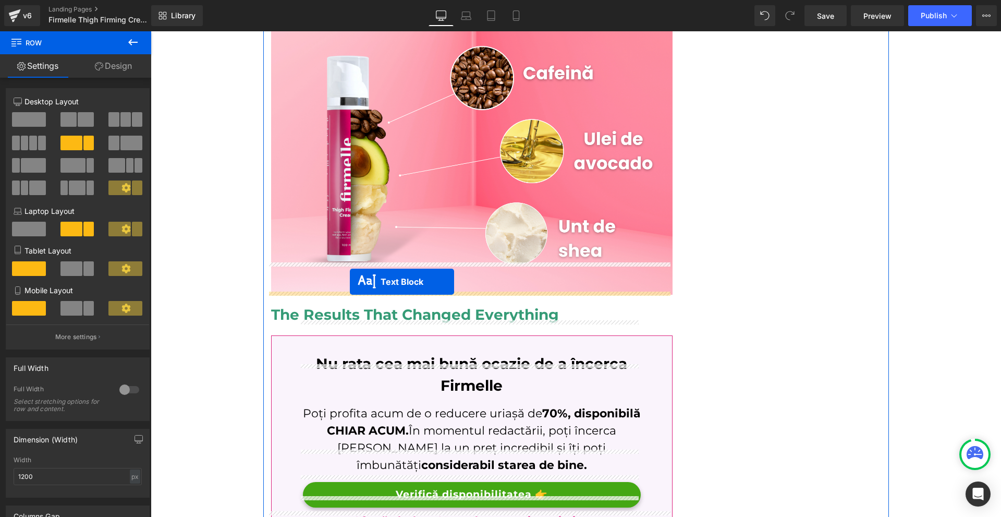
drag, startPoint x: 457, startPoint y: 81, endPoint x: 350, endPoint y: 282, distance: 227.0
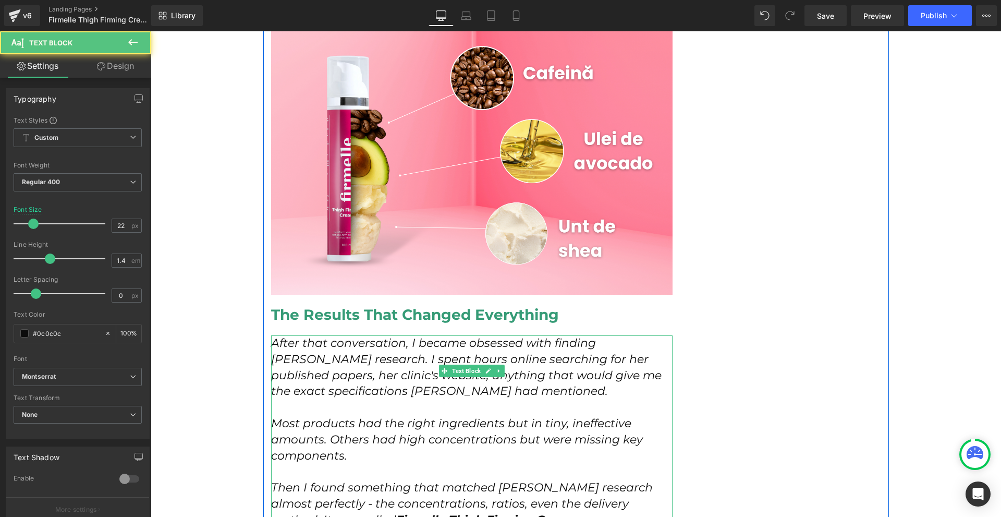
click at [303, 336] on icon "After that conversation, I became obsessed with finding Dr. [PERSON_NAME] resea…" at bounding box center [466, 367] width 391 height 62
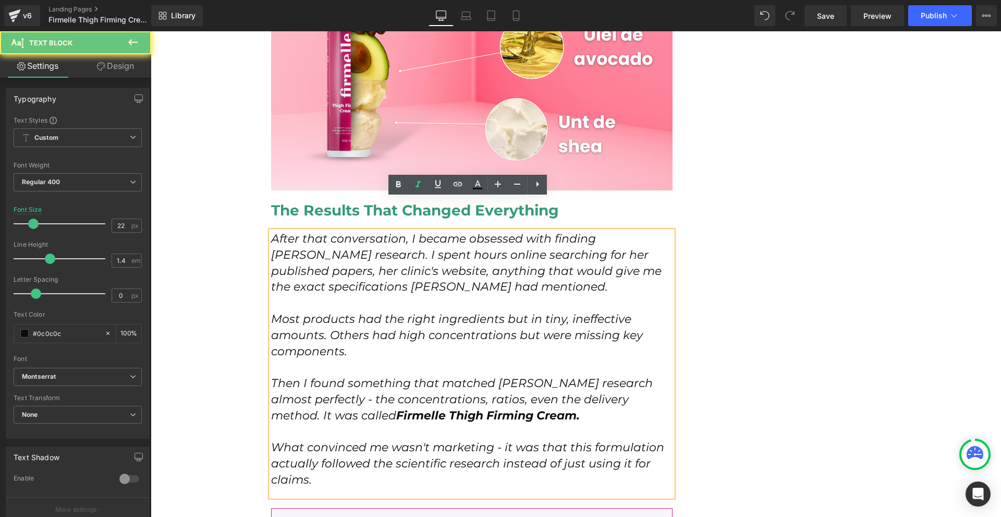
scroll to position [4146, 0]
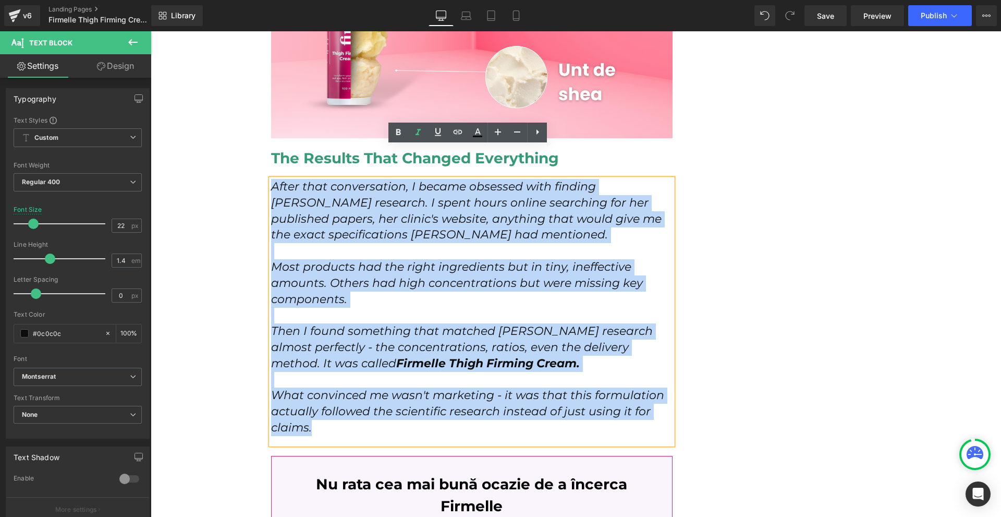
drag, startPoint x: 384, startPoint y: 401, endPoint x: 269, endPoint y: 157, distance: 269.7
click at [271, 179] on div "After that conversation, I became obsessed with finding Dr. Kowalski's research…" at bounding box center [472, 311] width 402 height 265
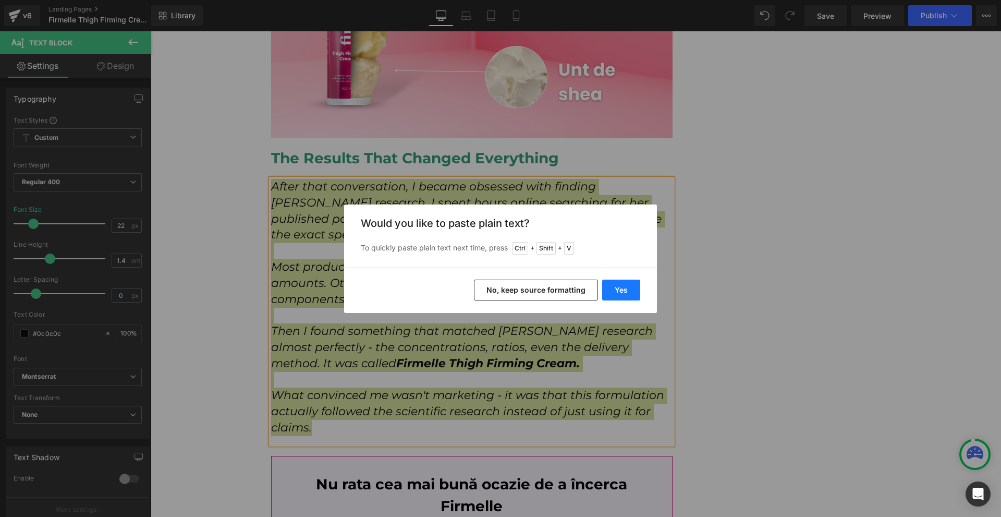
click at [624, 293] on button "Yes" at bounding box center [621, 289] width 38 height 21
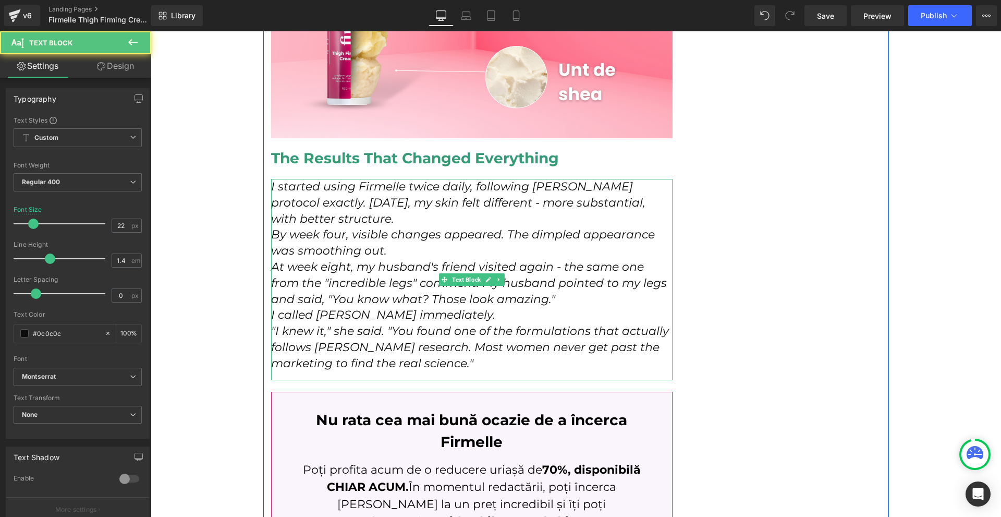
click at [413, 184] on p "I started using Firmelle twice daily, following Dr. [PERSON_NAME] protocol exac…" at bounding box center [472, 203] width 402 height 48
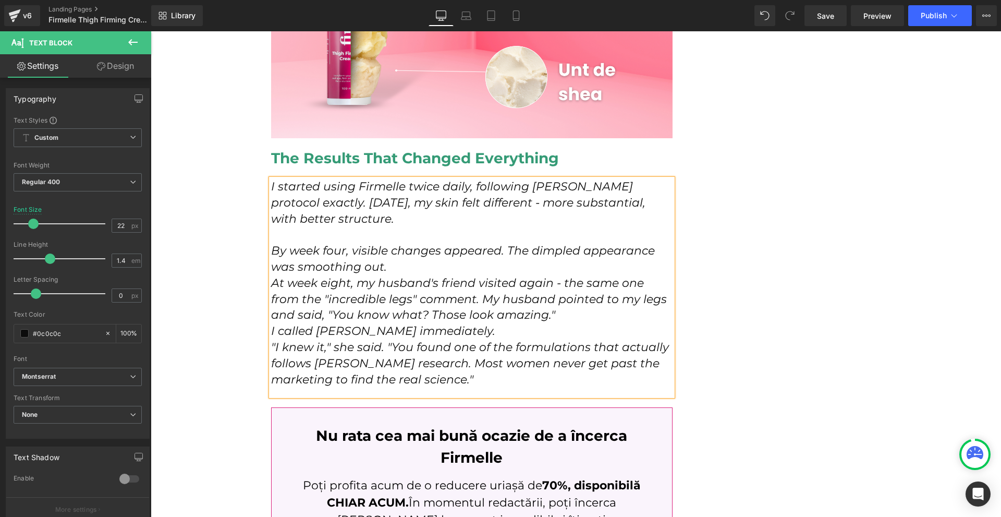
click at [382, 243] on p "By week four, visible changes appeared. The dimpled appearance was smoothing ou…" at bounding box center [472, 259] width 402 height 32
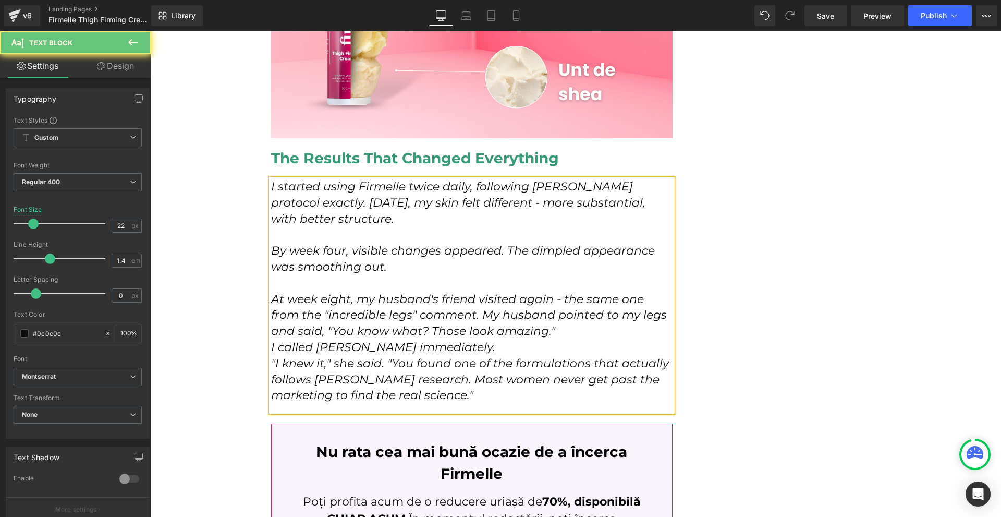
click at [445, 307] on p "At week eight, my husband's friend visited again - the same one from the "incre…" at bounding box center [472, 315] width 402 height 48
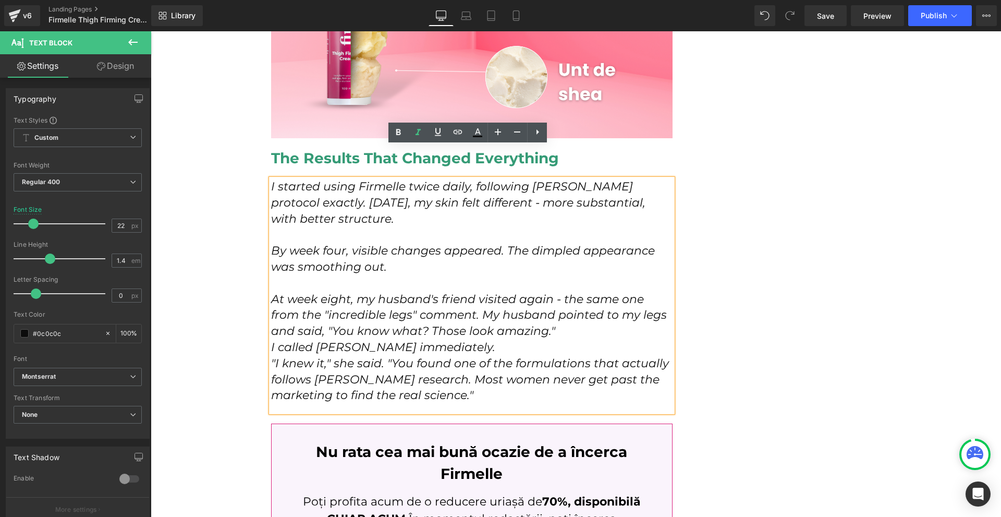
click at [479, 339] on p "I called [PERSON_NAME] immediately." at bounding box center [472, 347] width 402 height 16
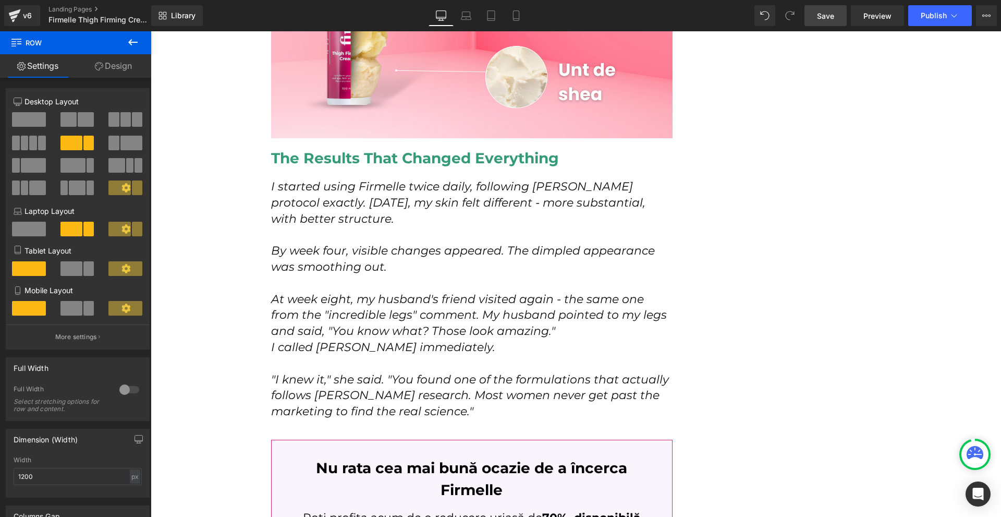
click at [810, 20] on link "Save" at bounding box center [826, 15] width 42 height 21
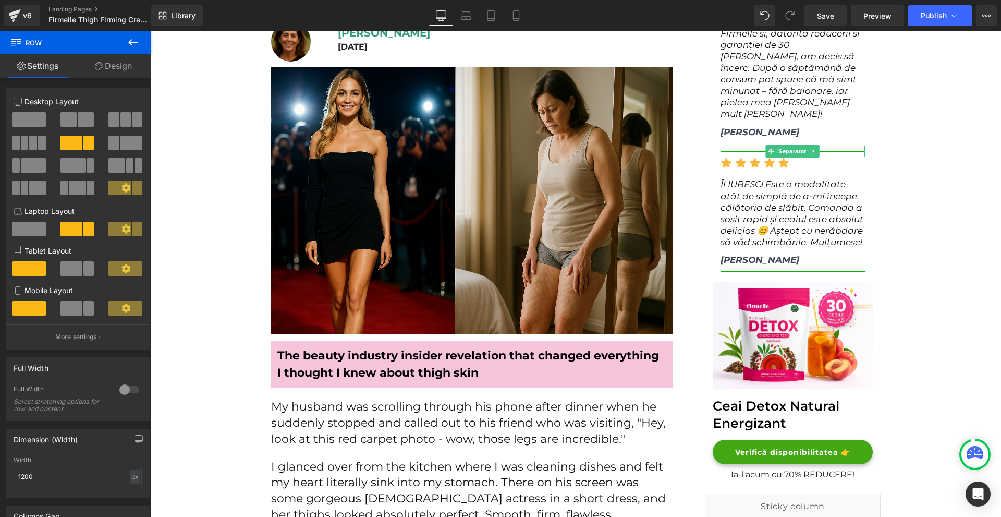
scroll to position [0, 0]
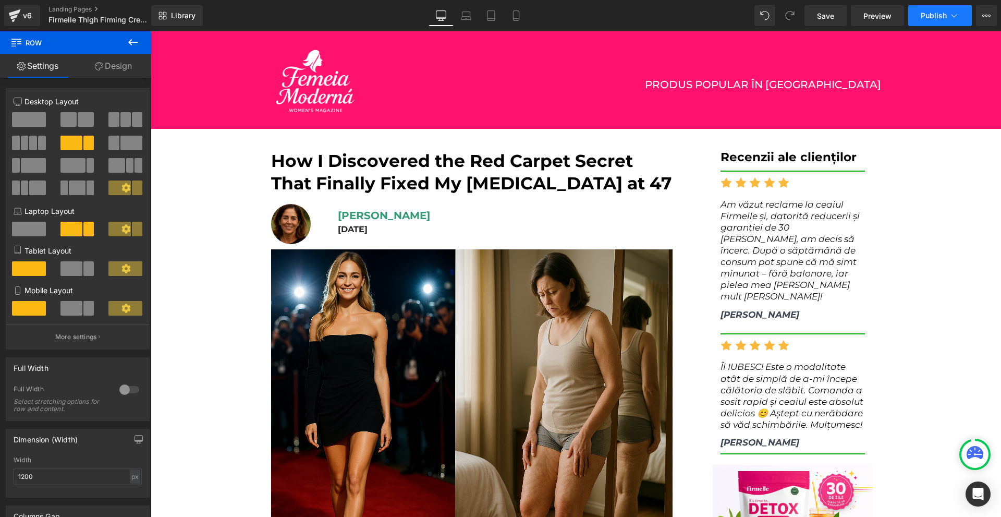
click at [937, 10] on button "Publish" at bounding box center [940, 15] width 64 height 21
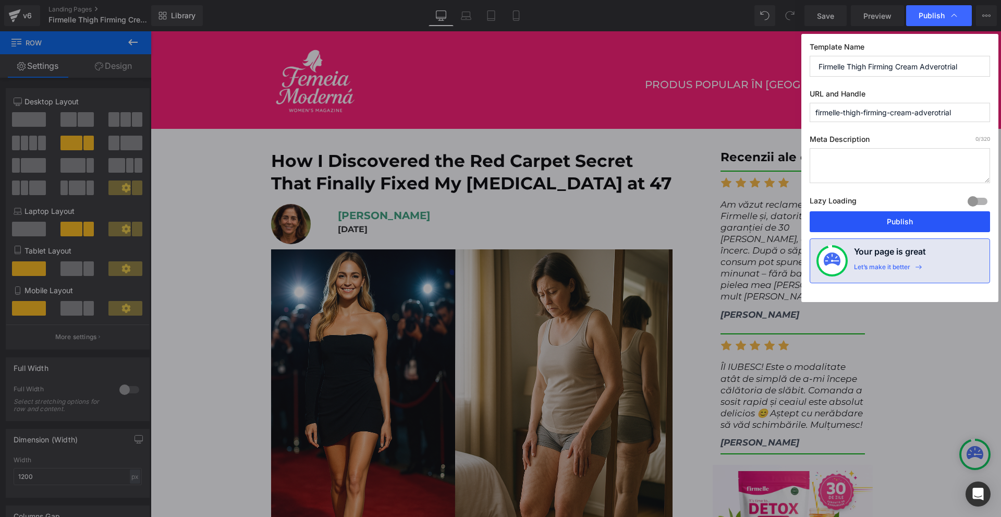
drag, startPoint x: 883, startPoint y: 218, endPoint x: 732, endPoint y: 187, distance: 154.0
click at [883, 218] on button "Publish" at bounding box center [900, 221] width 180 height 21
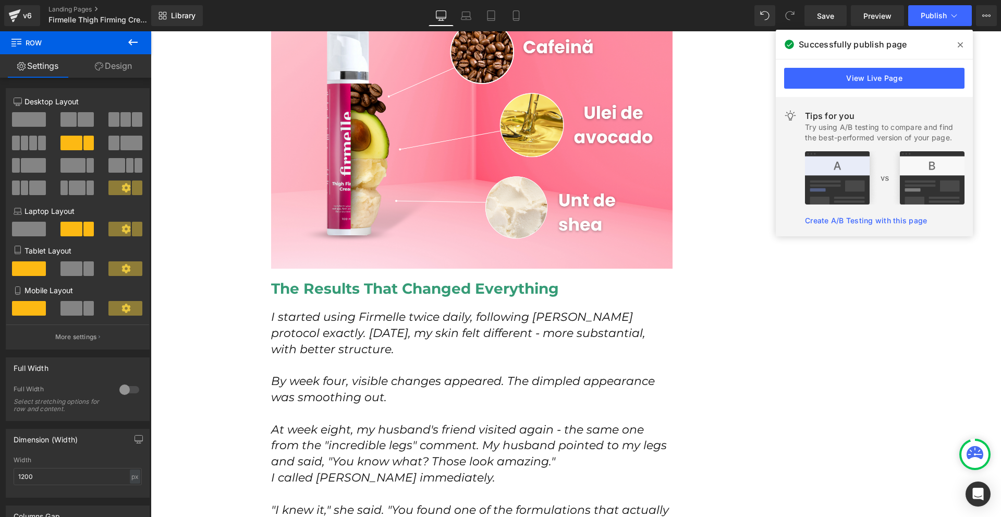
scroll to position [4172, 0]
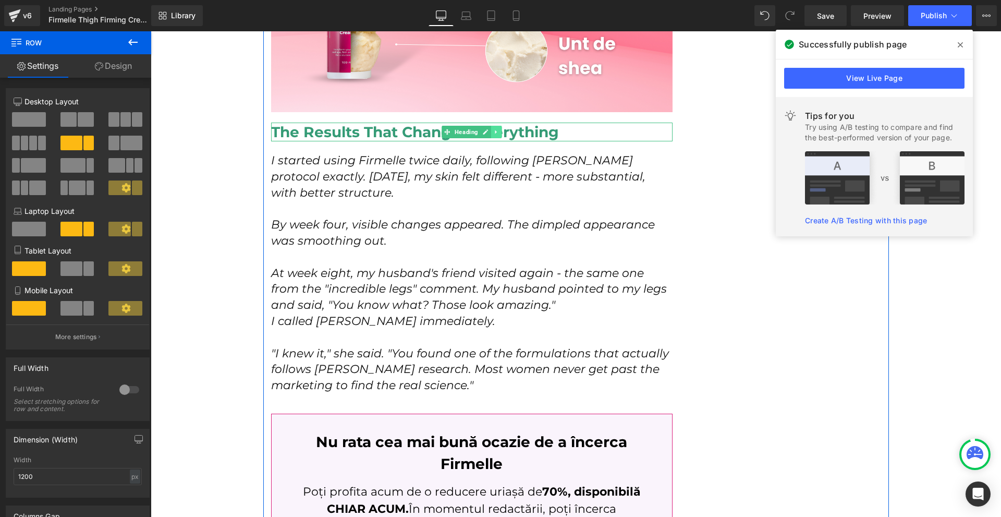
click at [491, 126] on link at bounding box center [496, 132] width 11 height 13
click at [485, 126] on link at bounding box center [490, 132] width 11 height 13
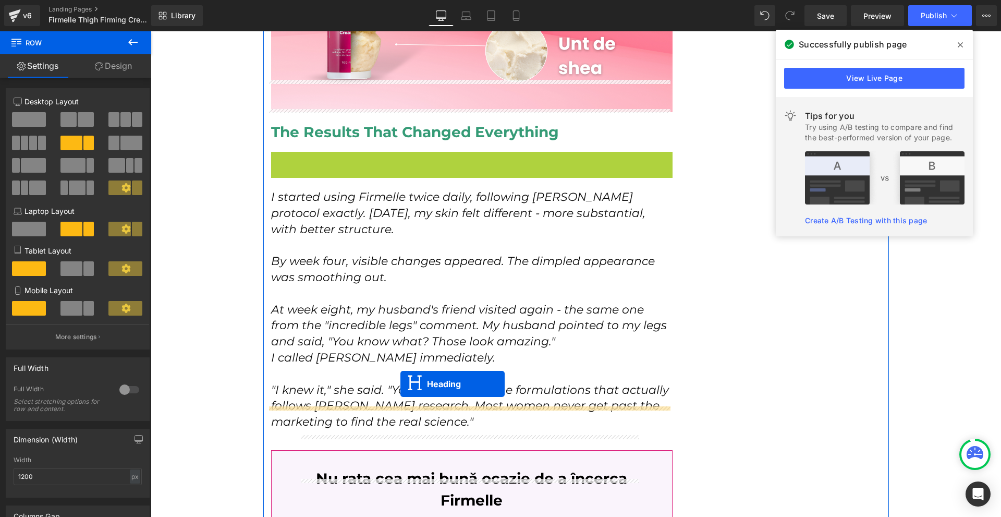
drag, startPoint x: 449, startPoint y: 127, endPoint x: 400, endPoint y: 384, distance: 261.1
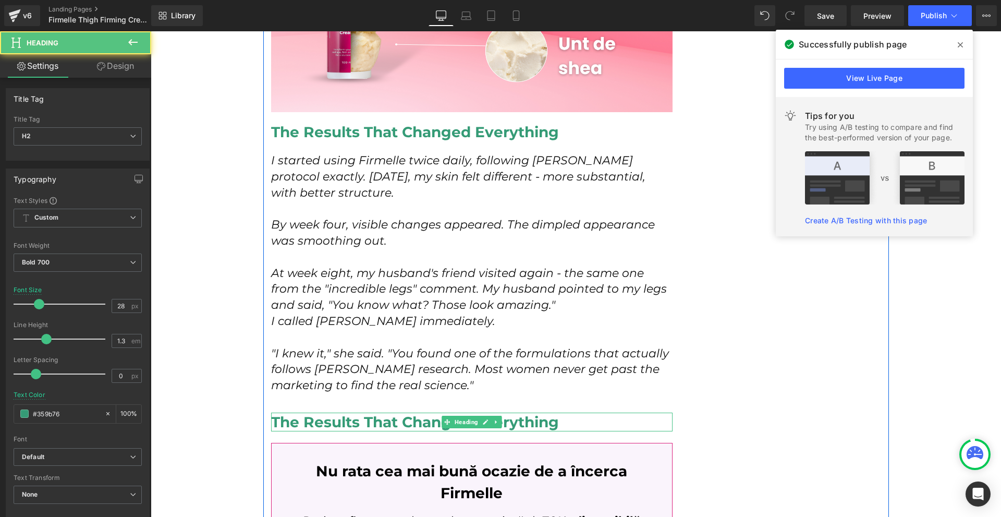
click at [344, 412] on h2 "The Results That Changed Everything" at bounding box center [472, 421] width 402 height 19
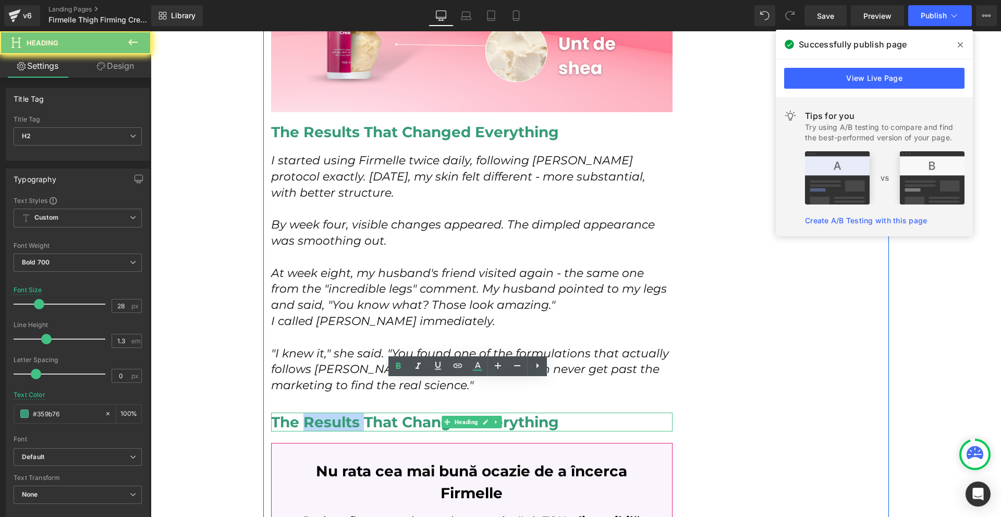
click at [344, 412] on h2 "The Results That Changed Everything" at bounding box center [472, 421] width 402 height 19
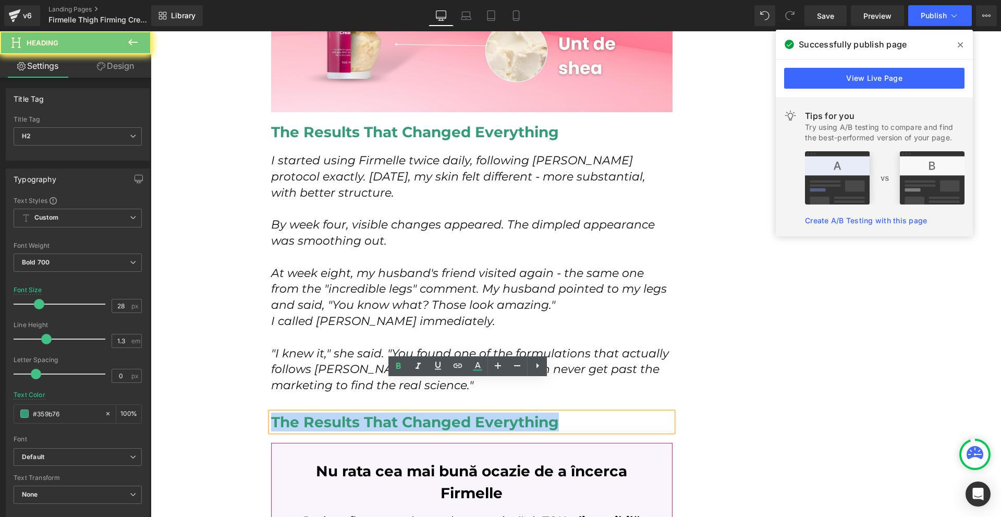
click at [344, 412] on h2 "The Results That Changed Everything" at bounding box center [472, 421] width 402 height 19
paste div
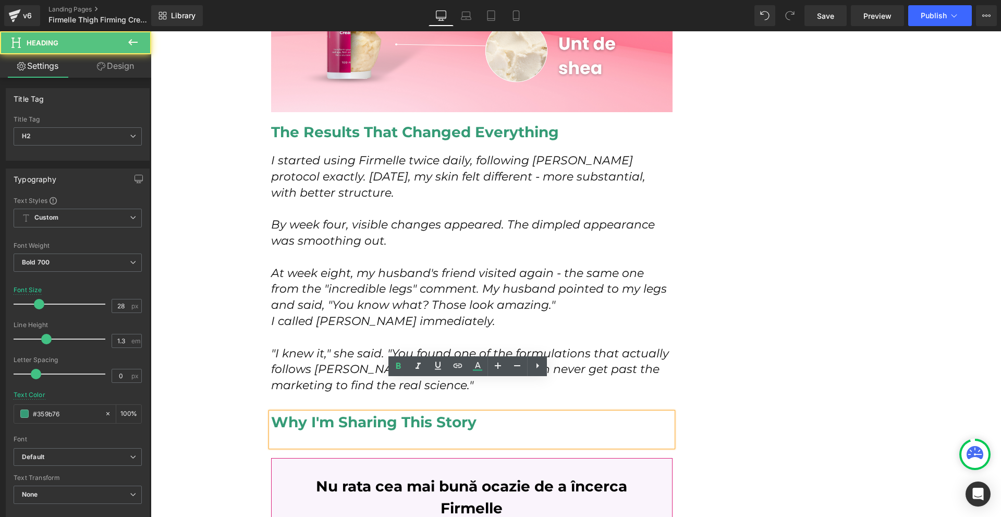
click at [473, 431] on div at bounding box center [472, 438] width 402 height 15
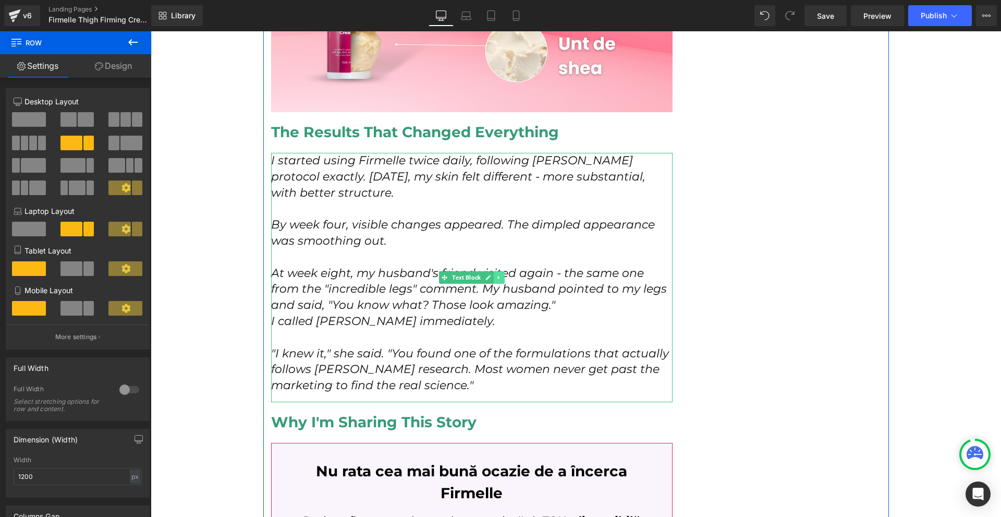
click at [494, 271] on link at bounding box center [499, 277] width 11 height 13
click at [490, 271] on link at bounding box center [493, 277] width 11 height 13
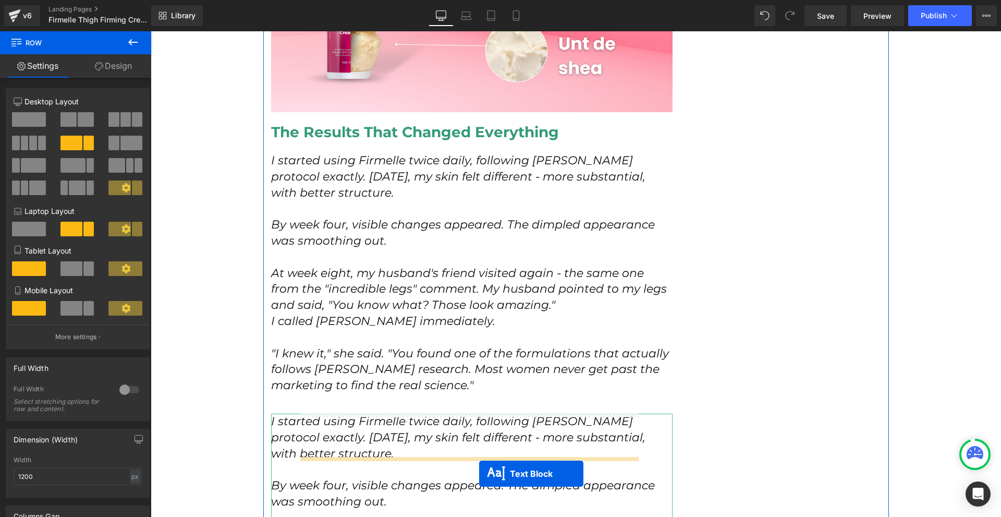
scroll to position [4224, 0]
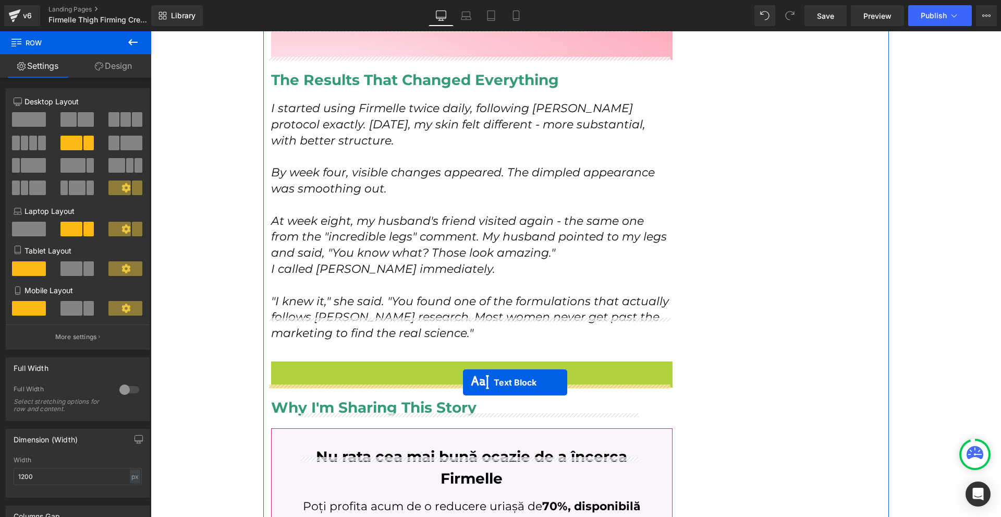
drag, startPoint x: 463, startPoint y: 504, endPoint x: 463, endPoint y: 382, distance: 121.5
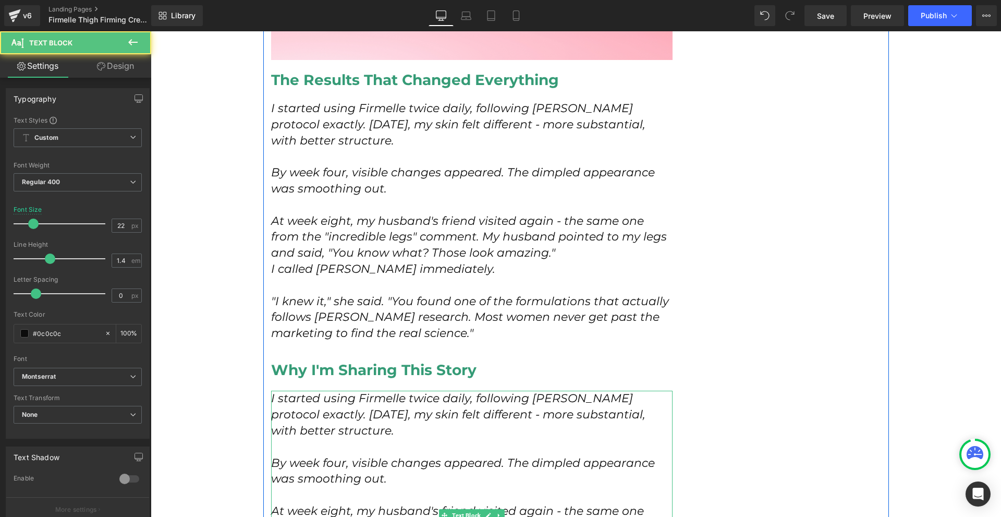
click at [272, 391] on icon "I started using Firmelle twice daily, following Dr. [PERSON_NAME] protocol exac…" at bounding box center [458, 414] width 374 height 46
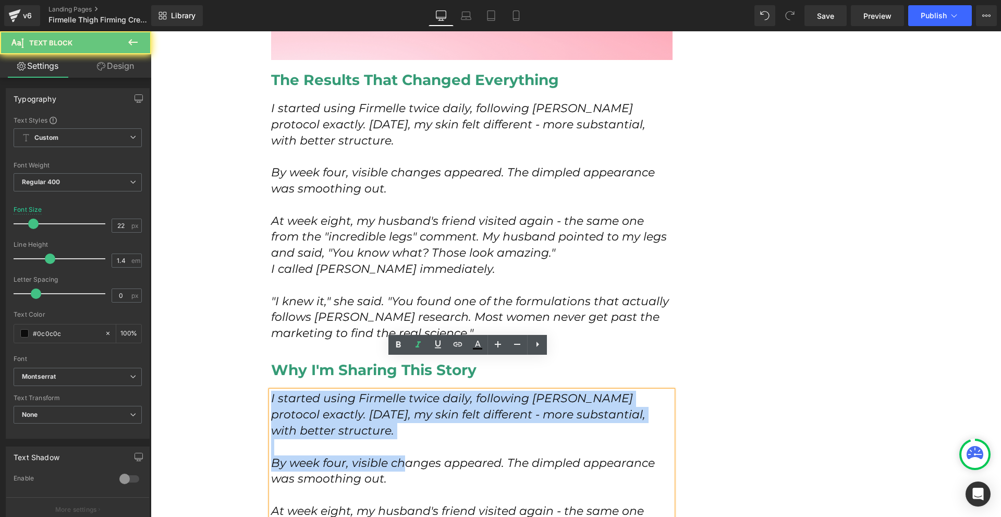
scroll to position [4328, 0]
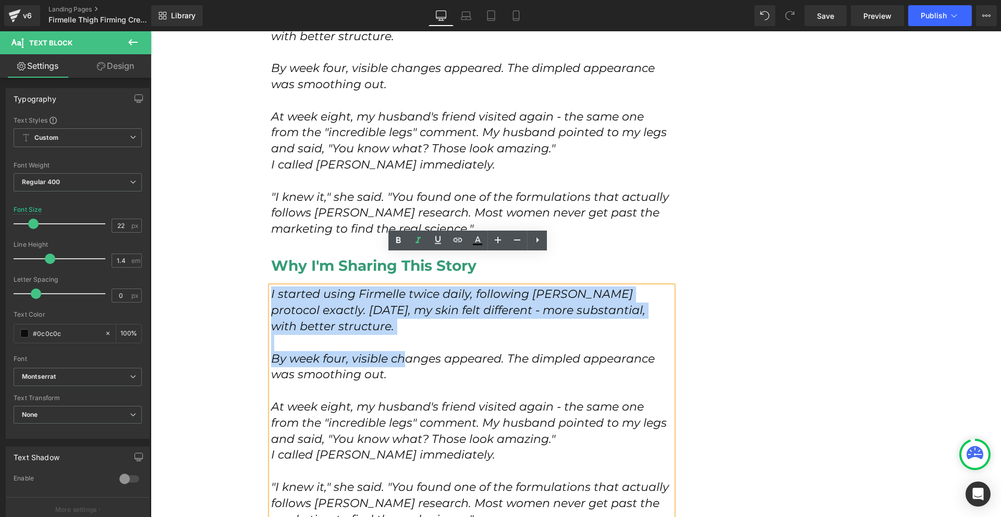
drag, startPoint x: 269, startPoint y: 366, endPoint x: 522, endPoint y: 483, distance: 279.3
click at [522, 483] on div "I started using Firmelle twice daily, following Dr. Kowalski's protocol exactly…" at bounding box center [472, 410] width 402 height 249
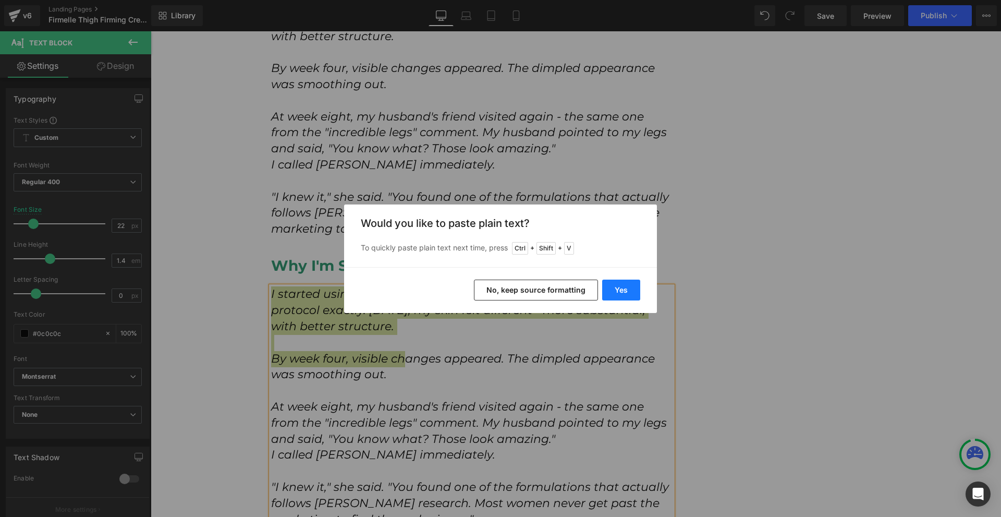
click at [631, 287] on button "Yes" at bounding box center [621, 289] width 38 height 21
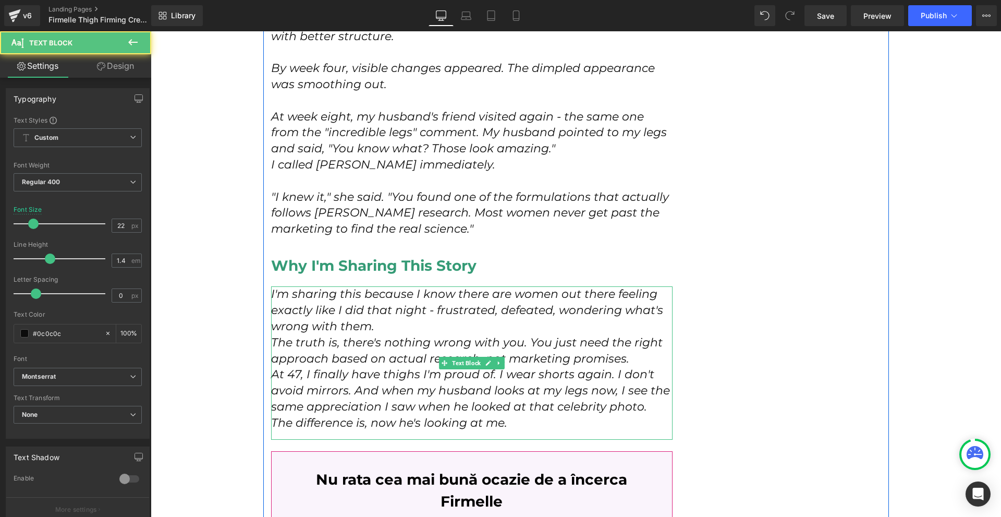
click at [397, 294] on p "I'm sharing this because I know there are women out there feeling exactly like …" at bounding box center [472, 310] width 402 height 48
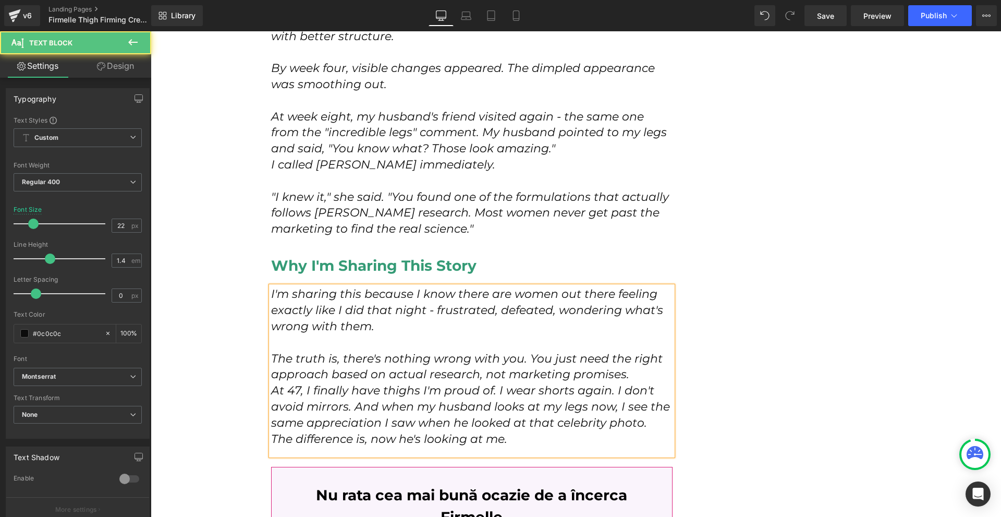
click at [637, 351] on p "The truth is, there's nothing wrong with you. You just need the right approach …" at bounding box center [472, 367] width 402 height 32
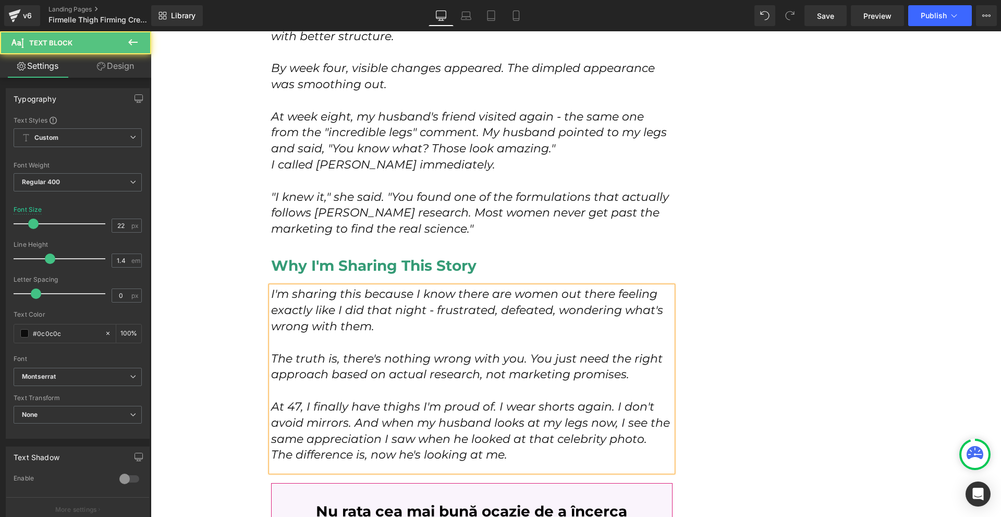
click at [493, 399] on icon "At 47, I finally have thighs I'm proud of. I wear shorts again. I don't avoid m…" at bounding box center [470, 422] width 399 height 46
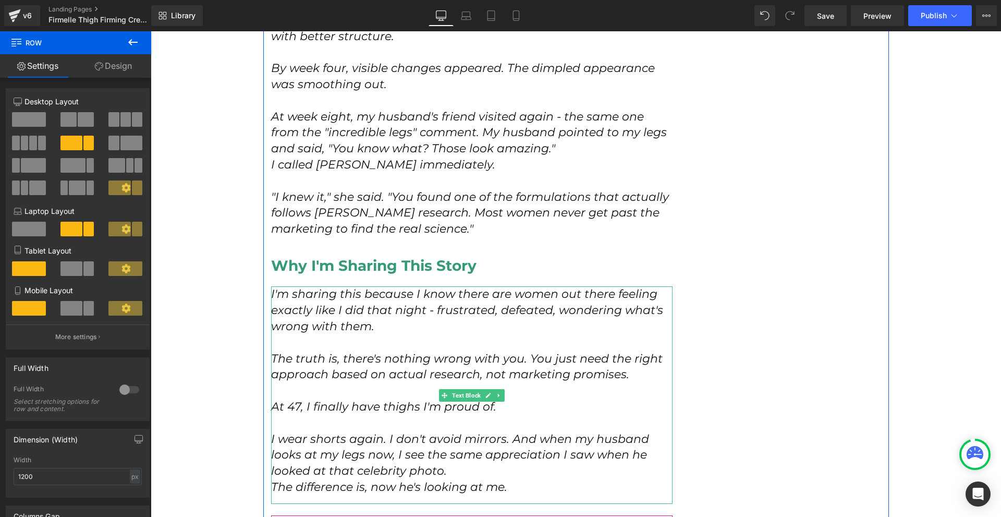
click at [456, 432] on icon "I wear shorts again. I don't avoid mirrors. And when my husband looks at my leg…" at bounding box center [460, 455] width 378 height 46
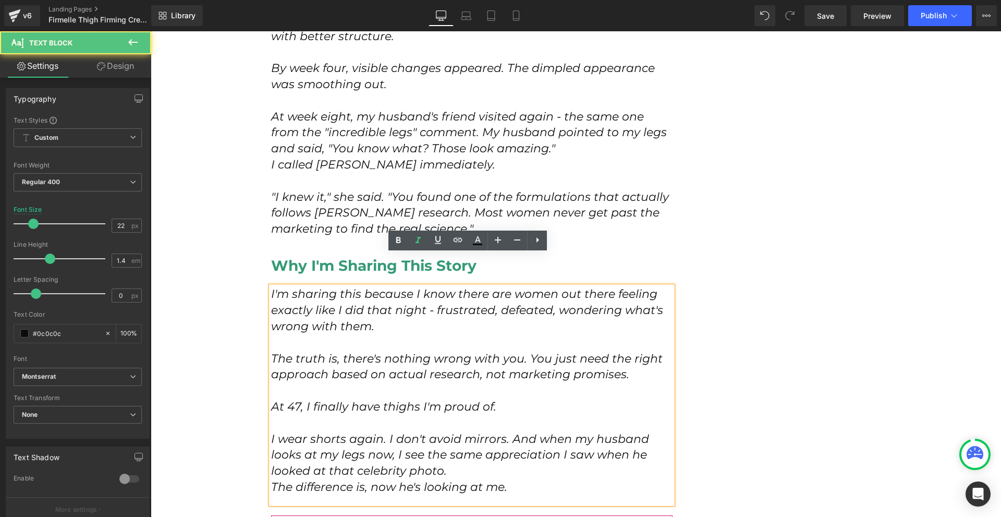
click at [384, 432] on icon "I wear shorts again. I don't avoid mirrors. And when my husband looks at my leg…" at bounding box center [460, 455] width 378 height 46
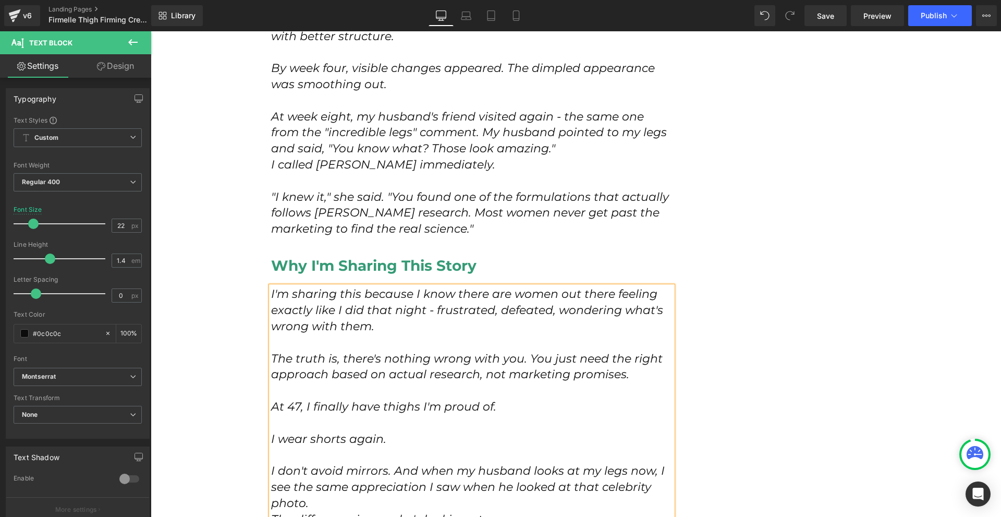
scroll to position [4380, 0]
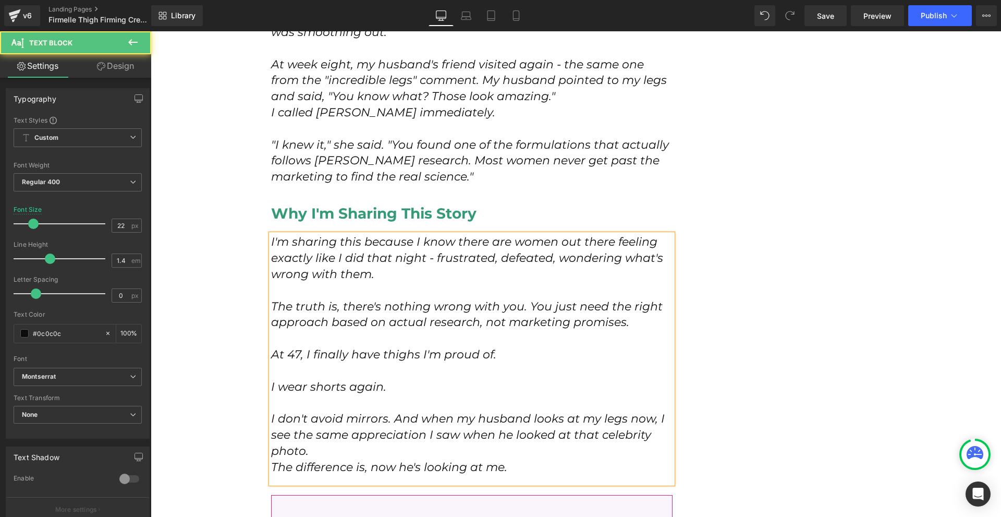
click at [357, 419] on p "I don't avoid mirrors. And when my husband looks at my legs now, I see the same…" at bounding box center [472, 435] width 402 height 48
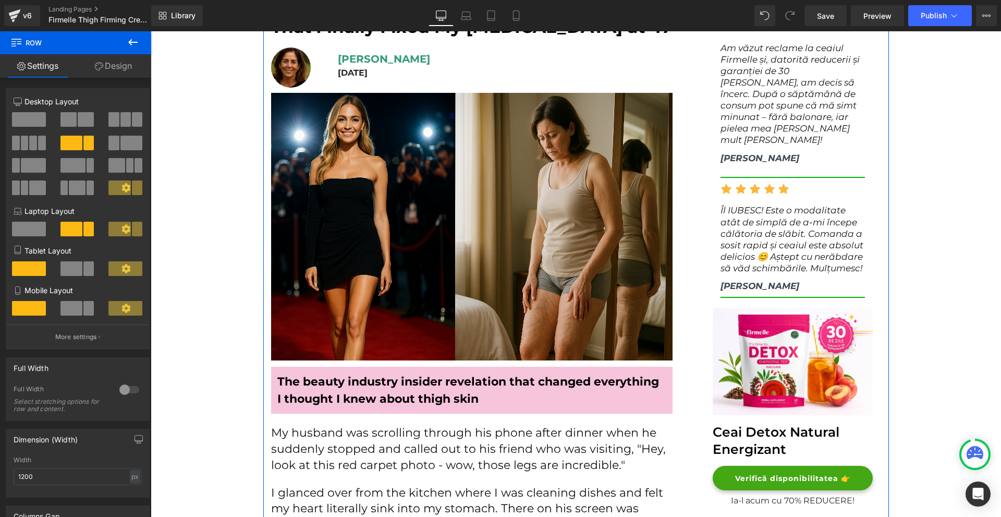
scroll to position [0, 0]
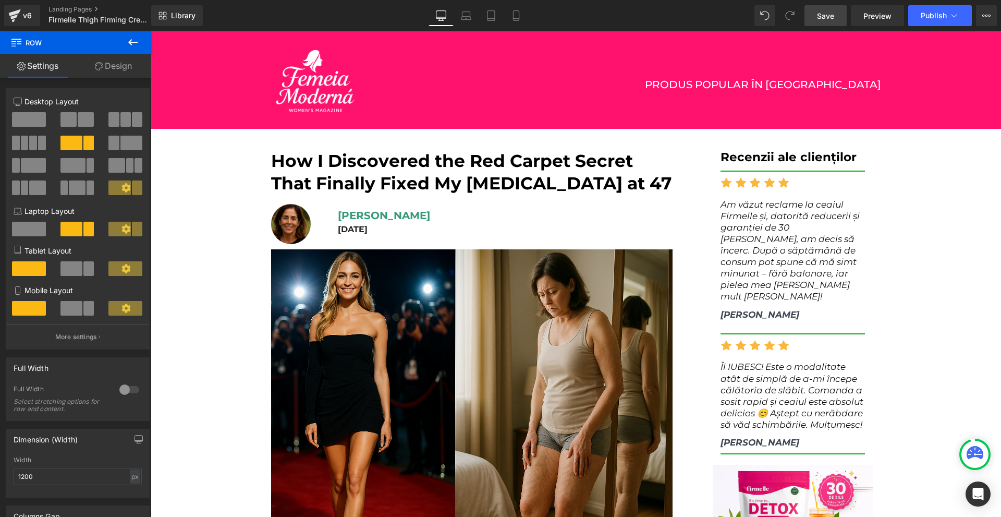
click at [827, 16] on span "Save" at bounding box center [825, 15] width 17 height 11
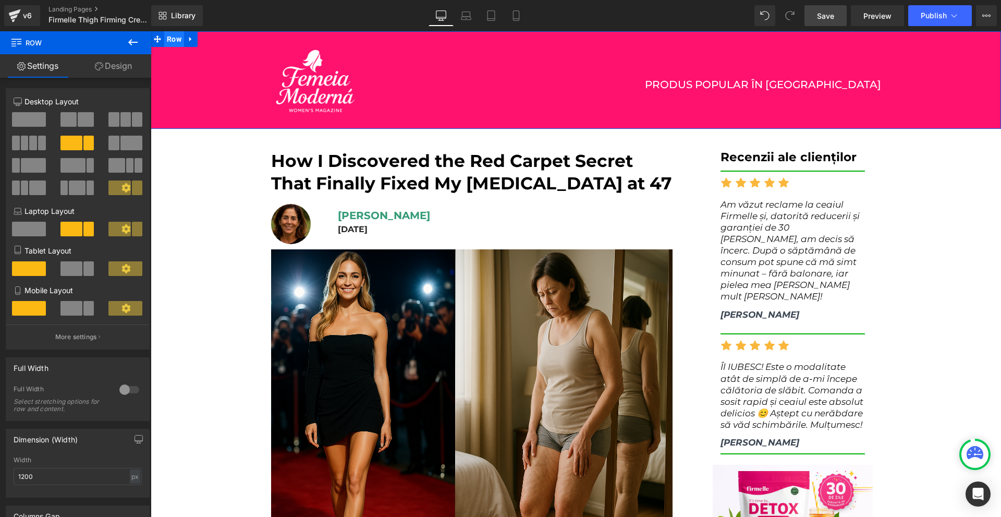
click at [169, 43] on span "Row" at bounding box center [174, 39] width 20 height 16
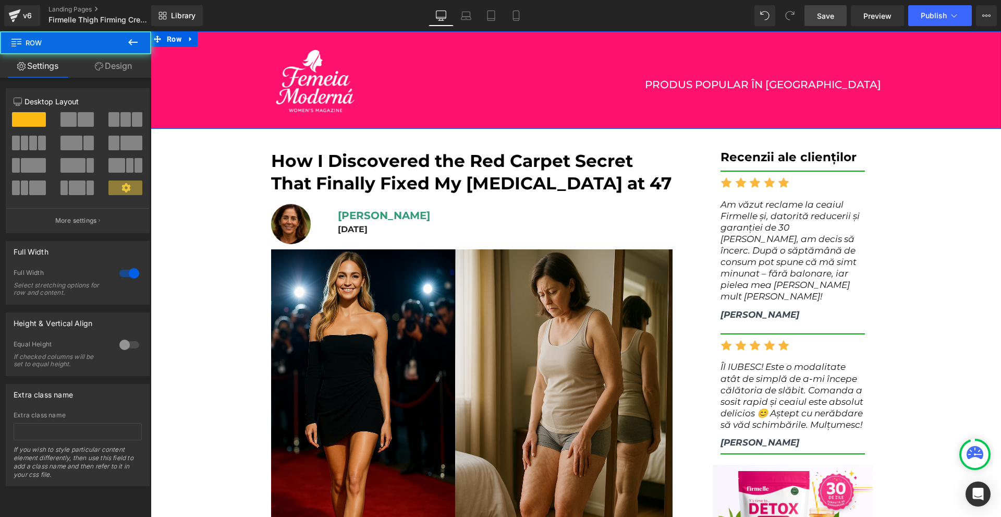
click at [103, 70] on link "Design" at bounding box center [114, 65] width 76 height 23
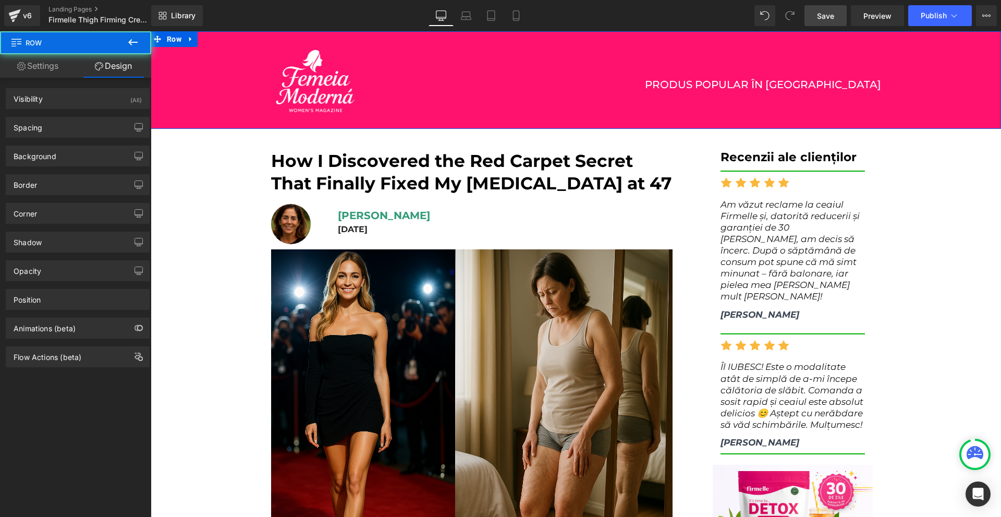
drag, startPoint x: 77, startPoint y: 156, endPoint x: 71, endPoint y: 190, distance: 34.5
click at [77, 157] on div "Background" at bounding box center [77, 156] width 143 height 20
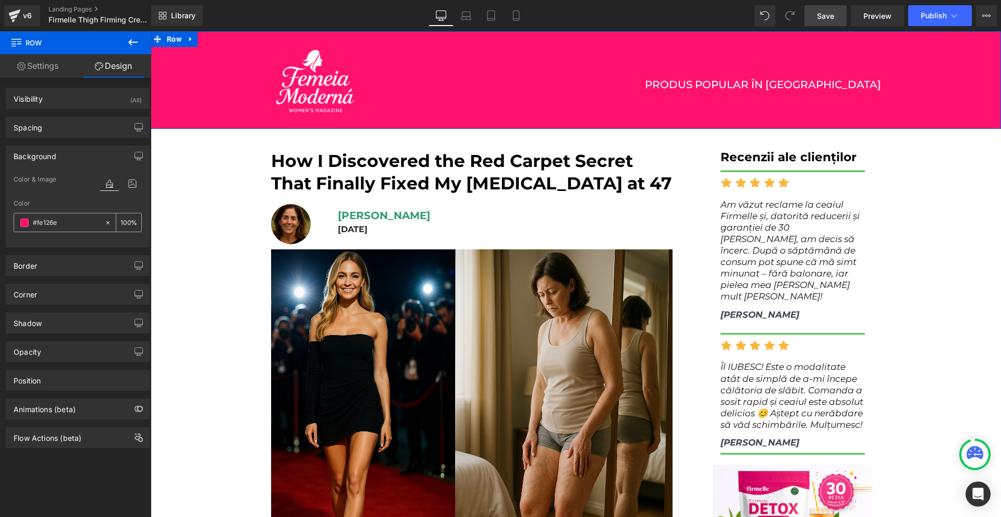
click at [59, 219] on input "#fe126e" at bounding box center [66, 222] width 67 height 11
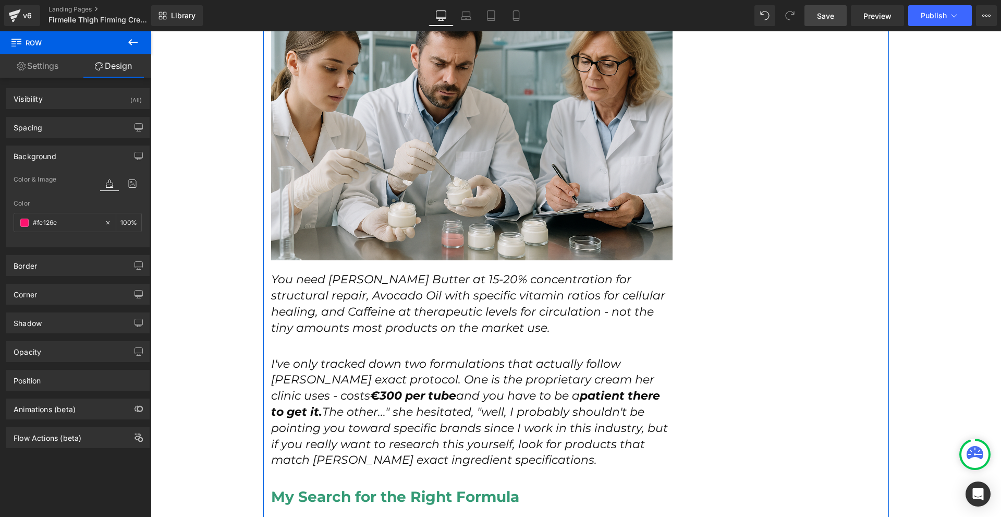
scroll to position [3337, 0]
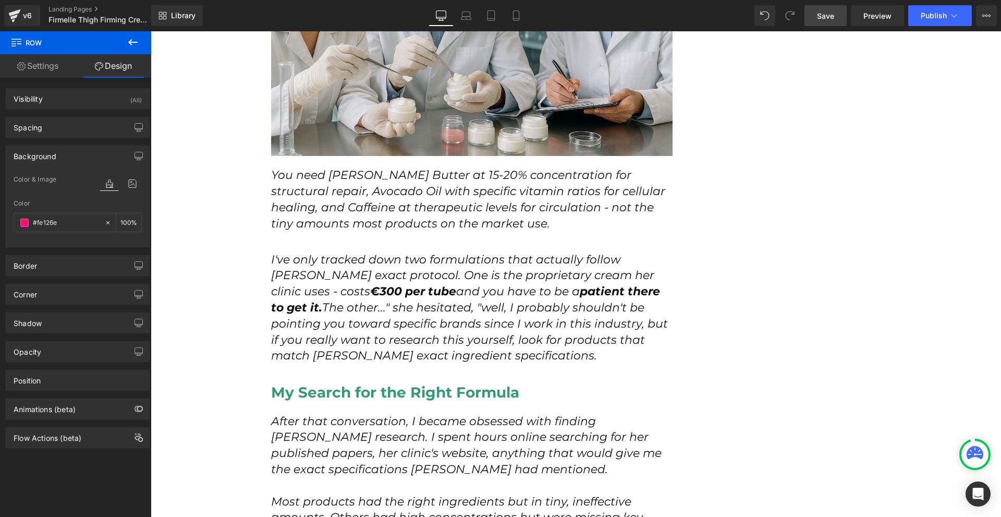
click at [818, 7] on link "Save" at bounding box center [826, 15] width 42 height 21
click at [25, 20] on div "v6" at bounding box center [27, 16] width 13 height 14
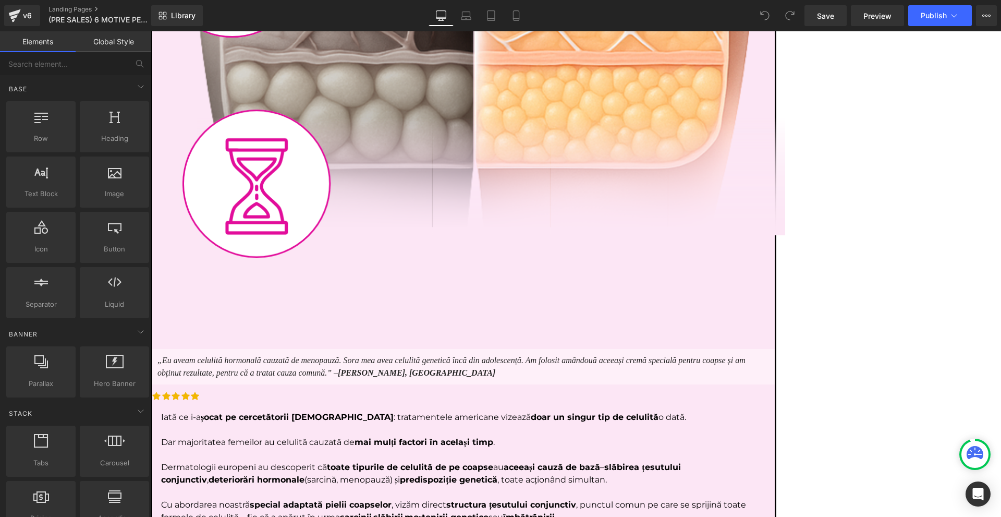
scroll to position [3129, 0]
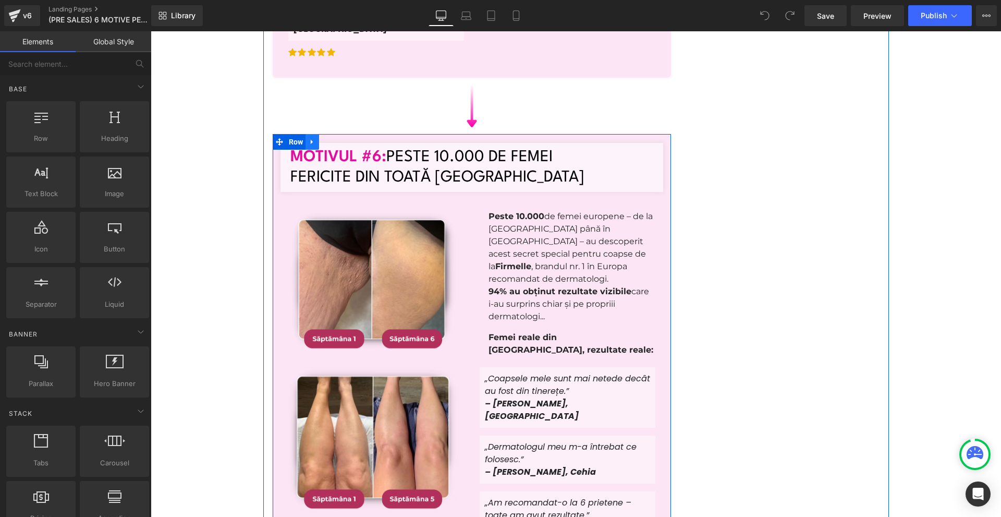
click at [311, 140] on icon at bounding box center [312, 142] width 2 height 5
click at [309, 138] on icon at bounding box center [312, 142] width 7 height 8
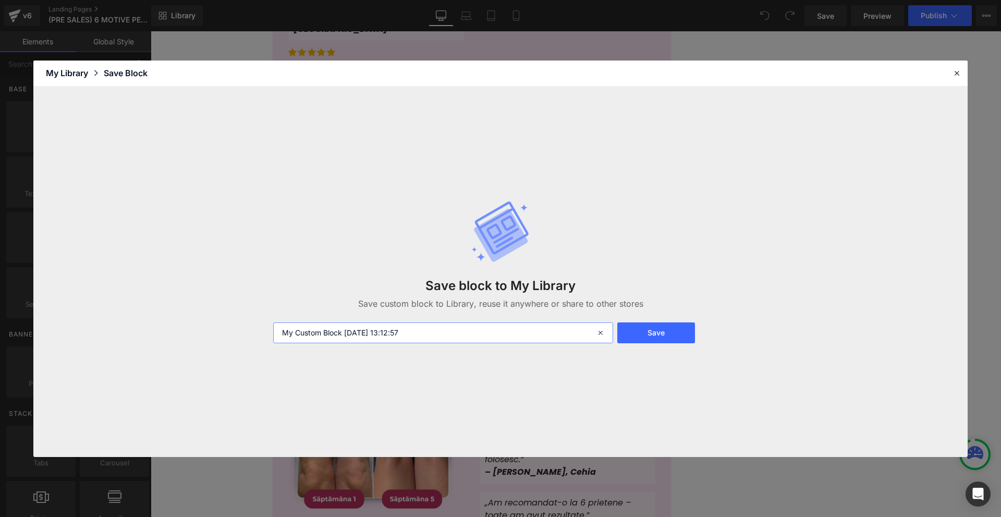
click at [469, 334] on input "My Custom Block 2025-08-22 13:12:57" at bounding box center [443, 332] width 340 height 21
click at [469, 333] on input "My Custom Block 2025-08-22 13:12:57" at bounding box center [443, 332] width 340 height 21
type input "social rpoof"
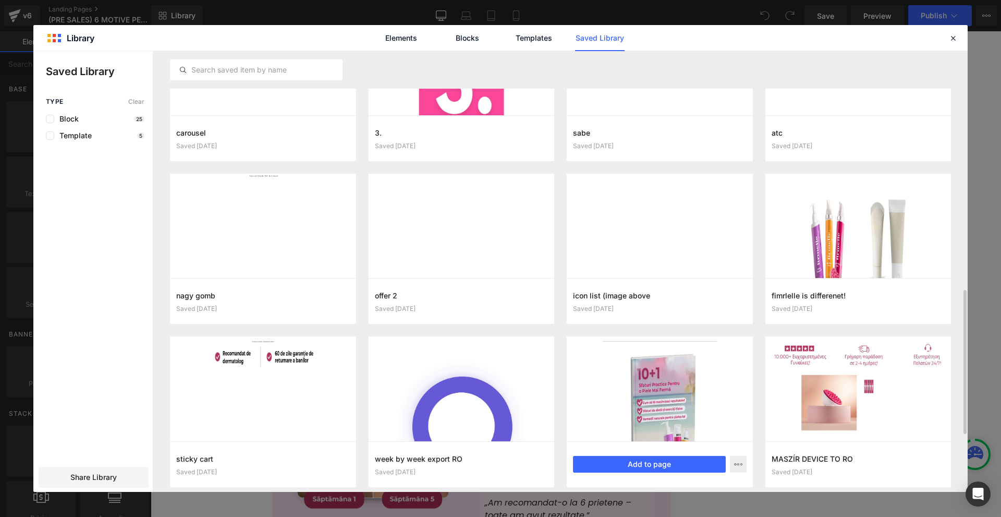
scroll to position [834, 0]
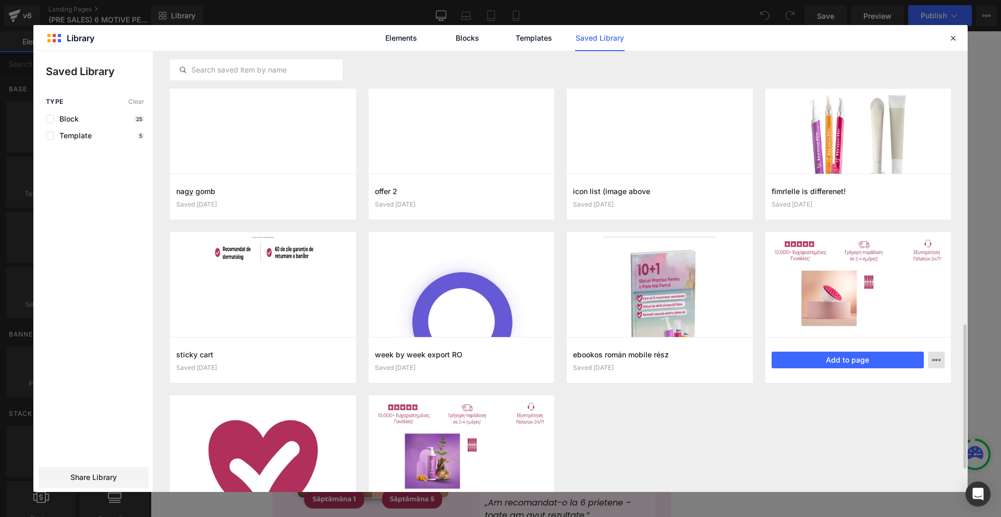
click at [854, 405] on p "Delete" at bounding box center [858, 404] width 22 height 9
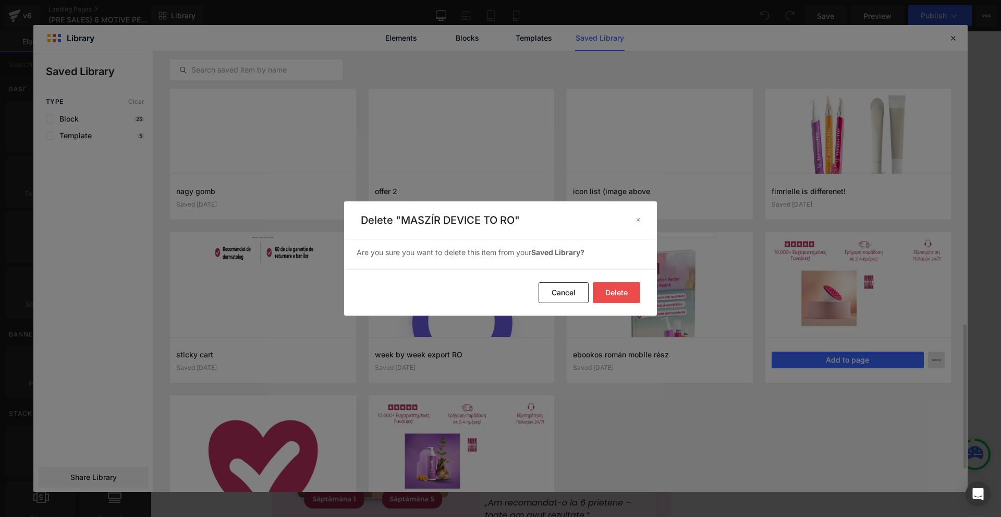
click at [628, 295] on button "Delete" at bounding box center [616, 292] width 47 height 21
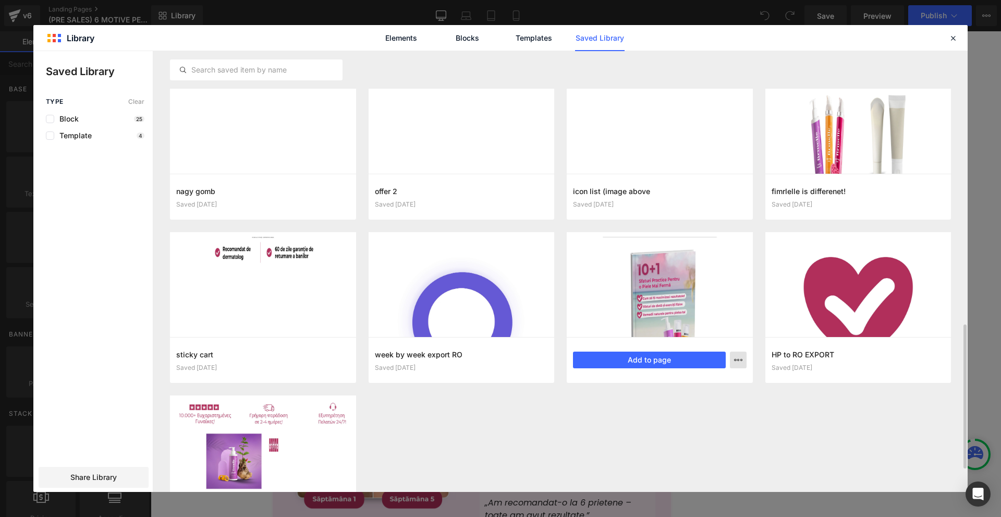
click at [732, 357] on button "button" at bounding box center [738, 359] width 17 height 17
click at [673, 402] on div "Delete" at bounding box center [687, 405] width 119 height 22
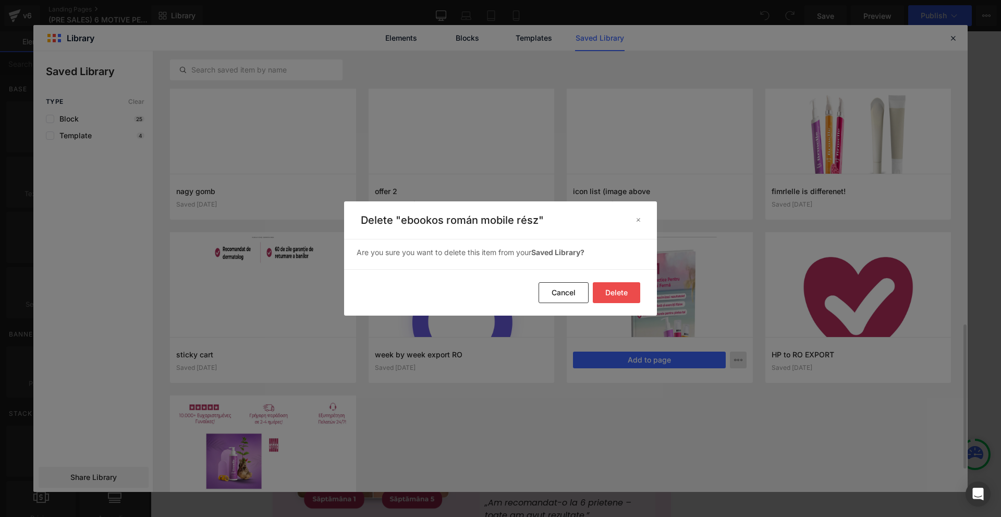
click at [0, 0] on button "Delete" at bounding box center [0, 0] width 0 height 0
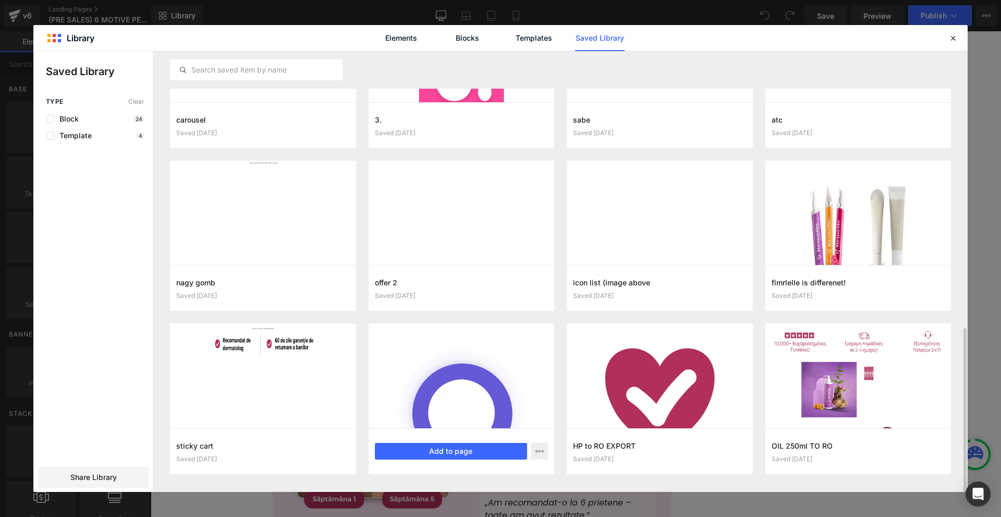
scroll to position [740, 0]
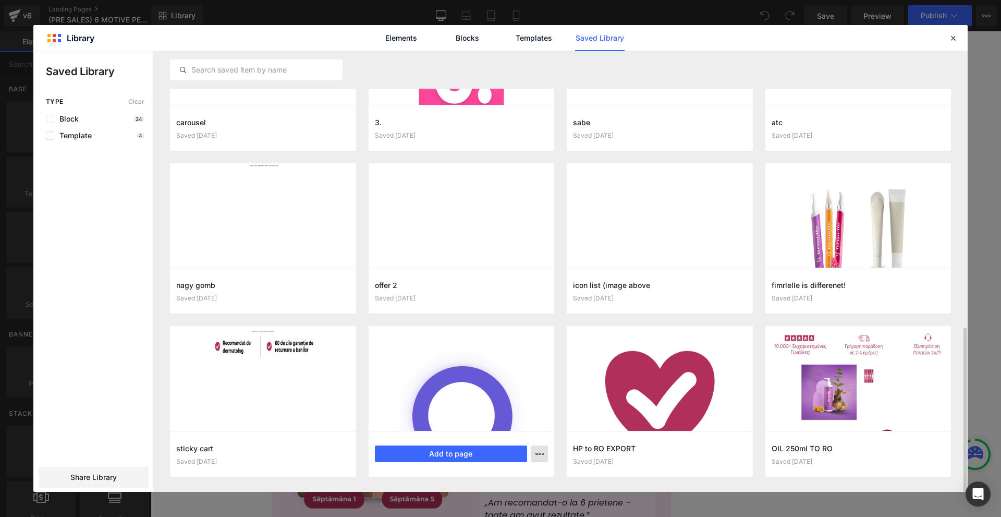
click at [534, 452] on button "button" at bounding box center [539, 453] width 17 height 17
click at [0, 0] on div "Delete" at bounding box center [0, 0] width 0 height 0
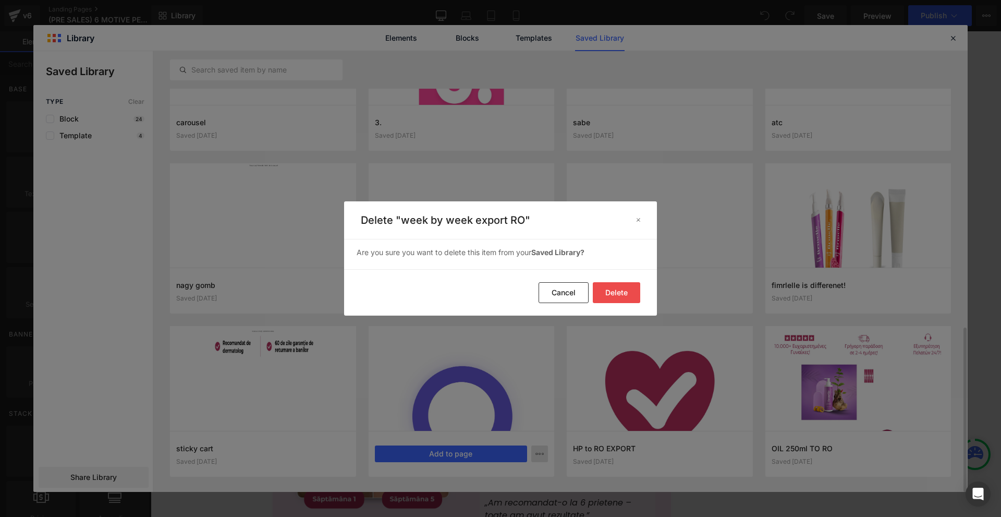
click at [630, 303] on footer "Delete Cancel" at bounding box center [500, 292] width 313 height 46
click at [0, 0] on button "Delete" at bounding box center [0, 0] width 0 height 0
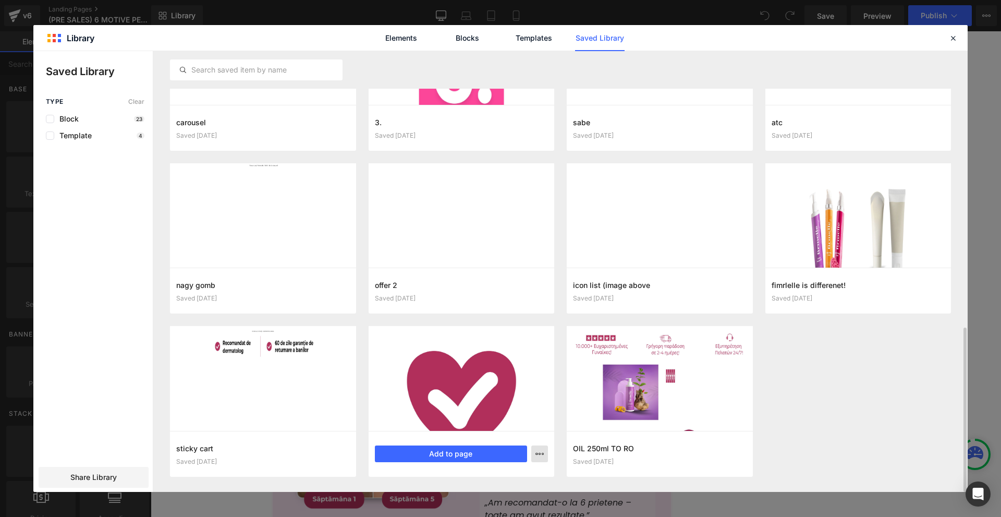
click at [534, 453] on button "button" at bounding box center [539, 453] width 17 height 17
click at [0, 0] on div "Delete" at bounding box center [0, 0] width 0 height 0
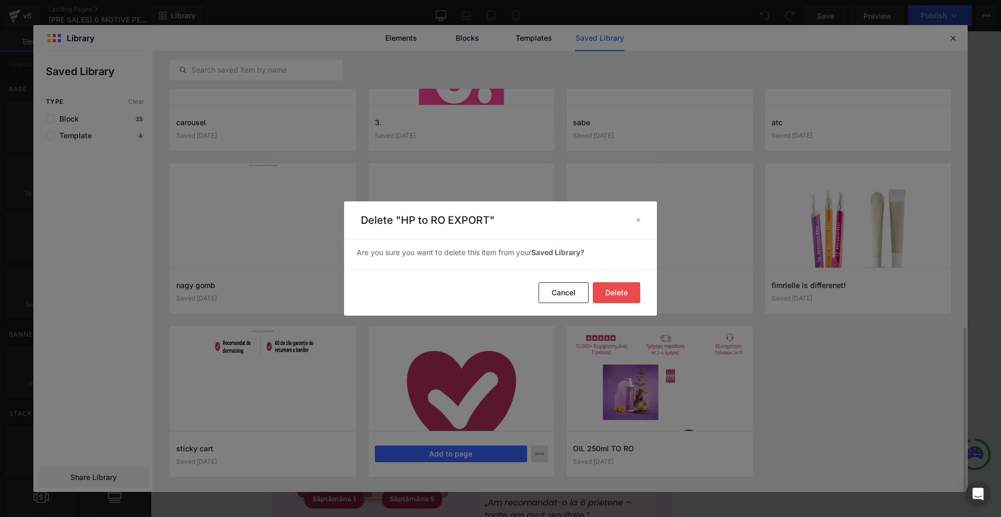
click at [0, 0] on button "Delete" at bounding box center [0, 0] width 0 height 0
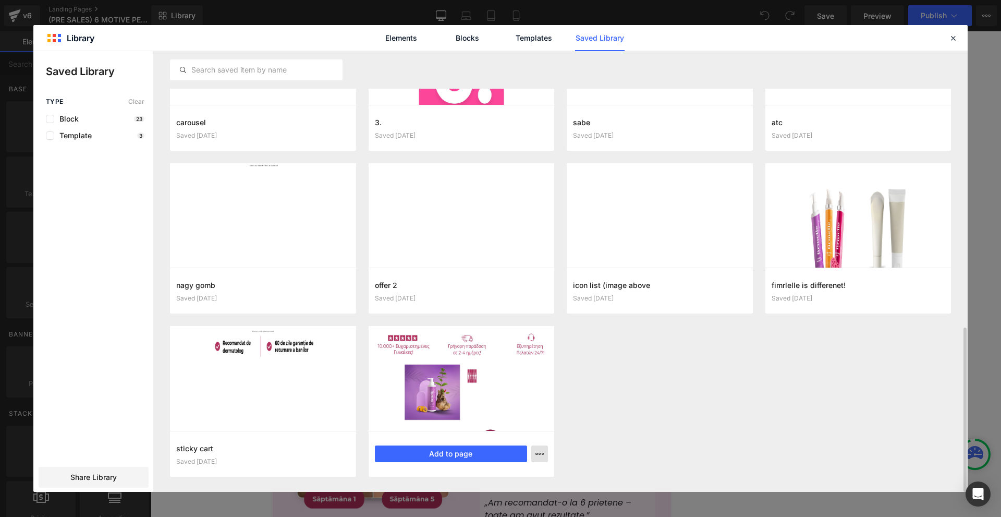
click at [537, 448] on button "button" at bounding box center [539, 453] width 17 height 17
click at [0, 0] on div "Delete" at bounding box center [0, 0] width 0 height 0
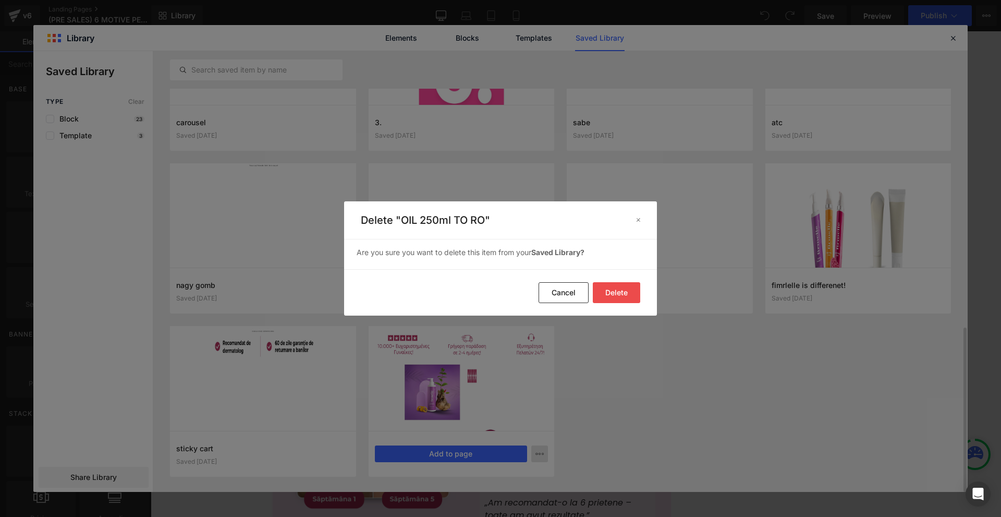
click at [608, 294] on button "Delete" at bounding box center [616, 292] width 47 height 21
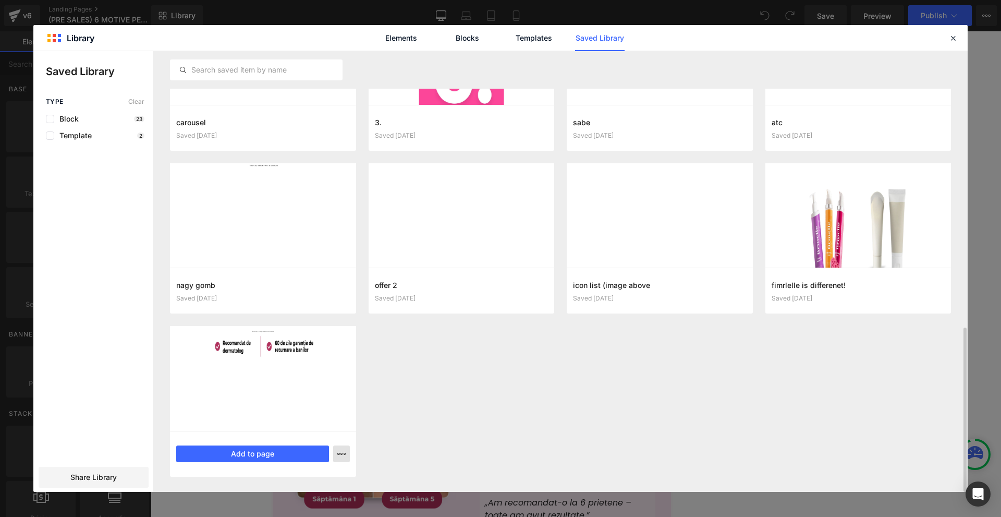
click at [0, 0] on div "Delete" at bounding box center [0, 0] width 0 height 0
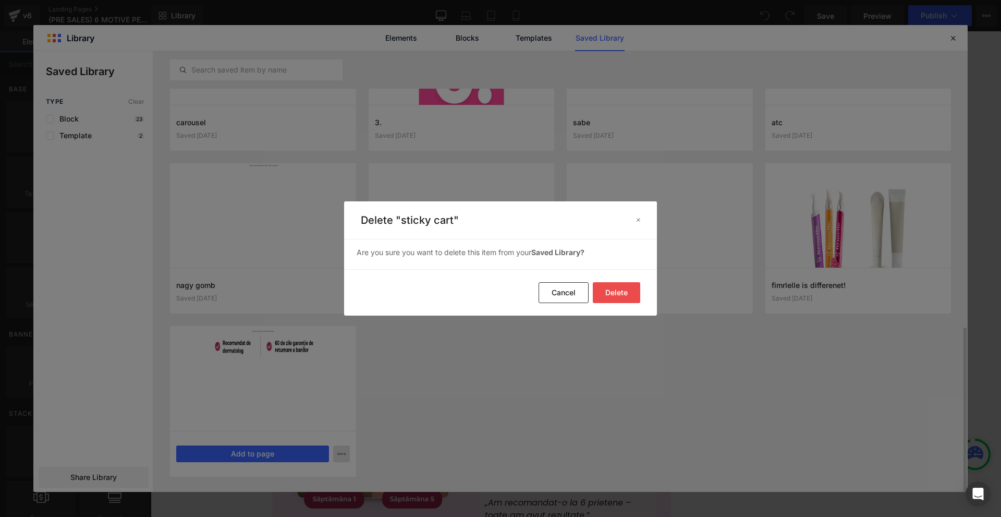
click at [630, 296] on button "Delete" at bounding box center [616, 292] width 47 height 21
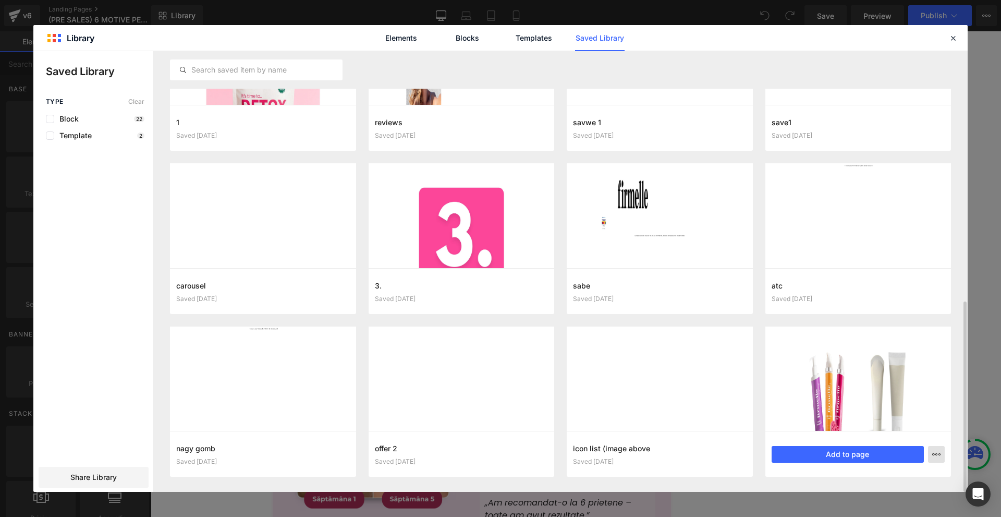
click at [847, 429] on p "Delete" at bounding box center [858, 430] width 22 height 9
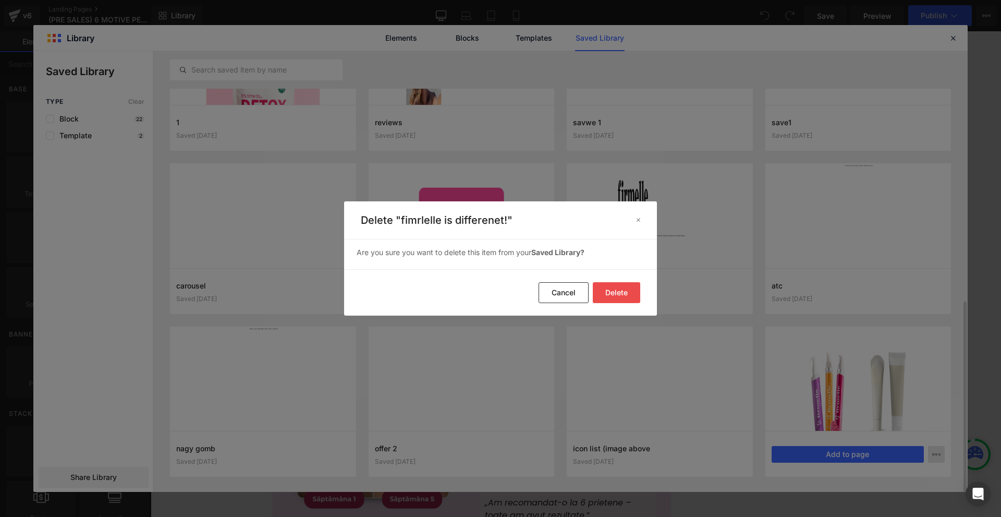
click at [0, 0] on button "Delete" at bounding box center [0, 0] width 0 height 0
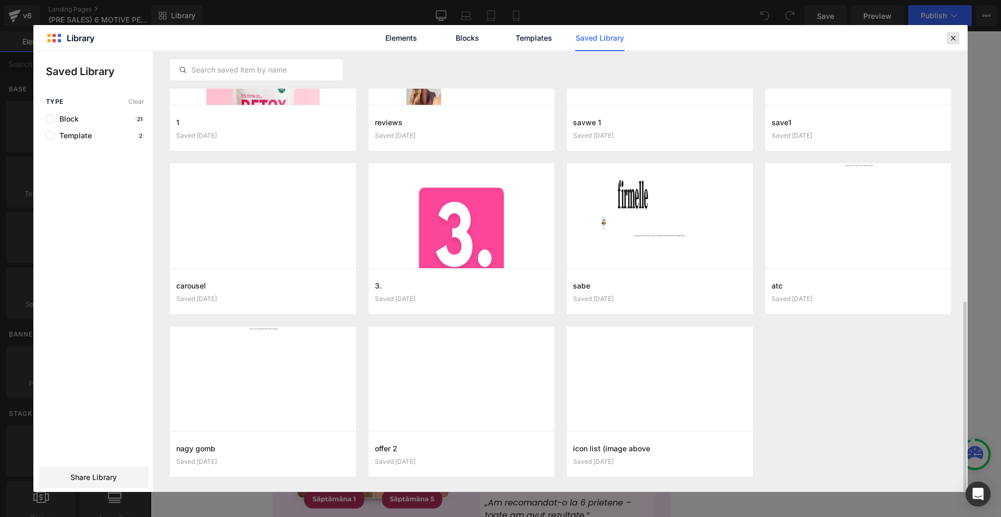
drag, startPoint x: 953, startPoint y: 42, endPoint x: 788, endPoint y: 23, distance: 165.8
click at [953, 42] on icon at bounding box center [953, 37] width 9 height 9
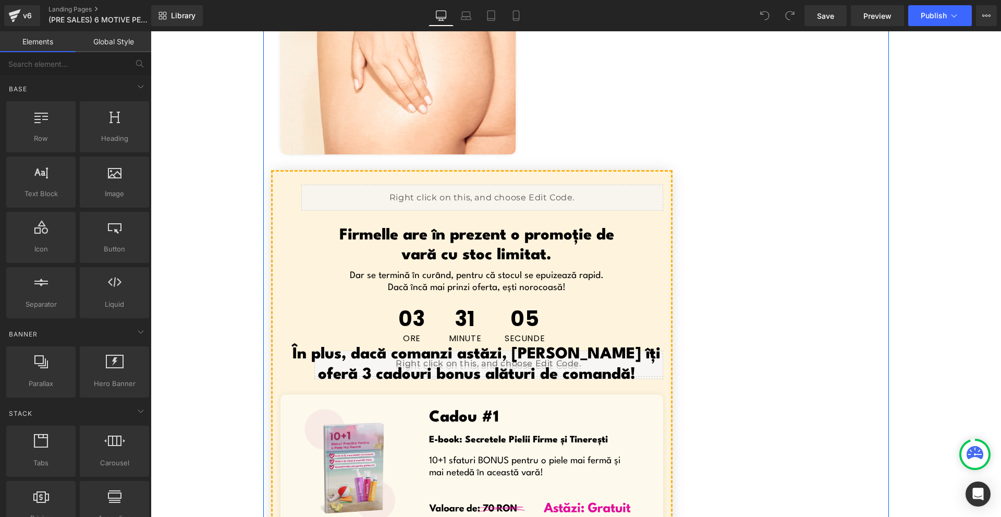
scroll to position [4537, 0]
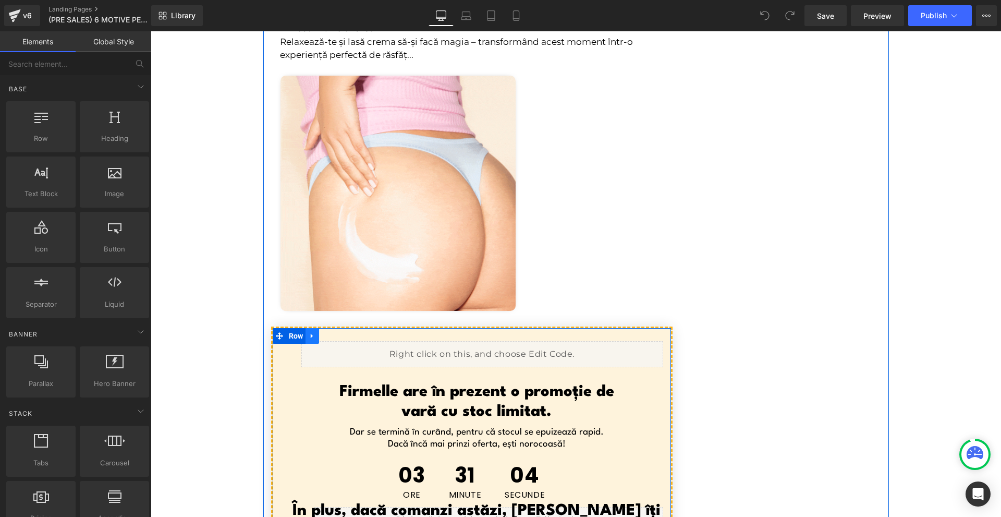
click at [311, 334] on icon at bounding box center [312, 336] width 2 height 5
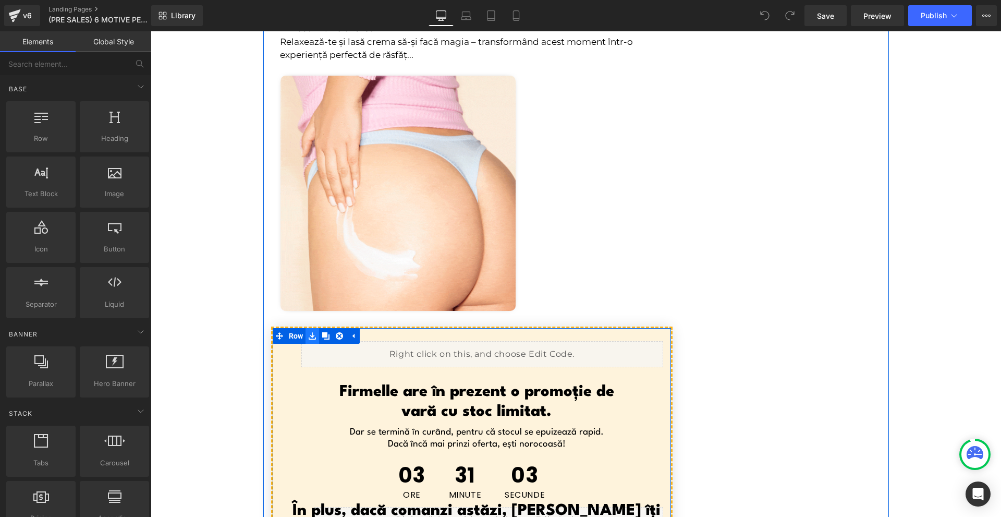
click at [306, 328] on link at bounding box center [313, 336] width 14 height 16
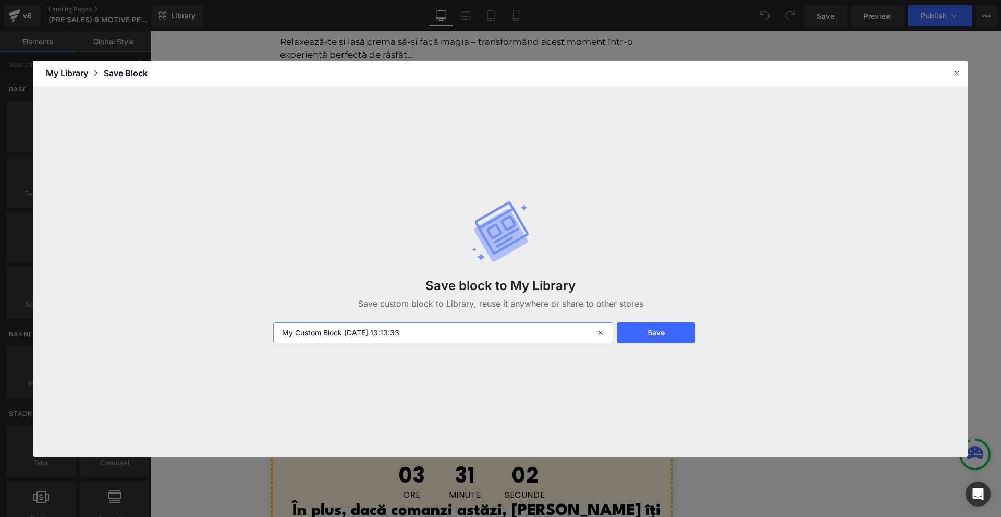
click at [352, 329] on input "My Custom Block 2025-08-22 13:13:33" at bounding box center [443, 332] width 340 height 21
type input "firmelle order block"
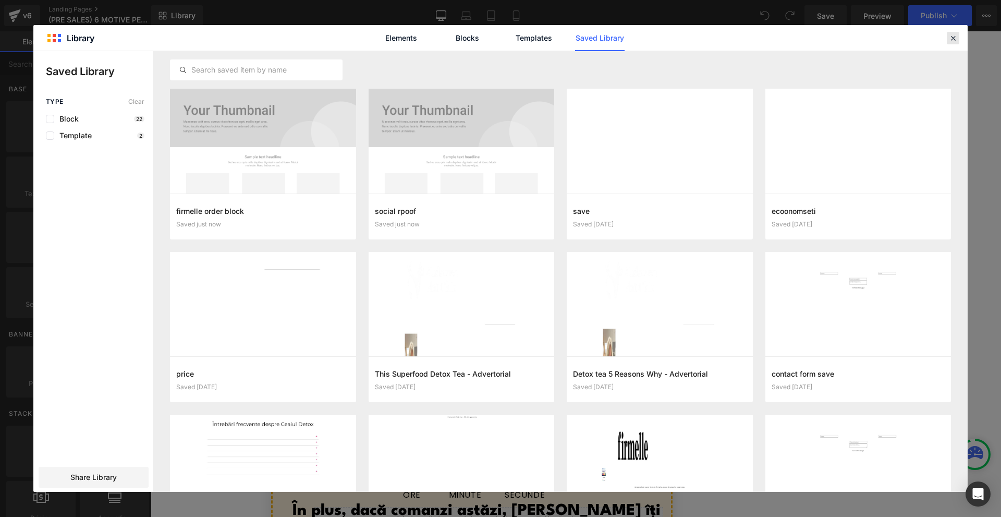
drag, startPoint x: 963, startPoint y: 39, endPoint x: 954, endPoint y: 38, distance: 9.4
click at [961, 39] on div "Elements Blocks Templates Saved Library" at bounding box center [500, 38] width 934 height 26
drag, startPoint x: 954, startPoint y: 38, endPoint x: 716, endPoint y: 46, distance: 237.4
click at [954, 38] on icon at bounding box center [953, 37] width 9 height 9
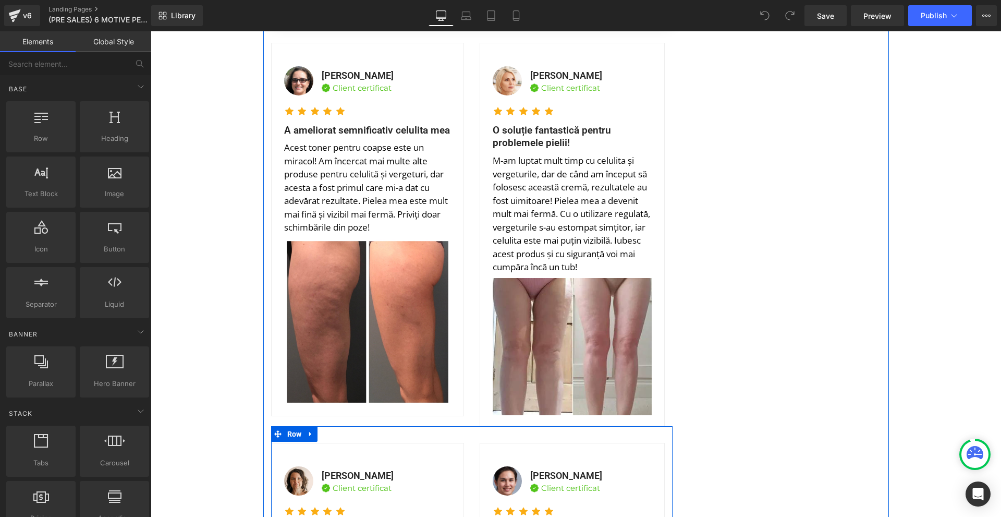
scroll to position [5997, 0]
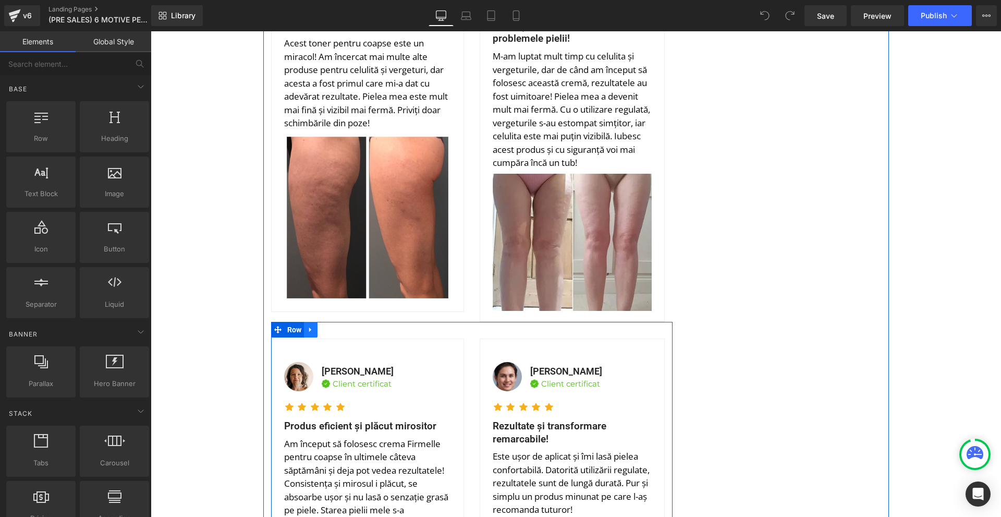
click at [312, 322] on link at bounding box center [311, 330] width 14 height 16
click at [308, 326] on icon at bounding box center [310, 329] width 7 height 7
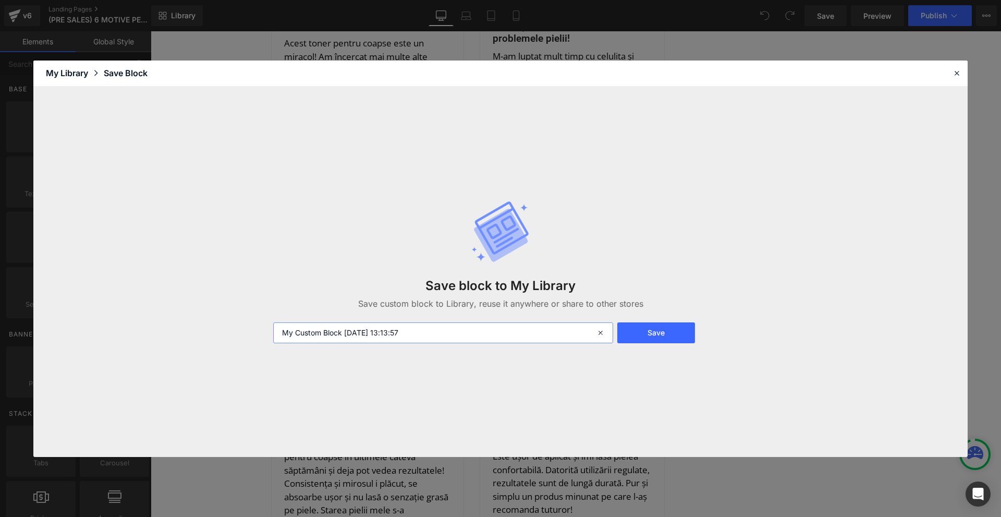
click at [378, 332] on input "My Custom Block 2025-08-22 13:13:57" at bounding box center [443, 332] width 340 height 21
type input "SP REVIEWS"
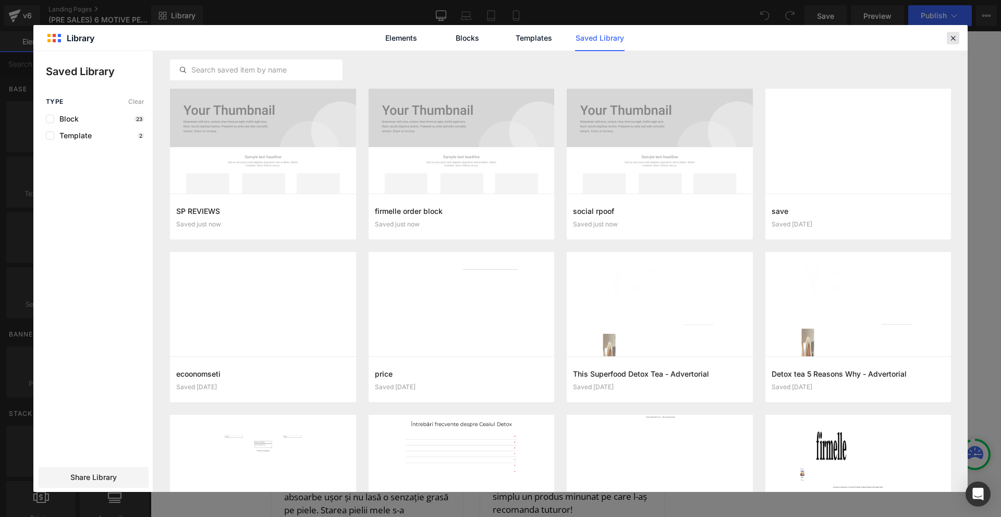
click at [958, 44] on header "Library Elements Blocks Templates Saved Library" at bounding box center [500, 38] width 934 height 26
drag, startPoint x: 957, startPoint y: 43, endPoint x: 806, endPoint y: 11, distance: 154.9
click at [957, 43] on div at bounding box center [953, 38] width 13 height 13
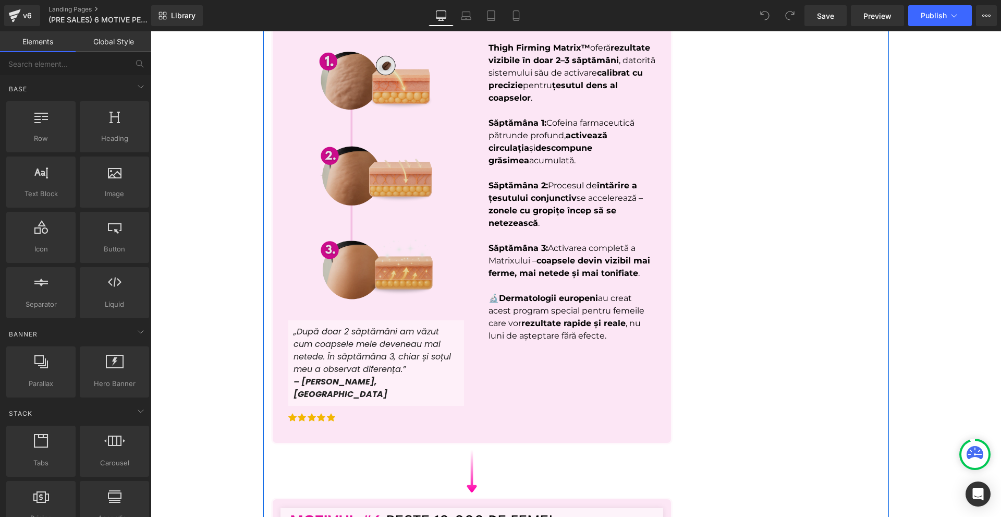
scroll to position [2607, 0]
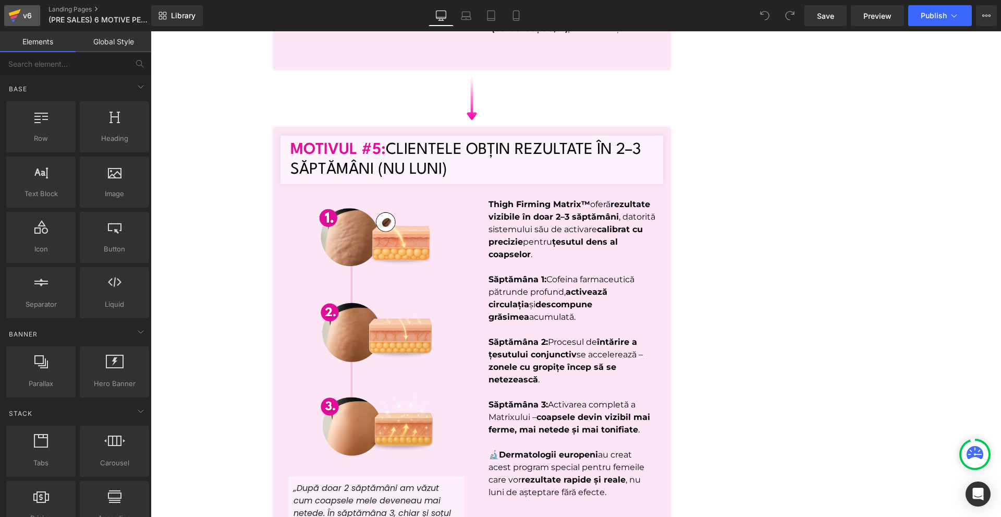
click at [32, 21] on div "v6" at bounding box center [27, 16] width 13 height 14
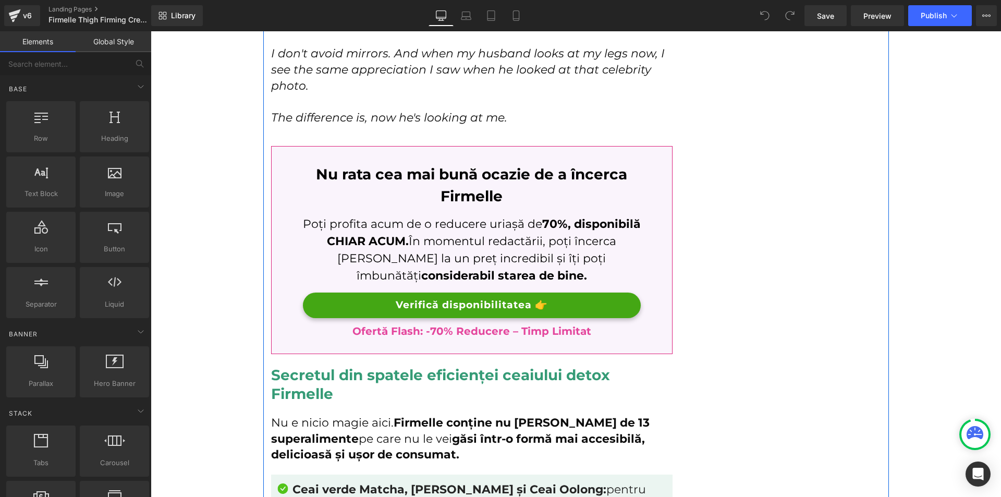
scroll to position [4589, 0]
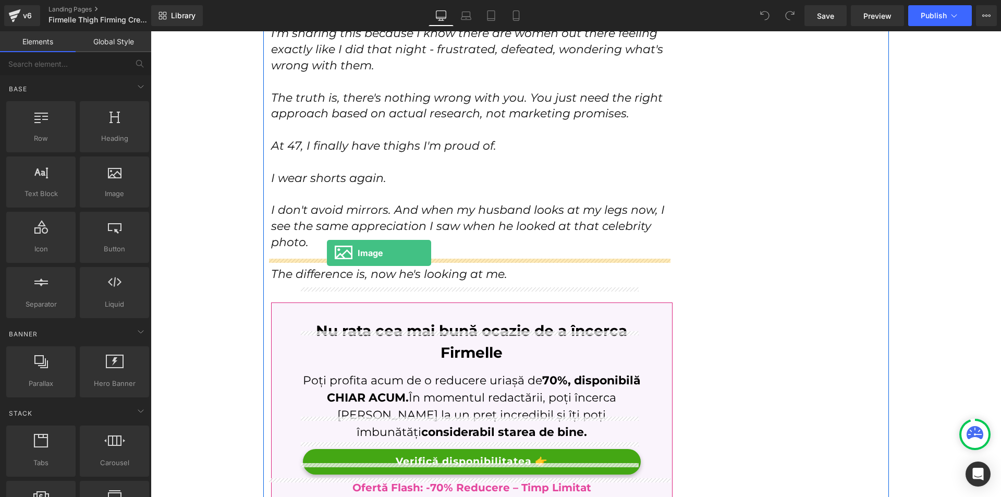
drag, startPoint x: 296, startPoint y: 213, endPoint x: 327, endPoint y: 253, distance: 50.5
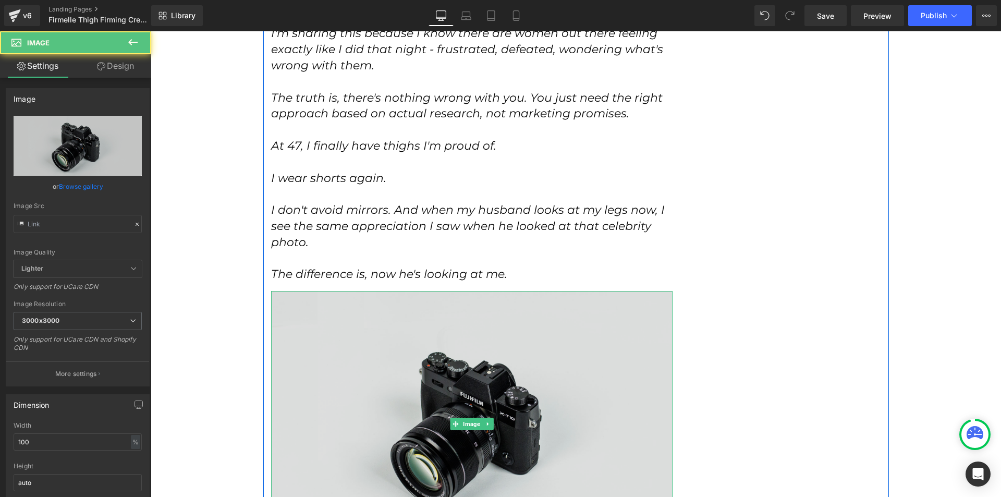
click at [325, 291] on img at bounding box center [472, 424] width 402 height 266
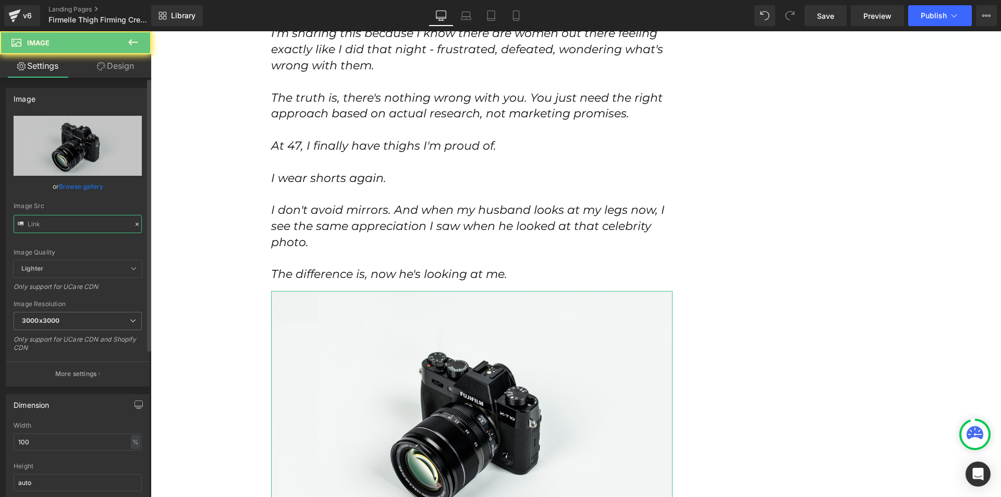
click at [40, 223] on input "text" at bounding box center [78, 224] width 128 height 18
paste input "https://cdn.shopify.com/s/files/1/0754/8698/6585/files/Nevtelen_1024_x_1536_kep…"
click at [40, 223] on input "//[DOMAIN_NAME][URL]" at bounding box center [78, 224] width 128 height 18
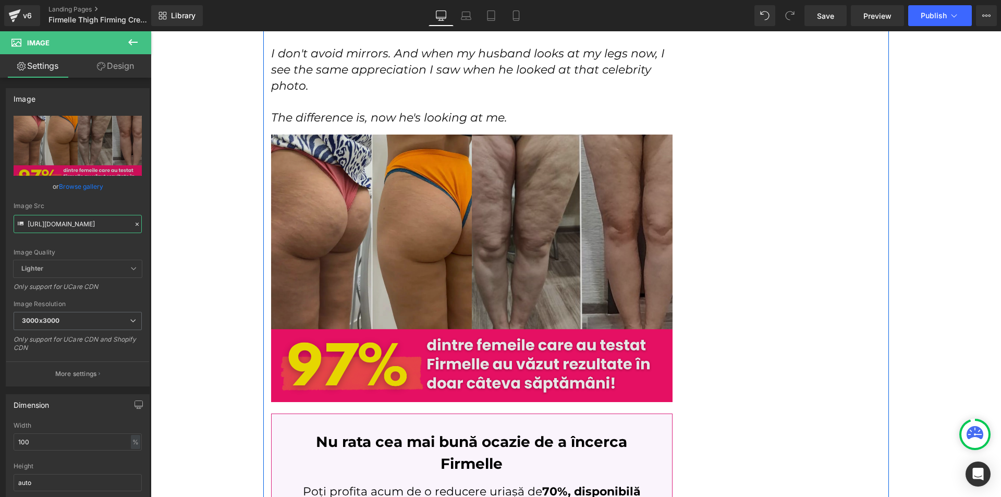
scroll to position [4537, 0]
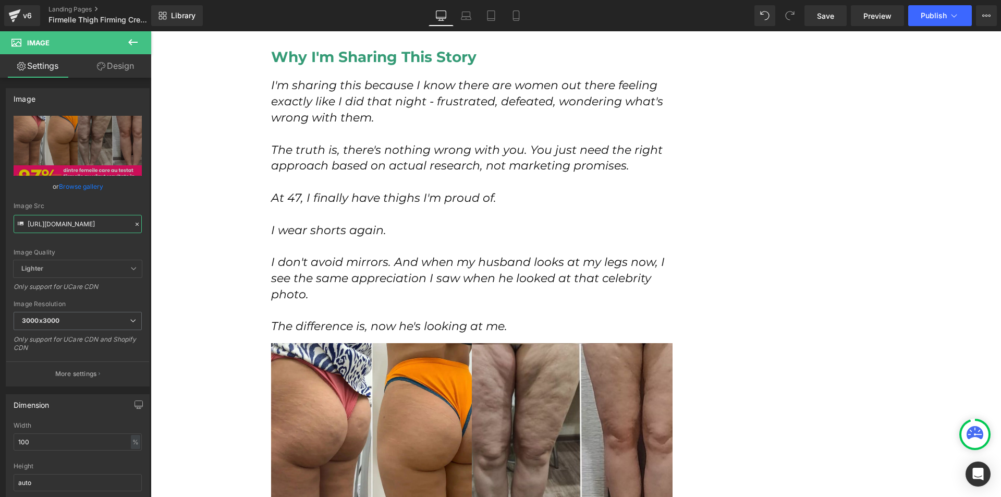
type input "https://cdn.shopify.com/s/files/1/0754/8698/6585/files/Nevtelen_1024_x_1536_kep…"
click at [14, 12] on icon at bounding box center [15, 12] width 12 height 7
drag, startPoint x: 824, startPoint y: 17, endPoint x: 806, endPoint y: 28, distance: 21.6
click at [809, 26] on div "Library Desktop Desktop Laptop Tablet Mobile Save Preview Publish Scheduled Vie…" at bounding box center [576, 15] width 850 height 31
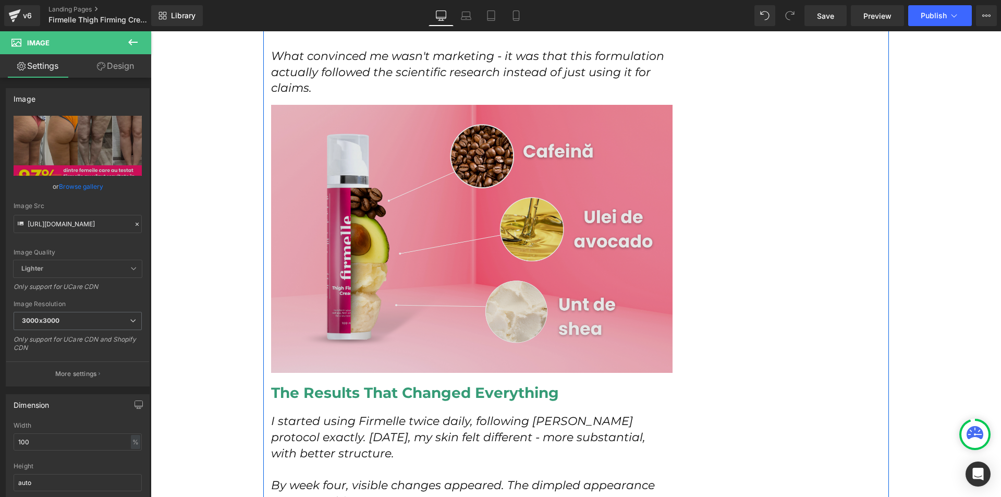
scroll to position [3650, 0]
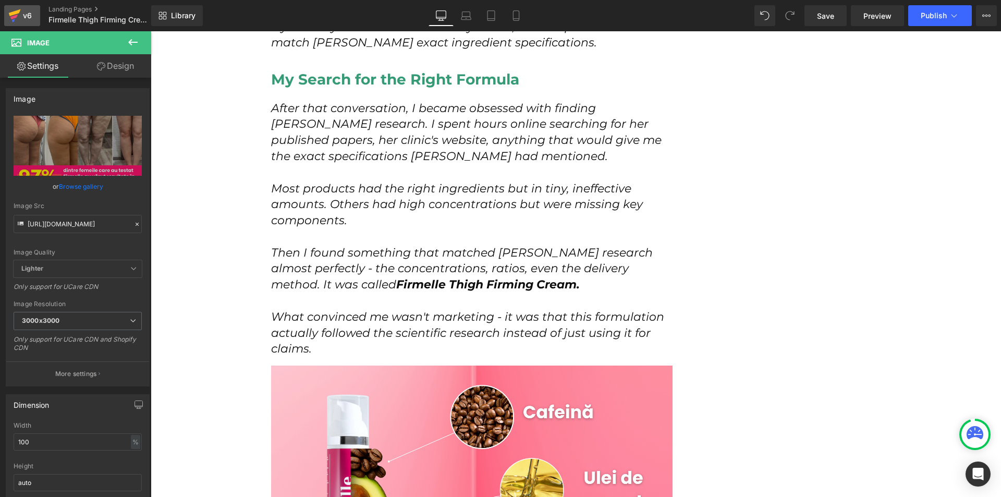
click at [10, 28] on icon at bounding box center [14, 16] width 13 height 26
click at [819, 15] on span "Save" at bounding box center [825, 15] width 17 height 11
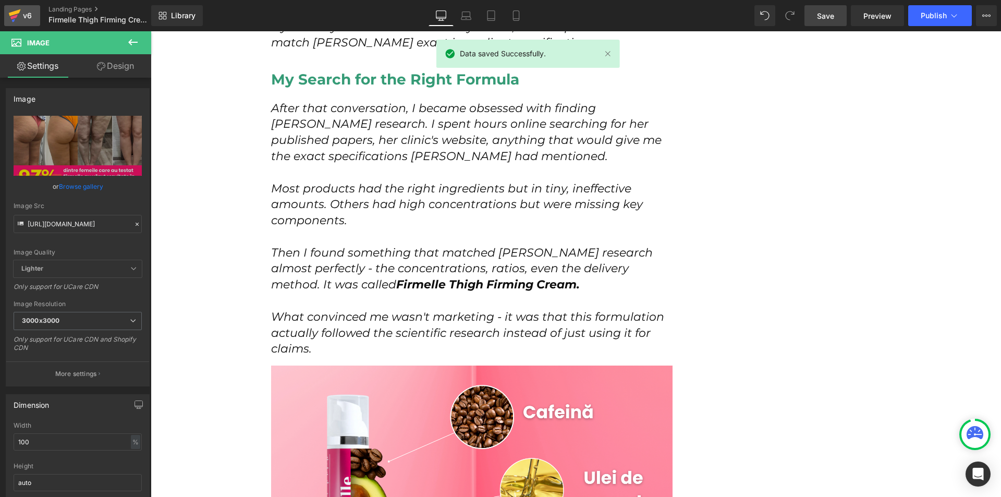
click at [31, 11] on div "v6" at bounding box center [27, 16] width 13 height 14
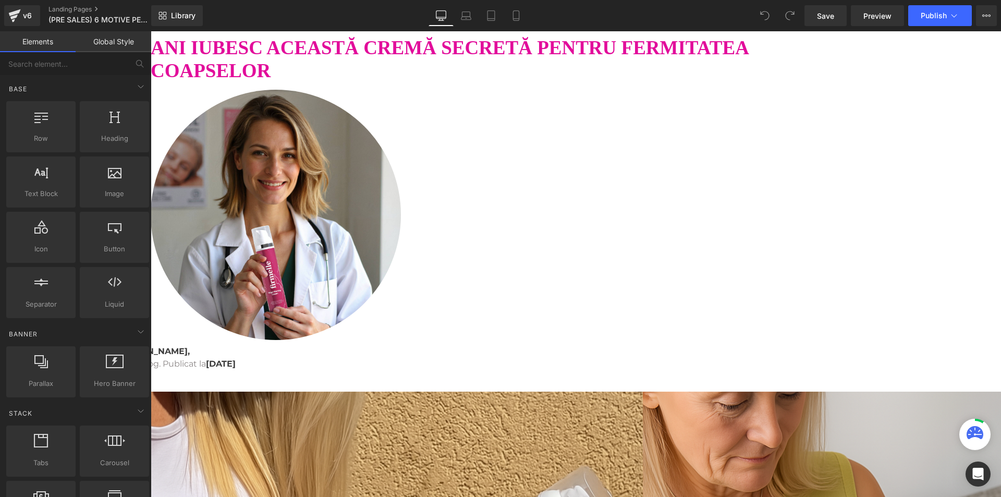
scroll to position [52, 0]
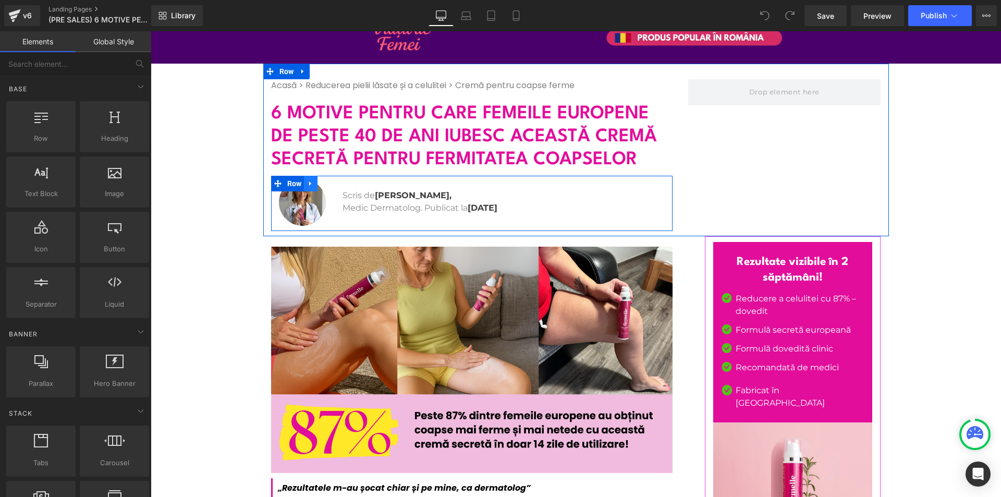
click at [307, 183] on icon at bounding box center [310, 183] width 7 height 8
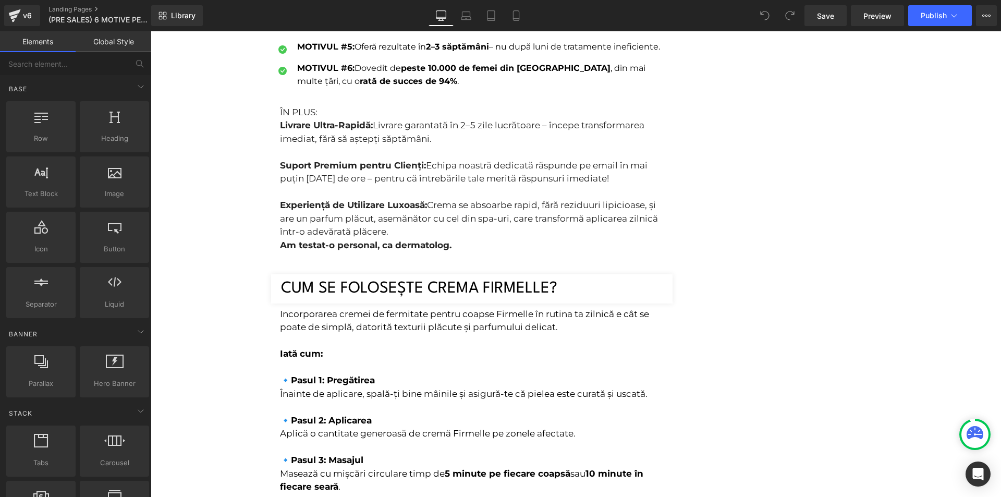
scroll to position [4034, 0]
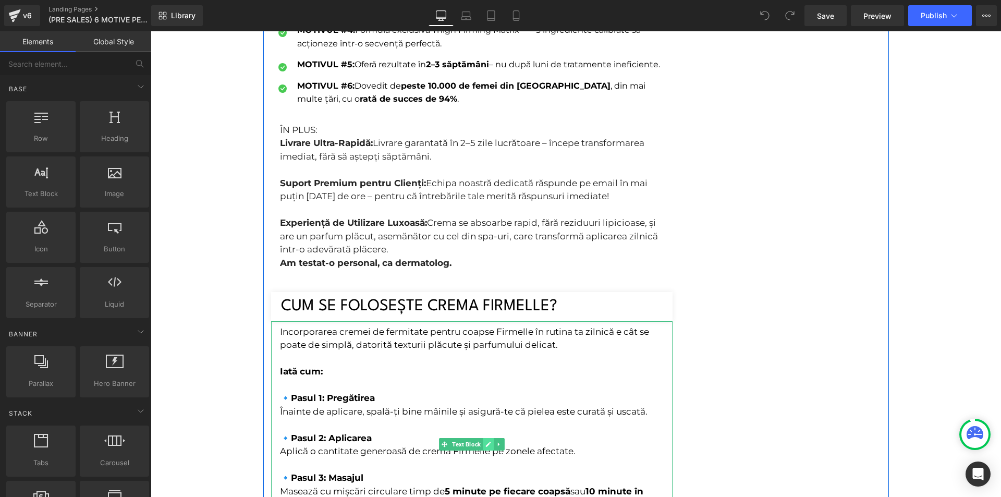
click at [489, 438] on link at bounding box center [488, 444] width 11 height 13
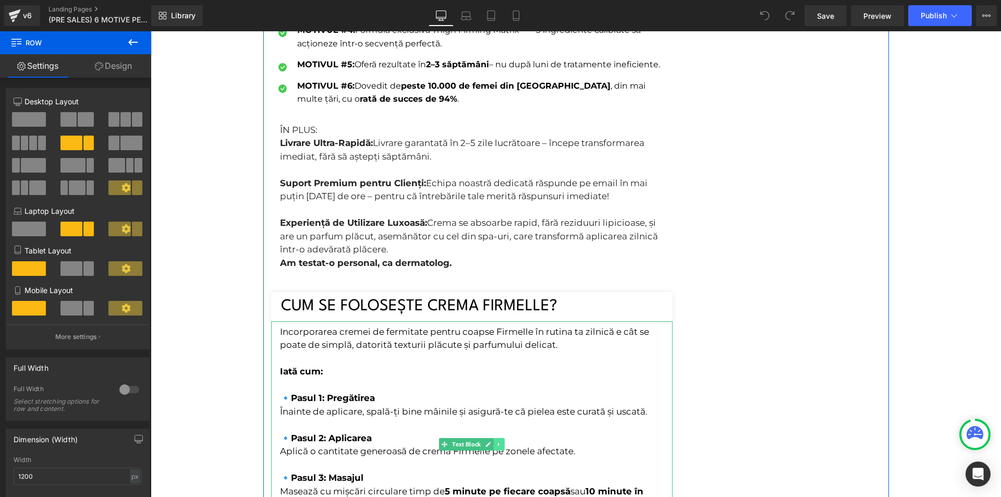
click at [494, 438] on link at bounding box center [499, 444] width 11 height 13
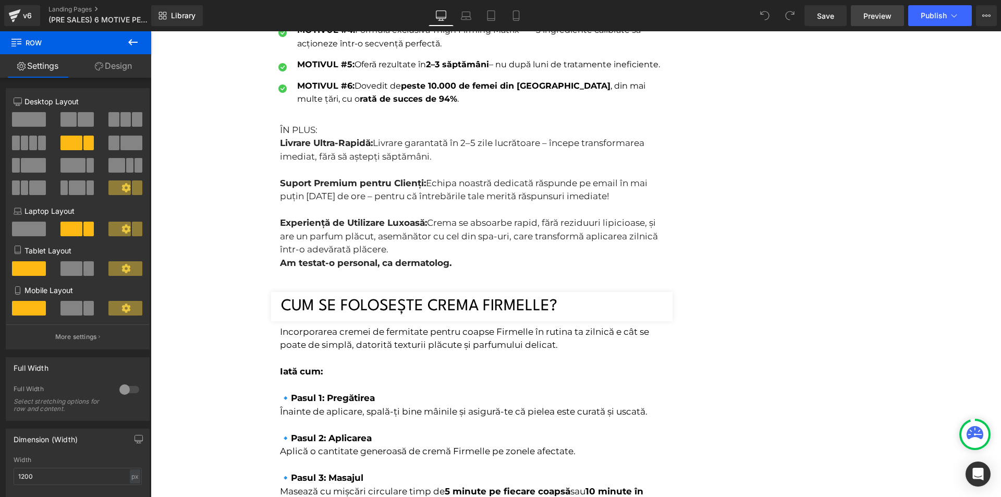
click at [881, 21] on link "Preview" at bounding box center [877, 15] width 53 height 21
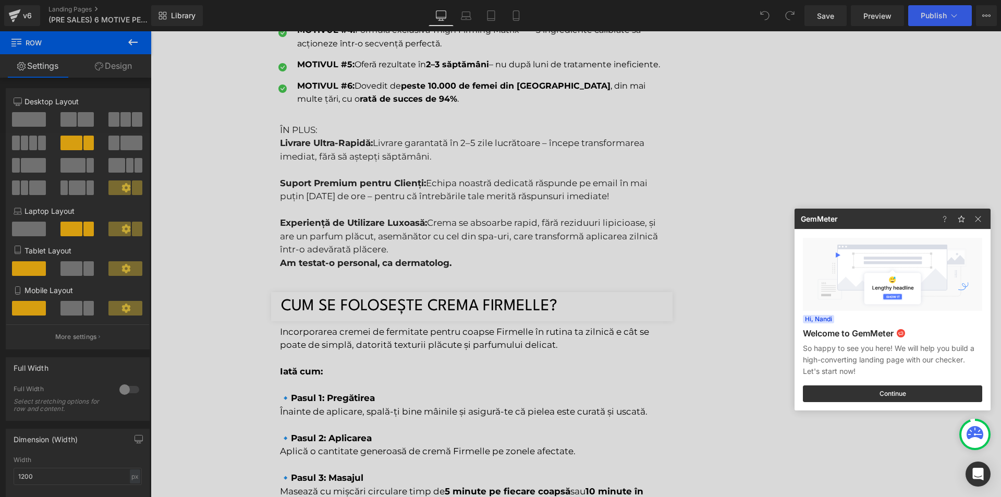
click at [369, 200] on div at bounding box center [500, 248] width 1001 height 497
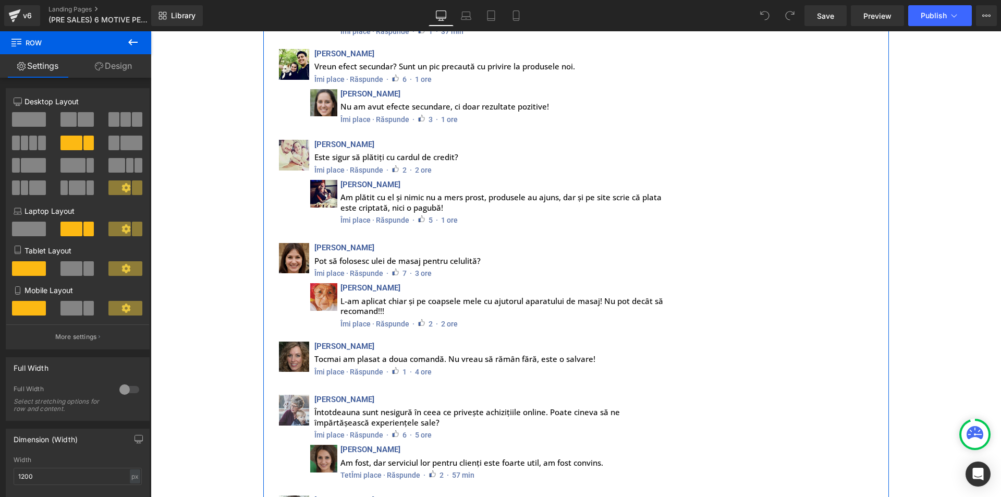
scroll to position [7211, 0]
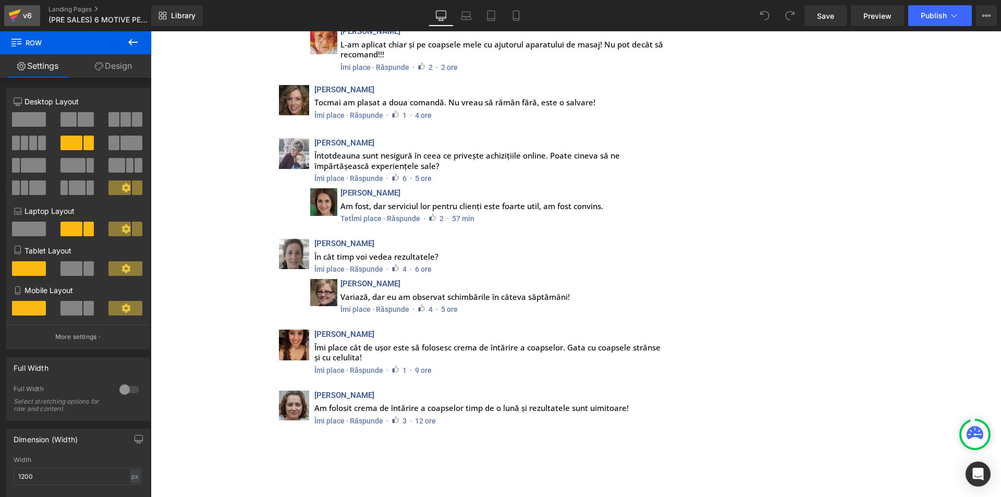
click at [9, 16] on icon at bounding box center [14, 16] width 13 height 26
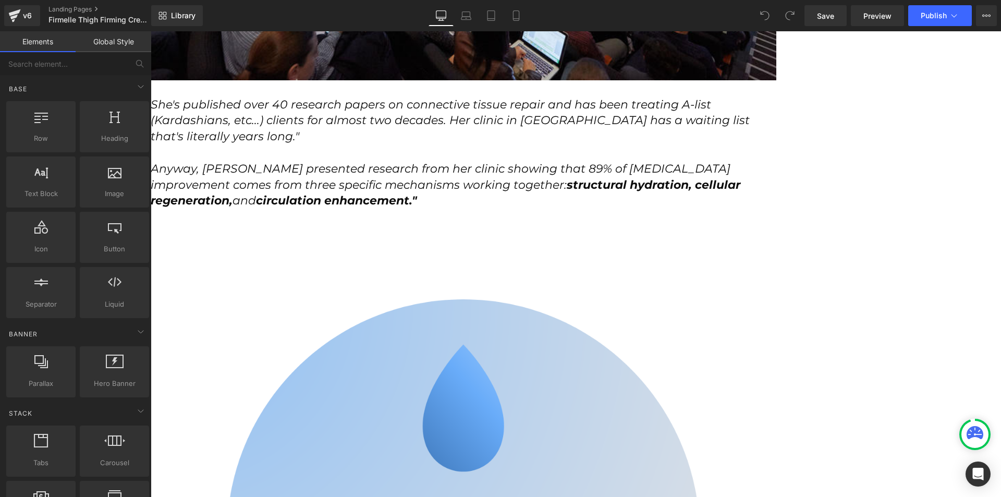
scroll to position [4328, 0]
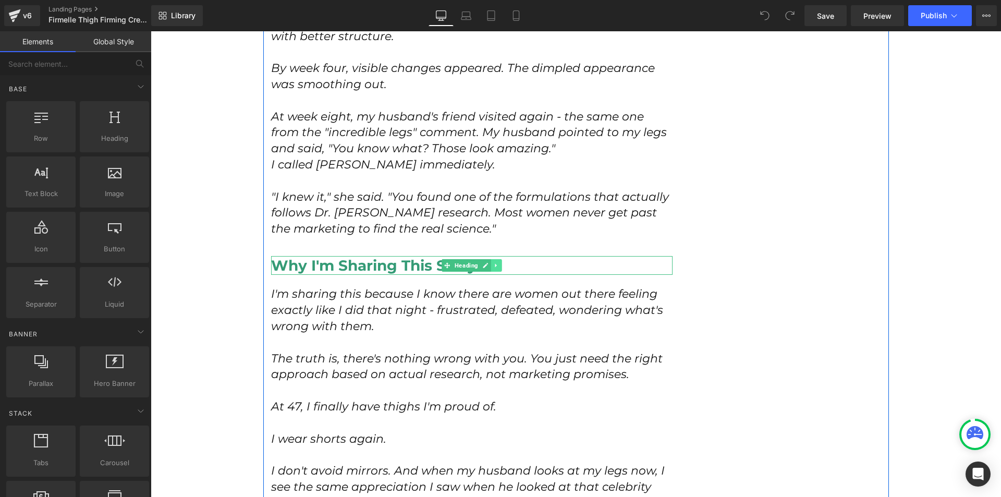
click at [491, 259] on link at bounding box center [496, 265] width 11 height 13
click at [488, 263] on icon at bounding box center [491, 266] width 6 height 6
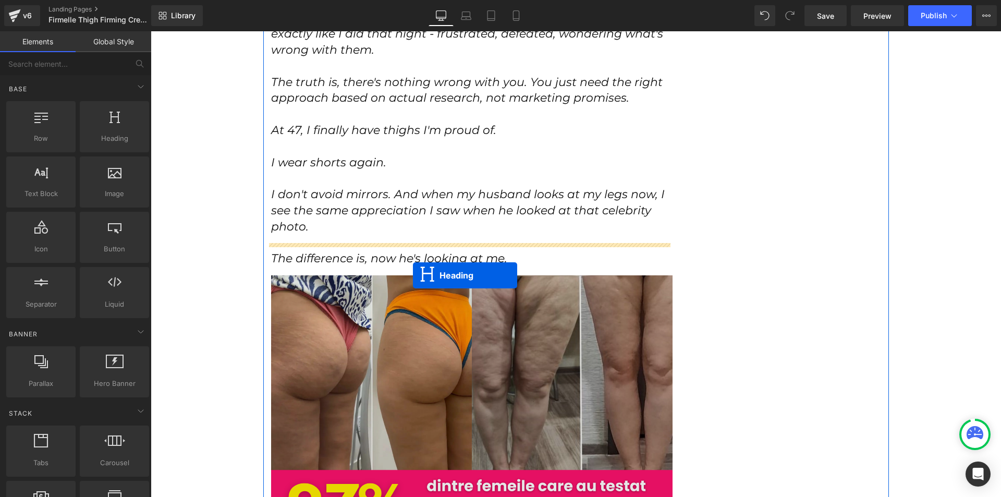
scroll to position [4849, 0]
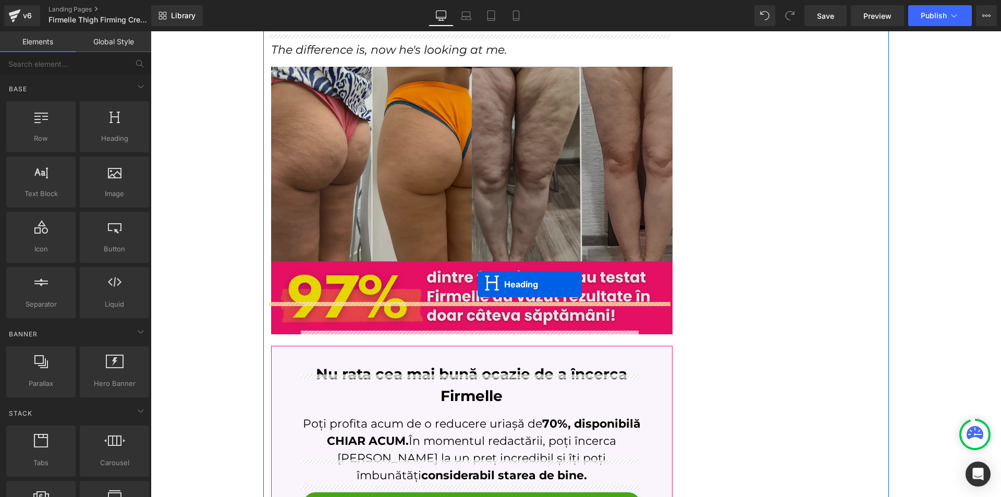
drag, startPoint x: 455, startPoint y: 261, endPoint x: 422, endPoint y: 296, distance: 47.2
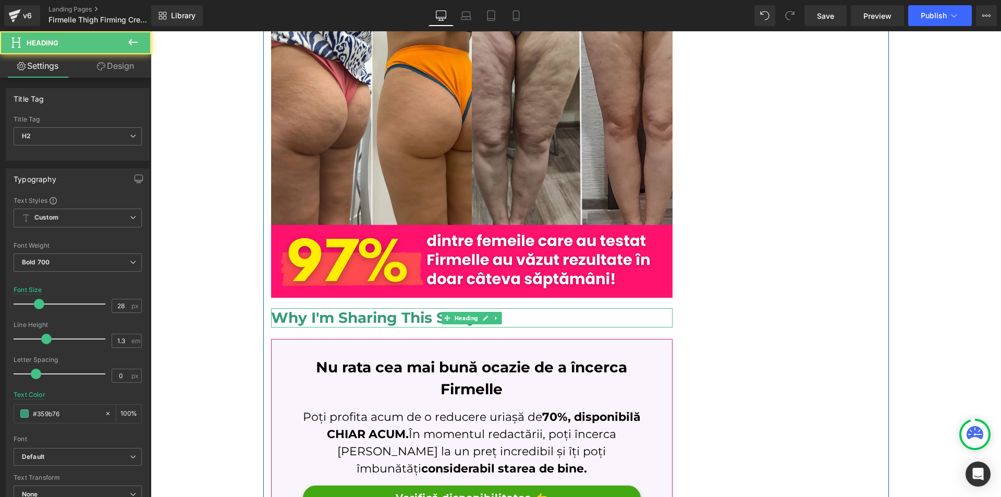
scroll to position [4813, 0]
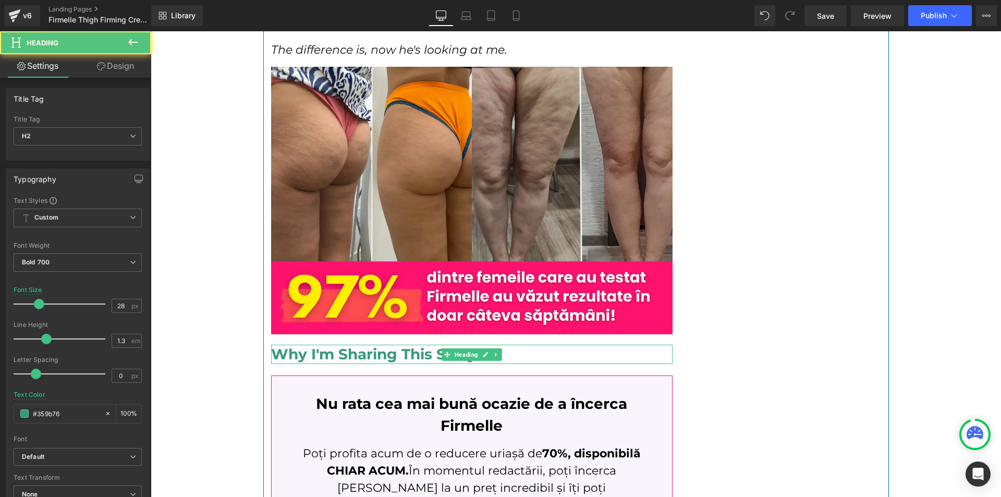
click at [315, 345] on h2 "Why I'm Sharing This Story" at bounding box center [472, 354] width 402 height 19
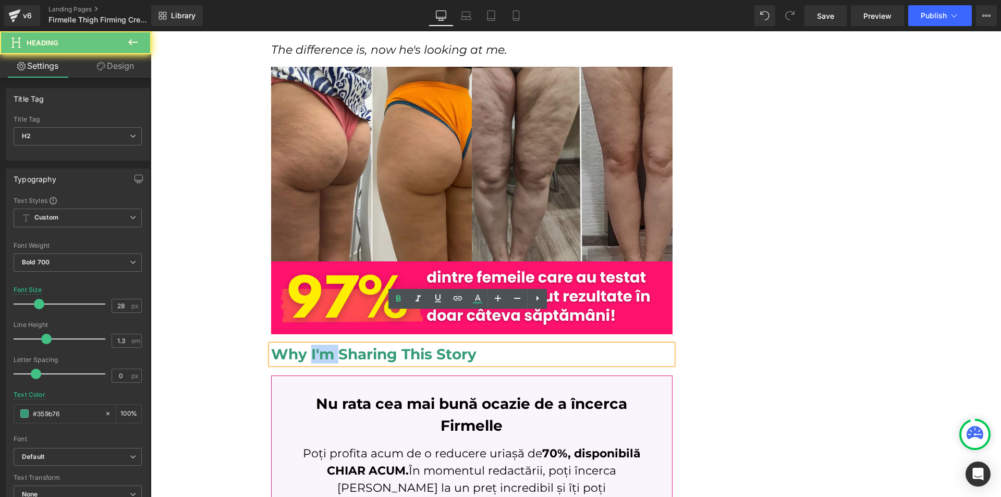
click at [315, 345] on h2 "Why I'm Sharing This Story" at bounding box center [472, 354] width 402 height 19
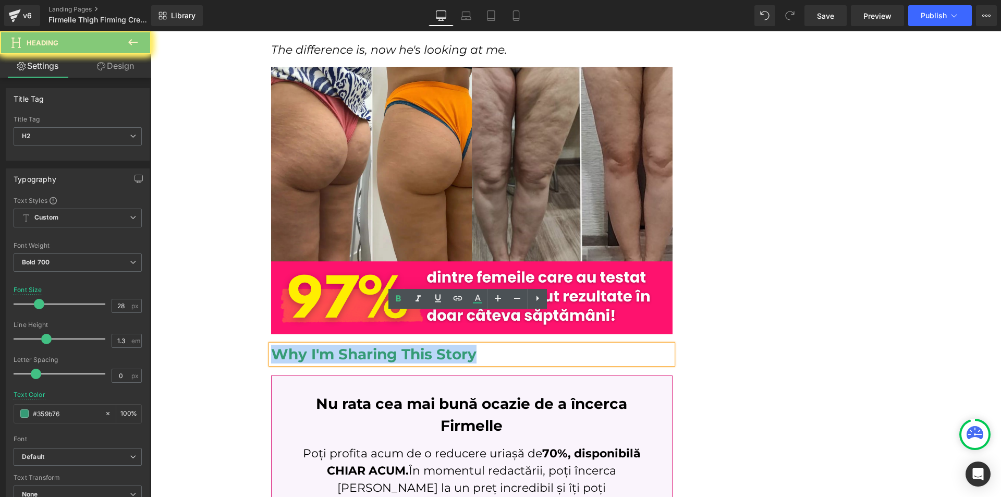
click at [315, 345] on h2 "Why I'm Sharing This Story" at bounding box center [472, 354] width 402 height 19
paste div
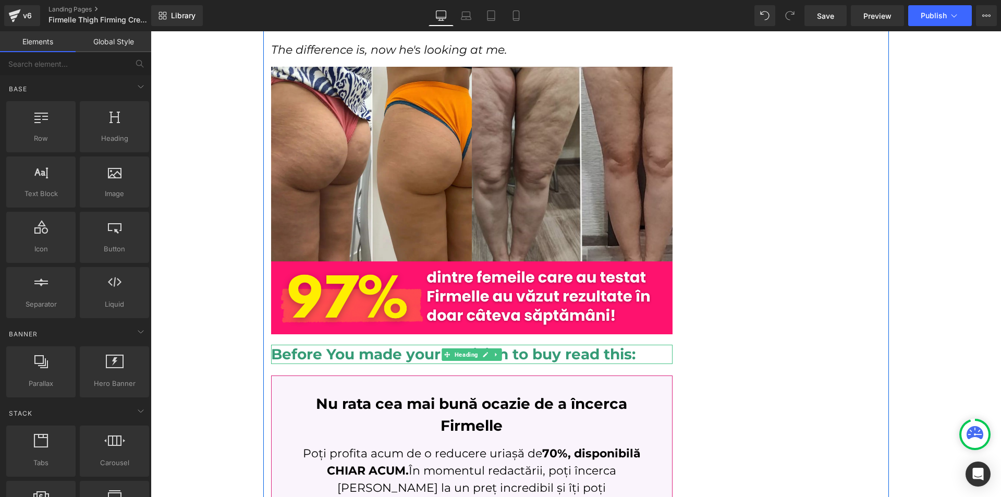
click at [331, 345] on h2 "Before You made your decision to buy read this:" at bounding box center [472, 354] width 402 height 19
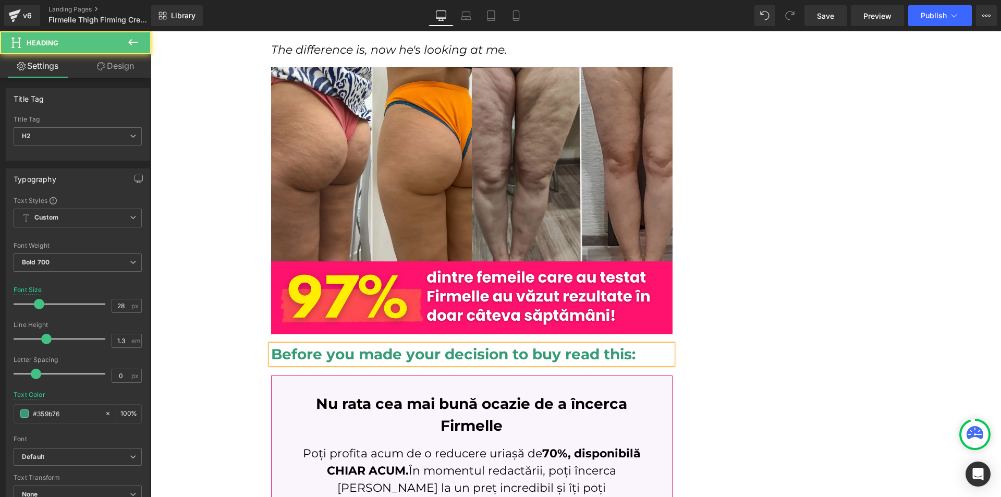
click at [388, 345] on h2 "Before you made your decision to buy read this:" at bounding box center [472, 354] width 402 height 19
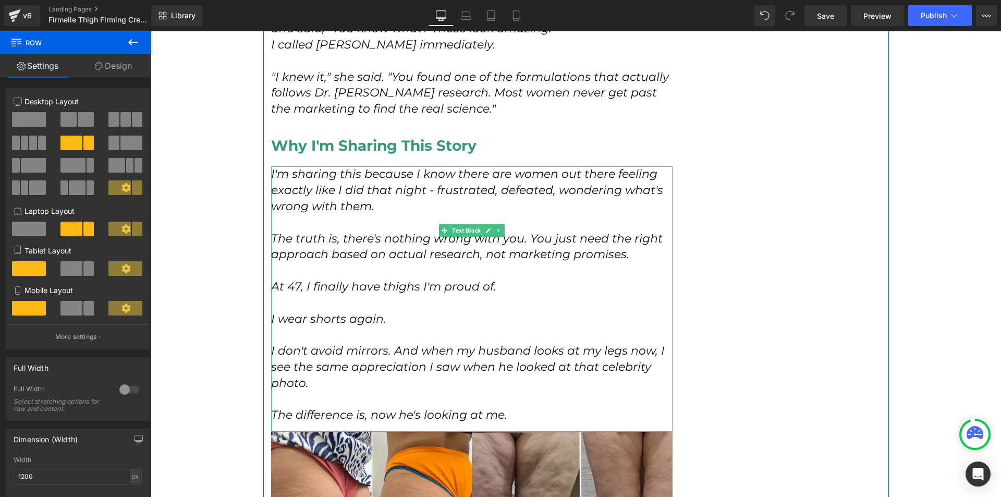
scroll to position [4396, 0]
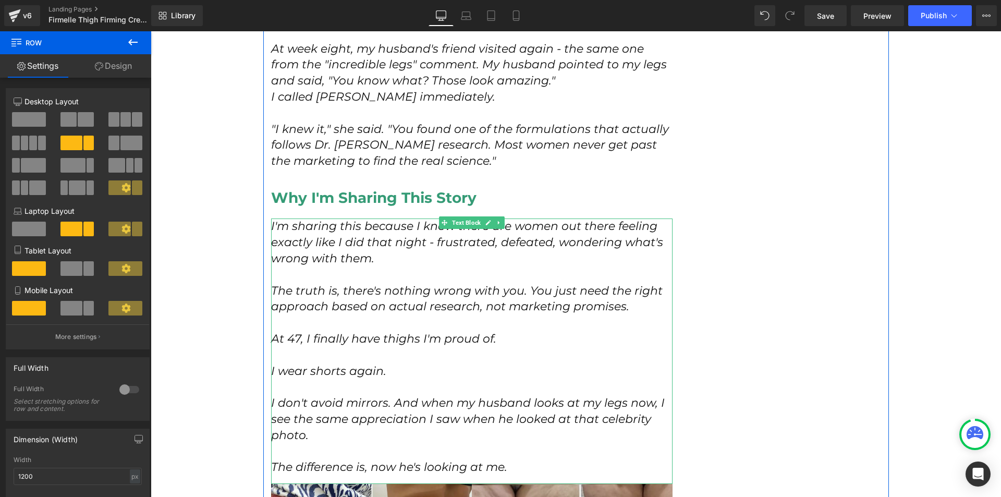
click at [500, 267] on p at bounding box center [472, 275] width 402 height 16
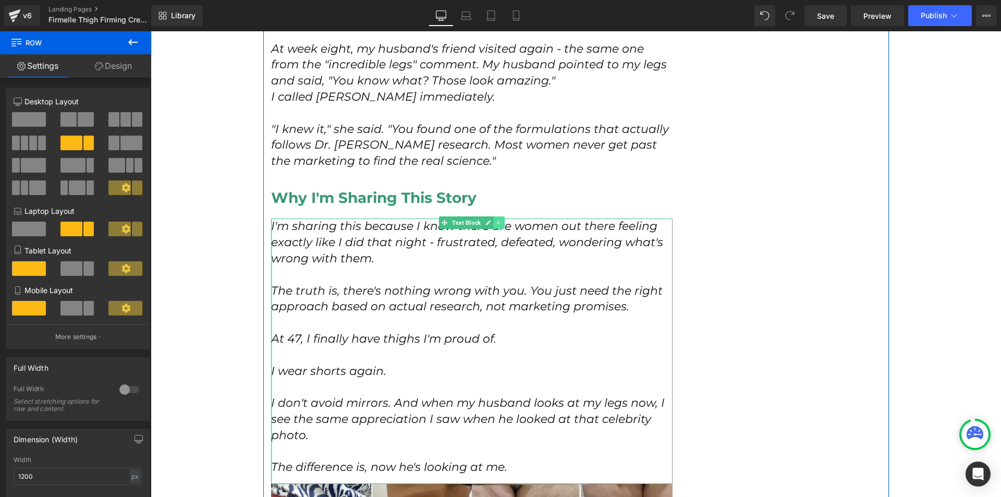
click at [494, 216] on link at bounding box center [499, 222] width 11 height 13
click at [489, 216] on link at bounding box center [493, 222] width 11 height 13
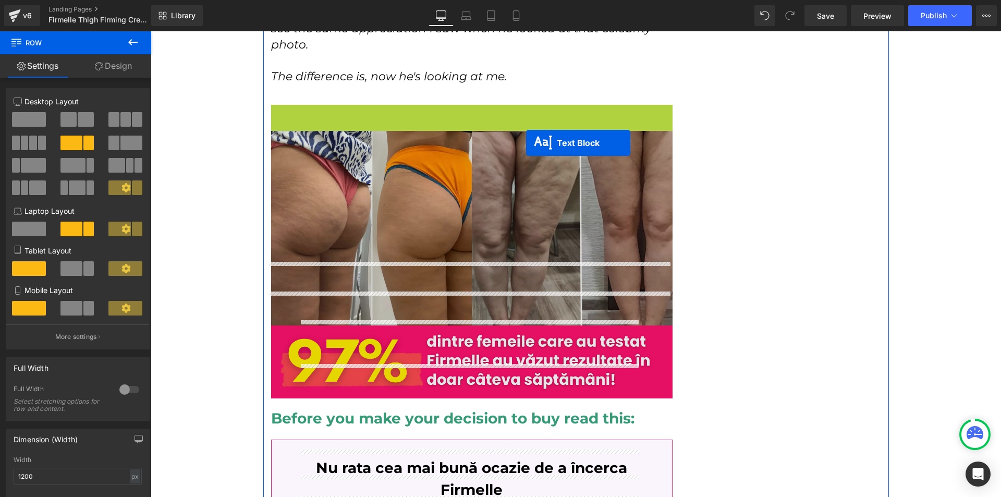
scroll to position [4891, 0]
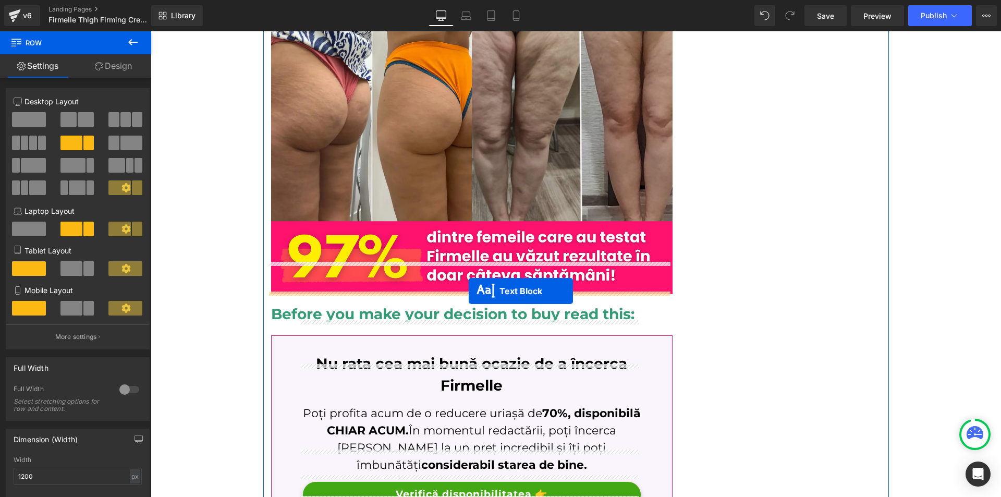
drag, startPoint x: 460, startPoint y: 81, endPoint x: 469, endPoint y: 291, distance: 209.8
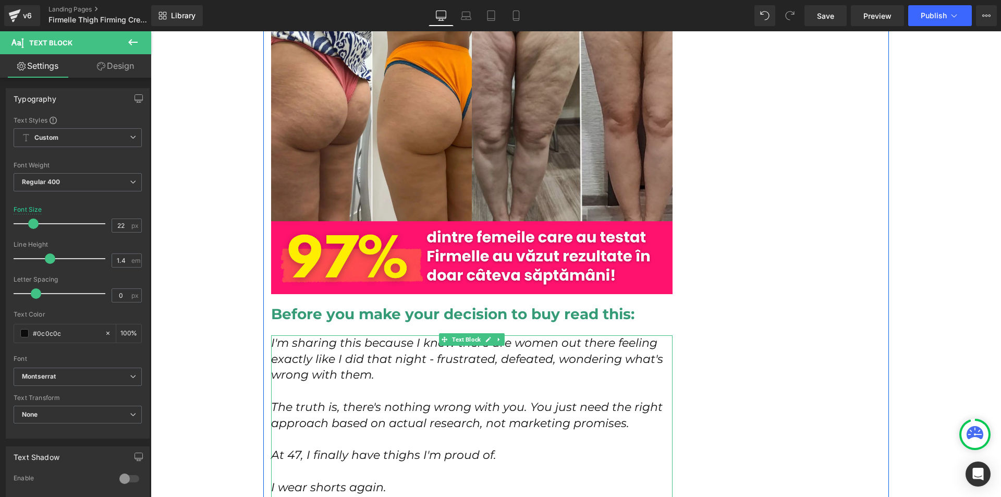
scroll to position [5010, 0]
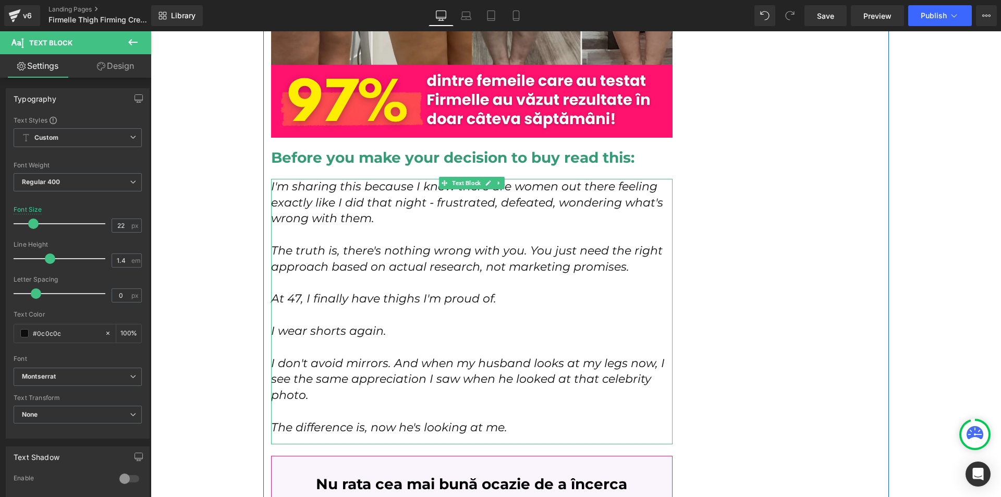
drag, startPoint x: 544, startPoint y: 406, endPoint x: 541, endPoint y: 401, distance: 6.1
click at [543, 406] on div "I'm sharing this because I know there are women out there feeling exactly like …" at bounding box center [472, 311] width 402 height 265
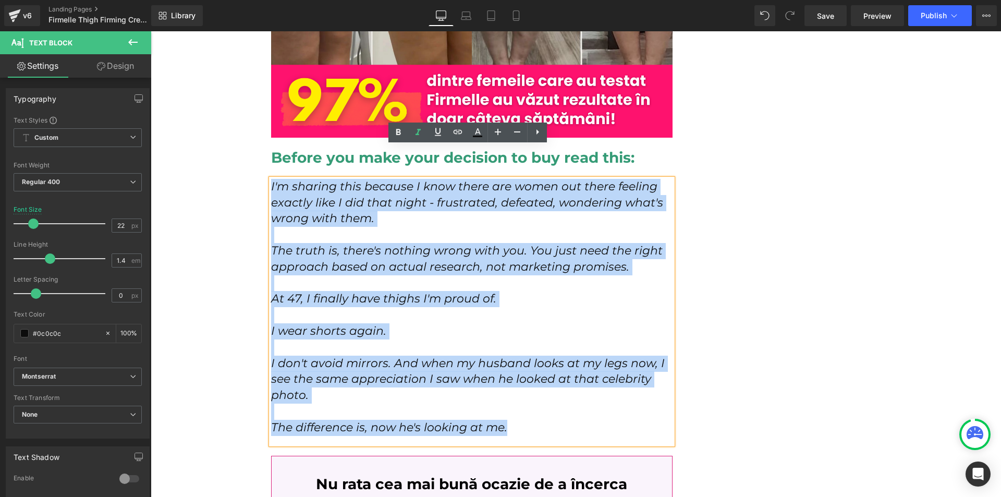
drag, startPoint x: 530, startPoint y: 393, endPoint x: 267, endPoint y: 148, distance: 359.4
click at [271, 179] on div "I'm sharing this because I know there are women out there feeling exactly like …" at bounding box center [472, 311] width 402 height 265
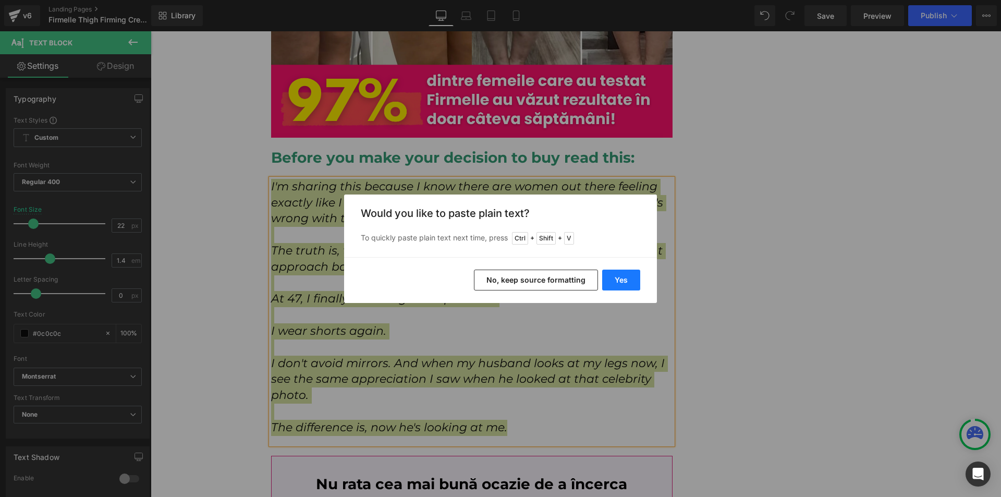
click at [610, 283] on button "Yes" at bounding box center [621, 280] width 38 height 21
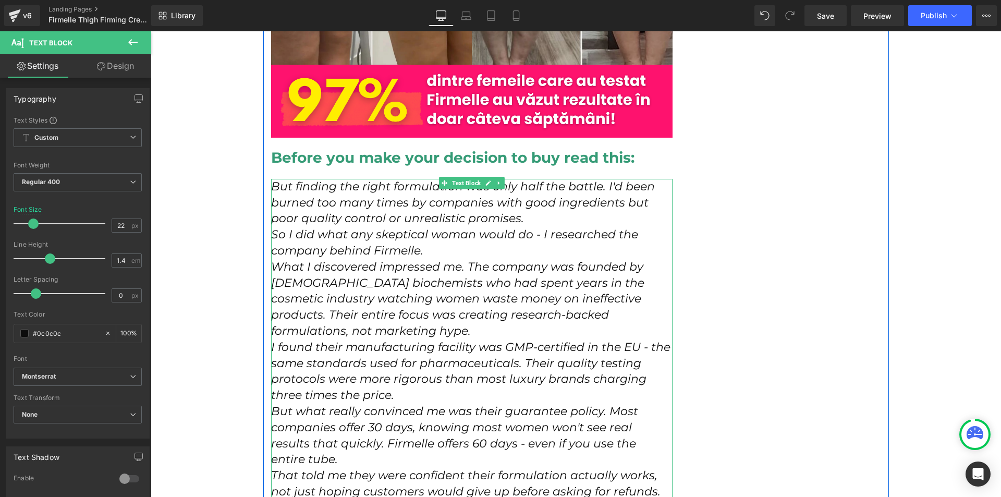
click at [448, 227] on p "So I did what any skeptical woman would do - I researched the company behind Fi…" at bounding box center [472, 243] width 402 height 32
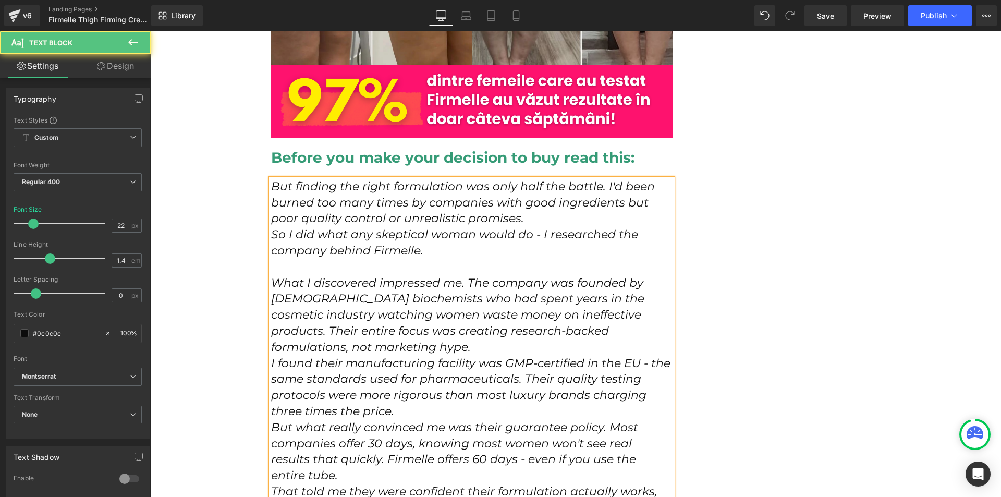
click at [527, 184] on p "But finding the right formulation was only half the battle. I'd been burned too…" at bounding box center [472, 203] width 402 height 48
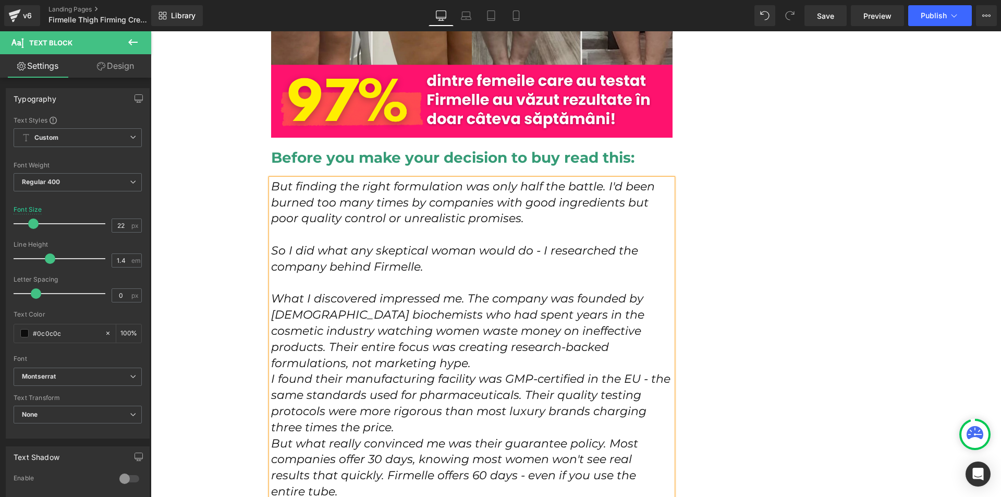
click at [354, 337] on p "What I discovered impressed me. The company was founded by [DEMOGRAPHIC_DATA] b…" at bounding box center [472, 331] width 402 height 80
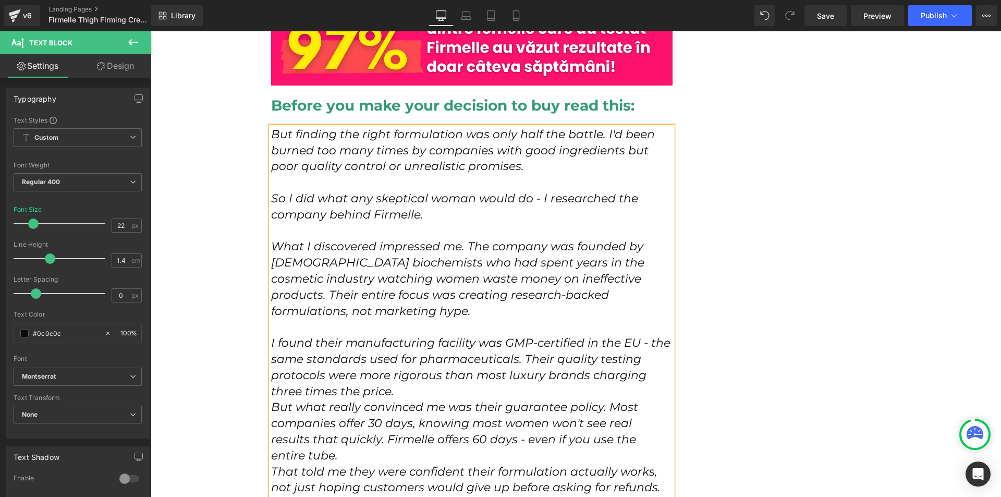
scroll to position [5114, 0]
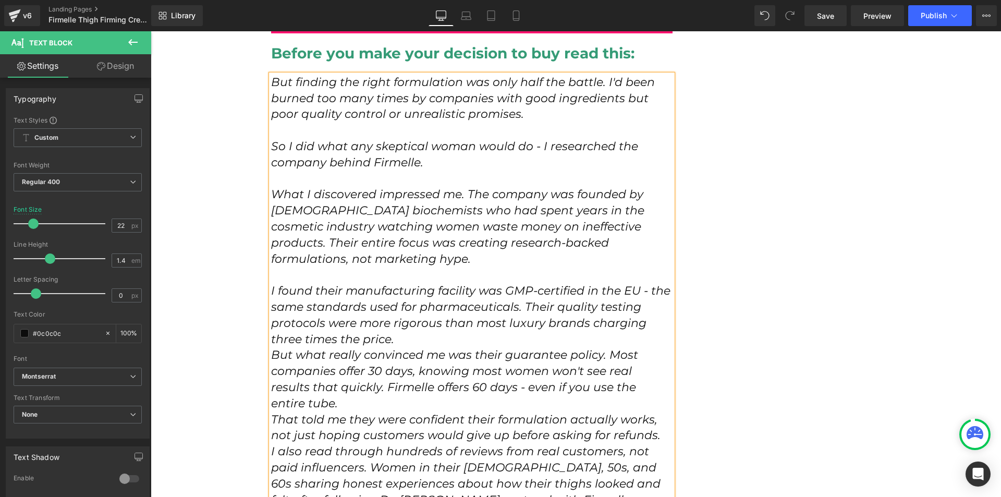
click at [405, 314] on p "I found their manufacturing facility was GMP-certified in the EU - the same sta…" at bounding box center [472, 315] width 402 height 64
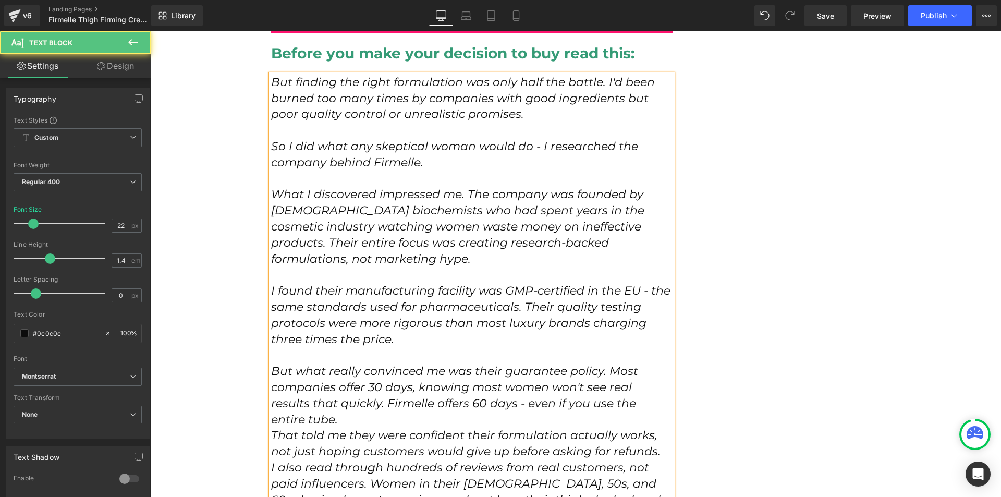
scroll to position [5166, 0]
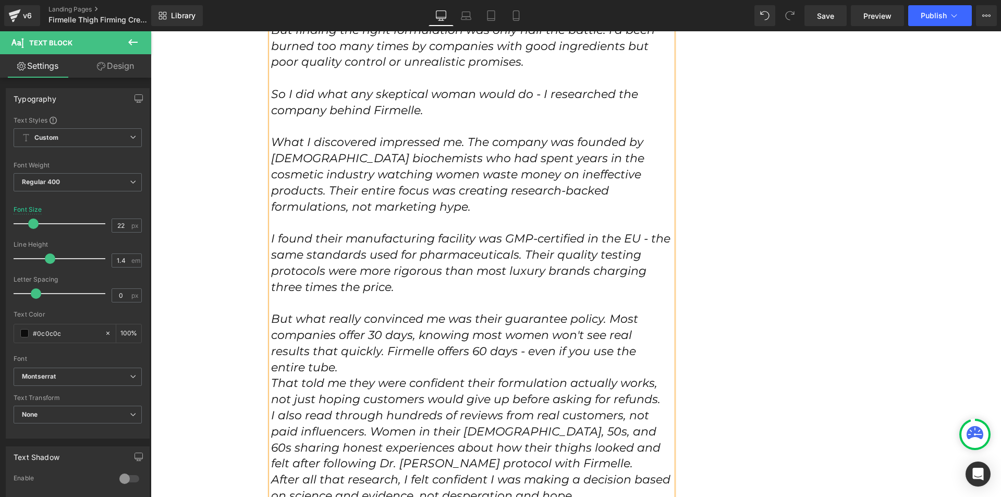
click at [661, 323] on p "But what really convinced me was their guarantee policy. Most companies offer 3…" at bounding box center [472, 343] width 402 height 64
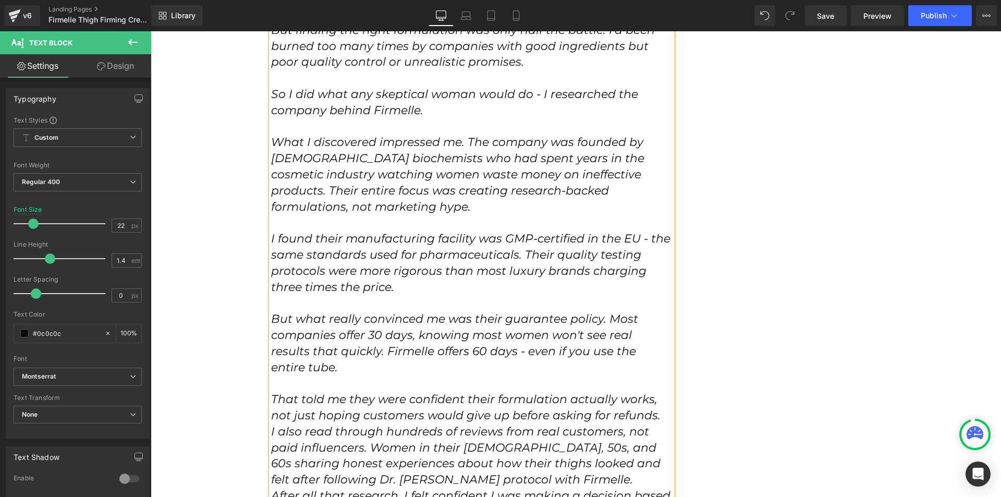
click at [661, 392] on p "That told me they were confident their formulation actually works, not just hop…" at bounding box center [472, 408] width 402 height 32
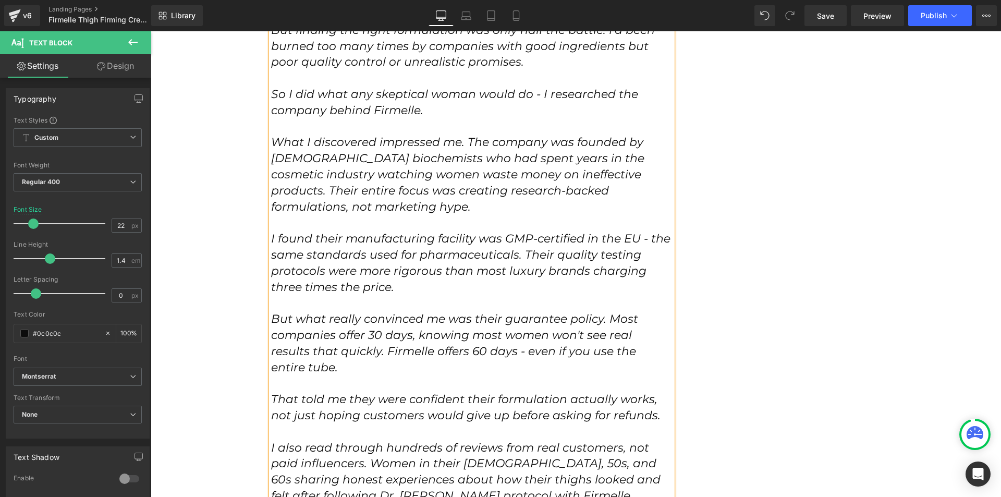
click at [373, 441] on icon "I also read through hundreds of reviews from real customers, not paid influence…" at bounding box center [466, 472] width 390 height 62
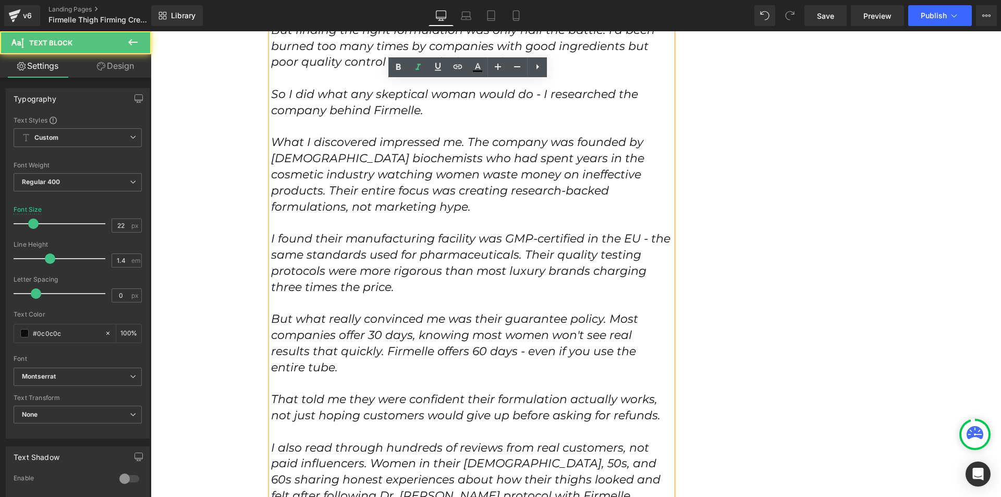
click at [369, 441] on icon "I also read through hundreds of reviews from real customers, not paid influence…" at bounding box center [466, 472] width 390 height 62
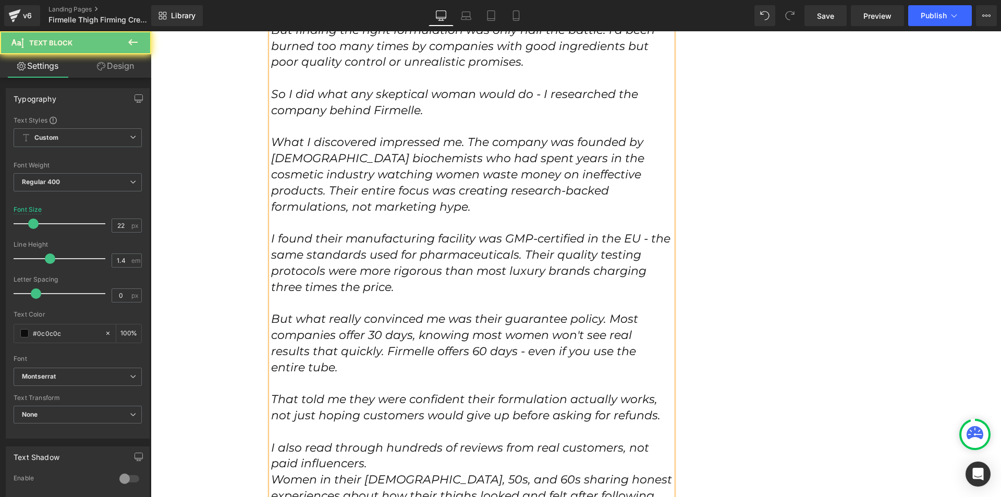
scroll to position [5218, 0]
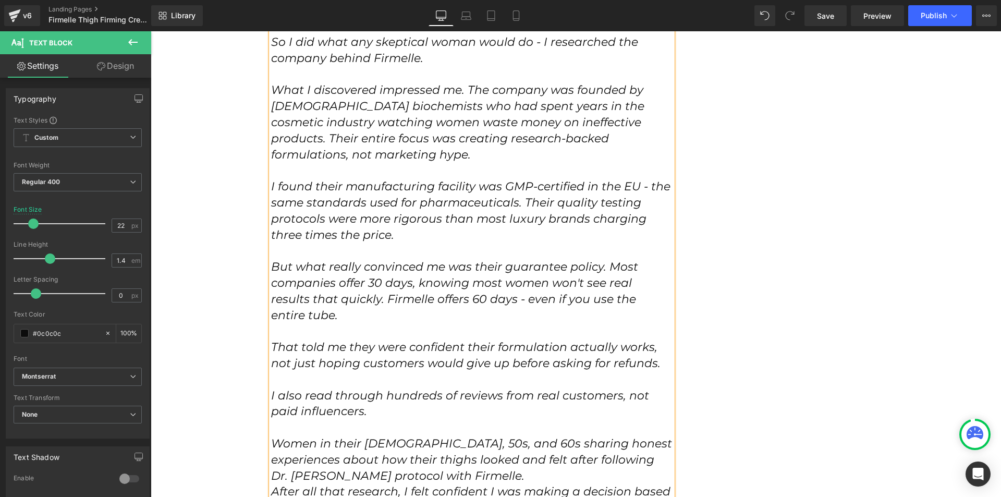
click at [419, 436] on p "Women in their [DEMOGRAPHIC_DATA], 50s, and 60s sharing honest experiences abou…" at bounding box center [472, 460] width 402 height 48
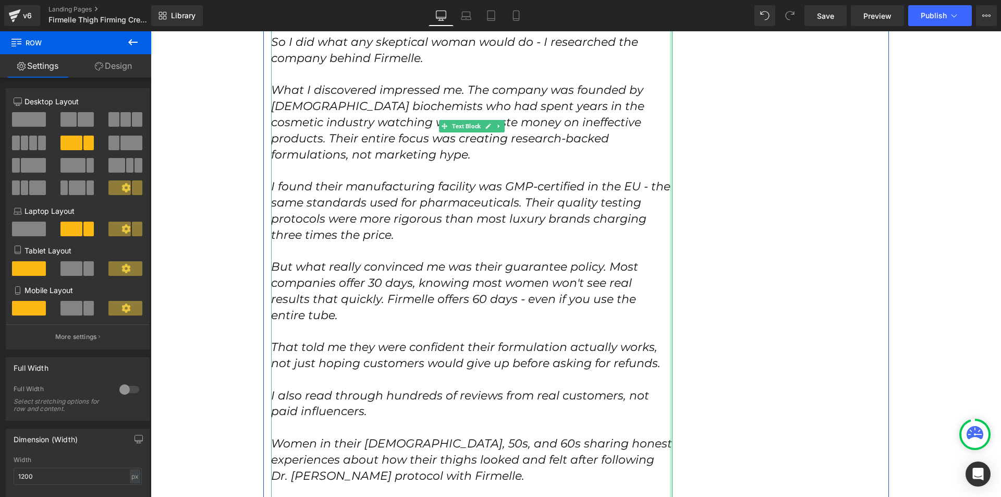
scroll to position [5270, 0]
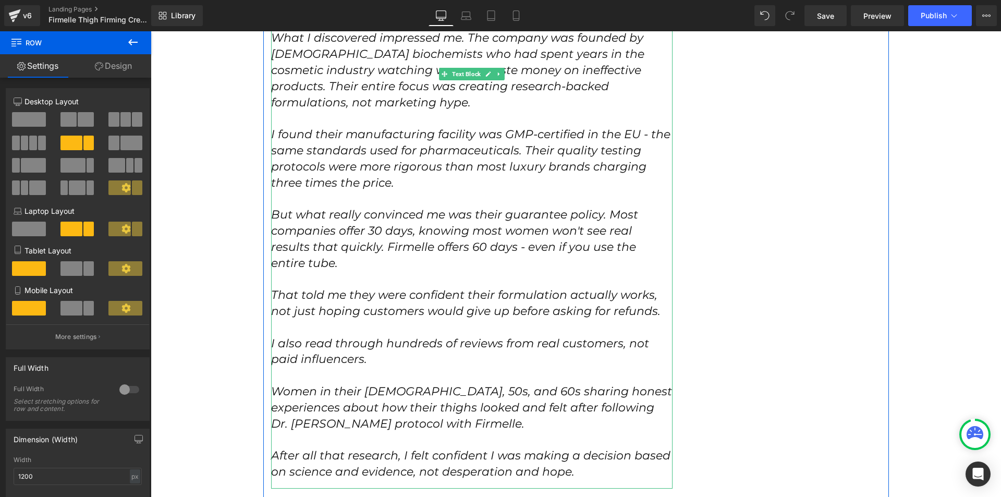
click at [610, 448] on p "After all that research, I felt confident I was making a decision based on scie…" at bounding box center [472, 464] width 402 height 32
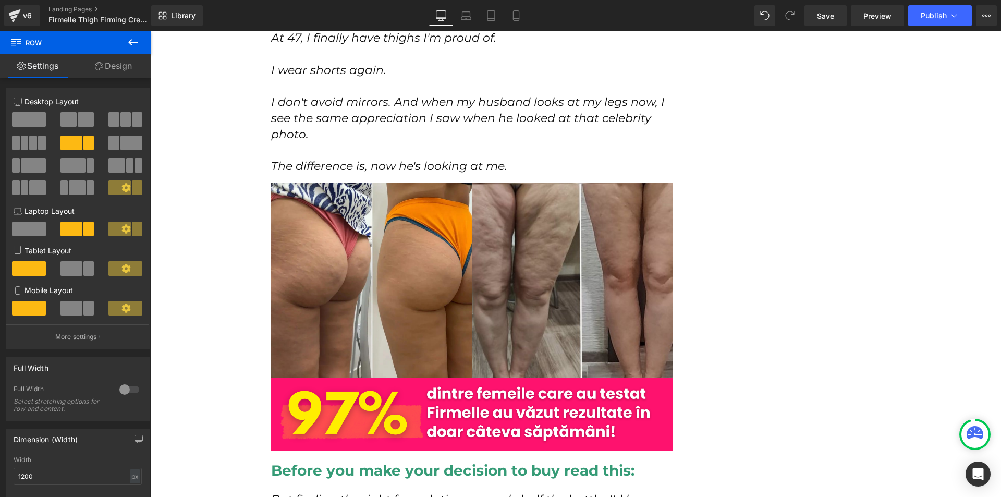
scroll to position [4853, 0]
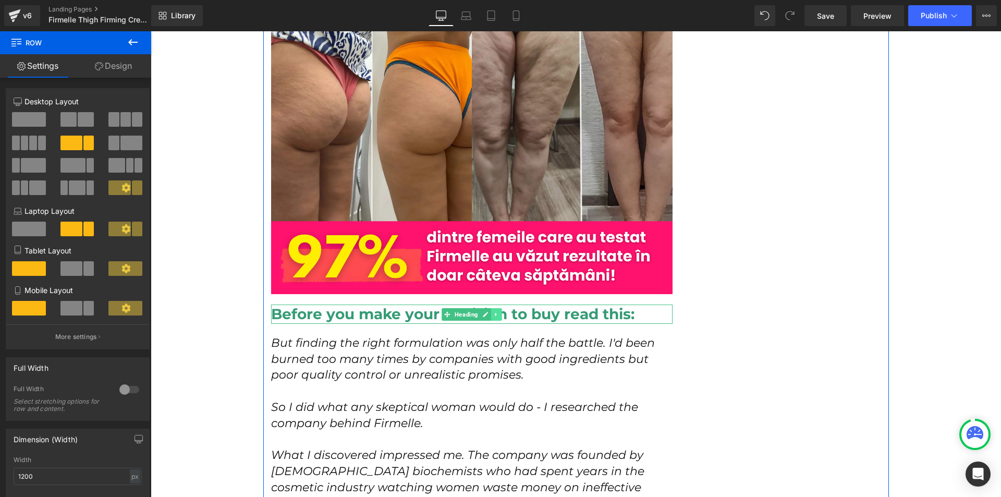
click at [491, 308] on link at bounding box center [496, 314] width 11 height 13
click at [488, 311] on icon at bounding box center [491, 314] width 6 height 6
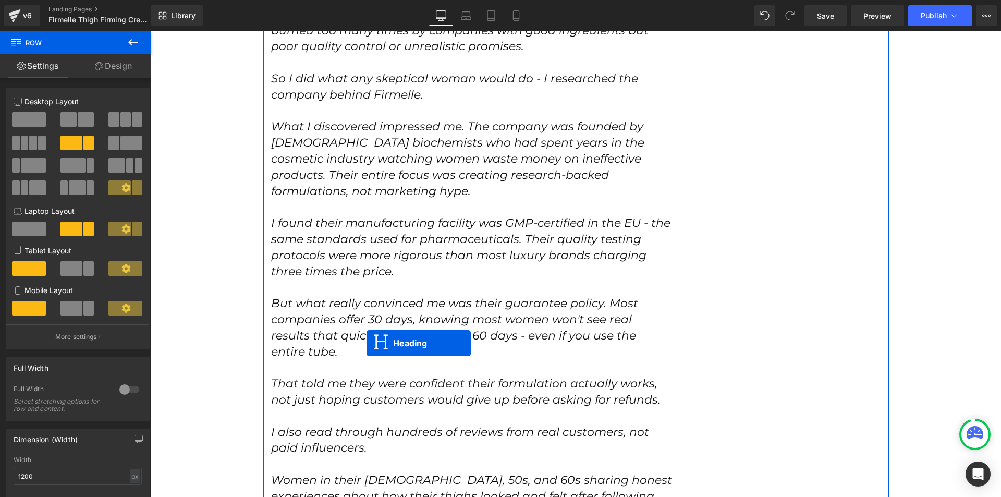
scroll to position [5427, 0]
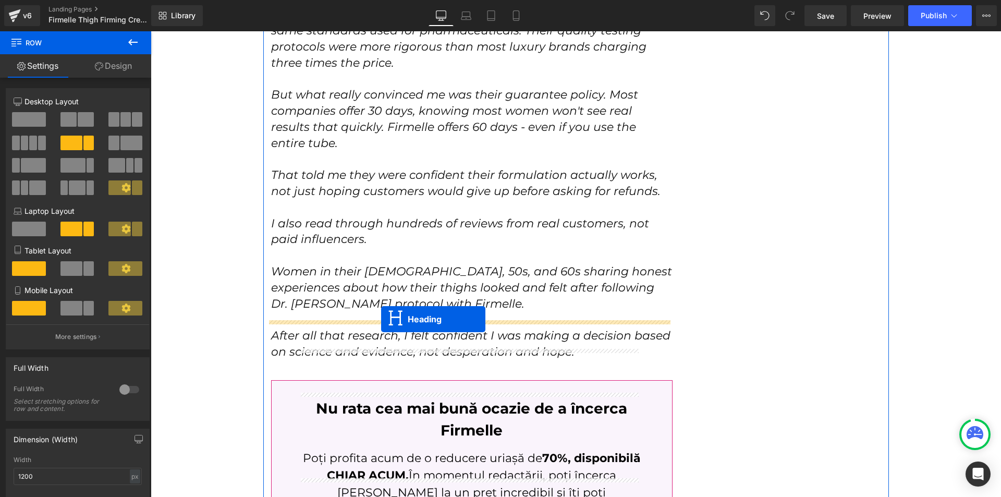
drag, startPoint x: 451, startPoint y: 308, endPoint x: 381, endPoint y: 319, distance: 70.2
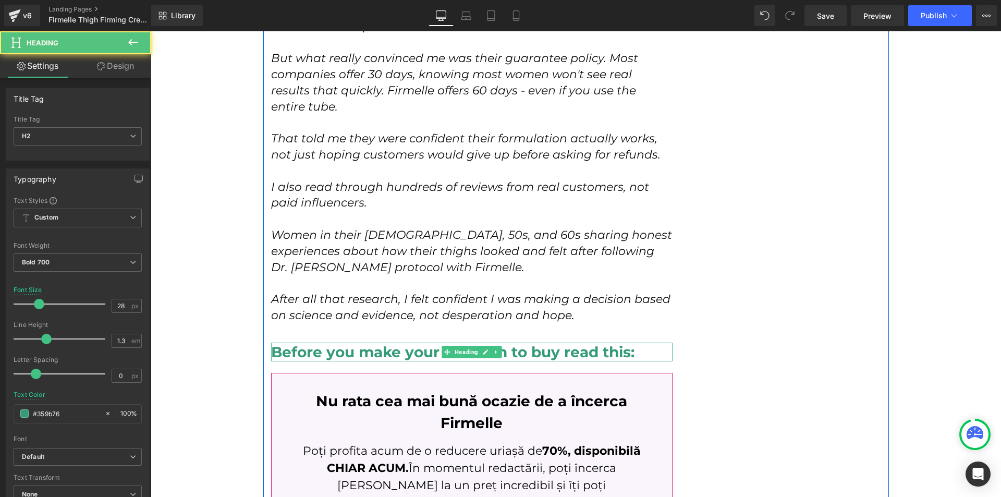
scroll to position [5390, 0]
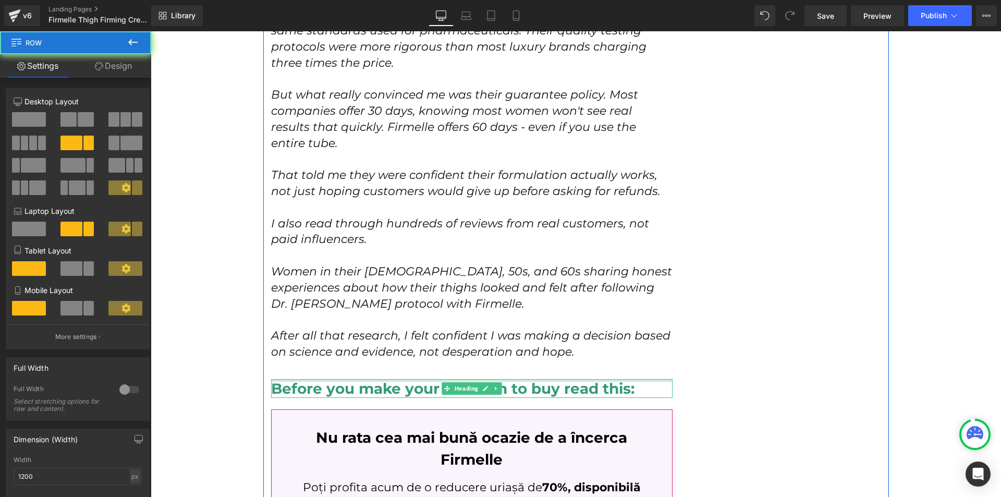
click at [313, 379] on h2 "Before you make your decision to buy read this:" at bounding box center [472, 388] width 402 height 19
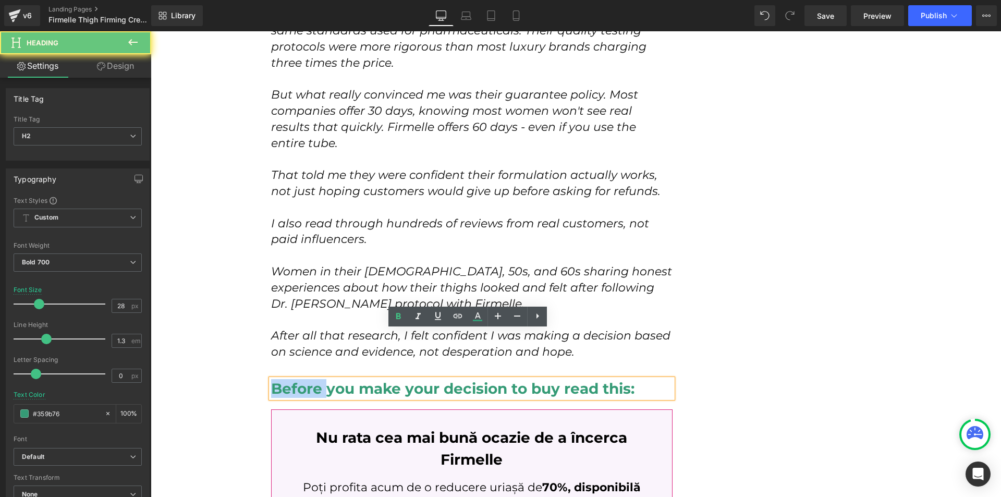
click at [313, 379] on h2 "Before you make your decision to buy read this:" at bounding box center [472, 388] width 402 height 19
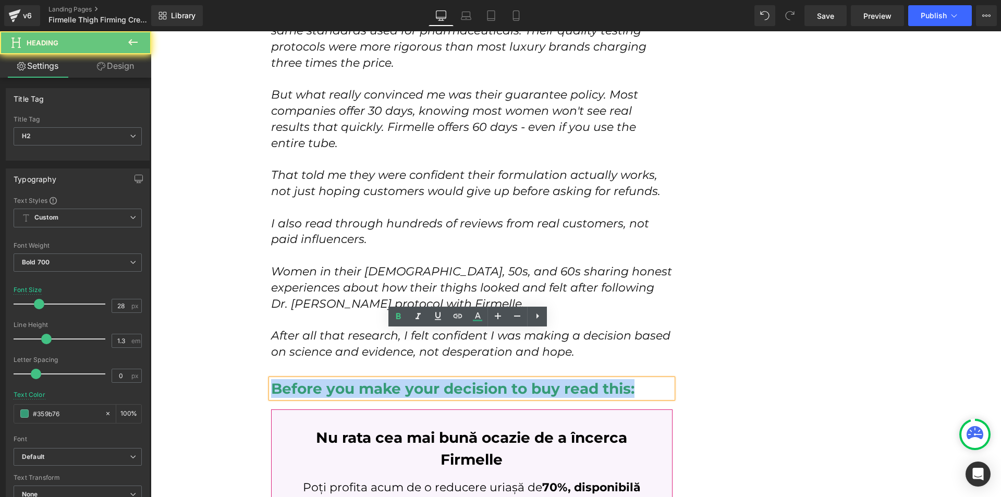
click at [313, 379] on h2 "Before you make your decision to buy read this:" at bounding box center [472, 388] width 402 height 19
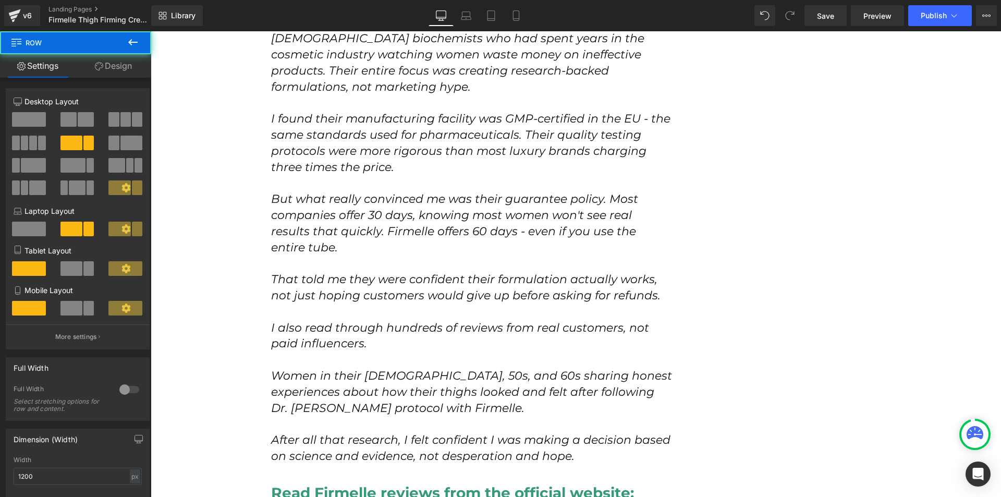
scroll to position [5129, 0]
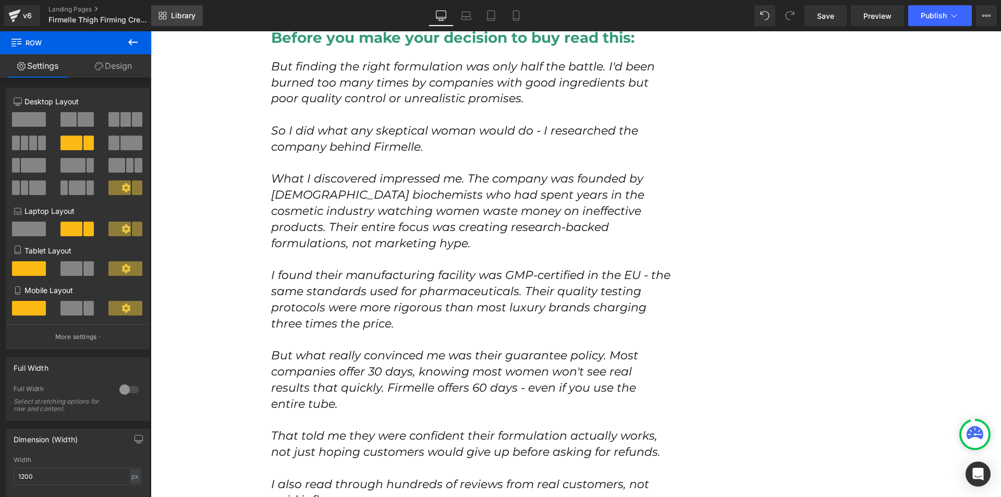
click at [184, 15] on span "Library" at bounding box center [183, 15] width 25 height 9
click at [185, 15] on span "Library" at bounding box center [183, 15] width 25 height 9
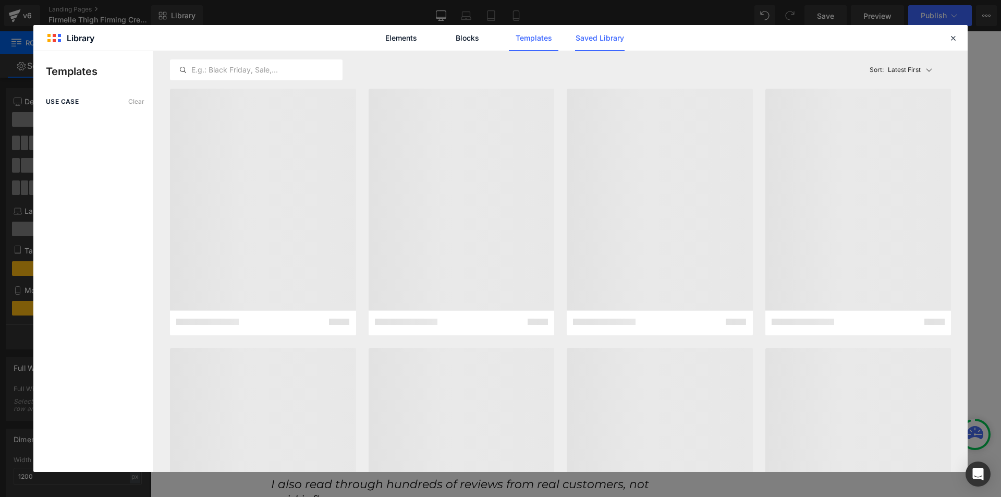
click at [614, 34] on link "Saved Library" at bounding box center [600, 38] width 50 height 26
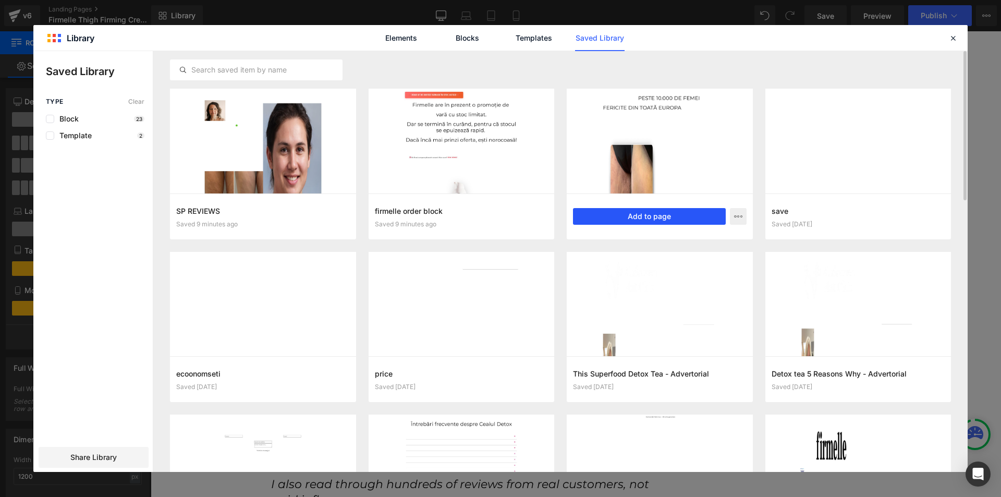
click at [616, 217] on button "Add to page" at bounding box center [649, 216] width 153 height 17
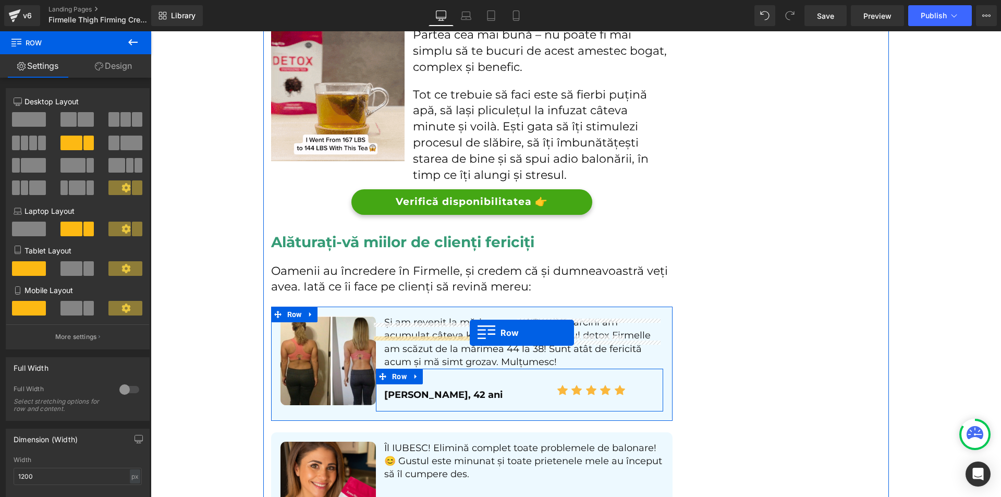
scroll to position [6324, 0]
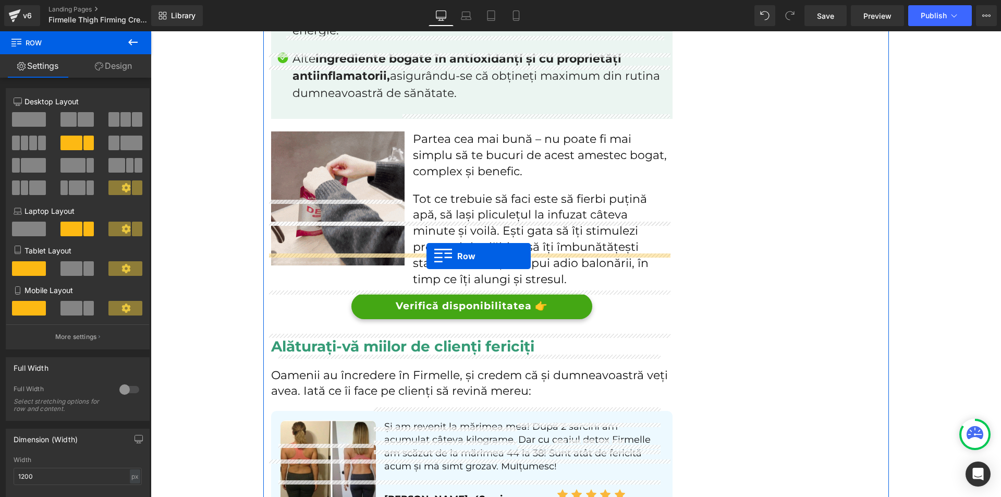
drag, startPoint x: 285, startPoint y: 149, endPoint x: 426, endPoint y: 256, distance: 177.1
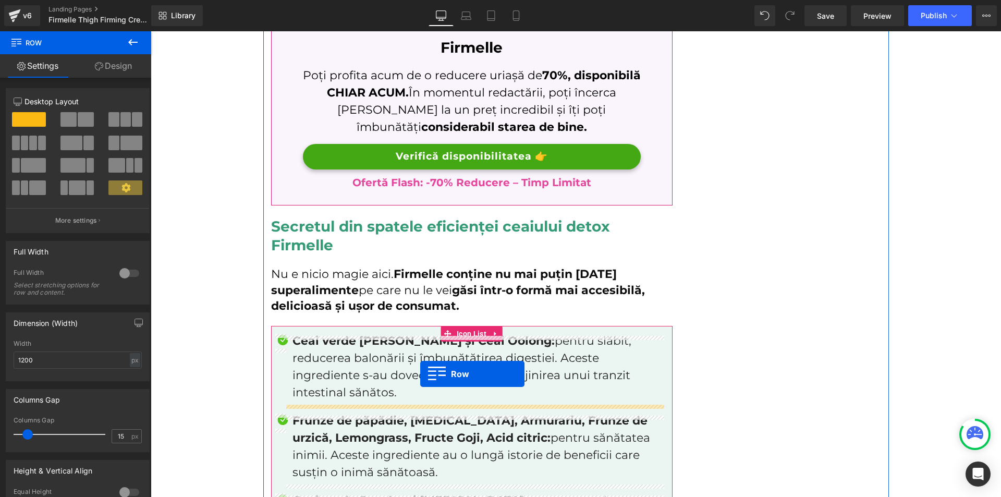
scroll to position [5489, 0]
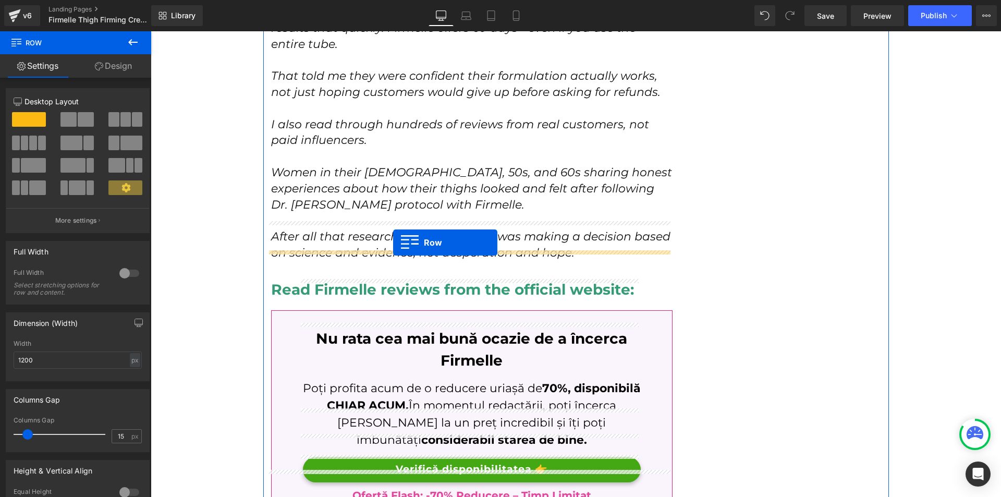
drag, startPoint x: 293, startPoint y: 253, endPoint x: 393, endPoint y: 242, distance: 101.2
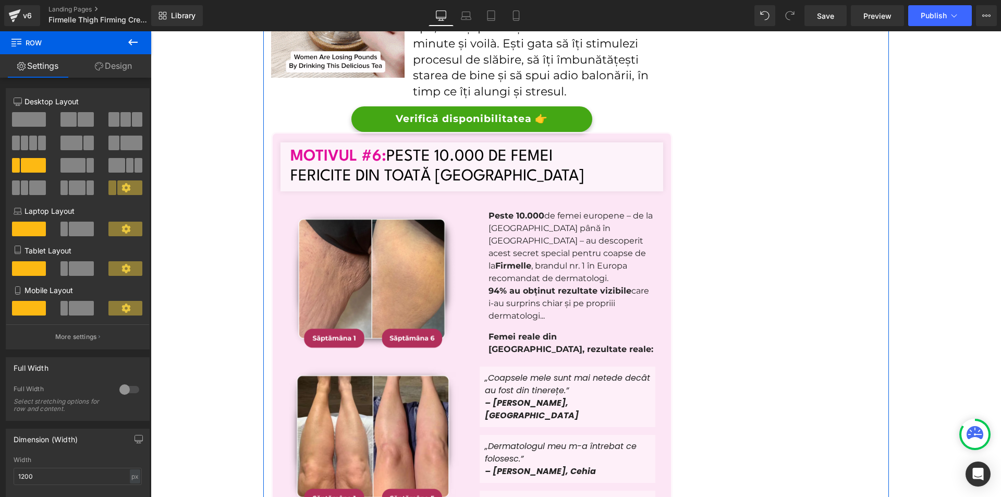
scroll to position [6689, 0]
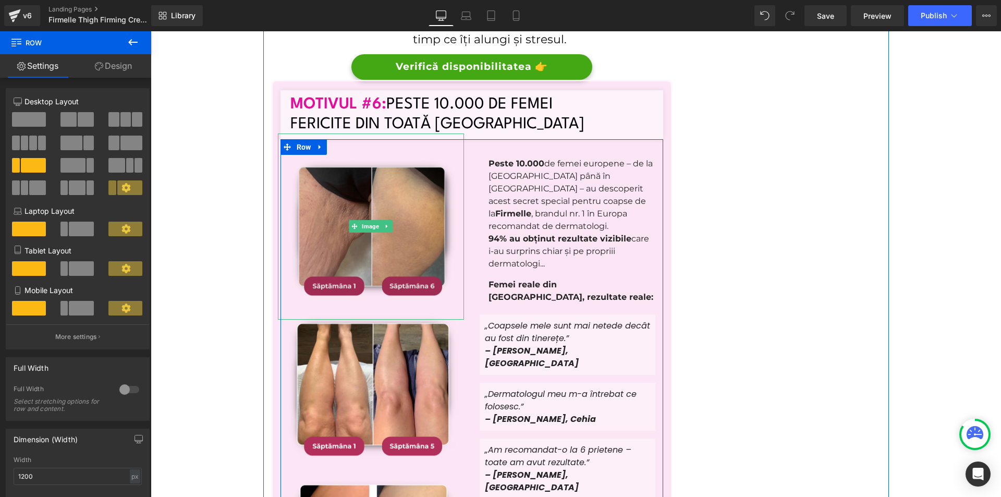
click at [360, 196] on img at bounding box center [371, 226] width 186 height 186
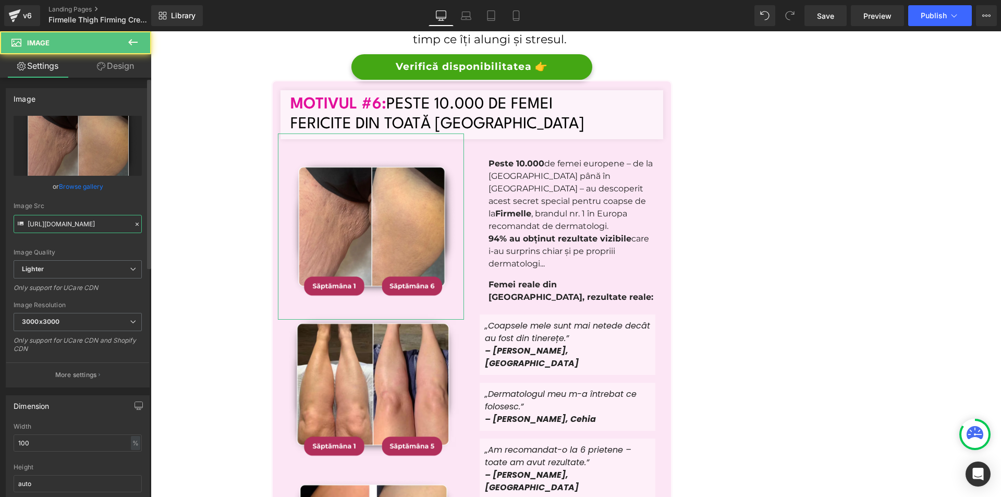
click at [81, 220] on input "[URL][DOMAIN_NAME]" at bounding box center [78, 224] width 128 height 18
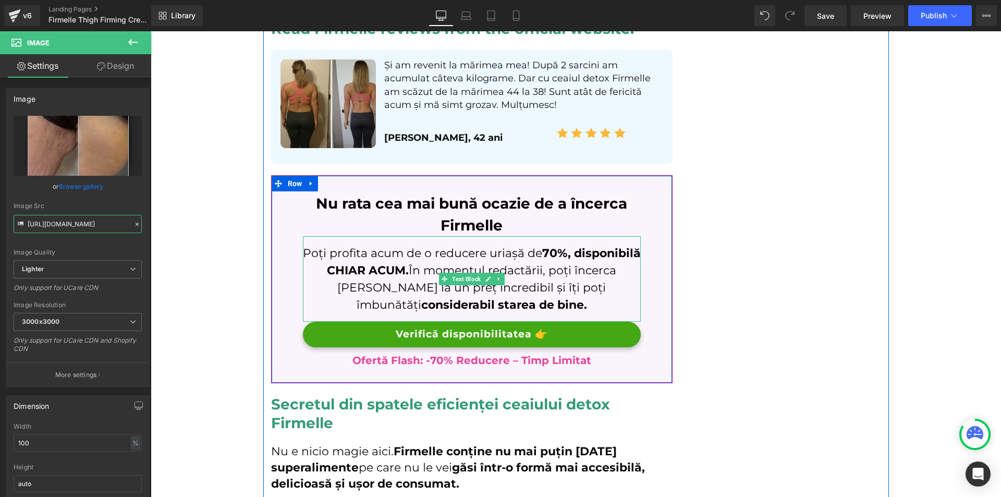
scroll to position [5594, 0]
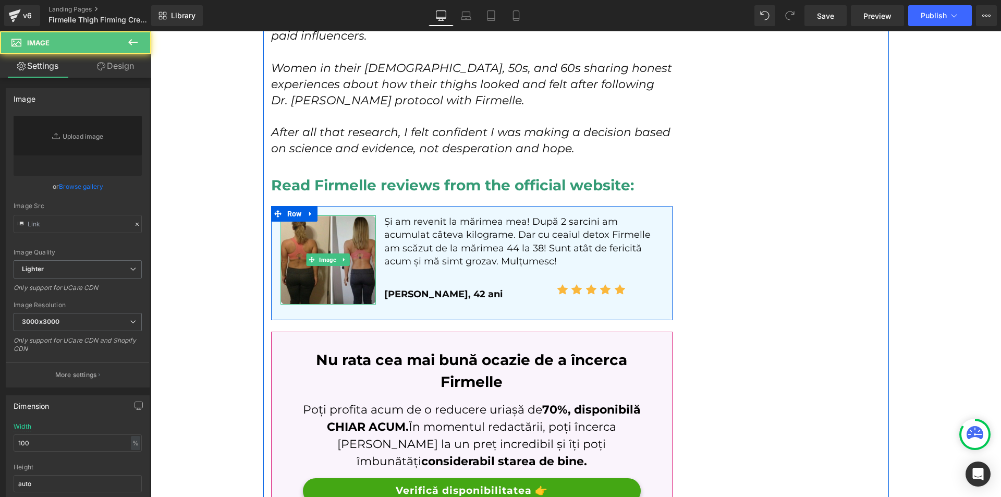
drag, startPoint x: 316, startPoint y: 242, endPoint x: 274, endPoint y: 274, distance: 52.6
click at [316, 242] on img at bounding box center [329, 259] width 96 height 89
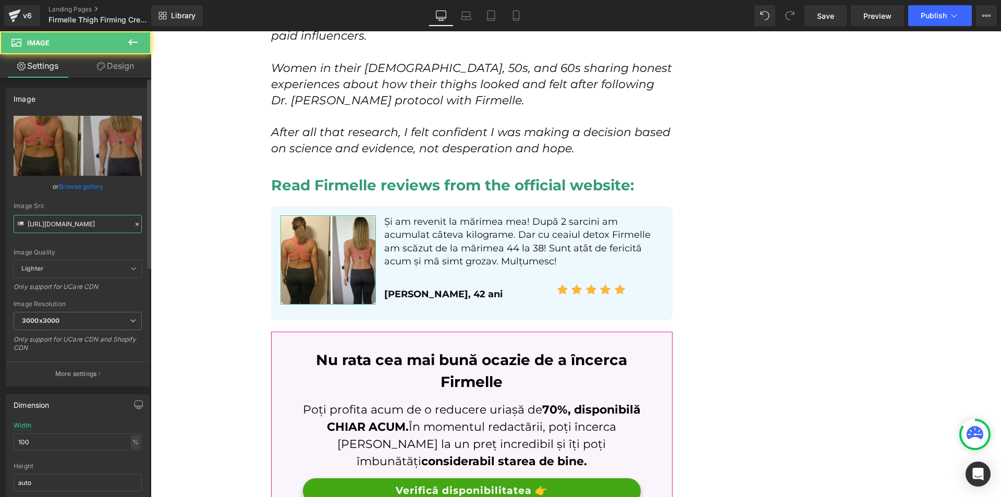
click at [77, 226] on input "[URL][DOMAIN_NAME]" at bounding box center [78, 224] width 128 height 18
click at [77, 225] on input "[URL][DOMAIN_NAME]" at bounding box center [78, 224] width 128 height 18
paste input "[DOMAIN_NAME][URL]"
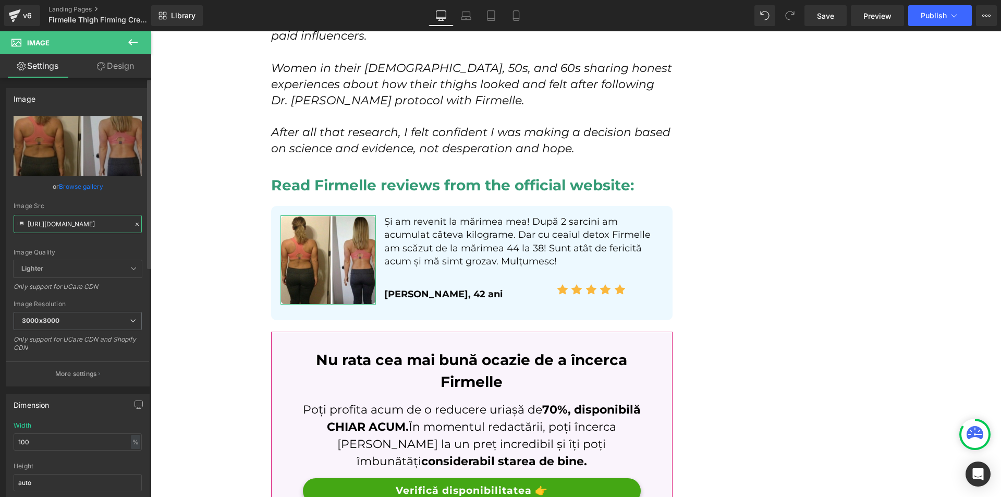
scroll to position [0, 361]
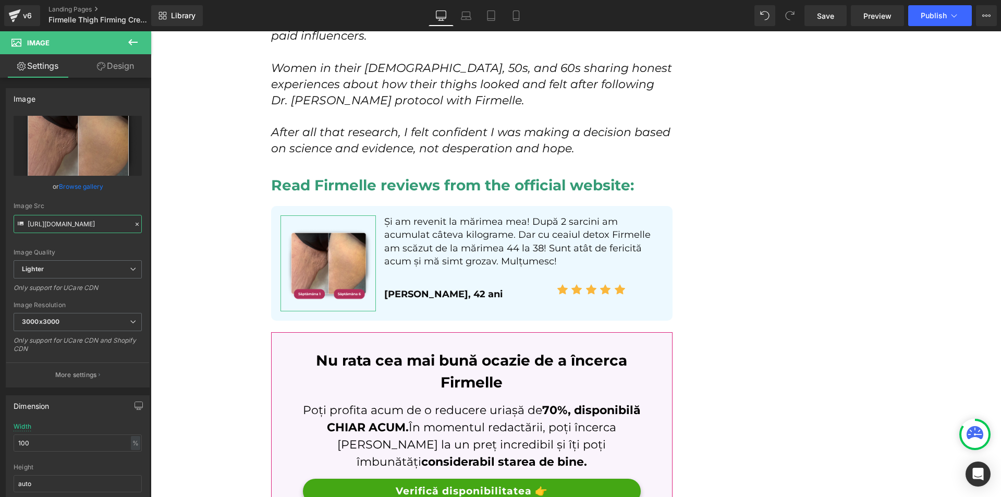
type input "[URL][DOMAIN_NAME]"
click at [120, 71] on link "Design" at bounding box center [116, 65] width 76 height 23
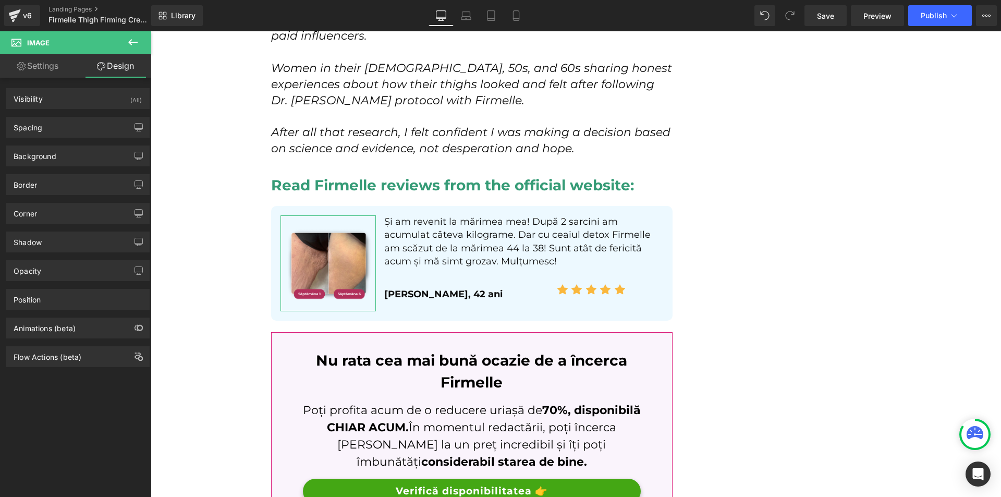
type input "0"
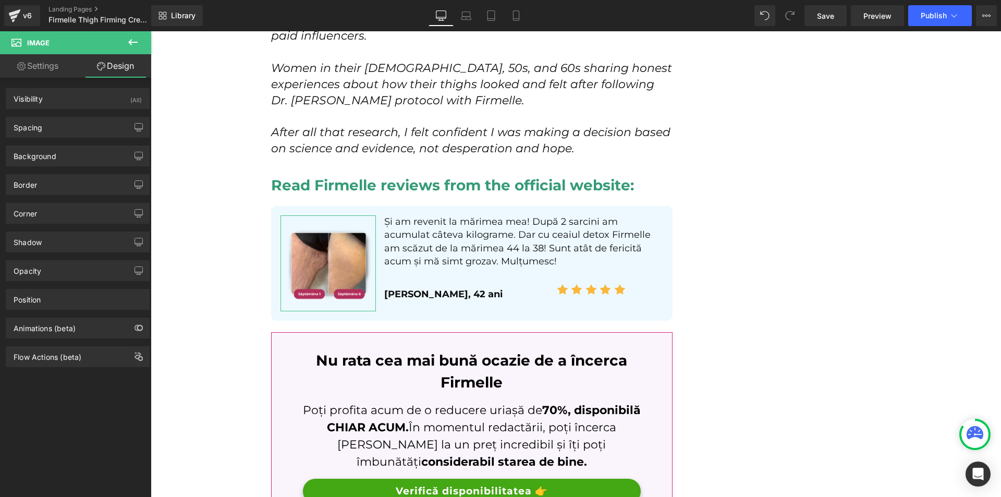
type input "0"
click at [91, 128] on div "Spacing" at bounding box center [77, 127] width 143 height 20
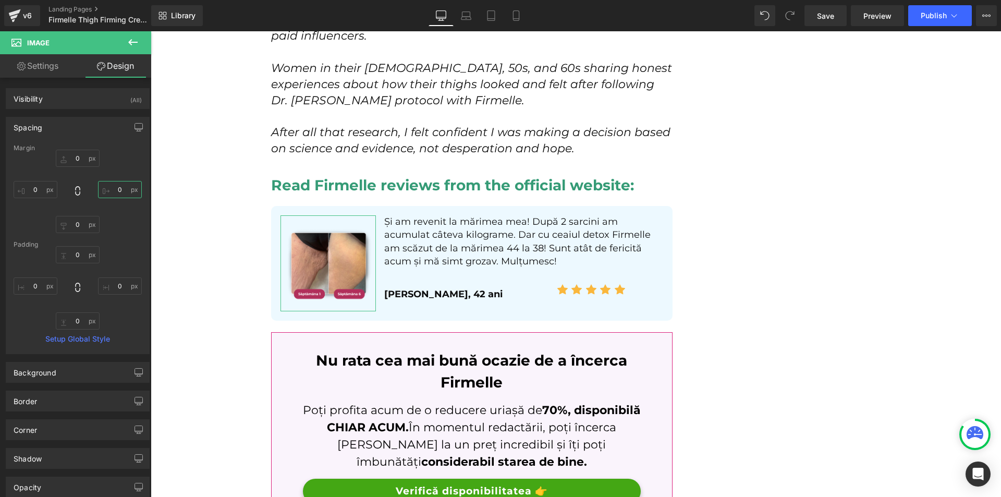
click at [121, 194] on input "0" at bounding box center [120, 189] width 44 height 17
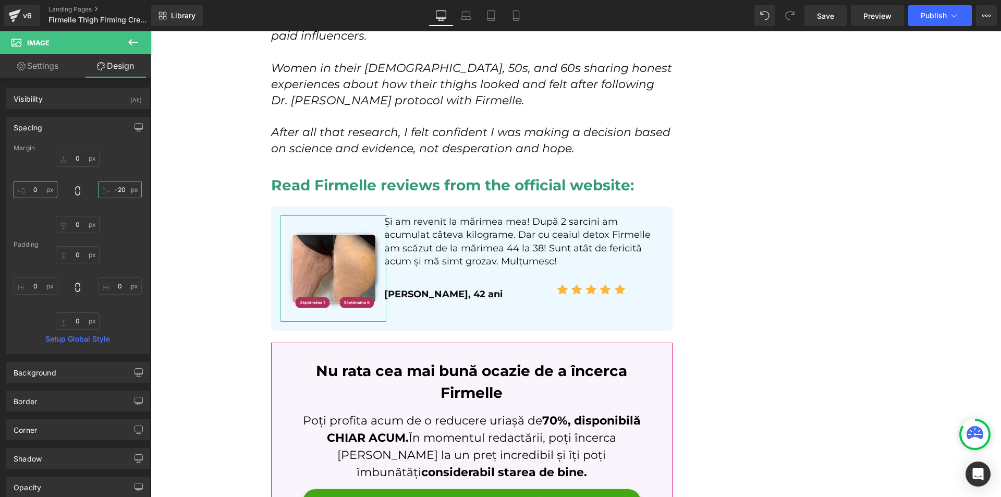
type input "-20"
click at [41, 190] on input "0" at bounding box center [36, 189] width 44 height 17
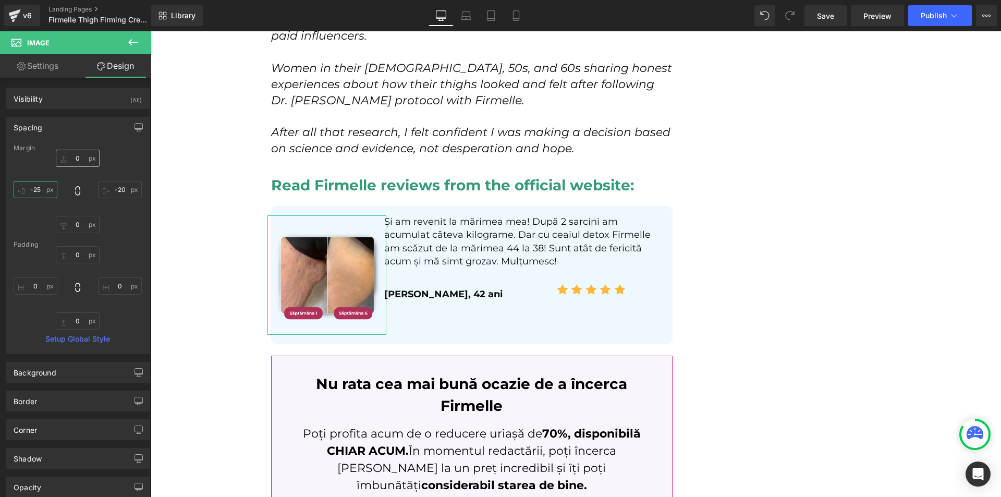
type input "-25"
click at [79, 157] on input "0" at bounding box center [78, 158] width 44 height 17
type input "-30"
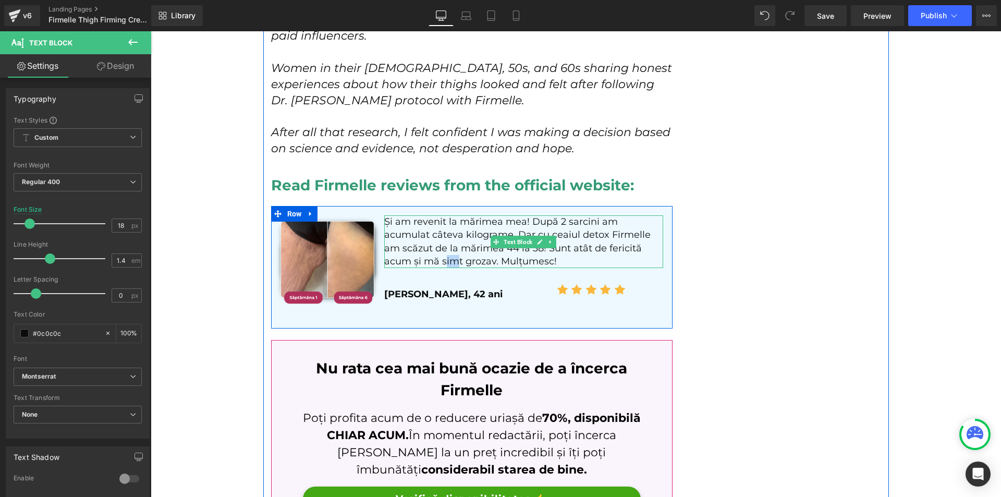
drag, startPoint x: 385, startPoint y: 210, endPoint x: 391, endPoint y: 206, distance: 6.8
click at [393, 215] on p "Și am revenit la mărimea mea! După 2 sarcini am acumulat câteva kilograme. Dar …" at bounding box center [523, 241] width 279 height 53
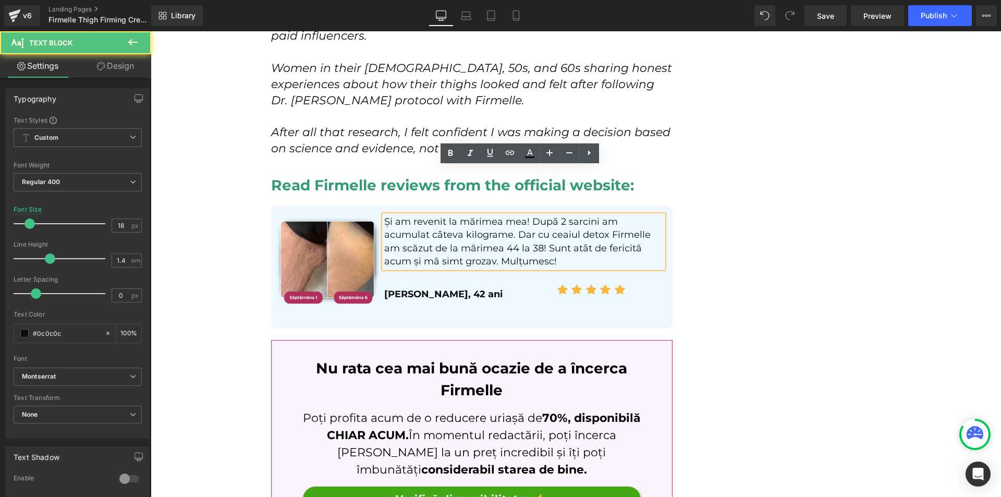
click at [389, 215] on p "Și am revenit la mărimea mea! După 2 sarcini am acumulat câteva kilograme. Dar …" at bounding box center [523, 241] width 279 height 53
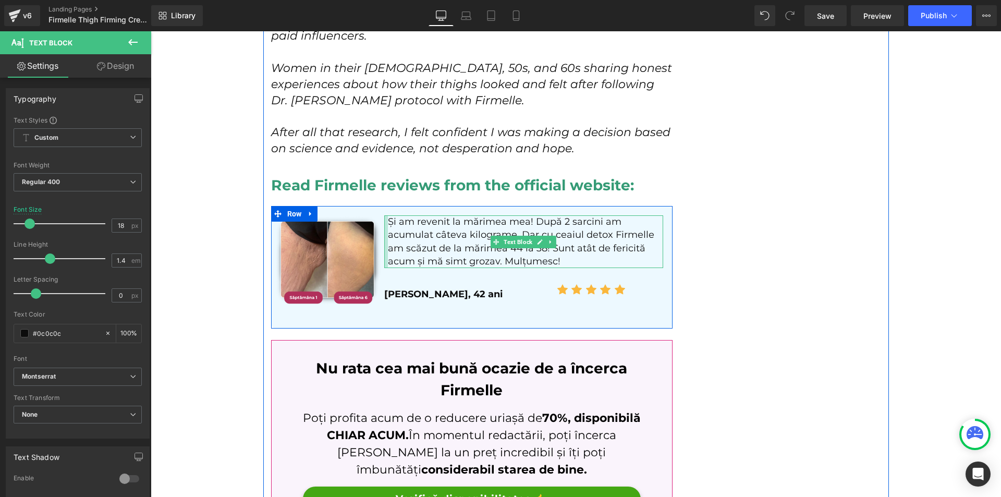
click at [386, 215] on div "Și am revenit la mărimea mea! După 2 sarcini am acumulat câteva kilograme. Dar …" at bounding box center [523, 241] width 279 height 53
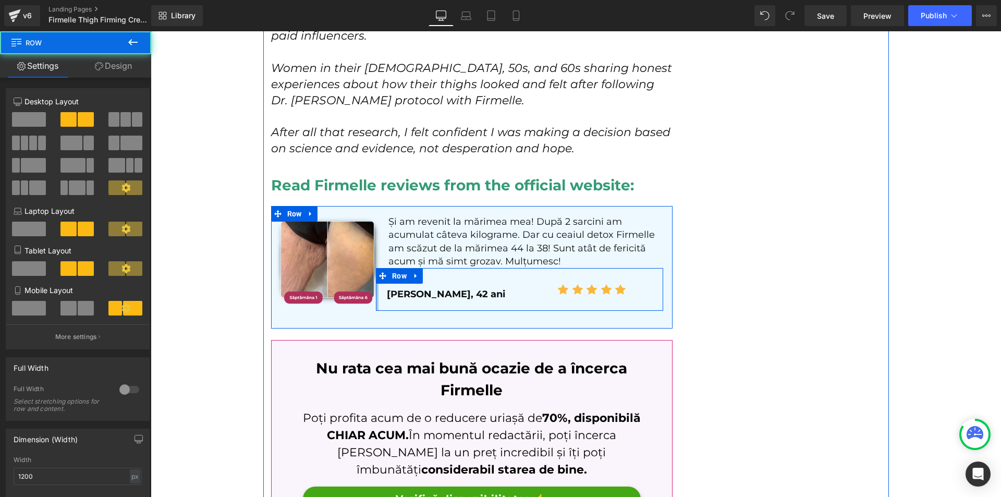
click at [376, 268] on div "[PERSON_NAME], 42 ani Text Block Icon Icon Icon Icon Icon Icon List Hoz Row" at bounding box center [519, 289] width 287 height 43
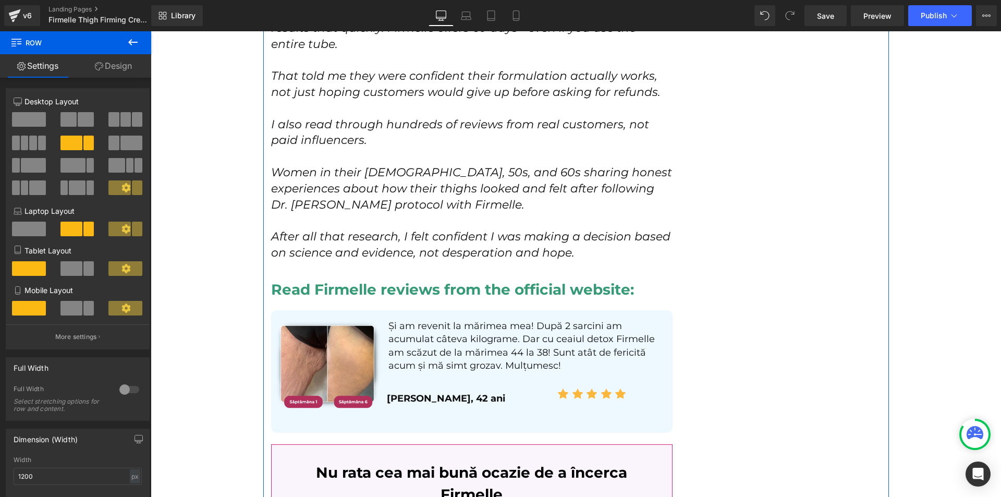
scroll to position [5541, 0]
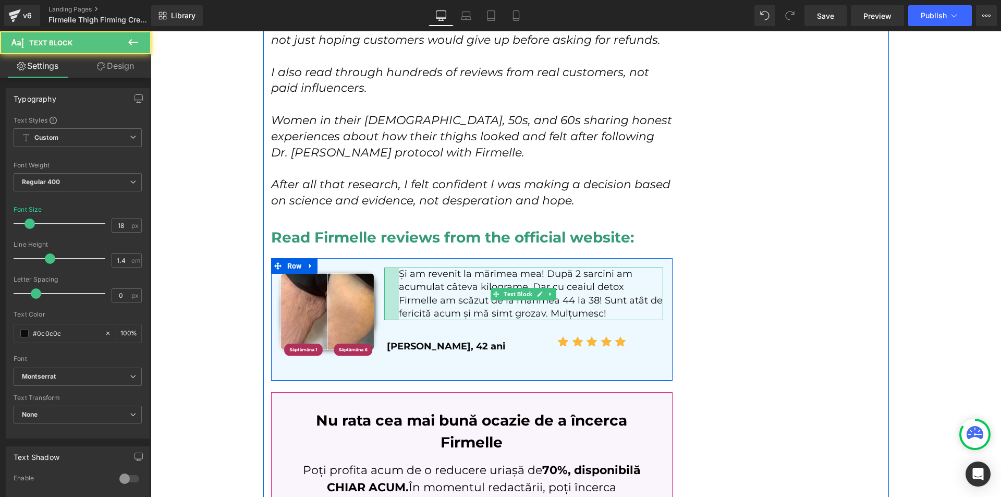
drag, startPoint x: 381, startPoint y: 251, endPoint x: 392, endPoint y: 251, distance: 10.4
click at [392, 268] on div at bounding box center [391, 294] width 15 height 53
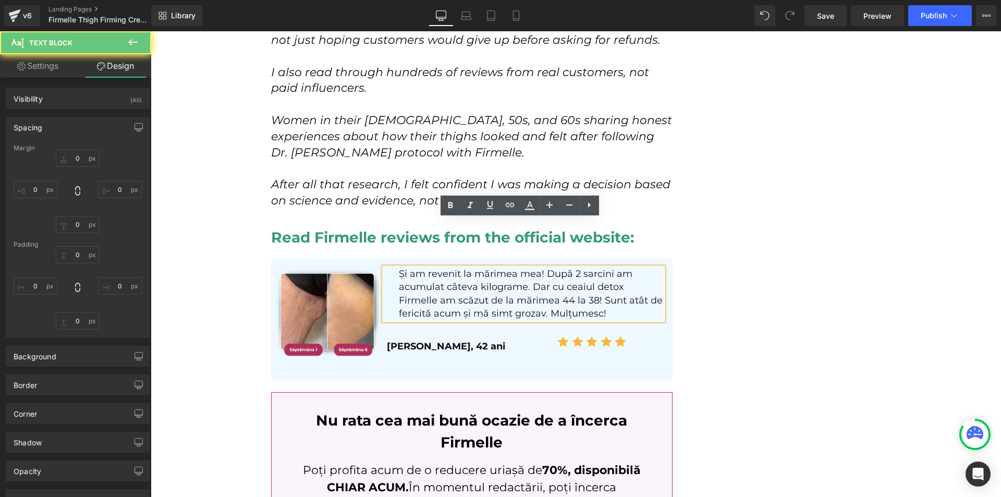
type input "0"
type input "16"
type input "0"
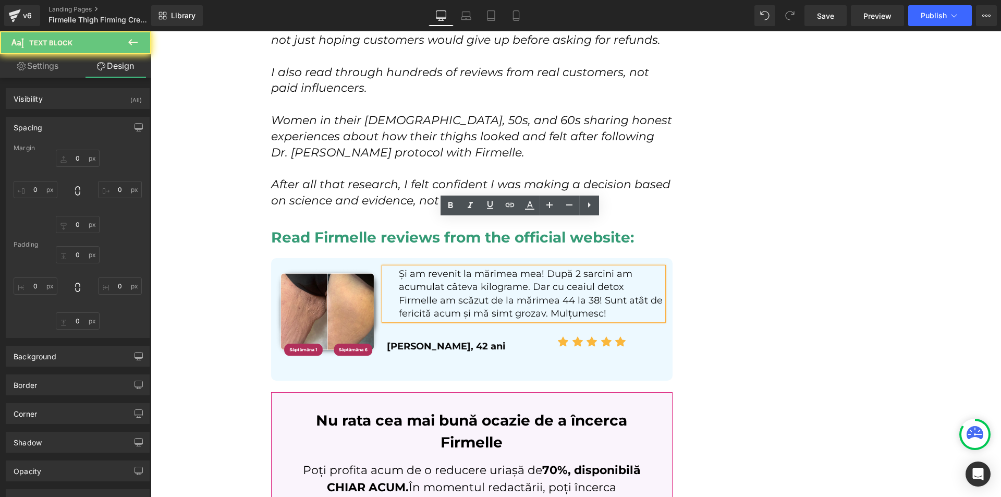
type input "0"
type input "28"
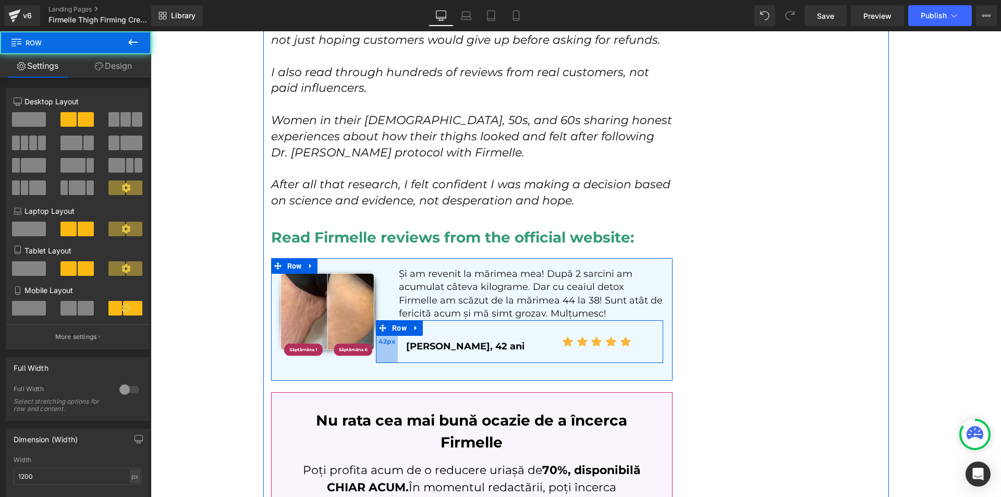
drag, startPoint x: 372, startPoint y: 299, endPoint x: 392, endPoint y: 299, distance: 19.3
click at [392, 320] on div "42px" at bounding box center [387, 341] width 22 height 43
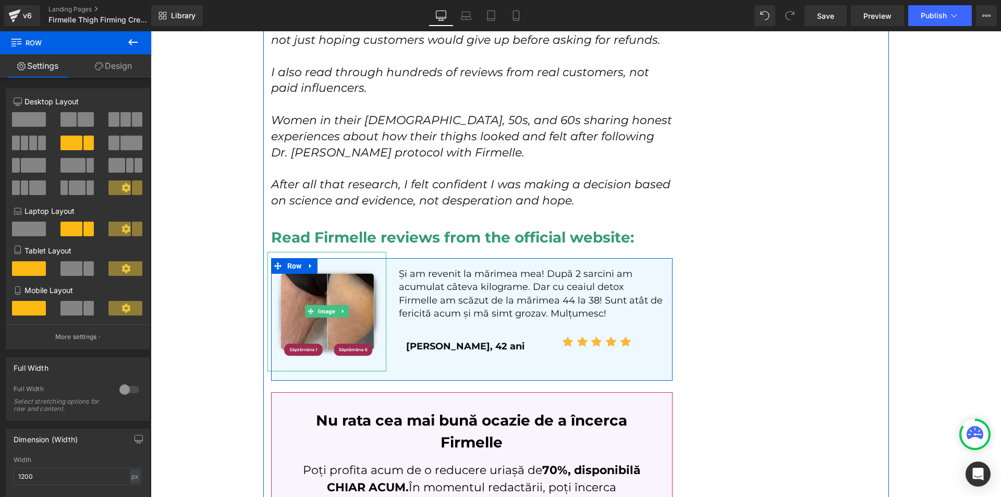
click at [346, 270] on img at bounding box center [327, 311] width 119 height 119
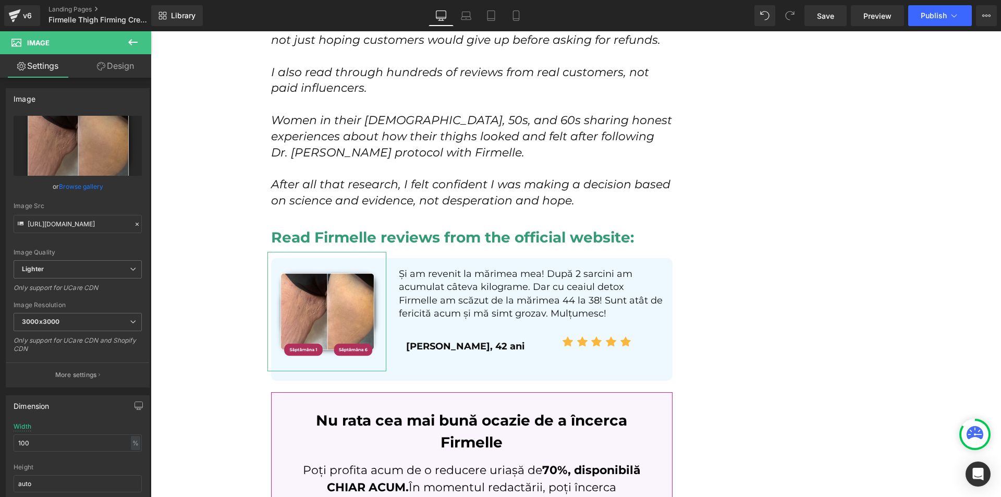
drag, startPoint x: 126, startPoint y: 71, endPoint x: 124, endPoint y: 76, distance: 5.8
click at [126, 71] on link "Design" at bounding box center [116, 65] width 76 height 23
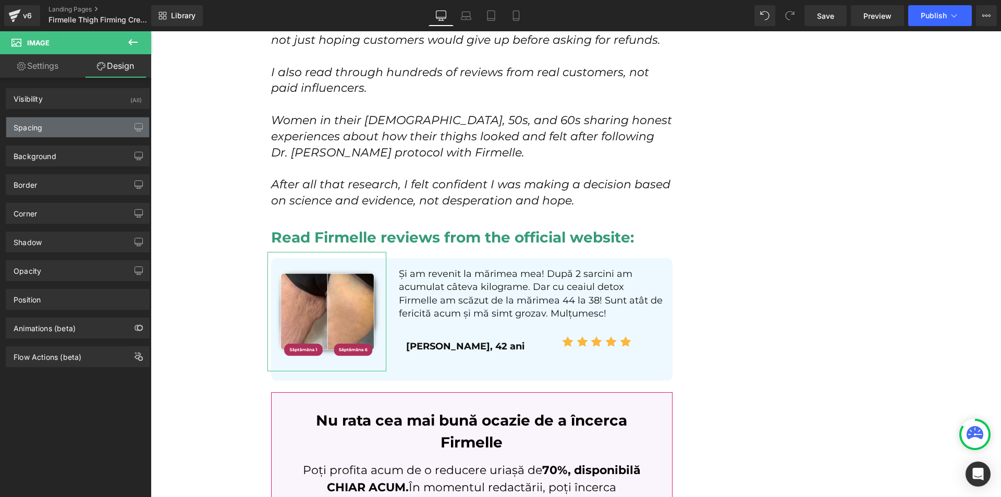
click at [71, 129] on div "Spacing" at bounding box center [77, 127] width 143 height 20
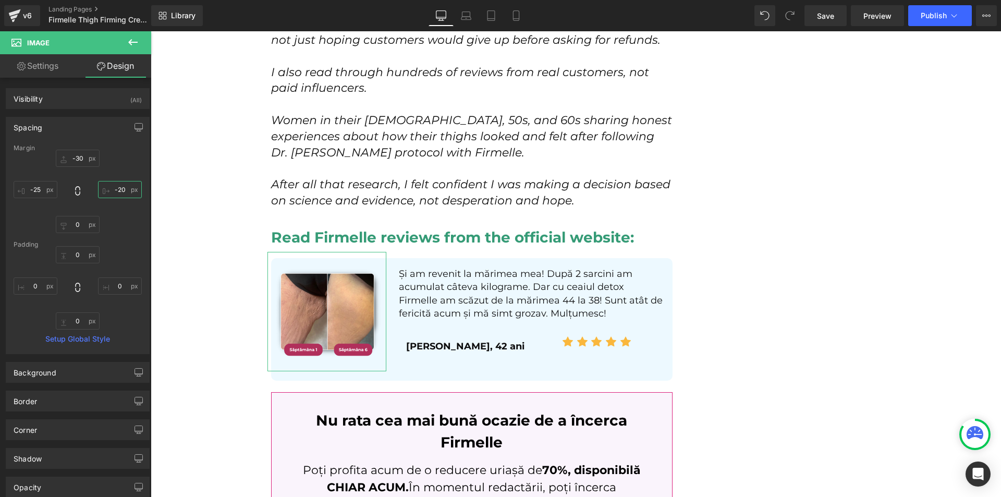
click at [125, 185] on input "-20" at bounding box center [120, 189] width 44 height 17
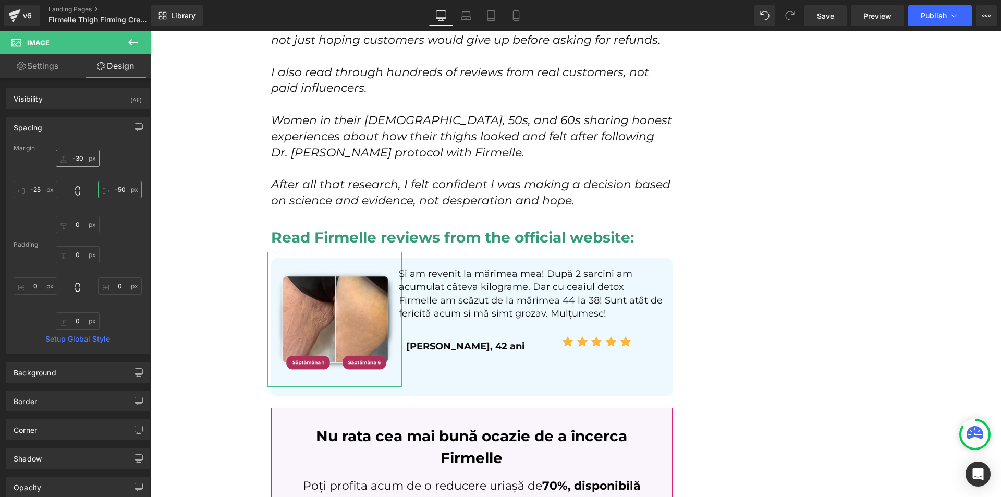
type input "-50"
click at [97, 157] on input "-30" at bounding box center [78, 158] width 44 height 17
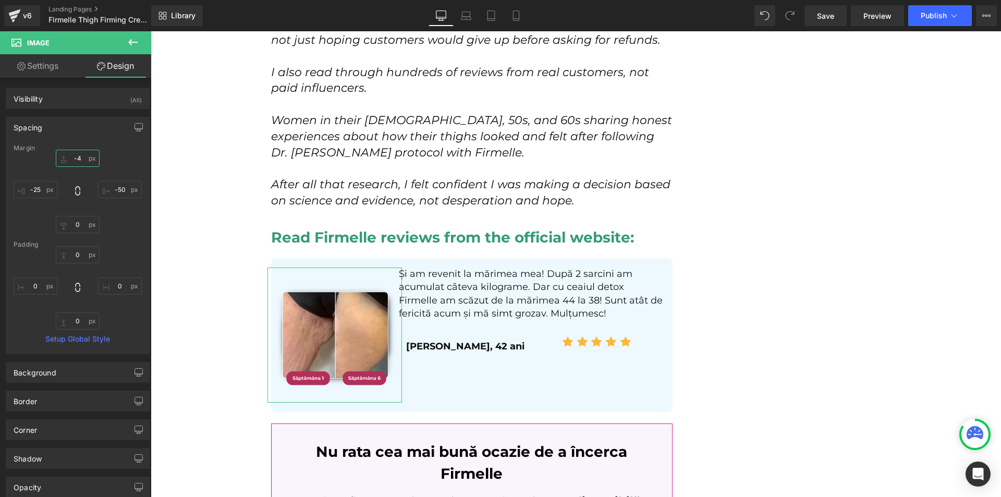
type input "-40"
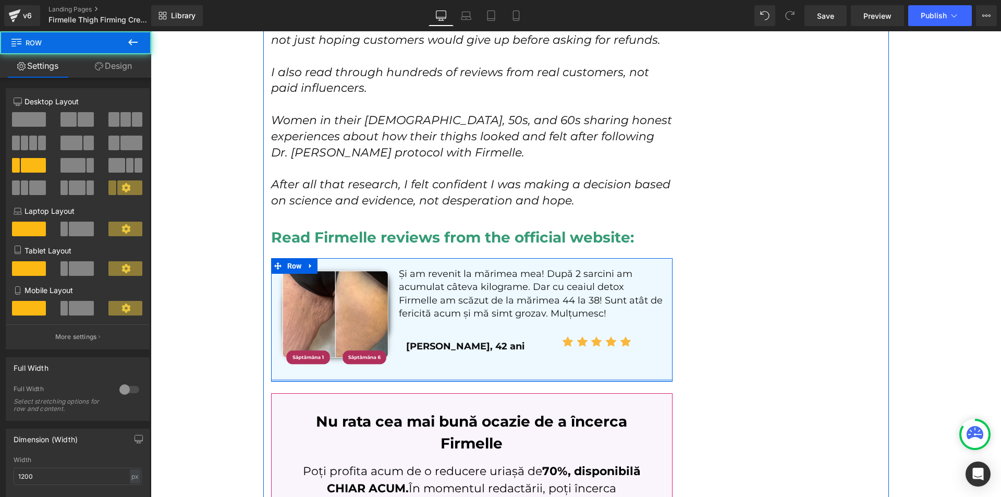
drag, startPoint x: 421, startPoint y: 338, endPoint x: 491, endPoint y: 334, distance: 70.0
click at [432, 324] on div "Image Și am revenit la mărimea mea! După 2 sarcini am acumulat câteva kilograme…" at bounding box center [472, 320] width 402 height 124
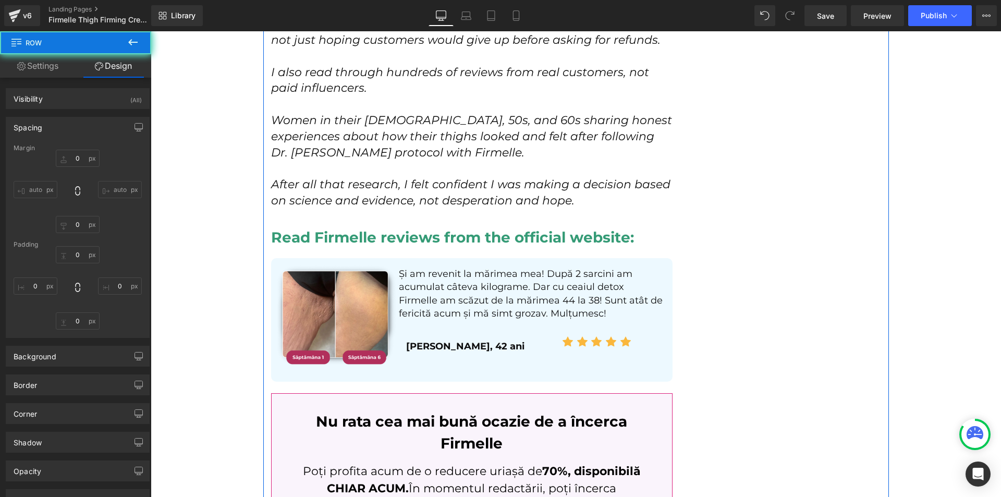
type input "22"
type input "0"
type input "18"
type input "0"
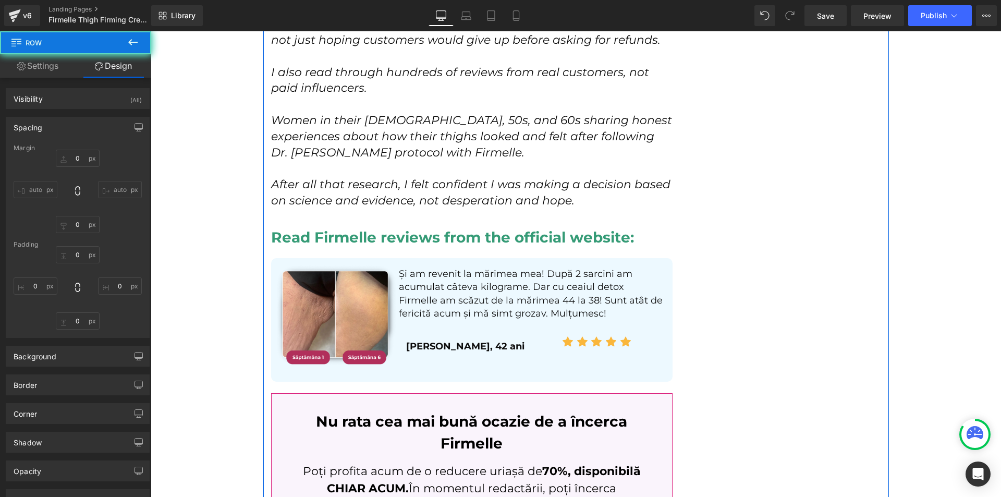
type input "18"
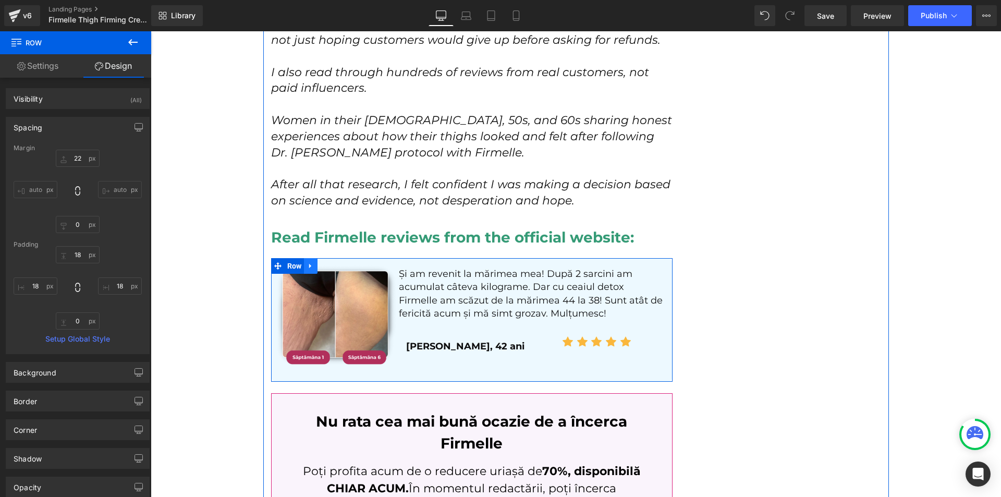
click at [310, 262] on icon at bounding box center [310, 266] width 7 height 8
click at [321, 262] on icon at bounding box center [324, 265] width 7 height 7
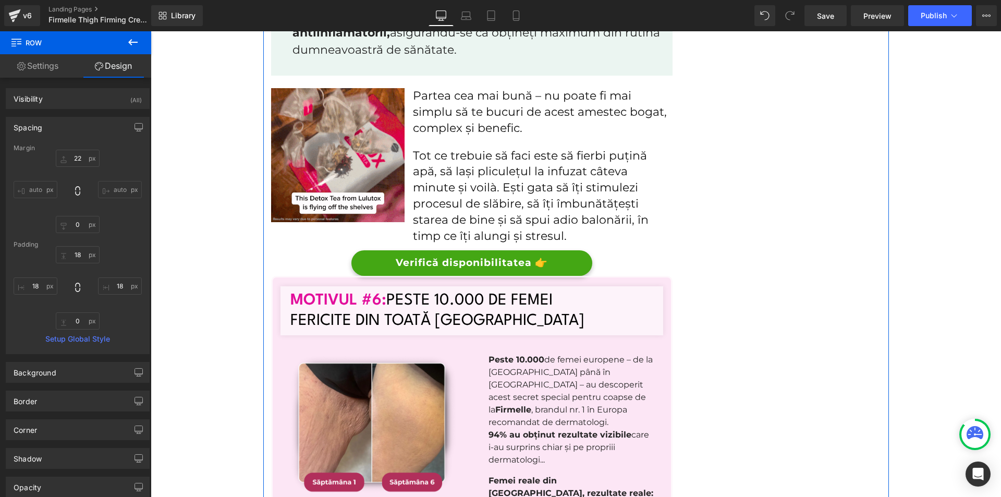
scroll to position [6845, 0]
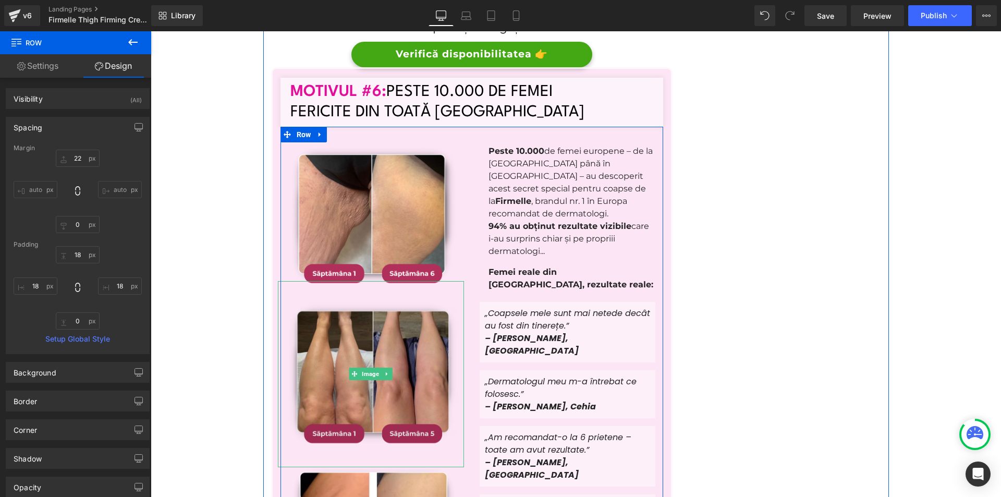
click at [410, 314] on img at bounding box center [371, 374] width 186 height 186
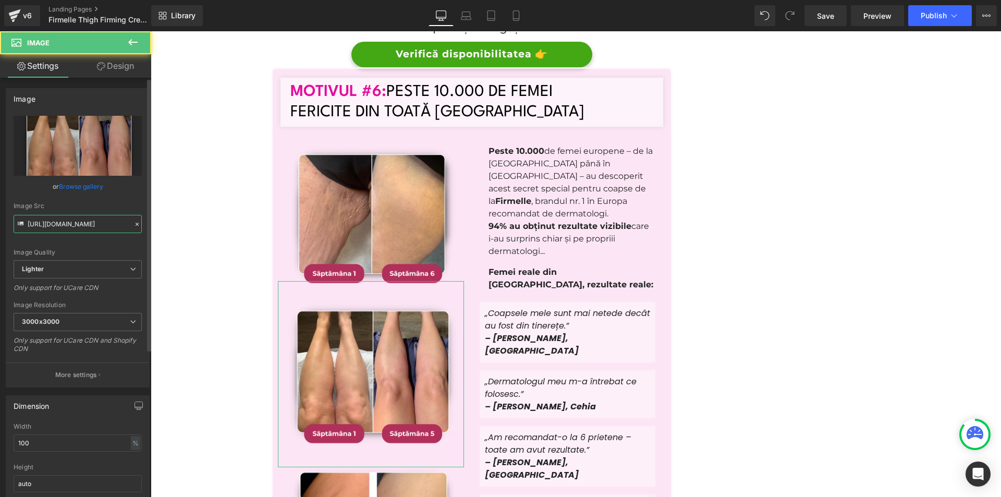
click at [68, 227] on input "[URL][DOMAIN_NAME]" at bounding box center [78, 224] width 128 height 18
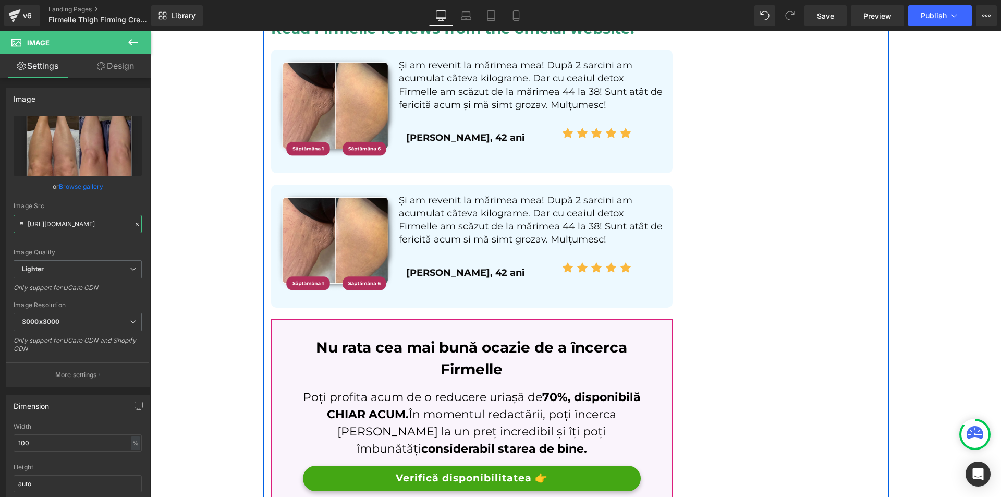
scroll to position [5646, 0]
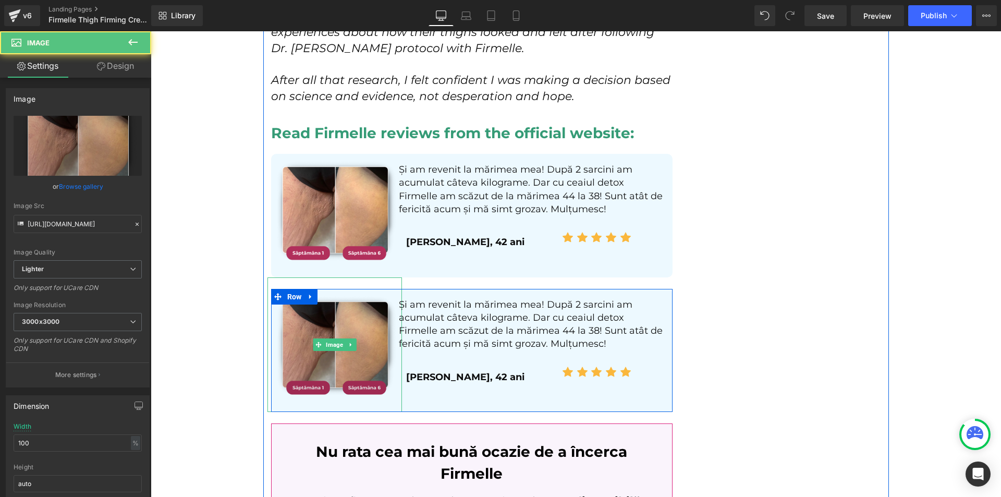
click at [360, 298] on img at bounding box center [335, 344] width 135 height 135
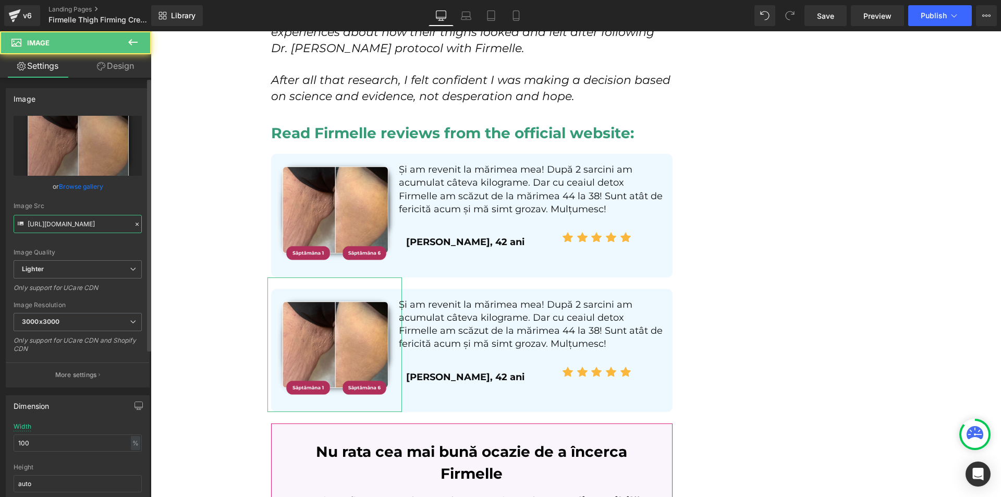
click at [64, 221] on input "[URL][DOMAIN_NAME]" at bounding box center [78, 224] width 128 height 18
paste input "d456edbe-40cb-4517-95fa-43483e3c5046/-/format/auto/-/preview/3000x3000/-/qualit…"
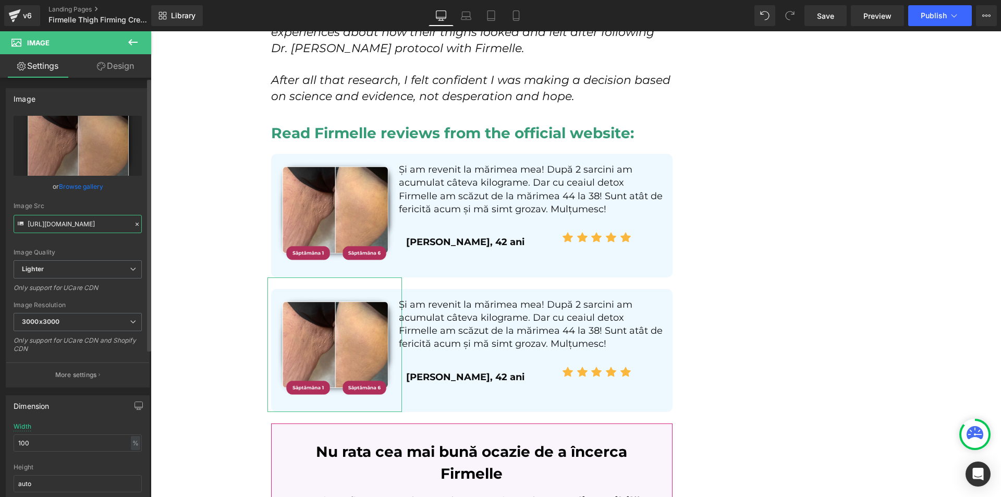
scroll to position [0, 365]
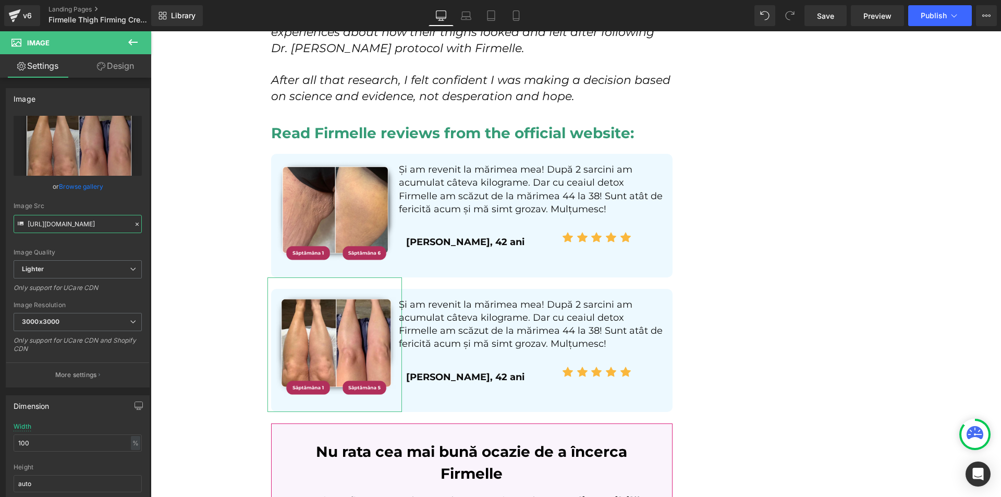
type input "[URL][DOMAIN_NAME]"
click at [120, 63] on link "Design" at bounding box center [116, 65] width 76 height 23
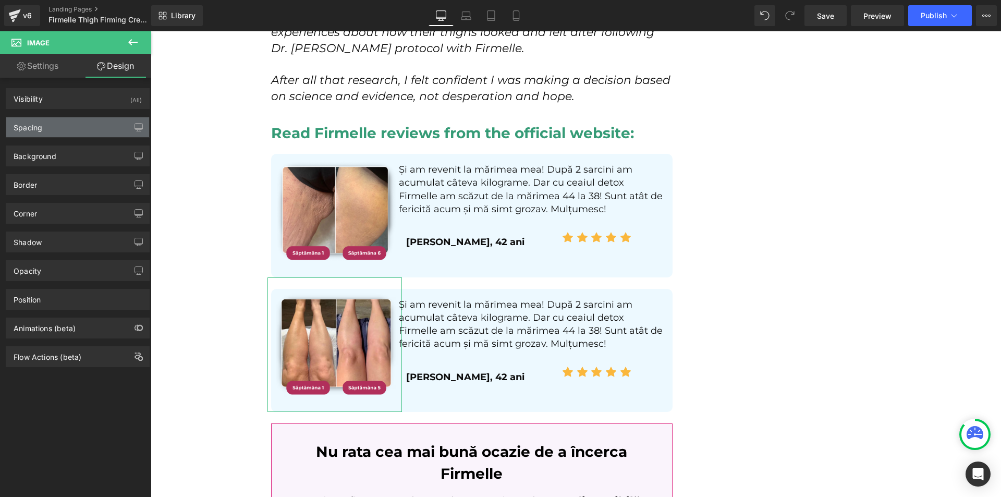
type input "-40"
type input "-50"
type input "0"
type input "-25"
type input "0"
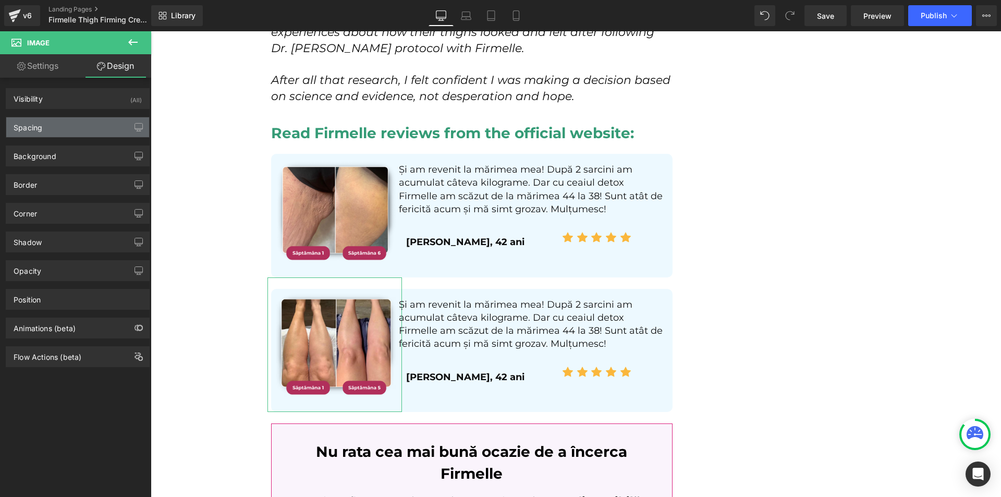
type input "0"
click at [48, 124] on div "Spacing" at bounding box center [77, 127] width 143 height 20
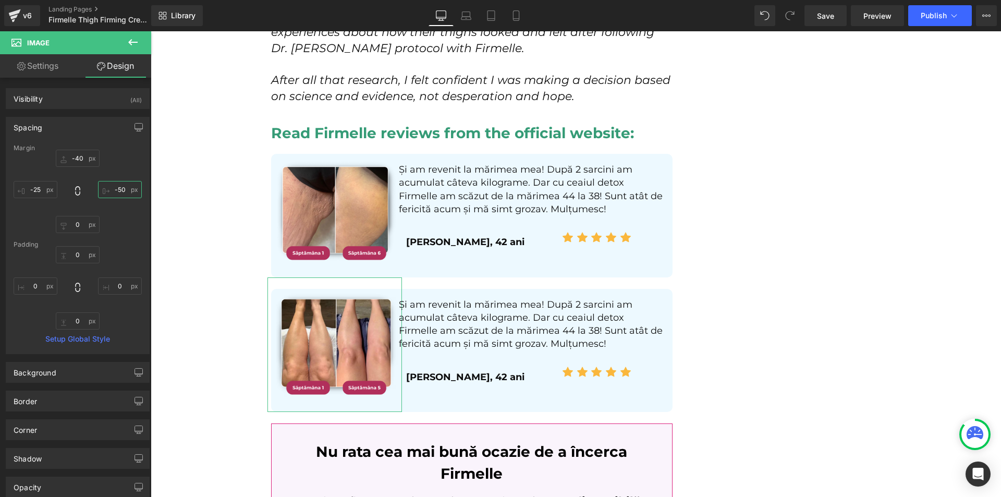
click at [121, 187] on input "-50" at bounding box center [120, 189] width 44 height 17
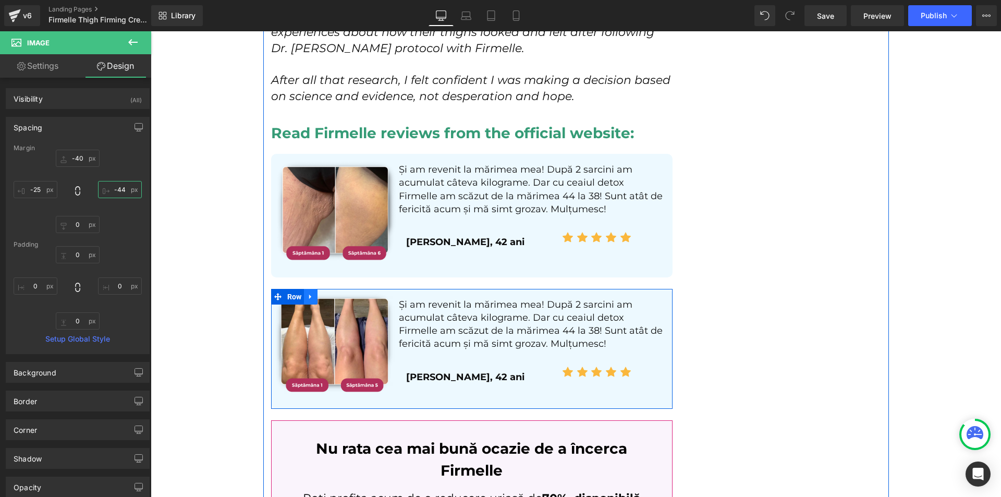
type input "-44"
click at [308, 293] on icon at bounding box center [310, 297] width 7 height 8
click at [321, 293] on icon at bounding box center [324, 296] width 7 height 7
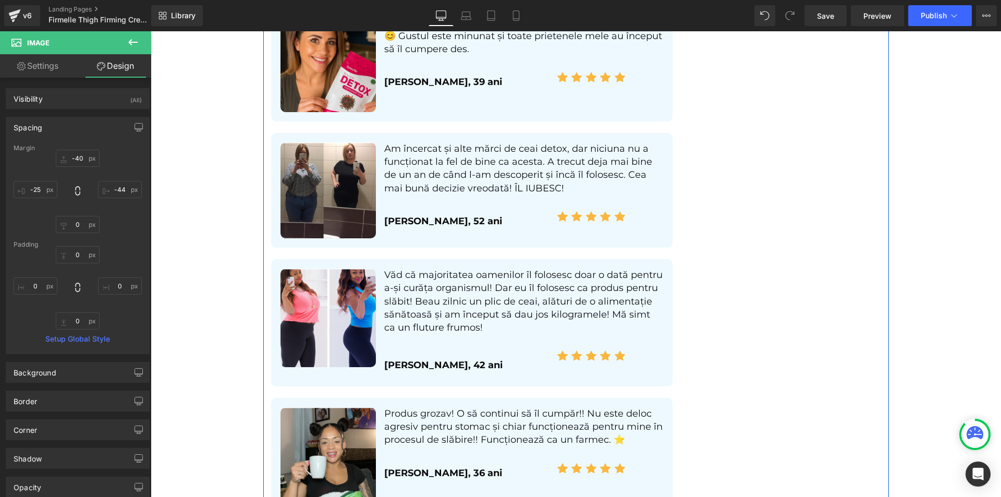
scroll to position [7718, 0]
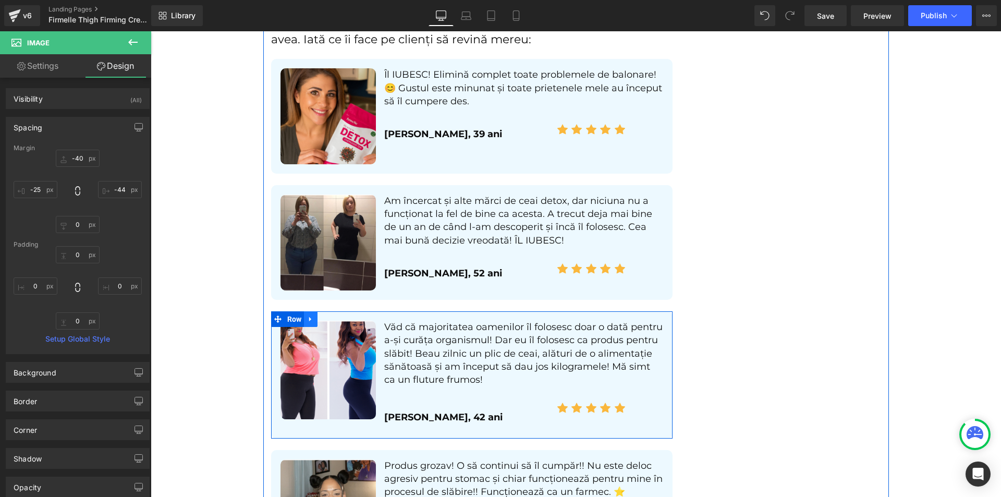
click at [313, 311] on link at bounding box center [311, 319] width 14 height 16
click at [334, 315] on icon at bounding box center [337, 318] width 7 height 7
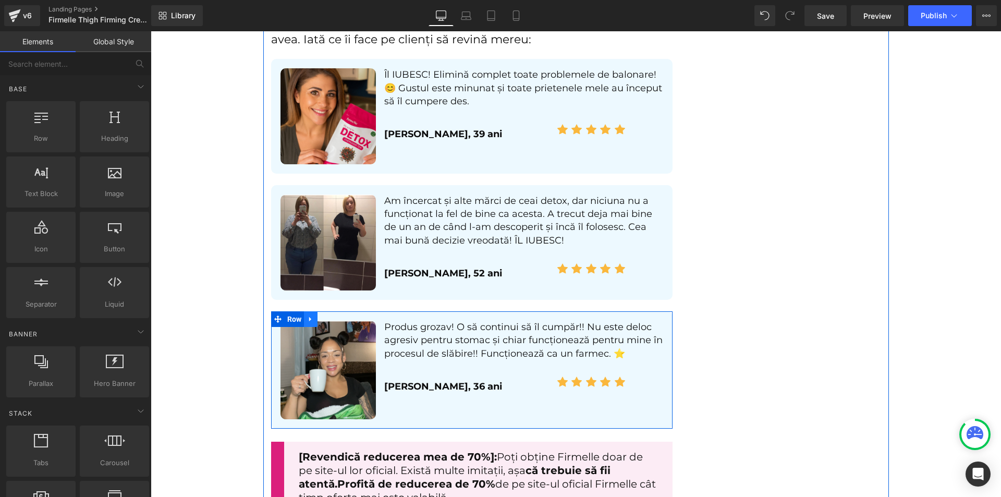
click at [308, 315] on icon at bounding box center [310, 319] width 7 height 8
click at [331, 311] on link at bounding box center [338, 319] width 14 height 16
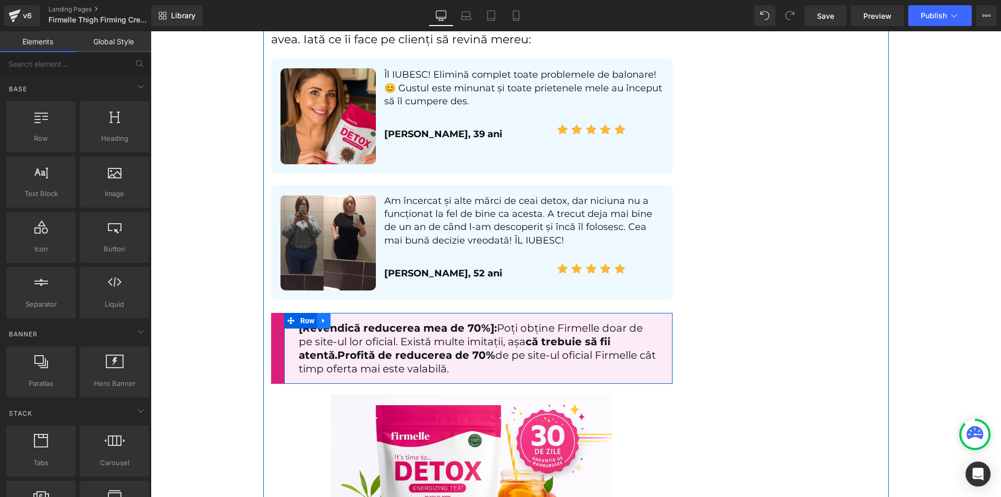
click at [317, 313] on link at bounding box center [324, 321] width 14 height 16
click at [347, 317] on icon at bounding box center [350, 320] width 7 height 7
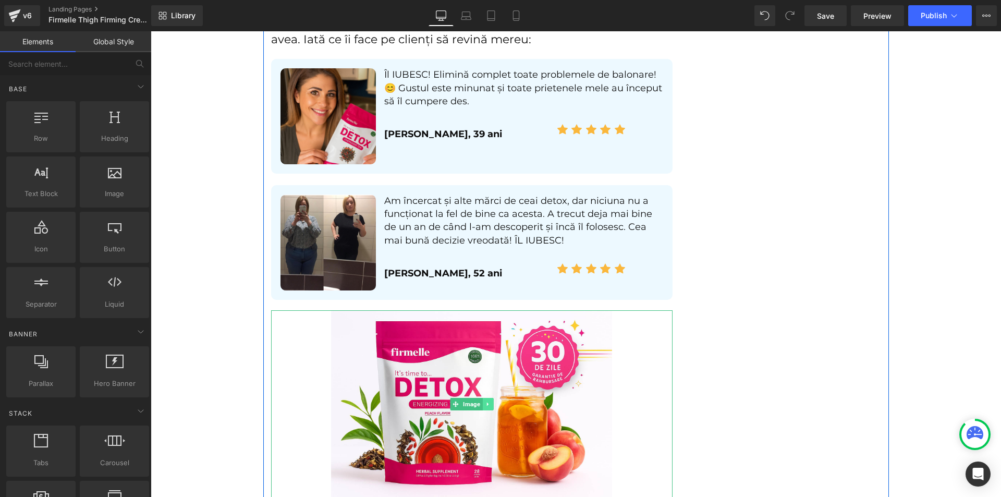
click at [482, 398] on link at bounding box center [487, 404] width 11 height 13
click at [488, 398] on link at bounding box center [493, 404] width 11 height 13
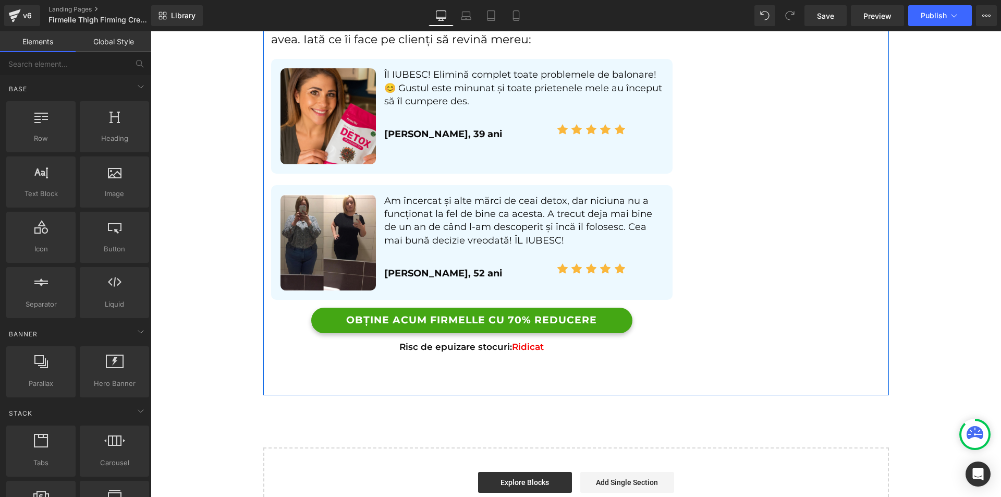
scroll to position [7635, 0]
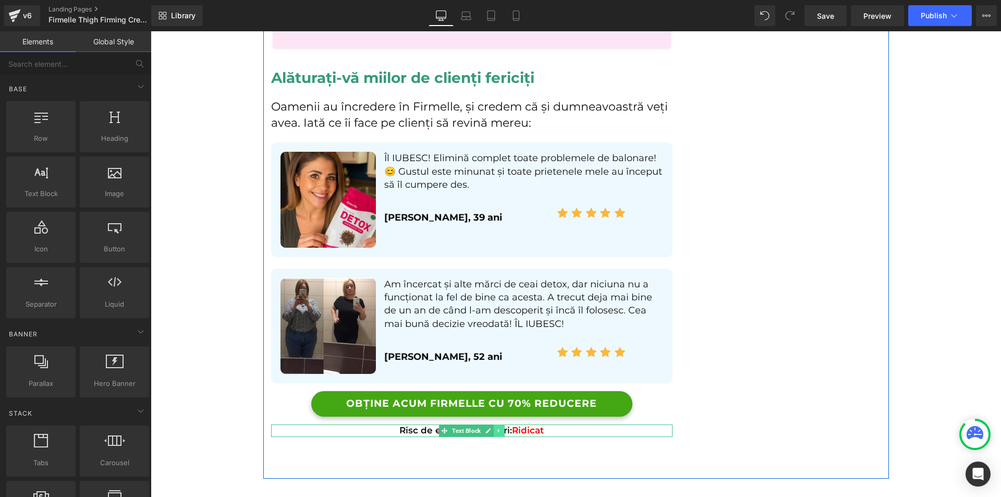
click at [498, 428] on icon at bounding box center [499, 431] width 6 height 6
click at [504, 424] on link at bounding box center [504, 430] width 11 height 13
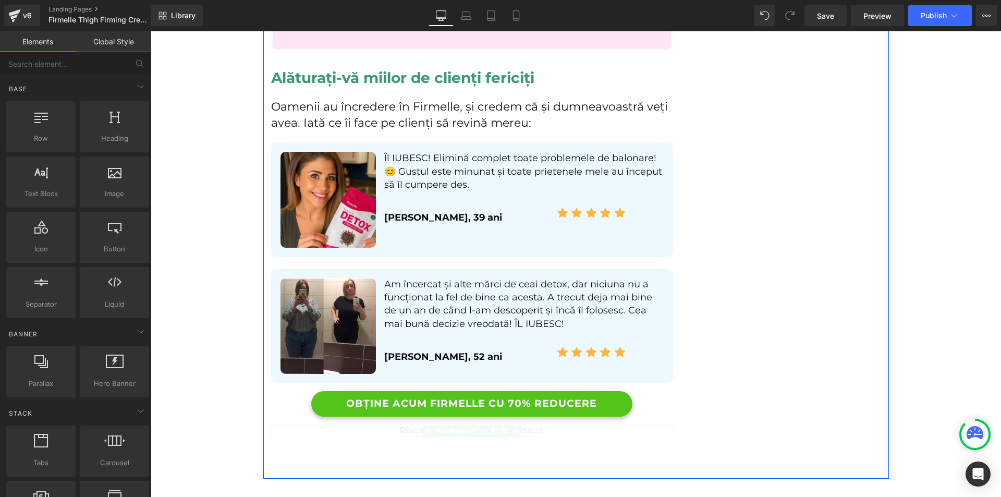
scroll to position [7615, 0]
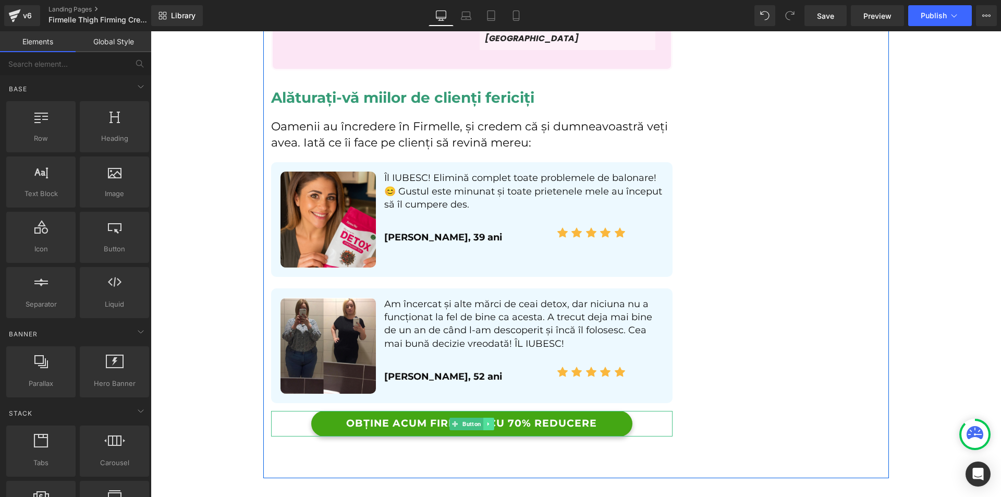
click at [486, 421] on icon at bounding box center [488, 424] width 6 height 6
click at [491, 421] on icon at bounding box center [494, 424] width 6 height 6
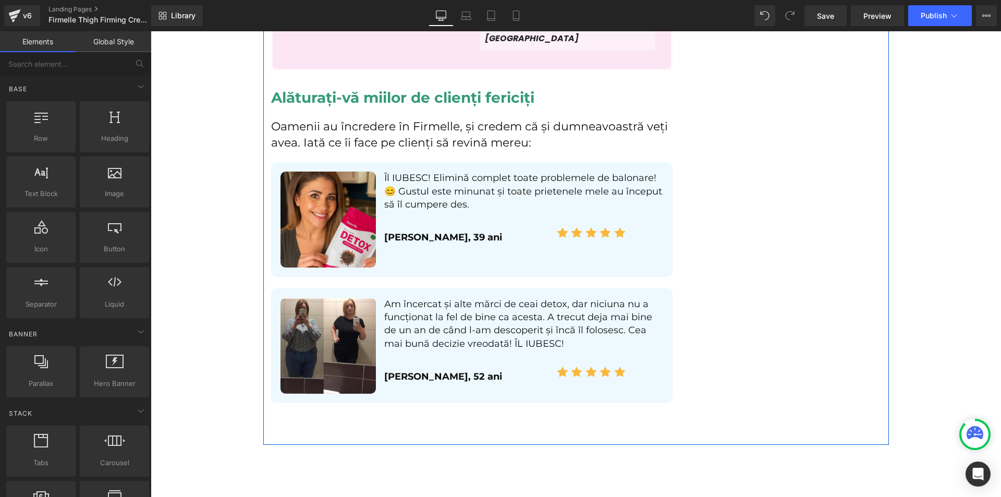
scroll to position [7581, 0]
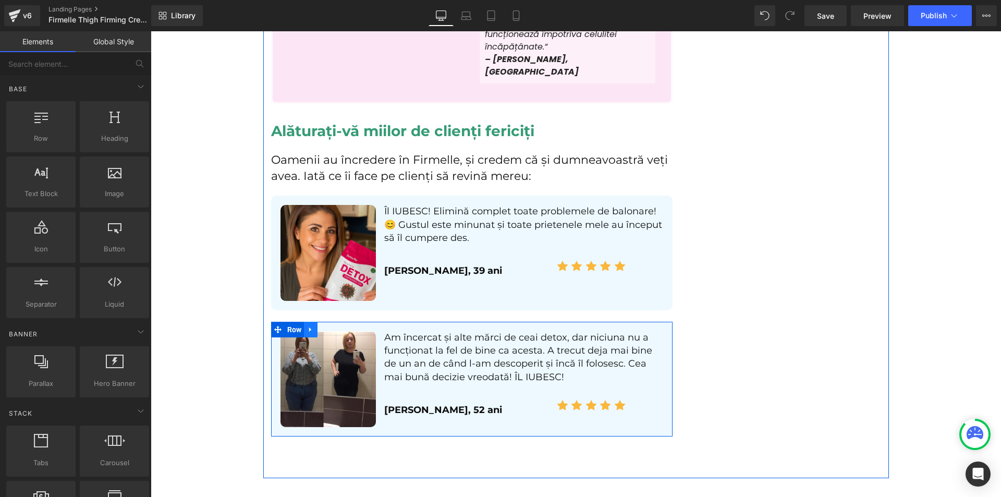
click at [307, 325] on icon at bounding box center [310, 329] width 7 height 8
click at [331, 322] on link at bounding box center [338, 330] width 14 height 16
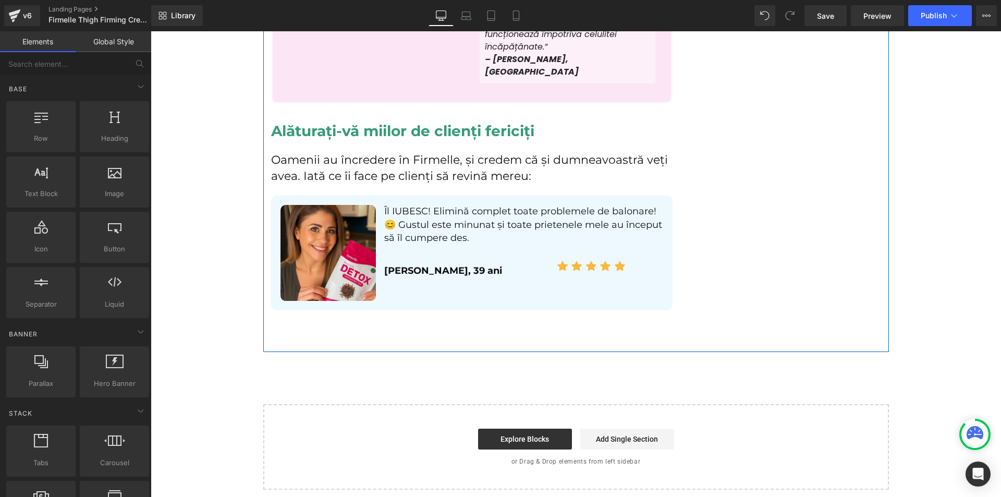
scroll to position [7455, 0]
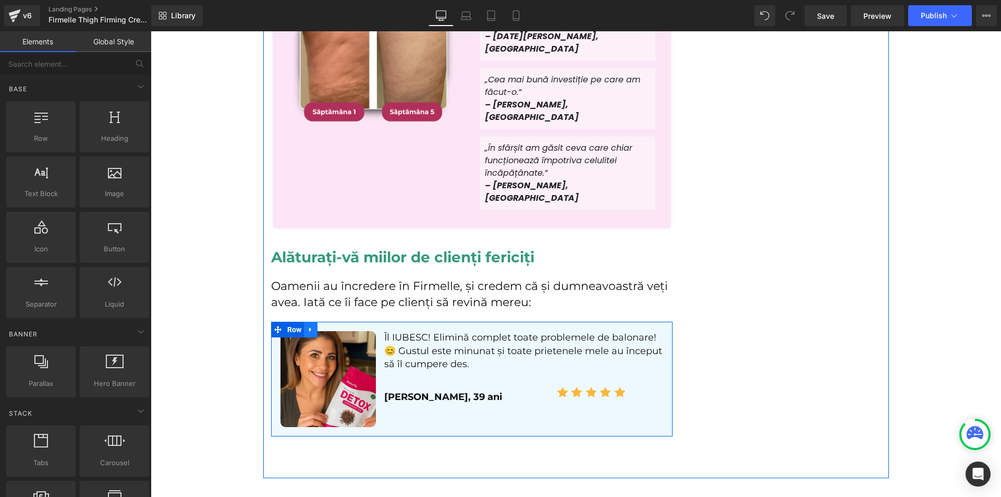
click at [307, 326] on icon at bounding box center [310, 330] width 7 height 8
click at [331, 322] on link at bounding box center [338, 330] width 14 height 16
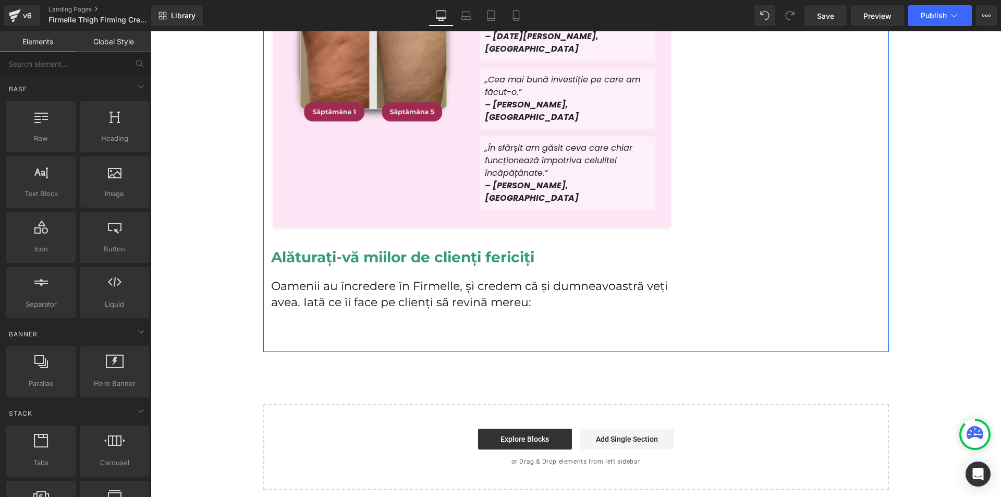
scroll to position [7329, 0]
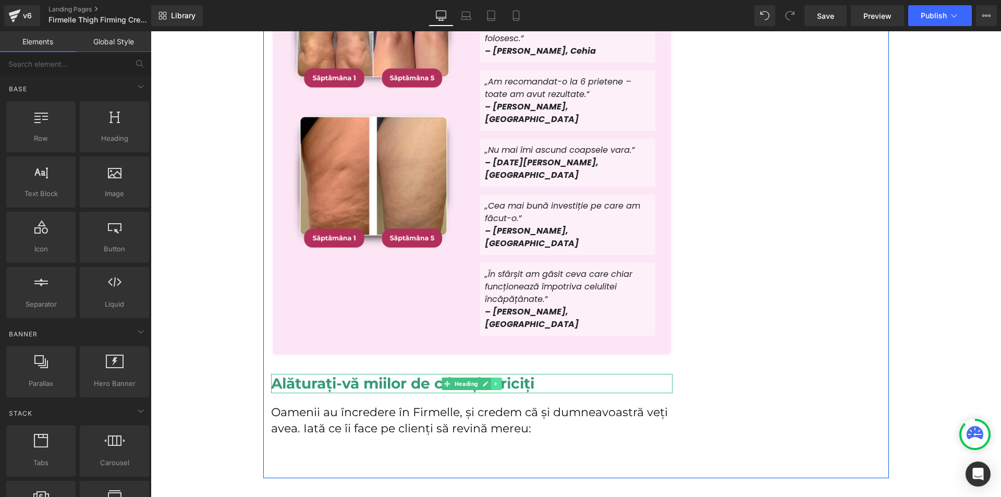
click at [491, 378] on link at bounding box center [496, 384] width 11 height 13
click at [496, 378] on link at bounding box center [501, 384] width 11 height 13
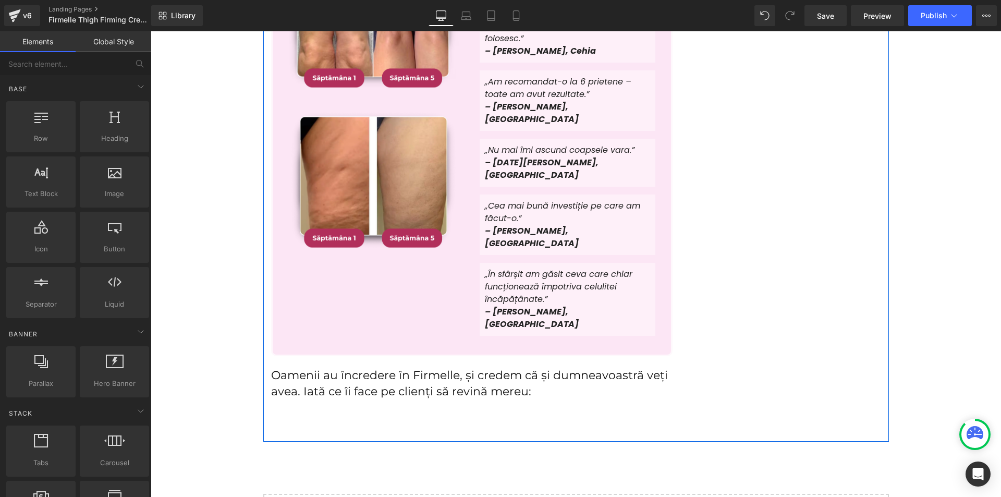
scroll to position [7292, 0]
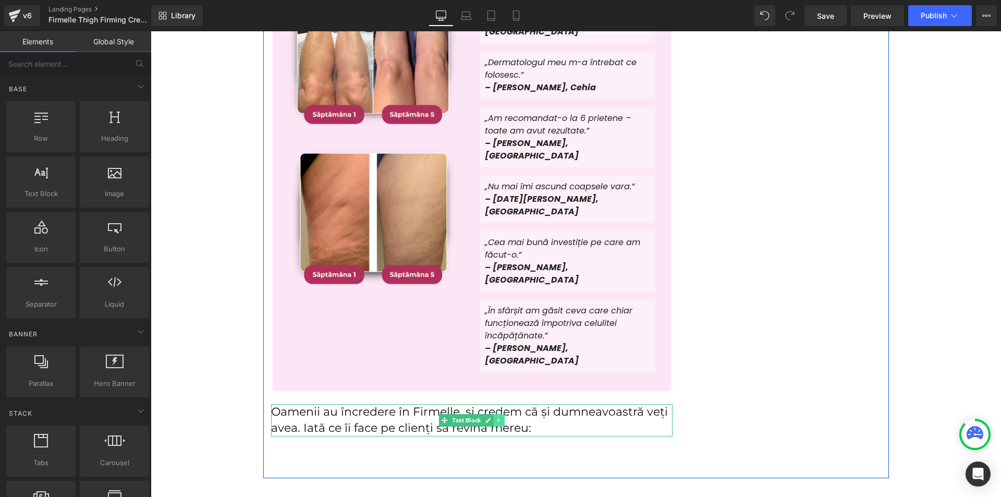
click at [494, 414] on link at bounding box center [499, 420] width 11 height 13
click at [502, 418] on icon at bounding box center [505, 421] width 6 height 6
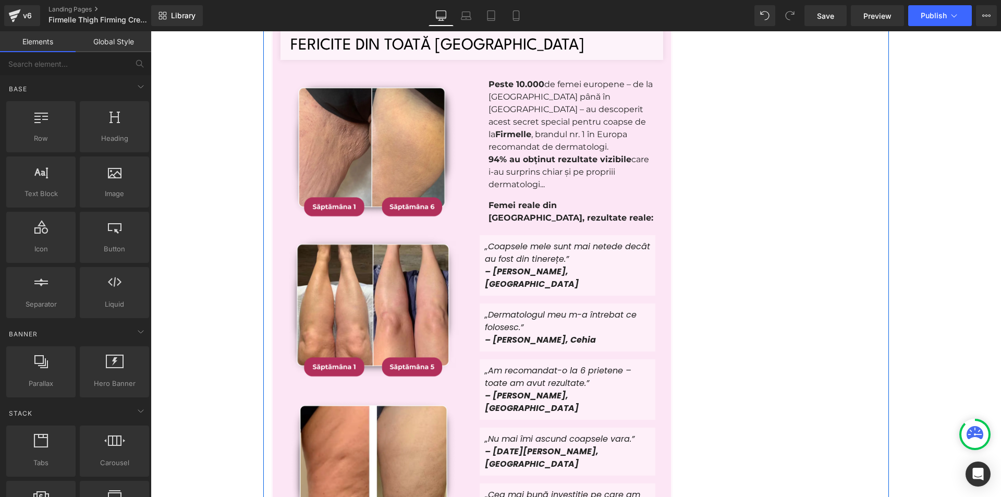
scroll to position [6779, 0]
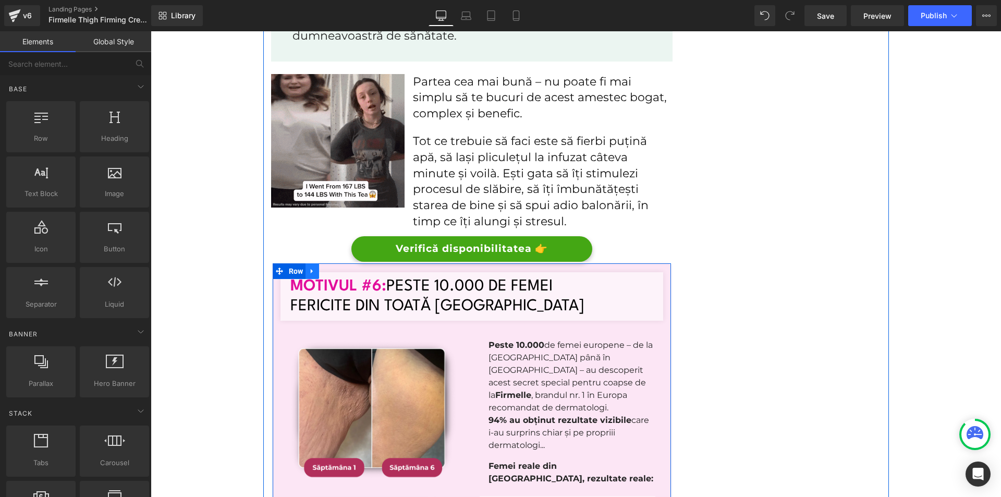
click at [310, 263] on link at bounding box center [313, 271] width 14 height 16
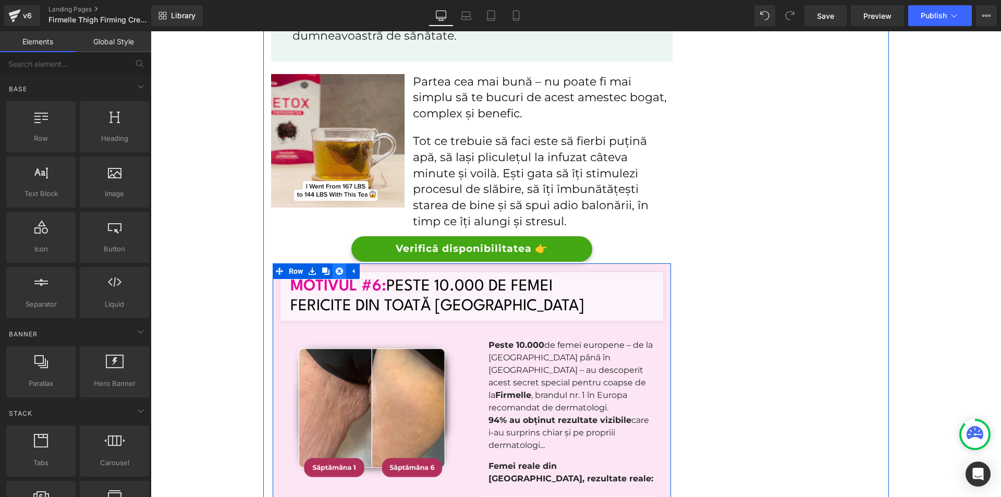
click at [336, 268] on icon at bounding box center [339, 271] width 7 height 7
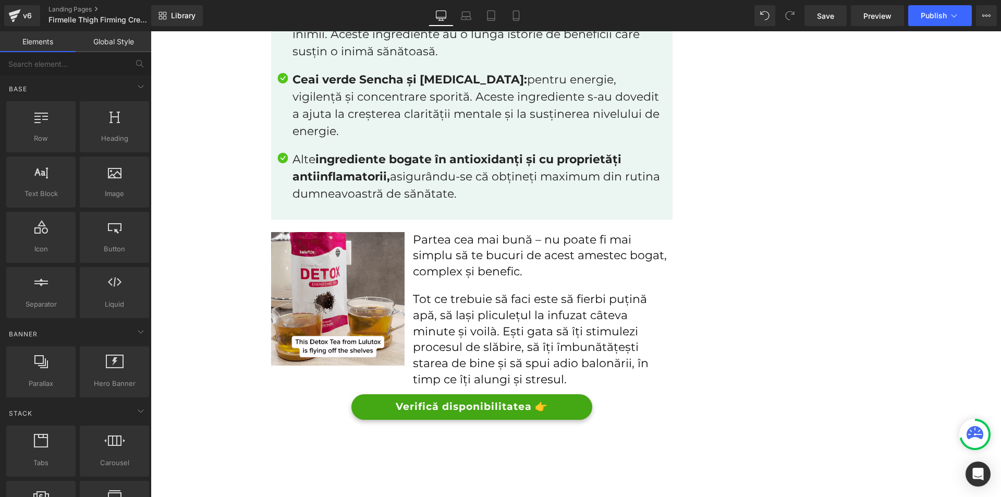
scroll to position [6673, 0]
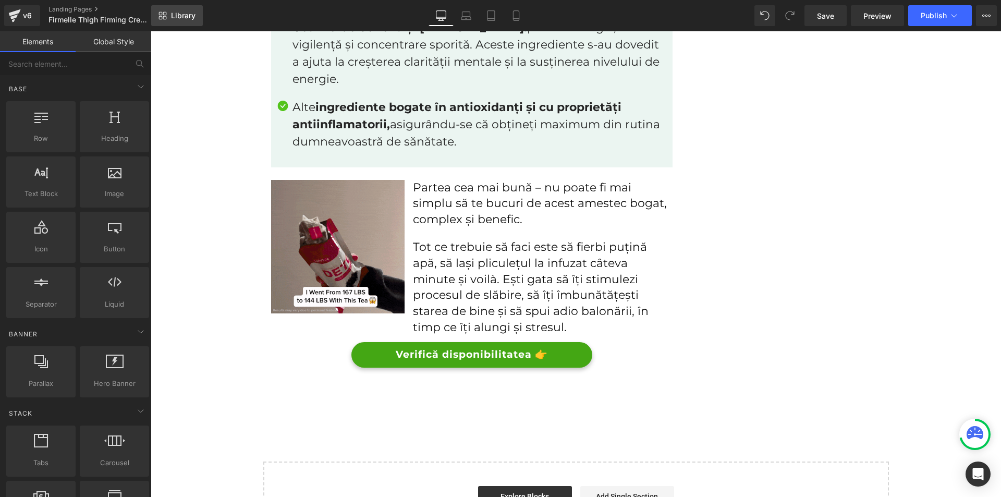
click at [170, 17] on link "Library" at bounding box center [177, 15] width 52 height 21
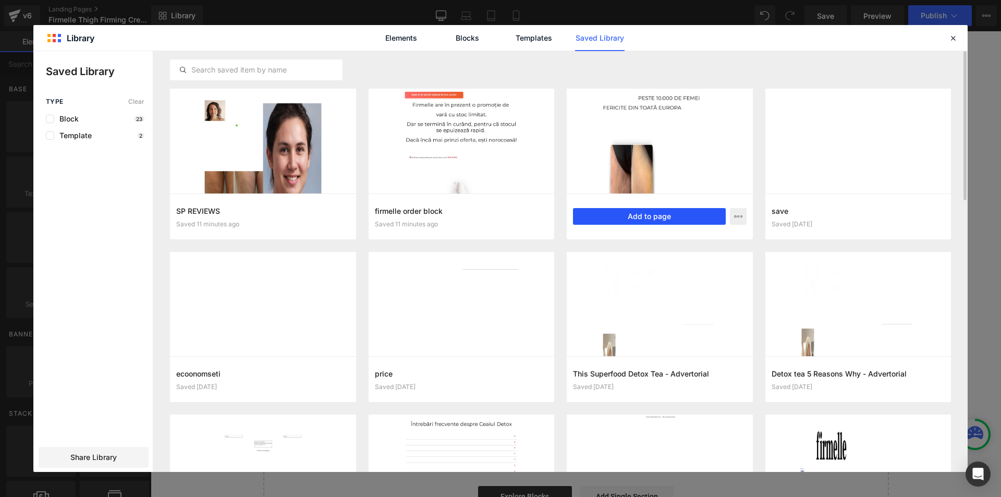
click at [610, 222] on button "Add to page" at bounding box center [649, 216] width 153 height 17
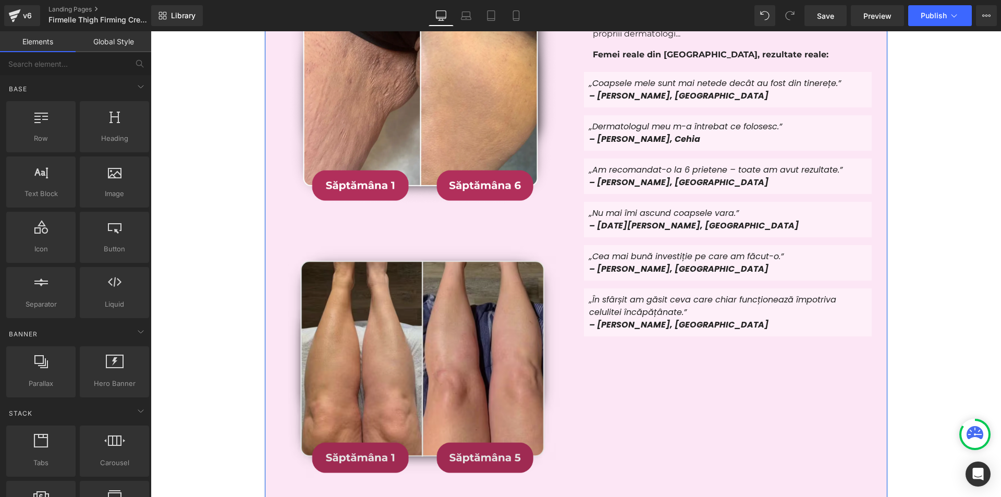
scroll to position [7404, 0]
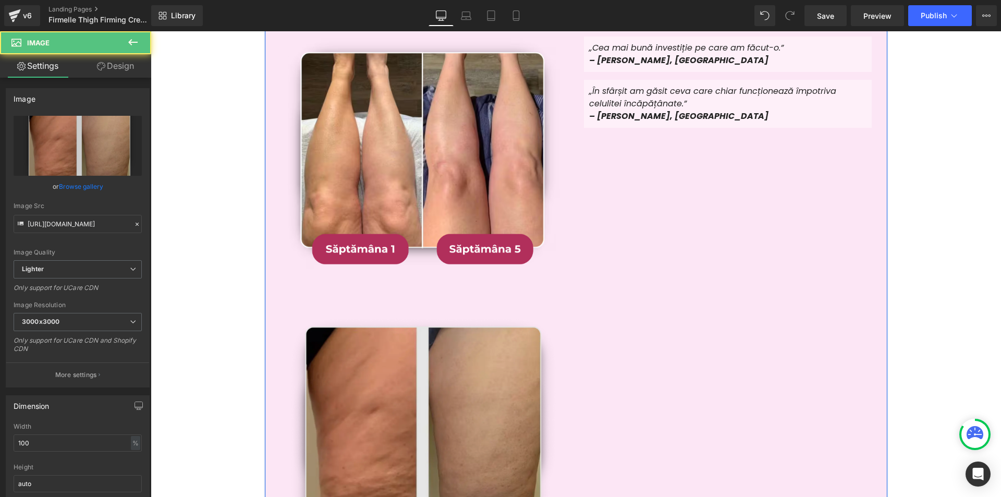
click at [475, 325] on img at bounding box center [419, 426] width 298 height 298
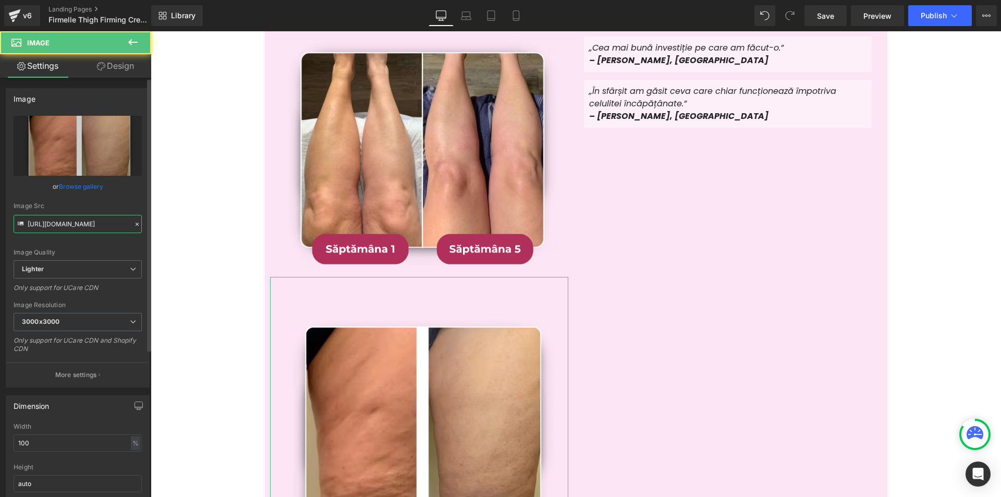
click at [98, 222] on input "[URL][DOMAIN_NAME]" at bounding box center [78, 224] width 128 height 18
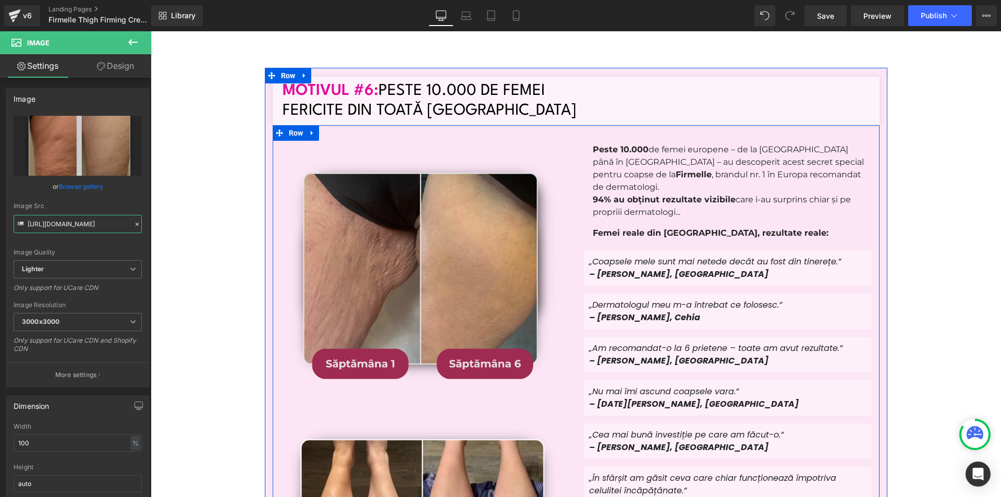
scroll to position [6964, 0]
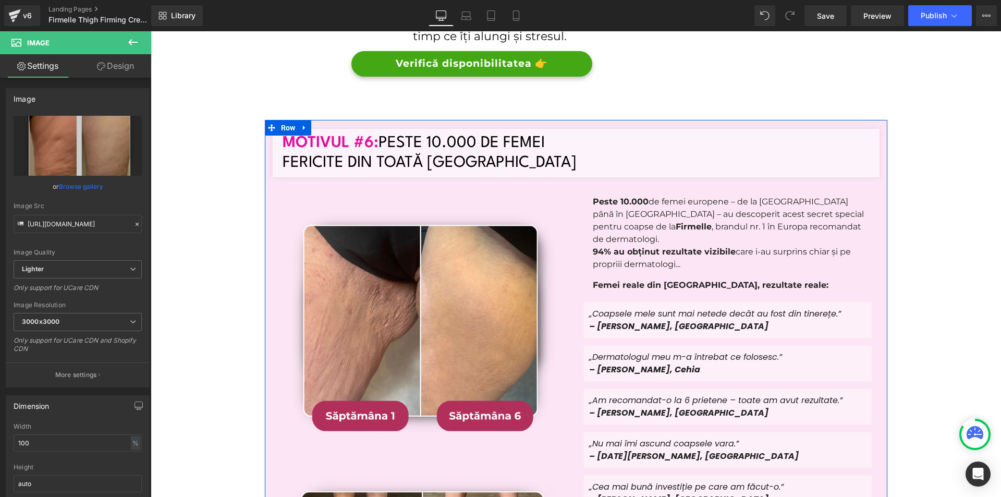
drag, startPoint x: 297, startPoint y: 59, endPoint x: 305, endPoint y: 63, distance: 7.9
click at [301, 124] on icon at bounding box center [304, 128] width 7 height 8
click at [321, 120] on link at bounding box center [318, 128] width 14 height 16
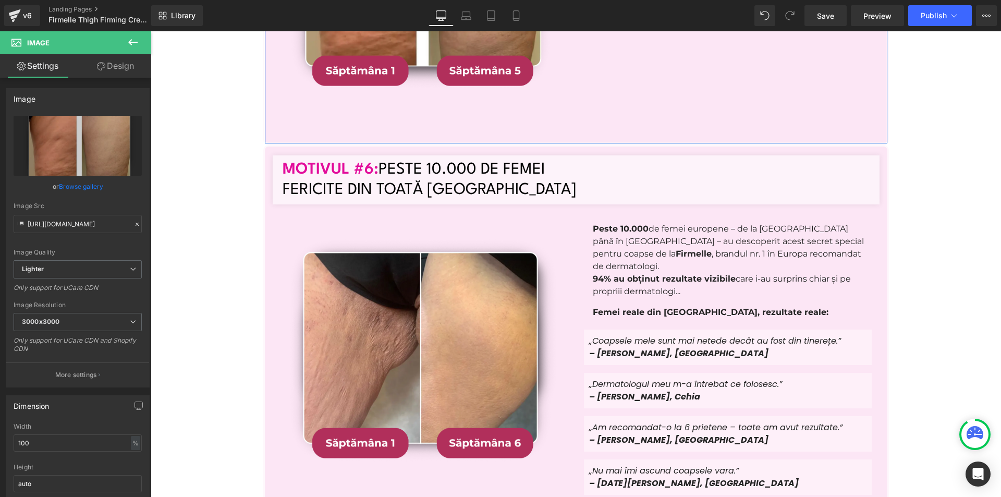
scroll to position [7861, 0]
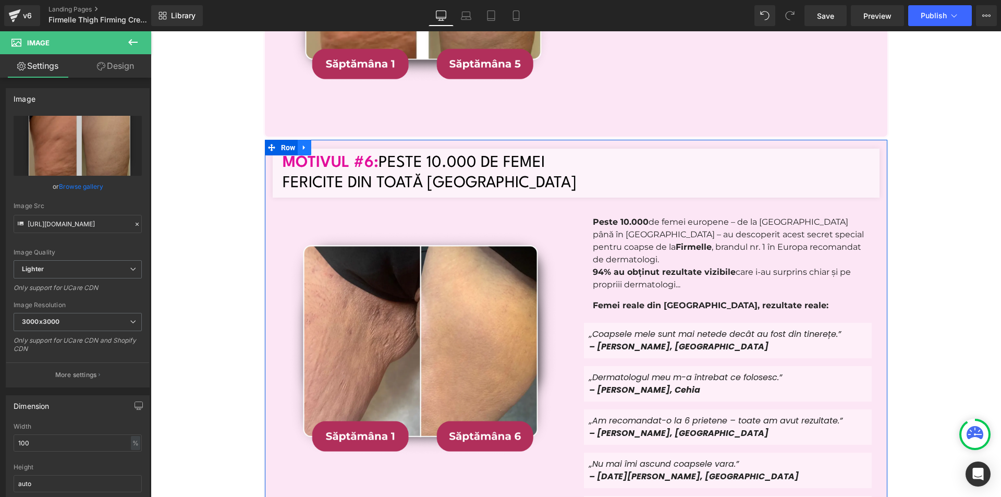
click at [302, 144] on icon at bounding box center [304, 148] width 7 height 8
click at [325, 140] on link at bounding box center [332, 148] width 14 height 16
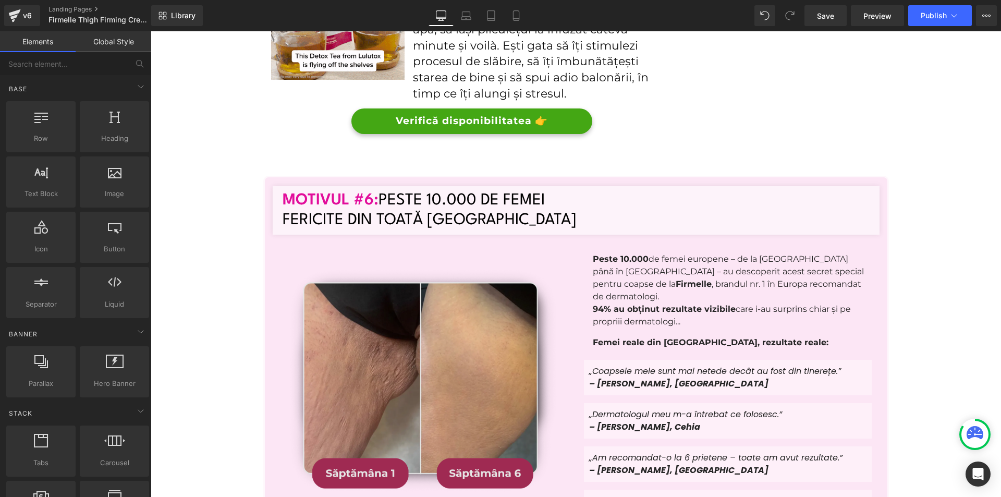
scroll to position [6855, 0]
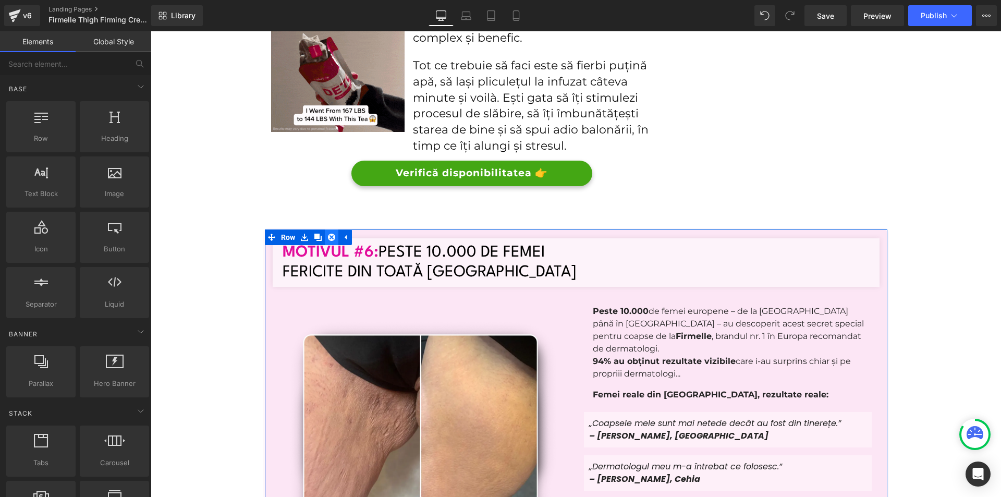
click at [329, 233] on icon at bounding box center [331, 237] width 7 height 8
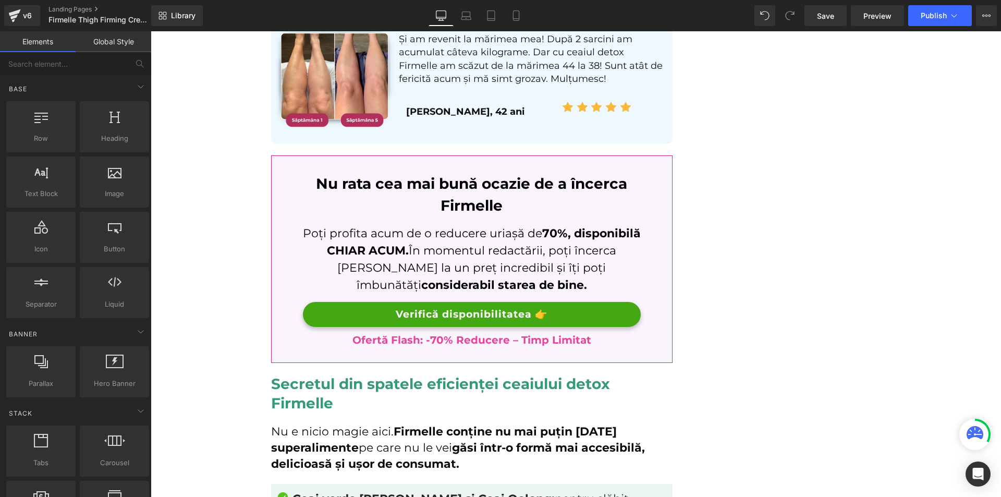
scroll to position [5938, 0]
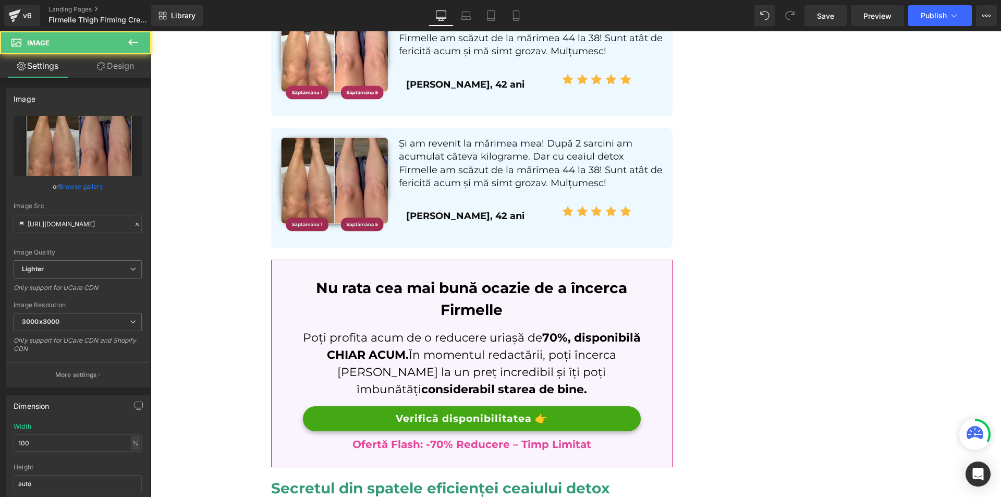
click at [324, 175] on img at bounding box center [334, 182] width 132 height 132
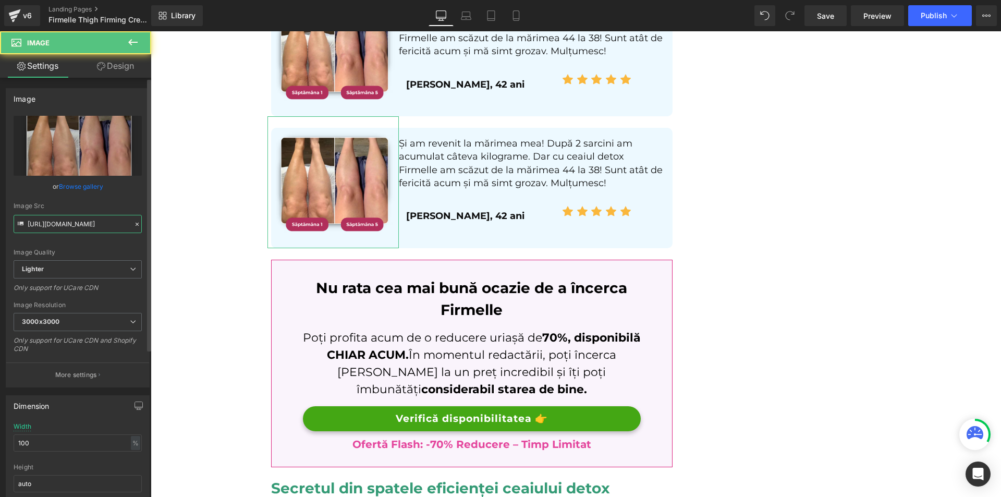
click at [50, 220] on input "[URL][DOMAIN_NAME]" at bounding box center [78, 224] width 128 height 18
paste input "4eeb55ea-d4a8-4da2-9443-dbe16c02c90f/-/format/auto/-/preview/3000x3000/-/qualit…"
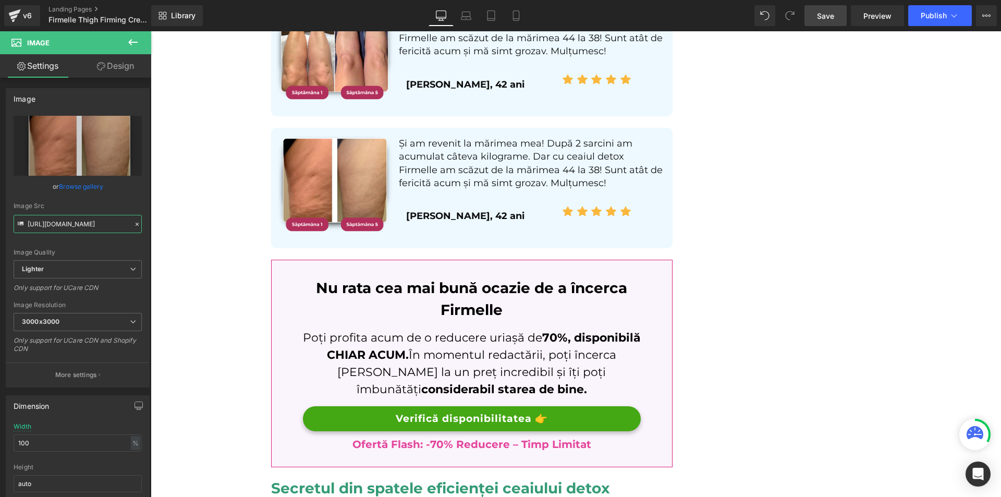
type input "[URL][DOMAIN_NAME]"
click at [824, 20] on span "Save" at bounding box center [825, 15] width 17 height 11
click at [197, 12] on link "Library" at bounding box center [177, 15] width 52 height 21
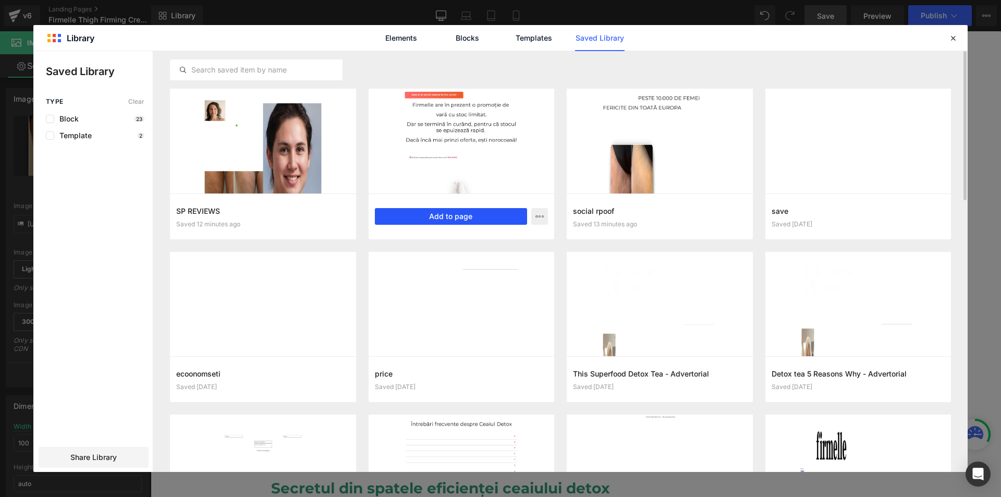
click at [484, 214] on button "Add to page" at bounding box center [451, 216] width 153 height 17
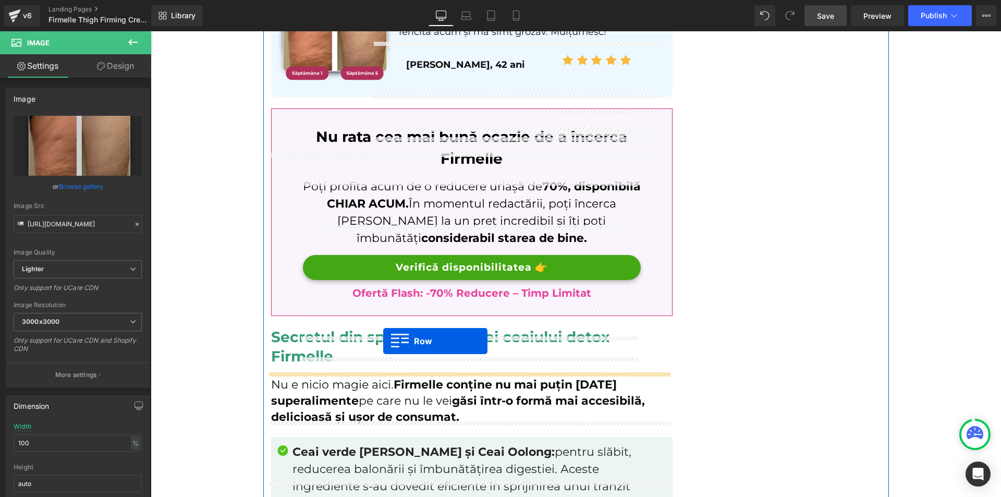
scroll to position [5985, 0]
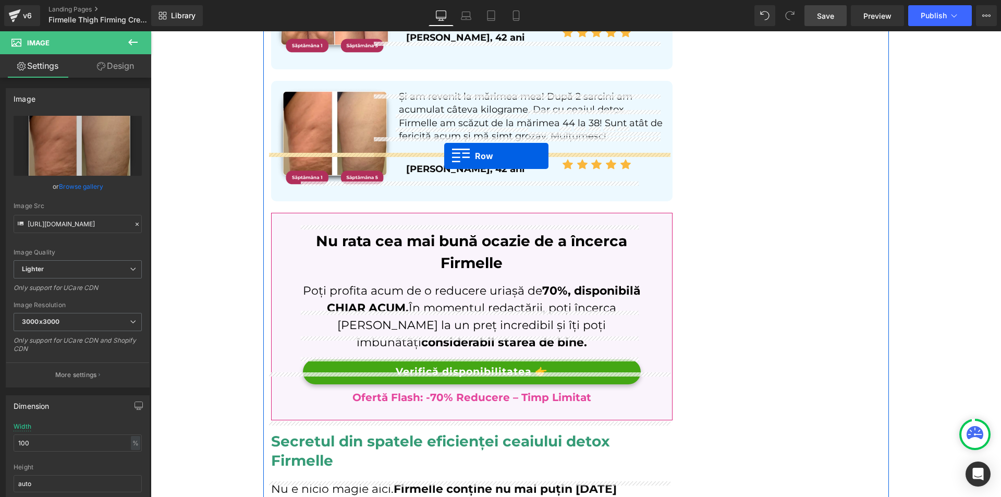
drag, startPoint x: 279, startPoint y: 313, endPoint x: 444, endPoint y: 156, distance: 227.9
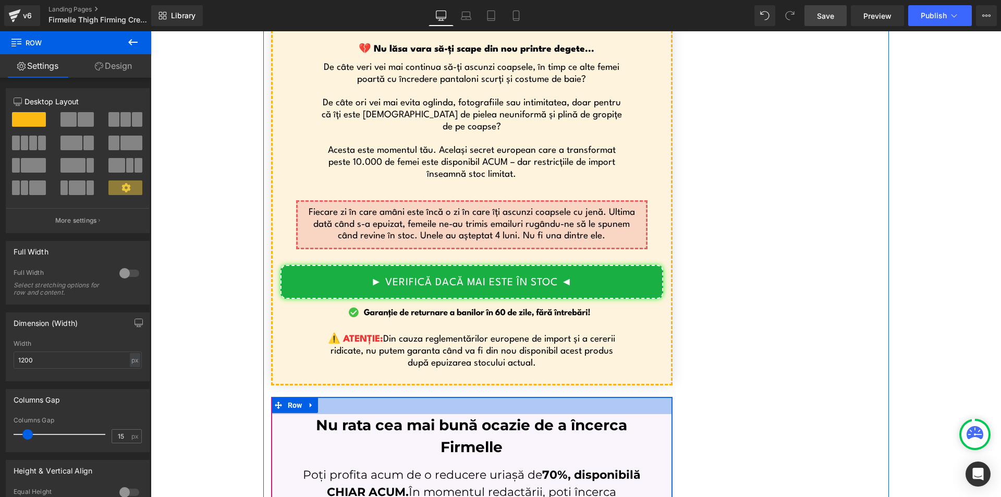
scroll to position [7132, 0]
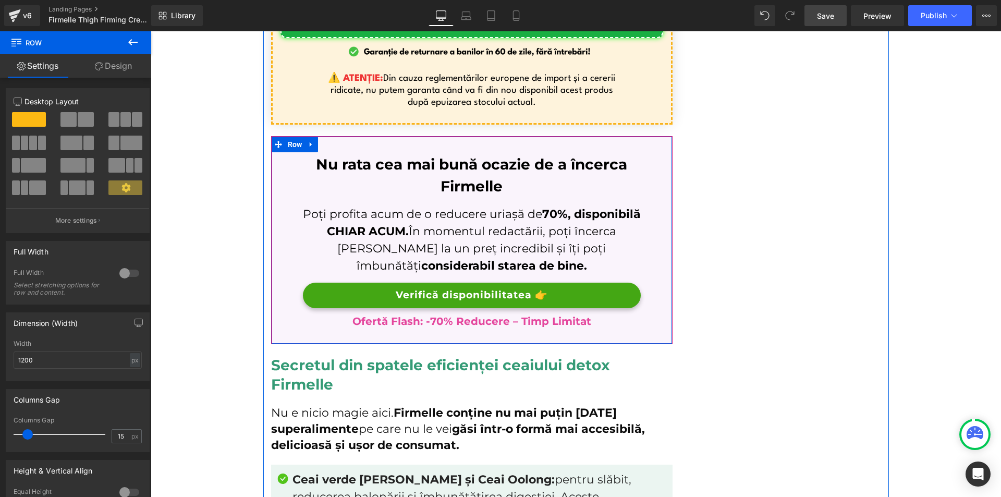
drag, startPoint x: 302, startPoint y: 88, endPoint x: 311, endPoint y: 87, distance: 8.4
click at [305, 137] on link at bounding box center [312, 145] width 14 height 16
click at [335, 141] on icon at bounding box center [338, 144] width 7 height 7
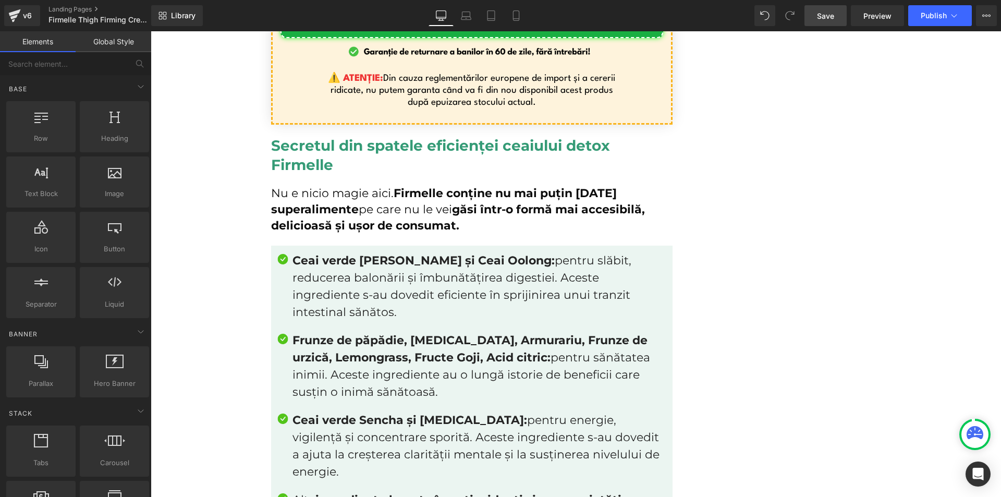
click at [318, 136] on h2 "Secretul din spatele eficienței ceaiului detox Firmelle" at bounding box center [472, 155] width 402 height 38
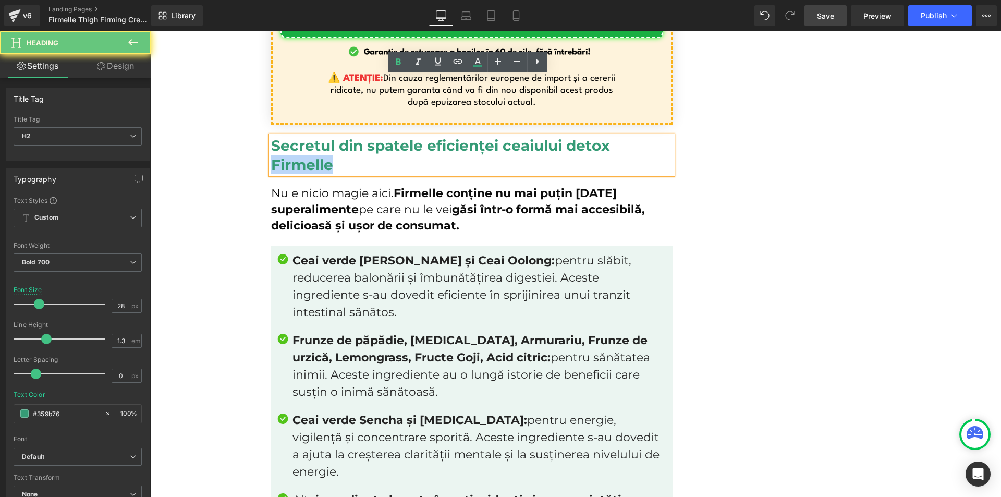
click at [318, 136] on h2 "Secretul din spatele eficienței ceaiului detox Firmelle" at bounding box center [472, 155] width 402 height 38
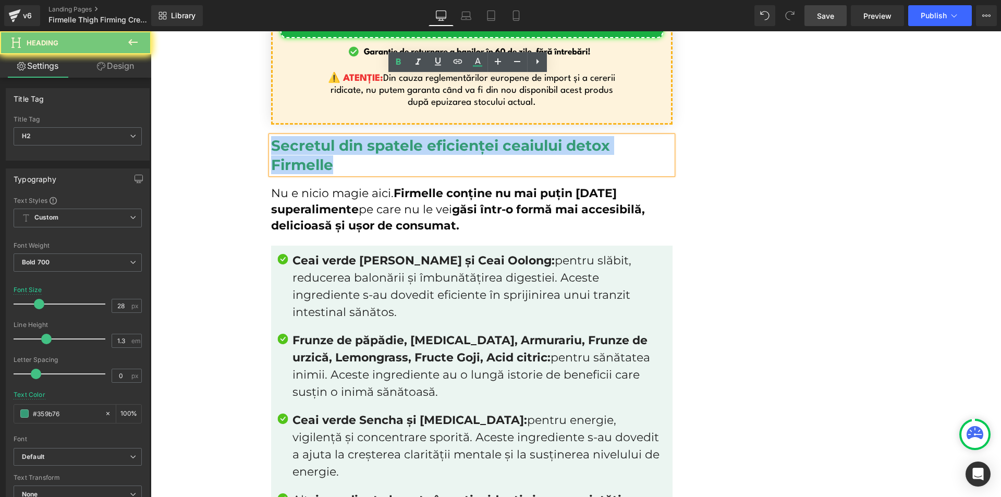
click at [318, 136] on h2 "Secretul din spatele eficienței ceaiului detox Firmelle" at bounding box center [472, 155] width 402 height 38
paste div
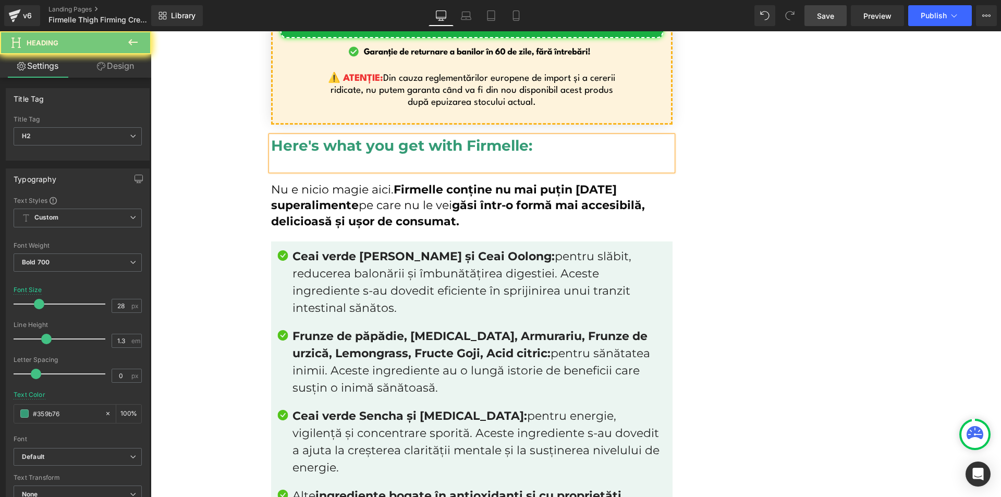
click at [350, 155] on div at bounding box center [472, 162] width 402 height 15
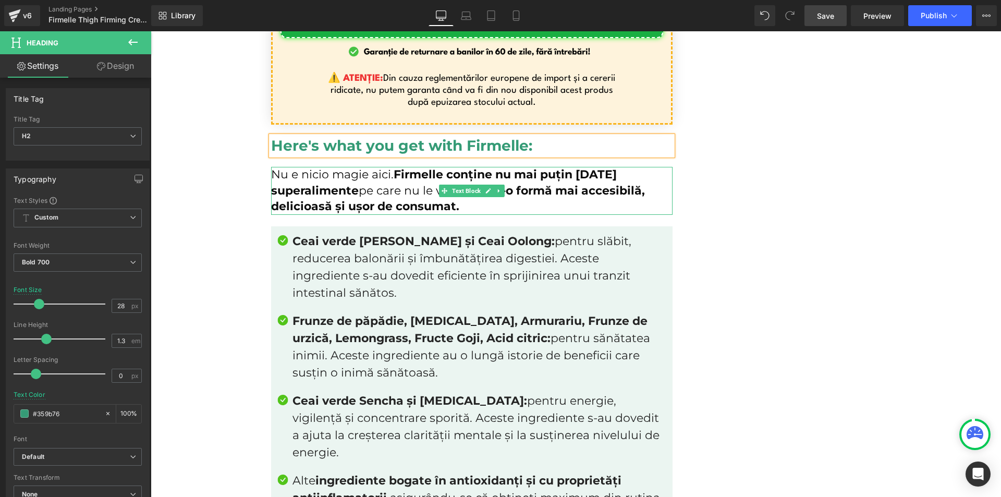
click at [494, 185] on link at bounding box center [499, 191] width 11 height 13
click at [499, 185] on link at bounding box center [504, 191] width 11 height 13
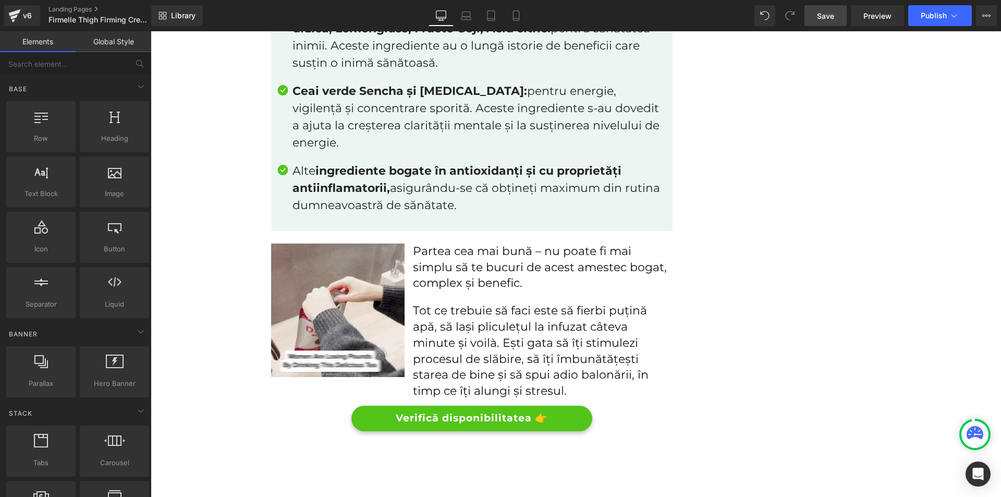
scroll to position [7278, 0]
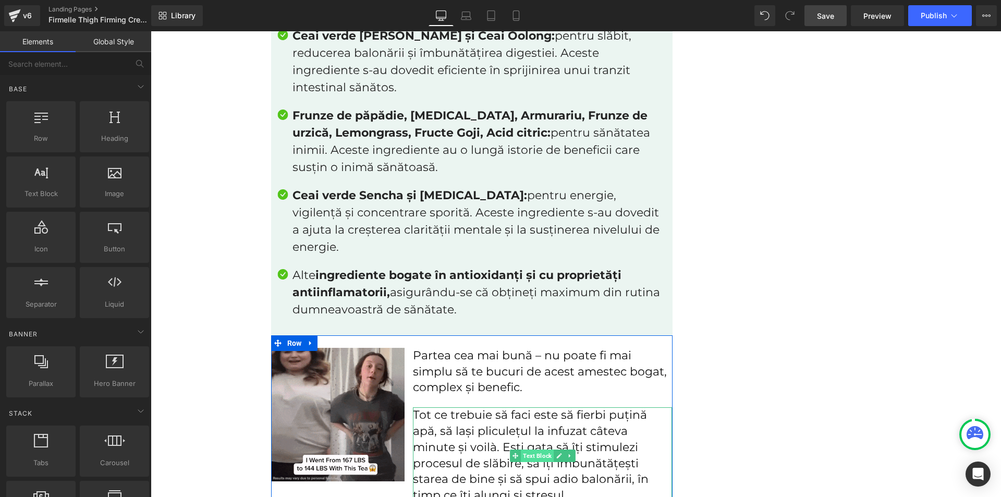
click at [526, 449] on span "Text Block" at bounding box center [537, 455] width 33 height 13
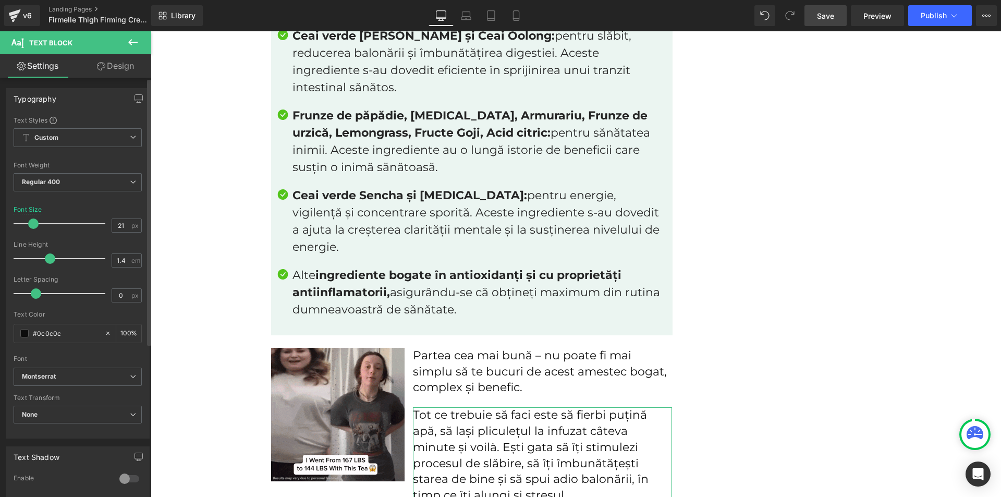
type input "20"
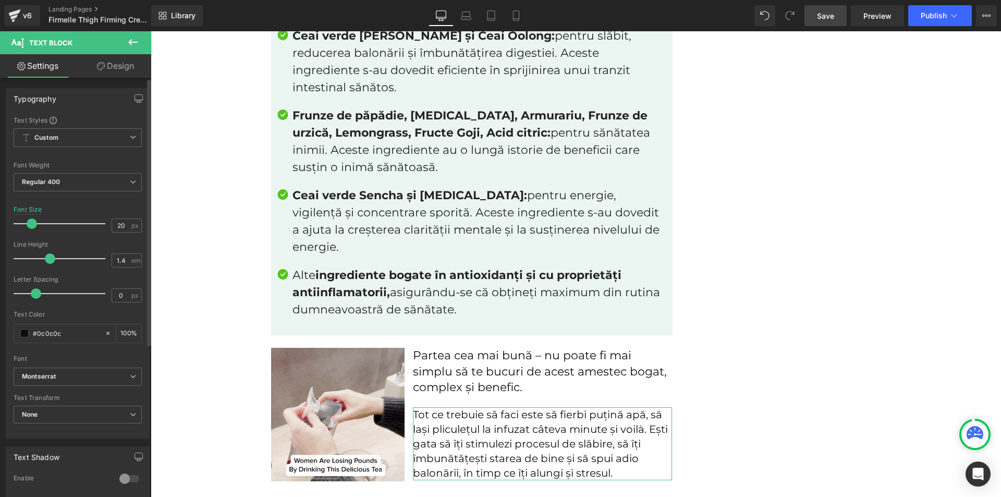
click at [30, 223] on span at bounding box center [32, 223] width 10 height 10
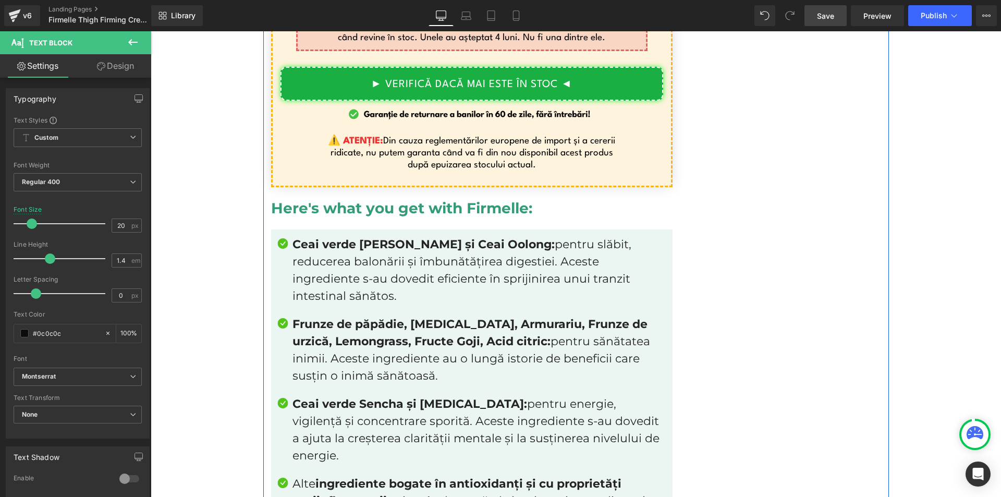
scroll to position [7018, 0]
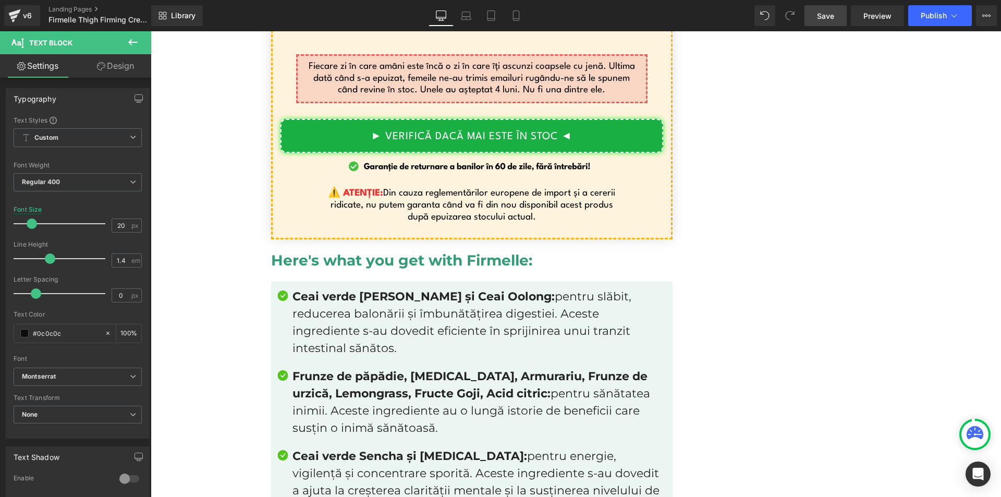
click at [381, 288] on p "Ceai verde Matcha, Yerba Mate și Ceai Oolong: pentru slăbit, reducerea balonări…" at bounding box center [480, 322] width 374 height 69
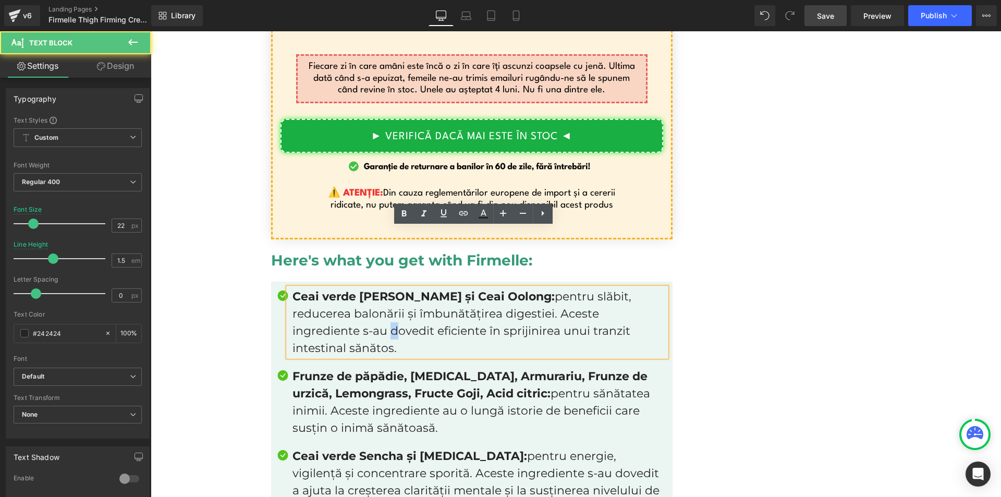
click at [381, 288] on p "Ceai verde Matcha, Yerba Mate și Ceai Oolong: pentru slăbit, reducerea balonări…" at bounding box center [480, 322] width 374 height 69
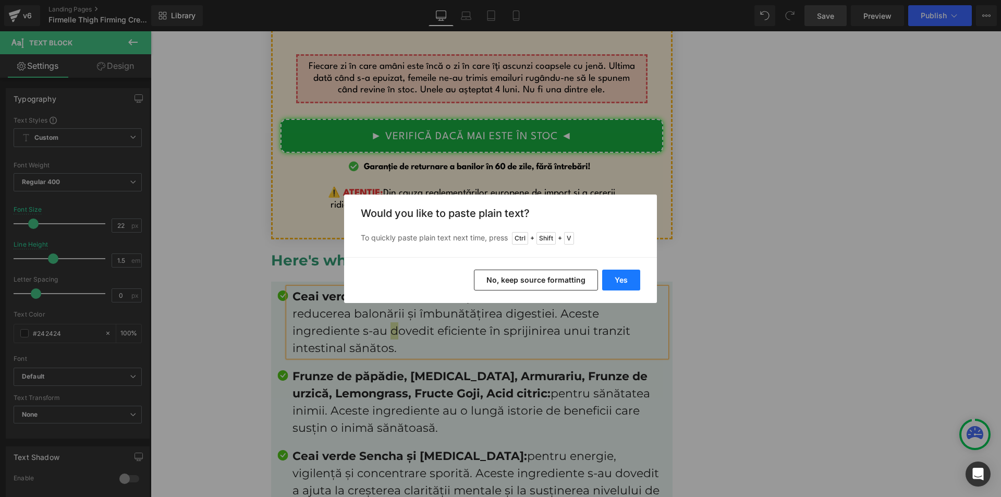
click at [628, 281] on button "Yes" at bounding box center [621, 280] width 38 height 21
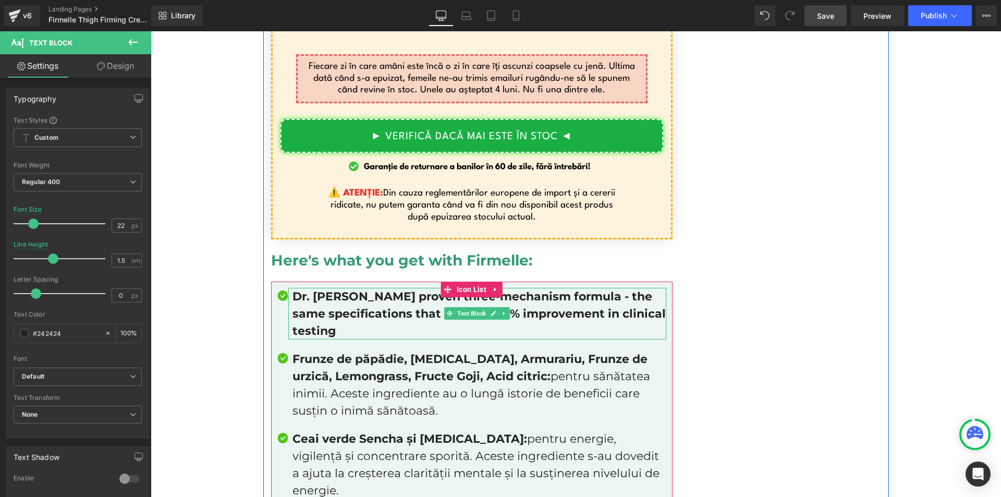
click at [334, 289] on b "Dr. [PERSON_NAME] proven three-mechanism formula - the same specifications that…" at bounding box center [479, 313] width 373 height 48
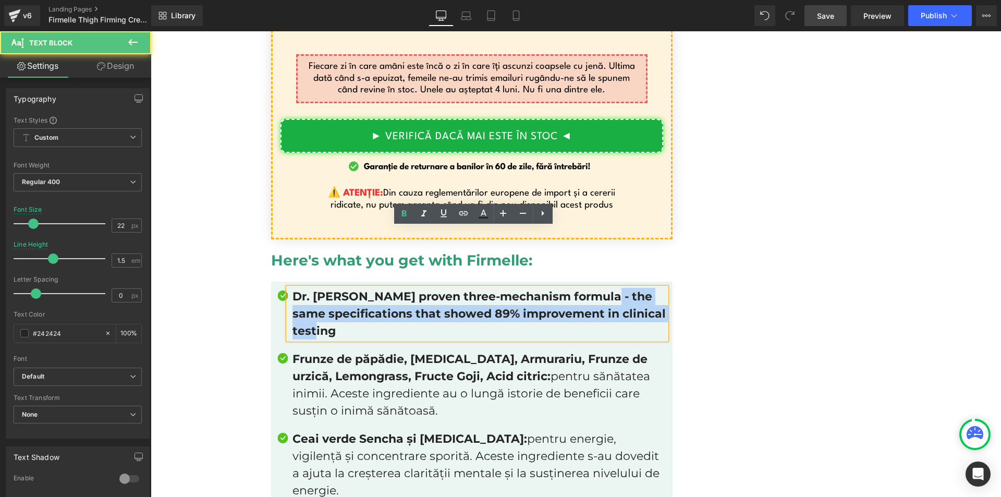
drag, startPoint x: 588, startPoint y: 235, endPoint x: 604, endPoint y: 264, distance: 32.9
click at [604, 288] on p "Dr. [PERSON_NAME] proven three-mechanism formula - the same specifications that…" at bounding box center [480, 314] width 374 height 52
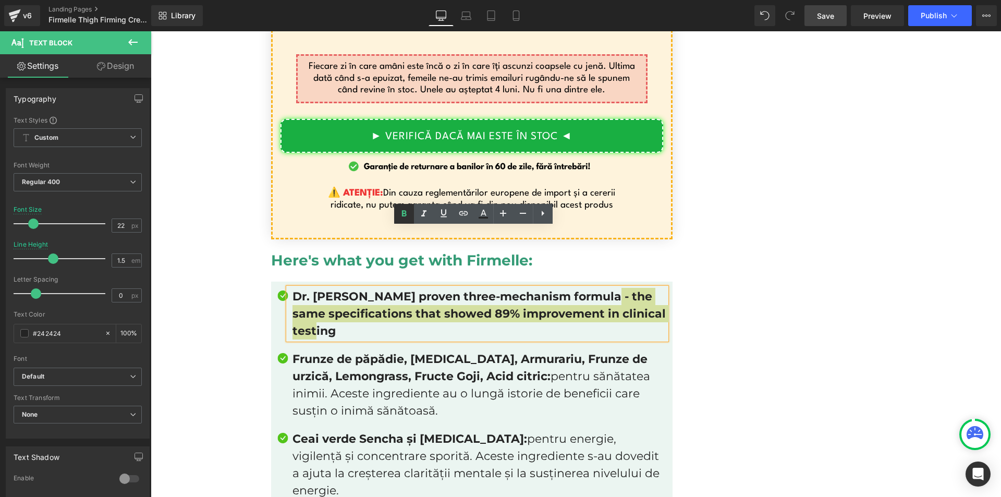
click at [400, 210] on icon at bounding box center [404, 214] width 13 height 13
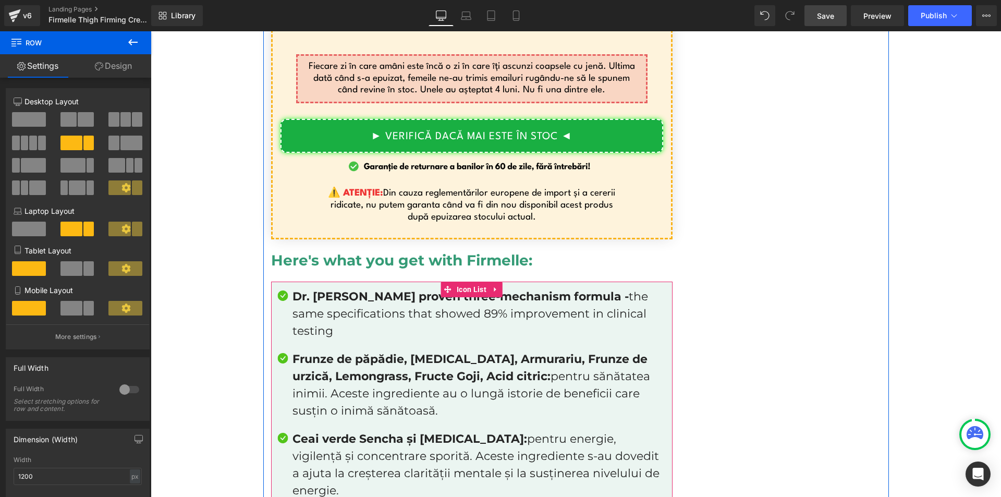
click at [357, 352] on span "Frunze de păpădie, [MEDICAL_DATA], Armurariu, Frunze de urzică, Lemongrass, Fru…" at bounding box center [470, 367] width 355 height 31
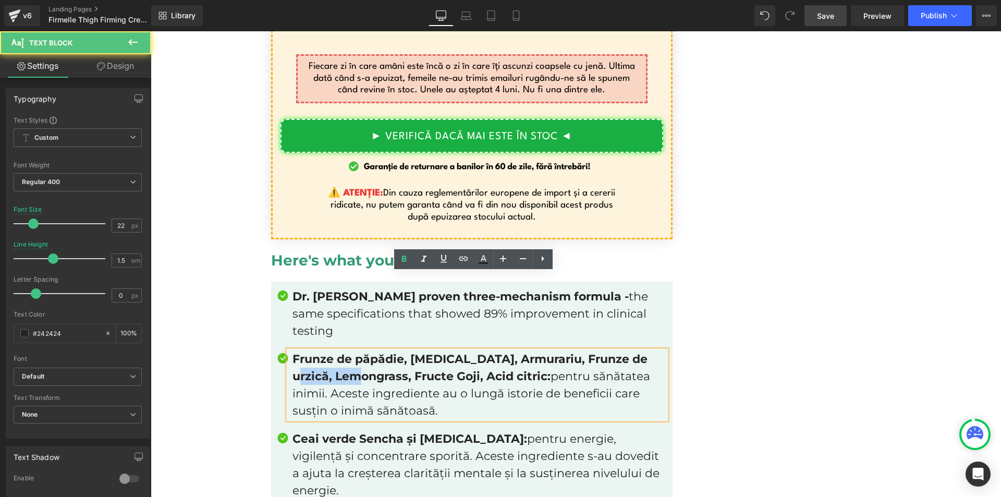
click at [357, 352] on span "Frunze de păpădie, [MEDICAL_DATA], Armurariu, Frunze de urzică, Lemongrass, Fru…" at bounding box center [470, 367] width 355 height 31
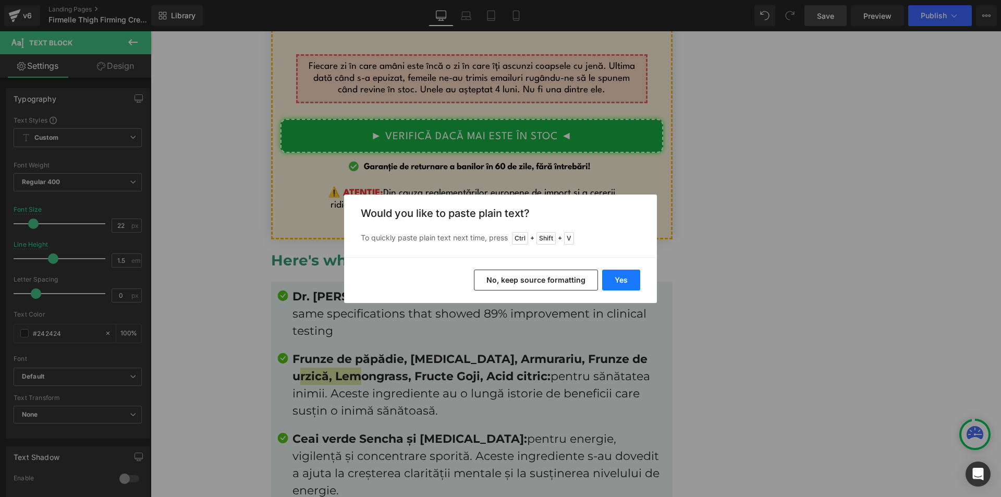
click at [616, 282] on button "Yes" at bounding box center [621, 280] width 38 height 21
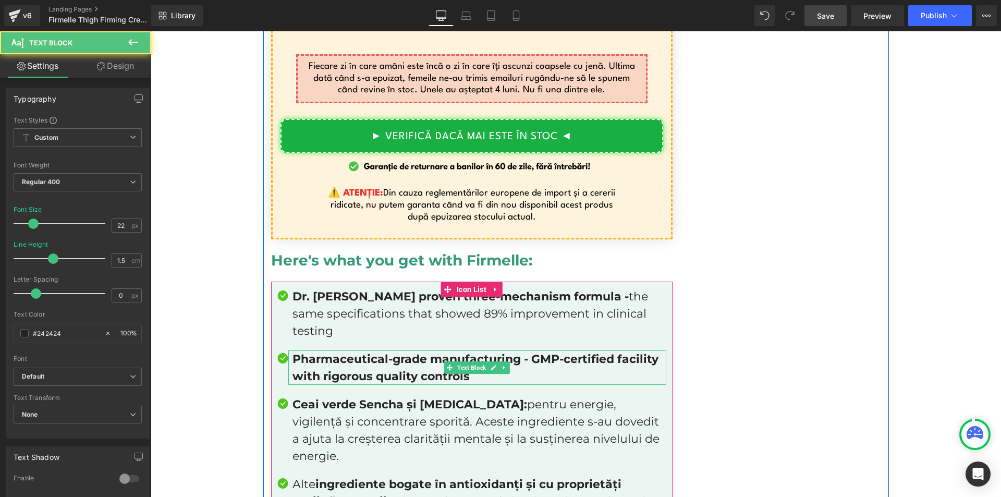
click at [376, 352] on b "Pharmaceutical-grade manufacturing - GMP-certified facility with rigorous quali…" at bounding box center [476, 367] width 366 height 31
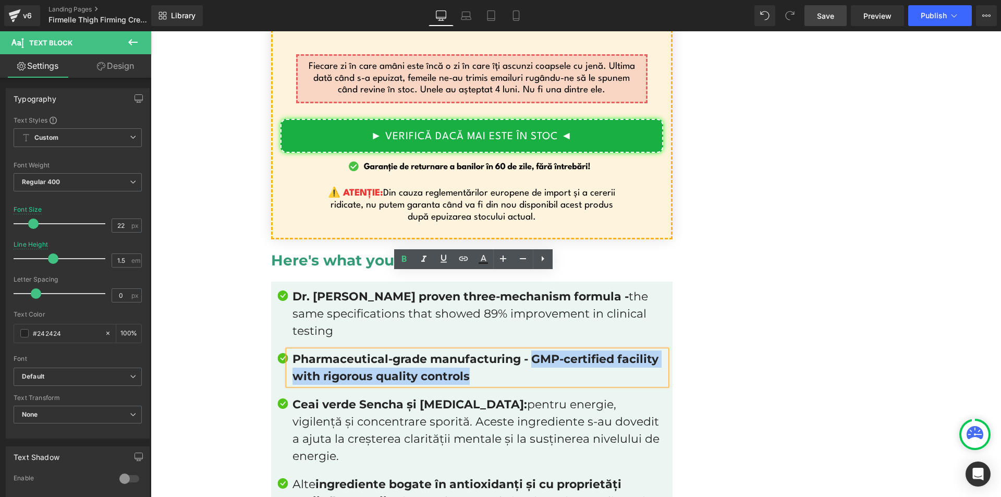
drag, startPoint x: 529, startPoint y: 285, endPoint x: 536, endPoint y: 301, distance: 17.3
click at [536, 350] on p "Pharmaceutical-grade manufacturing - GMP-certified facility with rigorous quali…" at bounding box center [480, 367] width 374 height 34
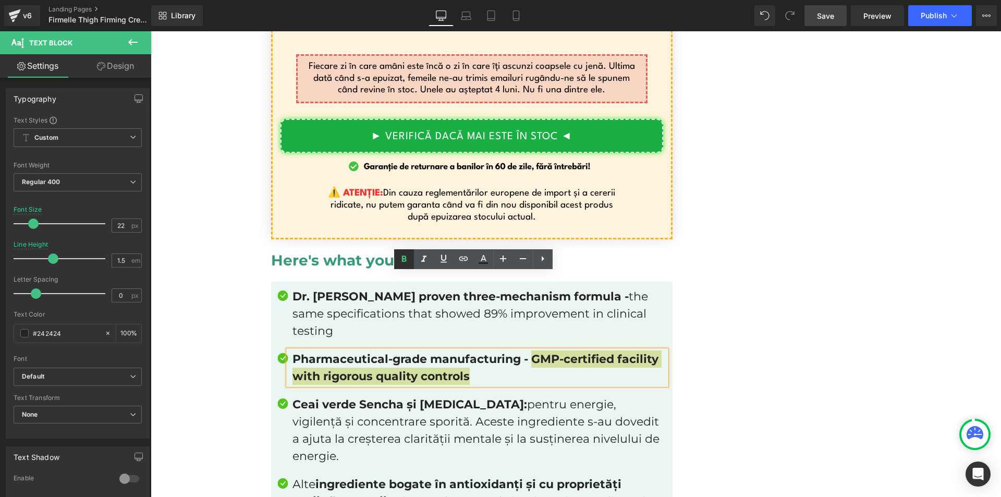
click at [403, 253] on icon at bounding box center [404, 259] width 13 height 13
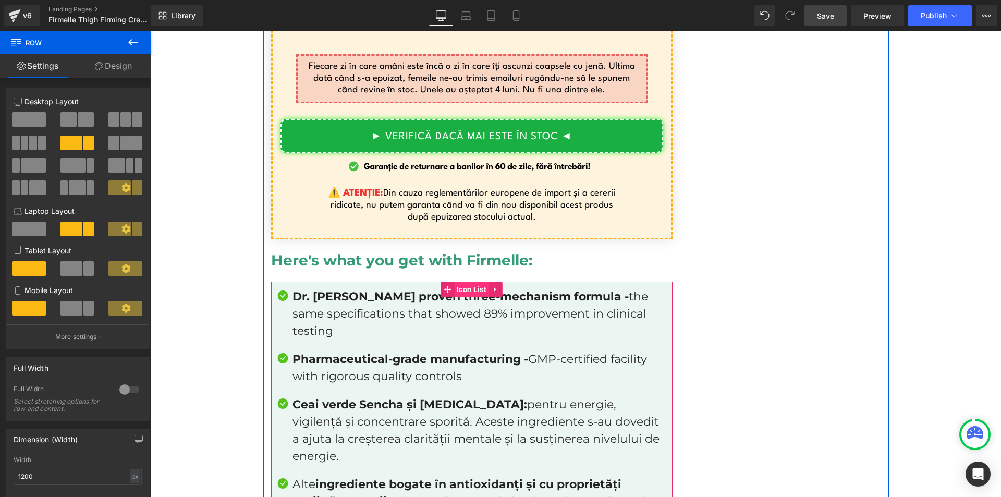
click at [463, 282] on span "Icon List" at bounding box center [471, 290] width 35 height 16
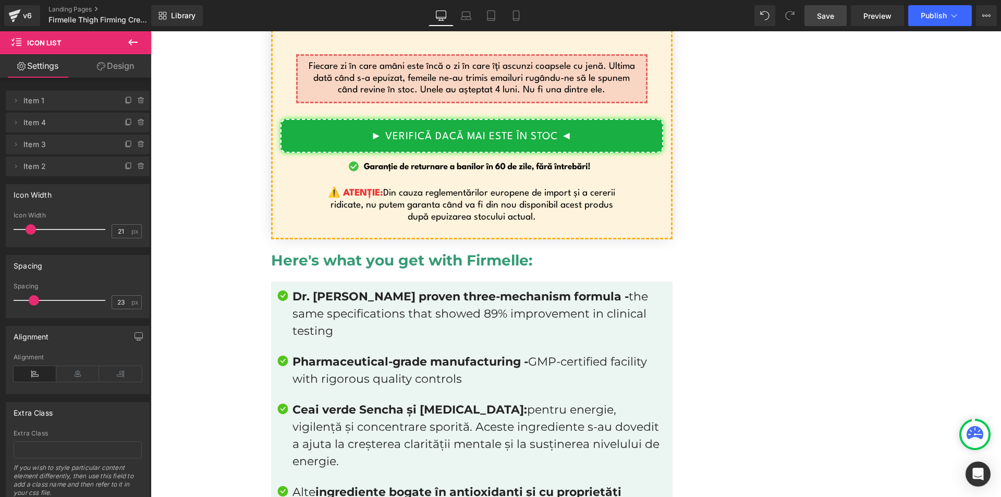
type input "22"
click at [31, 300] on span at bounding box center [34, 300] width 10 height 10
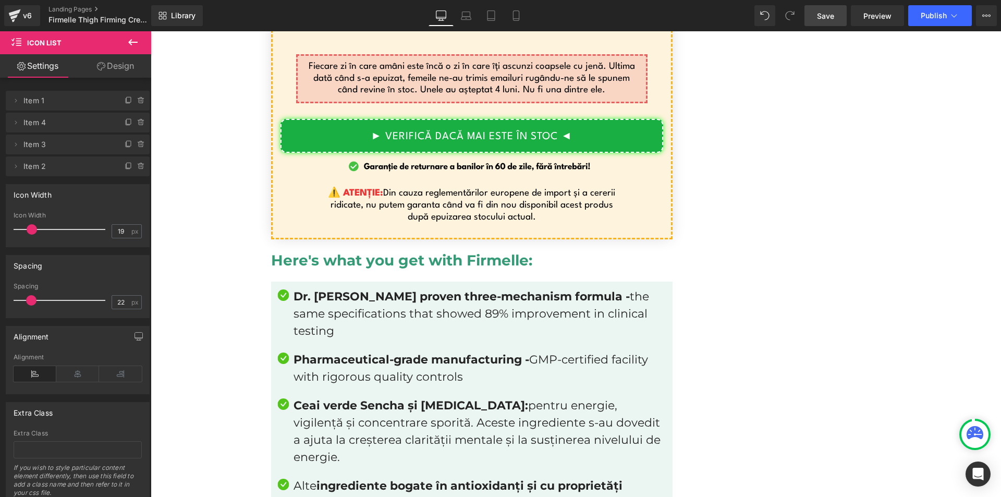
type input "16"
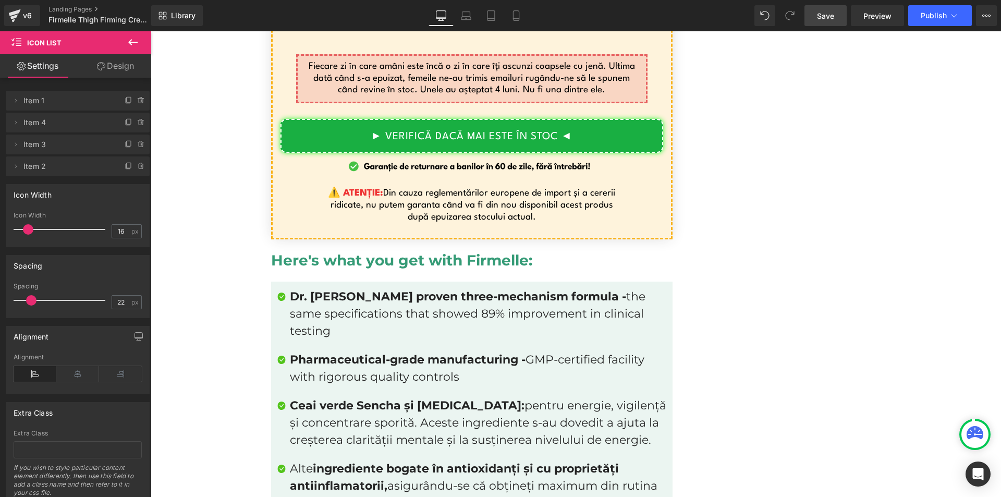
click at [28, 228] on span at bounding box center [28, 229] width 10 height 10
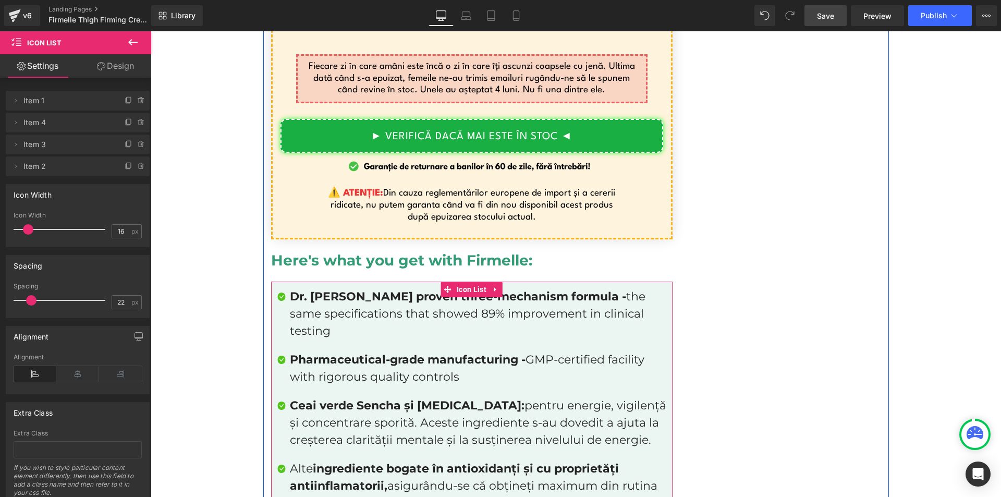
click at [323, 351] on p "Pharmaceutical-grade manufacturing - GMP-certified facility with rigorous quali…" at bounding box center [478, 368] width 376 height 34
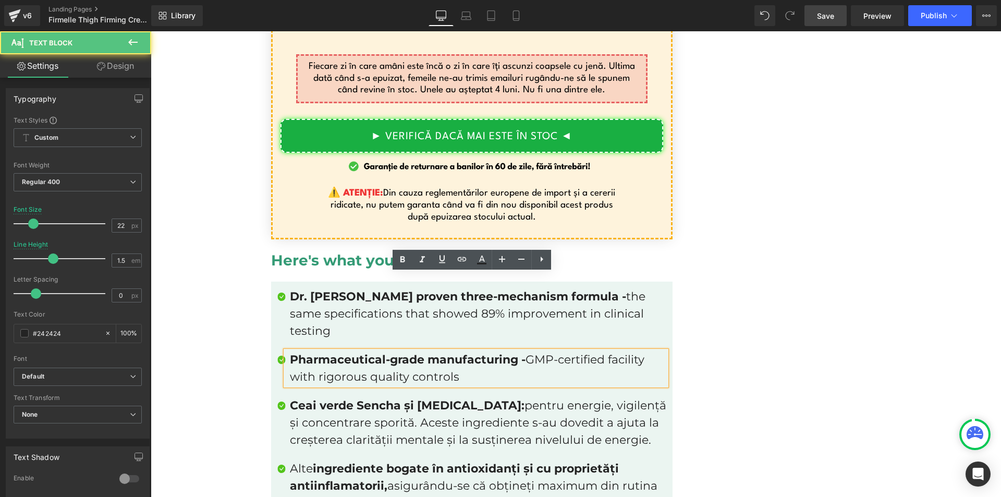
click at [315, 398] on span "Ceai verde Sencha și [MEDICAL_DATA]:" at bounding box center [407, 405] width 235 height 14
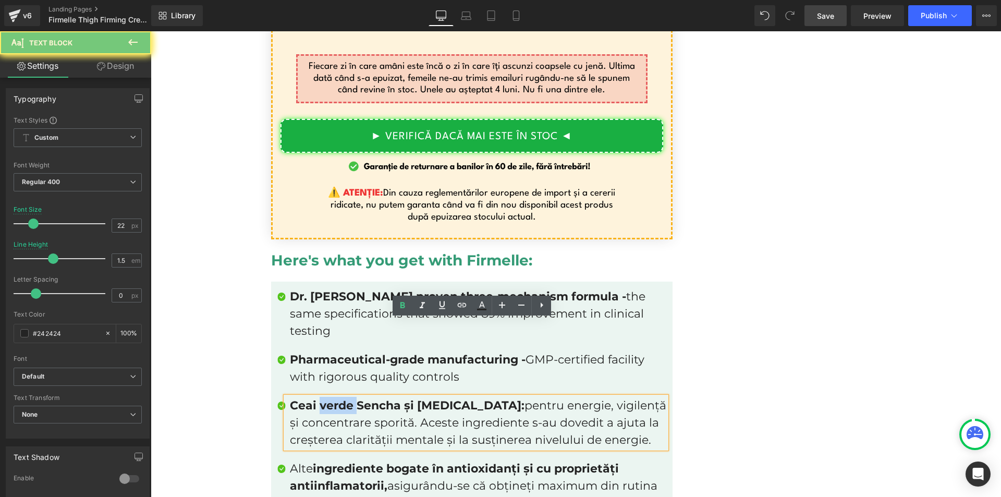
click at [315, 398] on span "Ceai verde Sencha și [MEDICAL_DATA]:" at bounding box center [407, 405] width 235 height 14
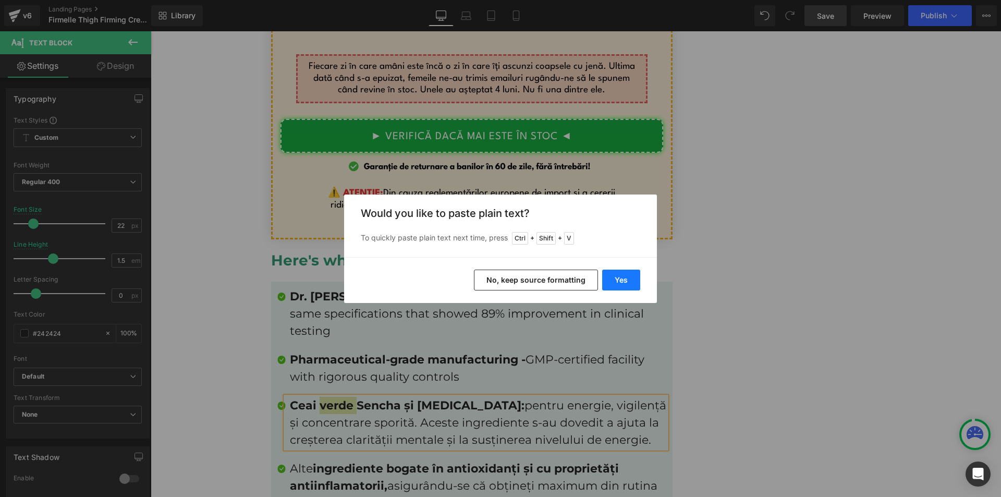
click at [626, 282] on button "Yes" at bounding box center [621, 280] width 38 height 21
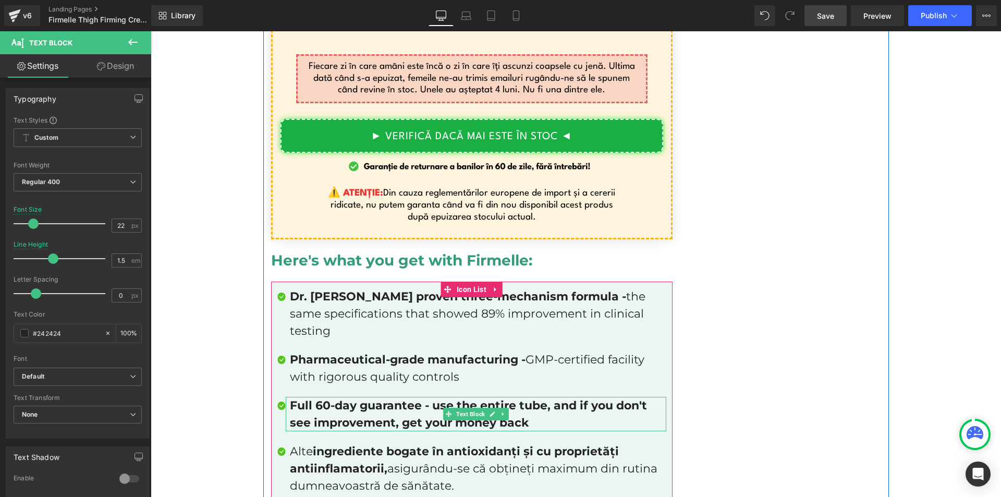
click at [388, 397] on p "Full 60-day guarantee - use the entire tube, and if you don't see improvement, …" at bounding box center [478, 414] width 376 height 34
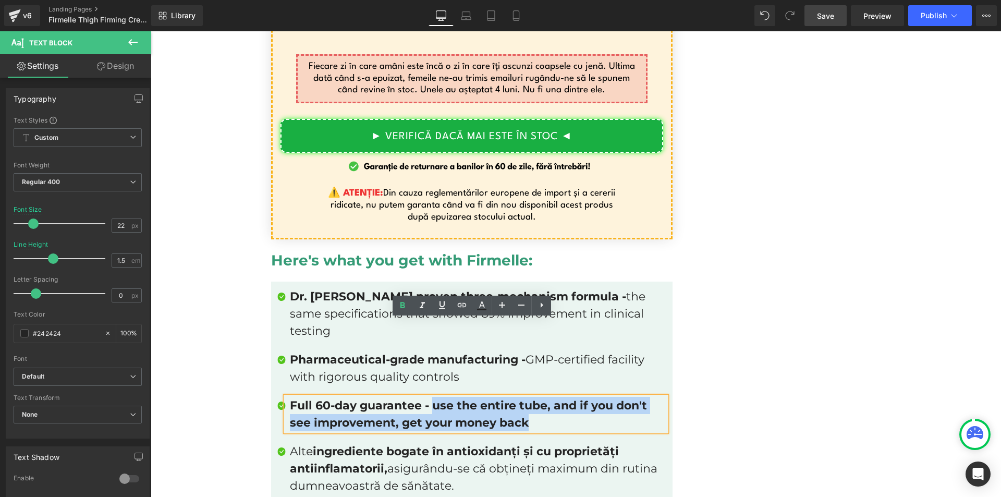
drag, startPoint x: 431, startPoint y: 327, endPoint x: 446, endPoint y: 320, distance: 16.3
click at [528, 397] on p "Full 60-day guarantee - use the entire tube, and if you don't see improvement, …" at bounding box center [478, 414] width 376 height 34
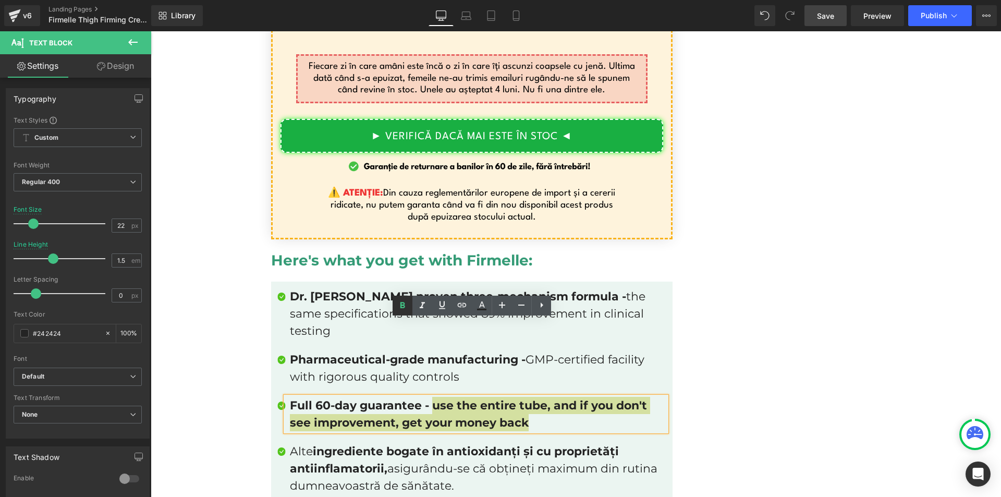
click at [405, 304] on icon at bounding box center [402, 305] width 13 height 13
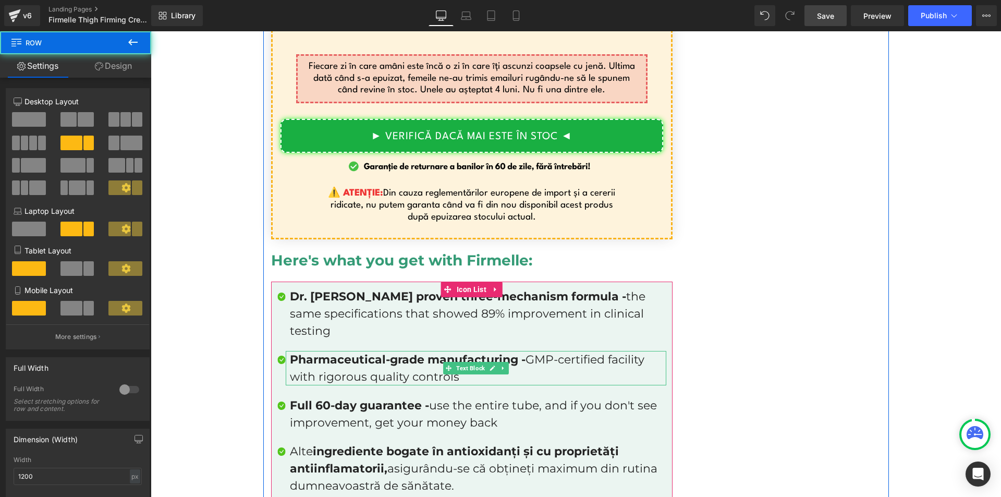
scroll to position [7070, 0]
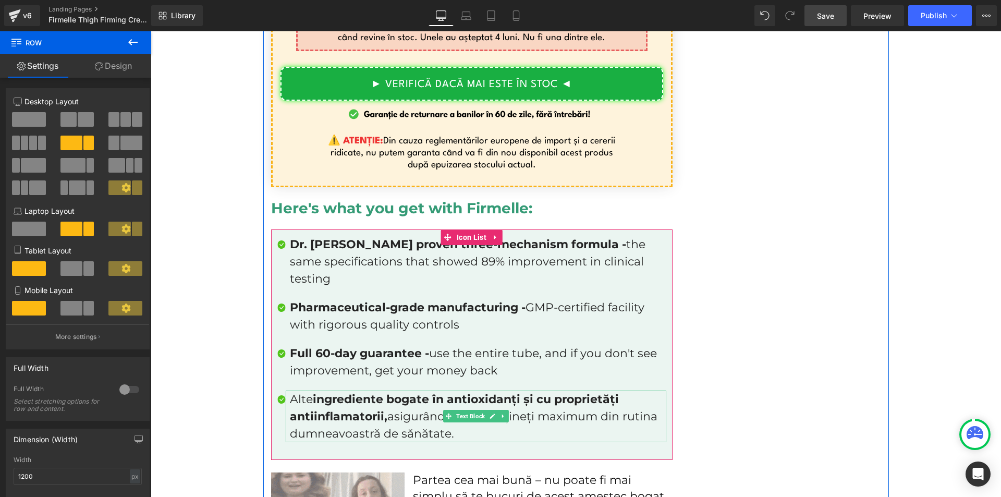
click at [305, 391] on p "Alte ingrediente bogate în antioxidanți și cu proprietăți antiinflamatorii, asi…" at bounding box center [478, 417] width 376 height 52
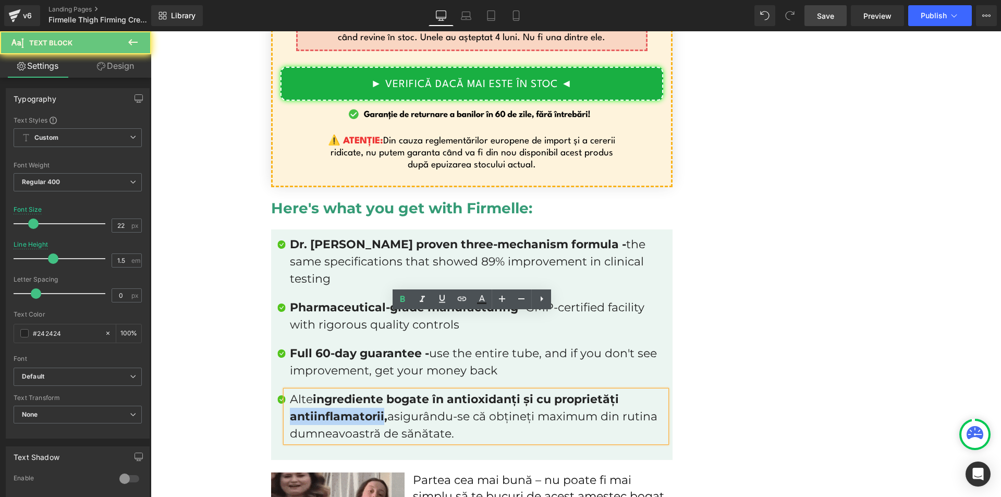
click at [305, 391] on p "Alte ingrediente bogate în antioxidanți și cu proprietăți antiinflamatorii, asi…" at bounding box center [478, 417] width 376 height 52
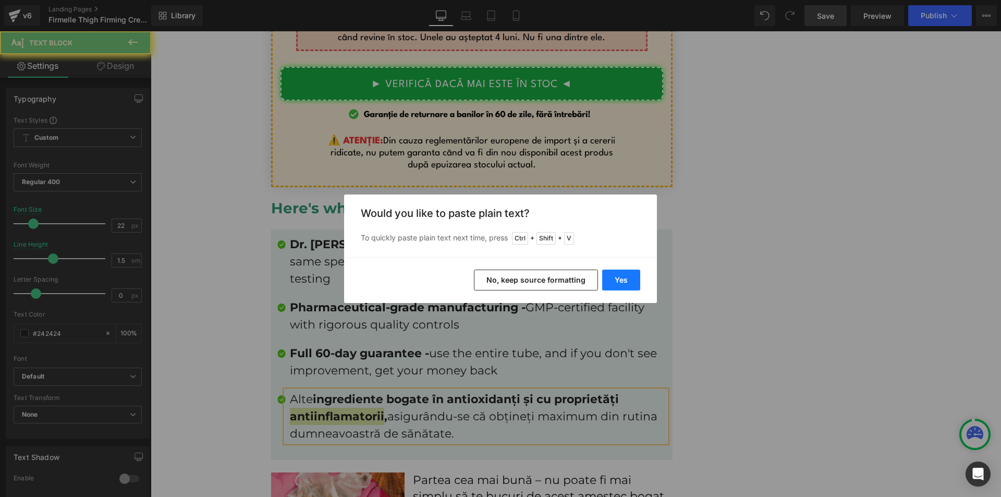
click at [612, 284] on button "Yes" at bounding box center [621, 280] width 38 height 21
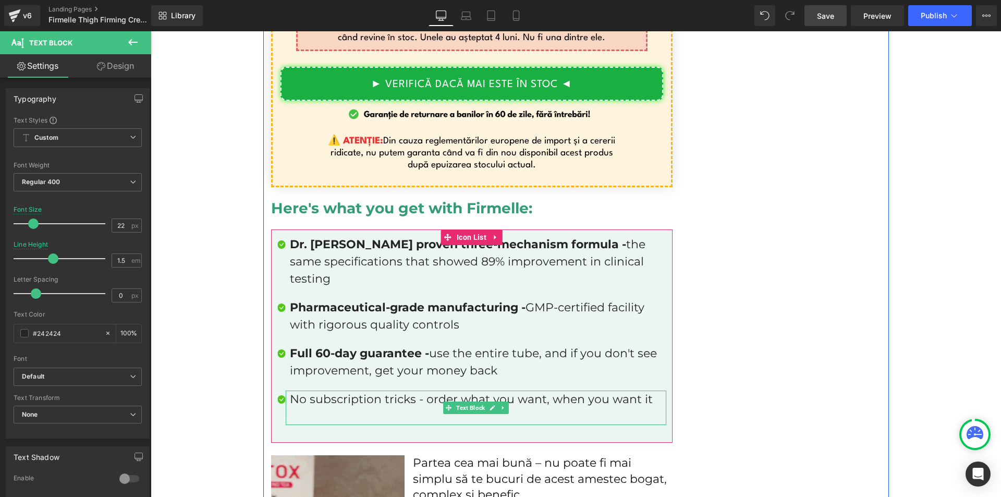
click at [344, 408] on p at bounding box center [478, 416] width 376 height 17
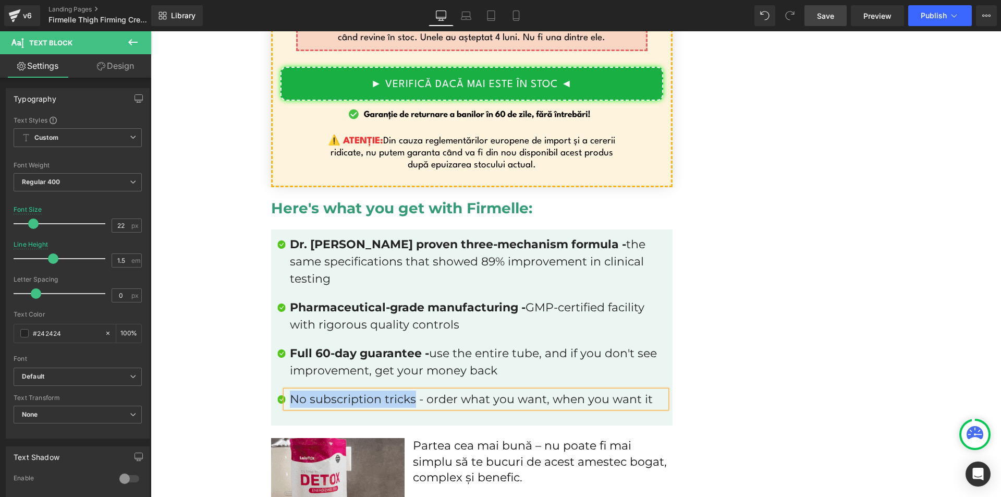
drag, startPoint x: 409, startPoint y: 322, endPoint x: 287, endPoint y: 315, distance: 122.2
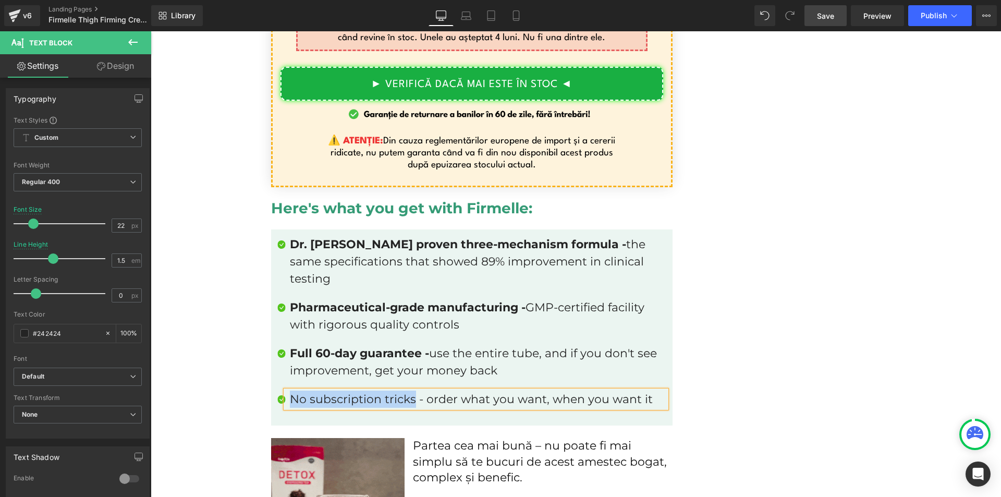
click at [290, 391] on p "No subscription tricks - order what you want, when you want it" at bounding box center [478, 399] width 376 height 17
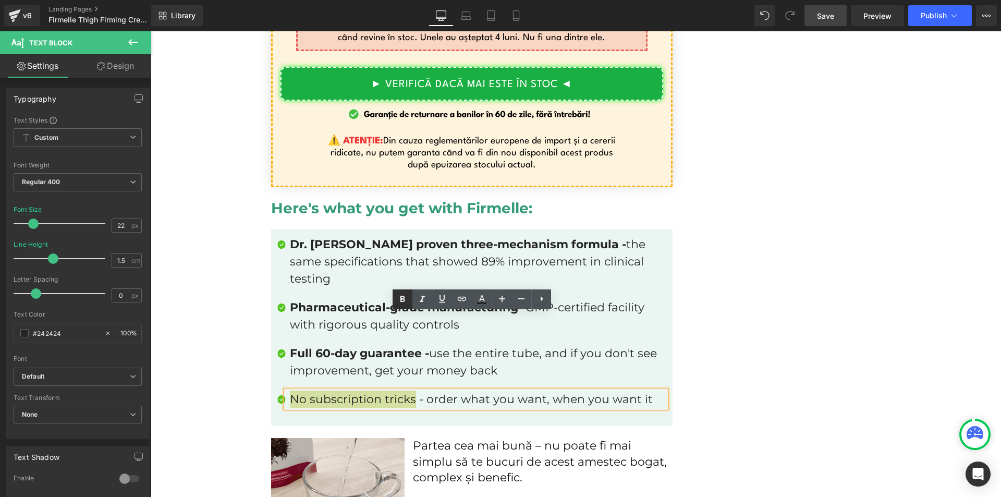
click at [395, 302] on link at bounding box center [403, 299] width 20 height 20
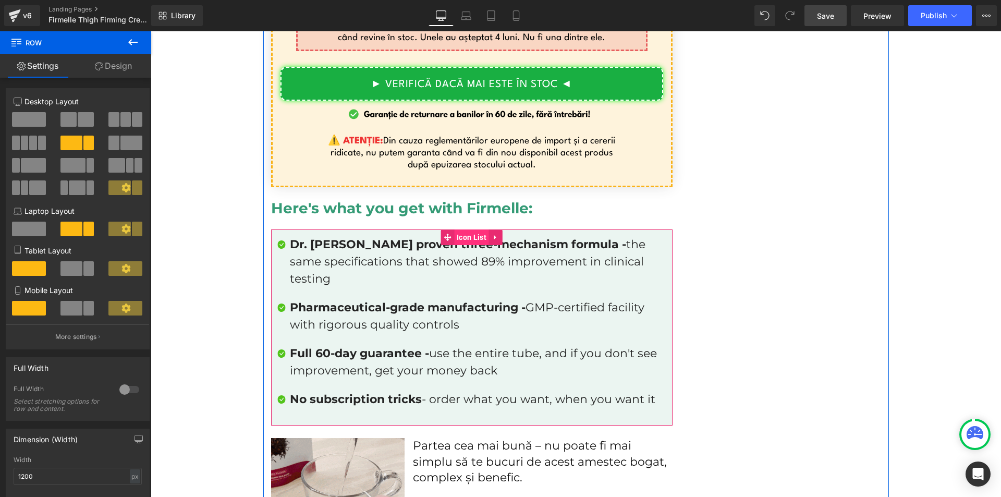
click at [459, 229] on span "Icon List" at bounding box center [471, 237] width 35 height 16
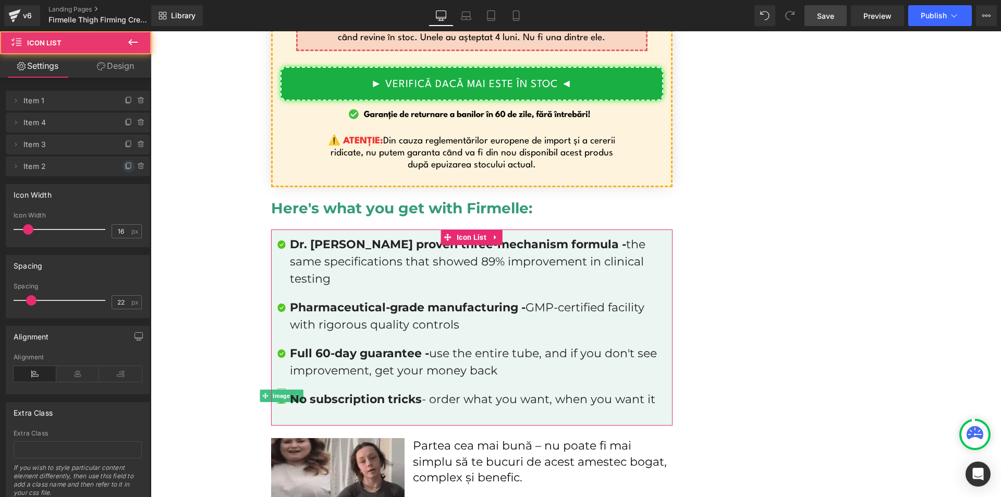
click at [127, 168] on icon at bounding box center [129, 165] width 4 height 5
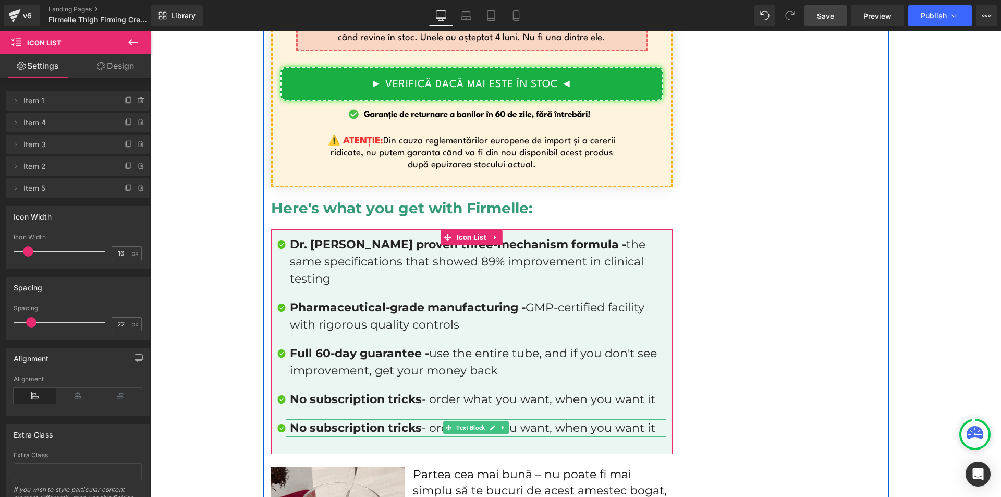
click at [290, 421] on strong "No subscription tricks" at bounding box center [356, 428] width 132 height 14
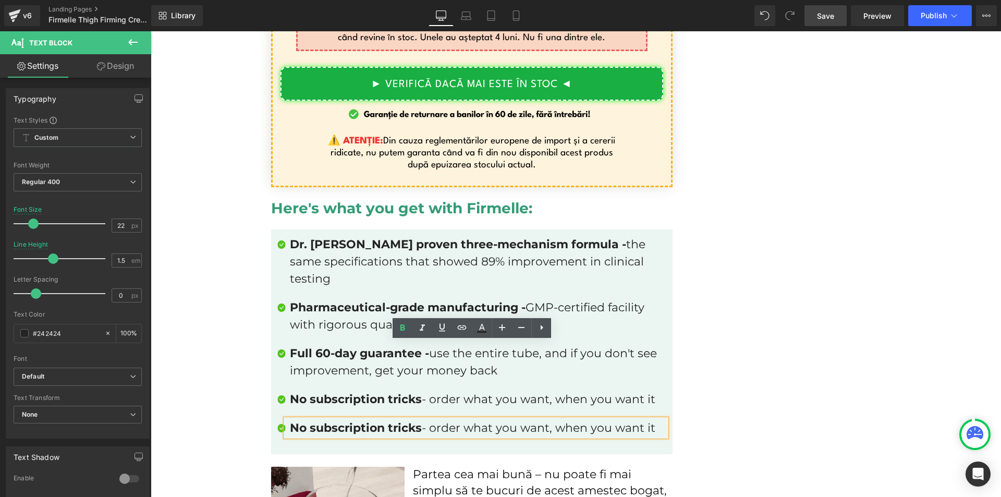
drag, startPoint x: 287, startPoint y: 351, endPoint x: 666, endPoint y: 350, distance: 378.6
click at [666, 350] on div "Image Dr. [PERSON_NAME] proven three-mechanism formula - the same specification…" at bounding box center [472, 341] width 402 height 225
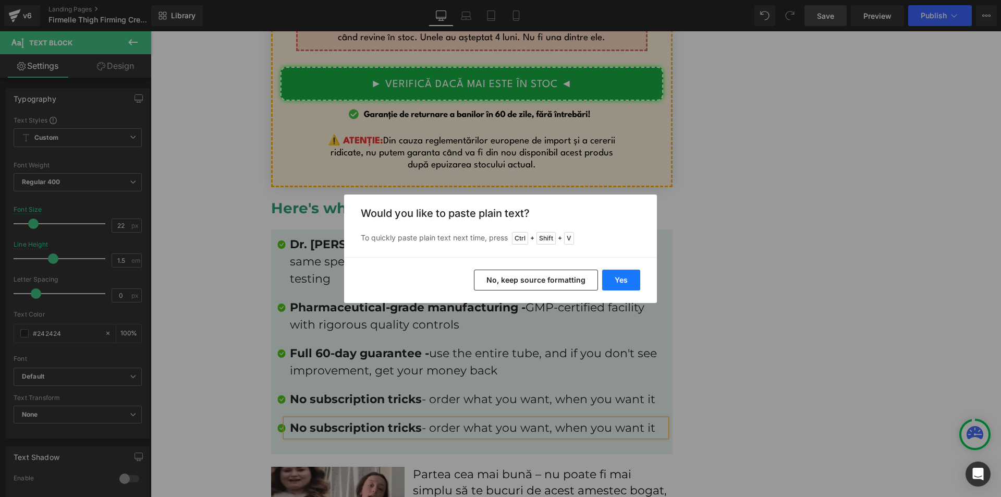
click at [623, 279] on button "Yes" at bounding box center [621, 280] width 38 height 21
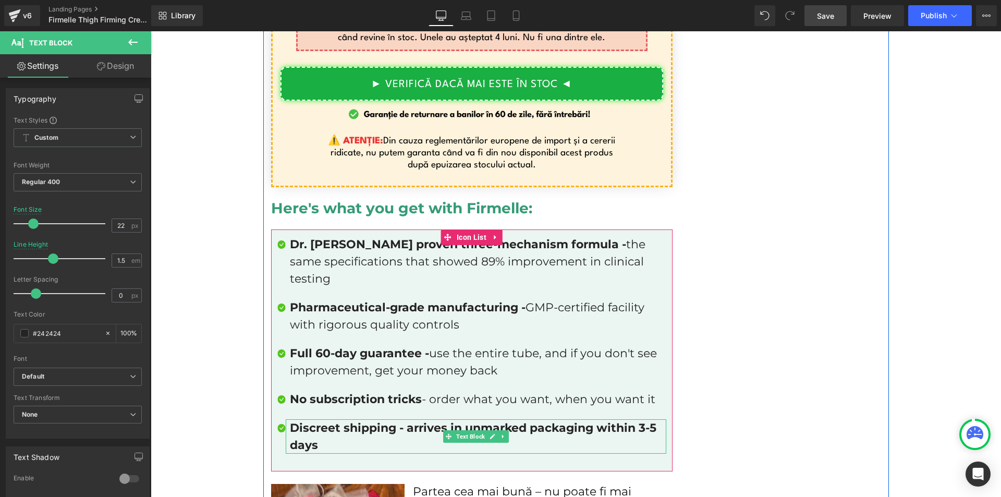
click at [329, 419] on p "Discreet shipping - arrives in unmarked packaging within 3-5 days" at bounding box center [478, 436] width 376 height 34
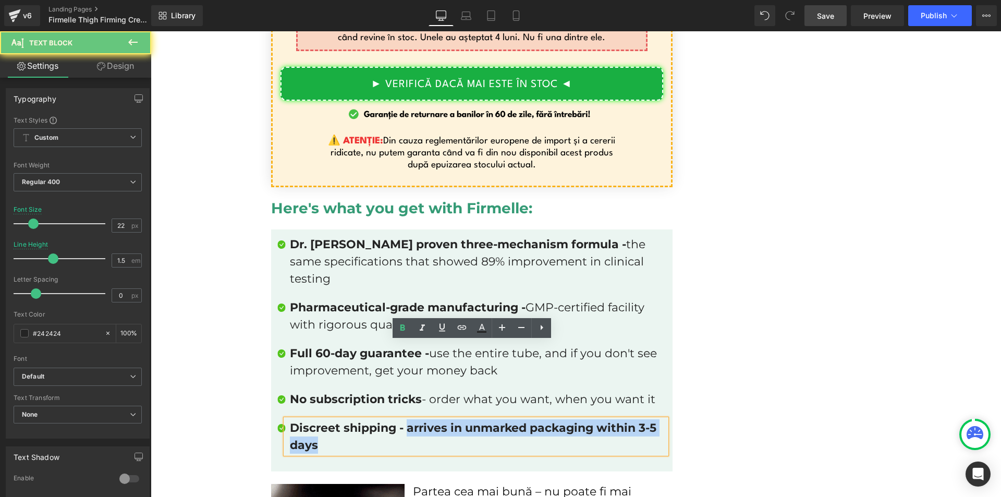
drag, startPoint x: 404, startPoint y: 355, endPoint x: 414, endPoint y: 346, distance: 12.6
click at [415, 419] on p "Discreet shipping - arrives in unmarked packaging within 3-5 days" at bounding box center [478, 436] width 376 height 34
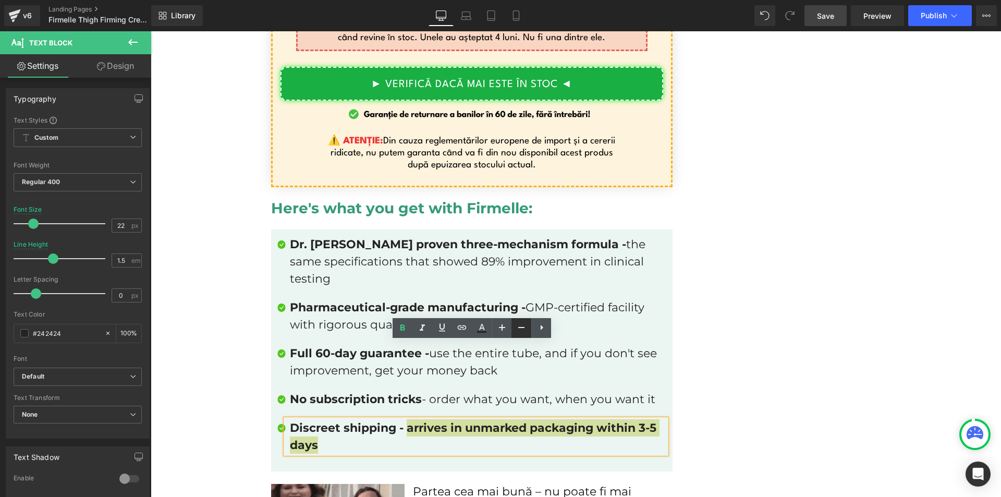
drag, startPoint x: 407, startPoint y: 331, endPoint x: 528, endPoint y: 331, distance: 121.0
click at [407, 330] on icon at bounding box center [402, 328] width 13 height 13
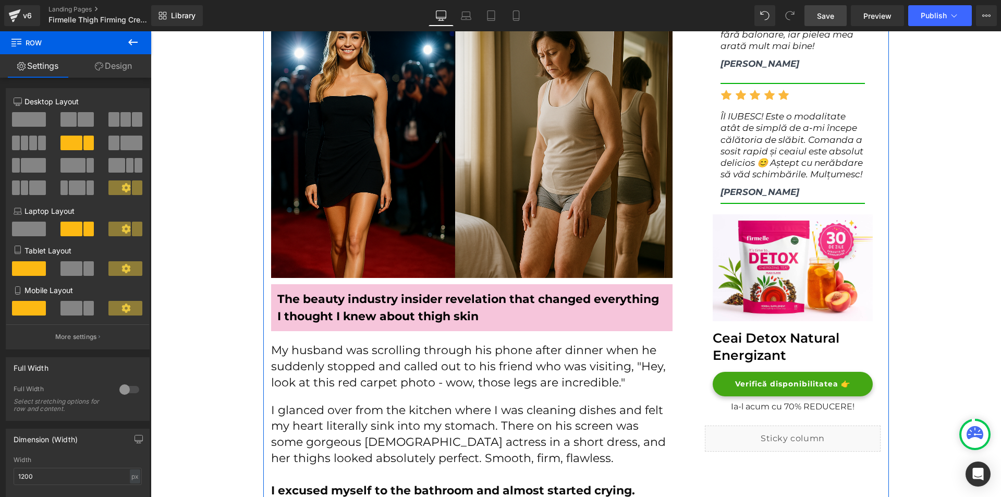
scroll to position [0, 0]
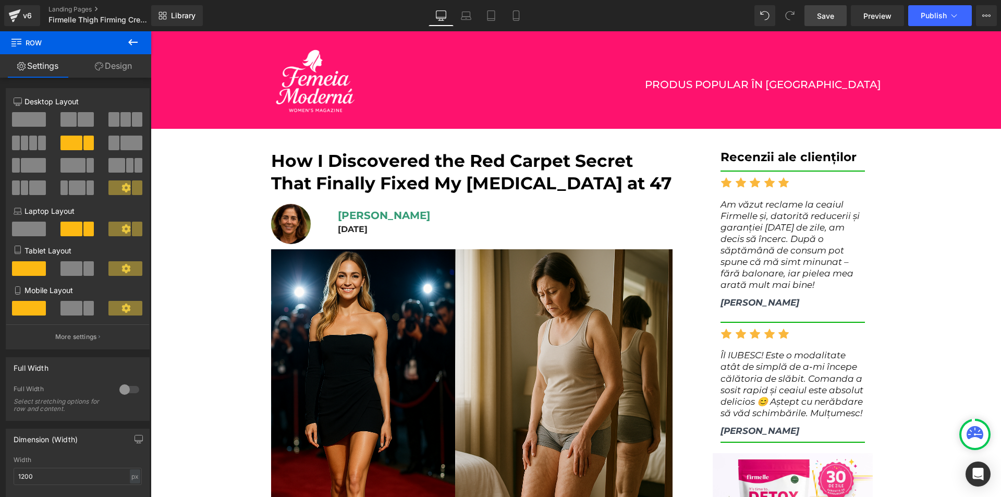
drag, startPoint x: 832, startPoint y: 21, endPoint x: 371, endPoint y: 431, distance: 617.2
click at [832, 21] on span "Save" at bounding box center [825, 15] width 17 height 11
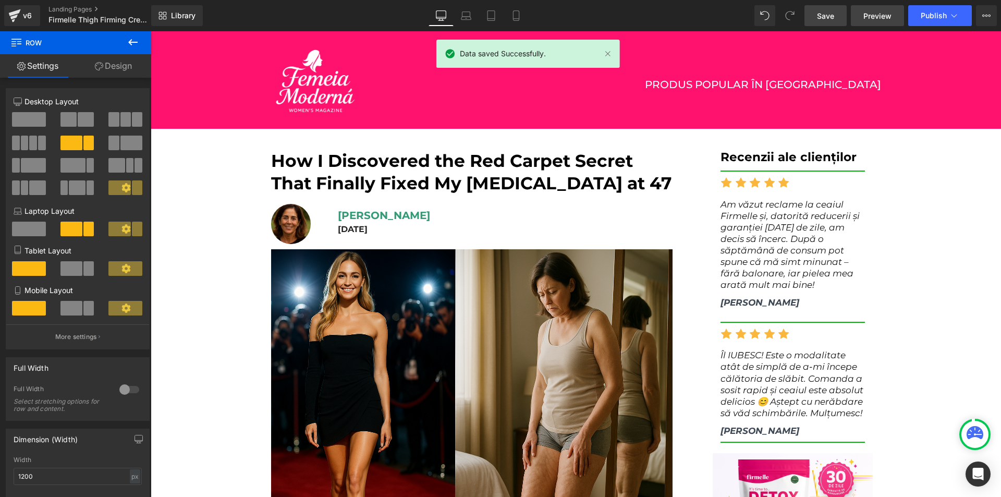
click at [896, 15] on link "Preview" at bounding box center [877, 15] width 53 height 21
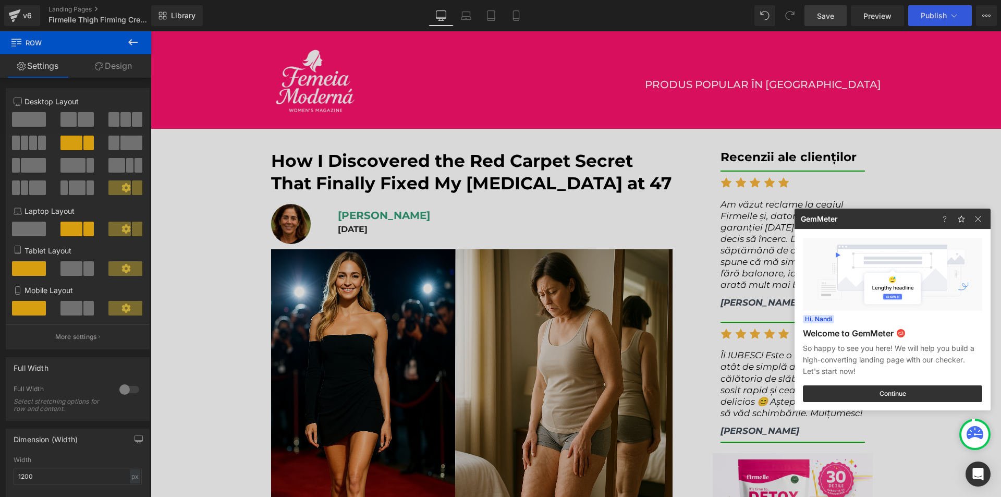
click at [600, 181] on div at bounding box center [500, 248] width 1001 height 497
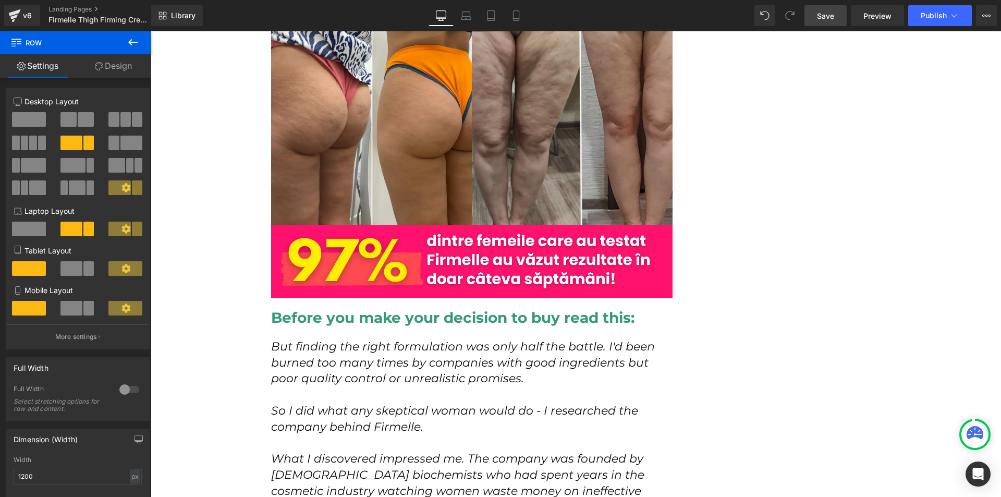
scroll to position [4641, 0]
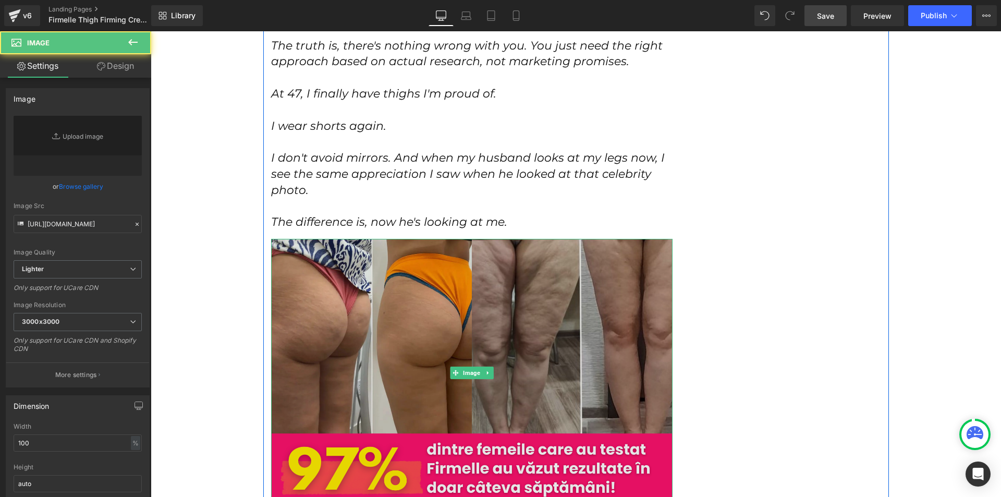
click at [510, 252] on img at bounding box center [472, 373] width 402 height 268
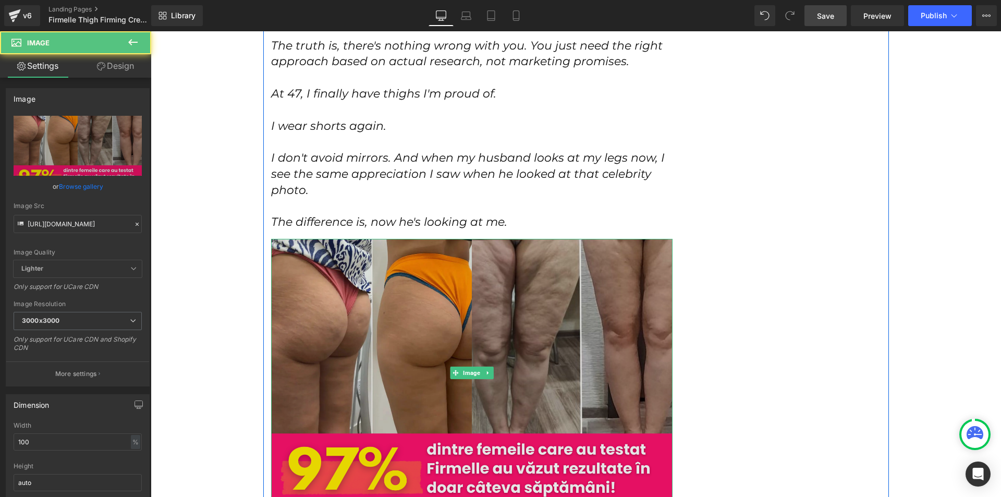
scroll to position [4849, 0]
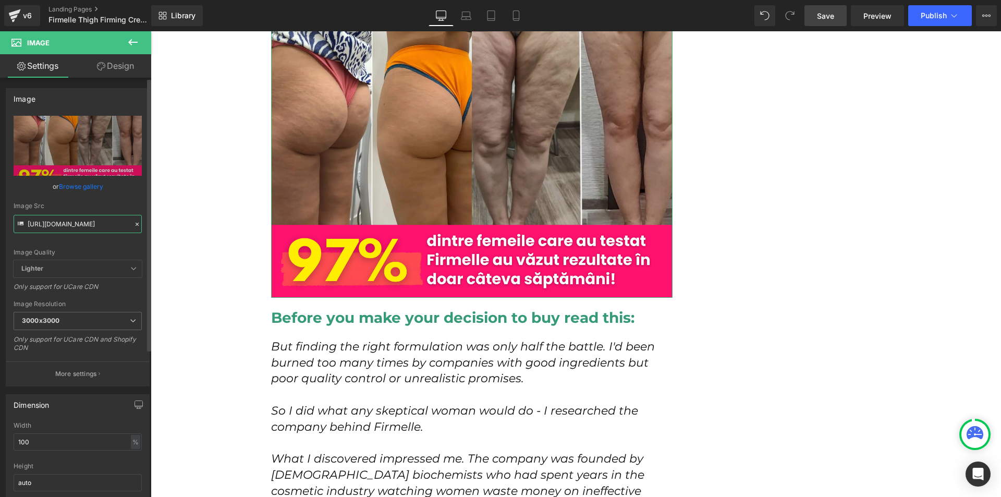
click at [75, 215] on input "[URL][DOMAIN_NAME]" at bounding box center [78, 224] width 128 height 18
paste input "[DOMAIN_NAME][URL]"
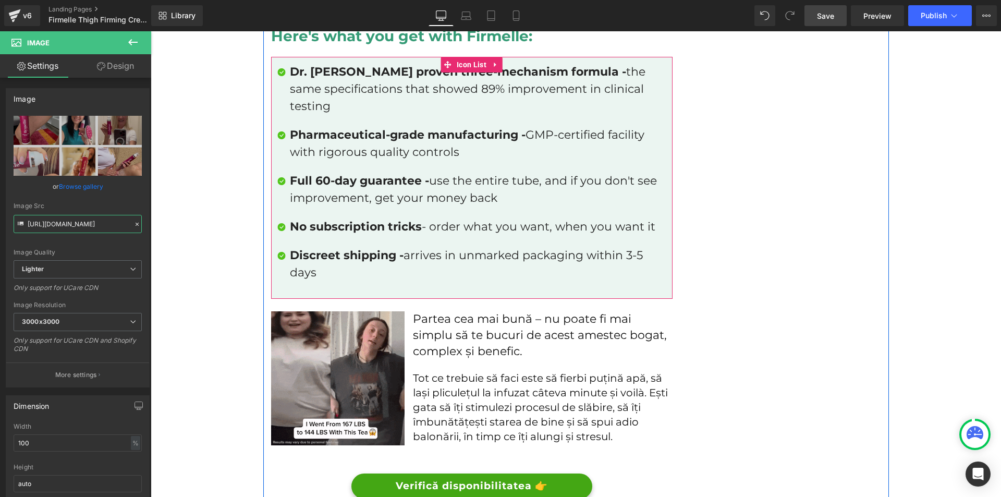
scroll to position [7300, 0]
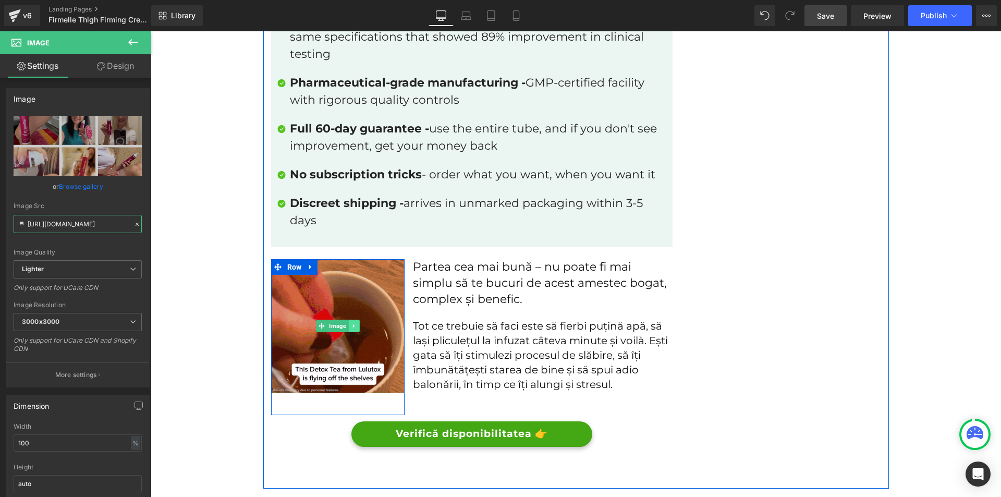
type input "[URL][DOMAIN_NAME]"
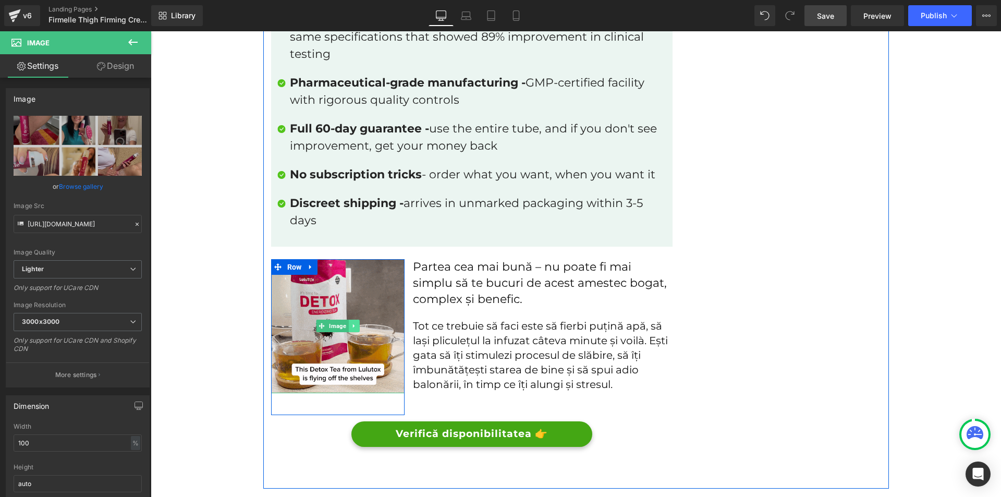
scroll to position [0, 0]
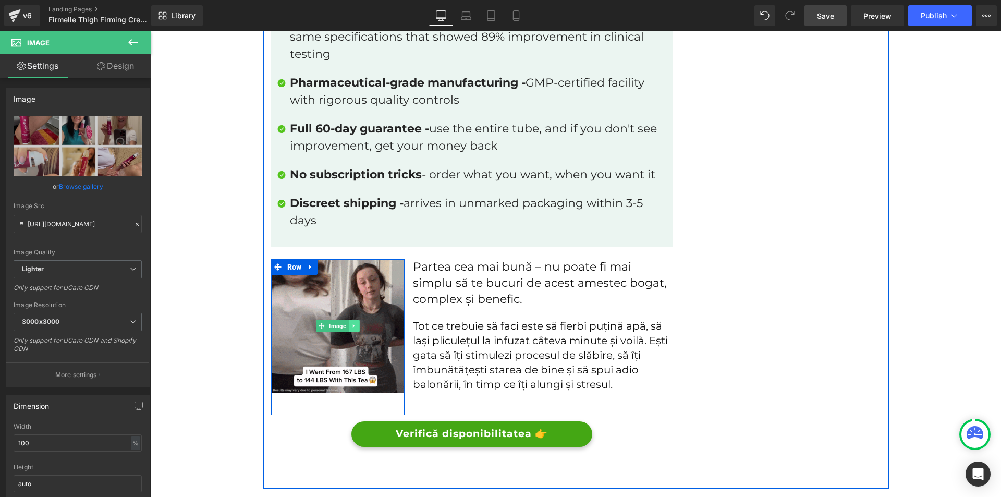
click at [355, 320] on link at bounding box center [353, 326] width 11 height 13
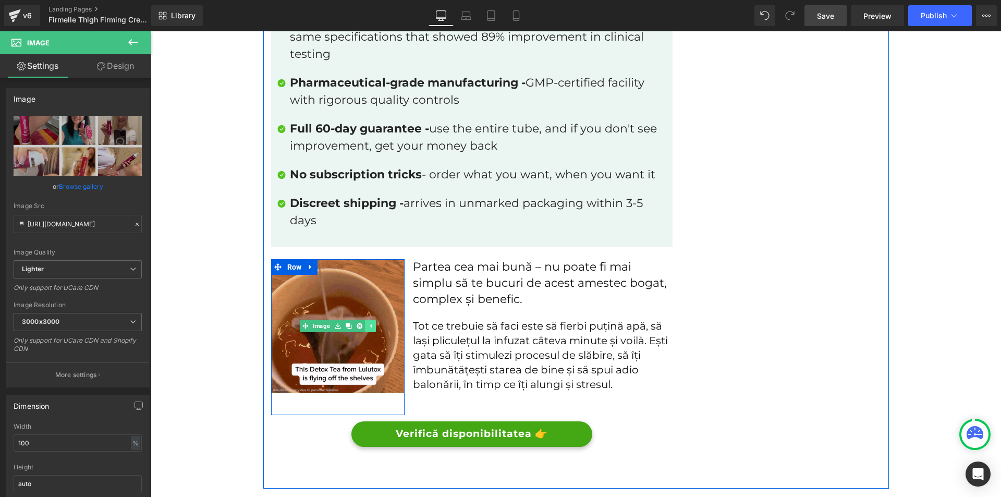
click at [357, 323] on icon at bounding box center [360, 326] width 6 height 6
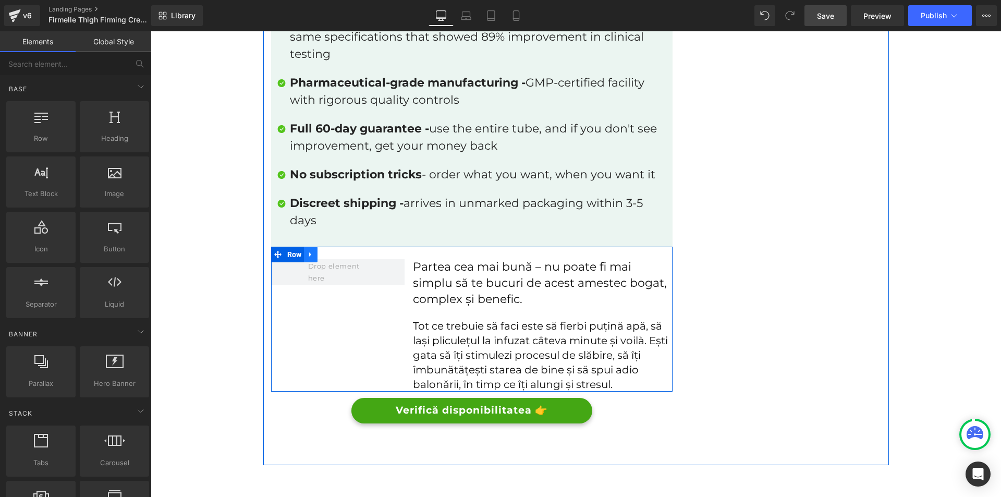
click at [304, 247] on link at bounding box center [311, 255] width 14 height 16
click at [334, 251] on icon at bounding box center [337, 254] width 7 height 7
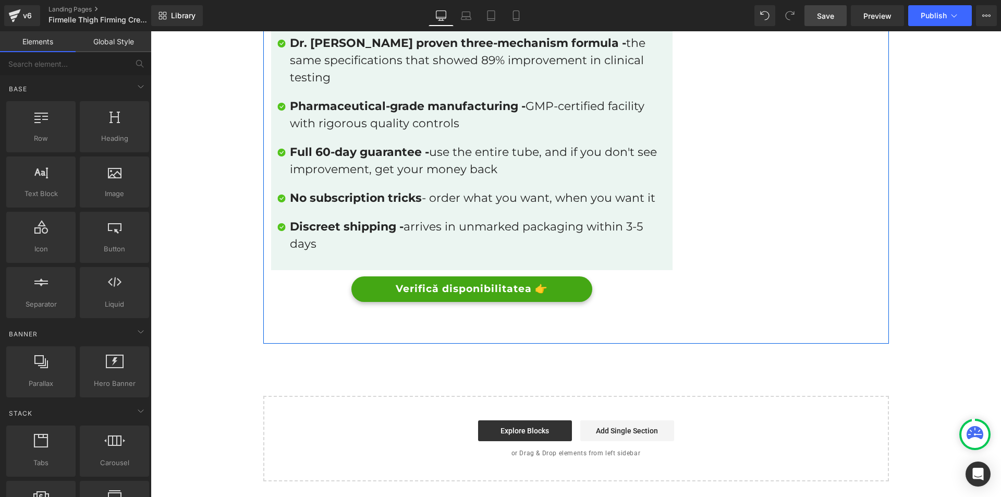
scroll to position [7194, 0]
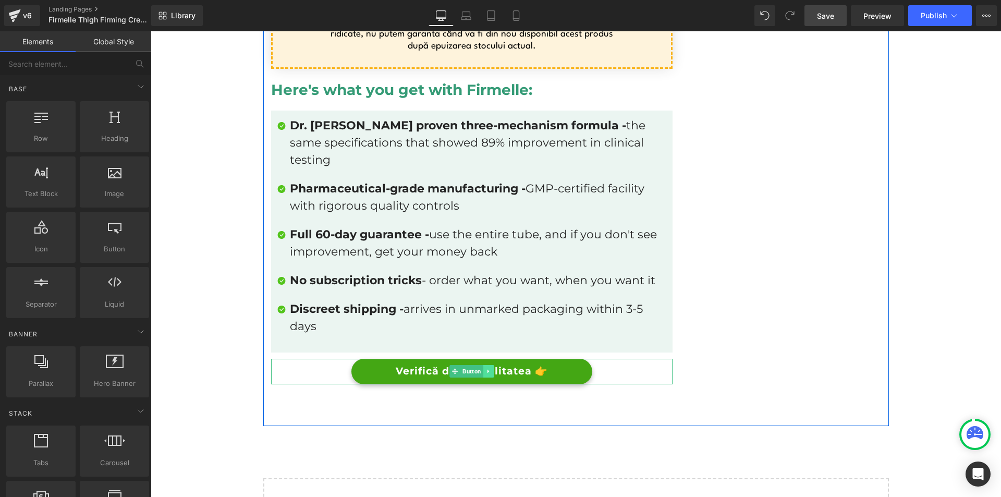
click at [485, 368] on icon at bounding box center [488, 371] width 6 height 6
click at [489, 365] on link at bounding box center [494, 371] width 11 height 13
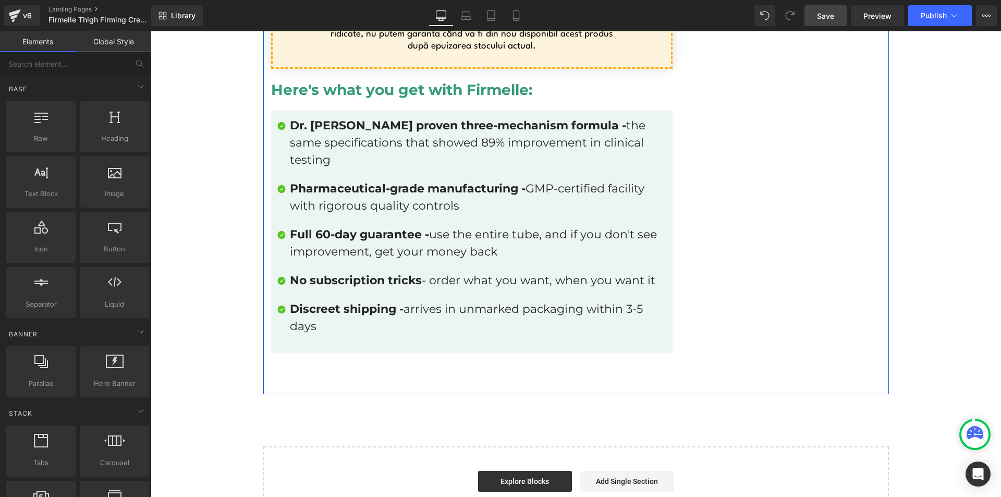
scroll to position [7163, 0]
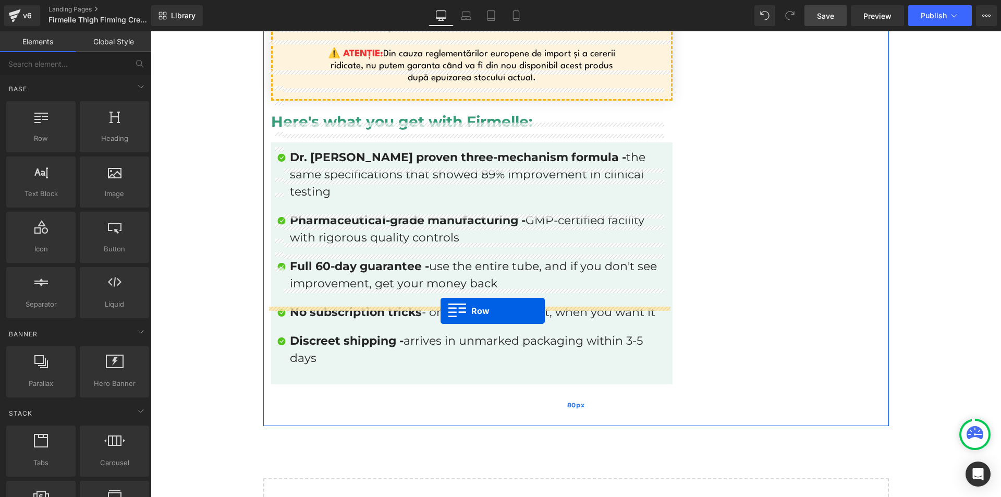
drag, startPoint x: 277, startPoint y: 177, endPoint x: 439, endPoint y: 309, distance: 209.0
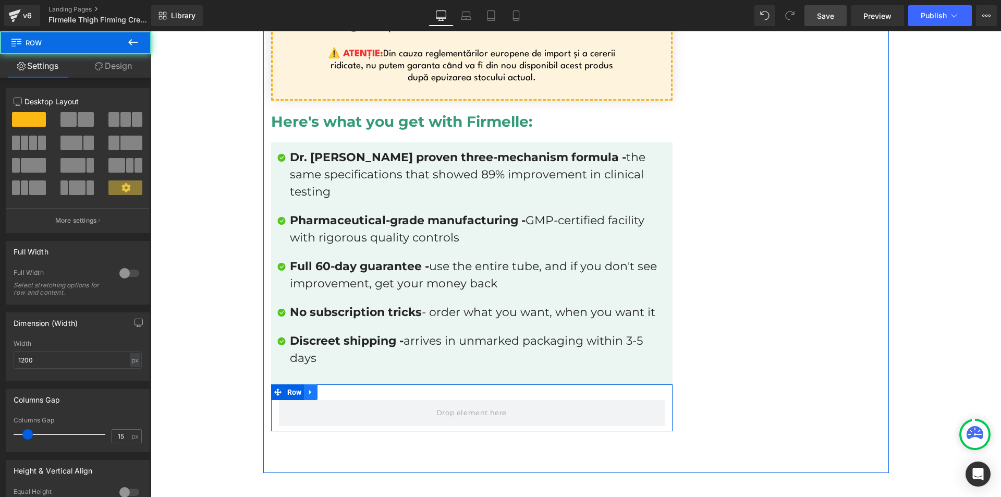
click at [306, 384] on link at bounding box center [311, 392] width 14 height 16
click at [331, 384] on link at bounding box center [338, 392] width 14 height 16
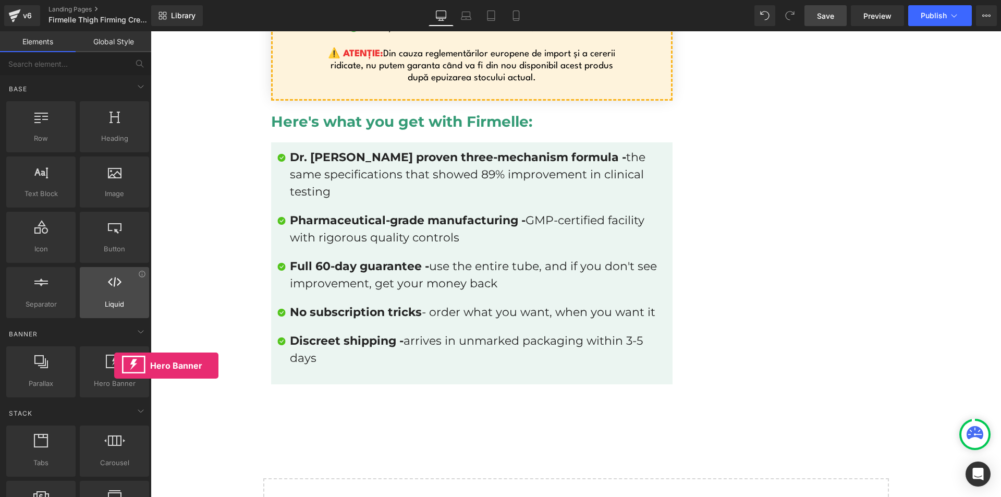
drag, startPoint x: 147, startPoint y: 369, endPoint x: 107, endPoint y: 296, distance: 82.4
click at [113, 362] on div at bounding box center [114, 366] width 63 height 23
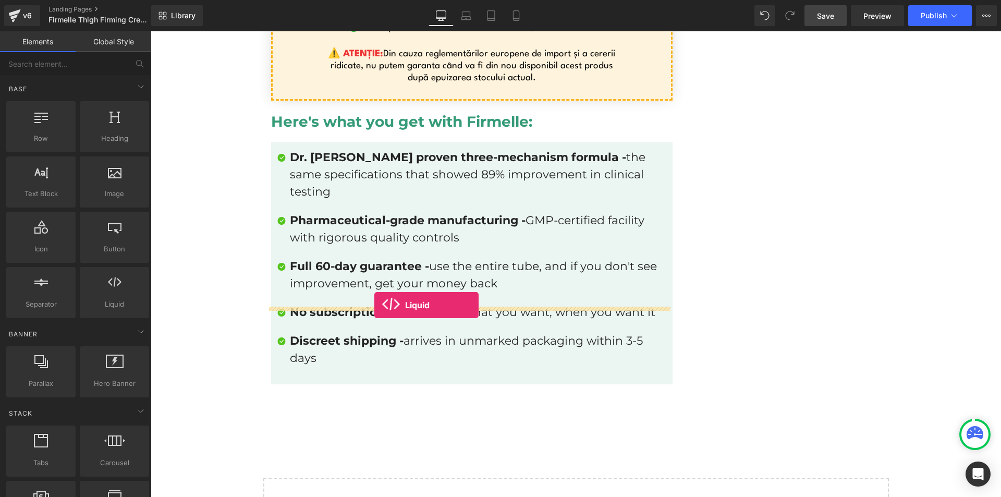
drag, startPoint x: 291, startPoint y: 327, endPoint x: 374, endPoint y: 305, distance: 86.3
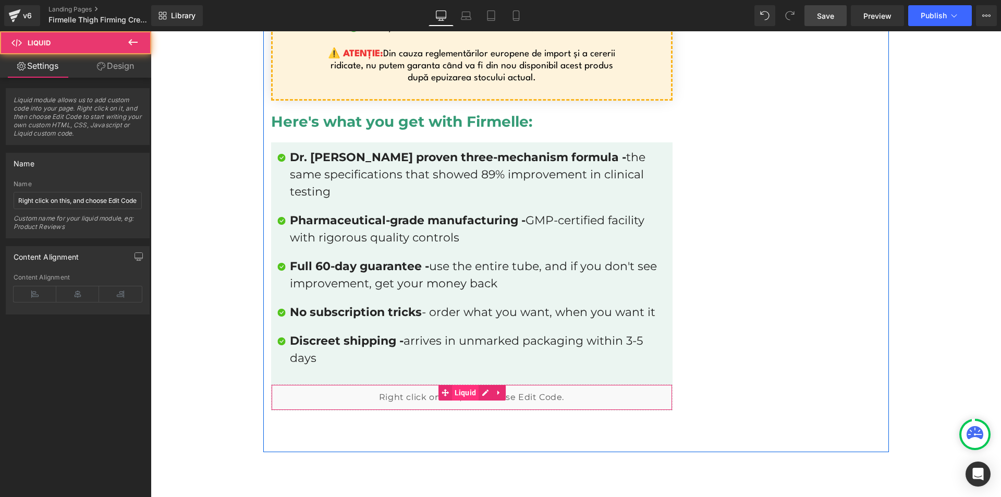
click at [452, 385] on span "Liquid" at bounding box center [465, 393] width 27 height 16
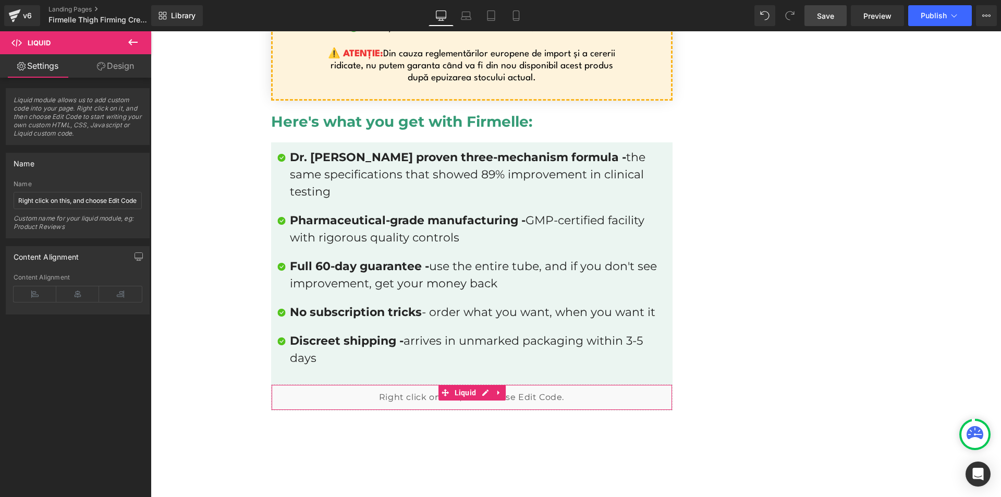
click at [113, 62] on link "Design" at bounding box center [116, 65] width 76 height 23
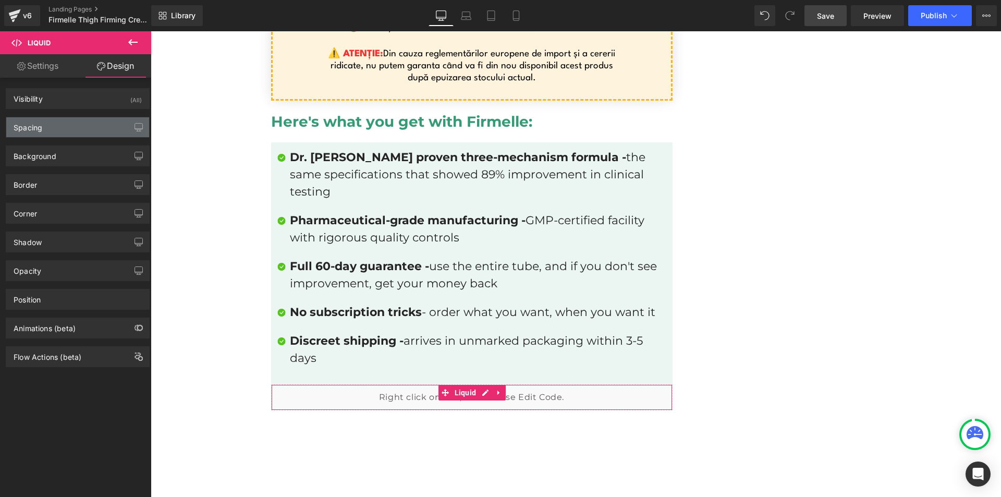
click at [71, 128] on div "Spacing" at bounding box center [77, 127] width 143 height 20
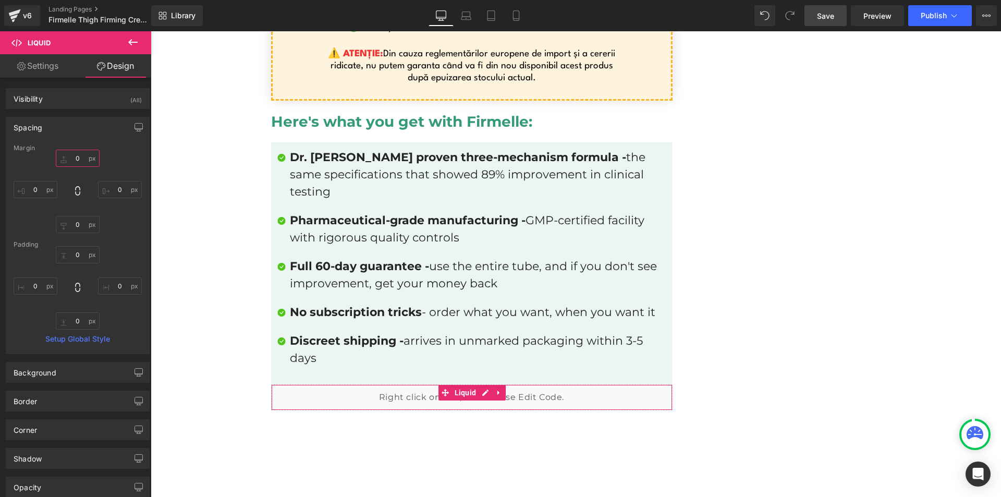
click at [89, 154] on input "0" at bounding box center [78, 158] width 44 height 17
type input "10"
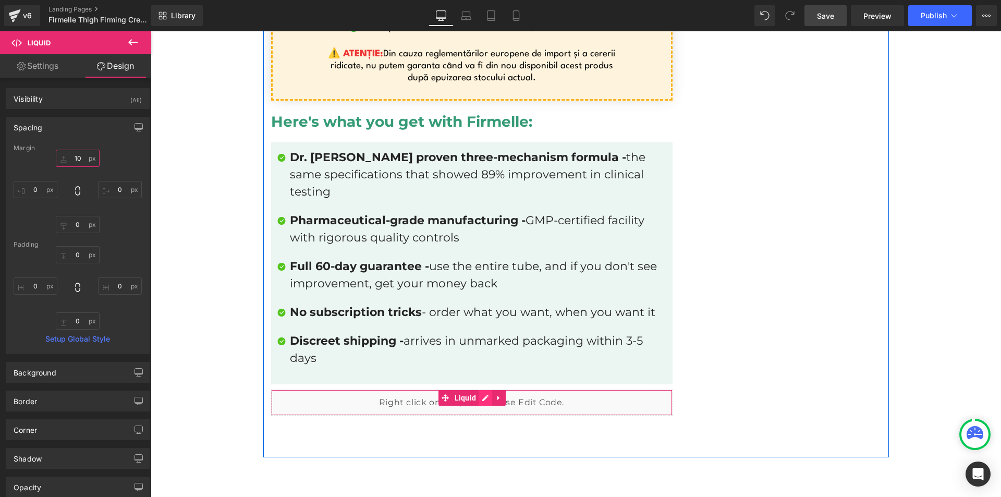
click at [480, 390] on div "Liquid" at bounding box center [472, 403] width 402 height 26
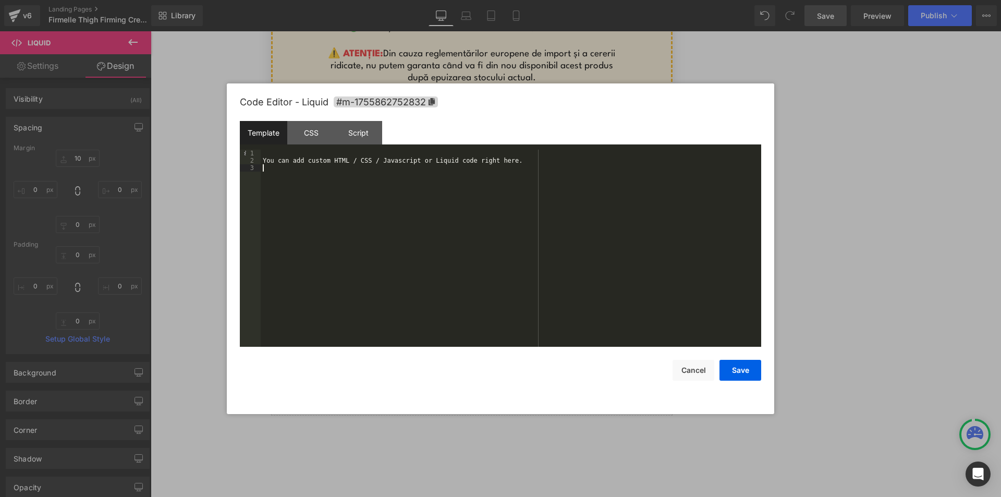
click at [327, 170] on div "You can add custom HTML / CSS / Javascript or Liquid code right here." at bounding box center [511, 256] width 501 height 212
click at [322, 157] on div "You can add custom HTML / CSS / Javascript or Liquid code right her" at bounding box center [511, 256] width 501 height 212
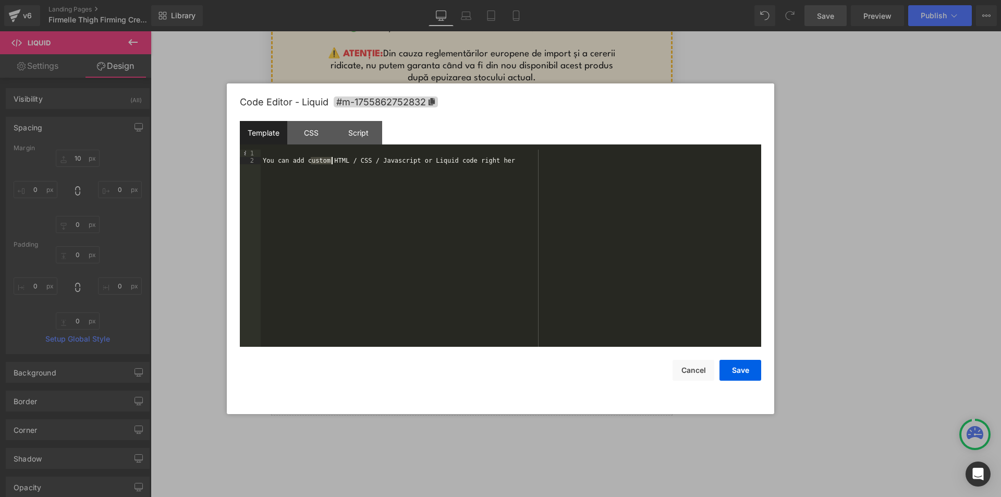
click at [322, 157] on div "You can add custom HTML / CSS / Javascript or Liquid code right her" at bounding box center [511, 256] width 501 height 212
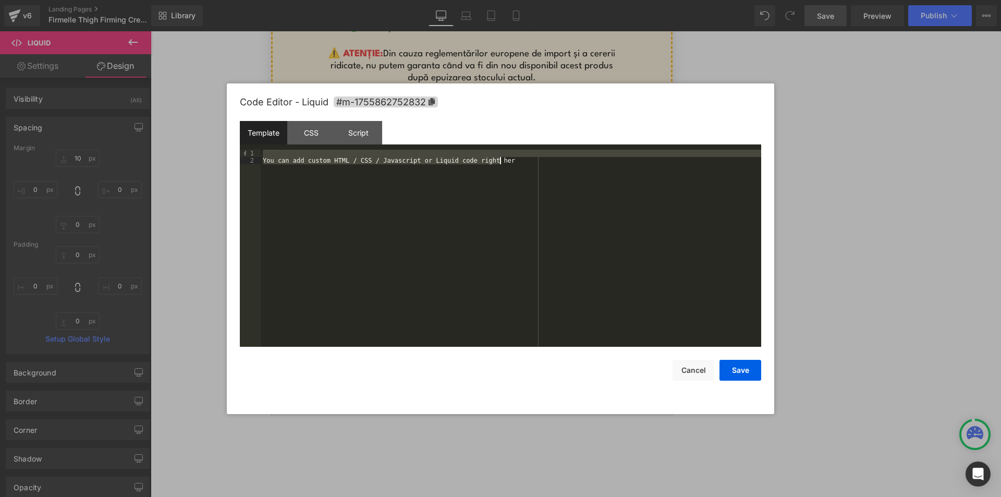
click at [322, 157] on div "You can add custom HTML / CSS / Javascript or Liquid code right her" at bounding box center [511, 256] width 501 height 212
drag, startPoint x: 490, startPoint y: 153, endPoint x: 509, endPoint y: 152, distance: 19.8
click at [509, 152] on div "< video poster = "" loop = "" muted = "" playsinline = "" autoplay = "" src = "…" at bounding box center [511, 256] width 501 height 212
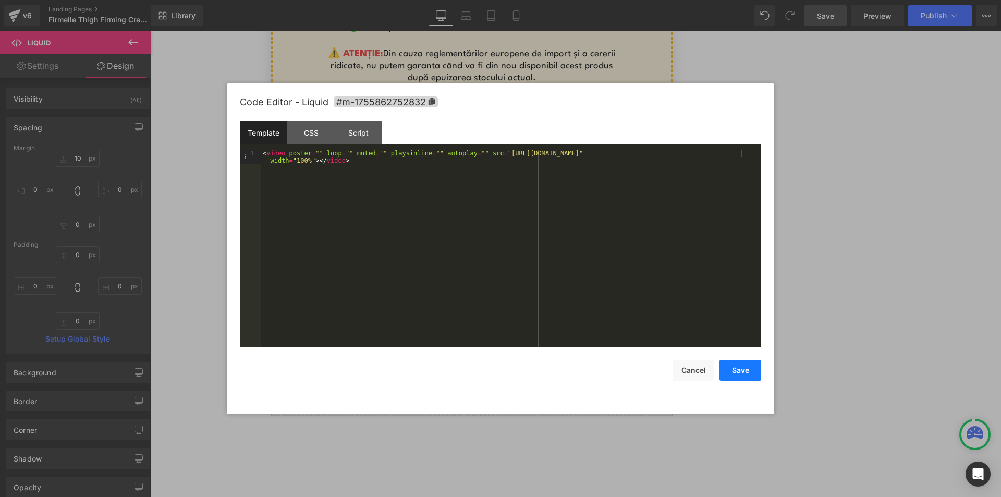
drag, startPoint x: 742, startPoint y: 375, endPoint x: 591, endPoint y: 345, distance: 153.7
click at [742, 375] on button "Save" at bounding box center [741, 370] width 42 height 21
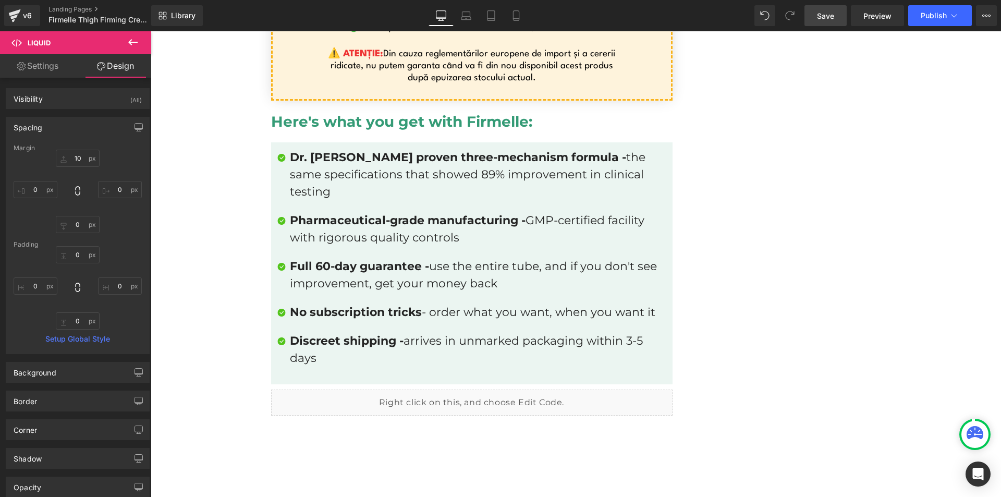
drag, startPoint x: 821, startPoint y: 13, endPoint x: 616, endPoint y: 198, distance: 276.2
click at [821, 13] on span "Save" at bounding box center [825, 15] width 17 height 11
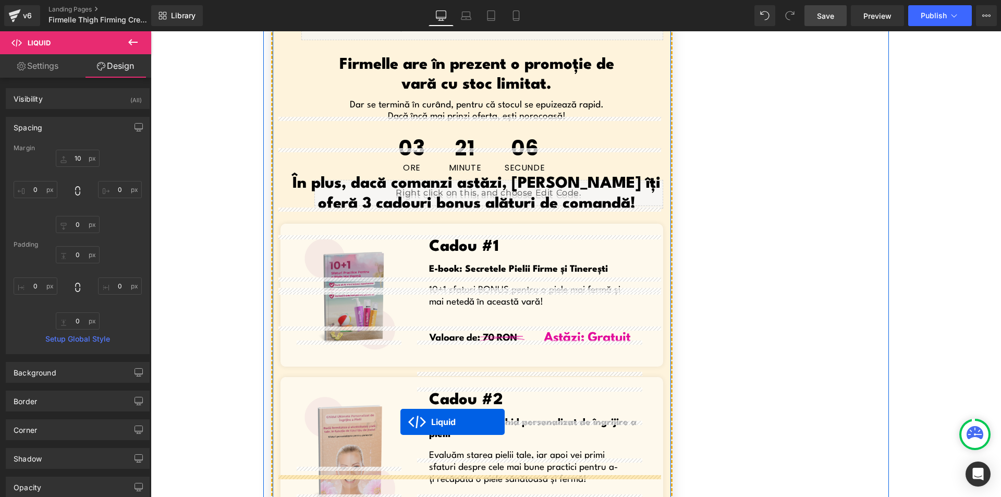
scroll to position [5948, 0]
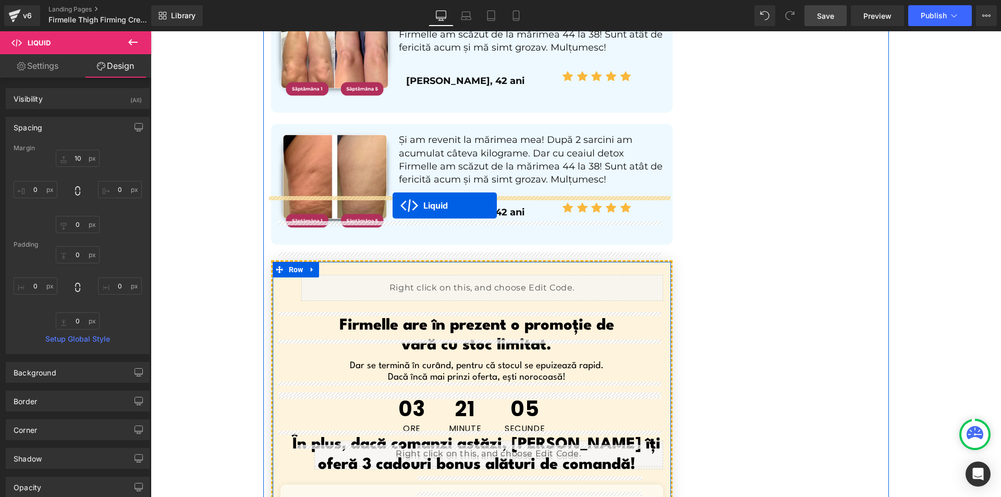
drag, startPoint x: 460, startPoint y: 285, endPoint x: 393, endPoint y: 205, distance: 104.3
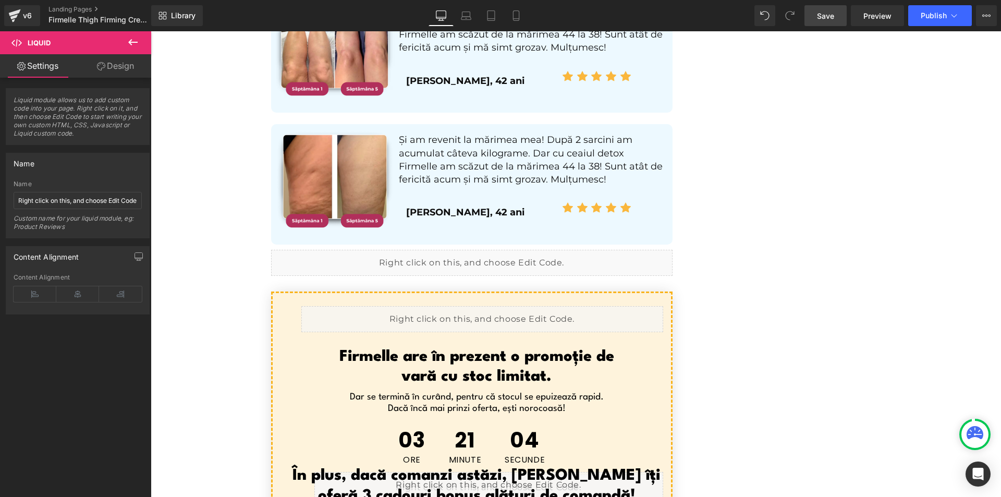
click at [833, 20] on span "Save" at bounding box center [825, 15] width 17 height 11
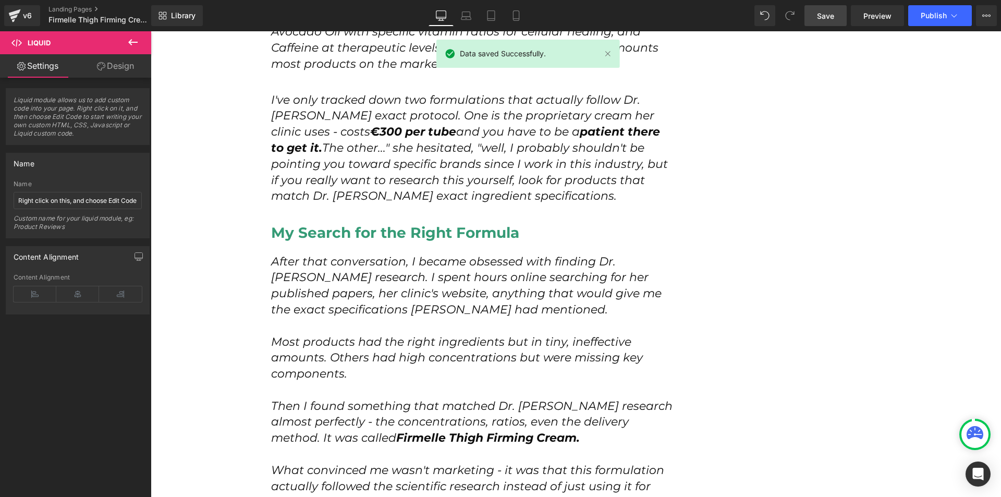
scroll to position [3340, 0]
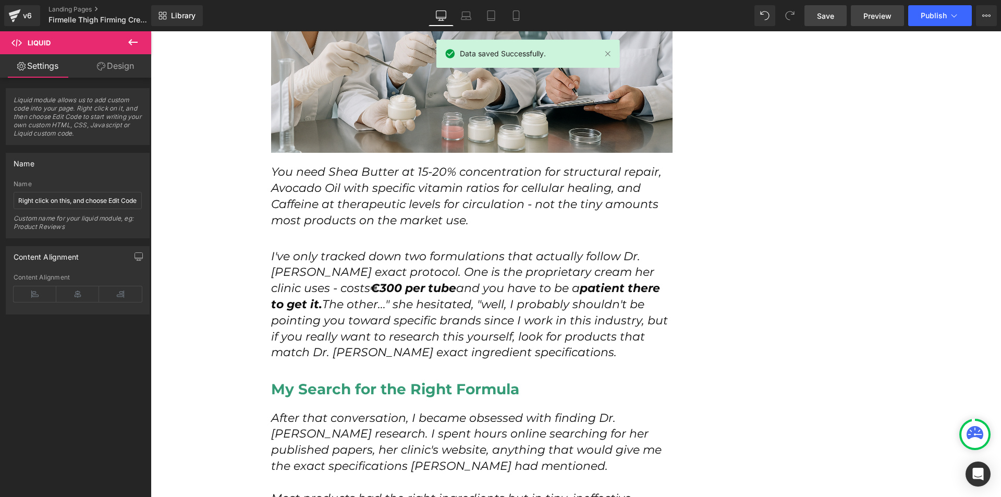
click at [892, 22] on link "Preview" at bounding box center [877, 15] width 53 height 21
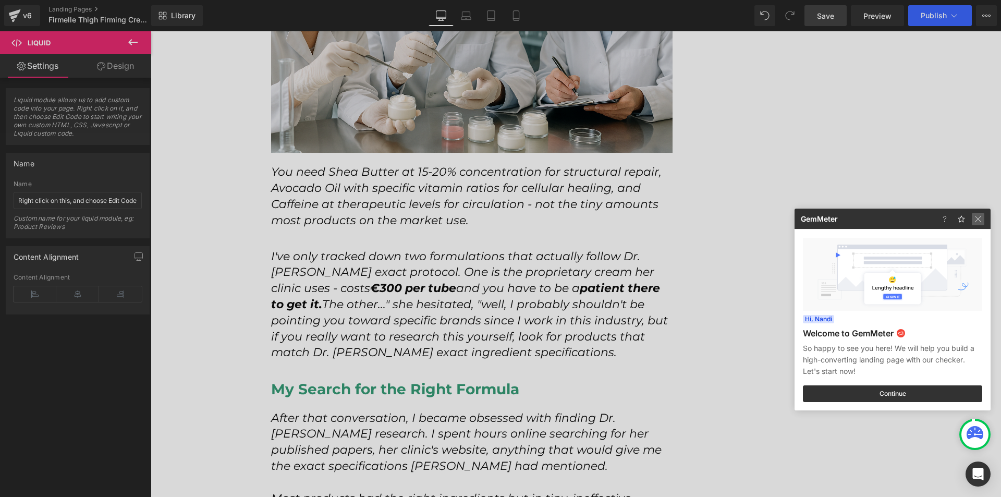
click at [975, 217] on img at bounding box center [978, 219] width 13 height 13
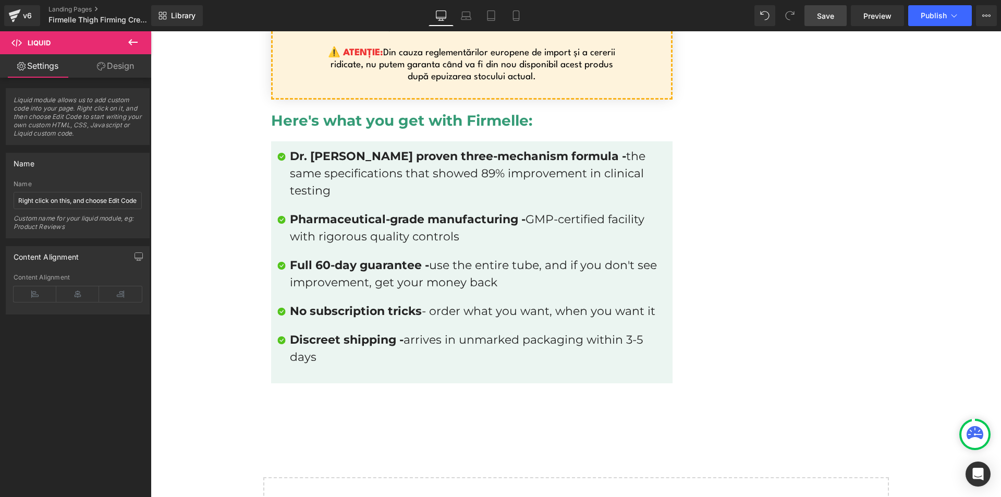
scroll to position [7199, 0]
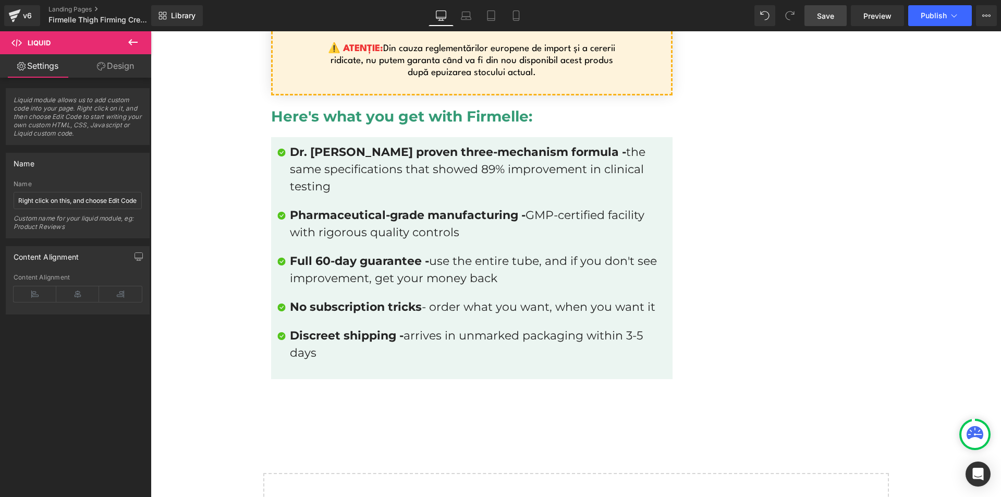
drag, startPoint x: 1001, startPoint y: 241, endPoint x: 1119, endPoint y: 478, distance: 264.4
click at [186, 16] on span "Library" at bounding box center [183, 15] width 25 height 9
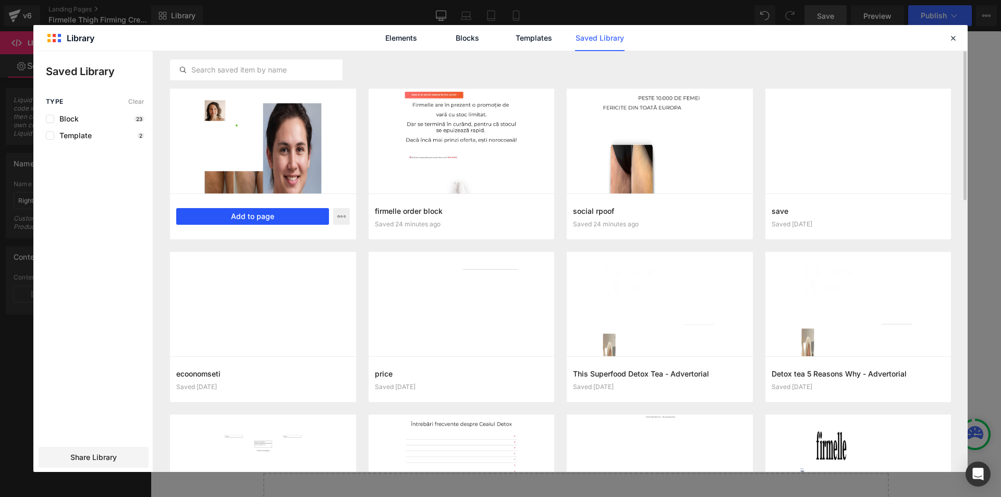
click at [289, 208] on div "SP REVIEWS Saved 23 minutes ago Add to page" at bounding box center [263, 216] width 186 height 46
click at [287, 215] on button "Add to page" at bounding box center [252, 216] width 153 height 17
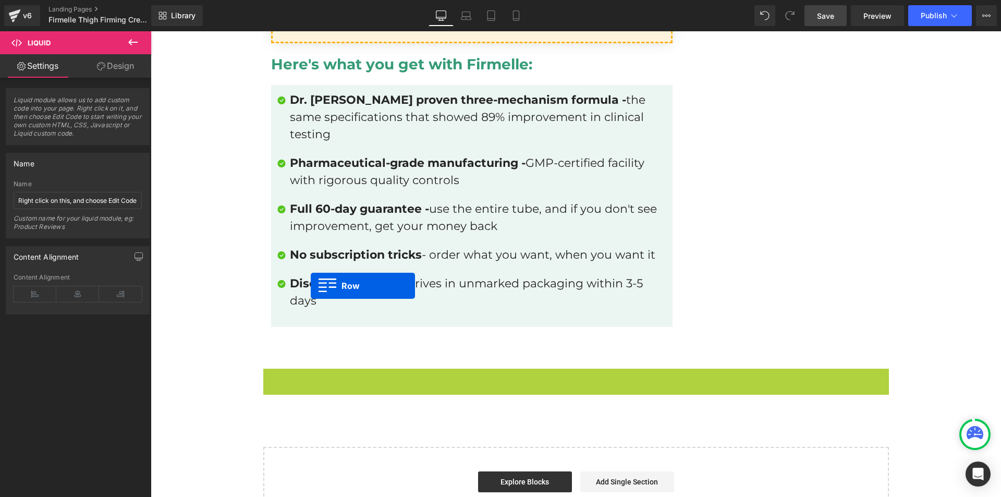
scroll to position [7225, 0]
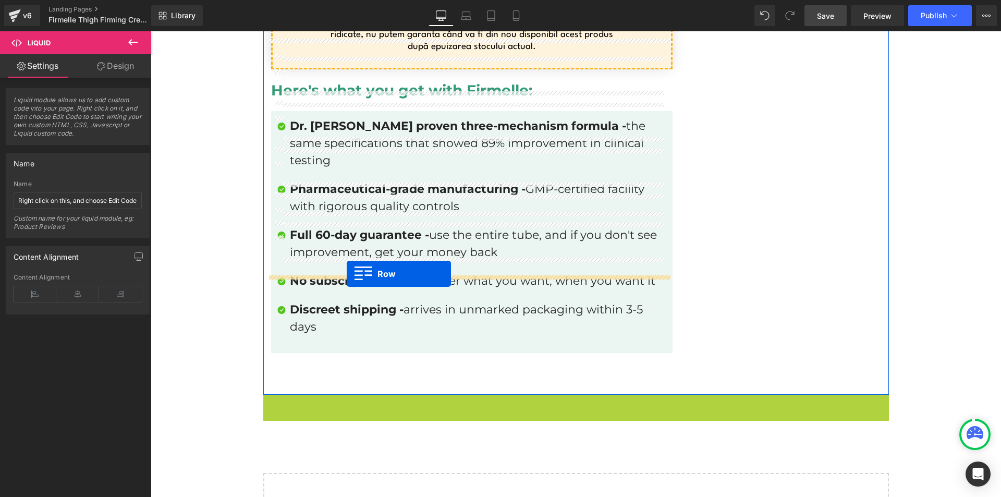
drag, startPoint x: 274, startPoint y: 303, endPoint x: 345, endPoint y: 274, distance: 76.7
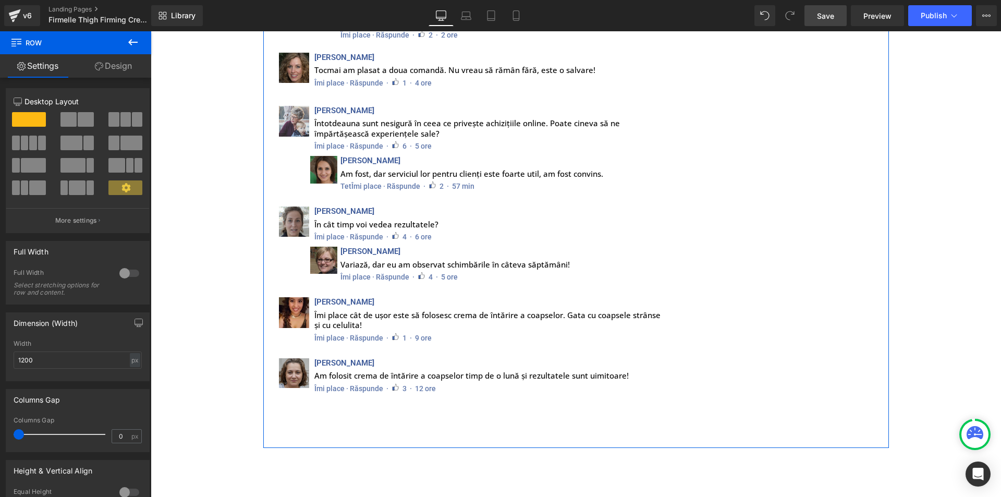
scroll to position [8529, 0]
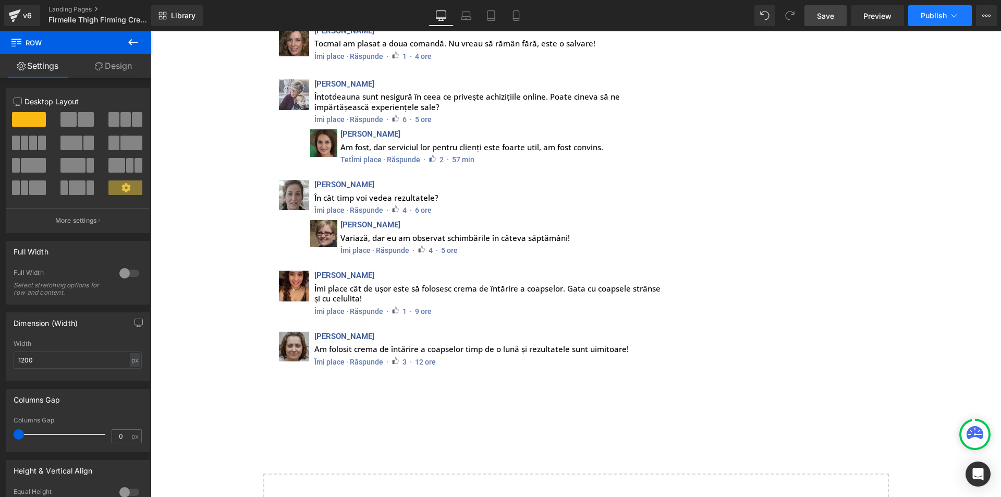
click at [937, 24] on button "Publish" at bounding box center [940, 15] width 64 height 21
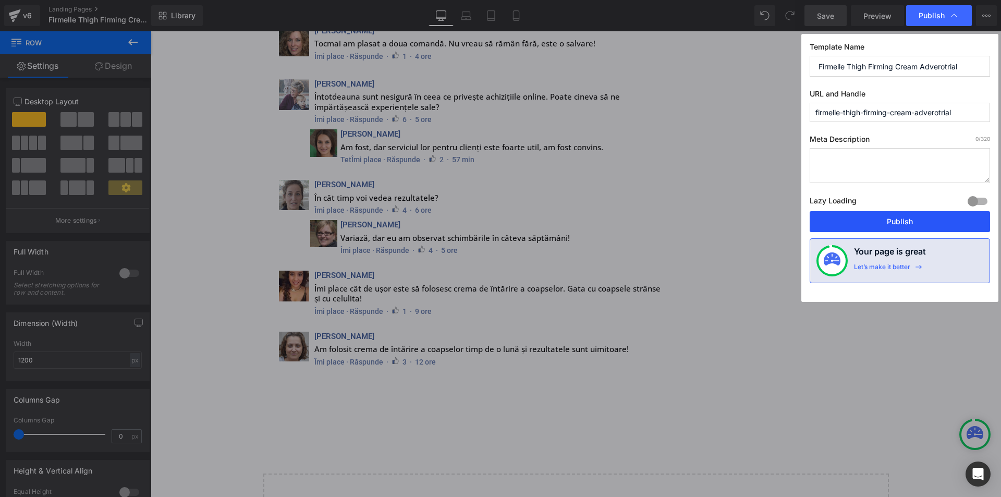
click at [897, 224] on button "Publish" at bounding box center [900, 221] width 180 height 21
